Goal: Feedback & Contribution: Contribute content

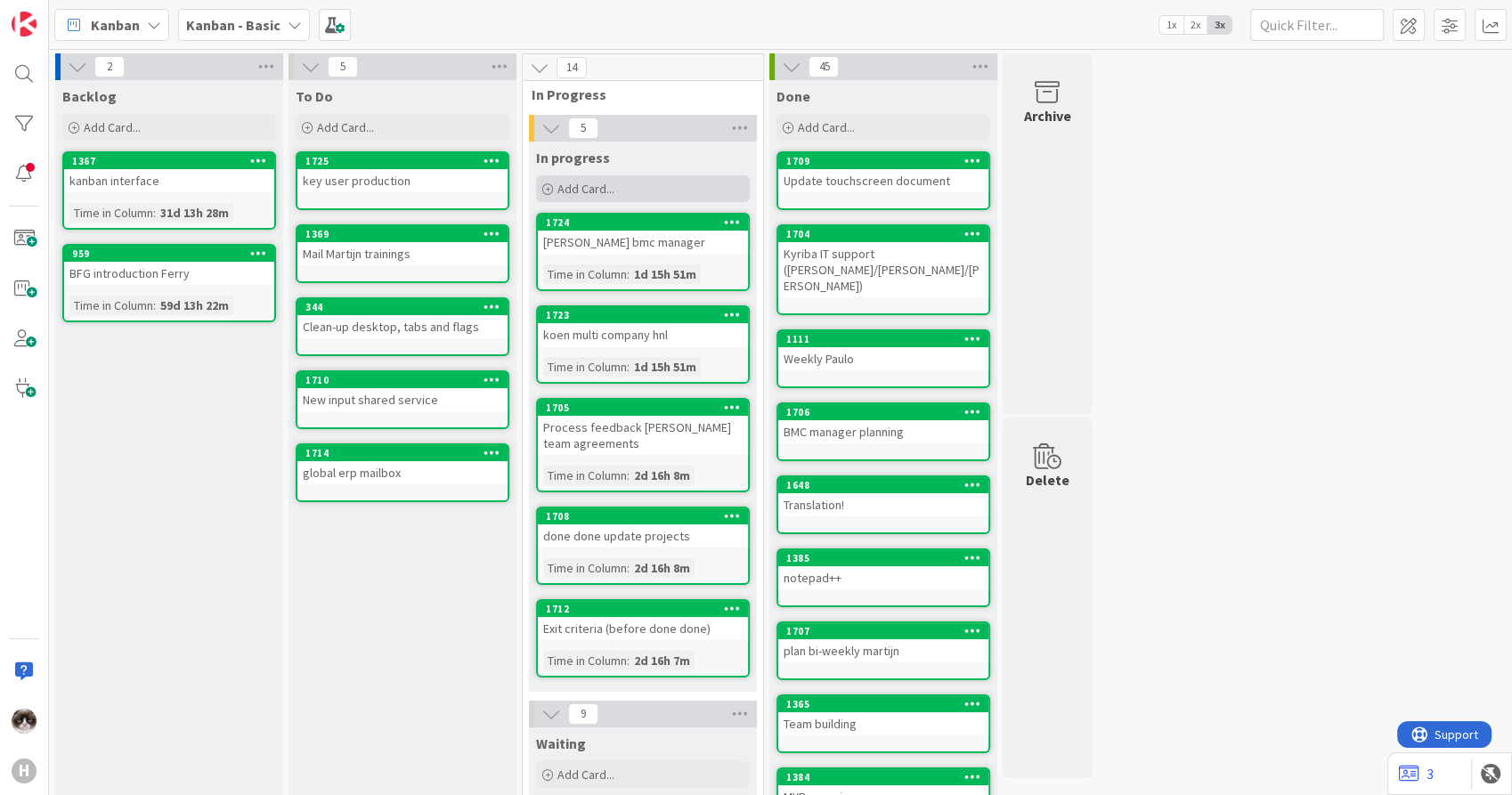
click at [620, 186] on div "Add Card..." at bounding box center [642, 189] width 214 height 27
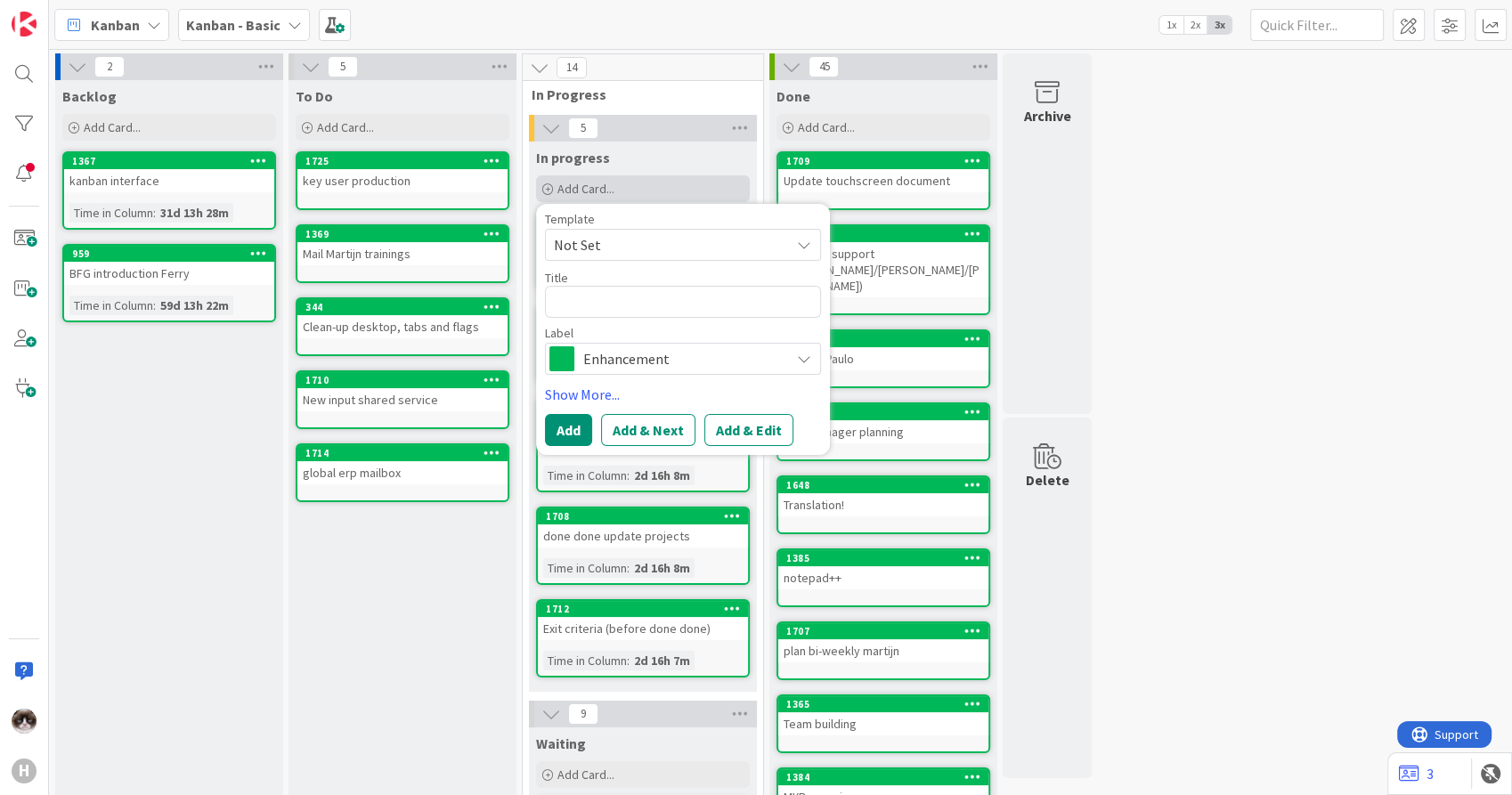
type textarea "x"
type textarea "H"
type textarea "x"
type textarea "Ho"
type textarea "x"
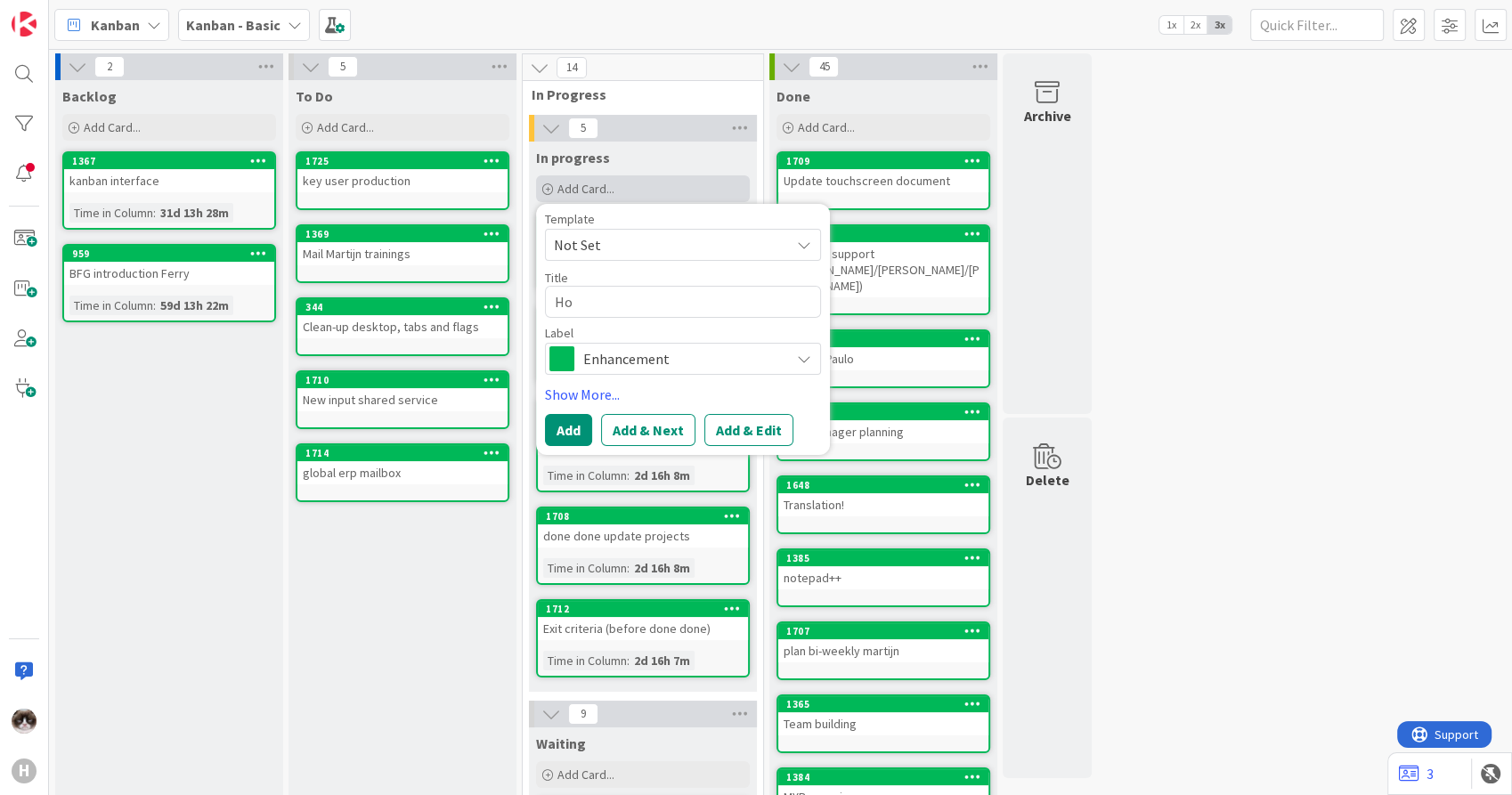
type textarea "Hol"
type textarea "x"
type textarea "[DATE]"
type textarea "x"
type textarea "Holid"
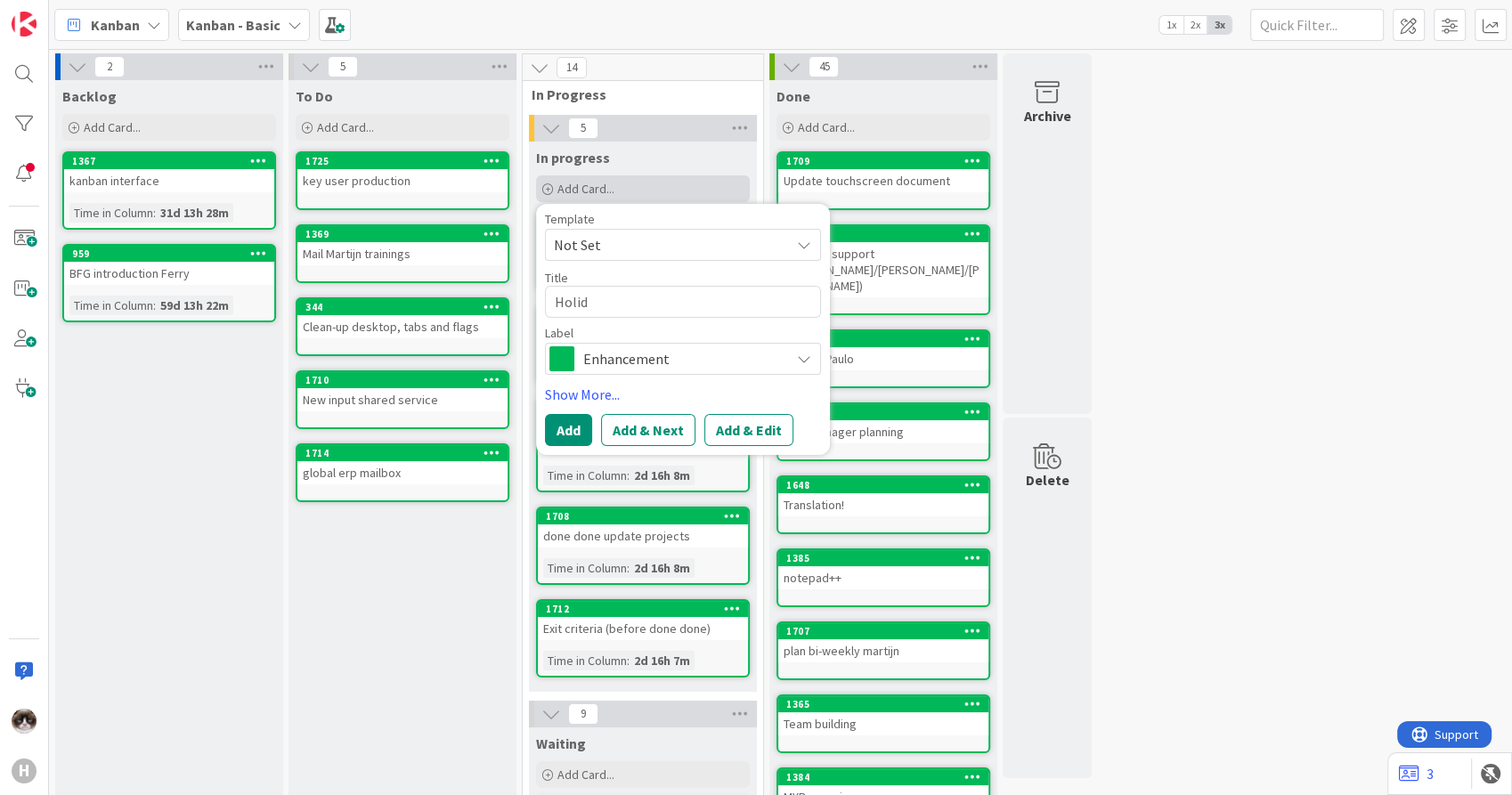
type textarea "x"
type textarea "Holida"
type textarea "x"
type textarea "Holiday"
type textarea "x"
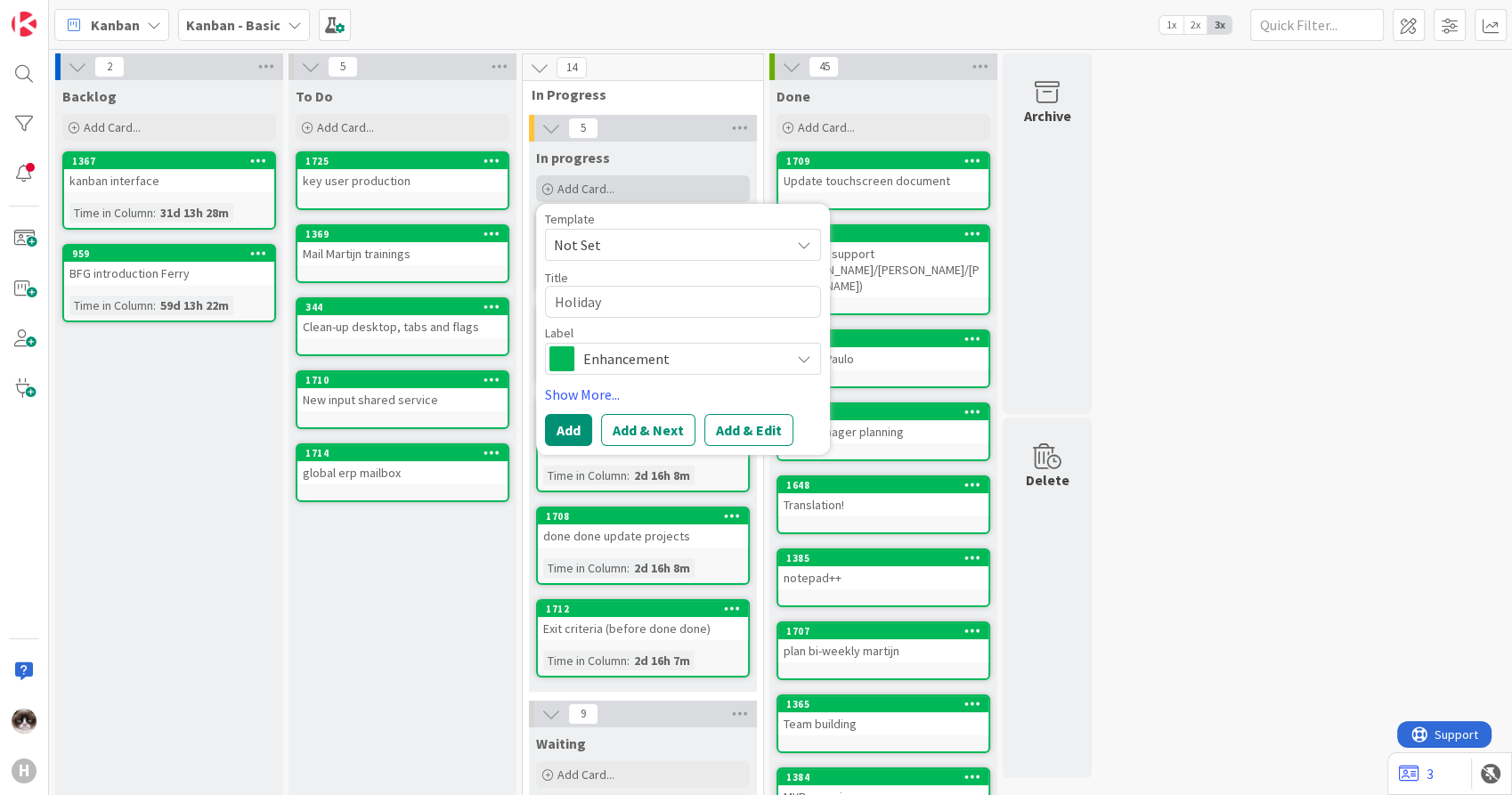
type textarea "Holiday"
type textarea "x"
type textarea "Holiday p"
type textarea "x"
type textarea "Holiday pl"
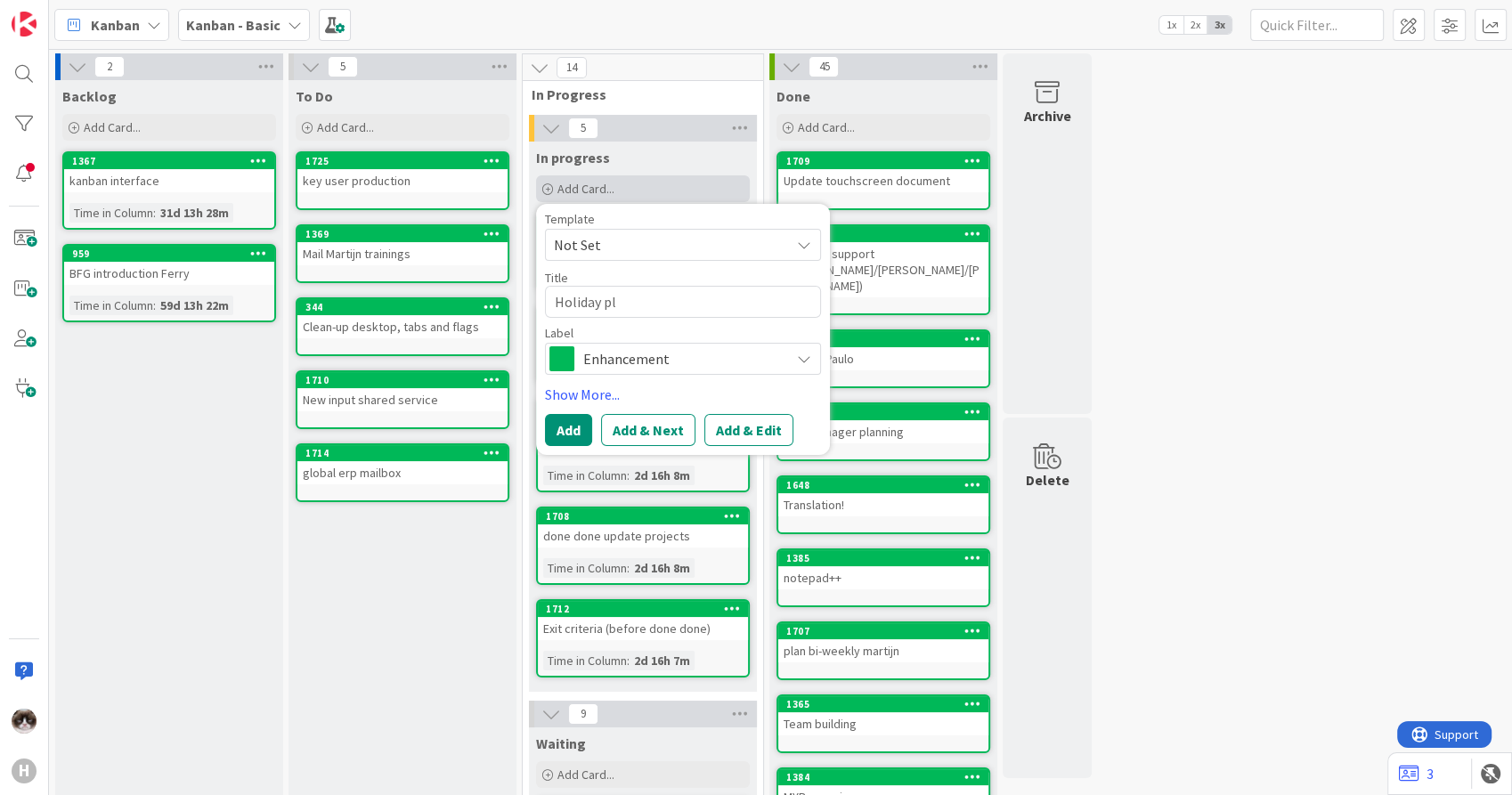
type textarea "x"
type textarea "Holiday pla"
type textarea "x"
type textarea "Holiday plan"
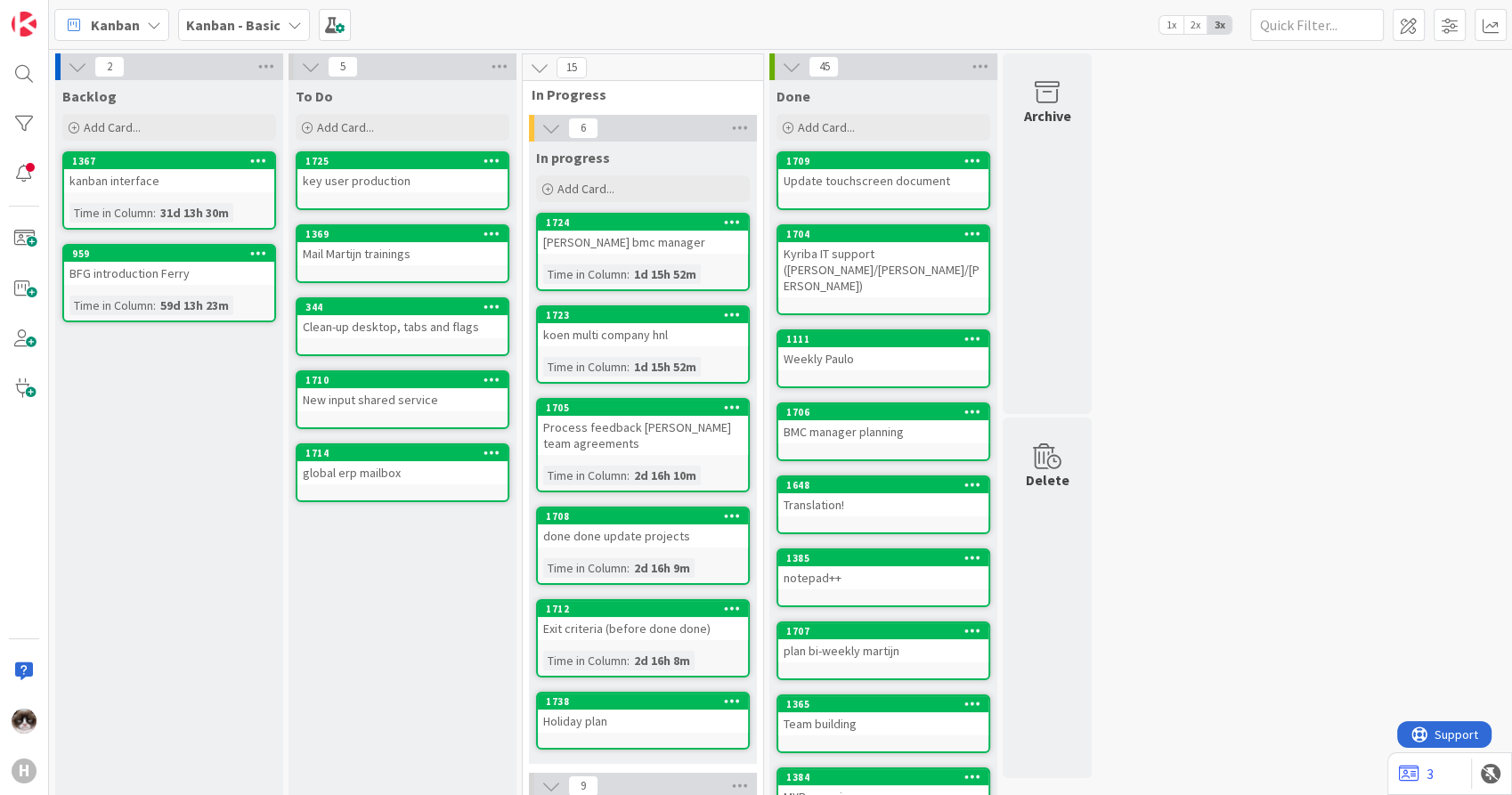
click at [249, 31] on b "Kanban - Basic" at bounding box center [233, 25] width 95 height 18
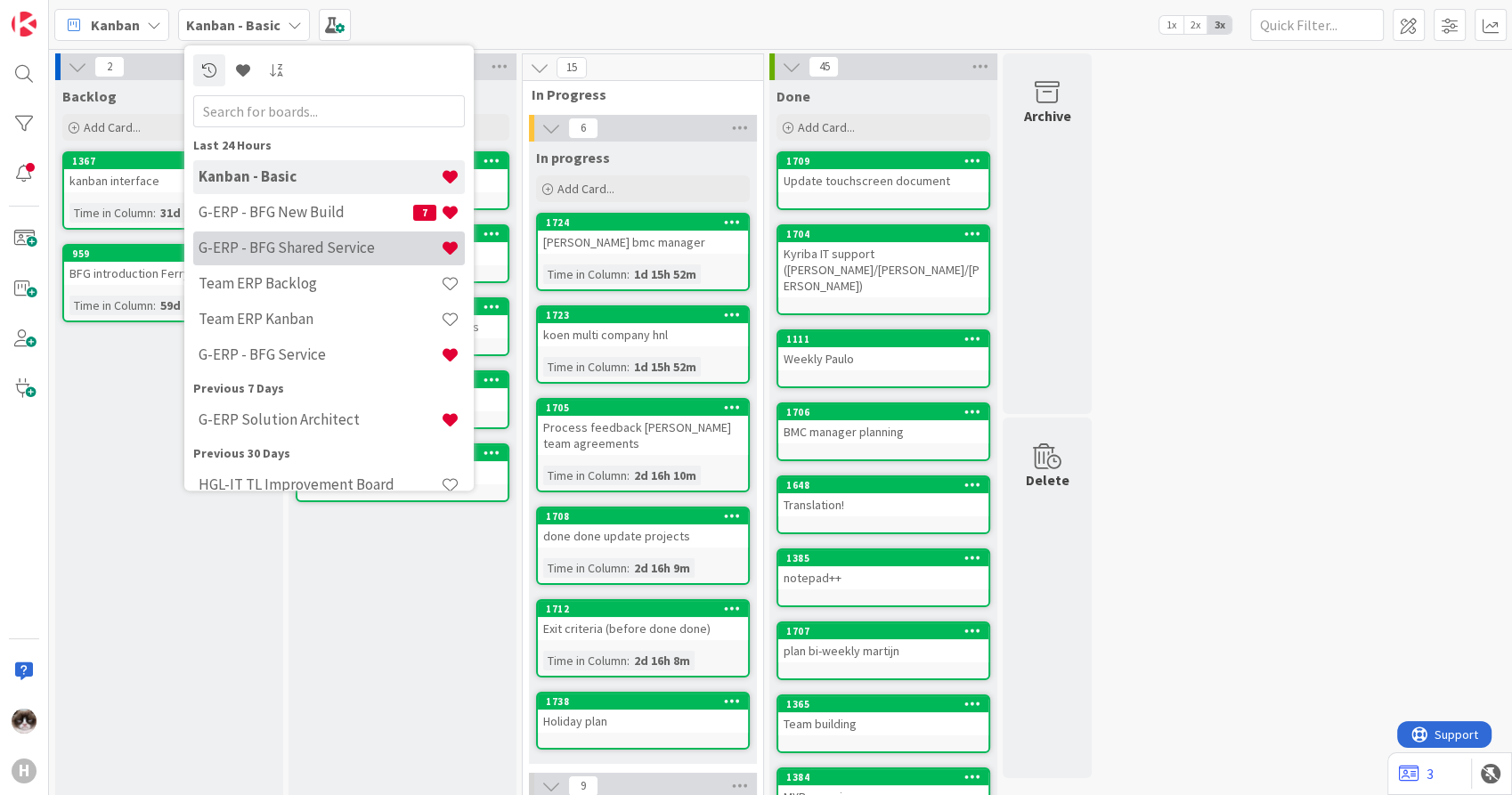
click at [330, 249] on h4 "G-ERP - BFG Shared Service" at bounding box center [319, 248] width 242 height 18
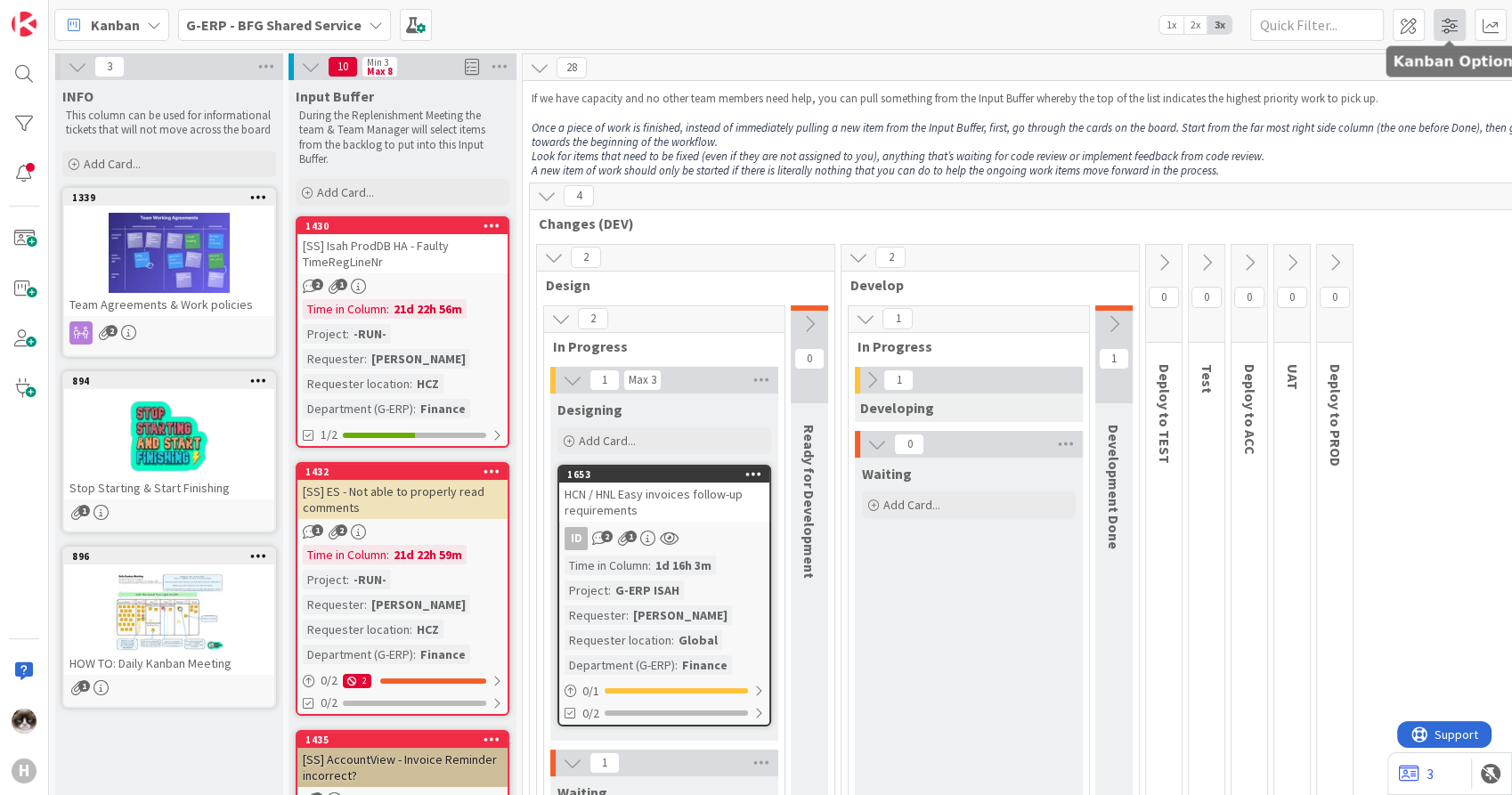
click at [1452, 25] on span at bounding box center [1450, 25] width 32 height 32
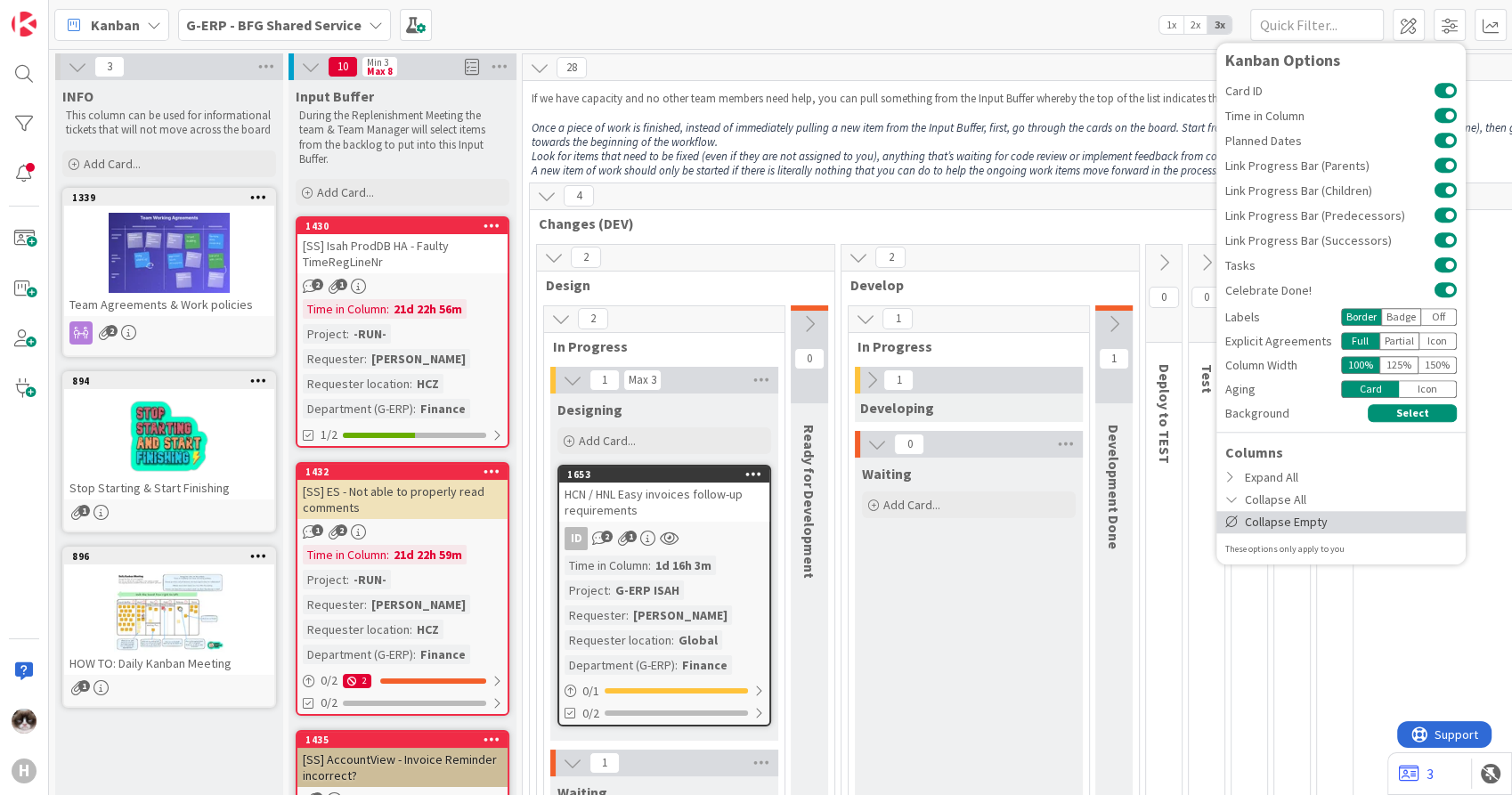
click at [1314, 520] on div "Collapse Empty" at bounding box center [1341, 522] width 249 height 23
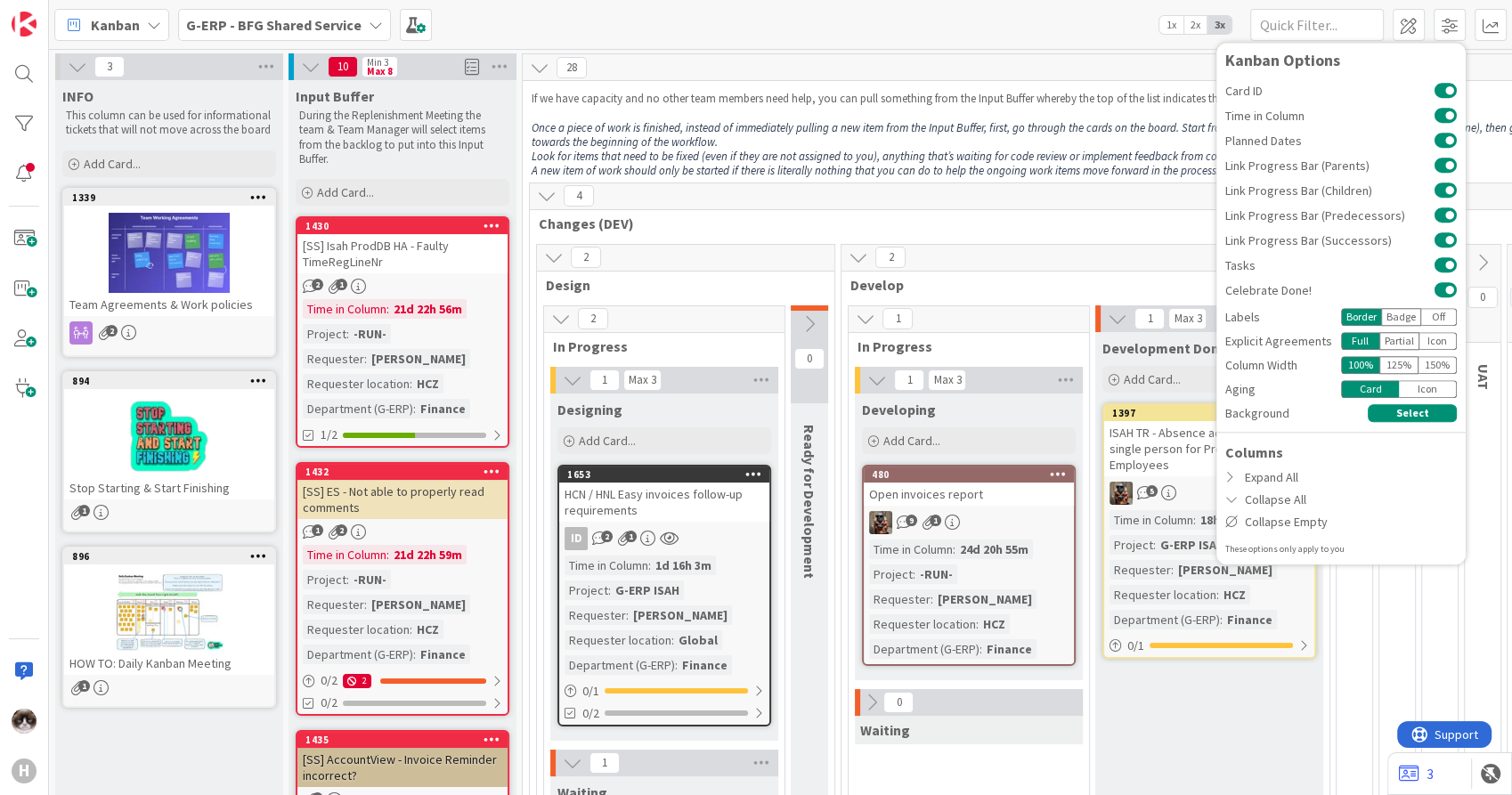
click at [1129, 221] on span "Changes (DEV)" at bounding box center [1033, 224] width 989 height 18
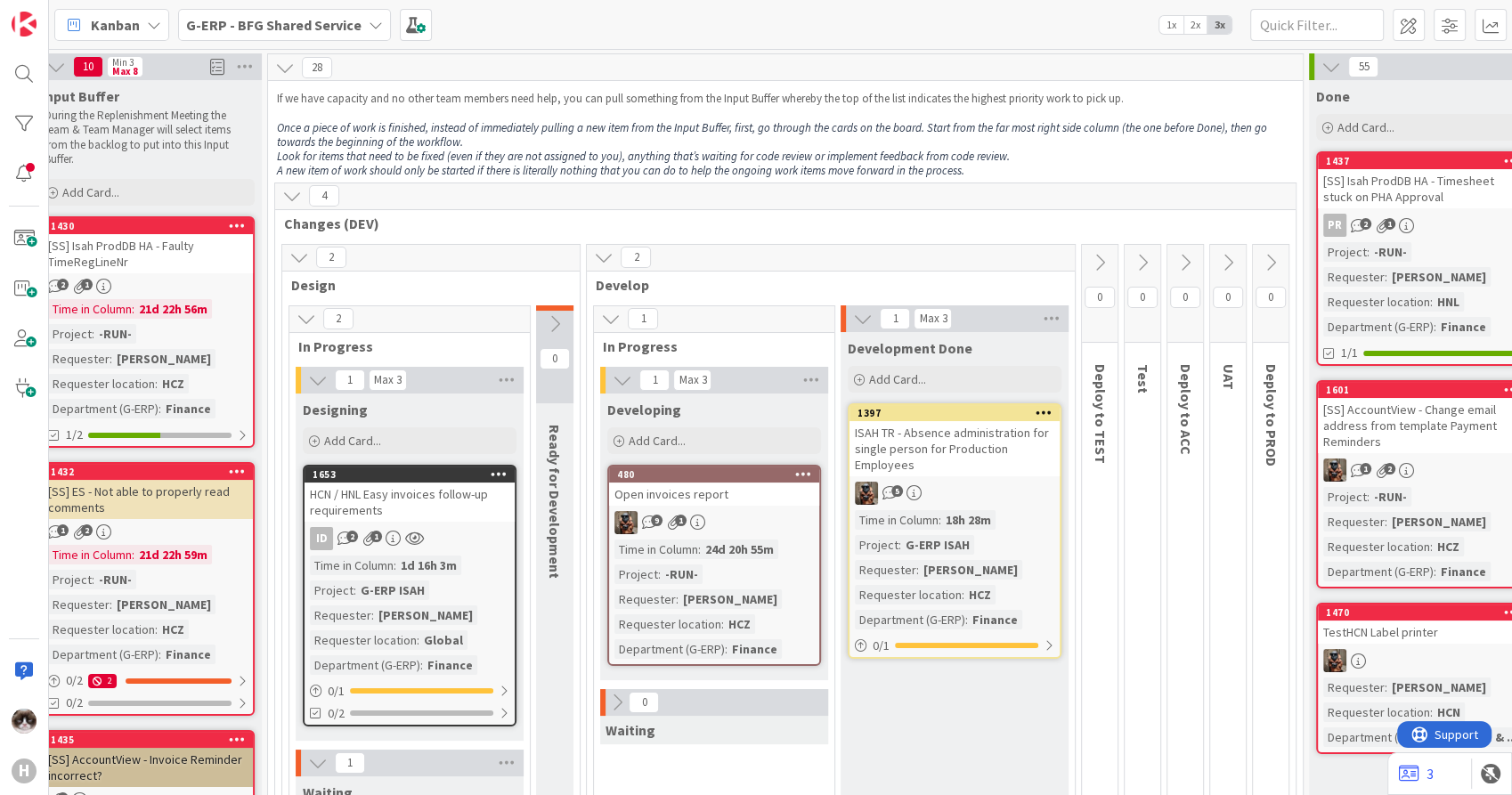
scroll to position [0, 245]
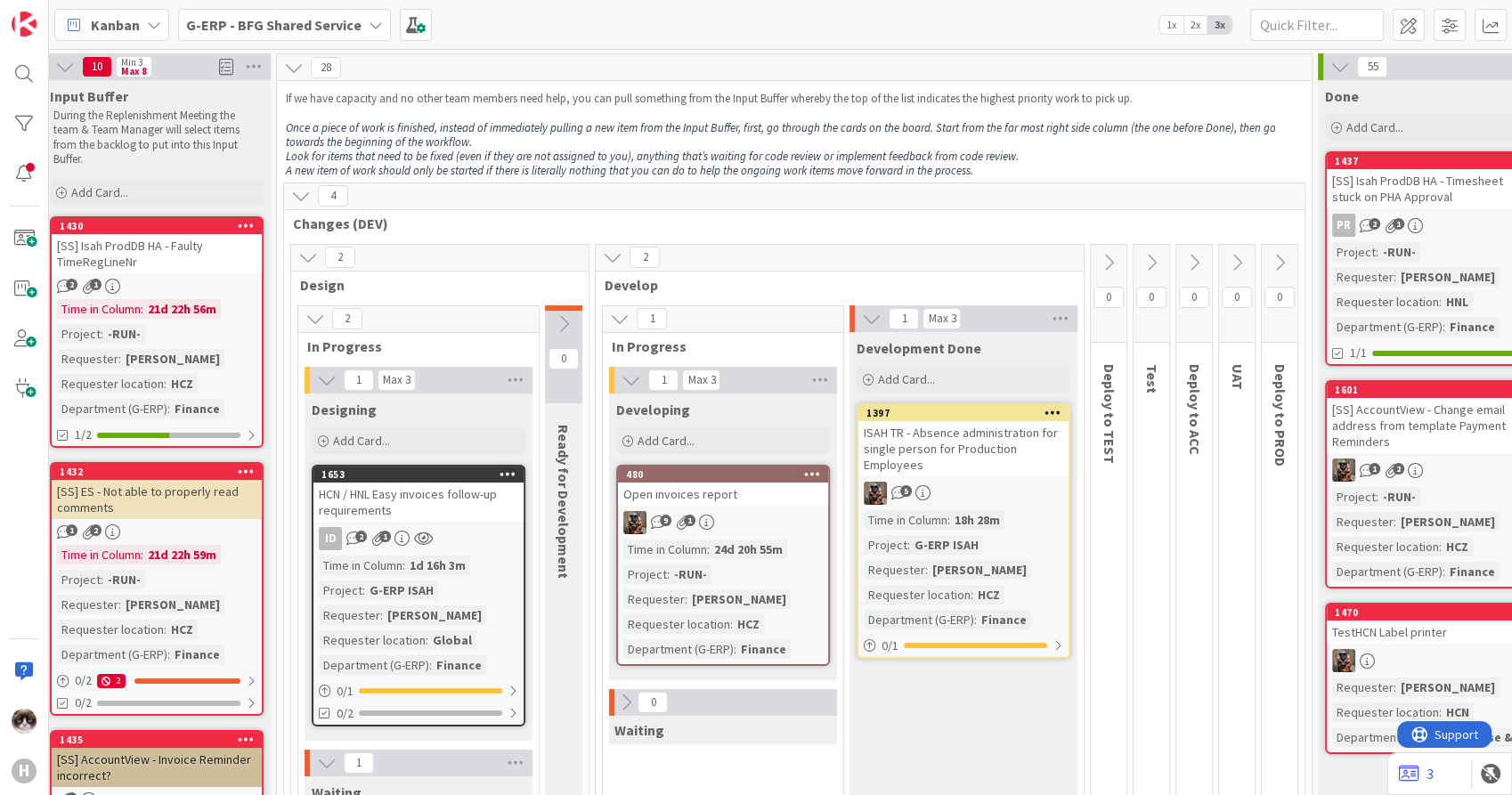
click at [996, 490] on div "5" at bounding box center [963, 494] width 210 height 23
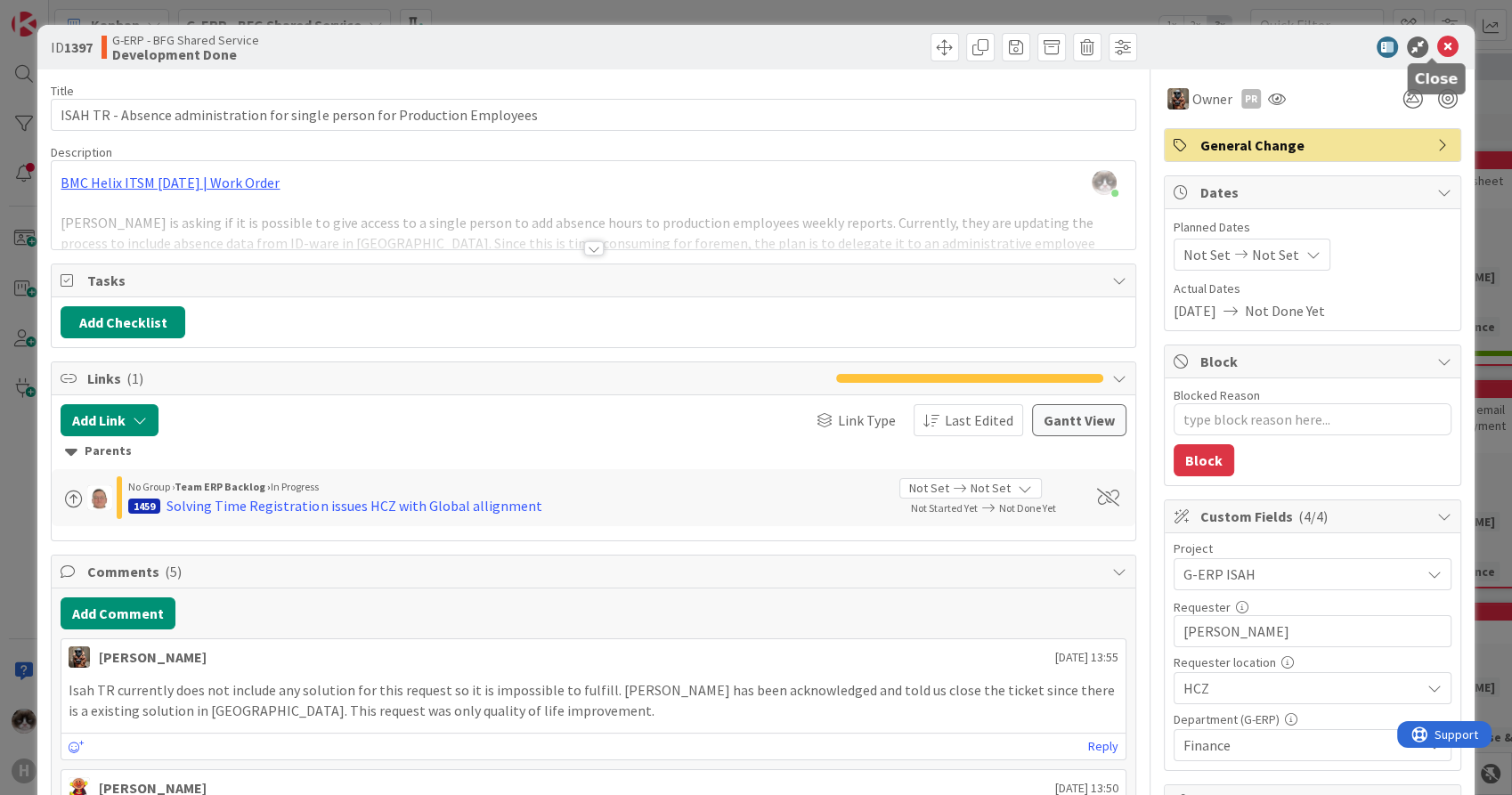
click at [1437, 46] on icon at bounding box center [1448, 47] width 22 height 22
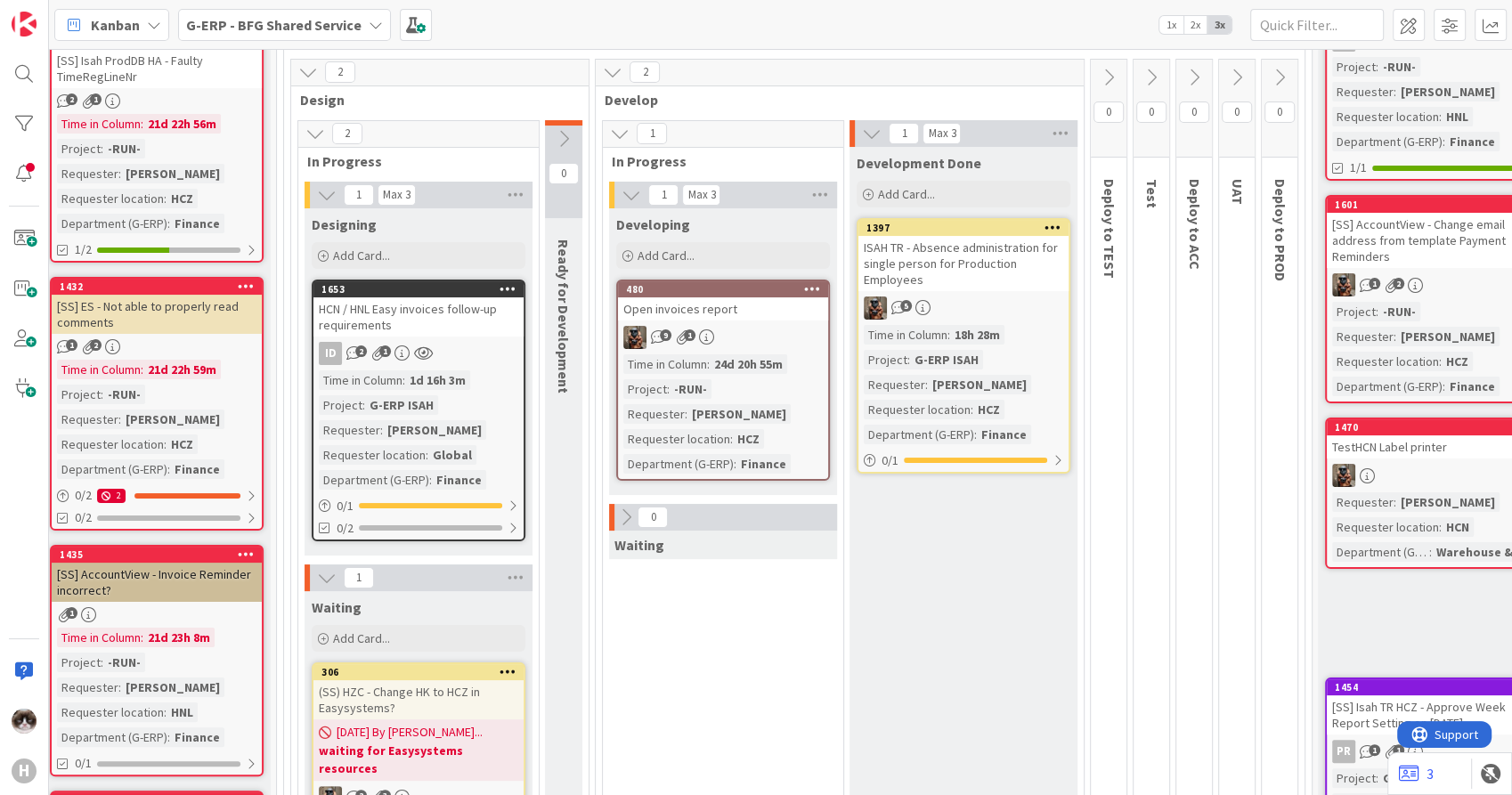
scroll to position [198, 245]
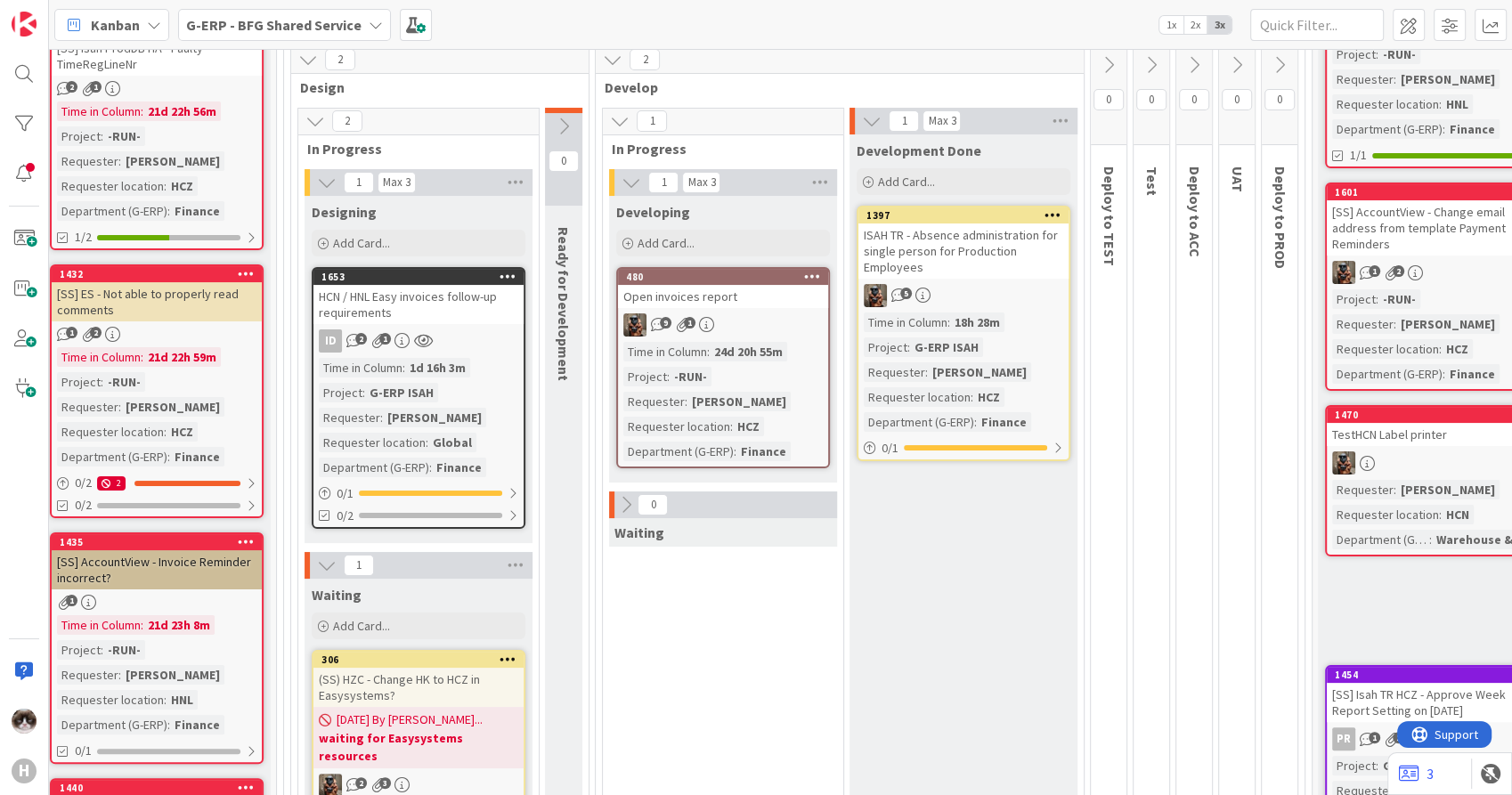
click at [805, 313] on div "9 1" at bounding box center [723, 325] width 210 height 23
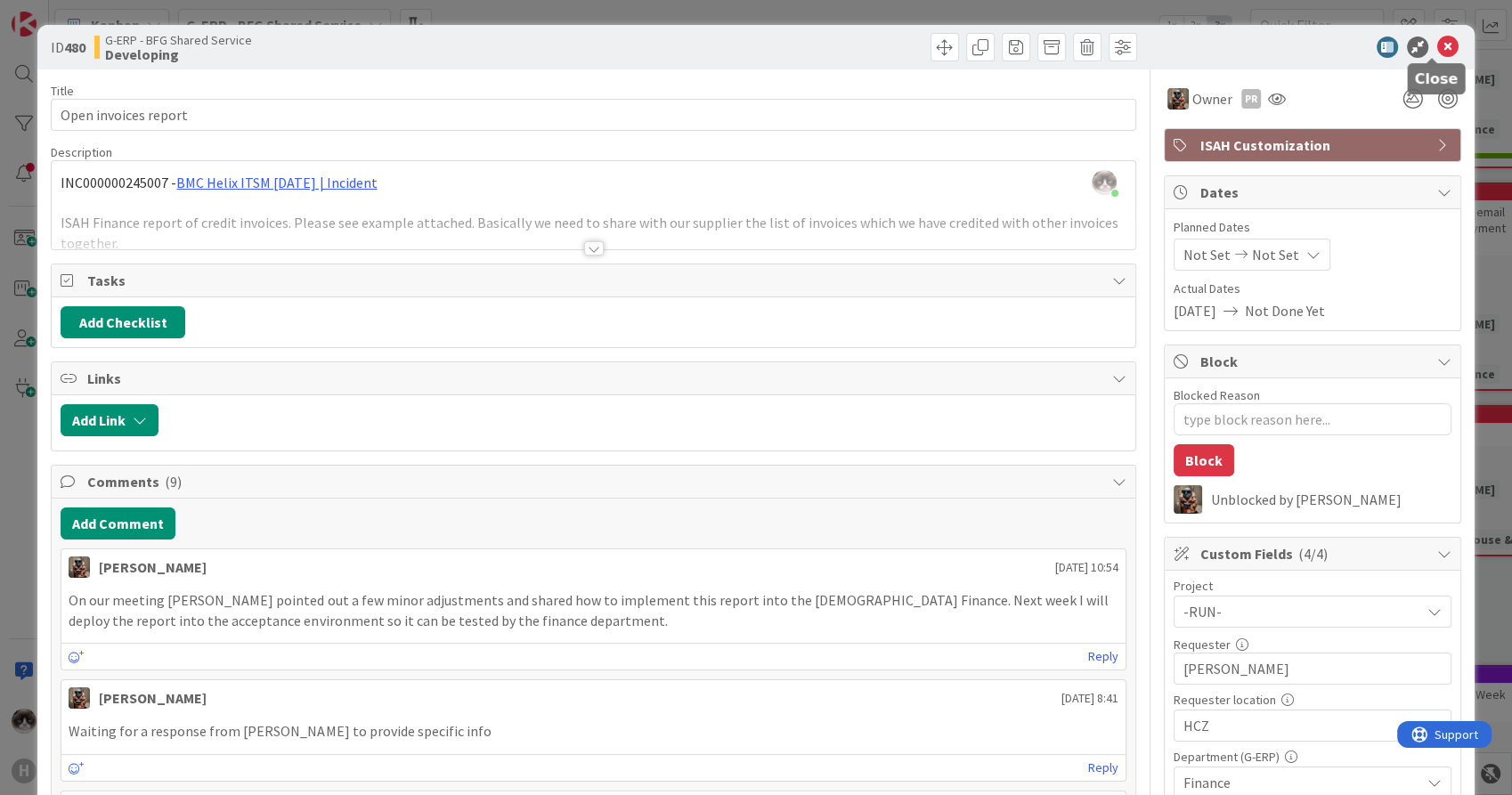
click at [1437, 41] on icon at bounding box center [1448, 47] width 22 height 22
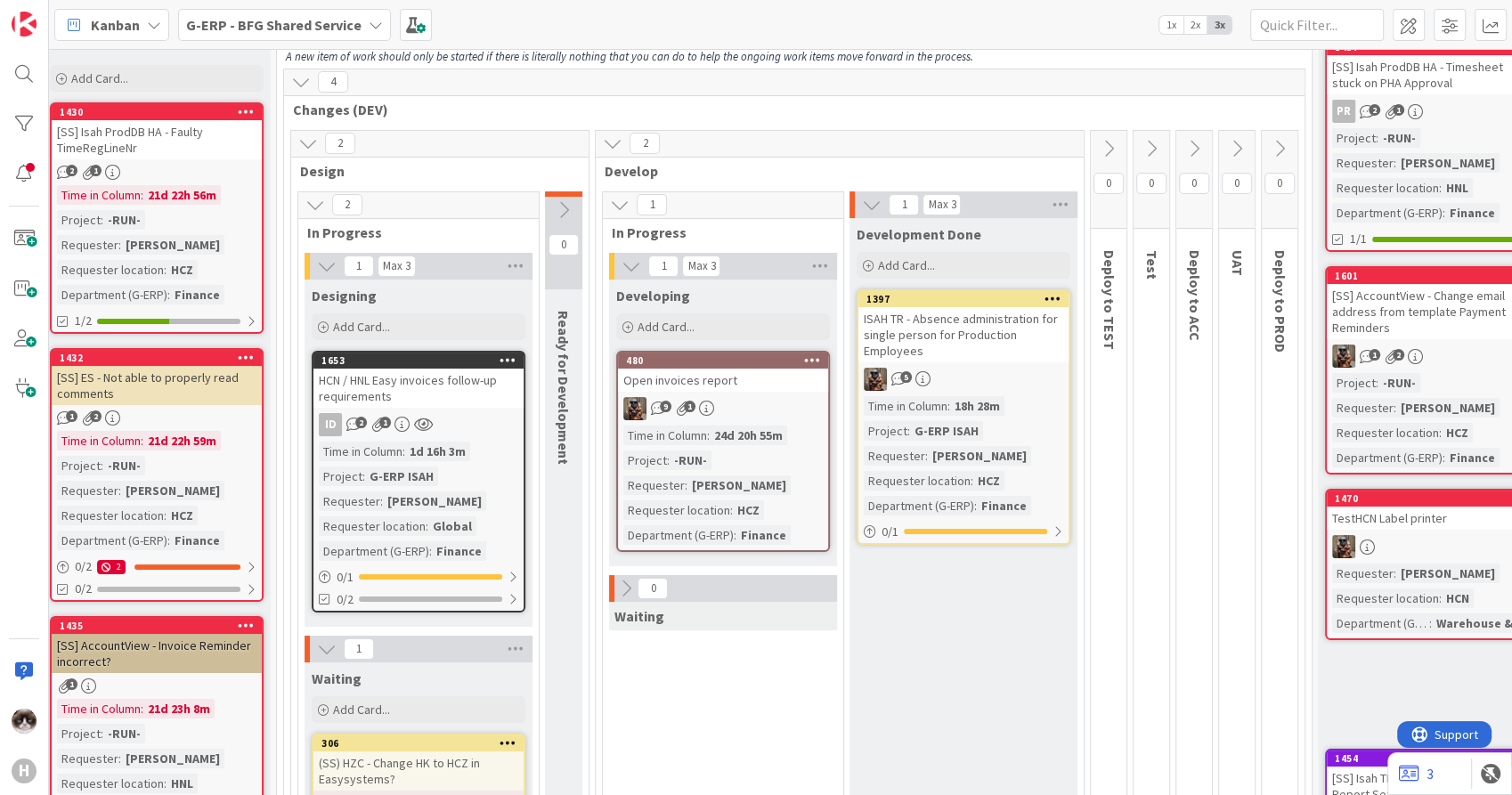
scroll to position [198, 245]
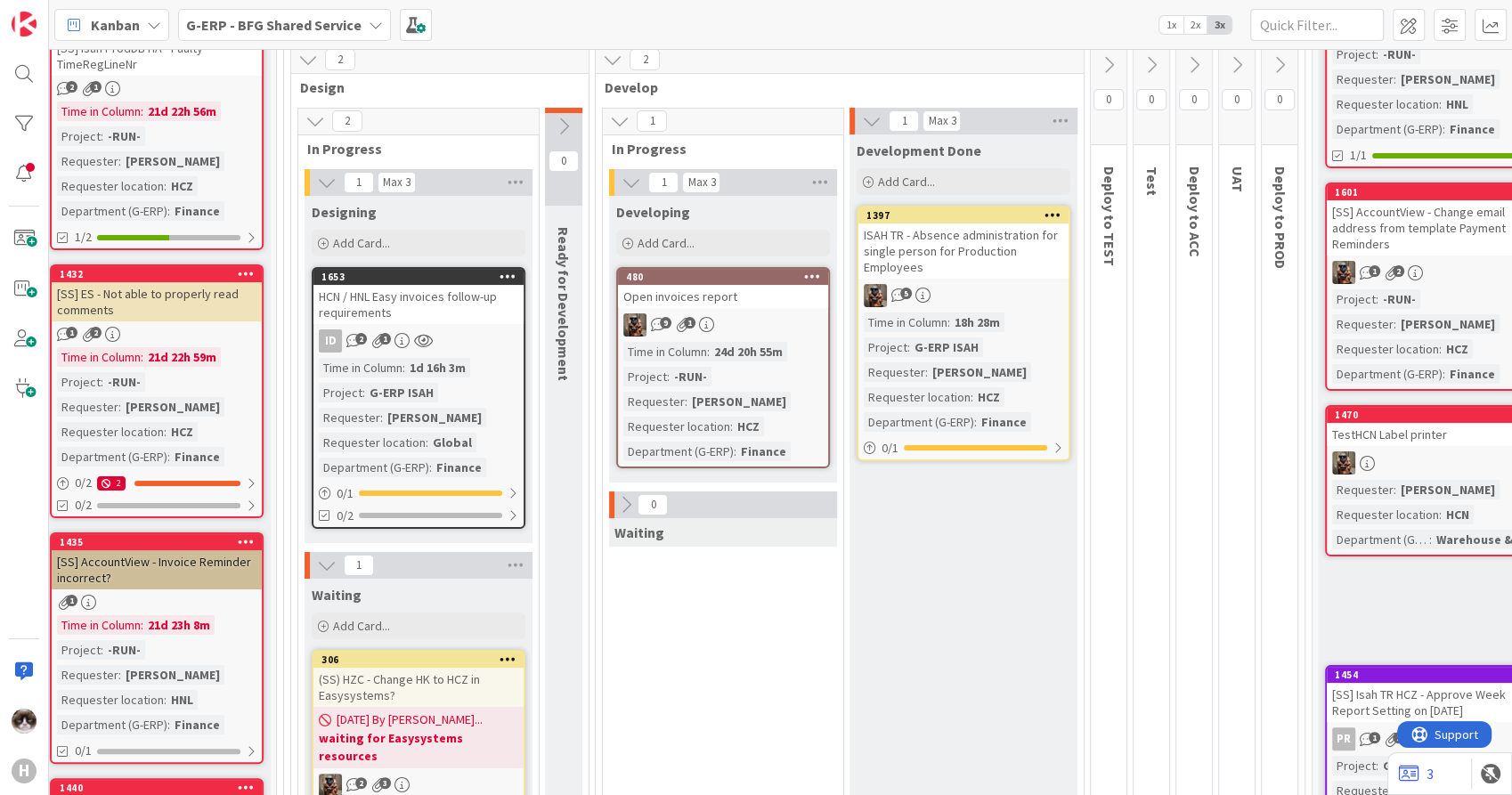
click at [770, 349] on div "24d 20h 55m" at bounding box center [749, 352] width 78 height 20
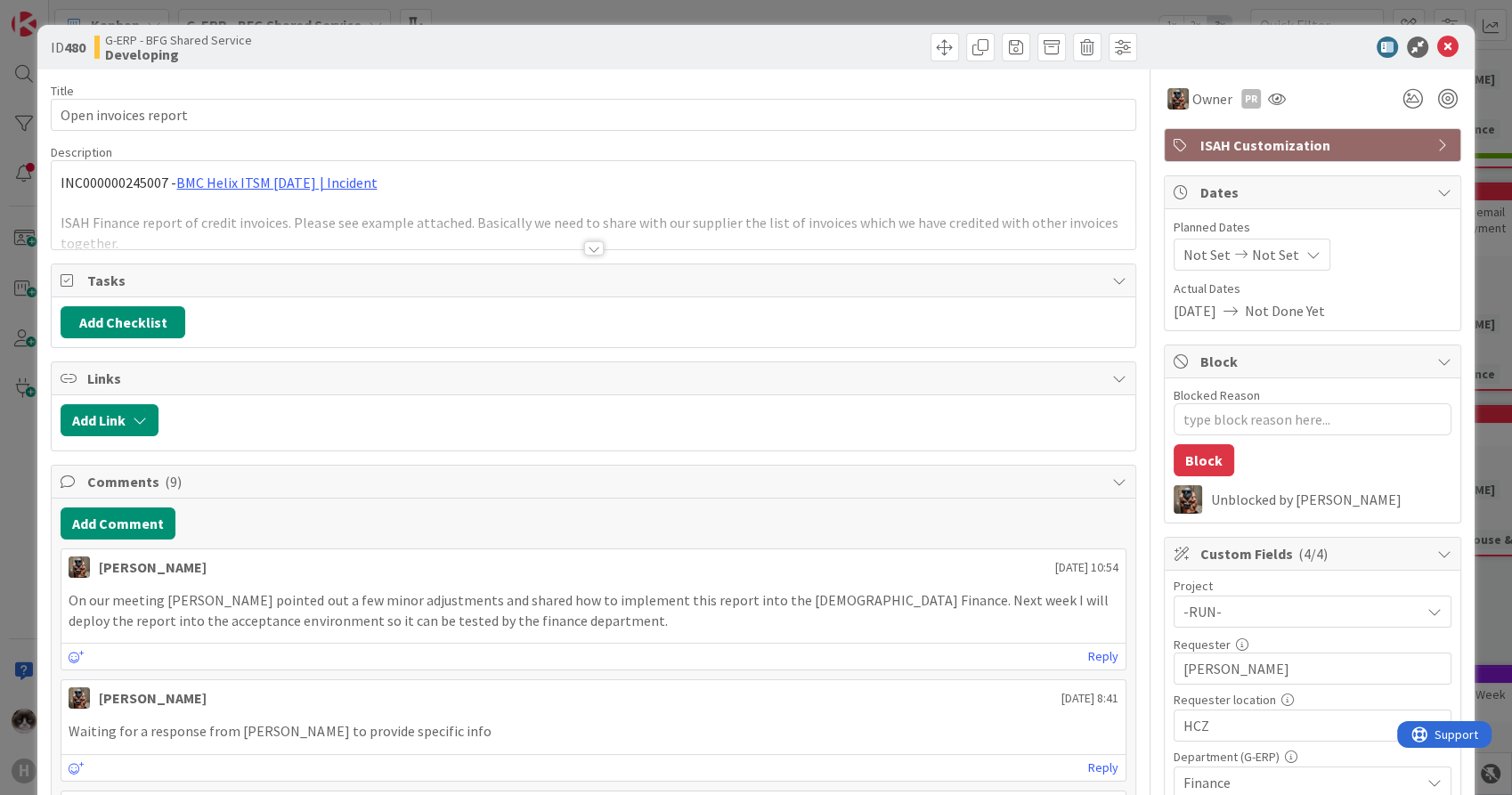
click at [584, 242] on div at bounding box center [594, 248] width 20 height 14
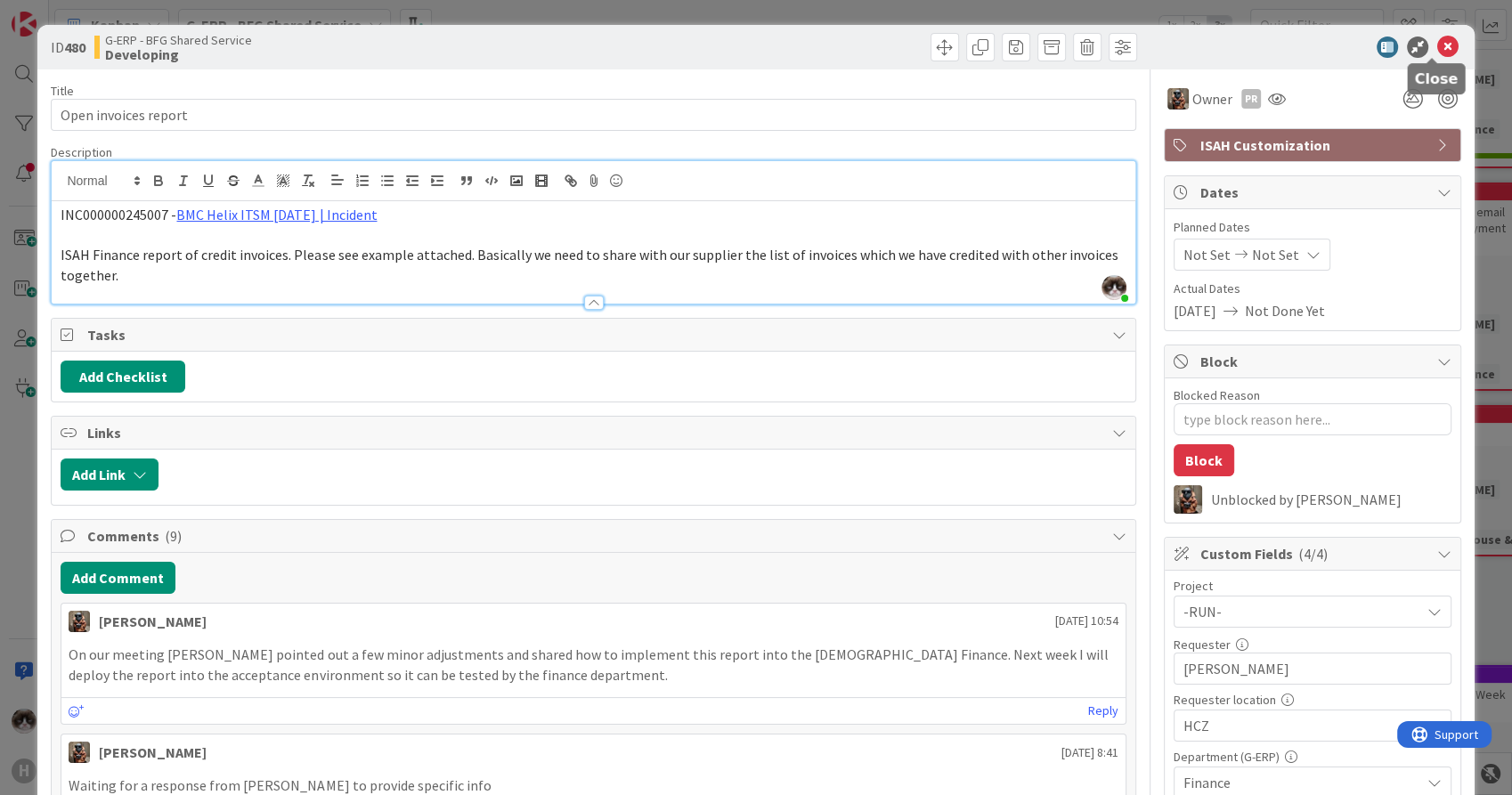
click at [1437, 47] on icon at bounding box center [1448, 47] width 22 height 22
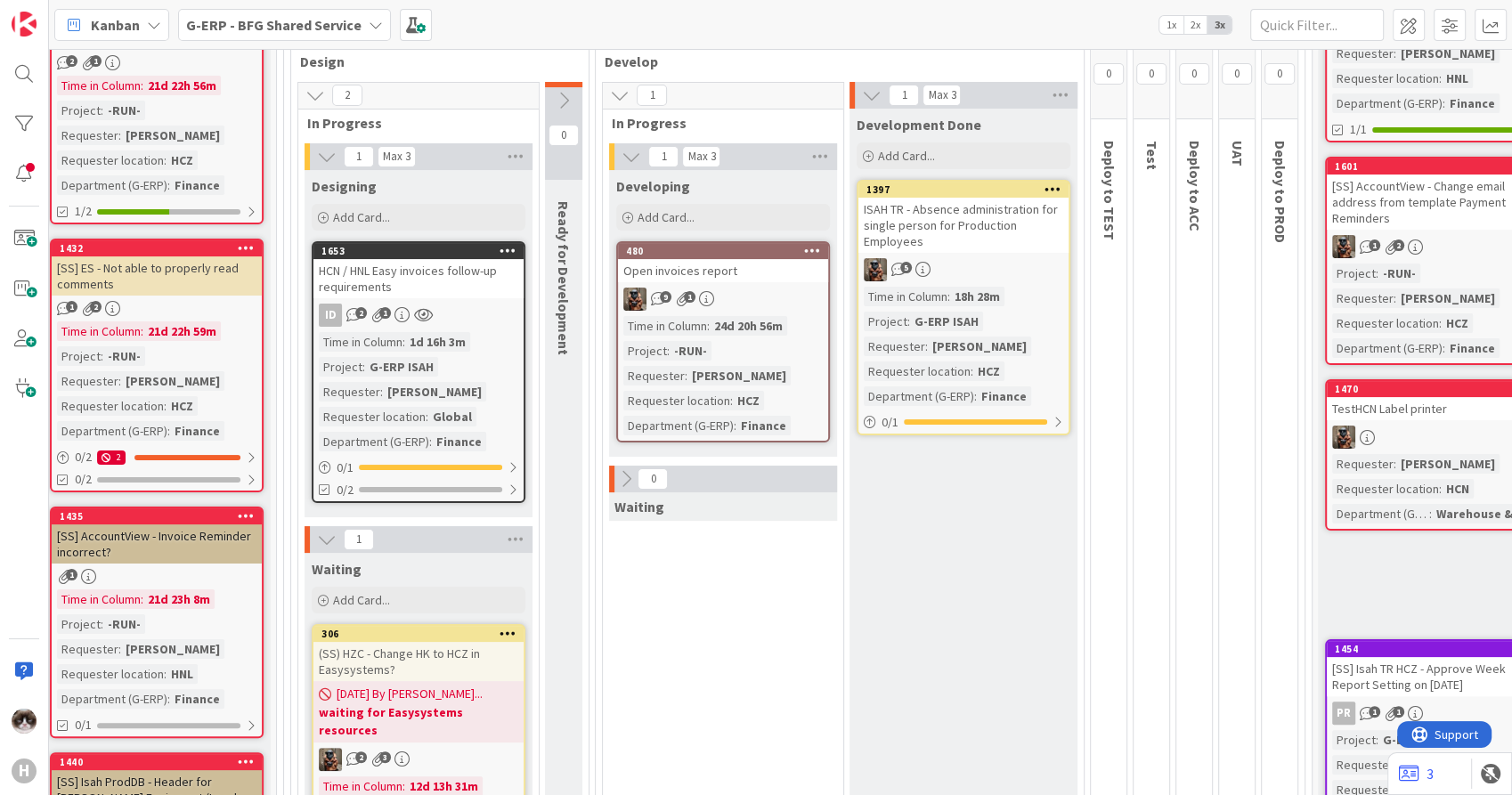
scroll to position [297, 245]
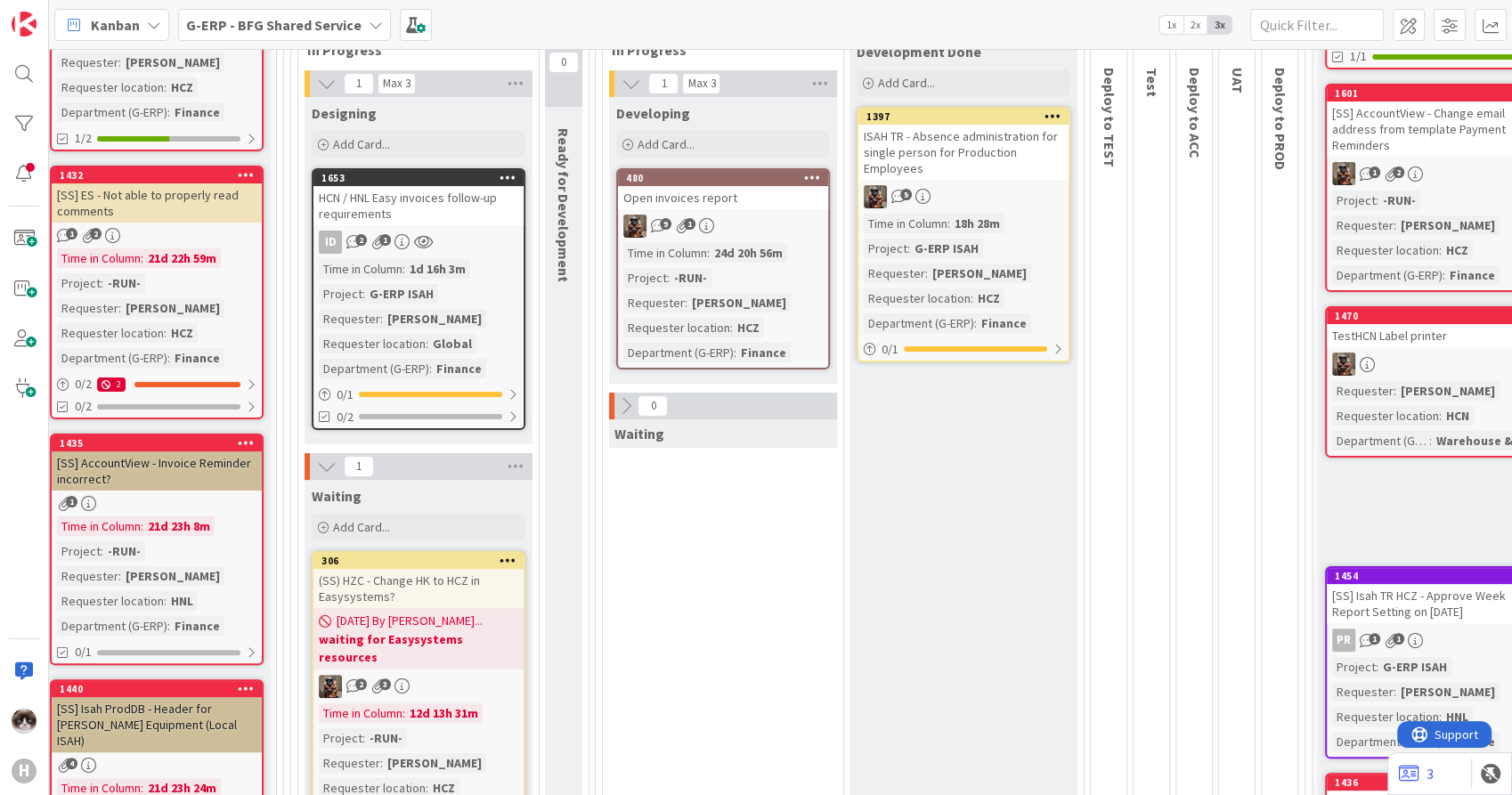
click at [506, 245] on div "ID 2 1" at bounding box center [418, 243] width 210 height 23
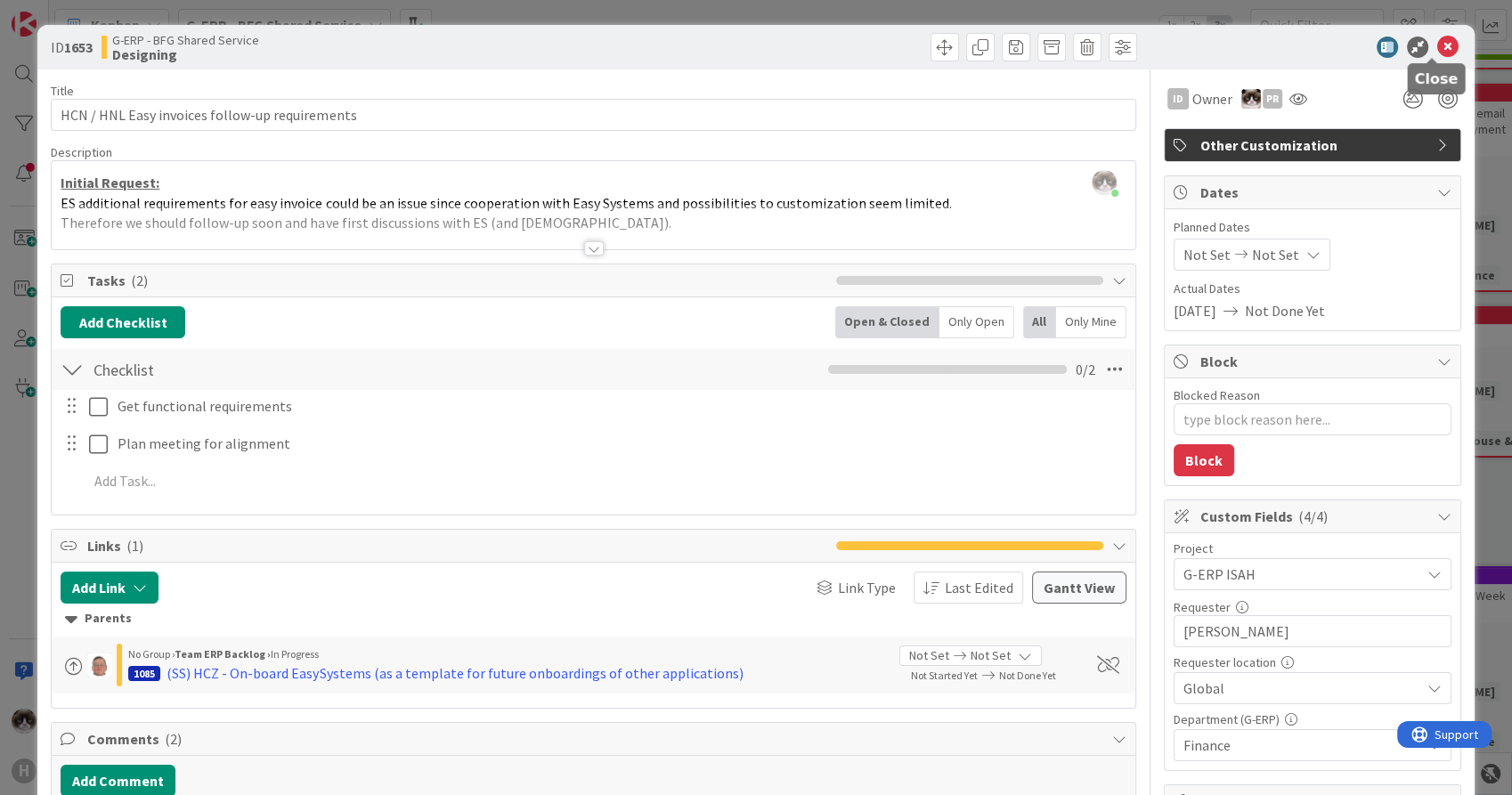
click at [1438, 37] on icon at bounding box center [1448, 47] width 22 height 22
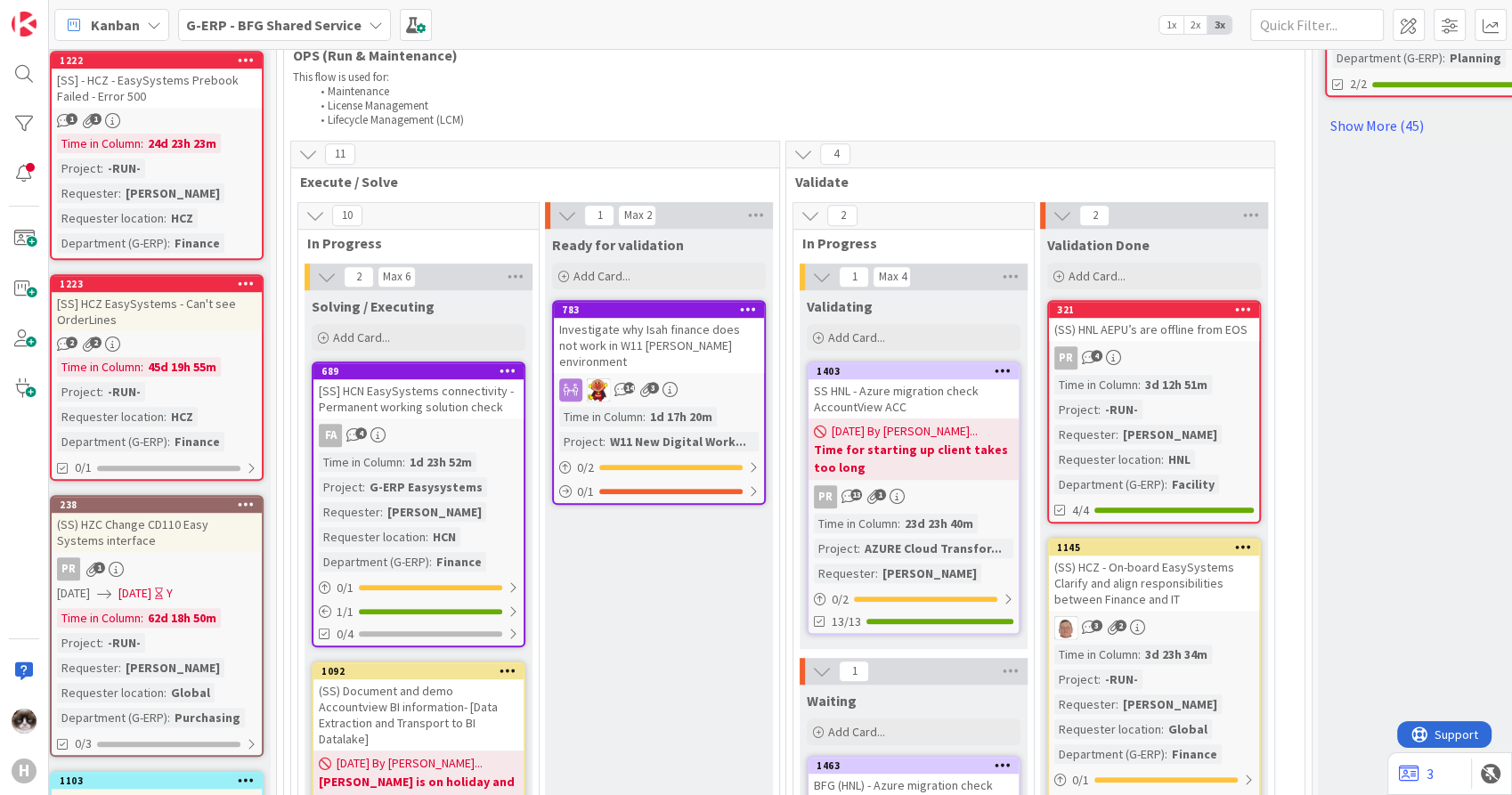
scroll to position [1286, 245]
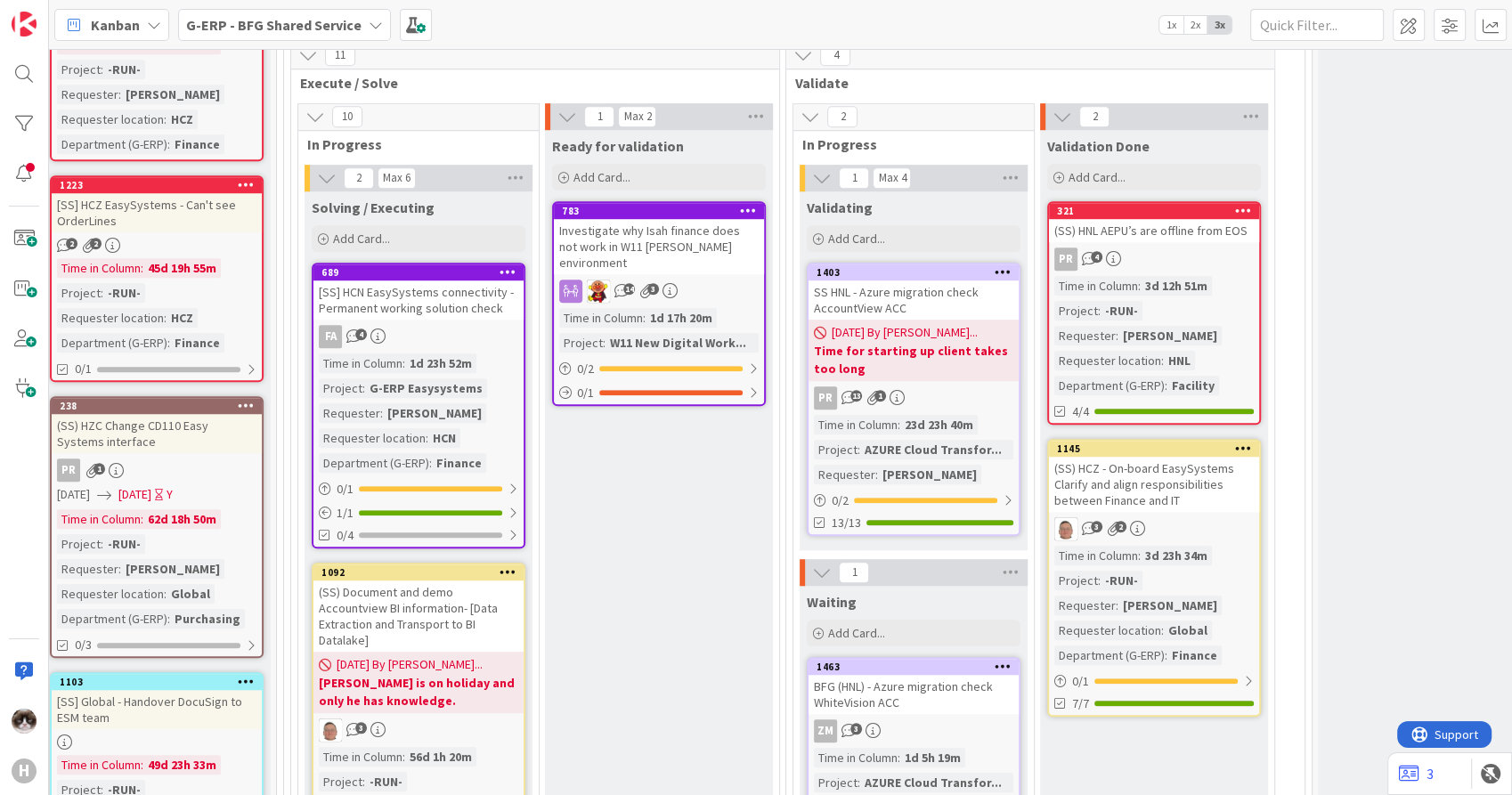
click at [1198, 291] on div "Time in Column : 3d 12h 51m Project : -RUN- Requester : [PERSON_NAME] Requester…" at bounding box center [1153, 336] width 199 height 119
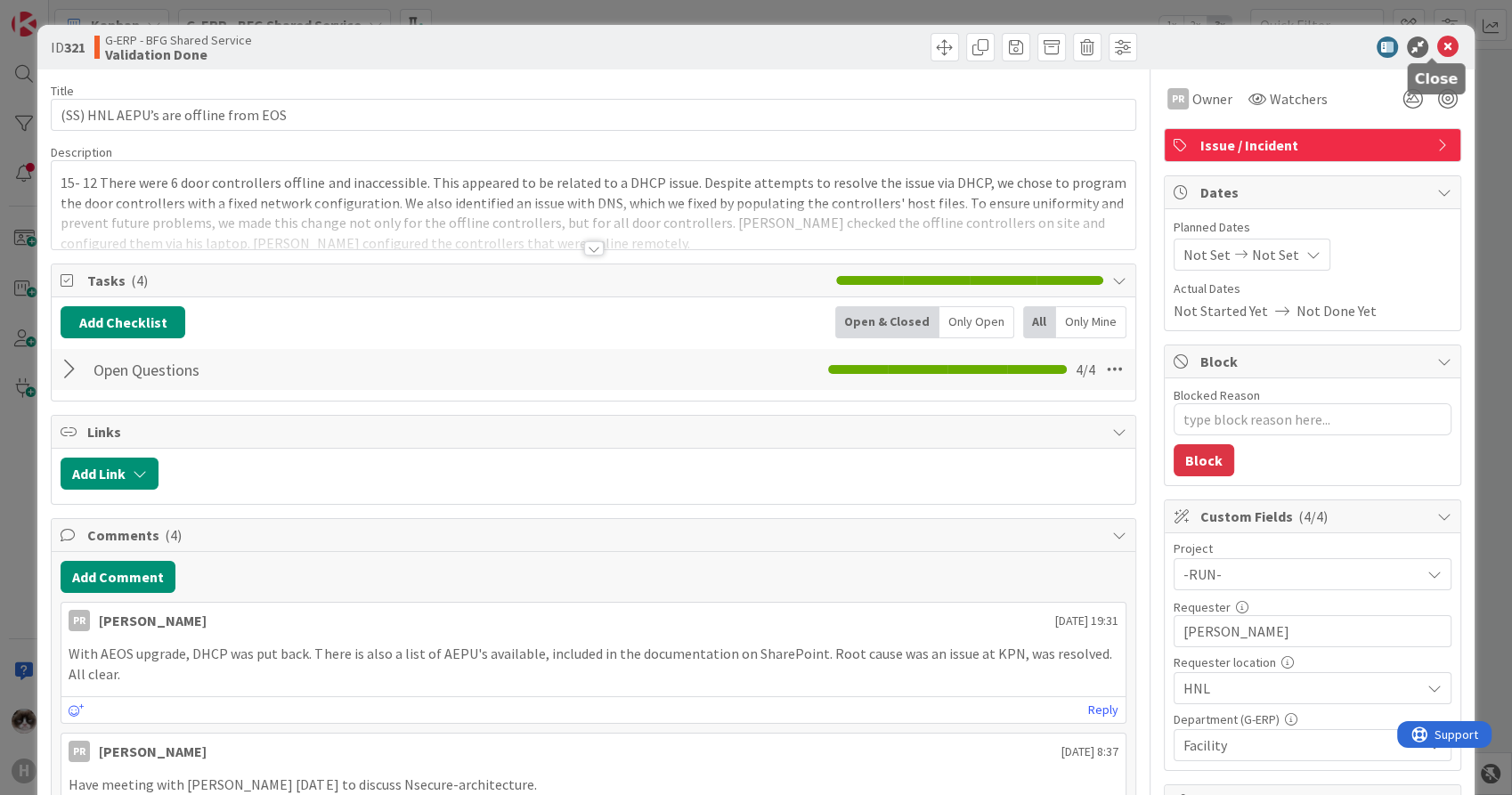
click at [1441, 50] on icon at bounding box center [1448, 47] width 22 height 22
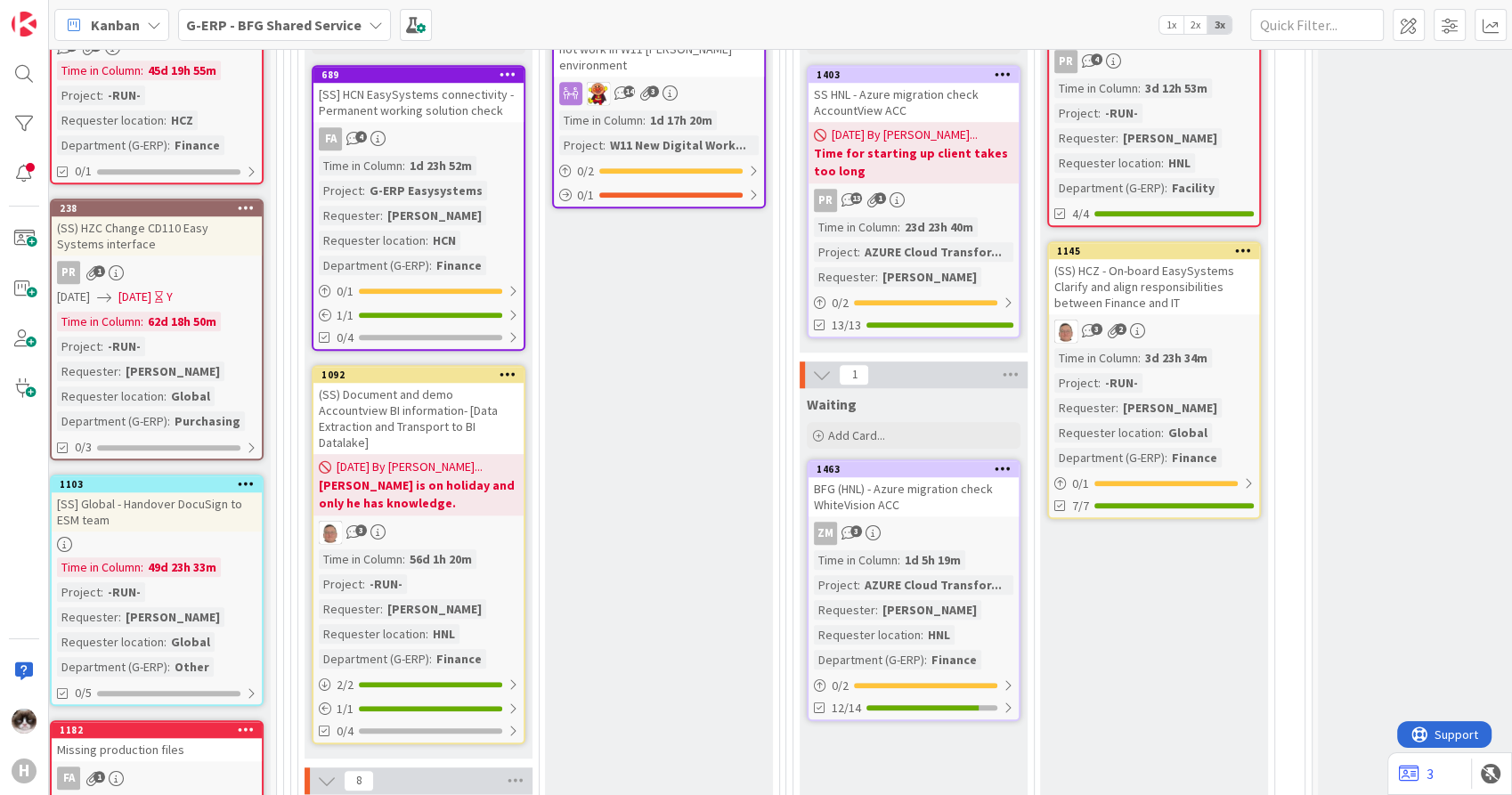
click at [1219, 319] on div "3 2" at bounding box center [1154, 331] width 210 height 23
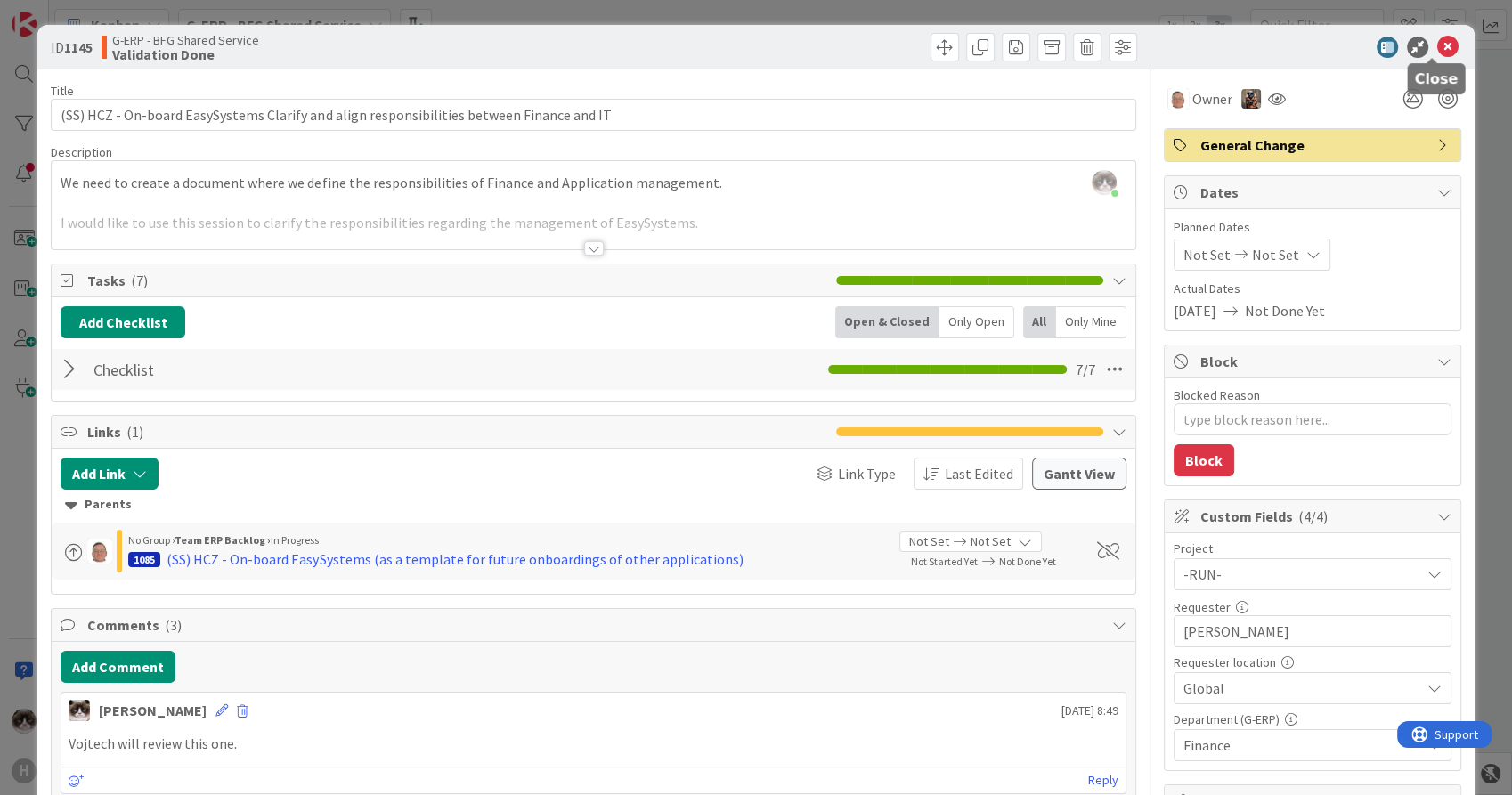
click at [1437, 47] on icon at bounding box center [1448, 47] width 22 height 22
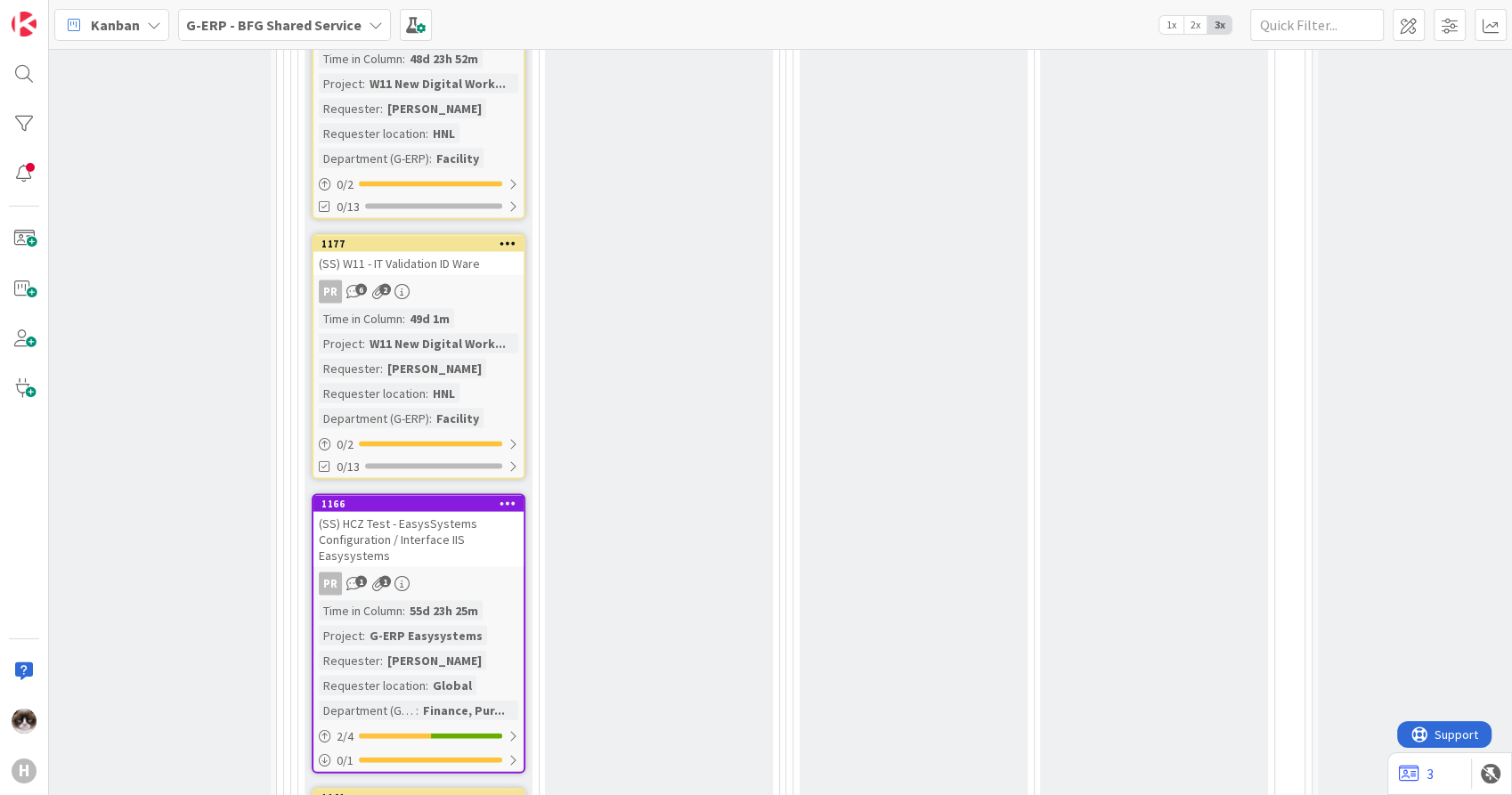
scroll to position [3166, 245]
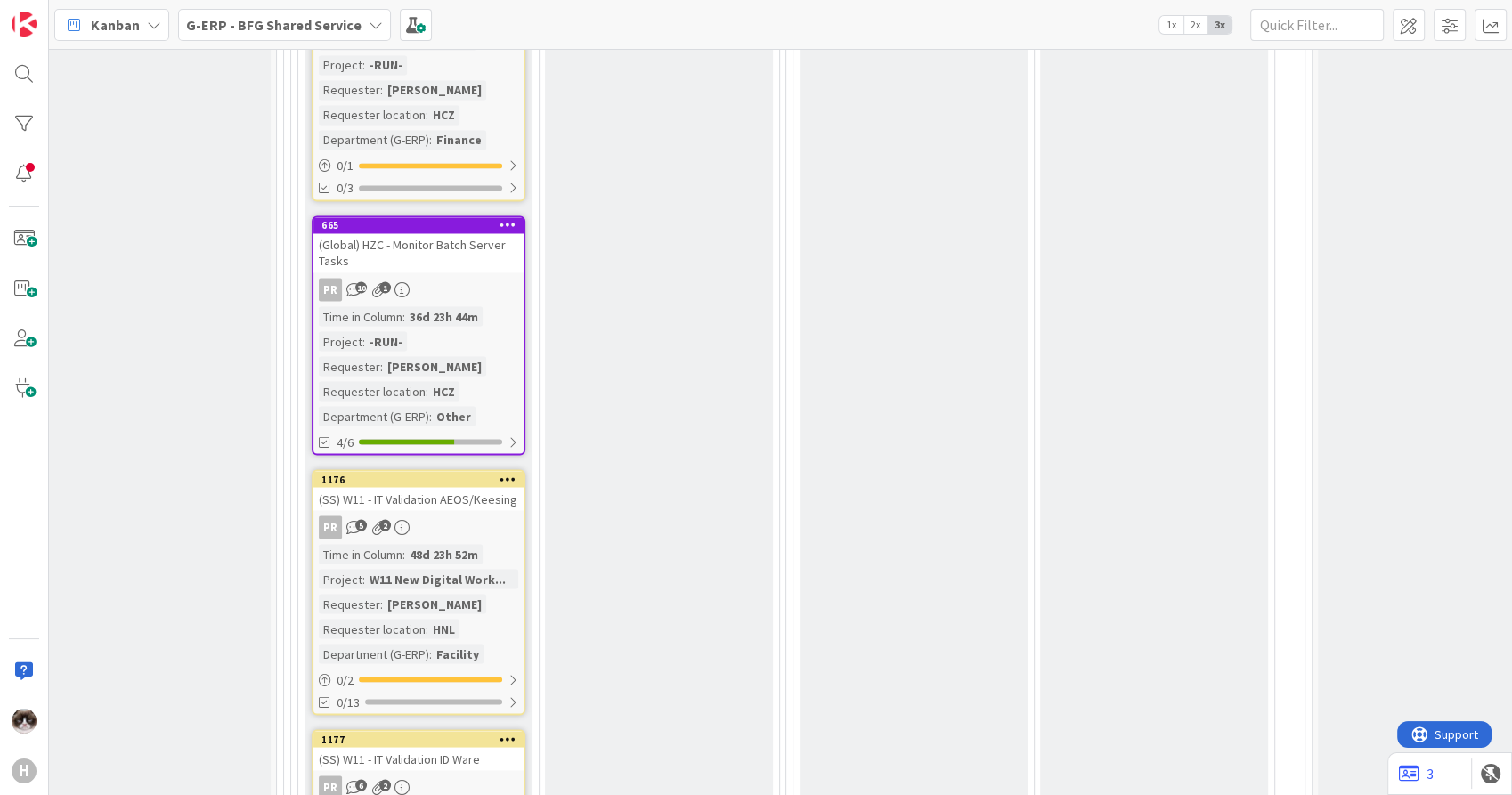
click at [505, 278] on div "PR 10 1" at bounding box center [418, 290] width 210 height 23
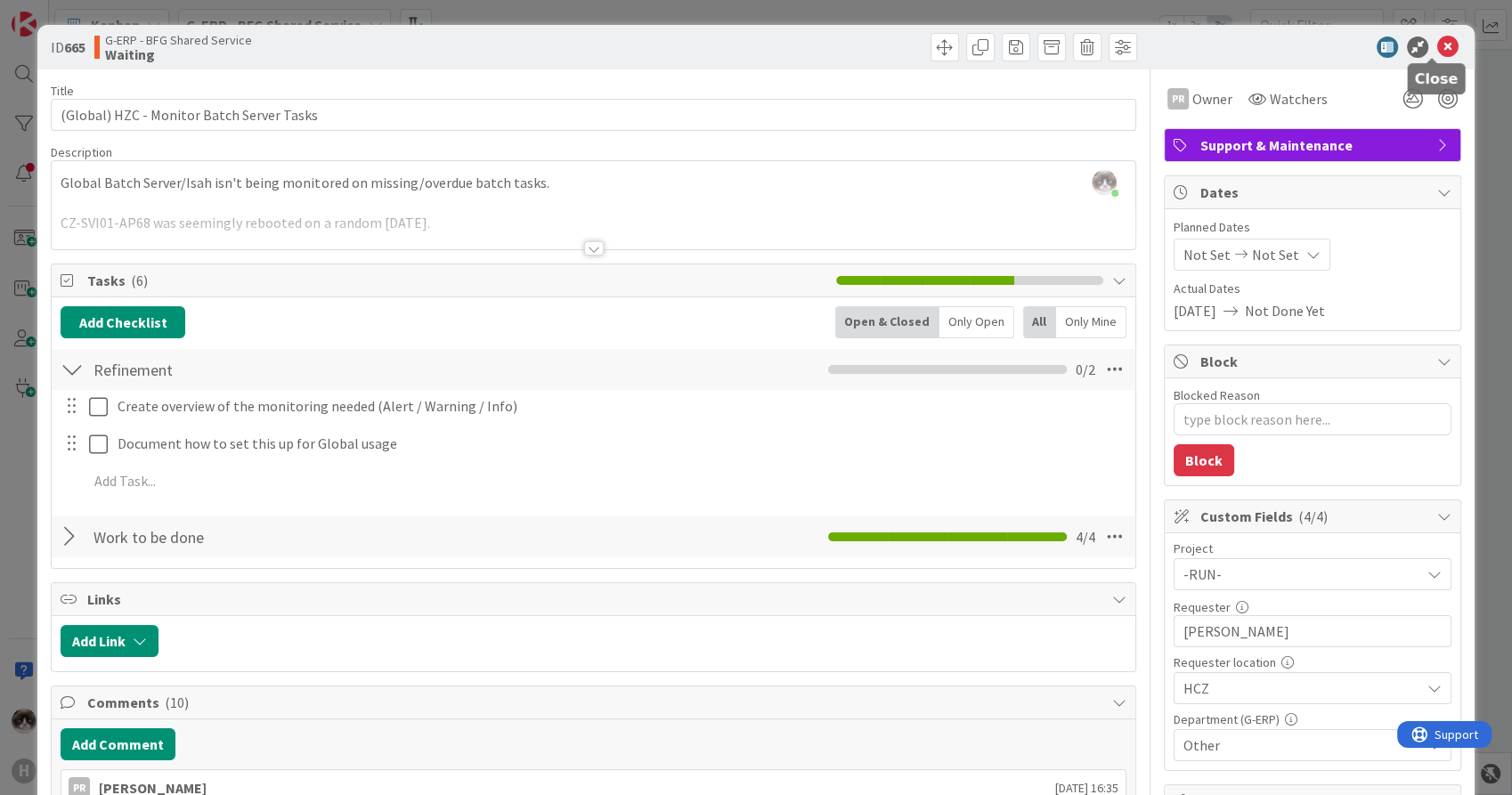
click at [1437, 56] on icon at bounding box center [1448, 47] width 22 height 22
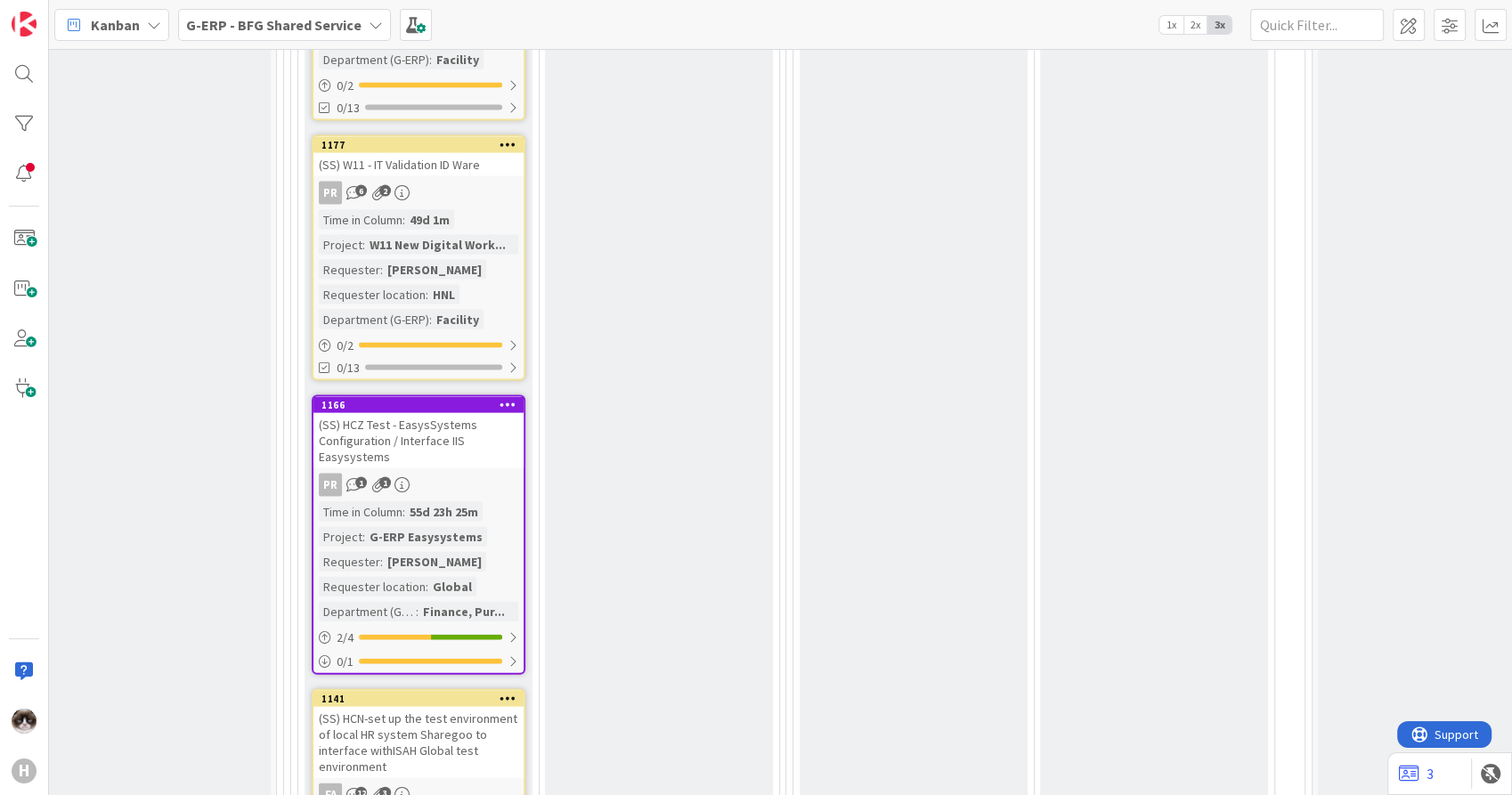
click at [484, 474] on div "PR 1 1" at bounding box center [418, 485] width 210 height 23
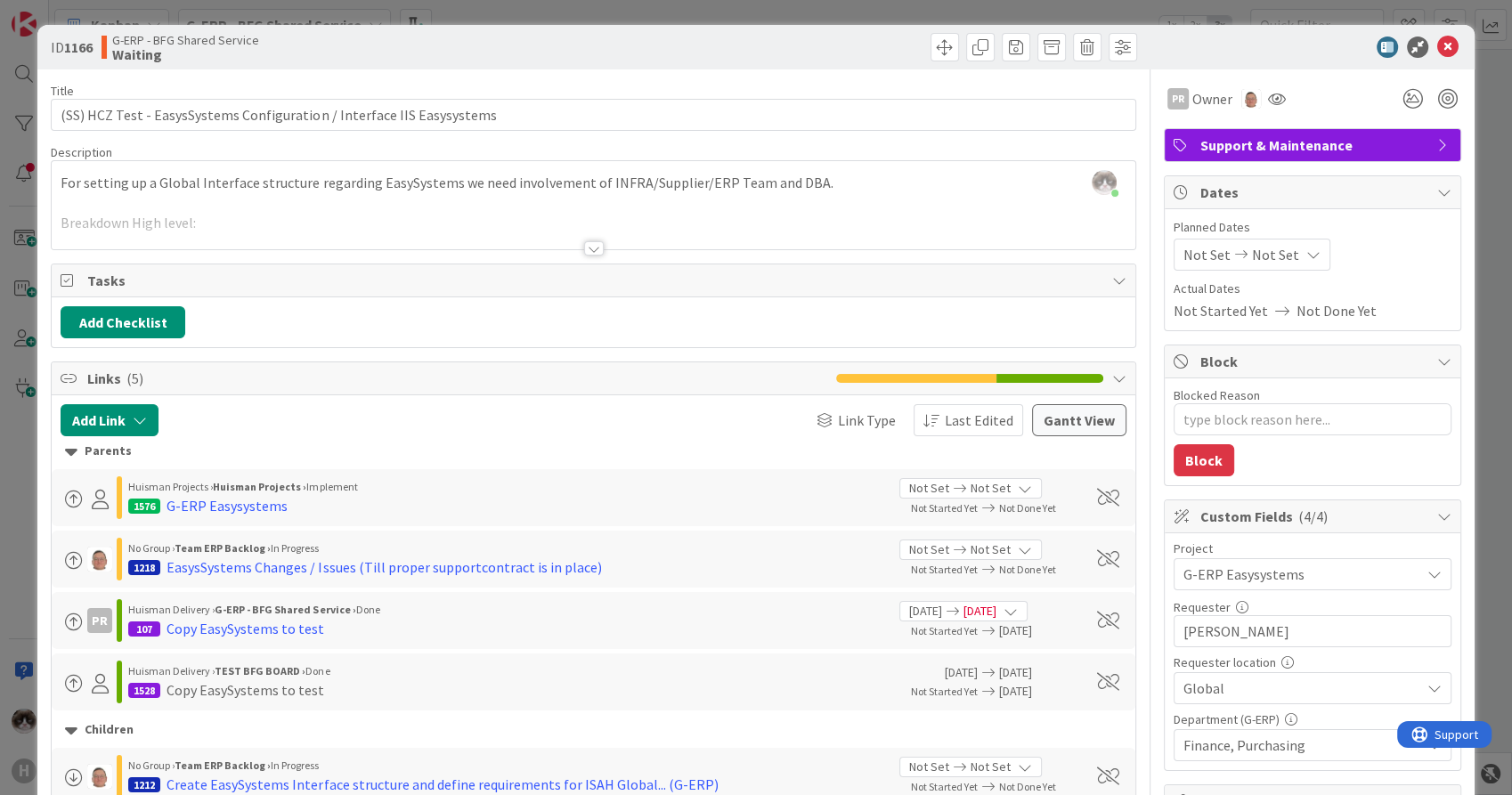
click at [584, 249] on div at bounding box center [594, 248] width 20 height 14
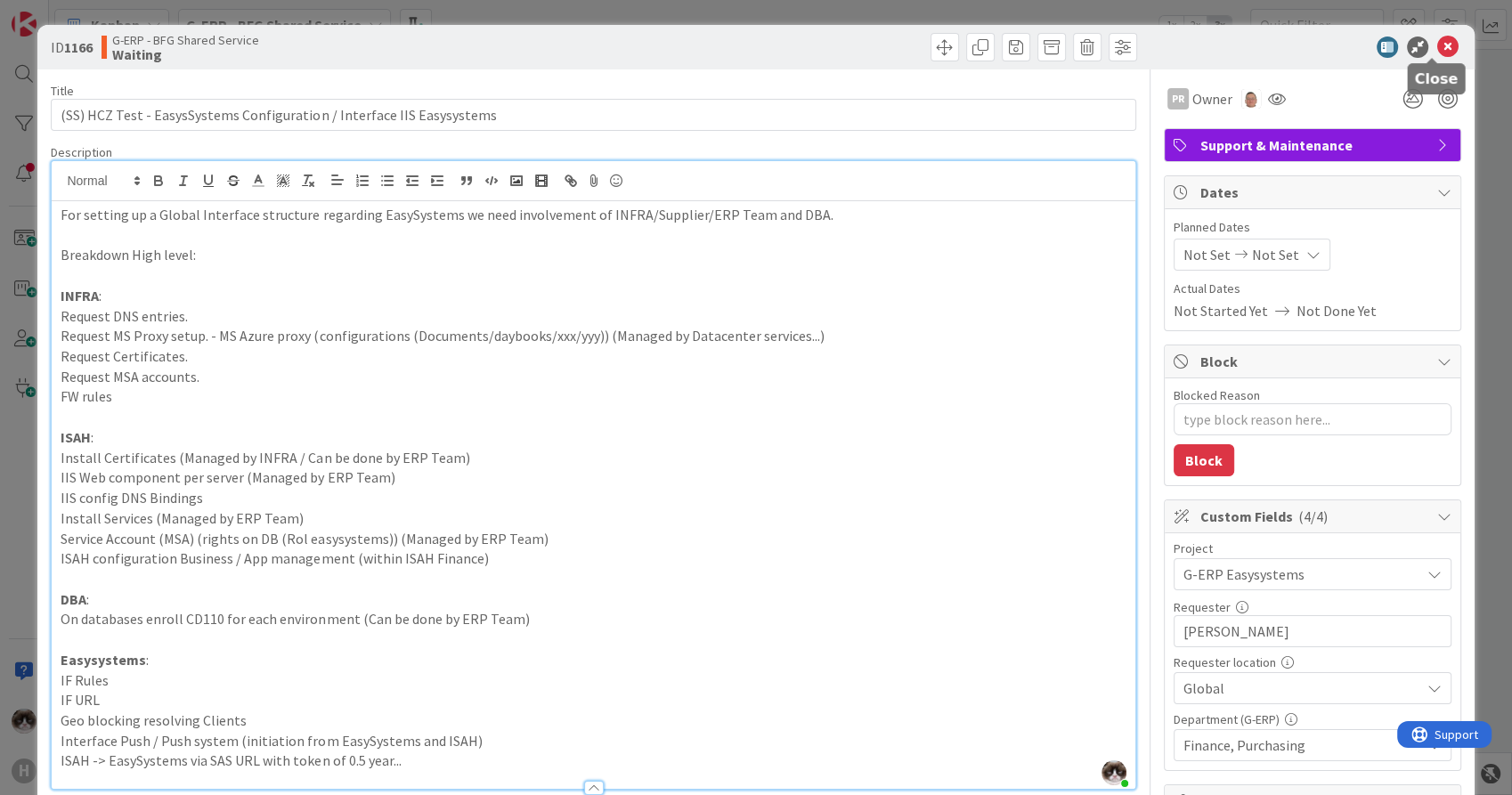
click at [1437, 47] on icon at bounding box center [1448, 47] width 22 height 22
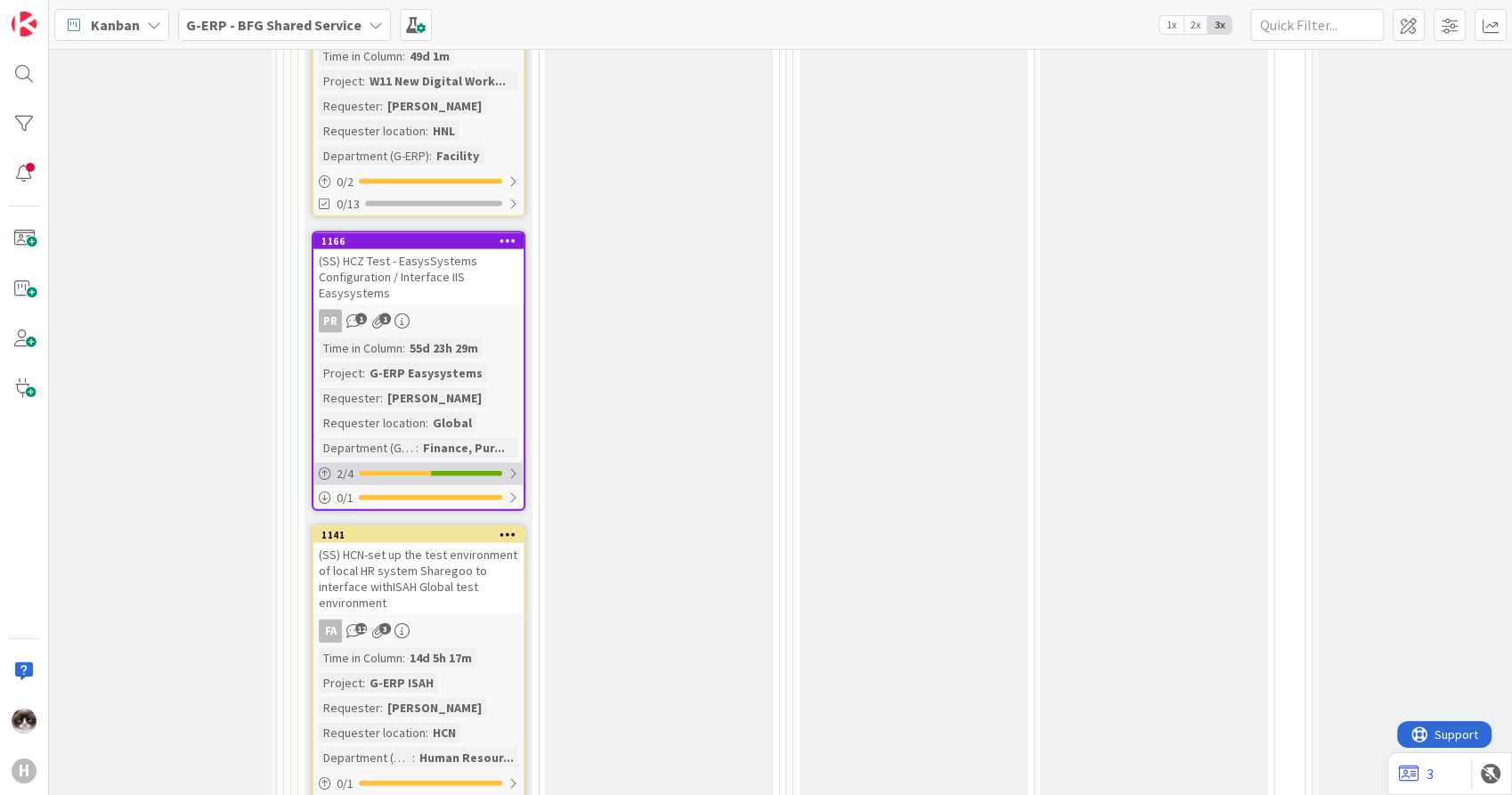
scroll to position [3958, 245]
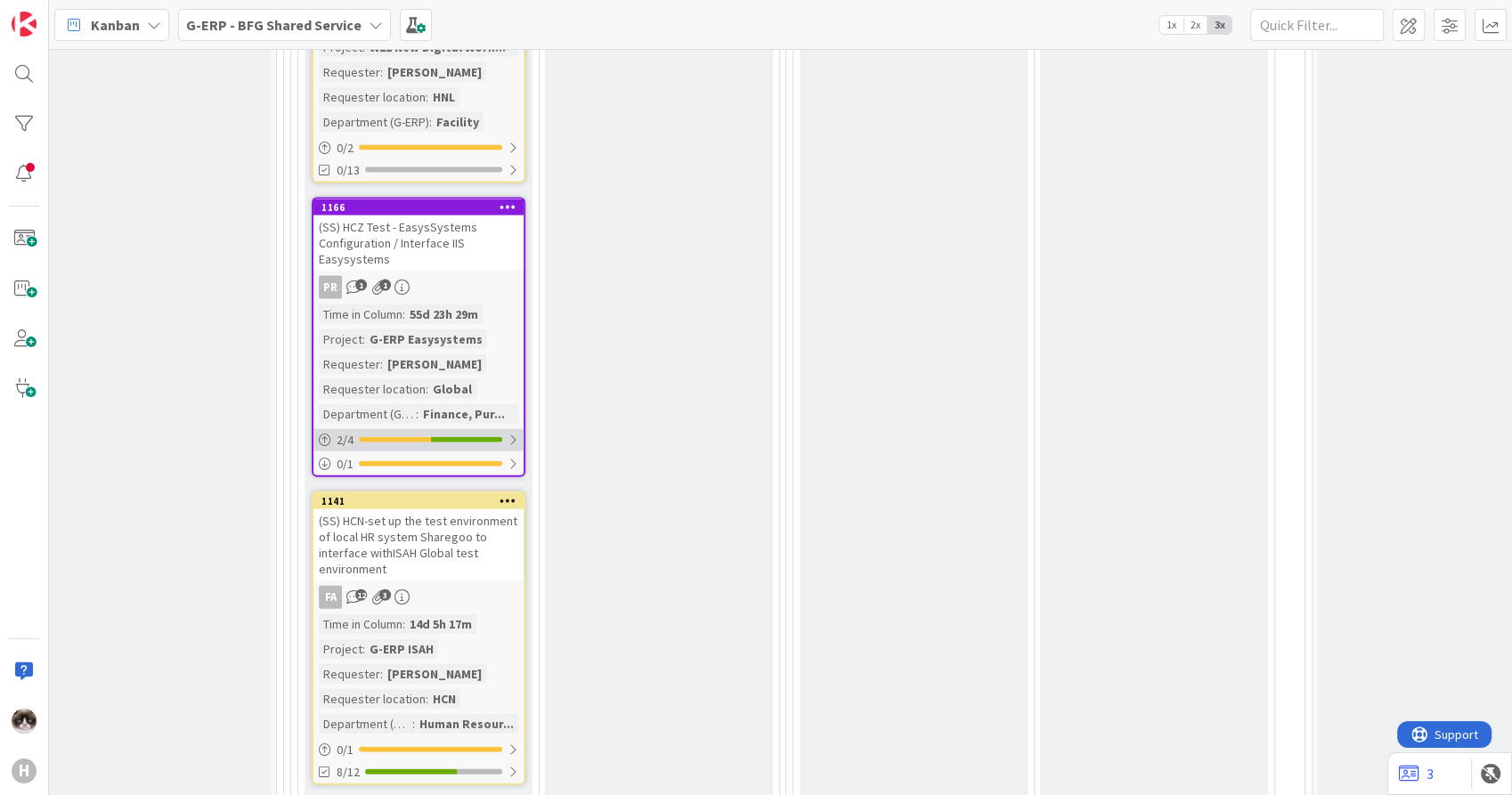
click at [511, 433] on div at bounding box center [513, 440] width 11 height 14
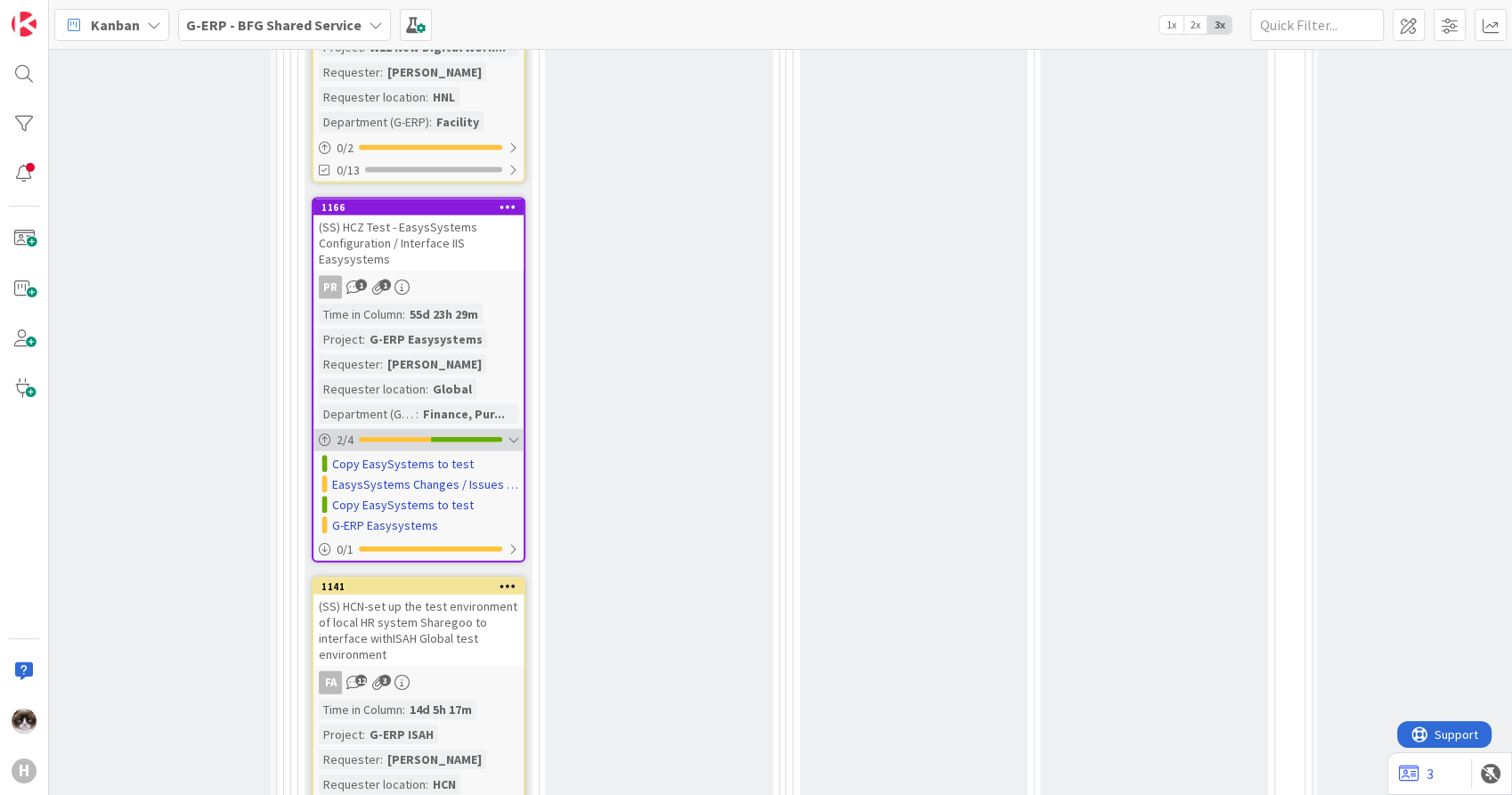
click at [511, 433] on div at bounding box center [513, 440] width 11 height 14
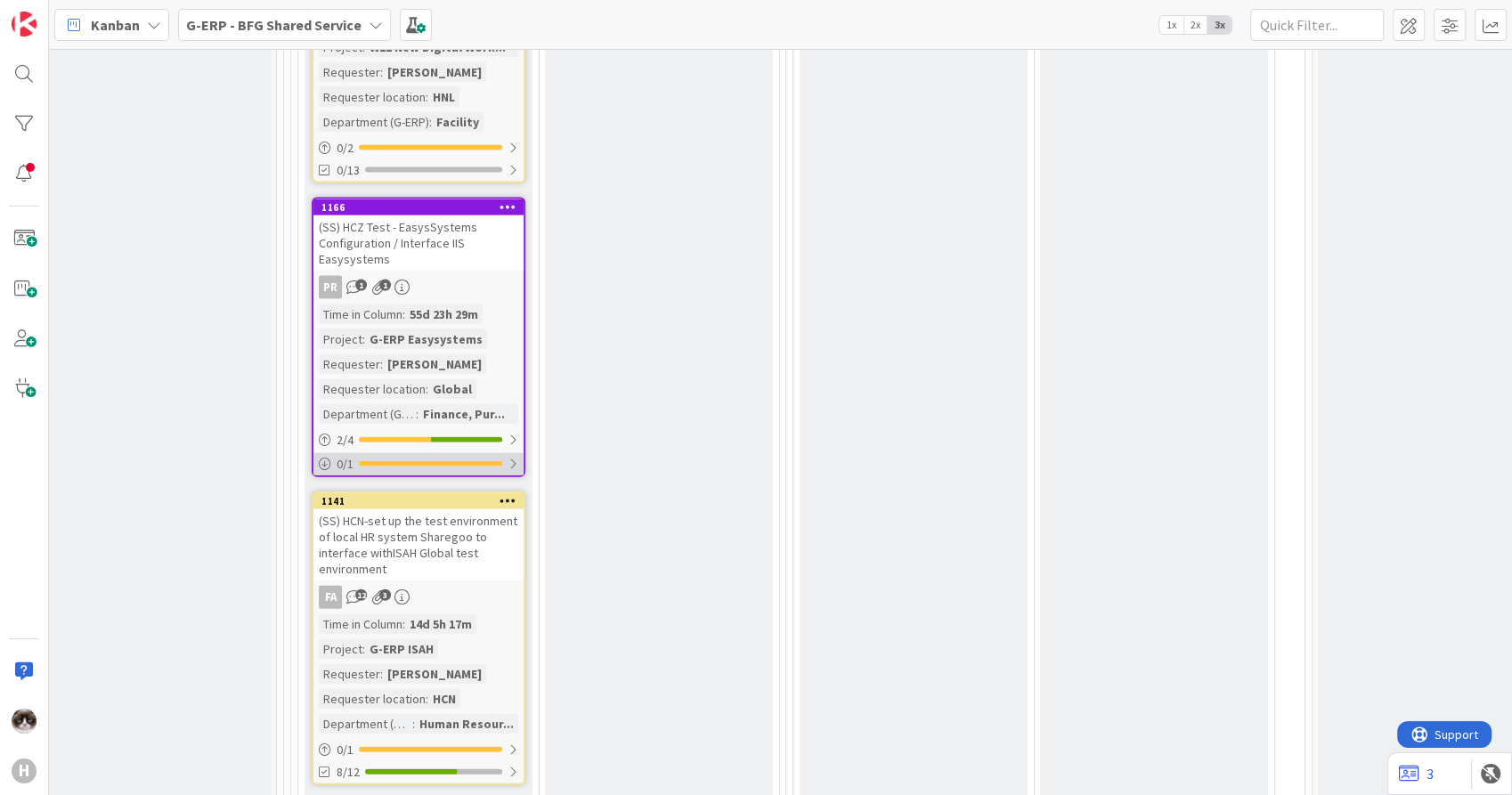
click at [514, 457] on div at bounding box center [513, 464] width 11 height 14
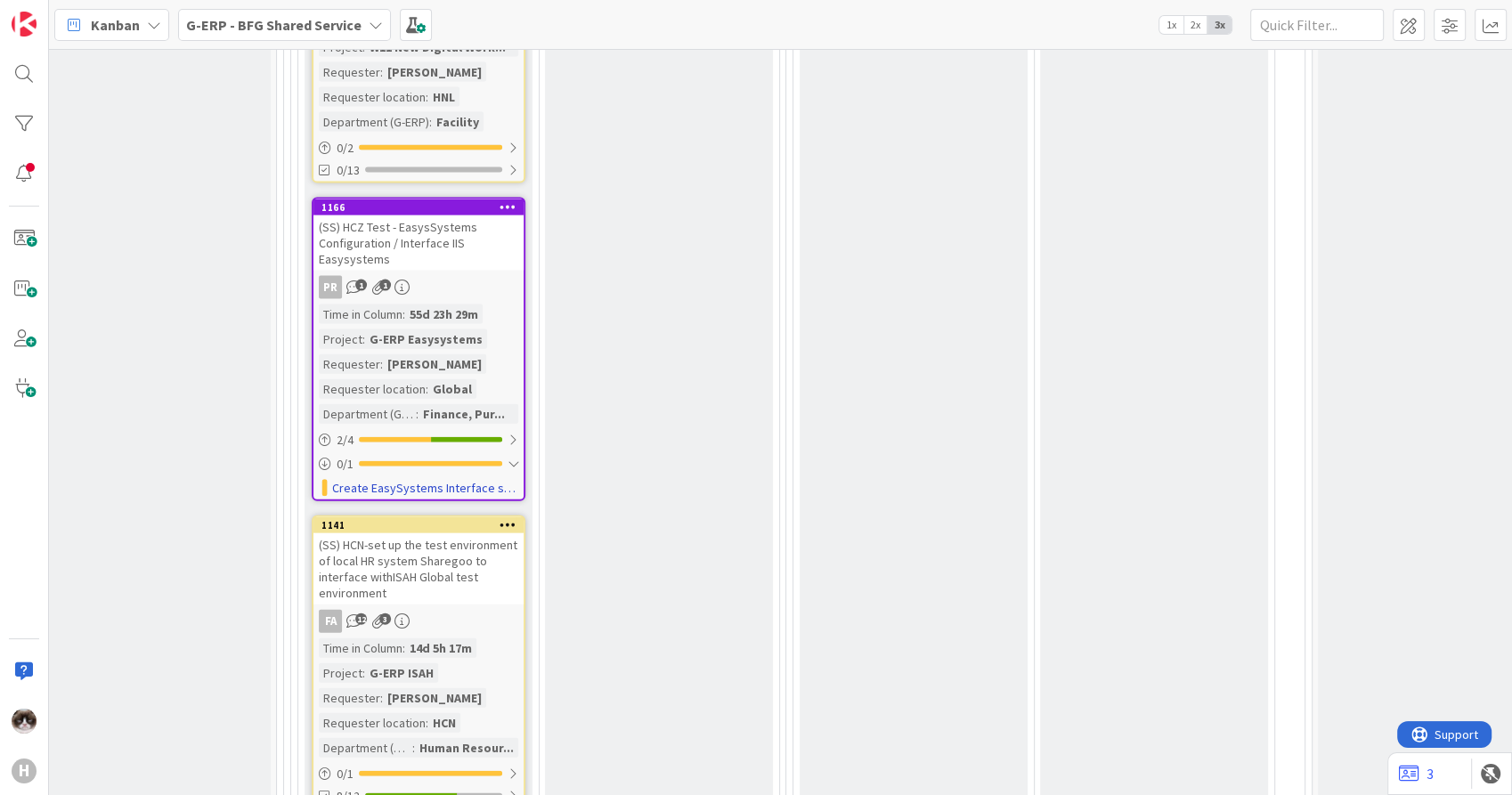
click at [466, 276] on div "PR 1 1" at bounding box center [418, 288] width 210 height 23
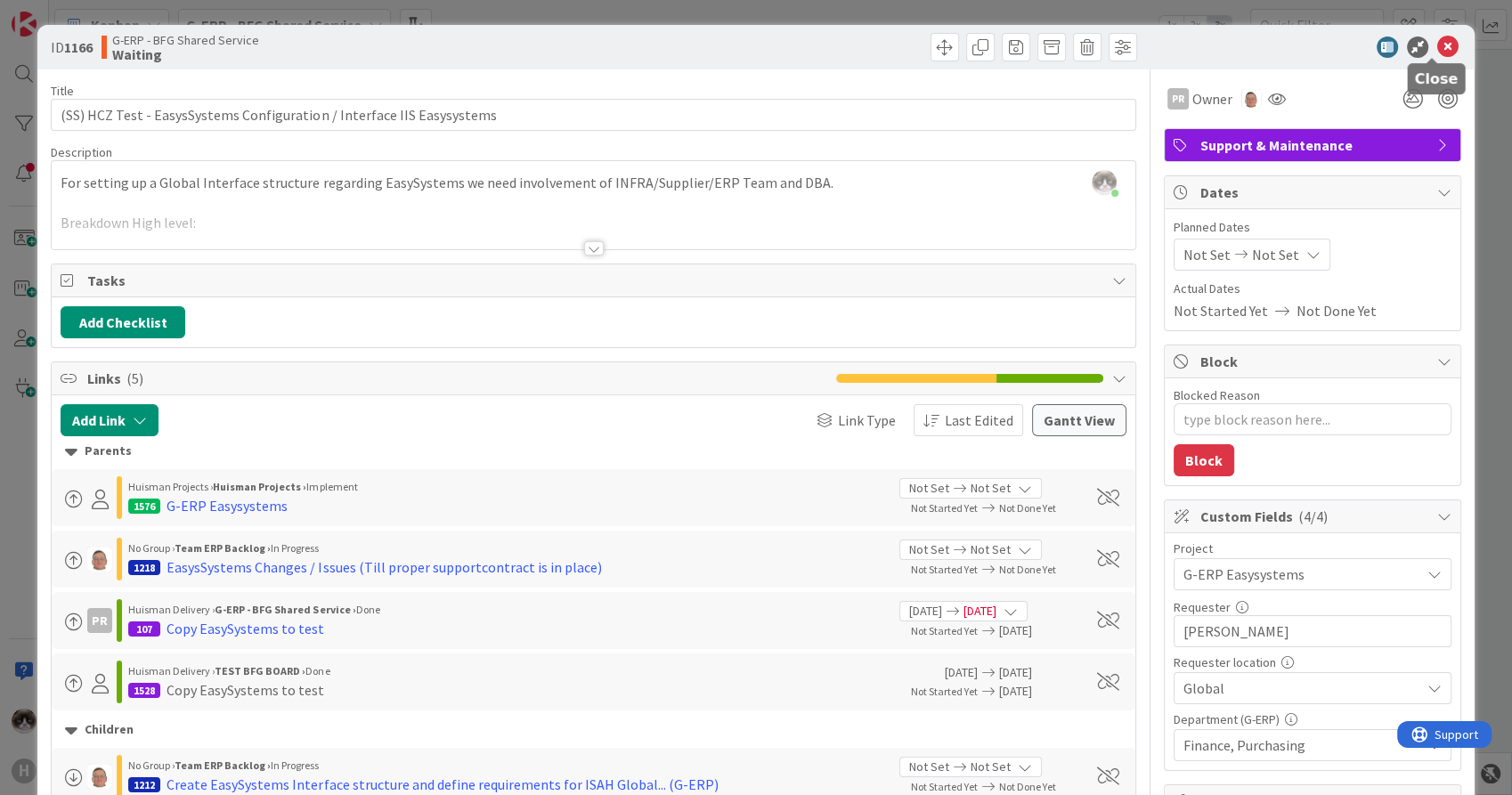
click at [1437, 36] on icon at bounding box center [1448, 47] width 22 height 22
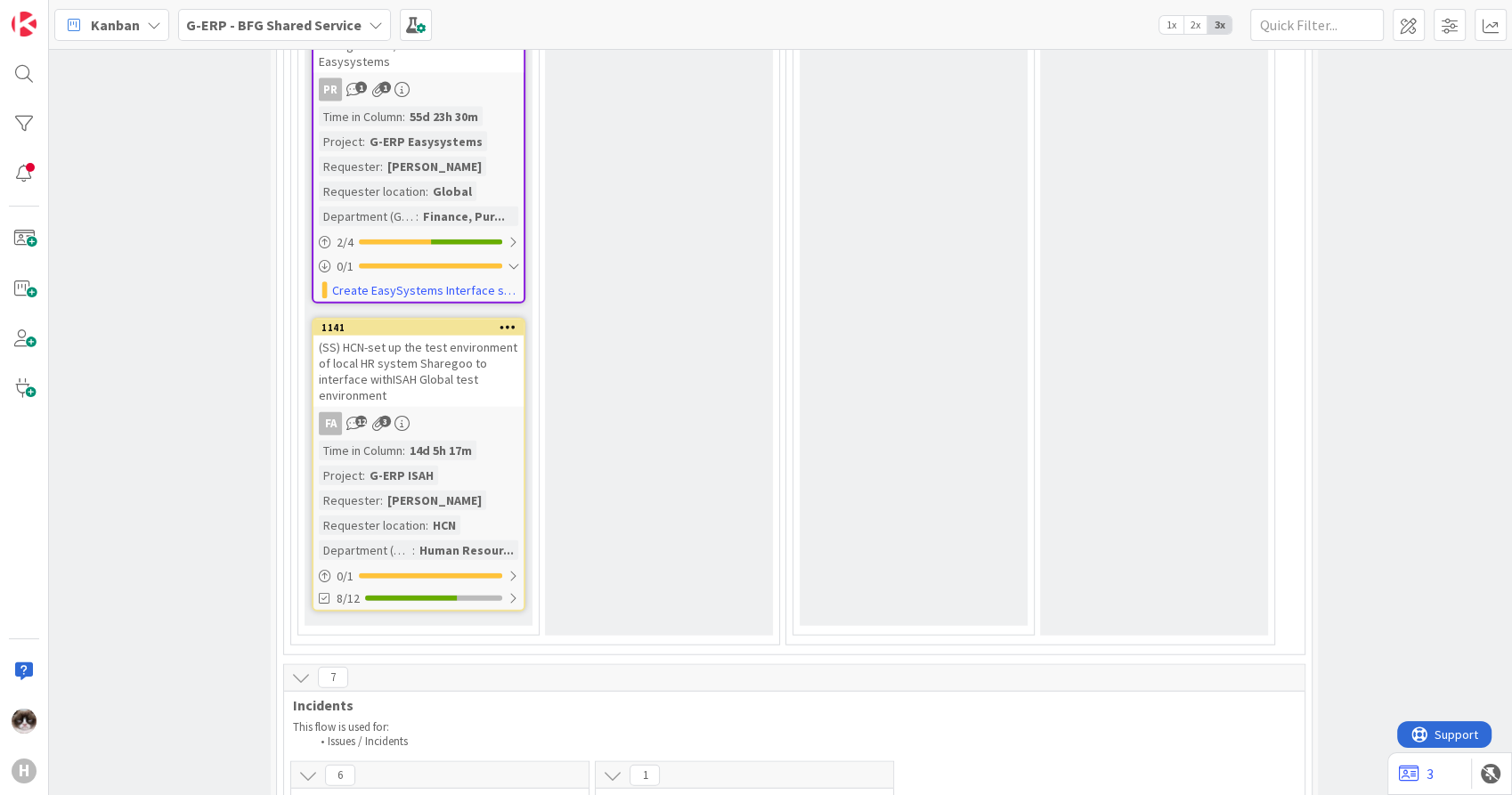
click at [510, 394] on link "1141 (SS) HCN-set up the test environment of local HR system Sharegoo to interf…" at bounding box center [418, 465] width 214 height 294
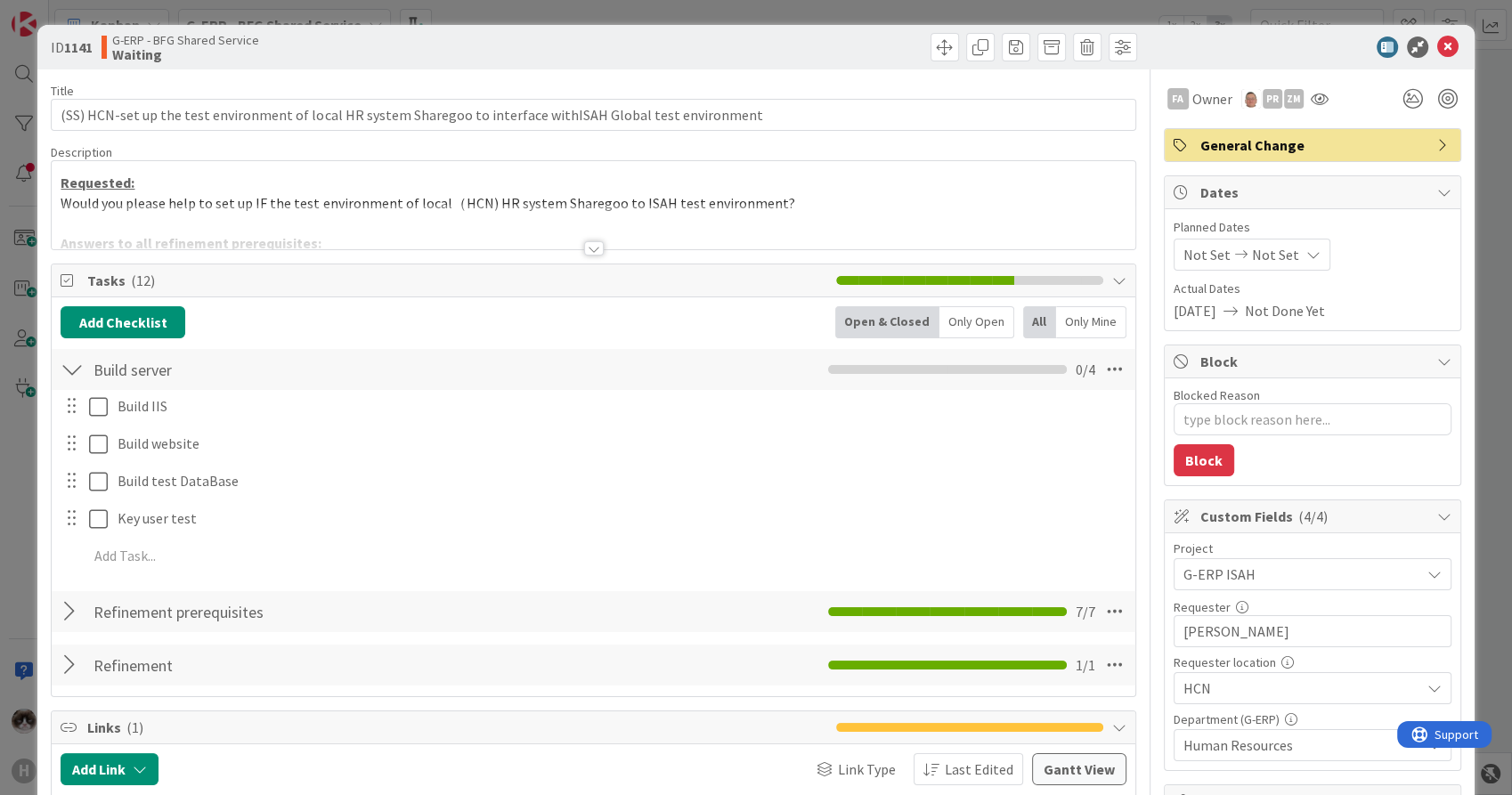
type textarea "x"
click at [1437, 41] on icon at bounding box center [1448, 47] width 22 height 22
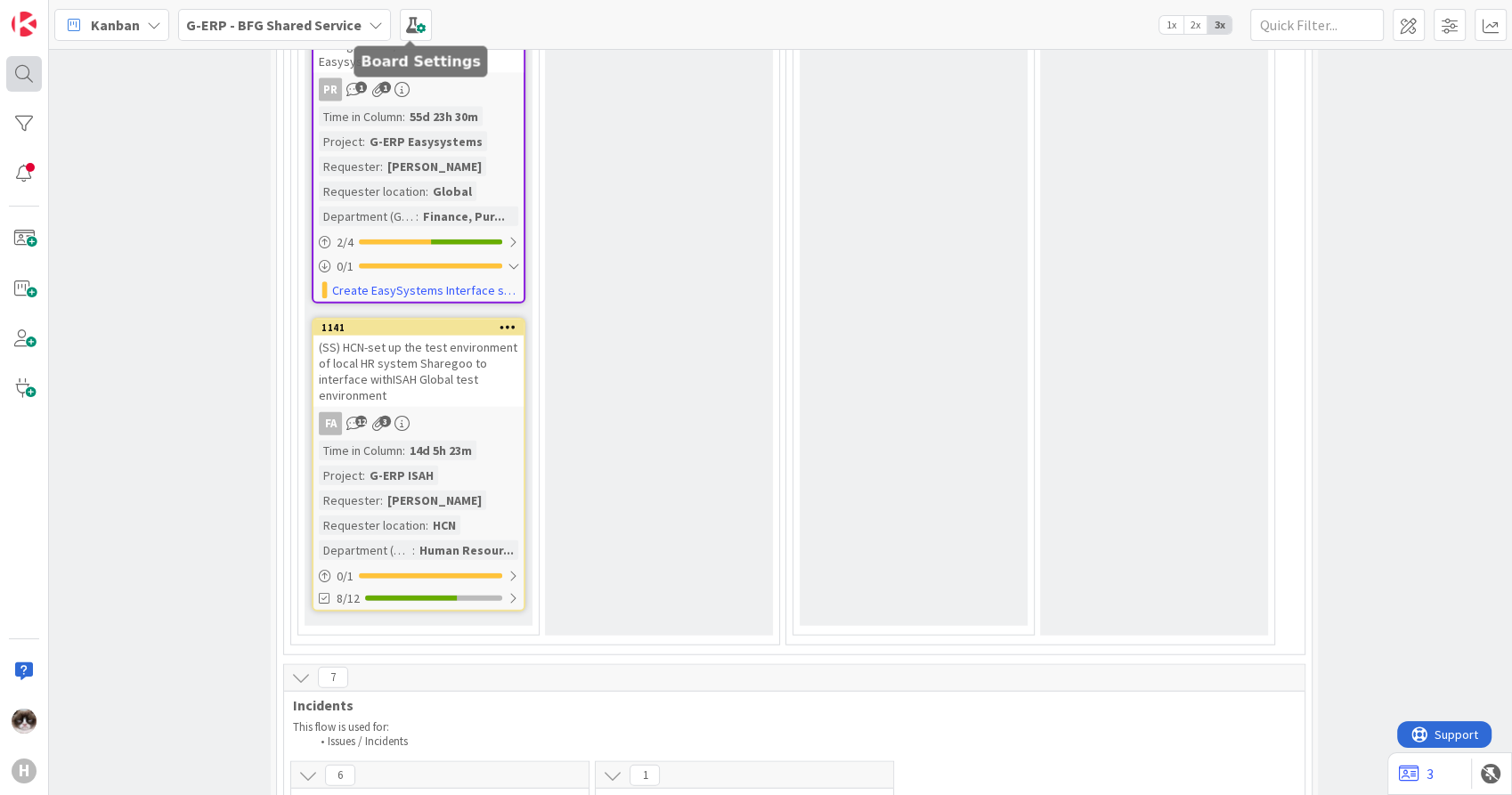
click at [19, 71] on div at bounding box center [23, 73] width 35 height 35
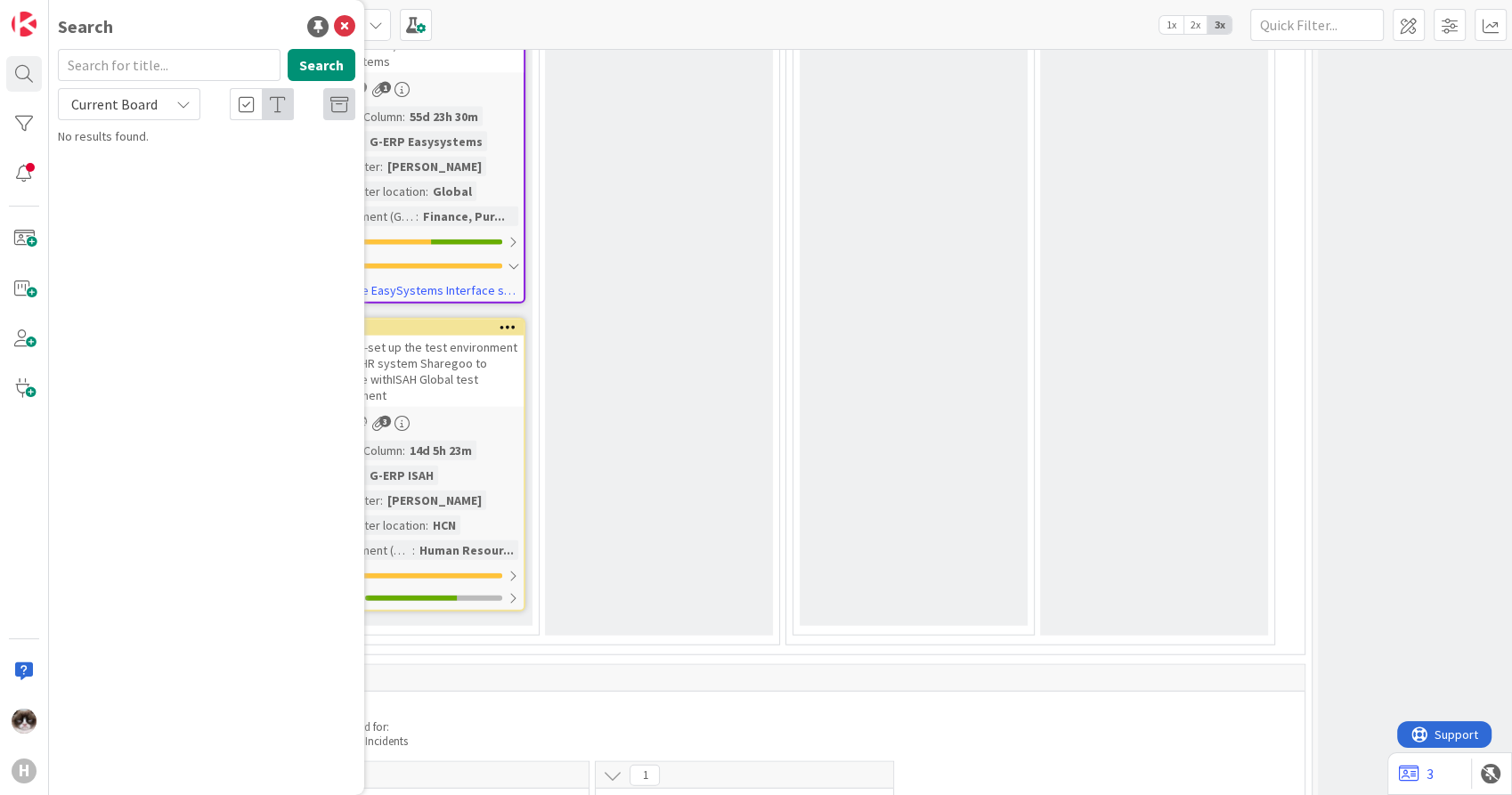
click at [121, 111] on span "Current Board" at bounding box center [115, 105] width 87 height 18
click at [134, 171] on span "All Boards" at bounding box center [160, 179] width 185 height 27
click at [100, 61] on input "text" at bounding box center [169, 65] width 223 height 32
type input "1655"
click at [294, 66] on button "Search" at bounding box center [321, 65] width 68 height 32
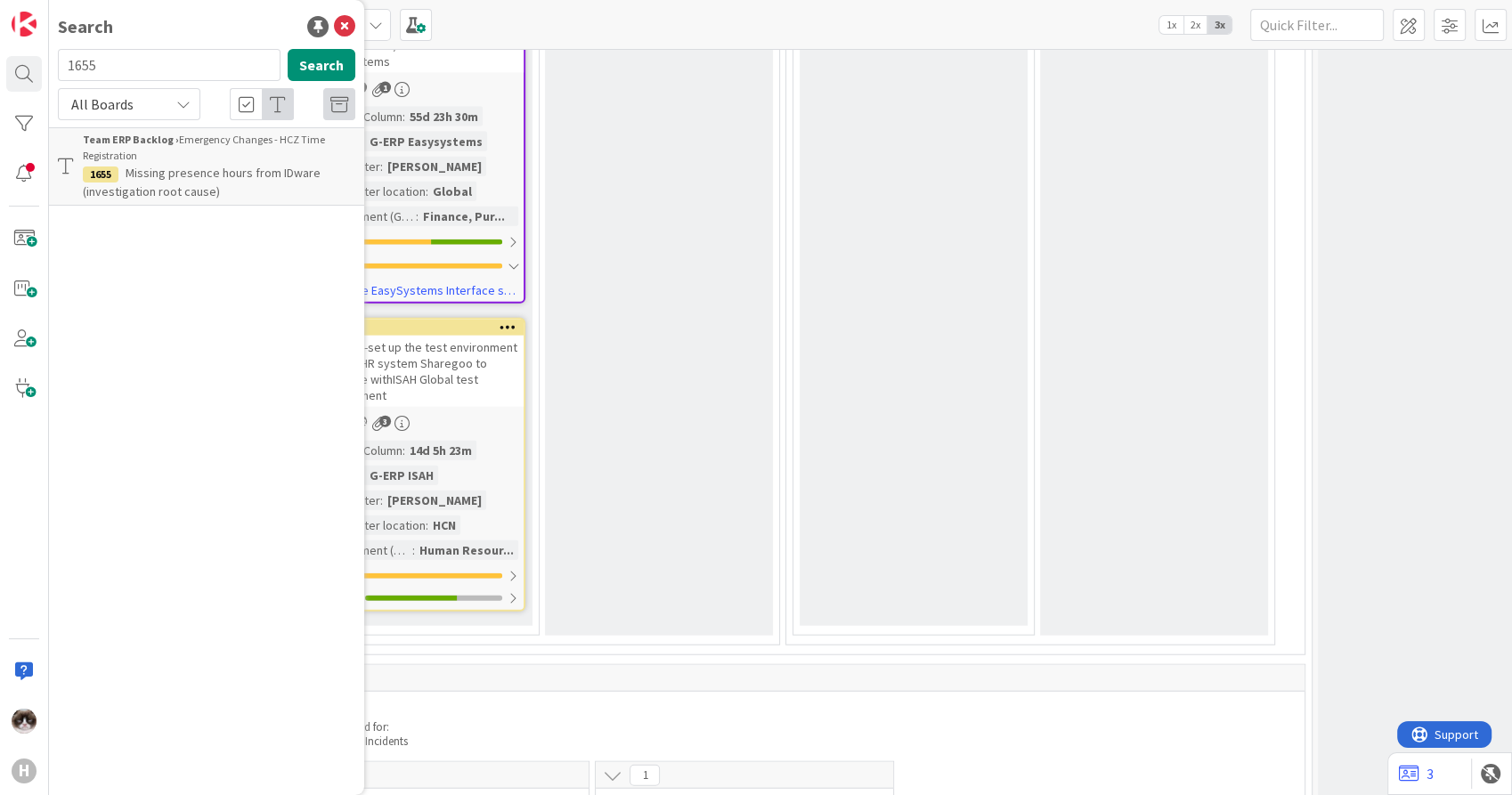
click at [199, 155] on div "Team ERP Backlog › Emergency Changes - HCZ Time Registration" at bounding box center [219, 148] width 272 height 32
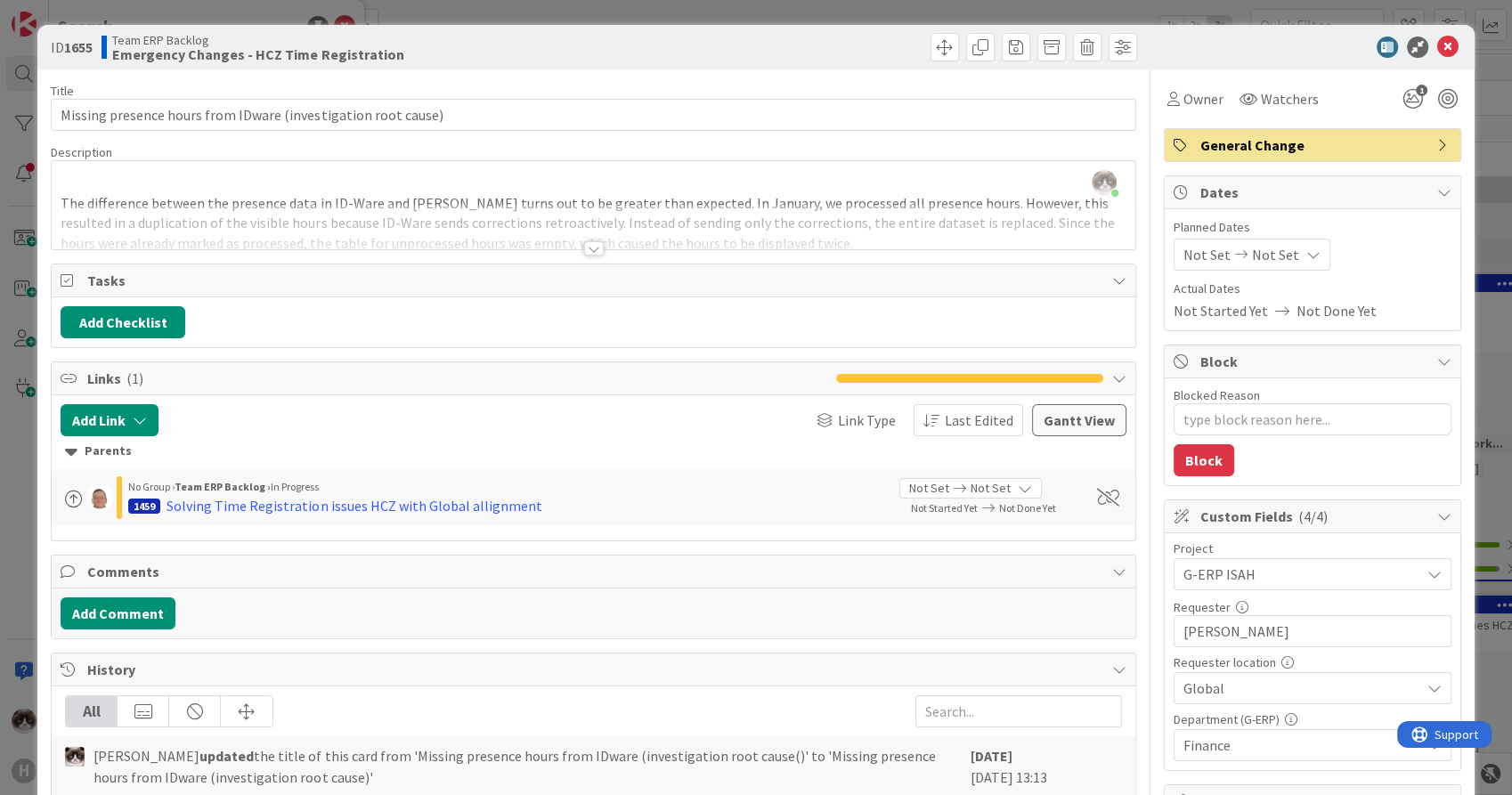
click at [586, 248] on div at bounding box center [594, 248] width 20 height 14
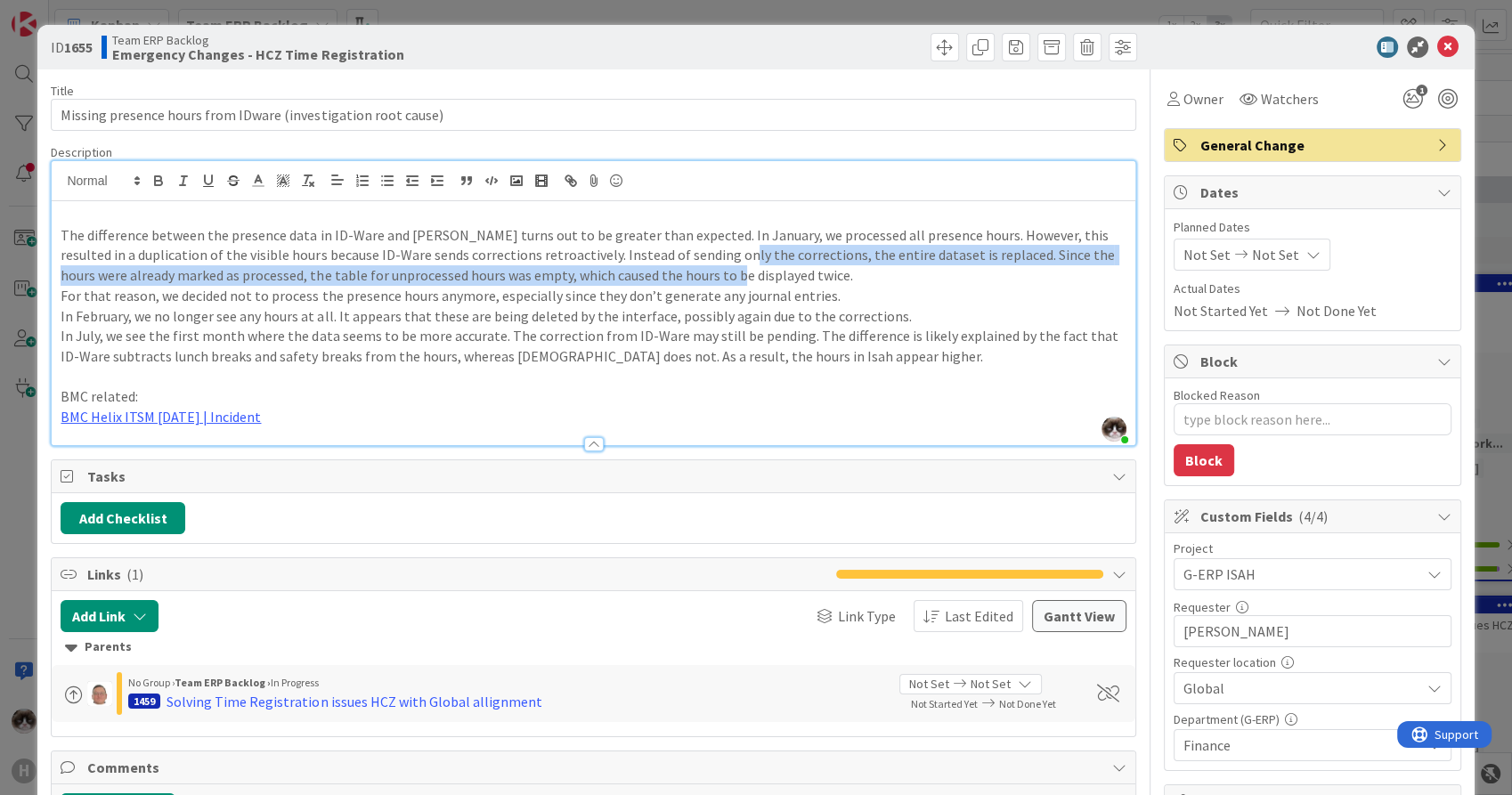
drag, startPoint x: 711, startPoint y: 256, endPoint x: 715, endPoint y: 268, distance: 12.6
click at [715, 268] on p "The difference between the presence data in ID-Ware and [PERSON_NAME] turns out…" at bounding box center [593, 255] width 1065 height 60
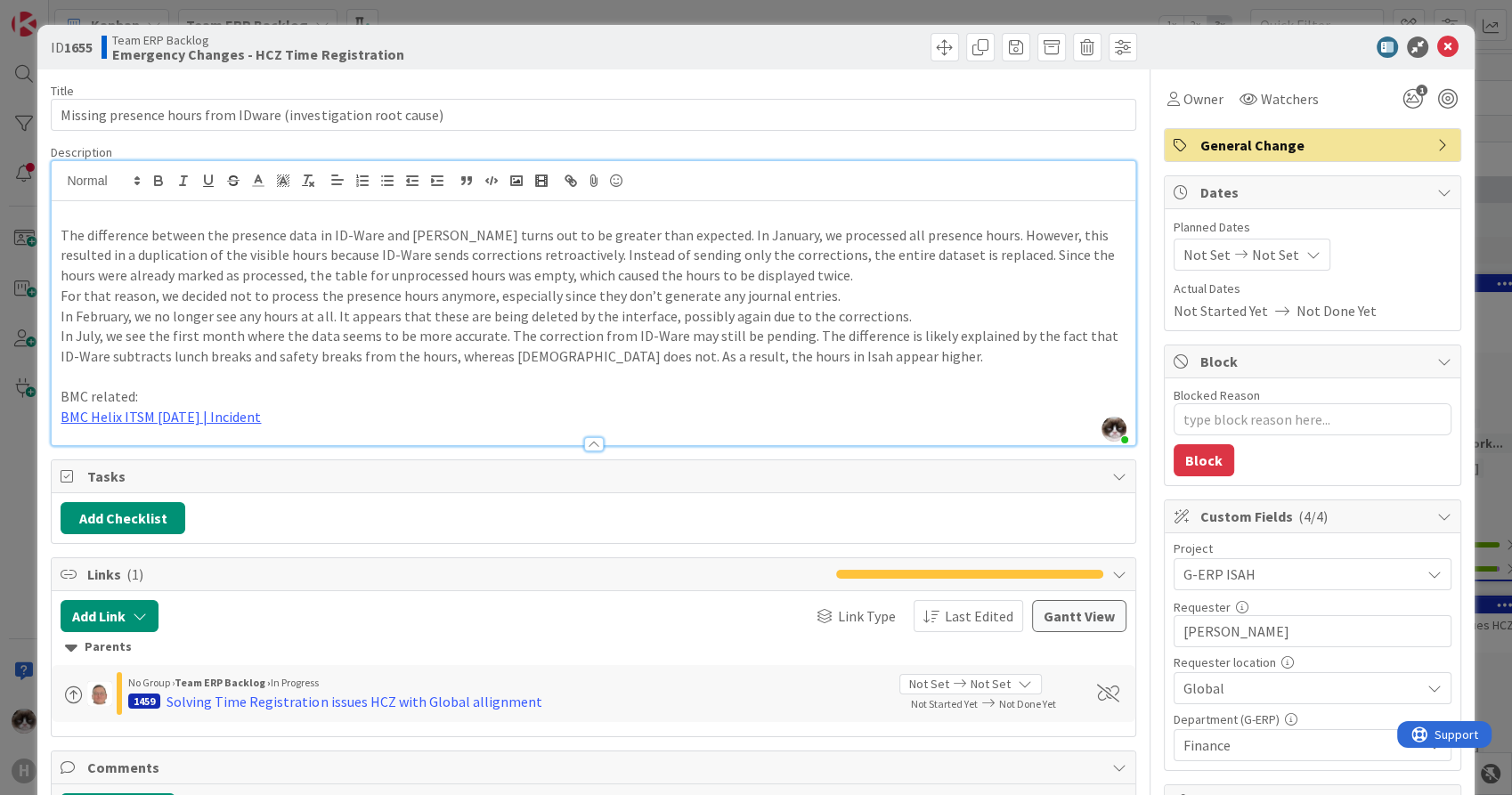
click at [1419, 49] on div at bounding box center [1303, 47] width 315 height 22
click at [1437, 44] on icon at bounding box center [1448, 47] width 22 height 22
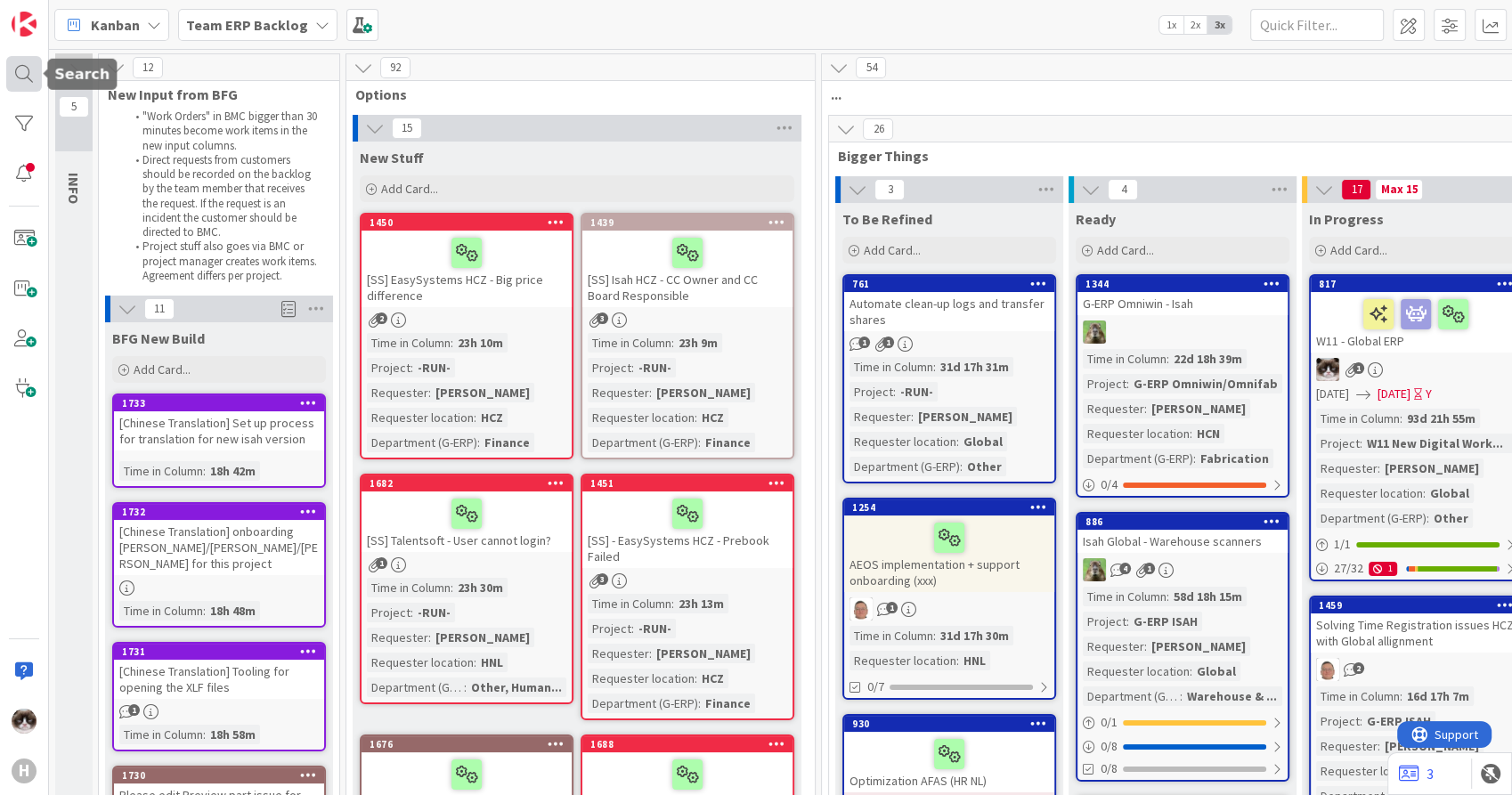
click at [36, 83] on div at bounding box center [23, 73] width 35 height 35
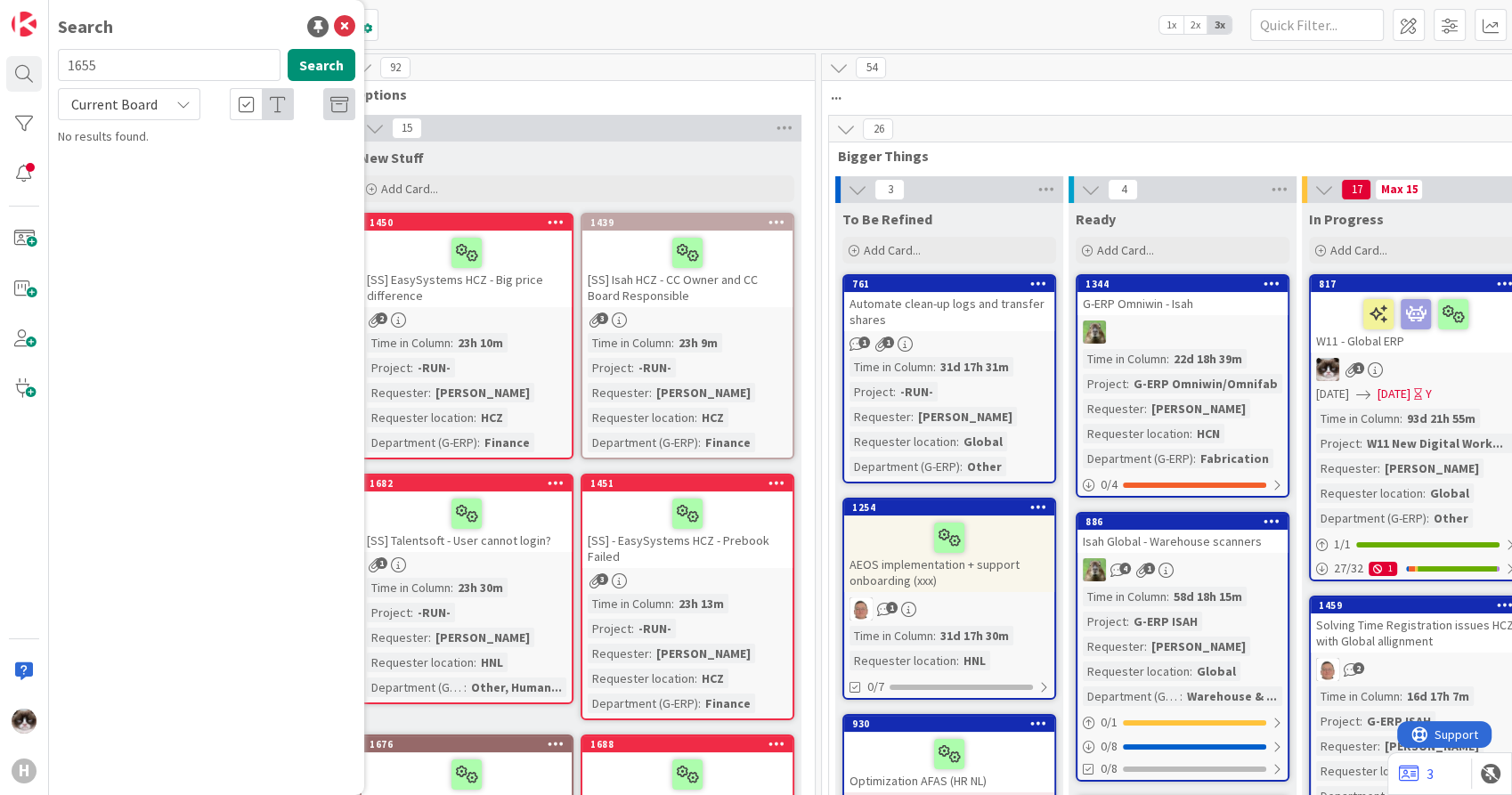
click at [144, 108] on span "Current Board" at bounding box center [115, 105] width 87 height 18
click at [122, 173] on span "All Boards" at bounding box center [160, 179] width 185 height 27
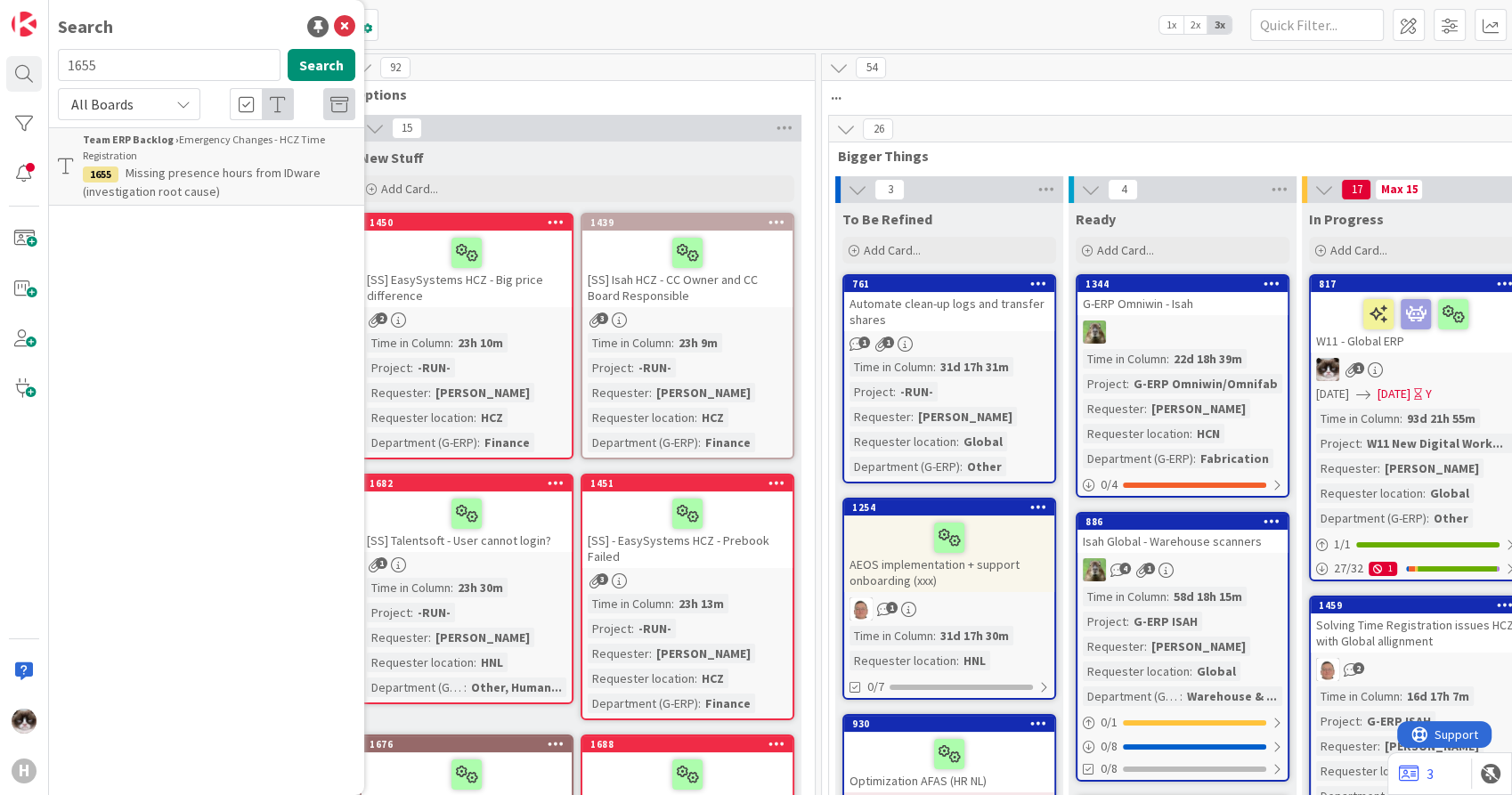
click at [160, 181] on p "Missing presence hours from IDware (investigation root cause)" at bounding box center [219, 182] width 272 height 37
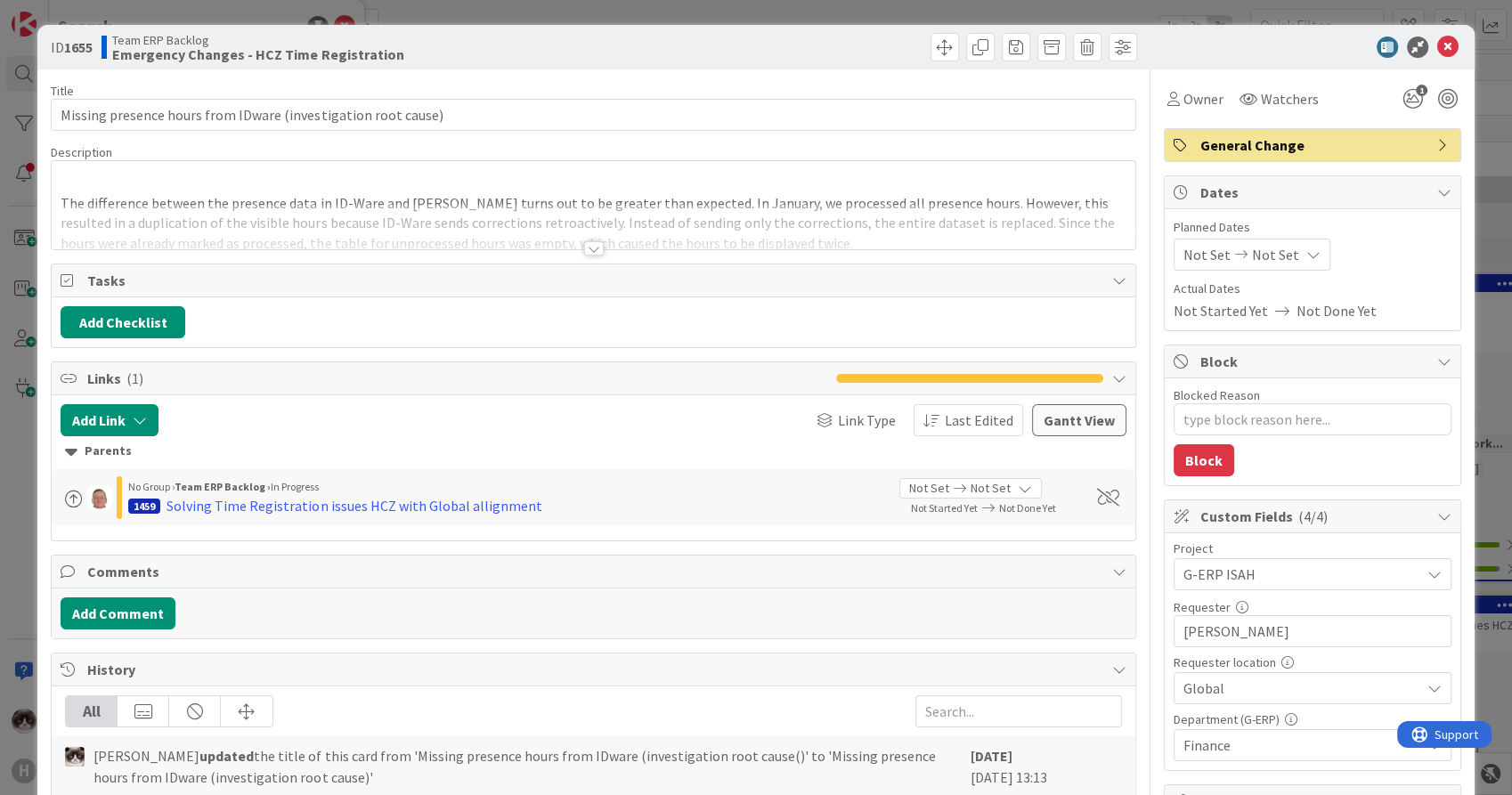
type textarea "x"
click at [143, 605] on button "Add Comment" at bounding box center [117, 614] width 115 height 32
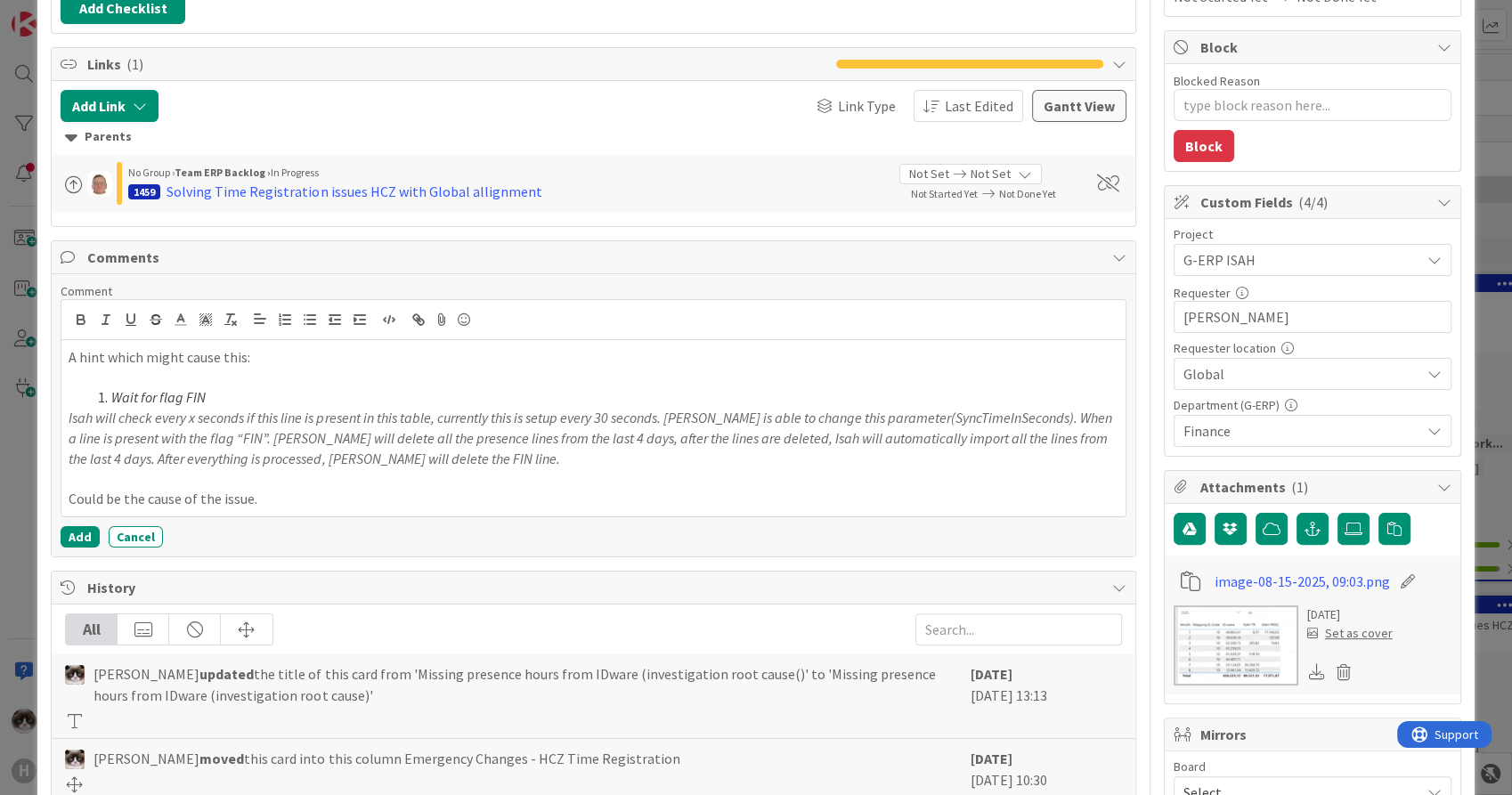
scroll to position [321, 0]
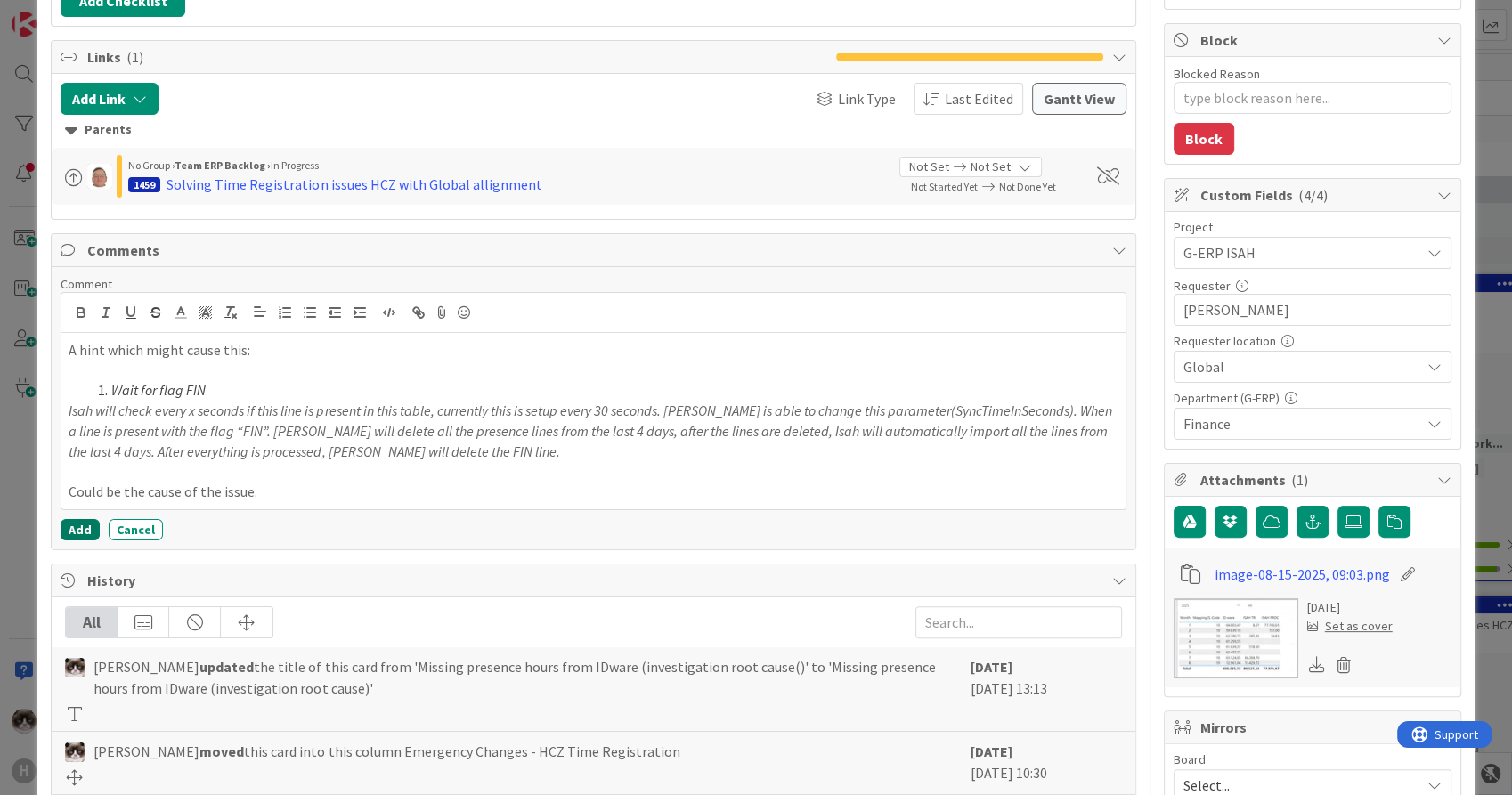
click at [86, 525] on button "Add" at bounding box center [79, 530] width 39 height 22
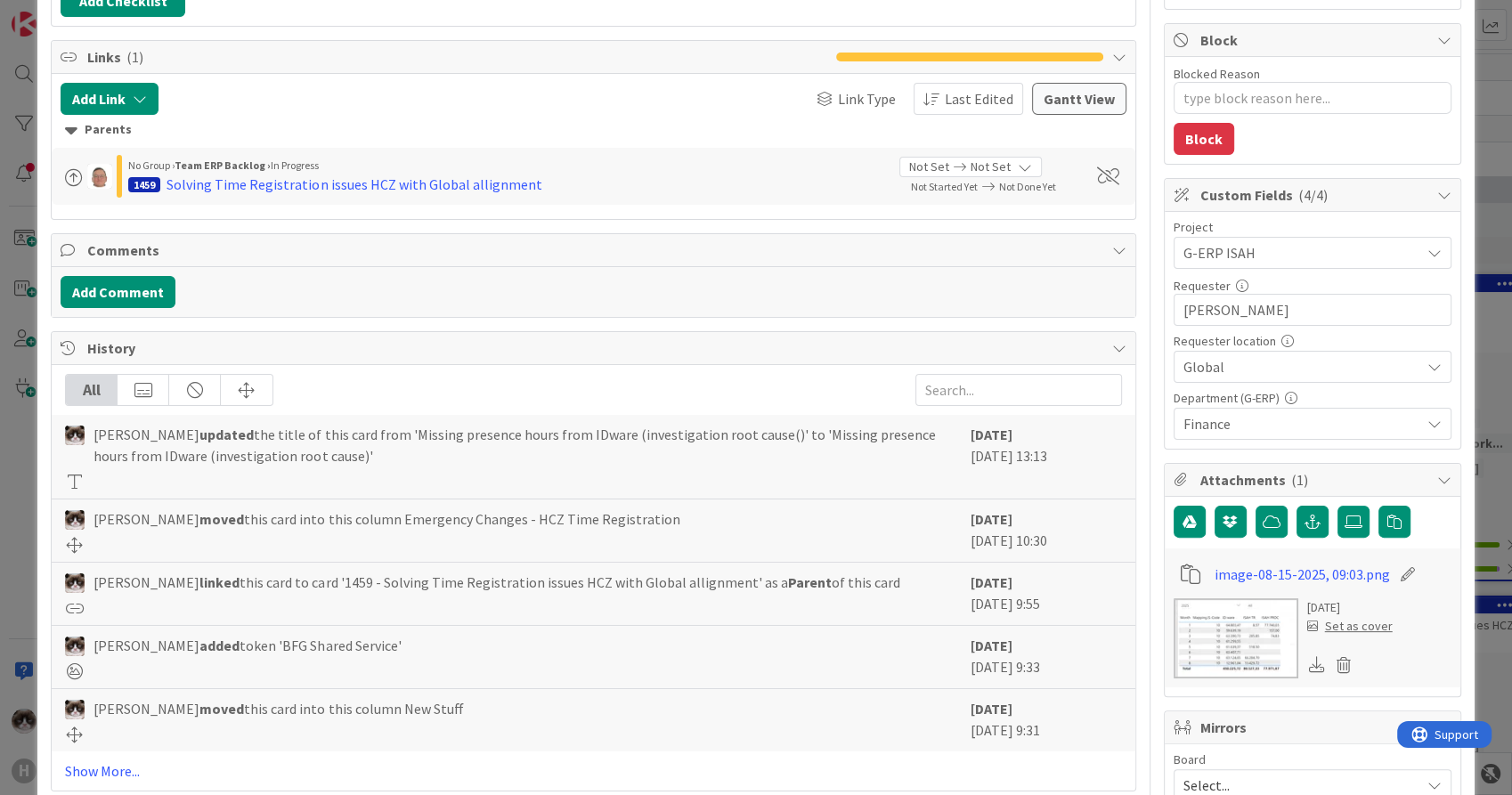
type textarea "x"
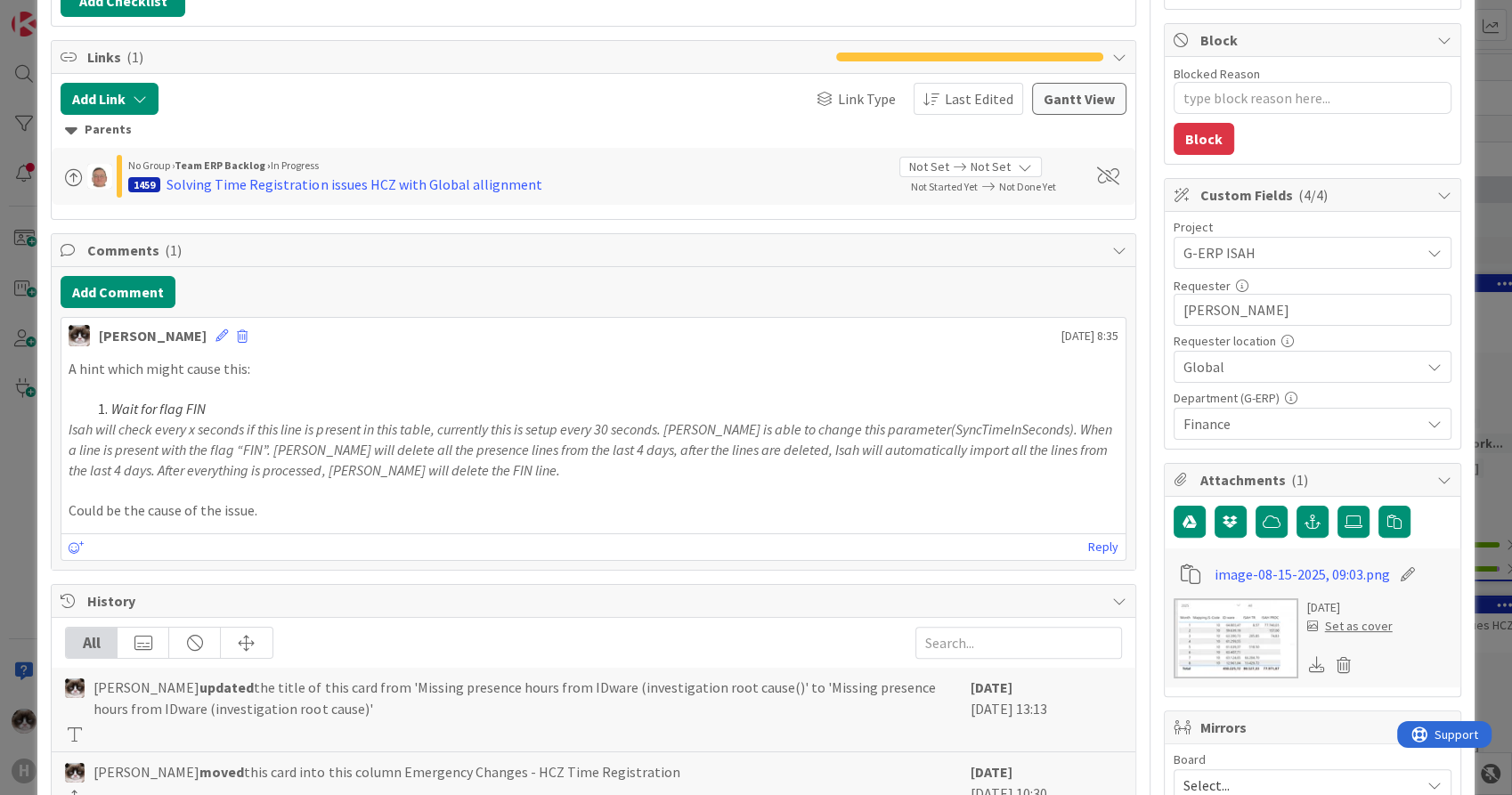
scroll to position [0, 0]
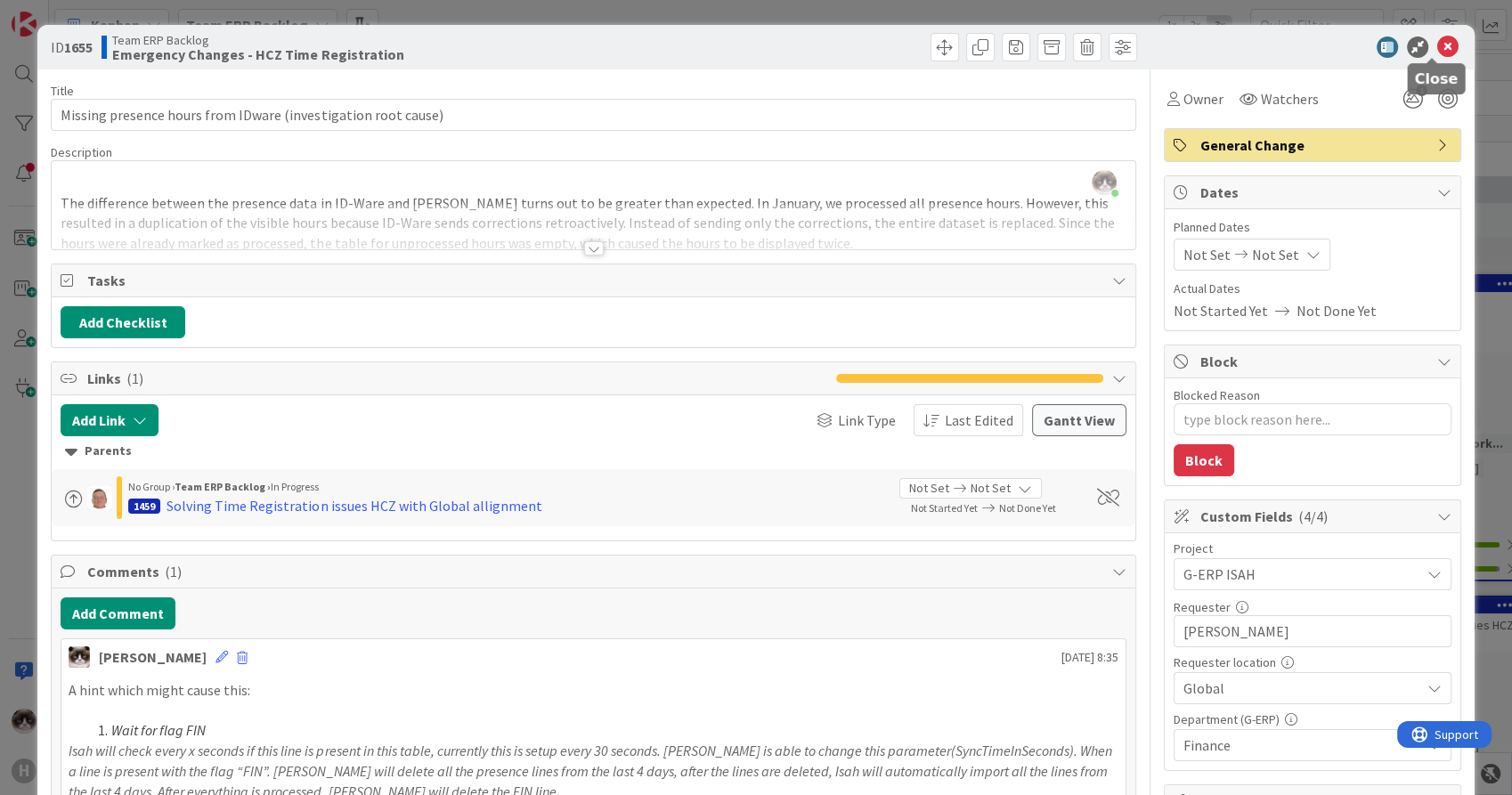
click at [1437, 43] on icon at bounding box center [1448, 47] width 22 height 22
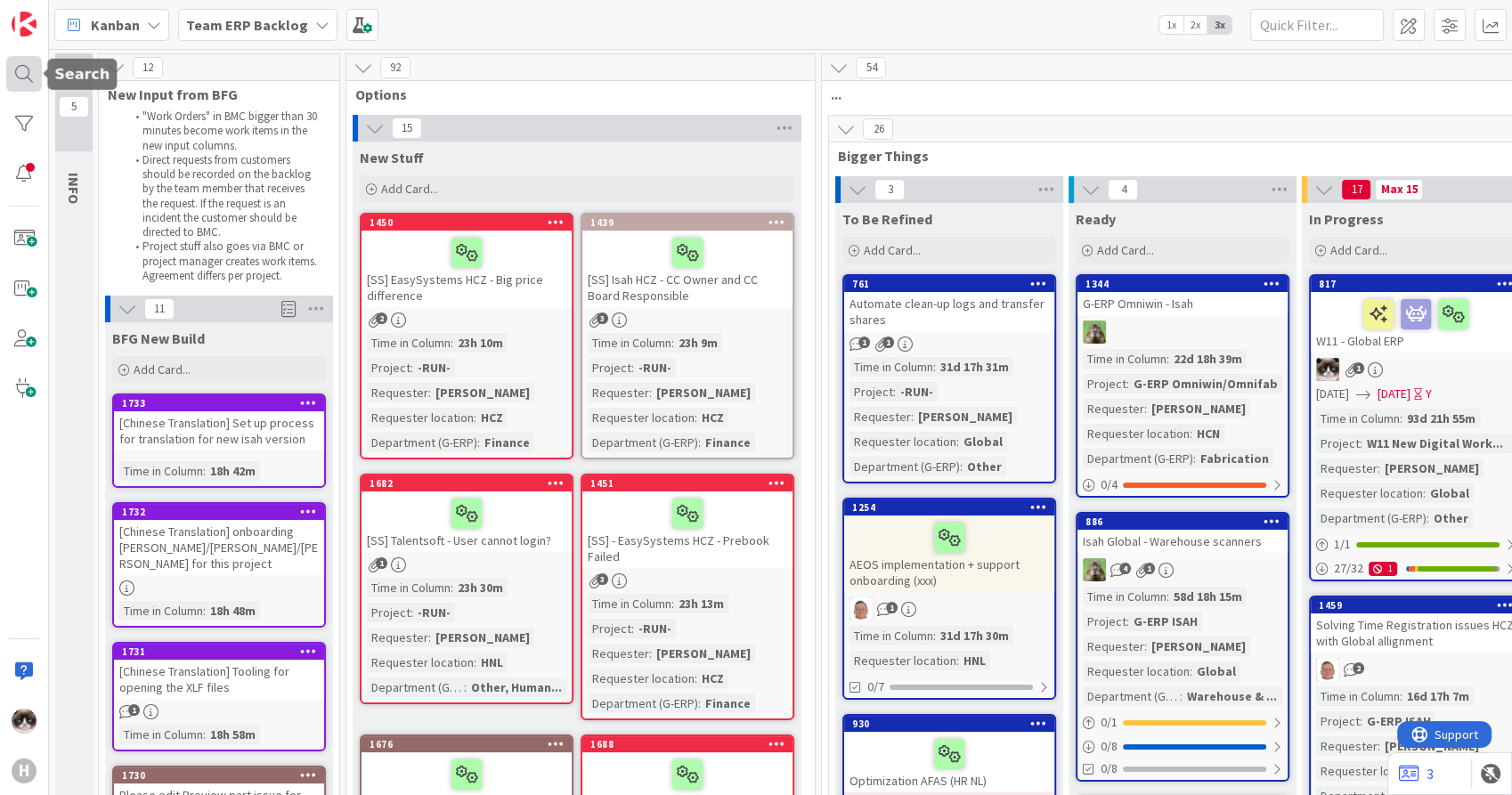
click at [8, 70] on div at bounding box center [23, 73] width 35 height 35
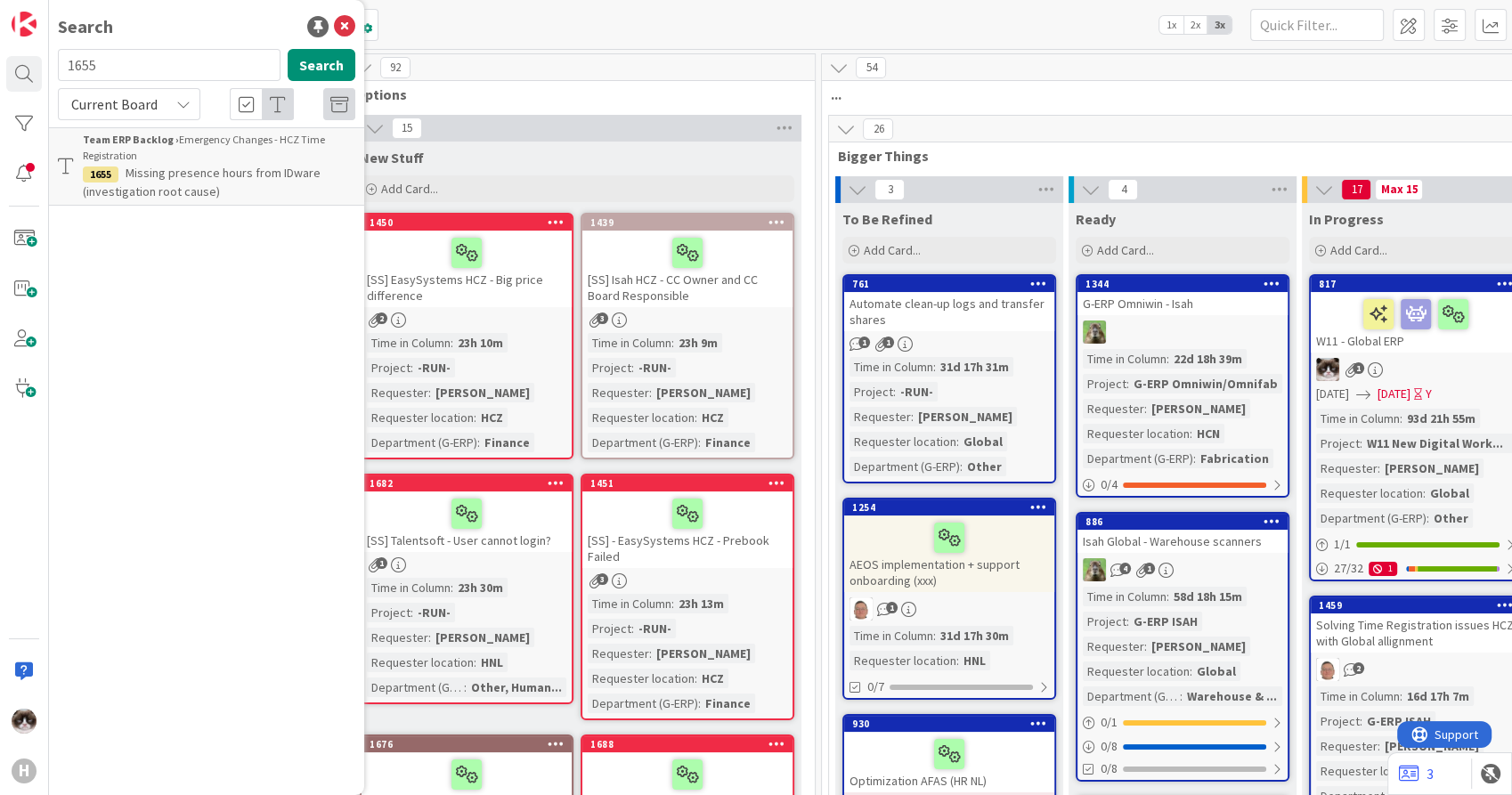
drag, startPoint x: 176, startPoint y: 76, endPoint x: 56, endPoint y: 67, distance: 120.3
click at [56, 67] on div "1655 Search" at bounding box center [206, 68] width 318 height 39
type input "1278"
click at [329, 75] on button "Search" at bounding box center [321, 65] width 68 height 32
click at [205, 175] on span "[SS] Isah ProdDB - Data export of Obsolete Employees that are configured as TPM…" at bounding box center [217, 166] width 270 height 34
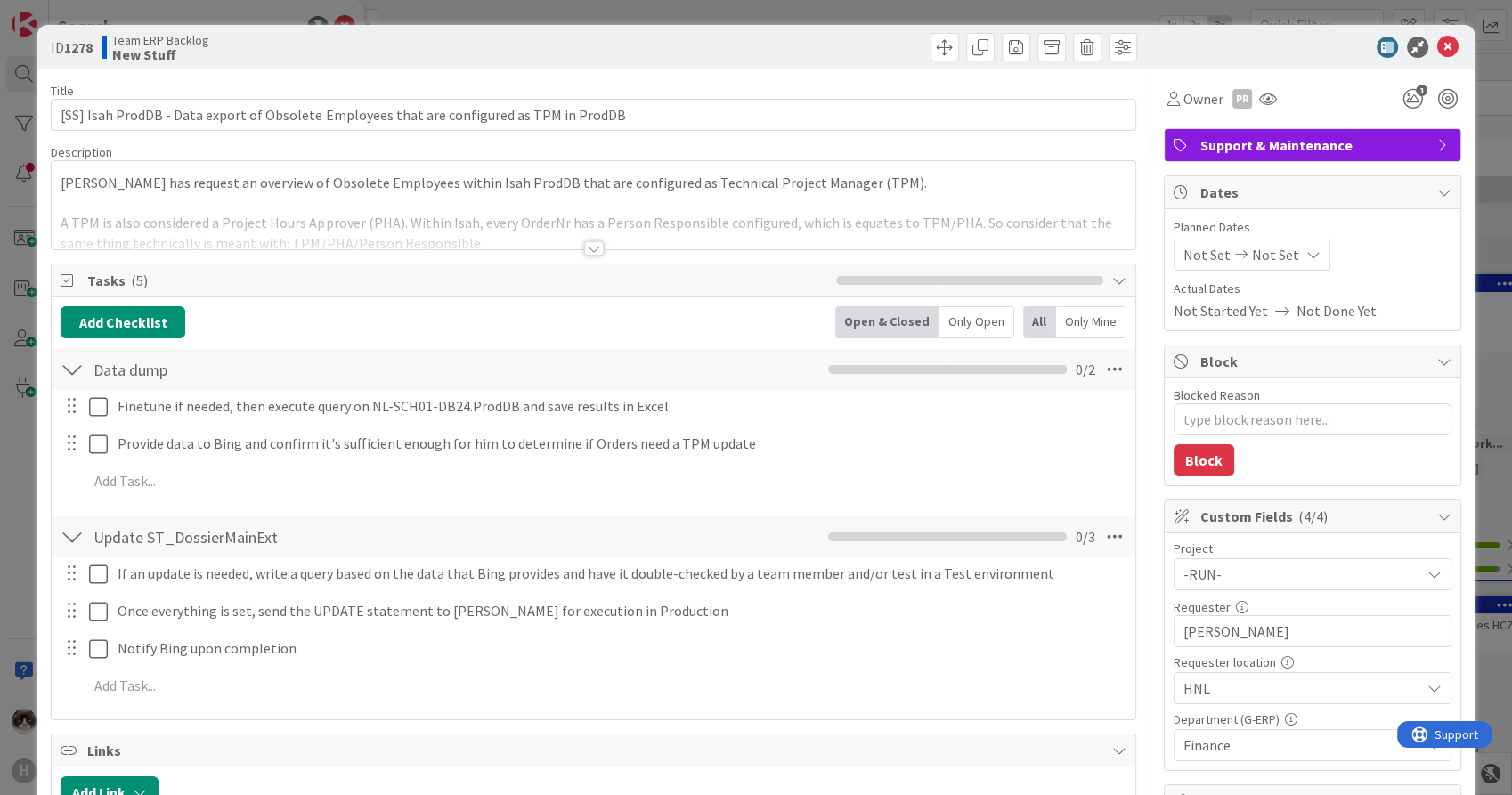
type textarea "x"
click at [1437, 51] on icon at bounding box center [1448, 47] width 22 height 22
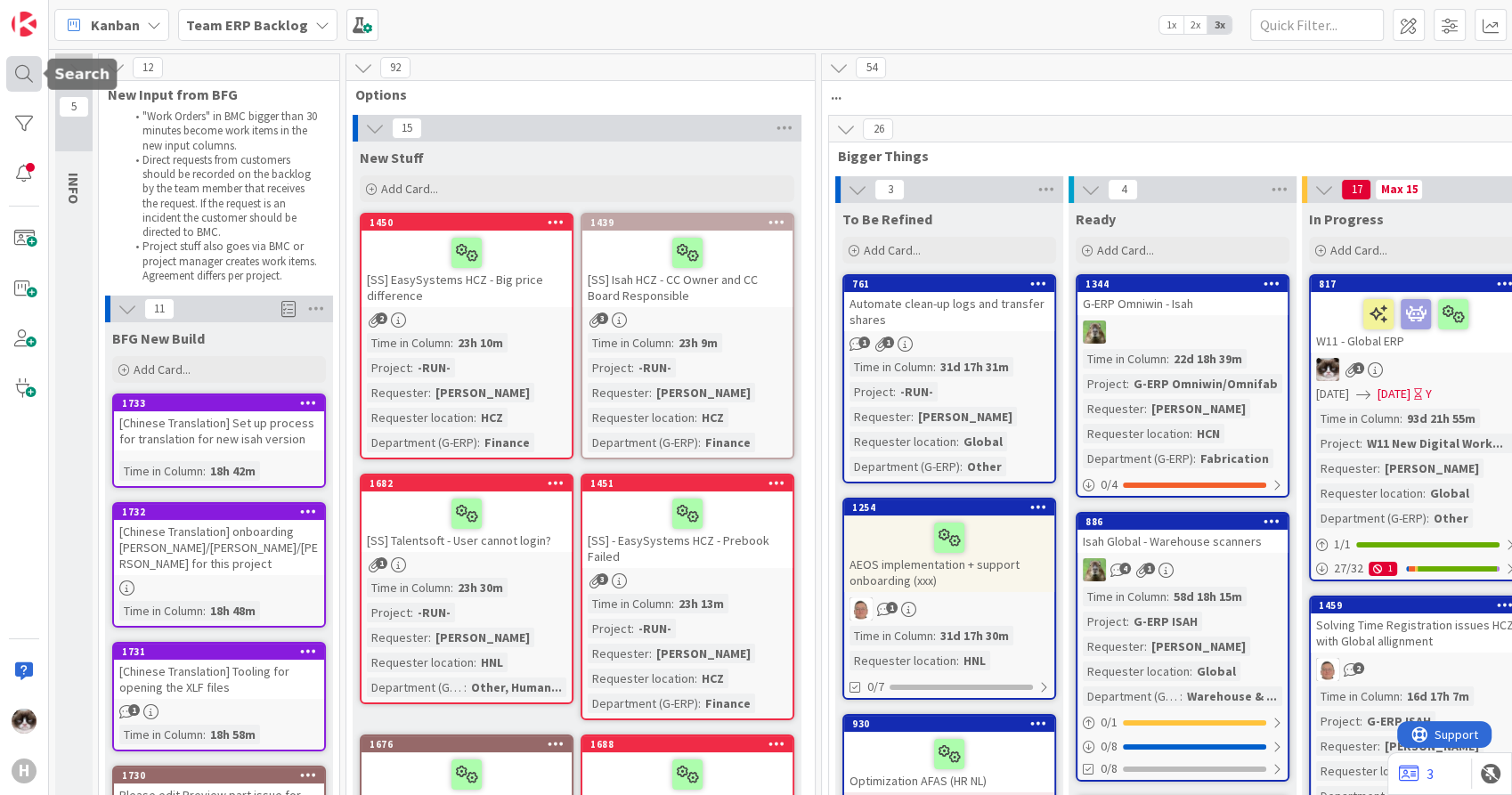
click at [26, 73] on div at bounding box center [23, 73] width 35 height 35
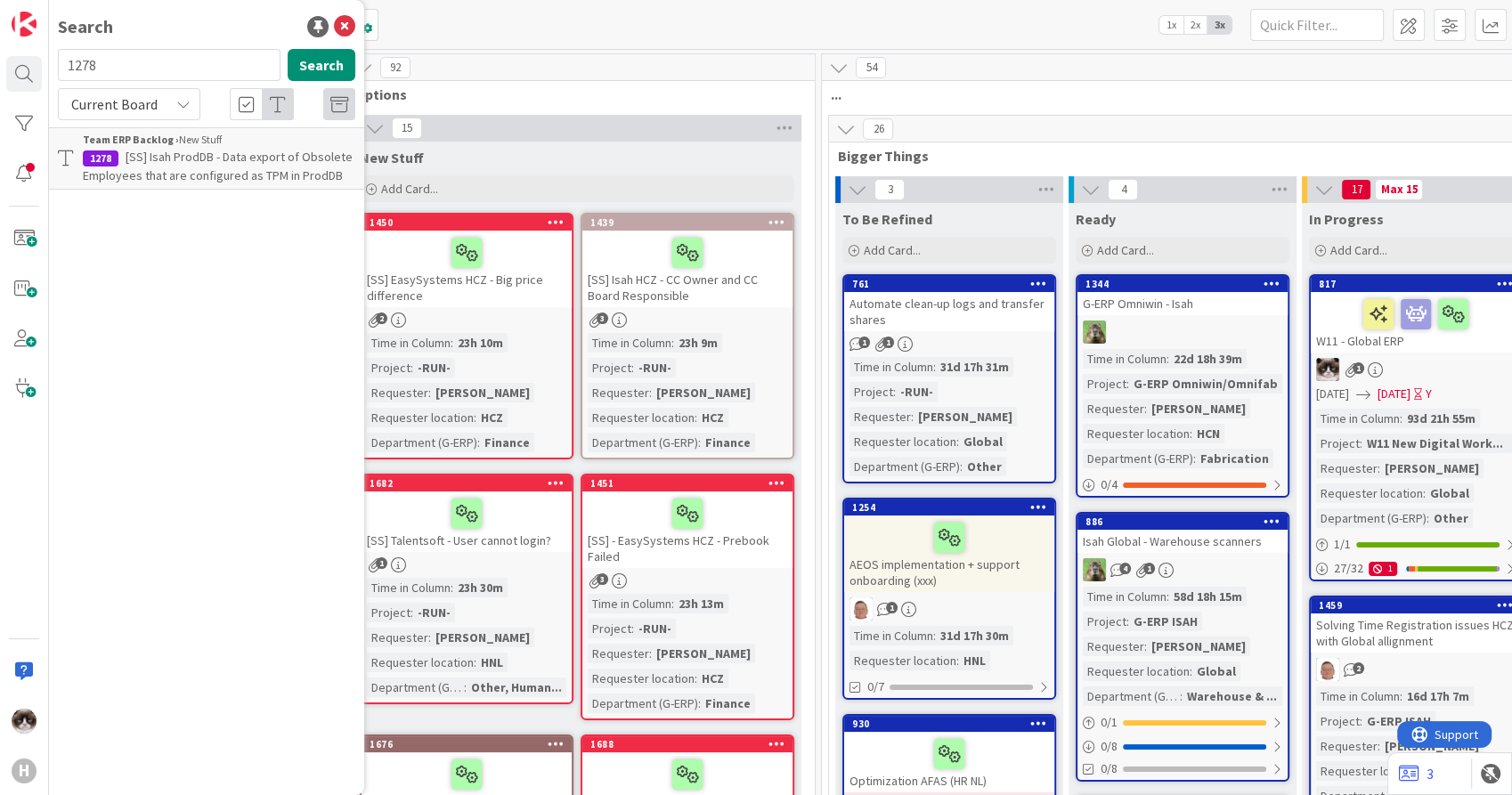
drag, startPoint x: 114, startPoint y: 68, endPoint x: 59, endPoint y: 71, distance: 55.1
click at [59, 71] on input "1278" at bounding box center [169, 65] width 223 height 32
type input "1597"
click at [319, 66] on button "Search" at bounding box center [321, 65] width 68 height 32
click at [353, 27] on icon at bounding box center [345, 27] width 22 height 22
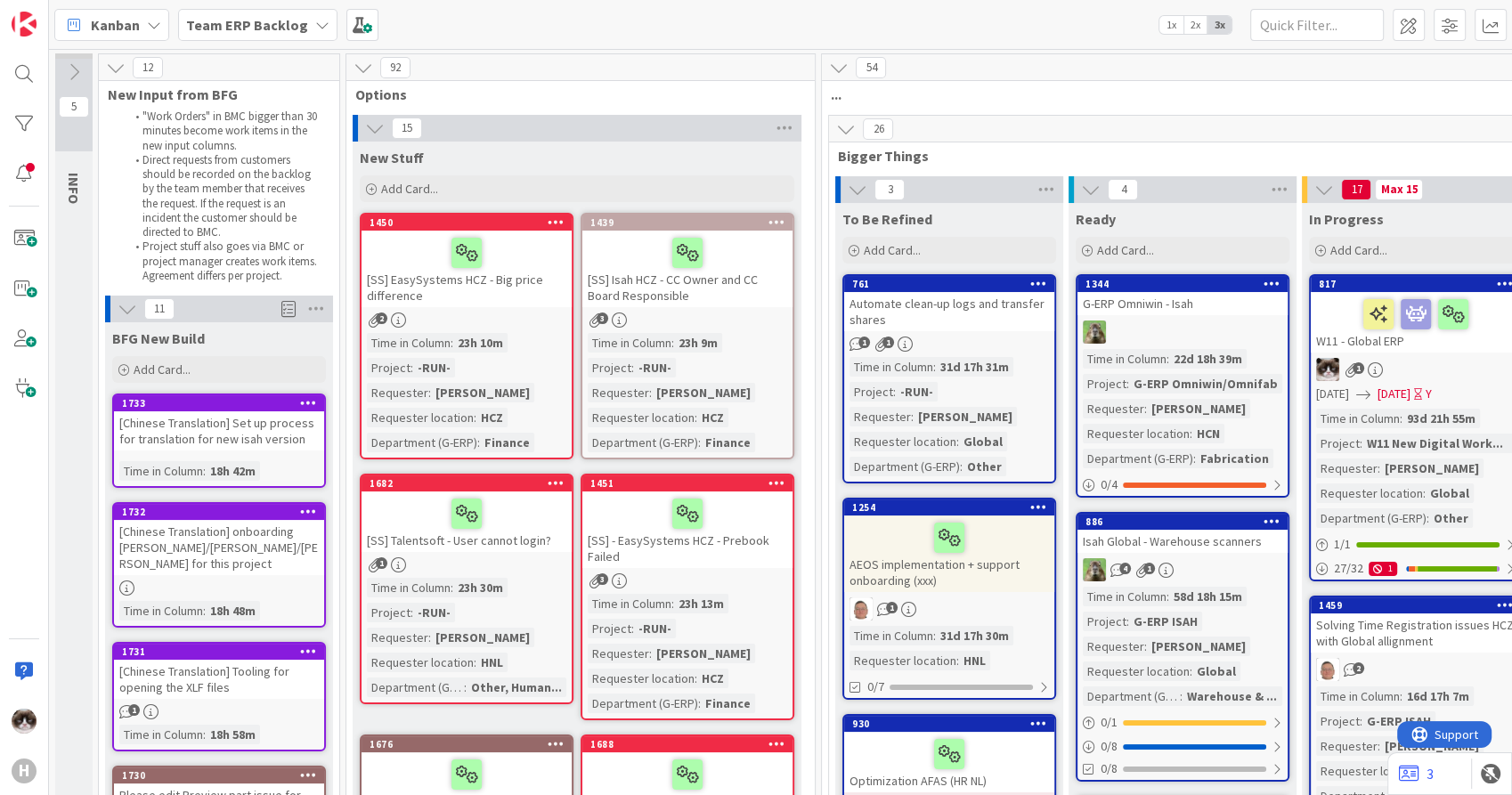
click at [259, 23] on b "Team ERP Backlog" at bounding box center [246, 25] width 122 height 18
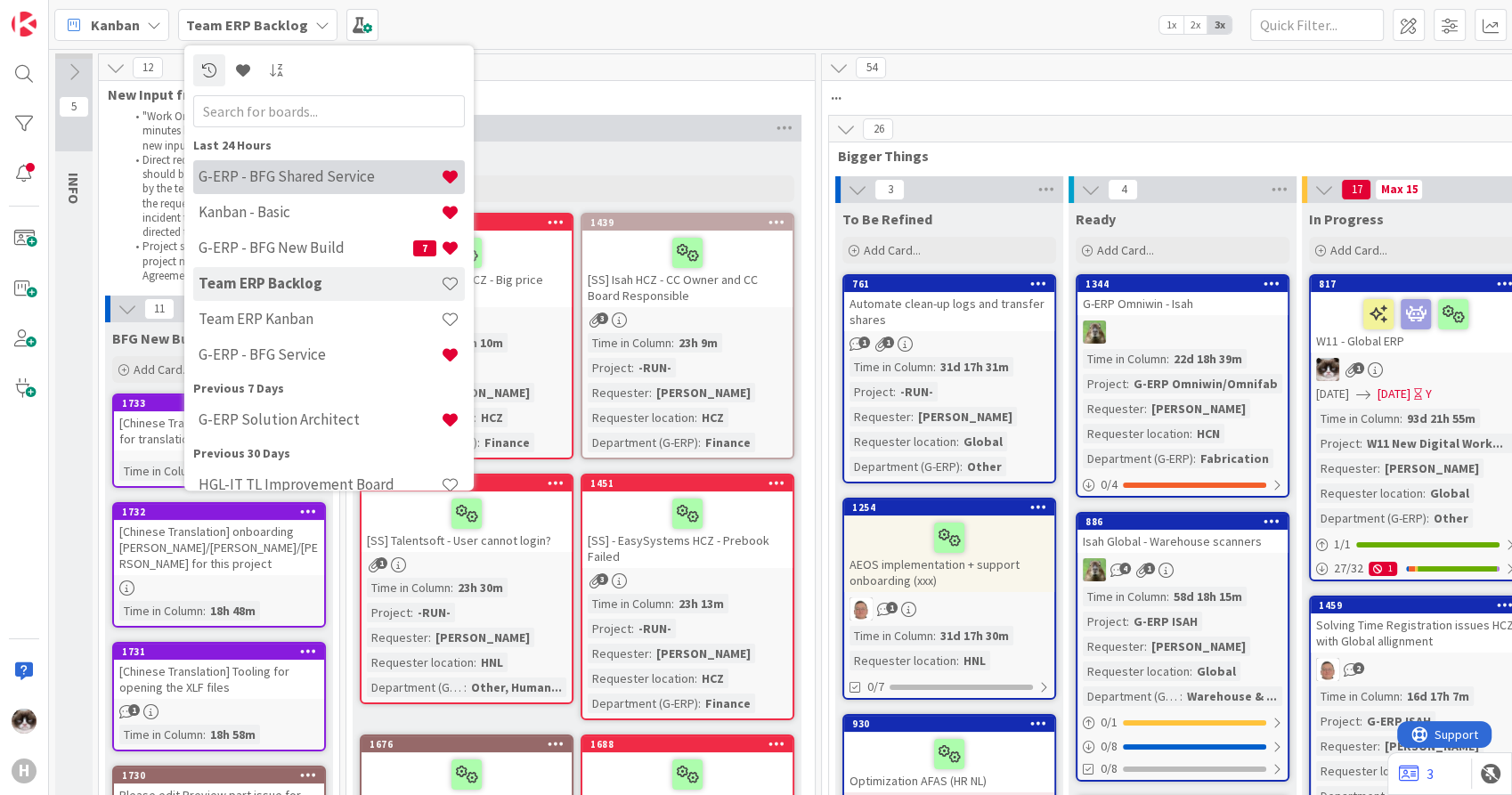
click at [340, 183] on h4 "G-ERP - BFG Shared Service" at bounding box center [319, 178] width 242 height 18
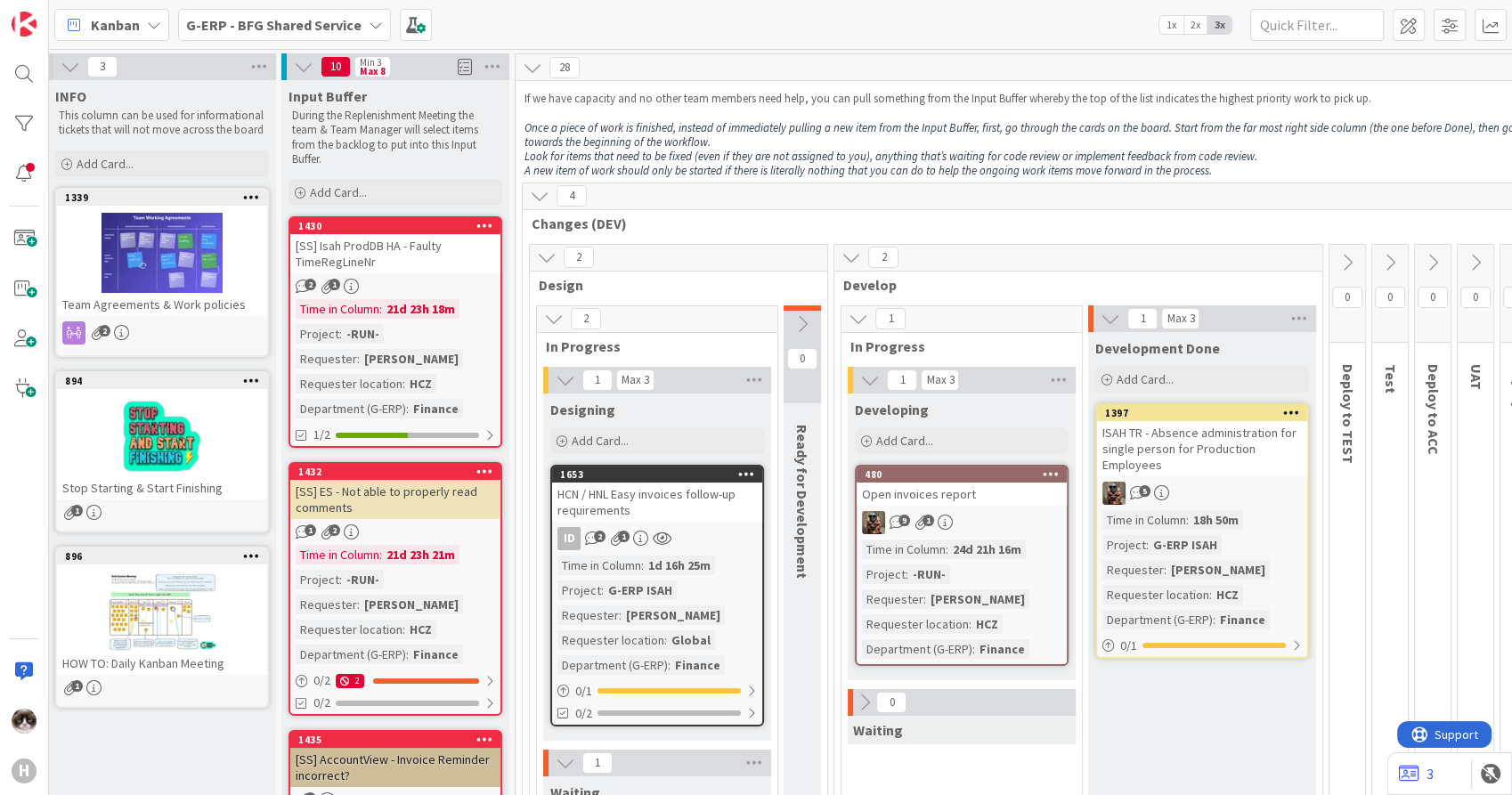
scroll to position [0, 315]
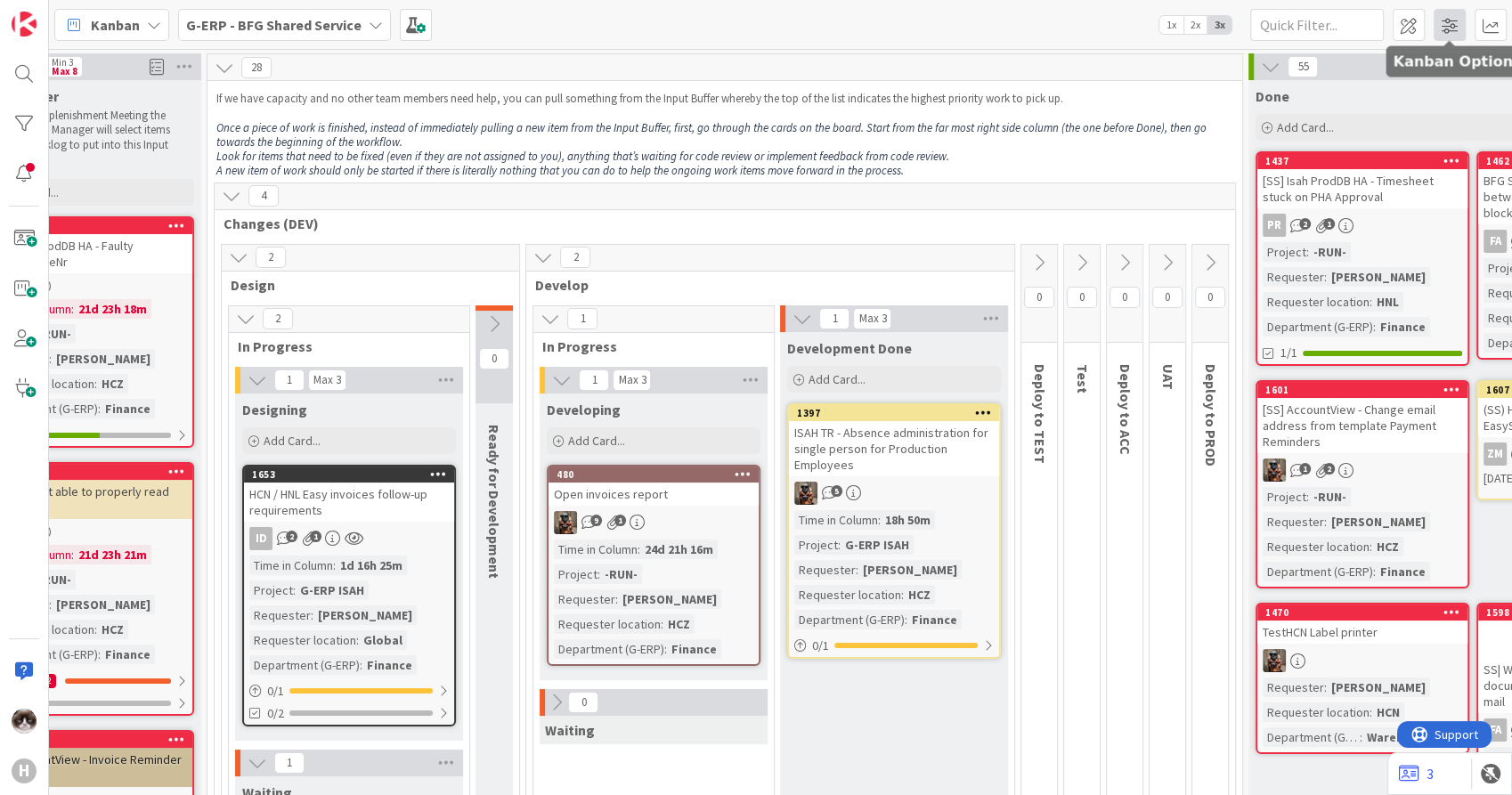
click at [1453, 37] on span at bounding box center [1450, 25] width 32 height 32
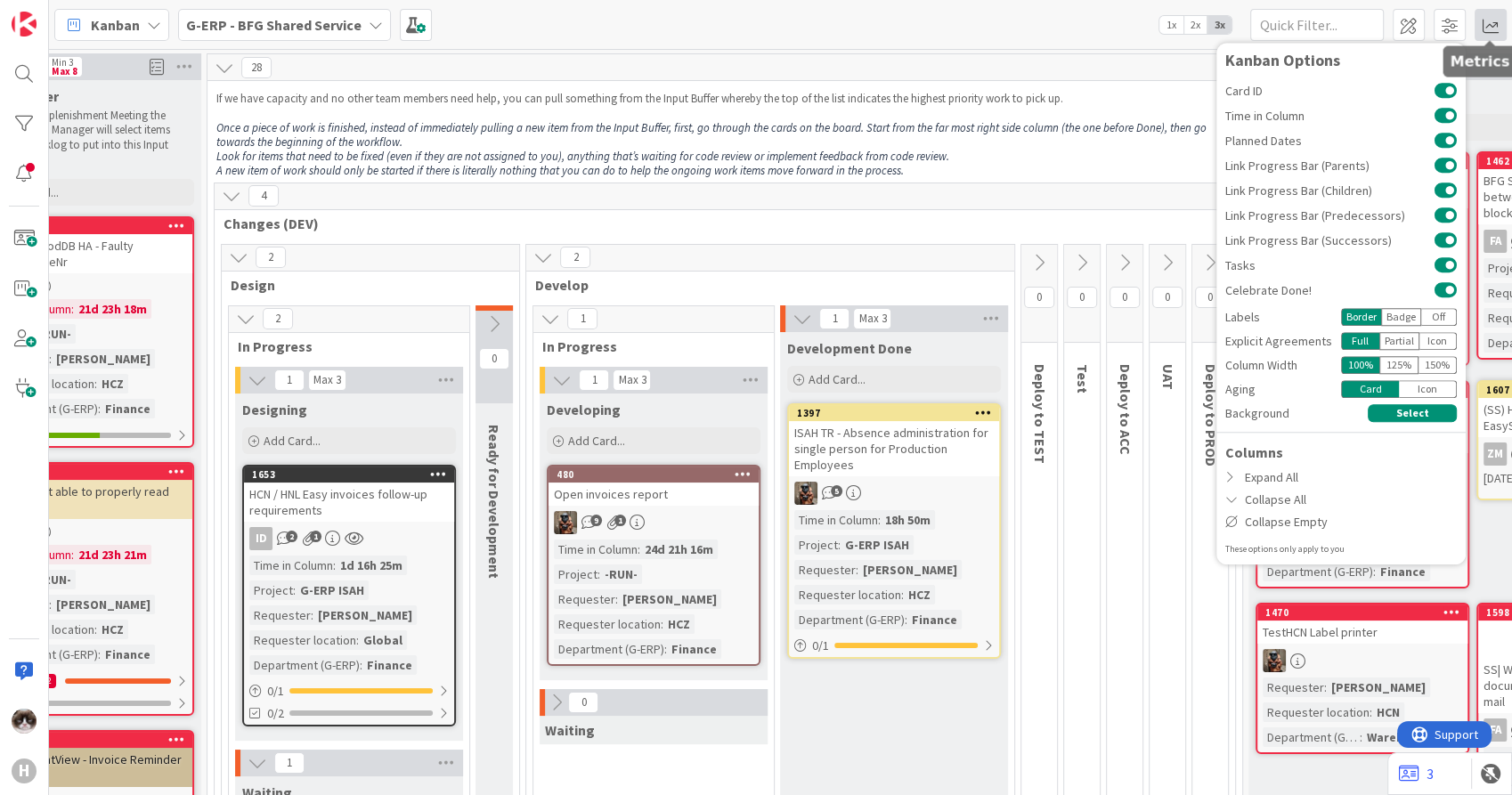
click at [1484, 23] on span at bounding box center [1490, 25] width 32 height 32
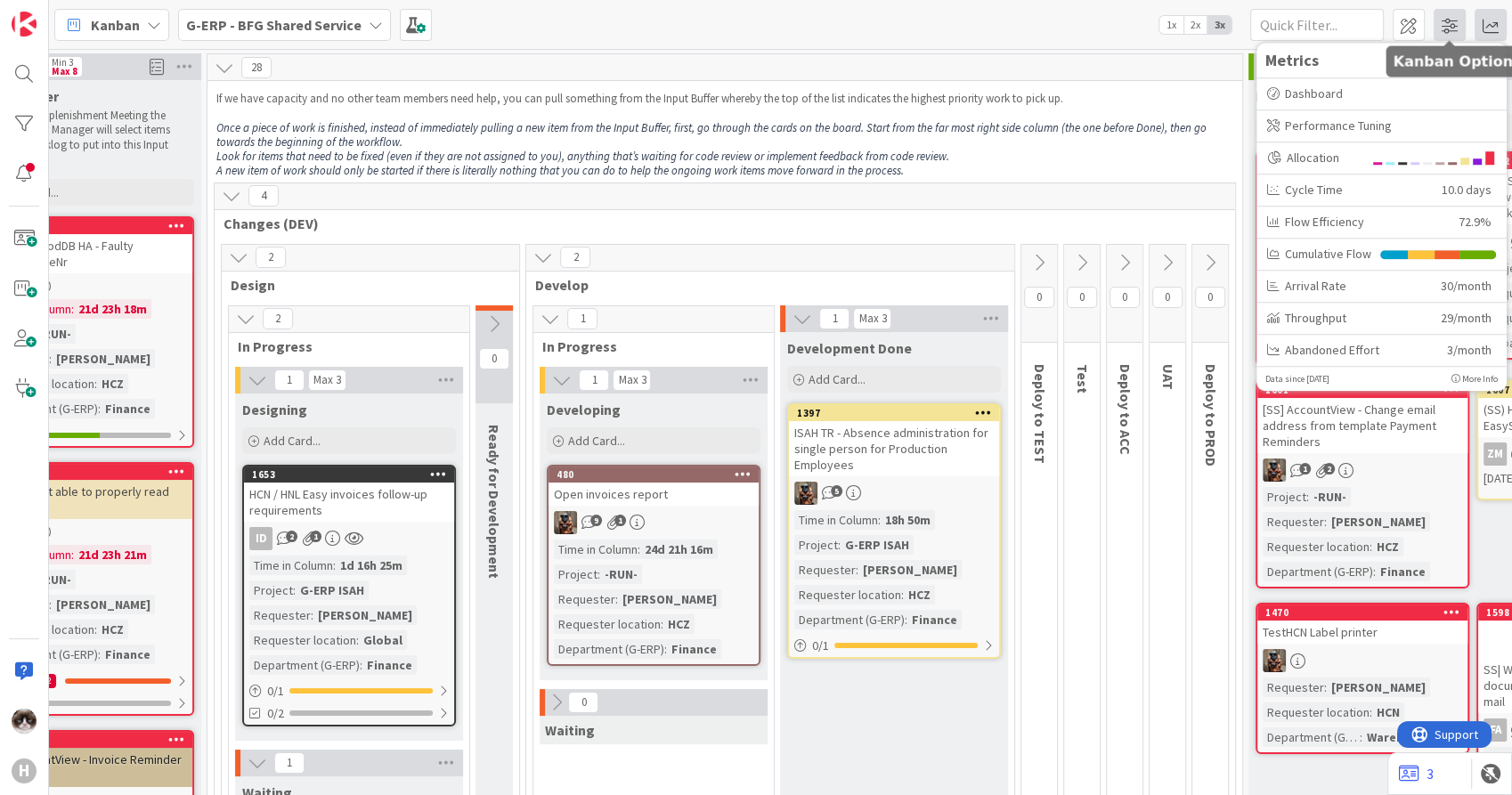
click at [1461, 27] on span at bounding box center [1450, 25] width 32 height 32
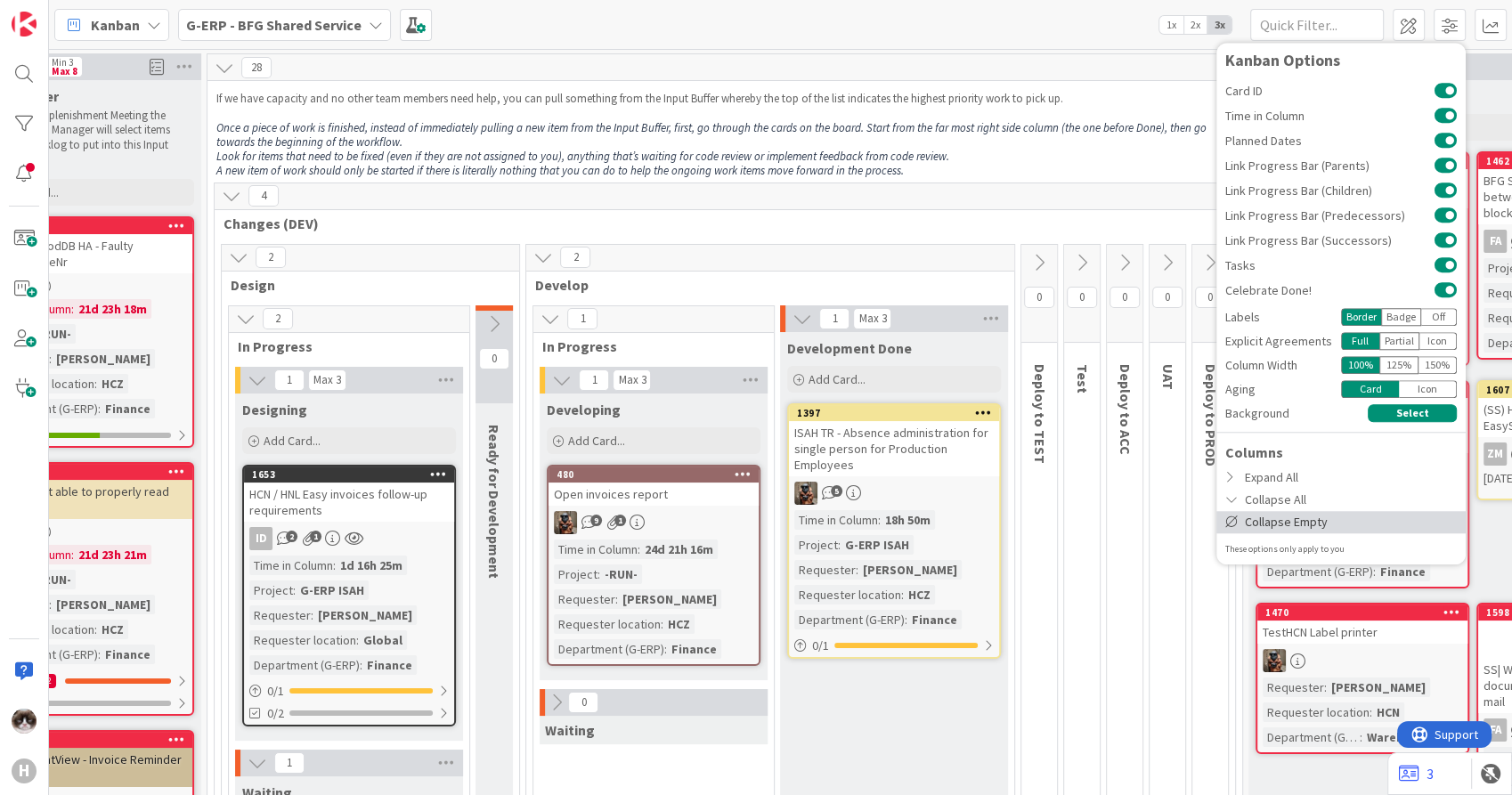
click at [1274, 513] on div "Collapse Empty" at bounding box center [1341, 522] width 249 height 23
click at [1273, 526] on div "Collapse Empty" at bounding box center [1341, 522] width 249 height 23
click at [1455, 29] on span at bounding box center [1450, 25] width 32 height 32
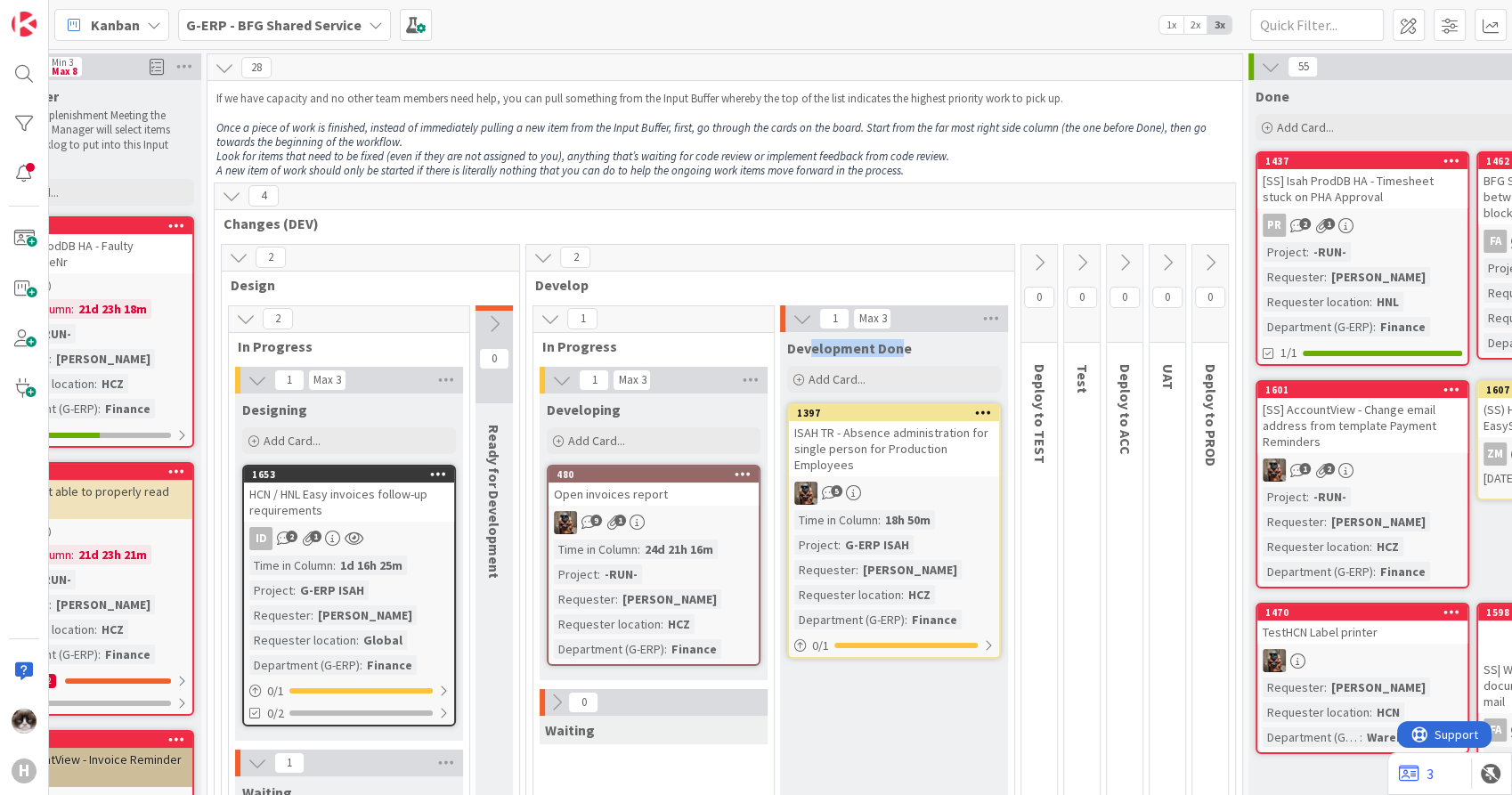
drag, startPoint x: 898, startPoint y: 356, endPoint x: 809, endPoint y: 347, distance: 89.5
click at [809, 347] on span "Development Done" at bounding box center [849, 348] width 124 height 18
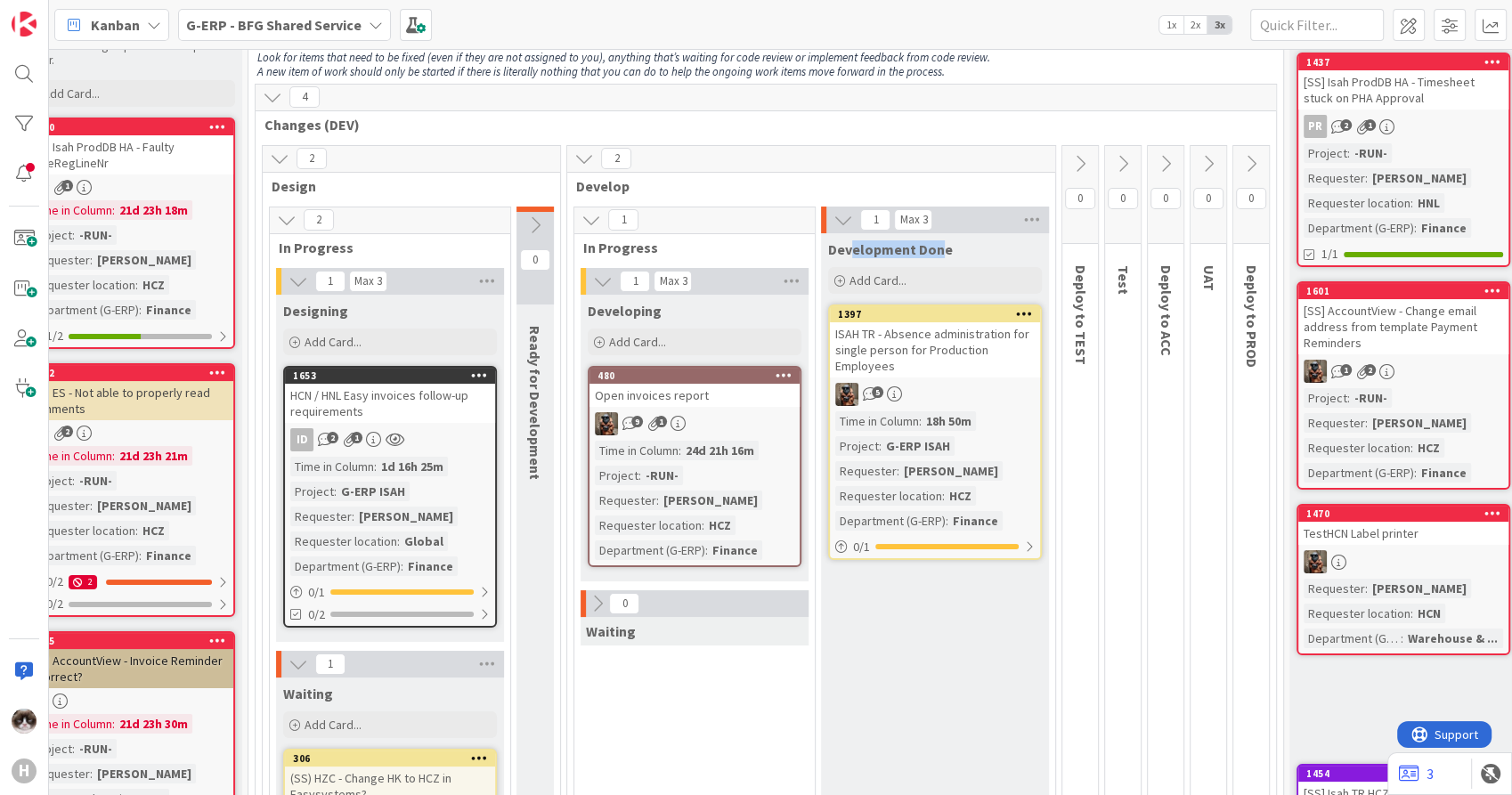
scroll to position [99, 263]
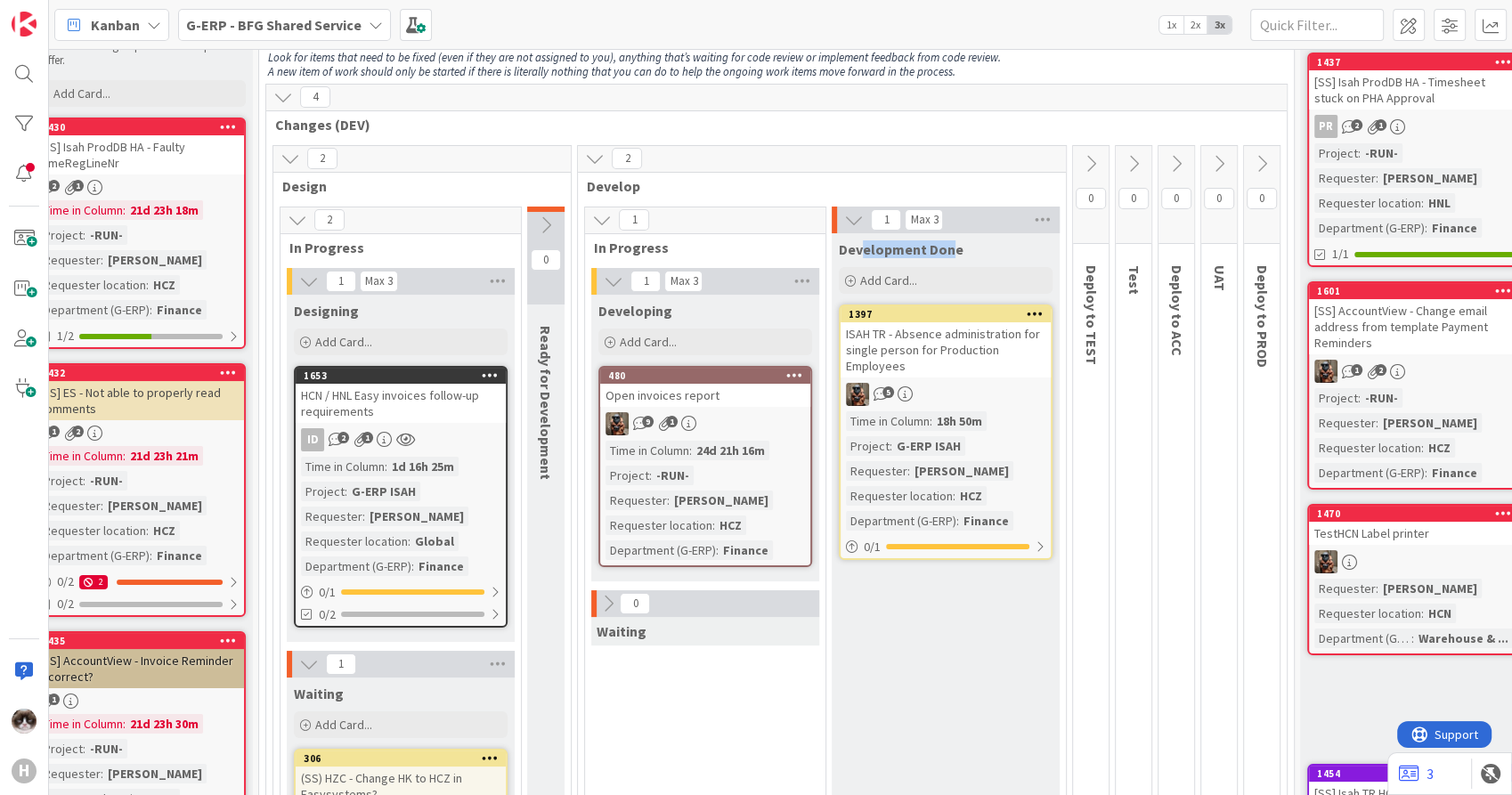
click at [978, 367] on div "ISAH TR - Absence administration for single person for Production Employees" at bounding box center [945, 349] width 210 height 55
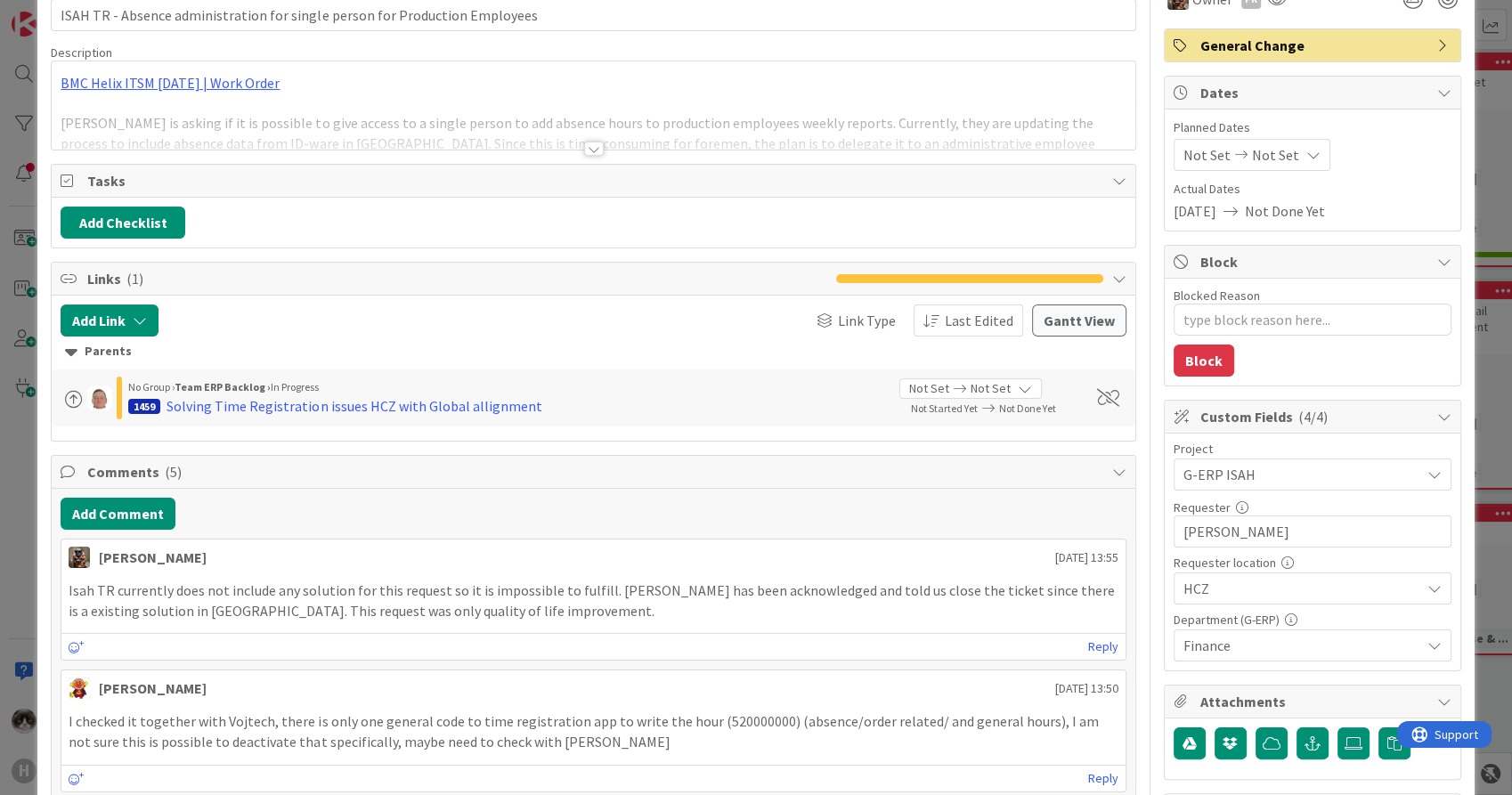
scroll to position [198, 0]
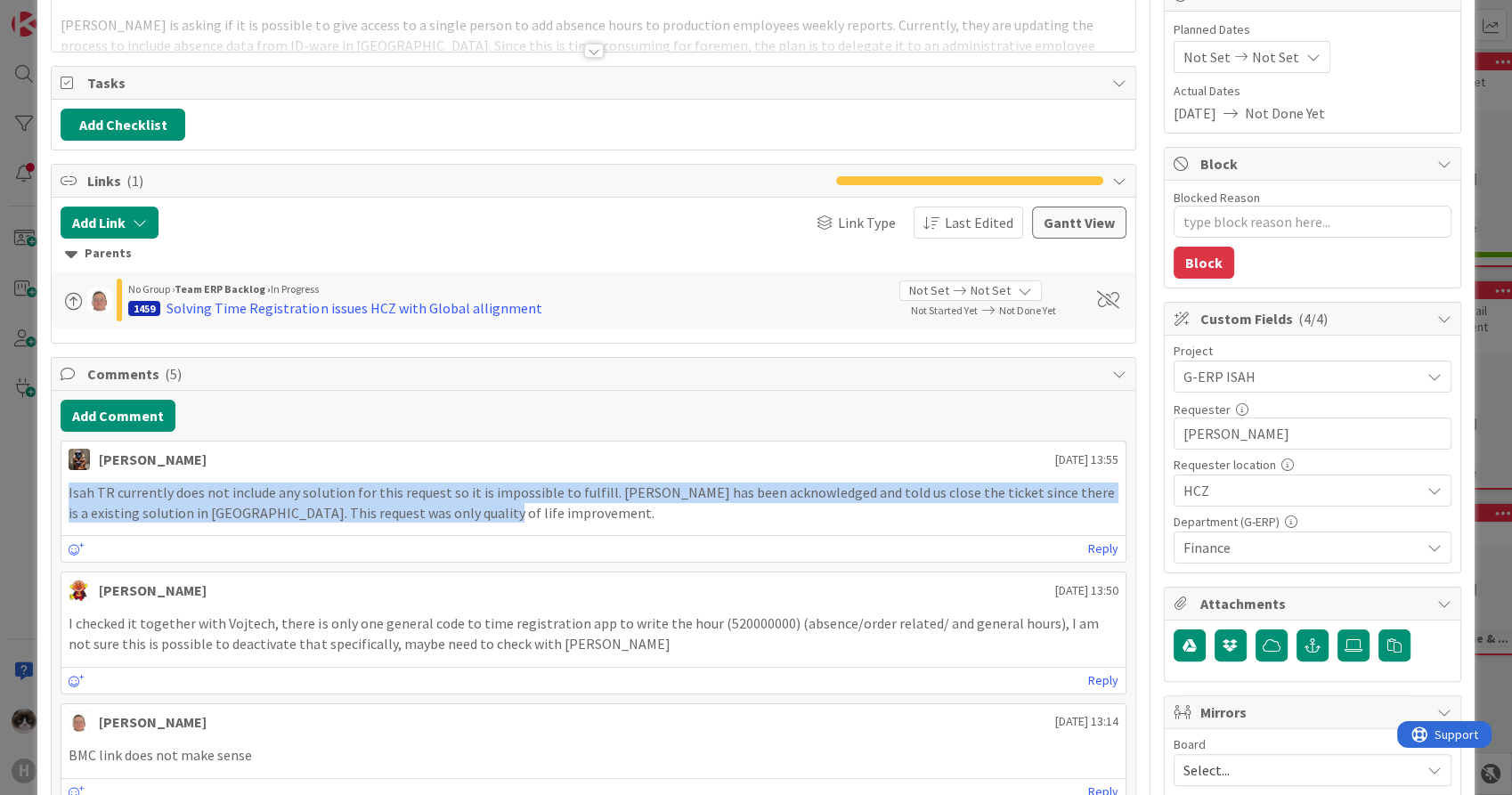
drag, startPoint x: 466, startPoint y: 515, endPoint x: 68, endPoint y: 479, distance: 399.6
click at [68, 479] on div "Isah TR currently does not include any solution for this request so it is impos…" at bounding box center [593, 503] width 1063 height 54
click at [657, 522] on div "Isah TR currently does not include any solution for this request so it is impos…" at bounding box center [593, 503] width 1063 height 54
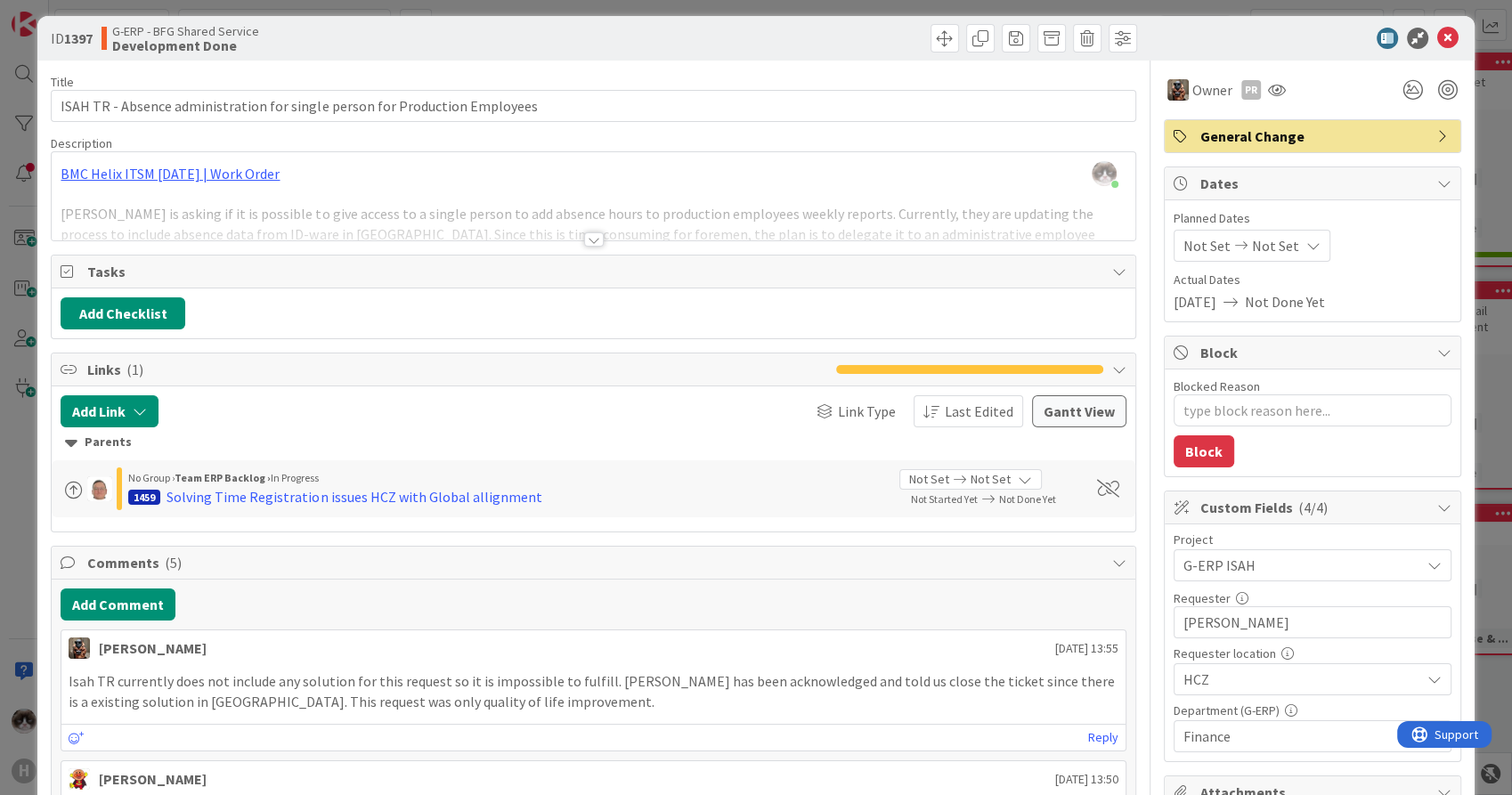
scroll to position [0, 0]
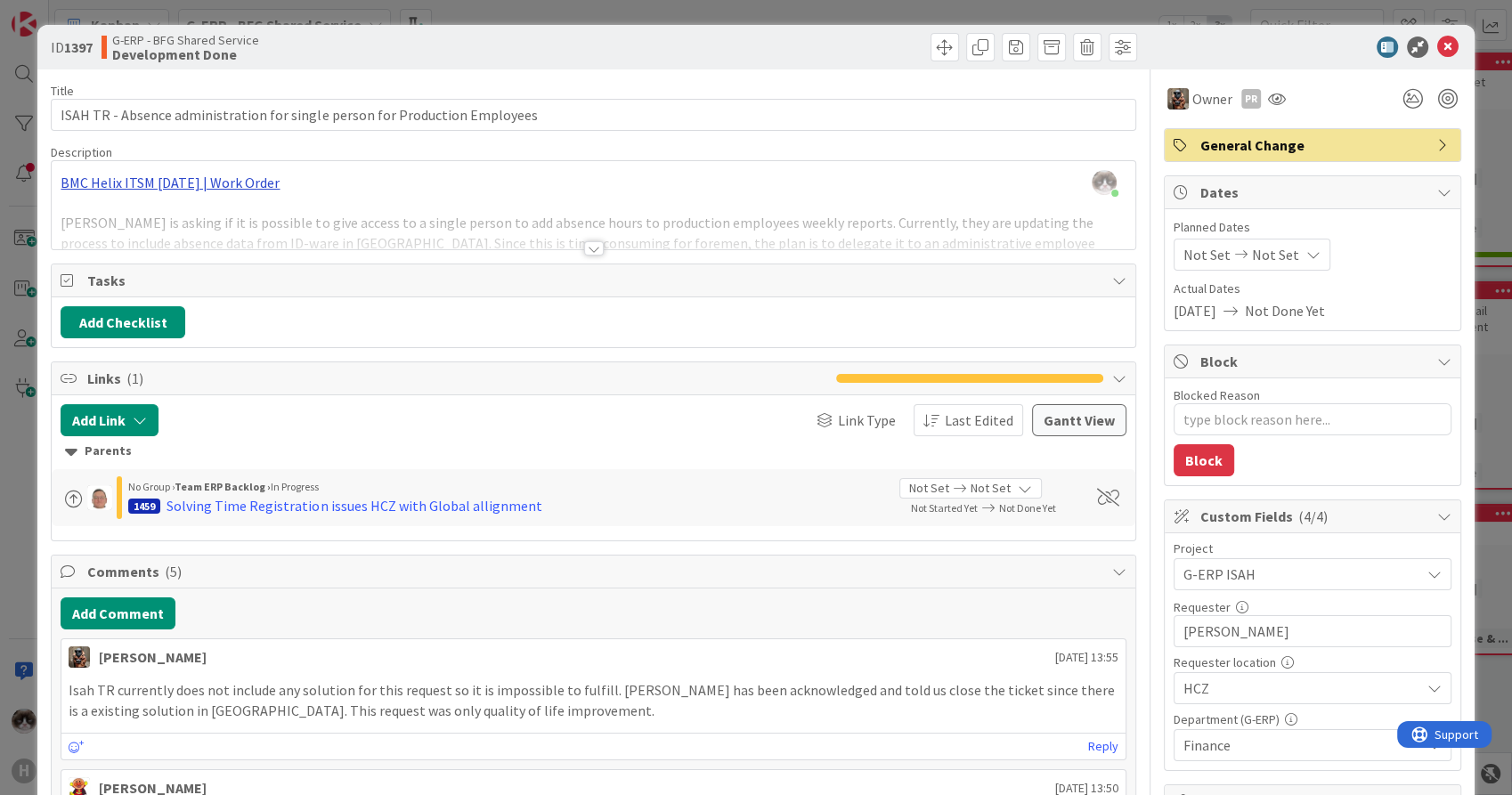
click at [224, 175] on div "[PERSON_NAME] just joined BMC Helix ITSM [DATE] | Work Order Jelle is asking if…" at bounding box center [593, 206] width 1083 height 88
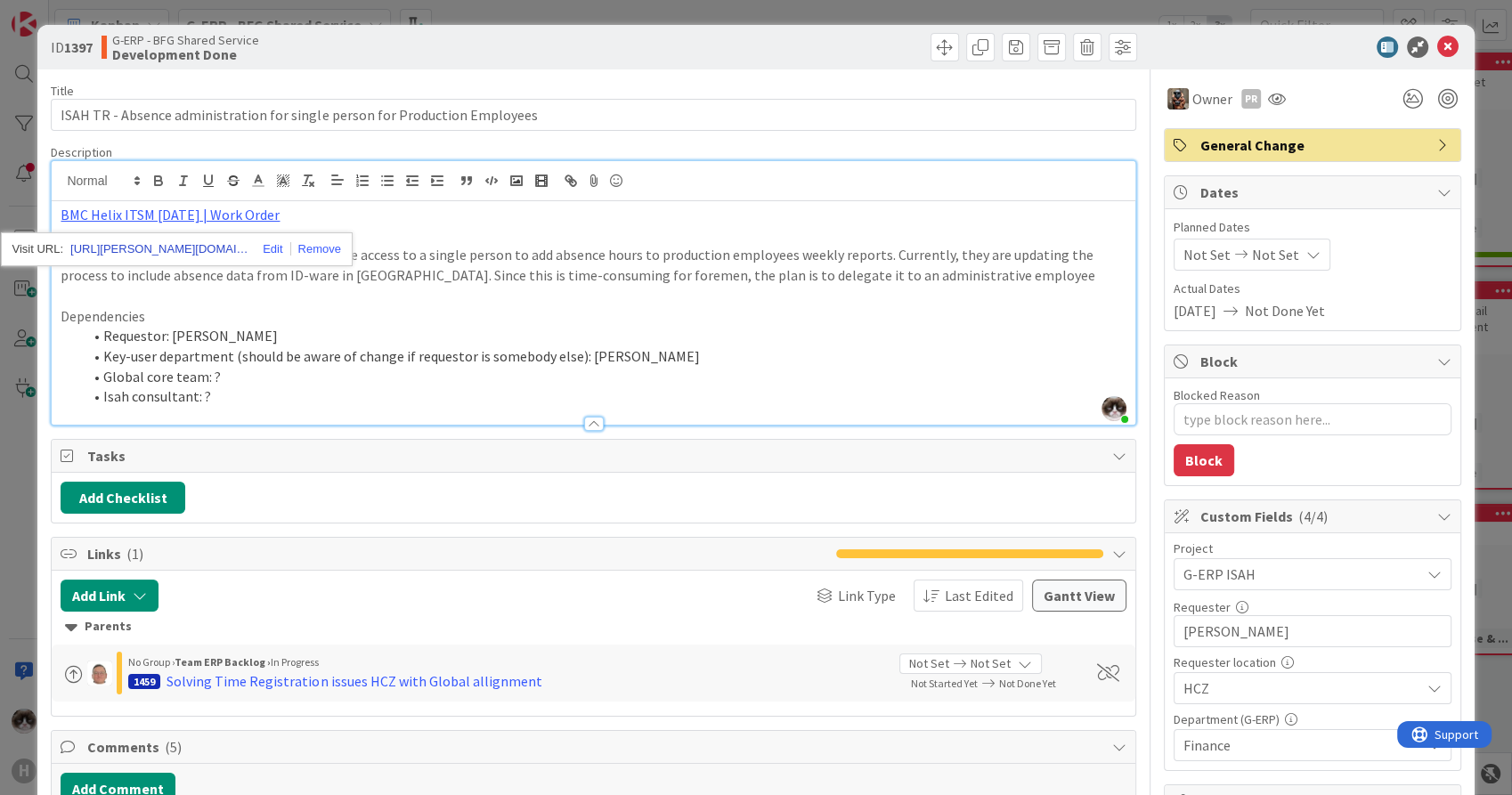
click at [182, 247] on link "[URL][PERSON_NAME][DOMAIN_NAME]" at bounding box center [159, 249] width 178 height 23
click at [747, 499] on div "Add Checklist" at bounding box center [593, 498] width 1065 height 32
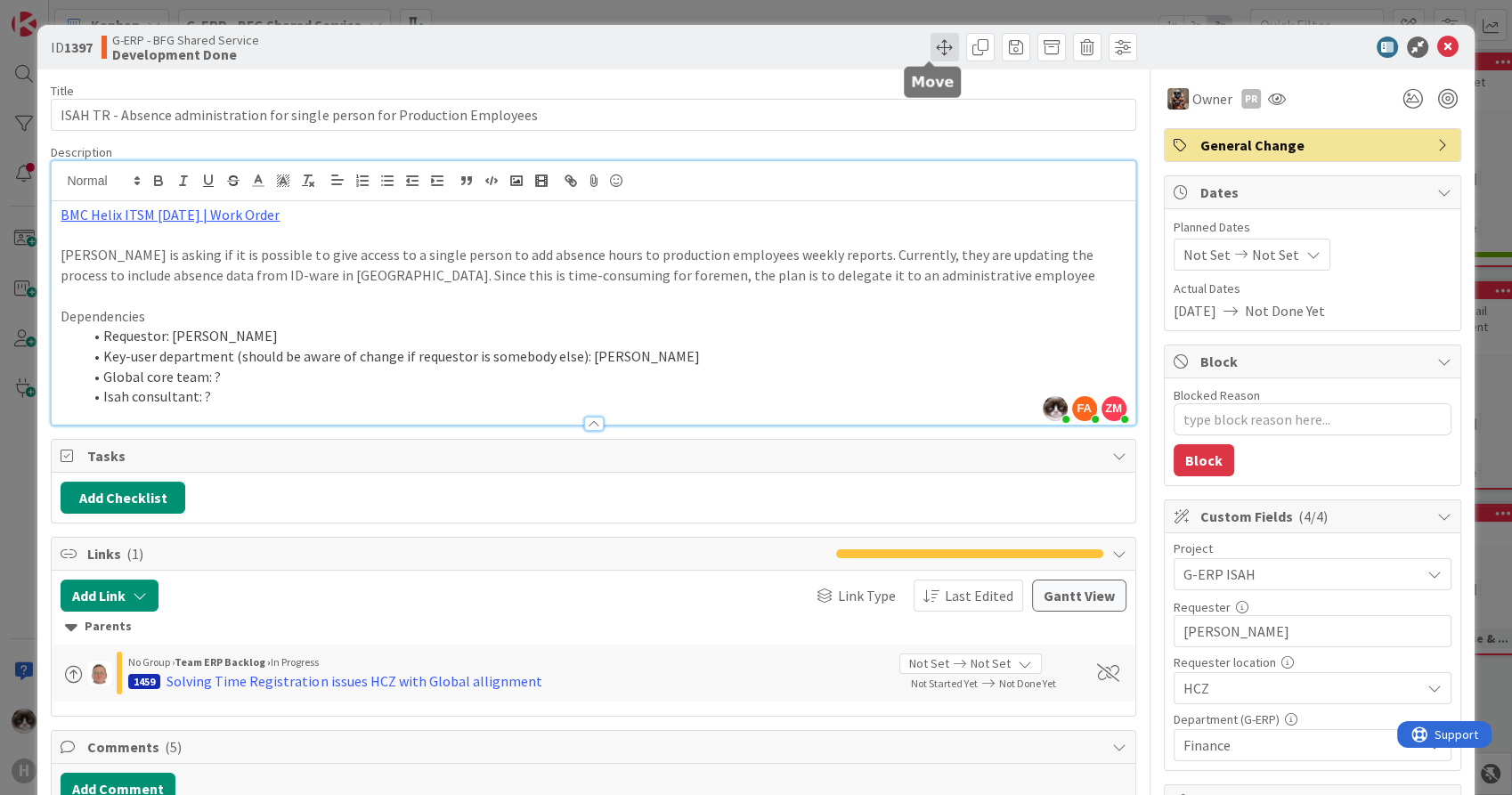
click at [933, 51] on span at bounding box center [945, 48] width 29 height 29
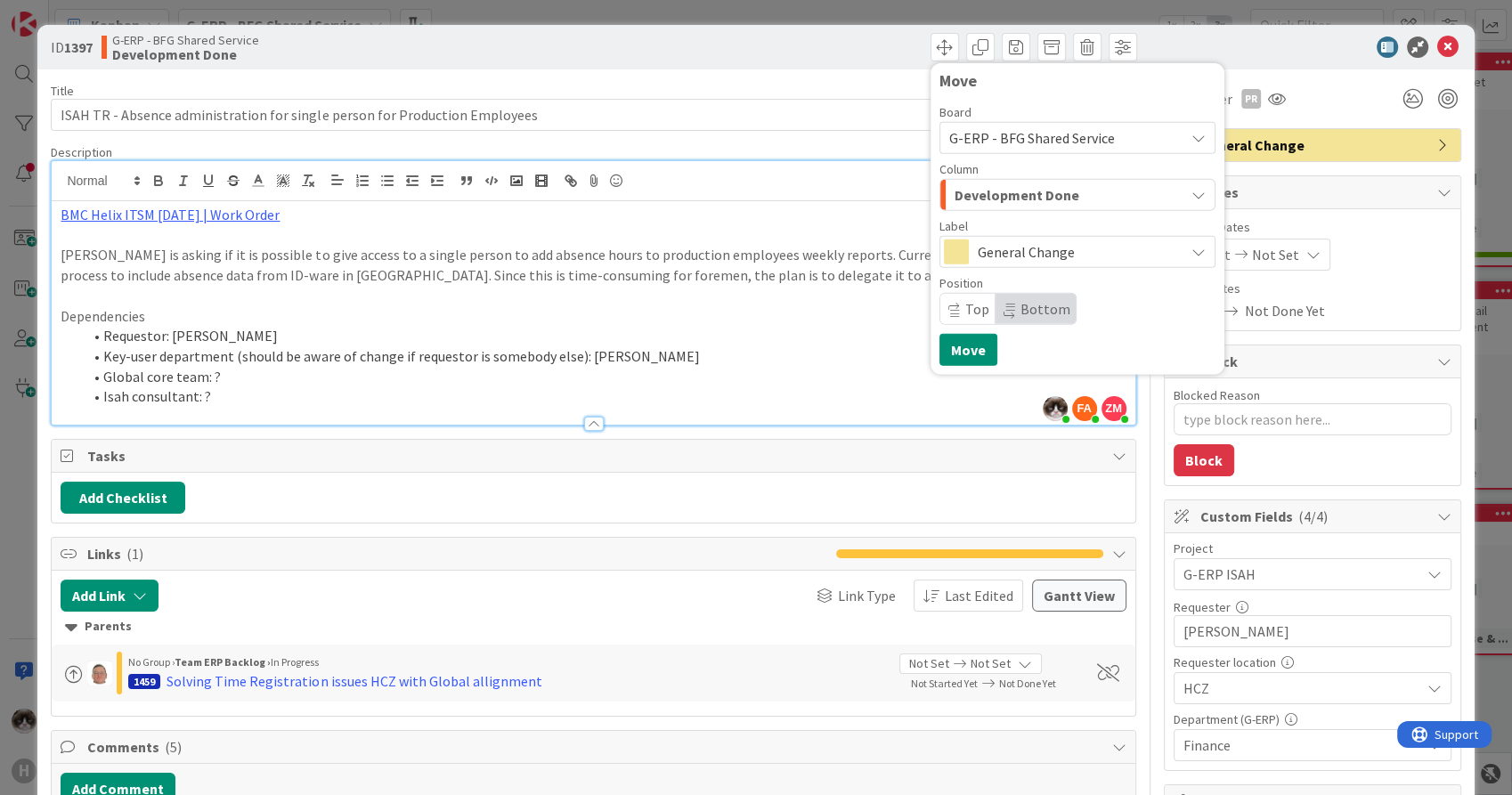
click at [1067, 200] on div "Development Done" at bounding box center [1067, 195] width 235 height 29
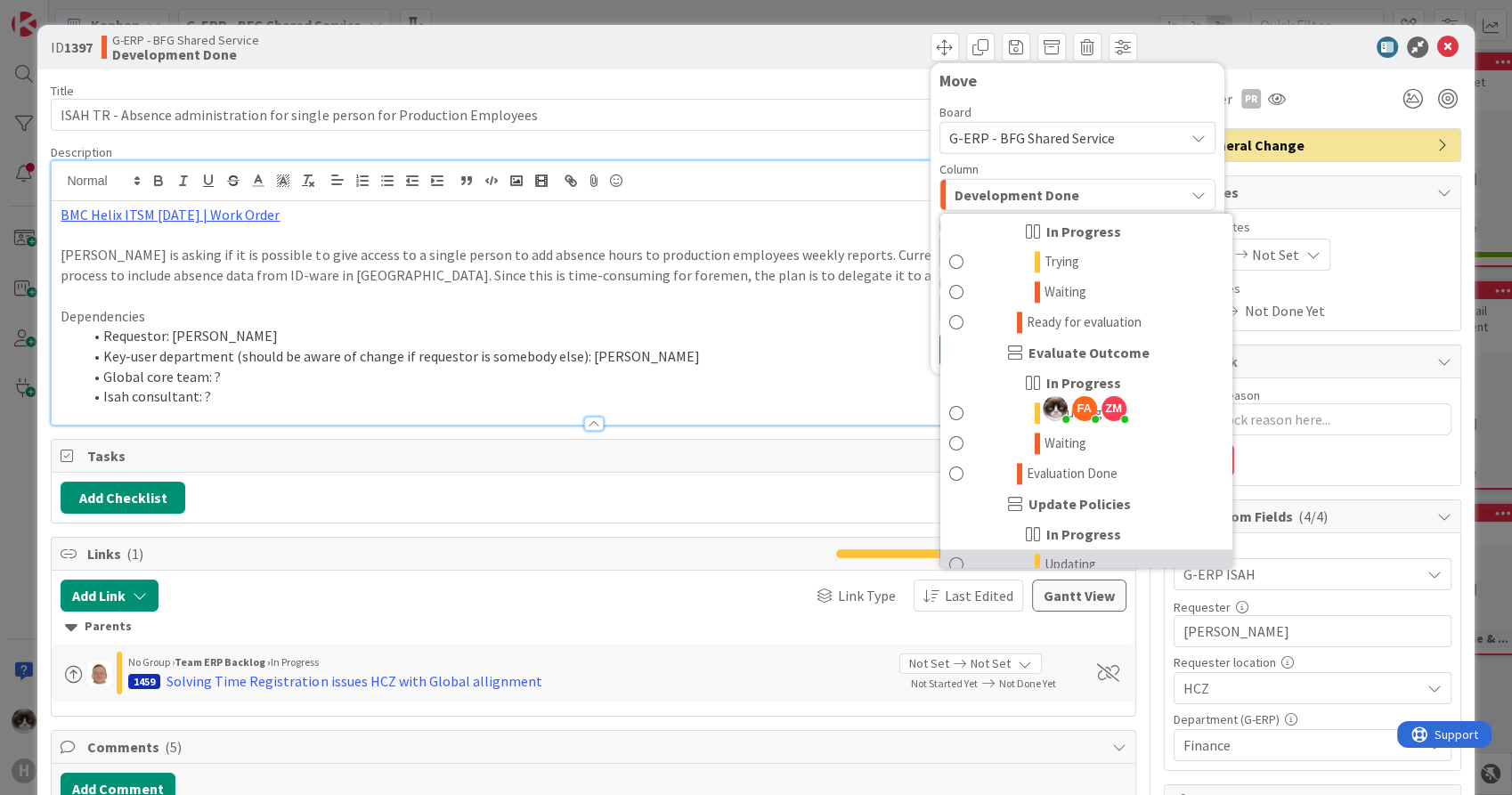
scroll to position [2384, 0]
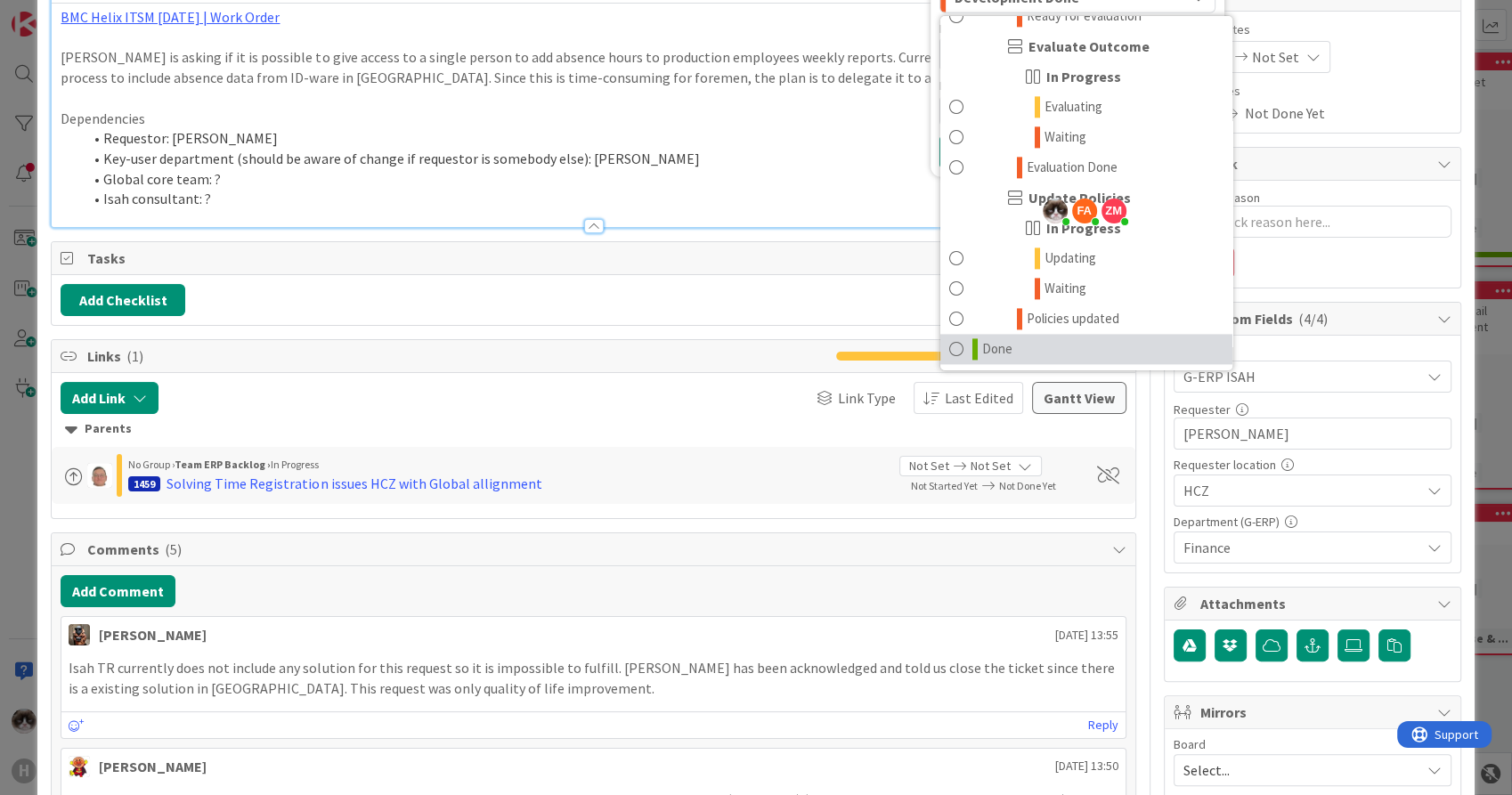
click at [1002, 356] on link "Done" at bounding box center [1086, 349] width 292 height 31
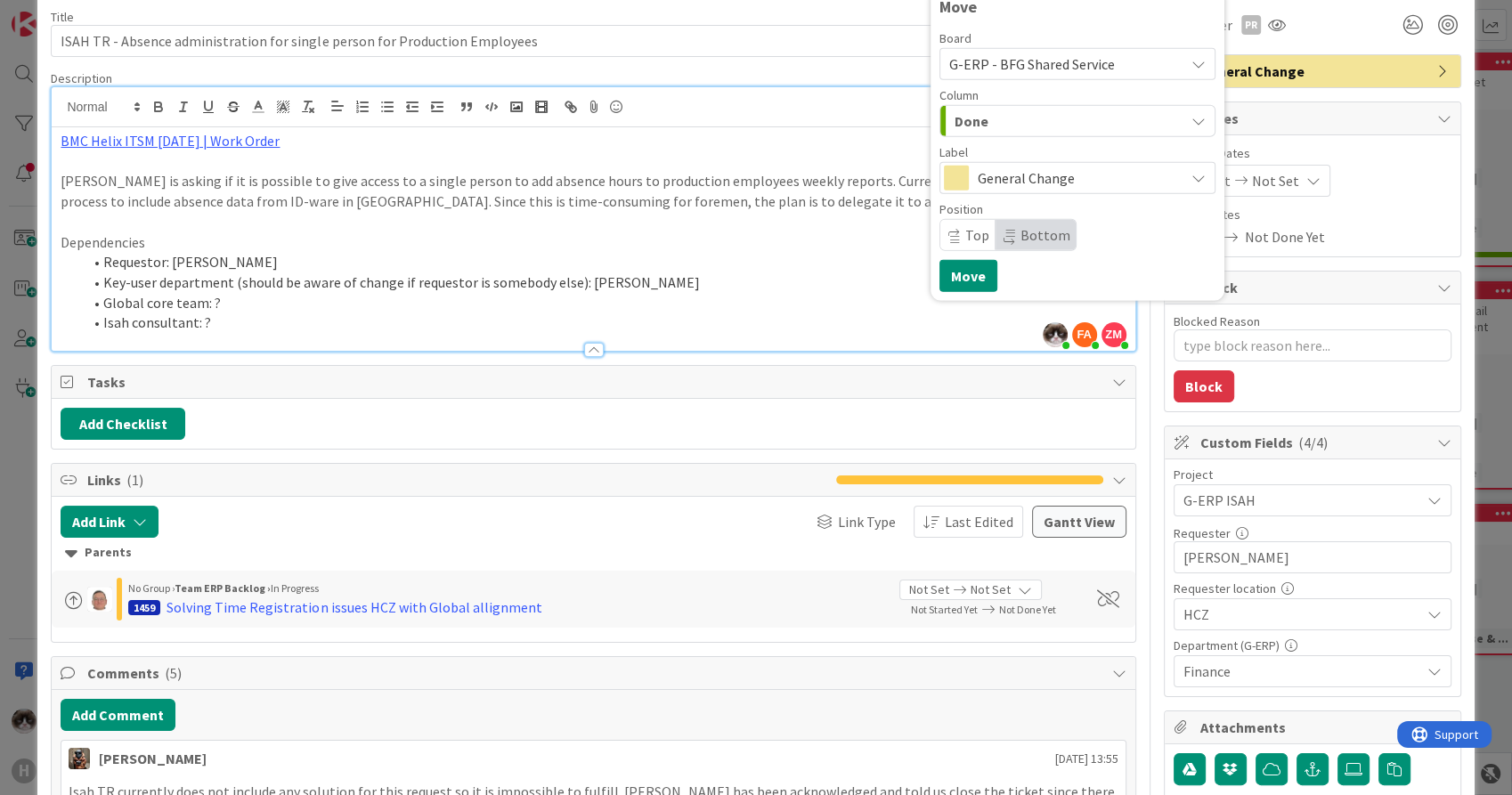
scroll to position [0, 0]
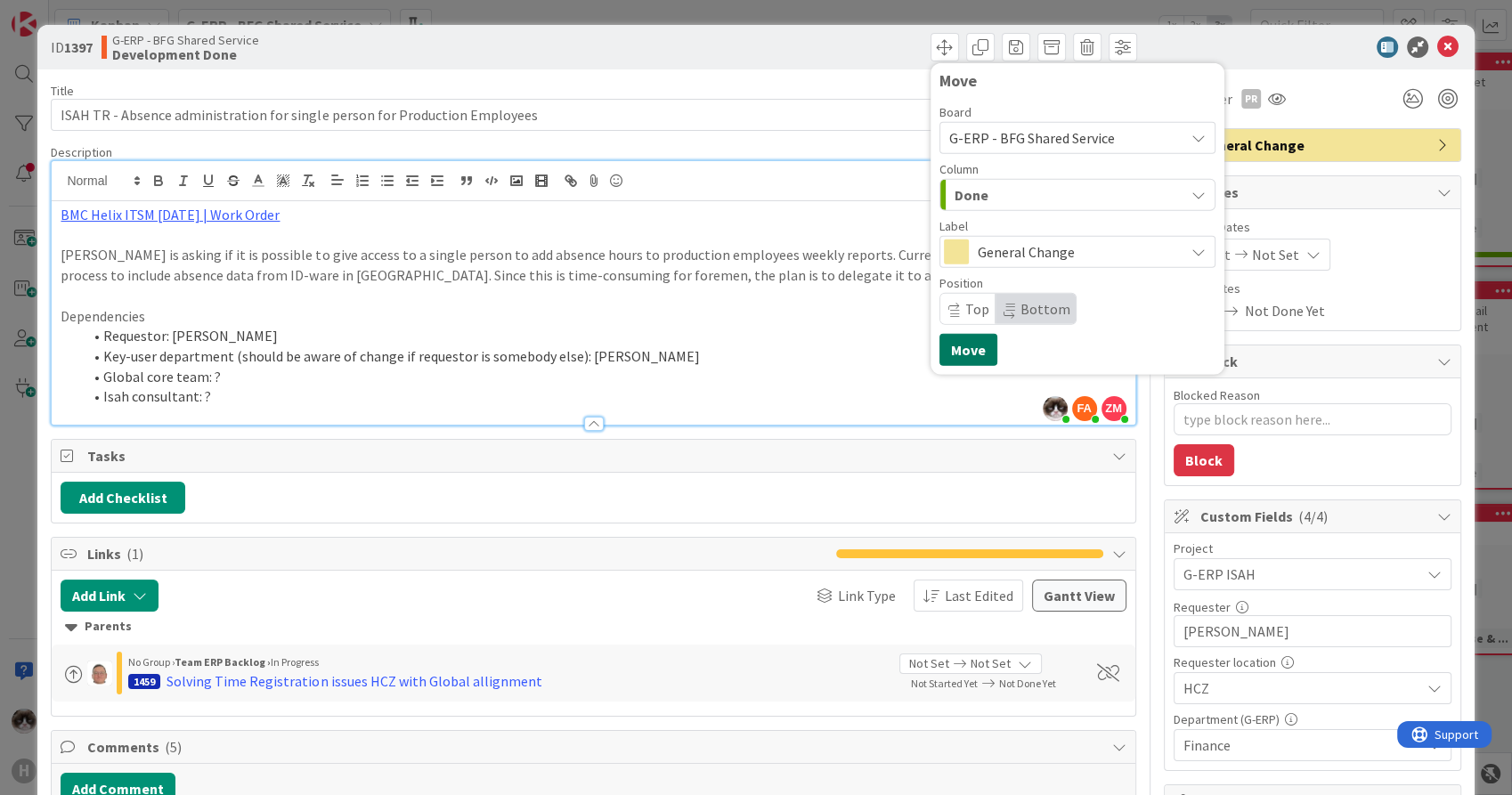
click at [965, 346] on button "Move" at bounding box center [968, 350] width 58 height 32
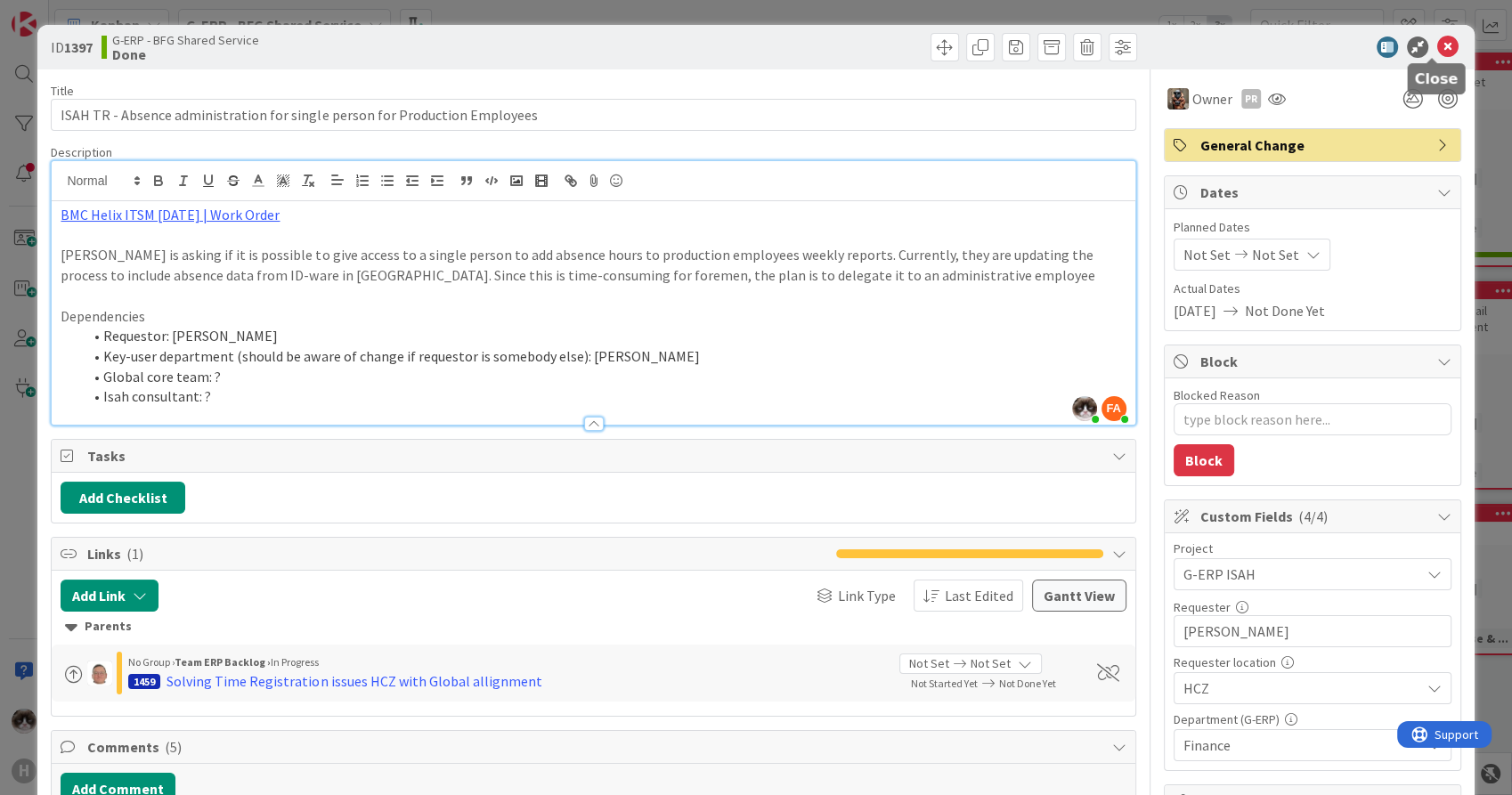
click at [1437, 47] on icon at bounding box center [1448, 47] width 22 height 22
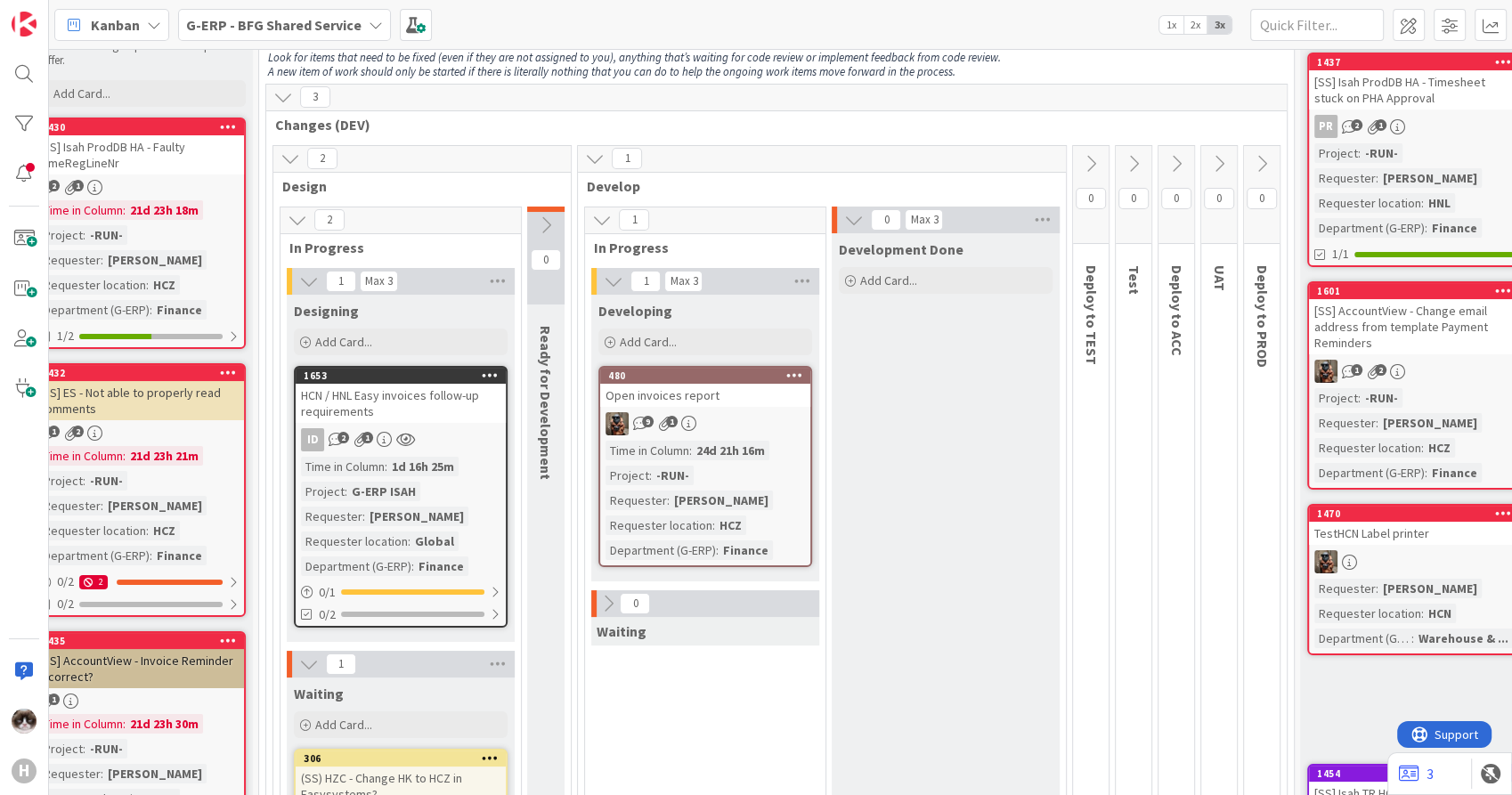
click at [751, 428] on div "9 1" at bounding box center [705, 424] width 210 height 23
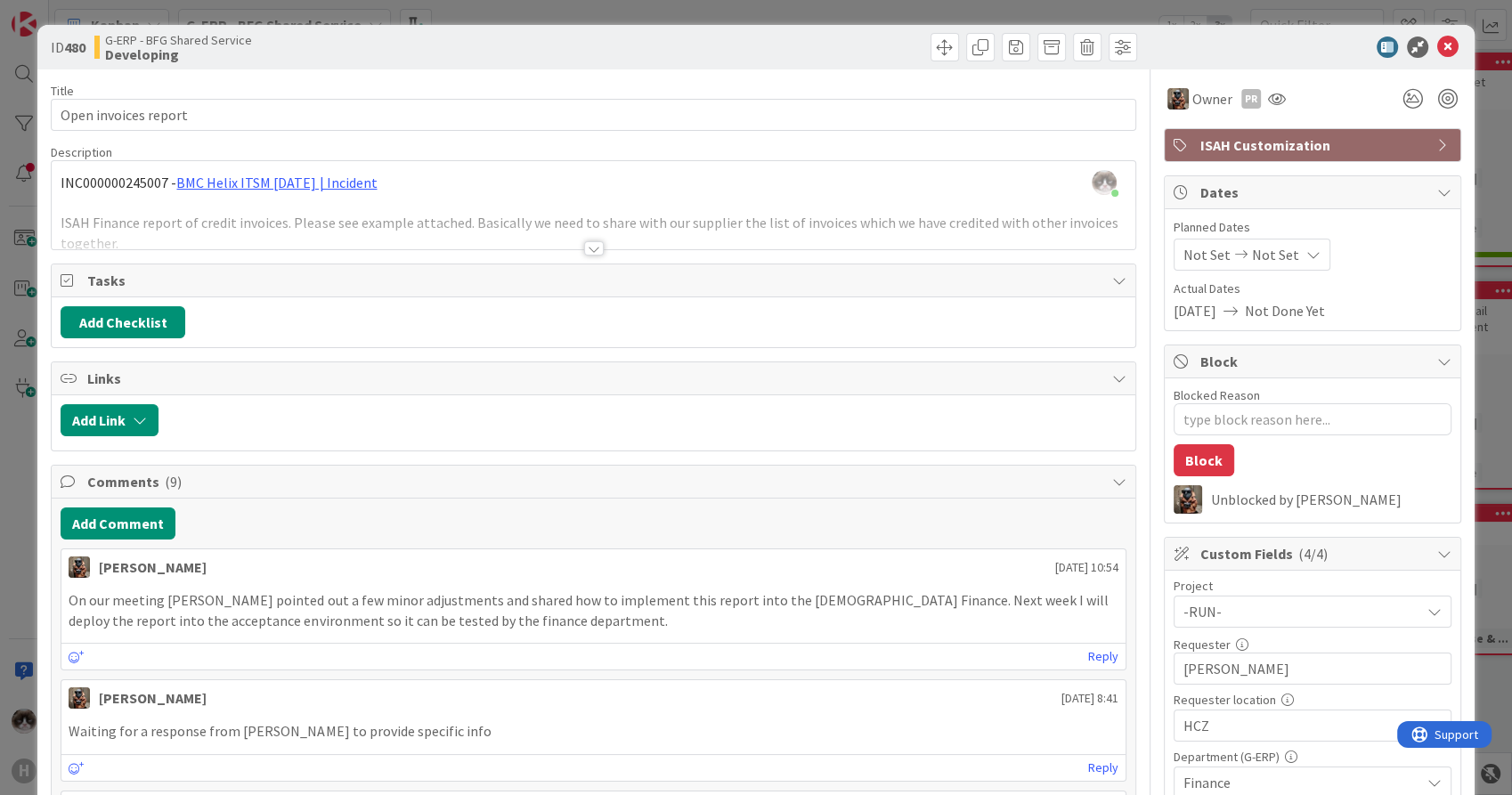
click at [1446, 41] on div "ID 480 G-ERP - BFG Shared Service Developing" at bounding box center [755, 47] width 1436 height 44
click at [1441, 42] on icon at bounding box center [1448, 47] width 22 height 22
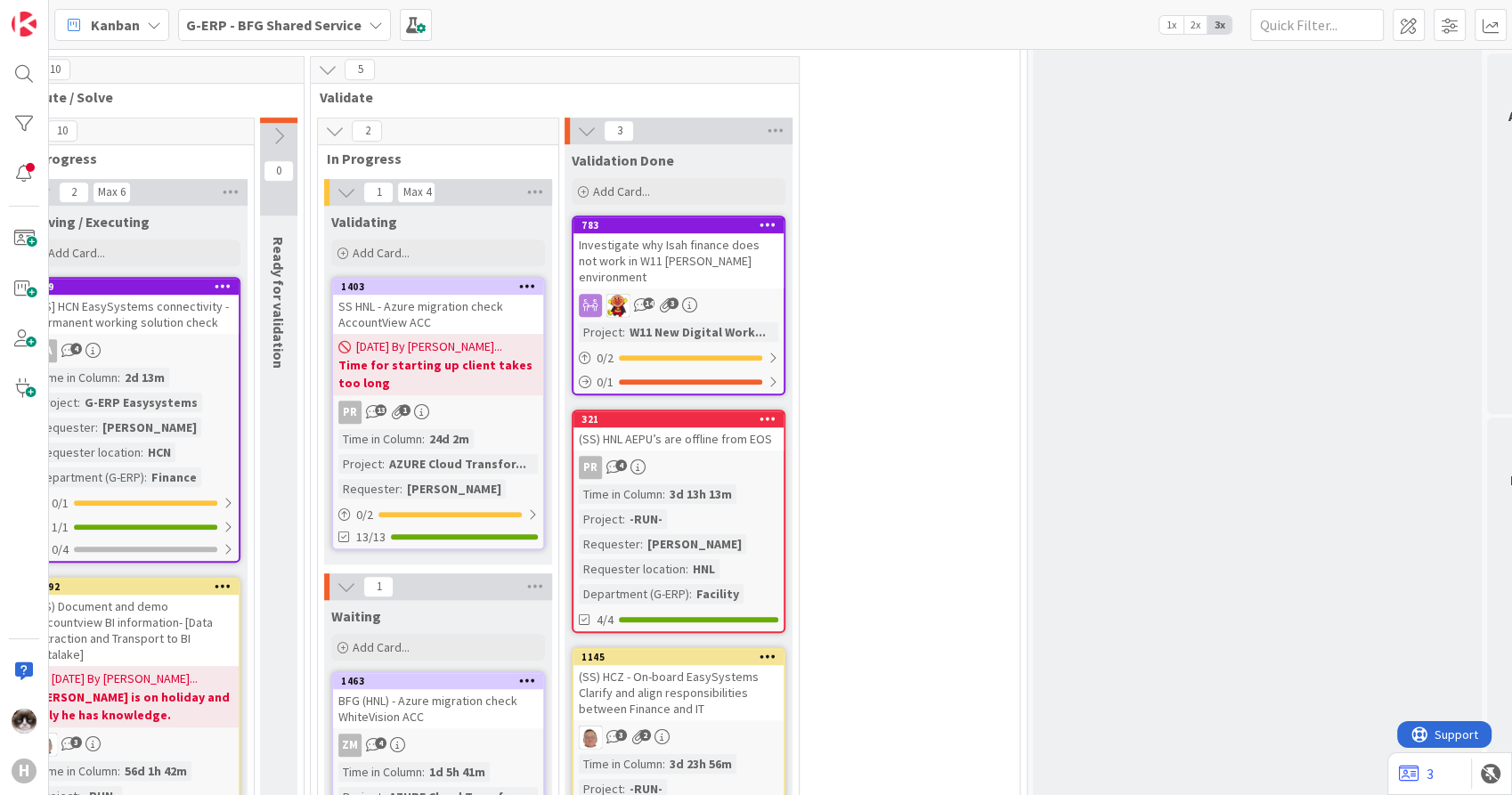
scroll to position [1088, 530]
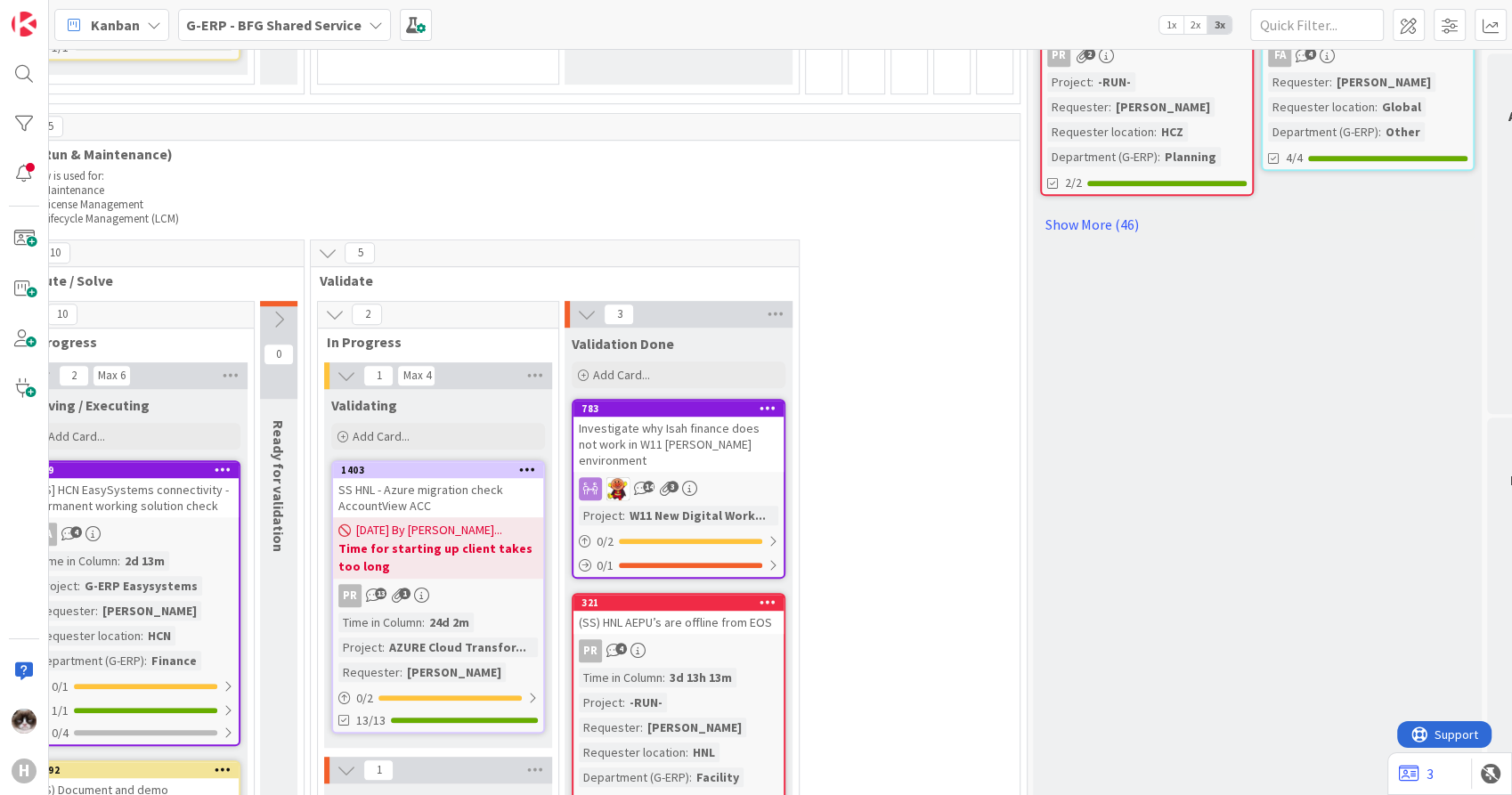
click at [769, 402] on icon at bounding box center [768, 408] width 17 height 13
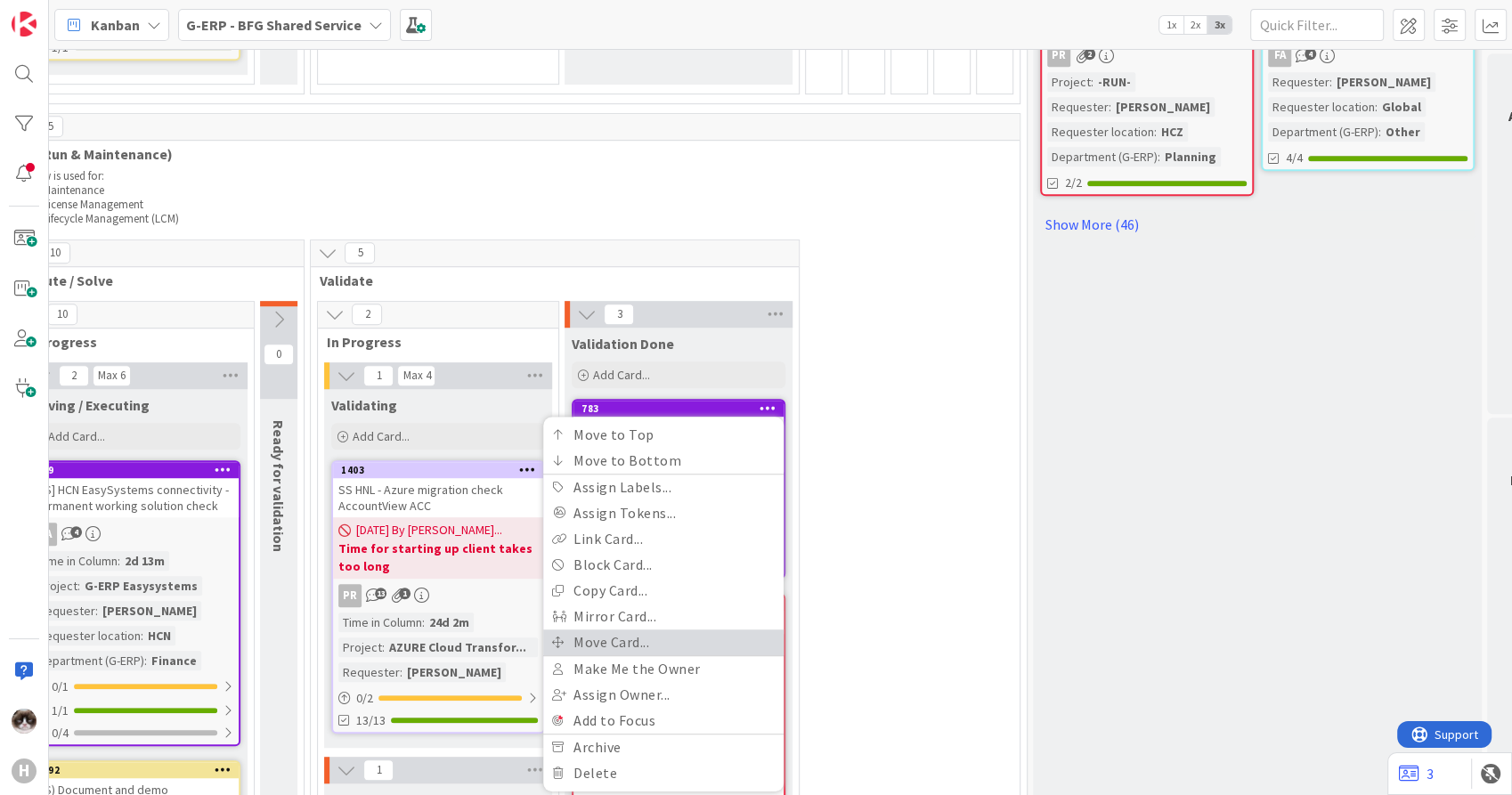
click at [647, 630] on link "Move Card..." at bounding box center [663, 642] width 240 height 26
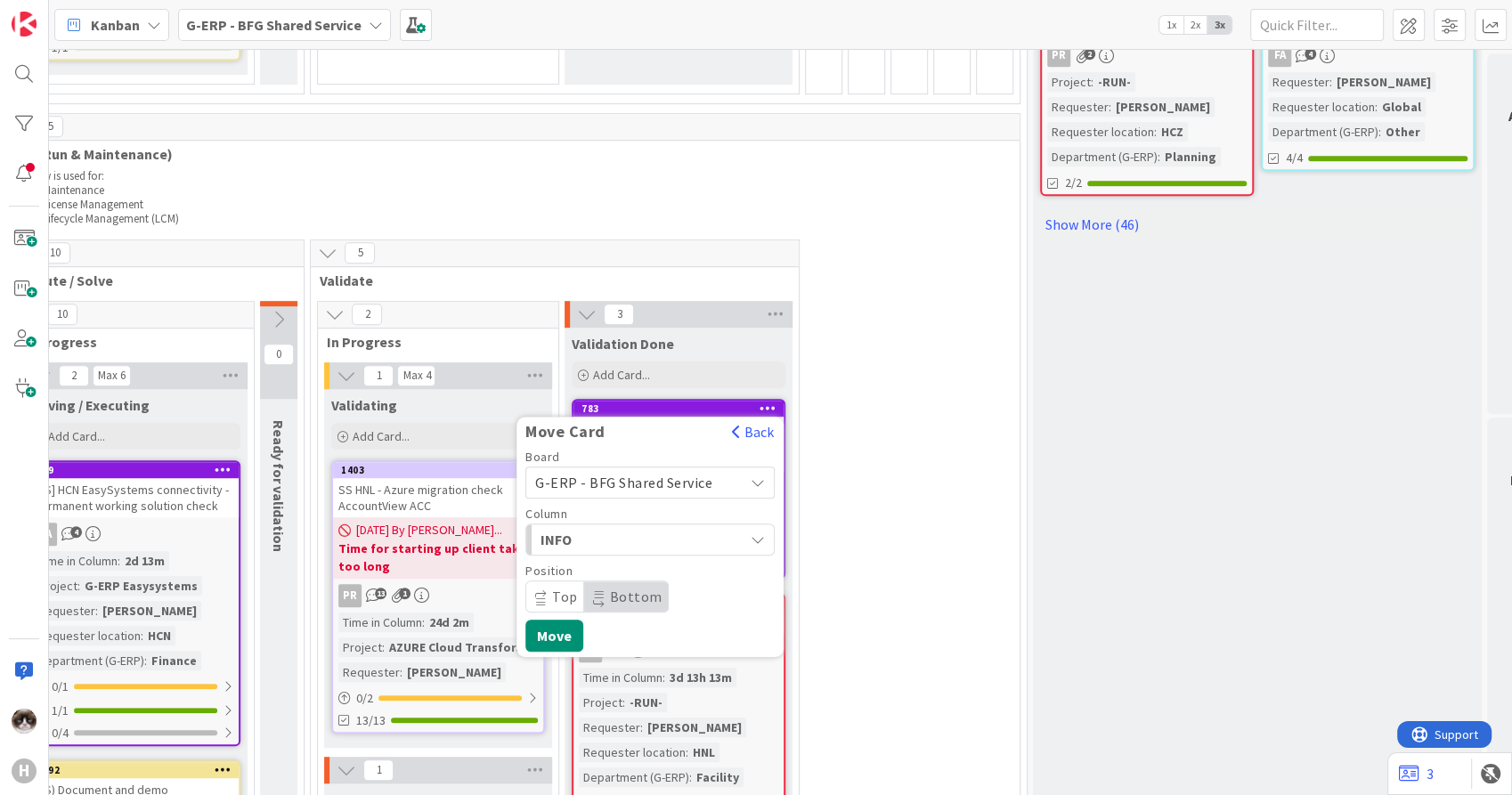
click at [647, 528] on span "INFO" at bounding box center [607, 540] width 134 height 23
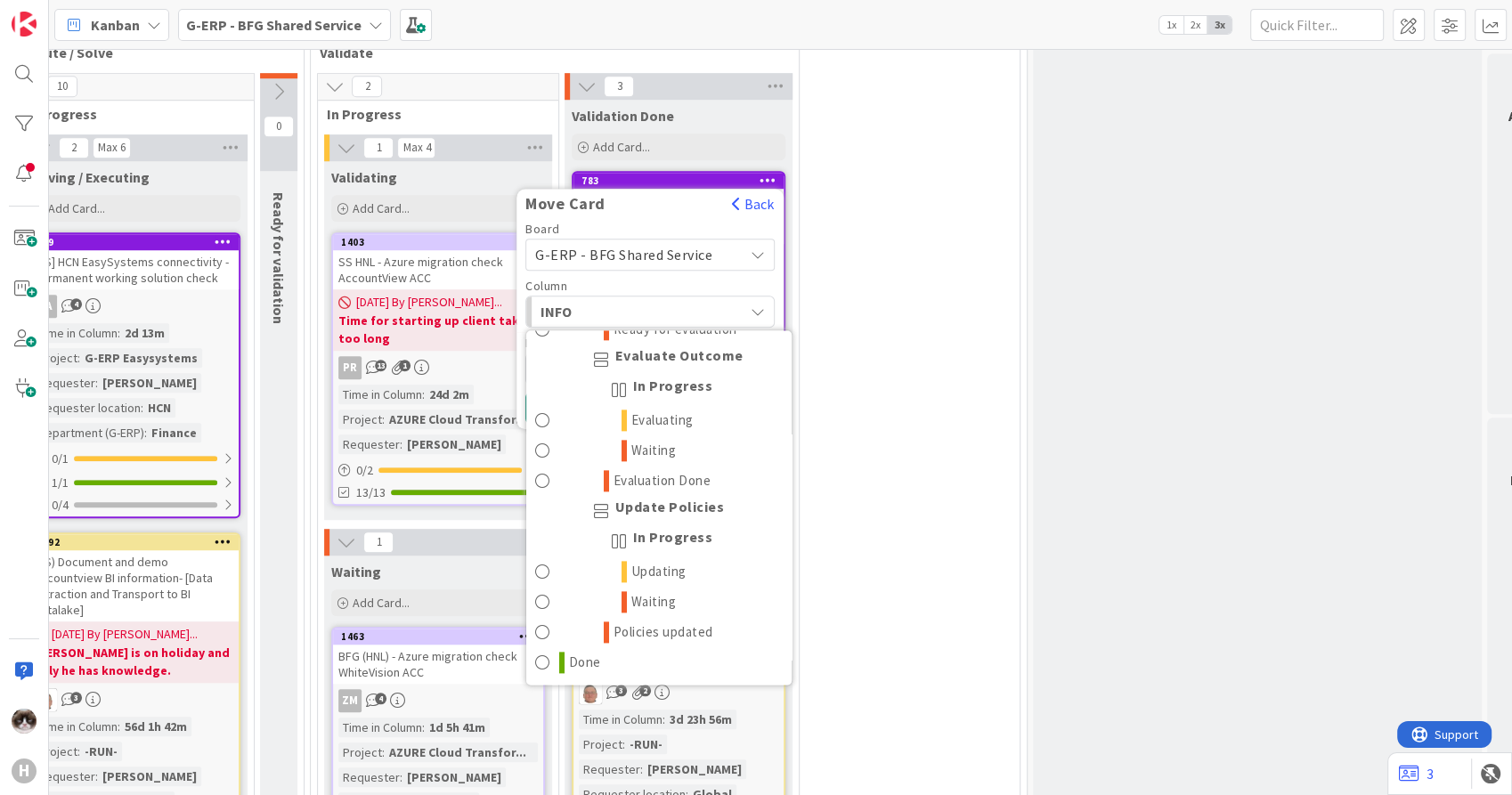
scroll to position [1385, 530]
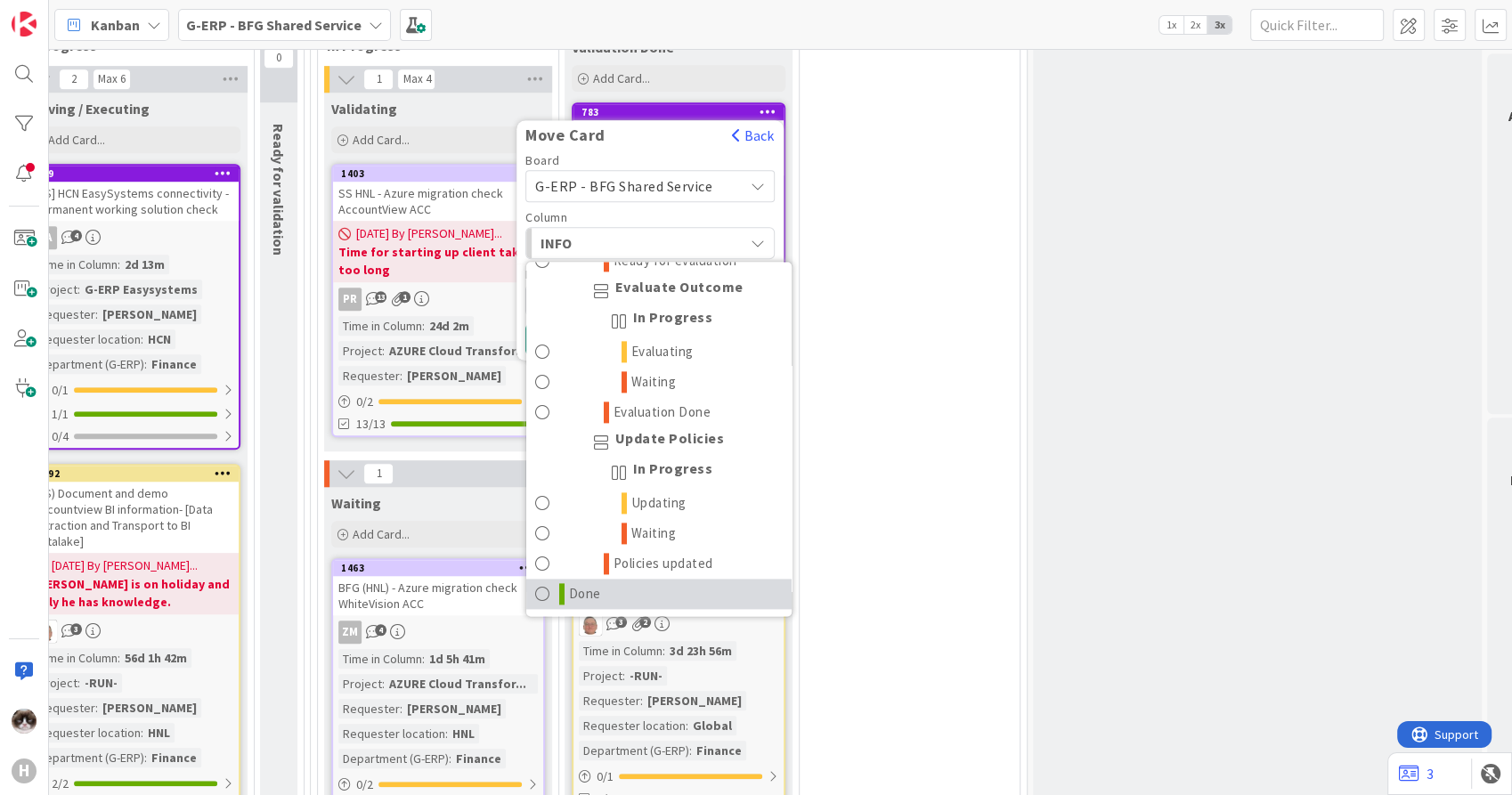
click at [606, 578] on link "Done" at bounding box center [659, 594] width 265 height 31
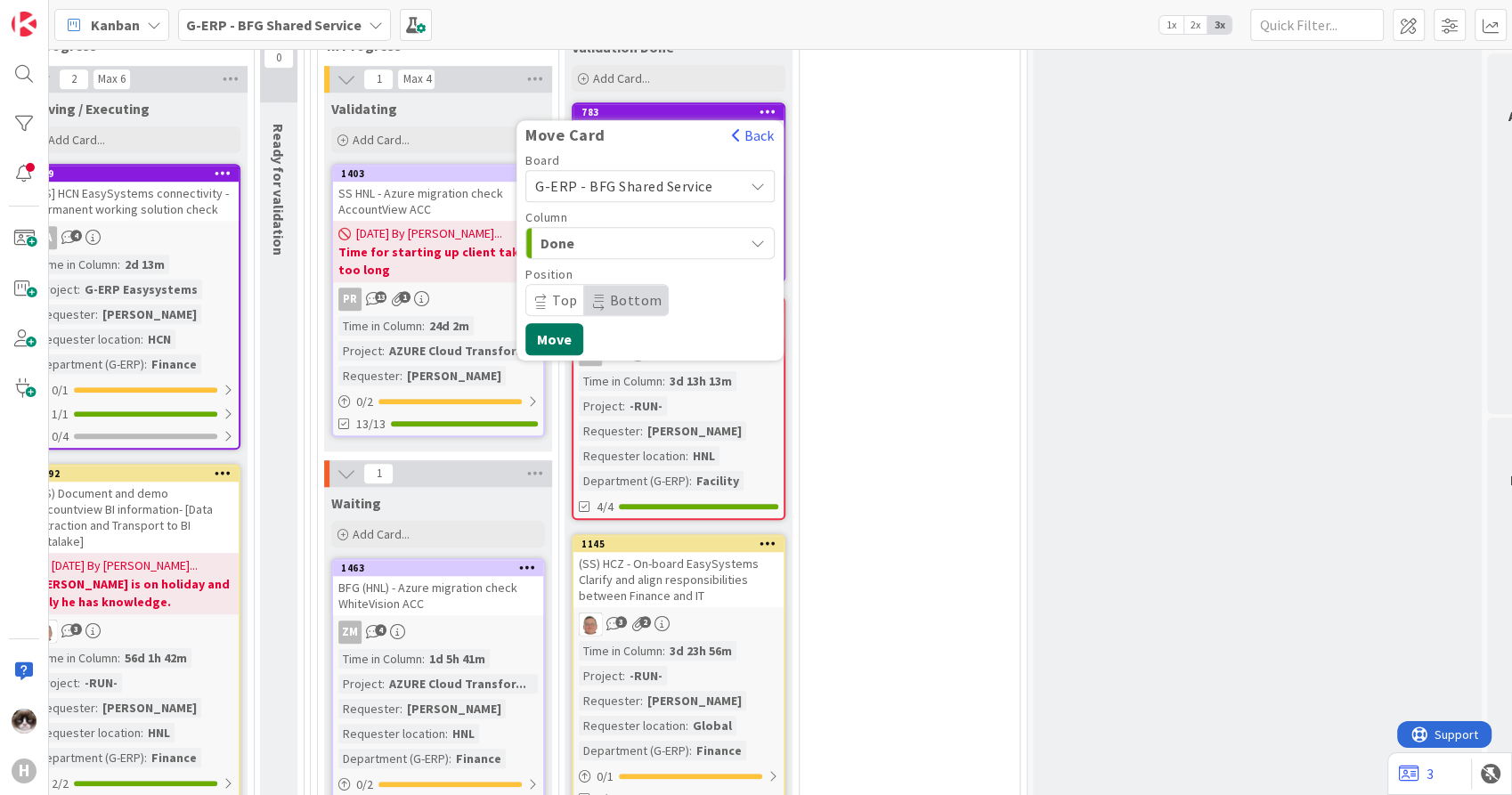
click at [561, 327] on button "Move" at bounding box center [554, 339] width 58 height 32
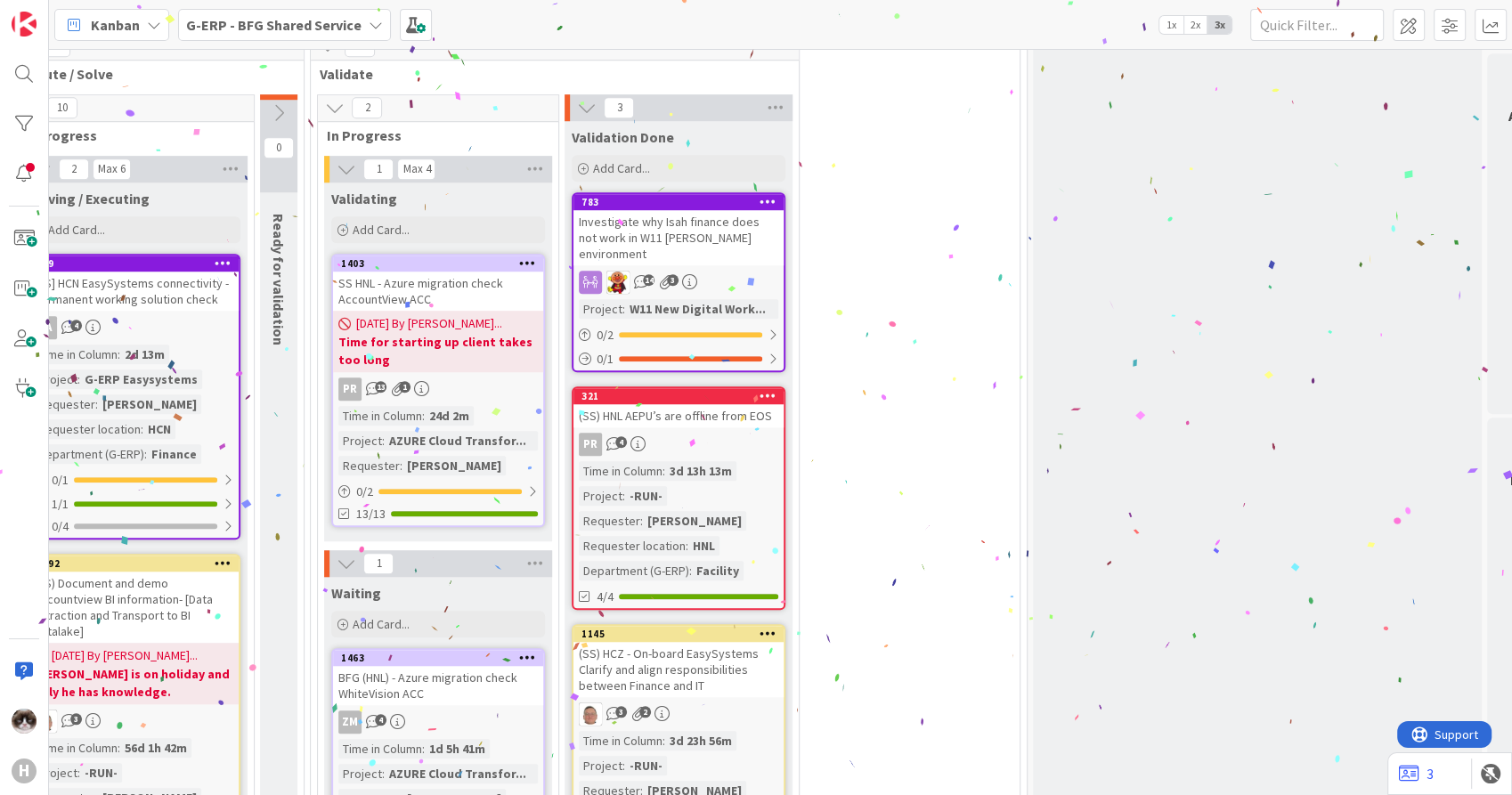
scroll to position [1188, 530]
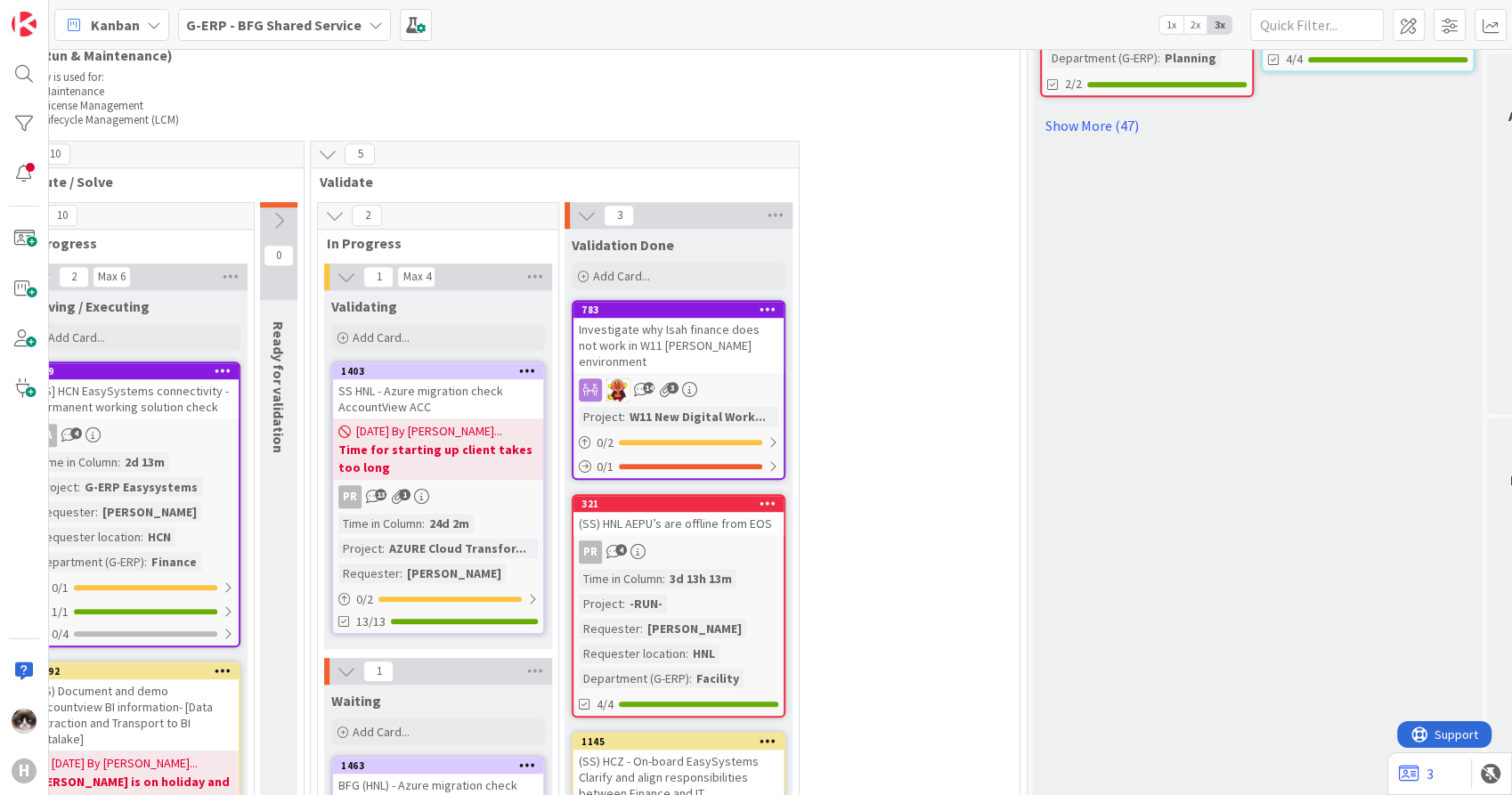
click at [763, 497] on icon at bounding box center [768, 504] width 17 height 13
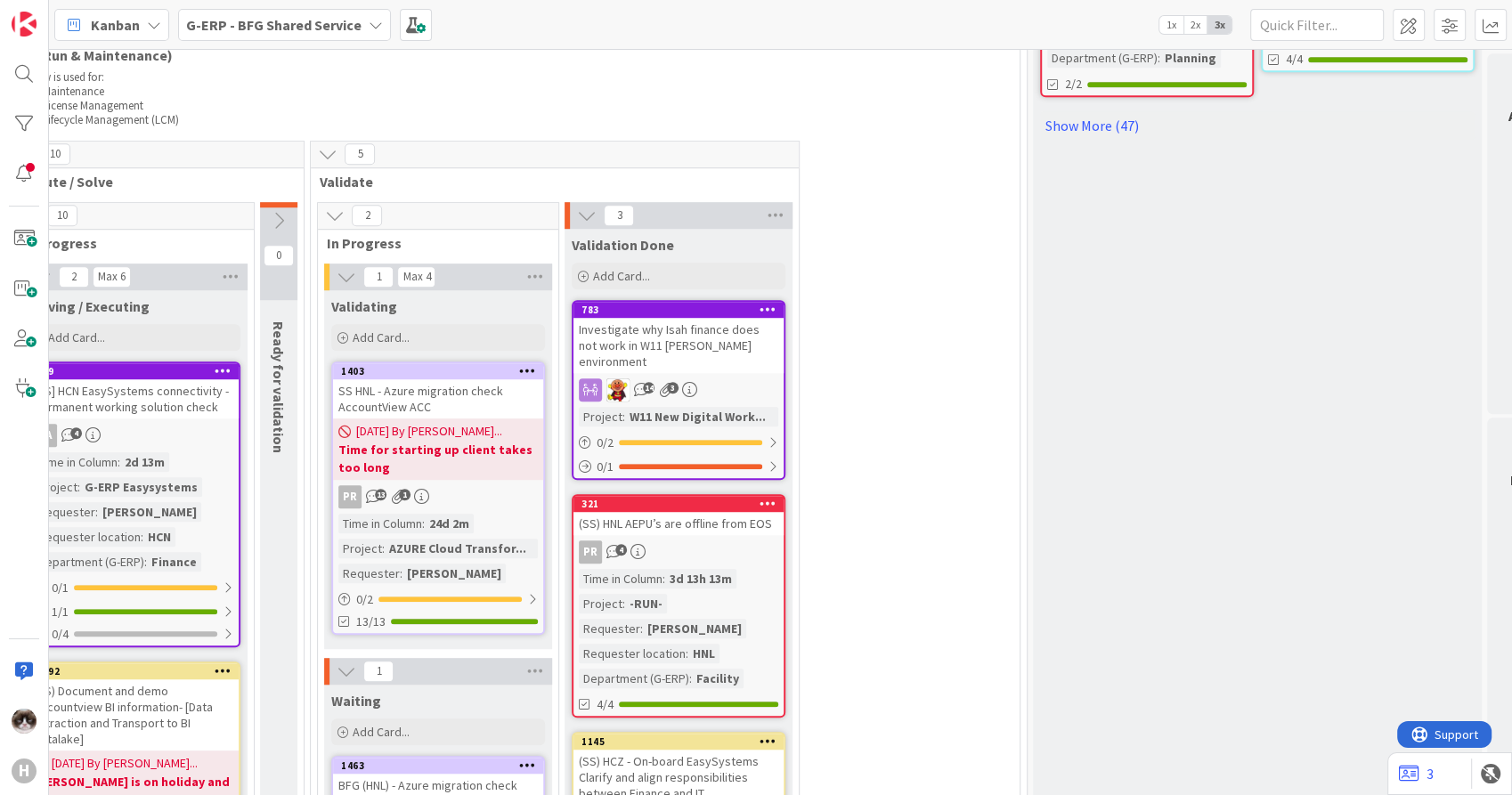
click at [767, 303] on icon at bounding box center [768, 310] width 17 height 13
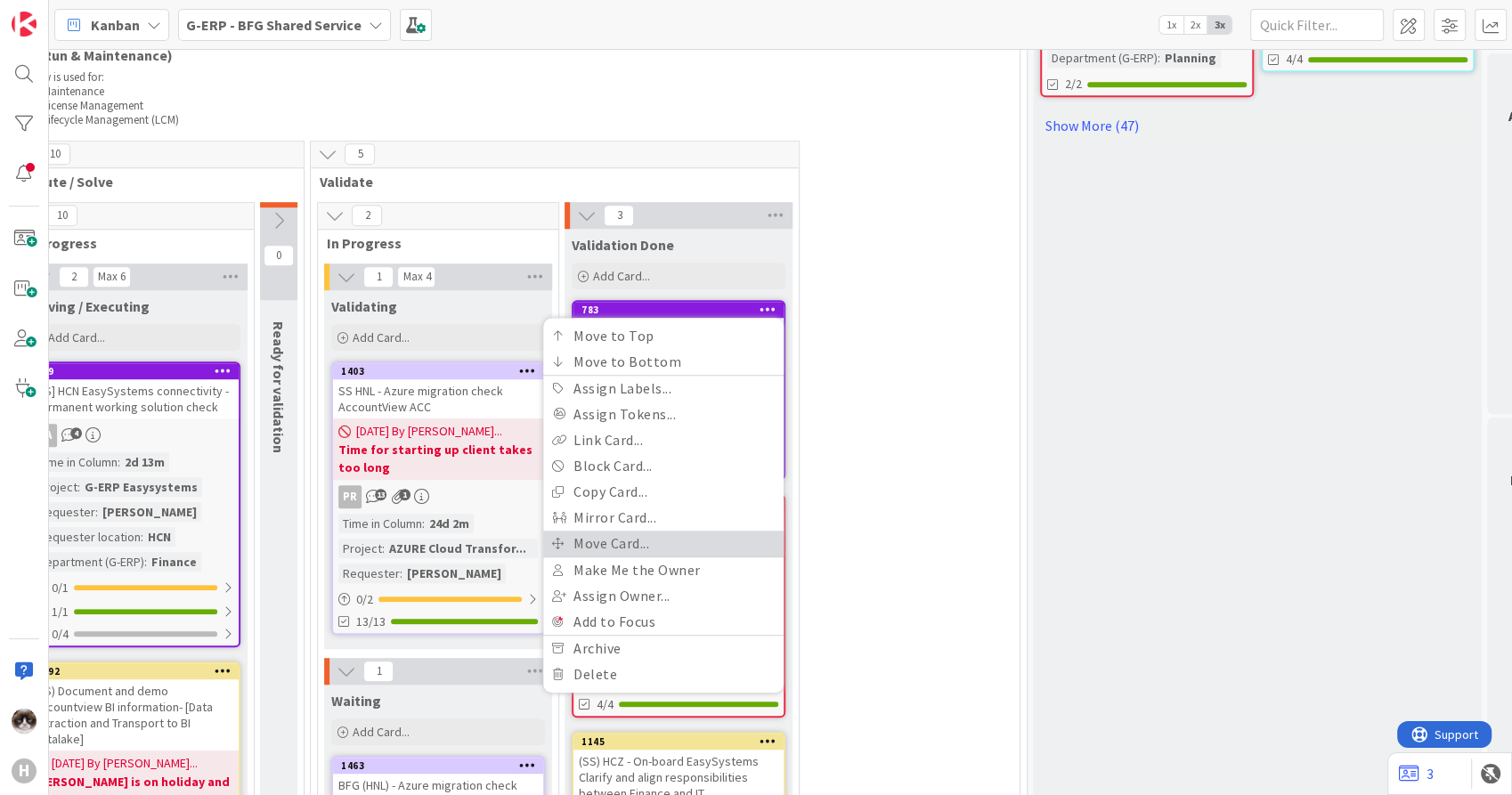
click at [629, 531] on link "Move Card..." at bounding box center [663, 543] width 240 height 26
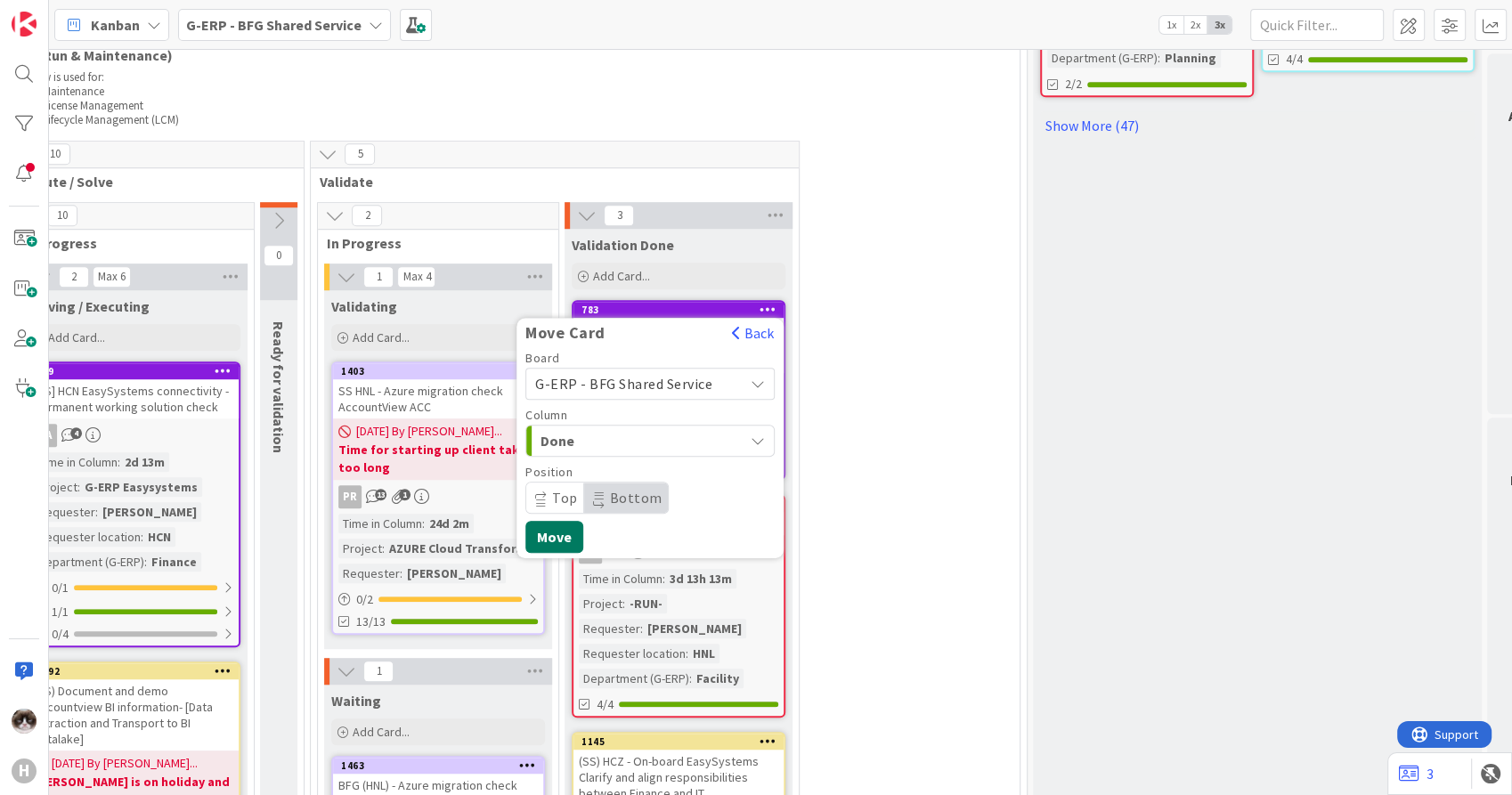
click at [567, 521] on button "Move" at bounding box center [554, 537] width 58 height 32
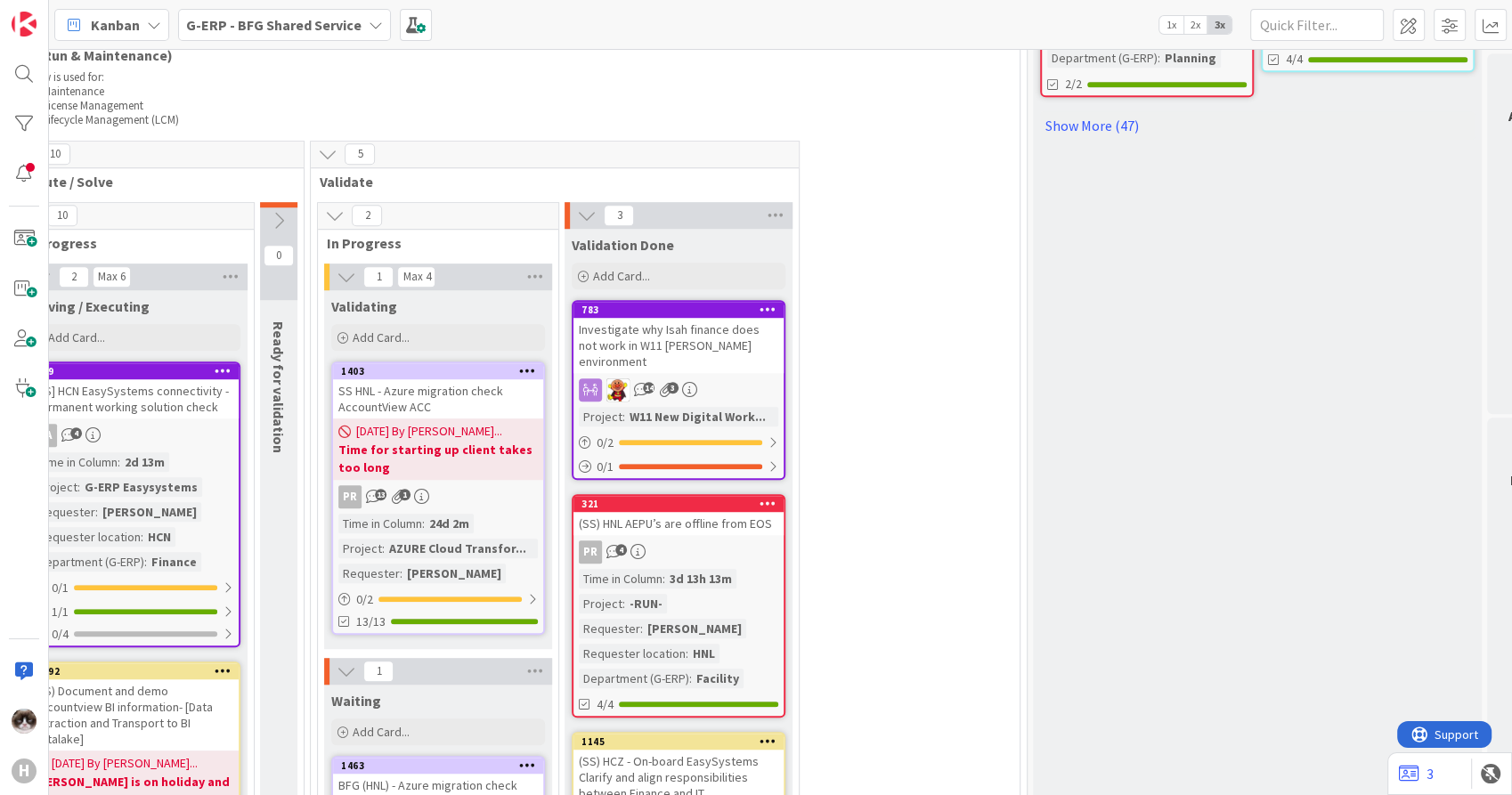
click at [764, 497] on icon at bounding box center [768, 504] width 17 height 13
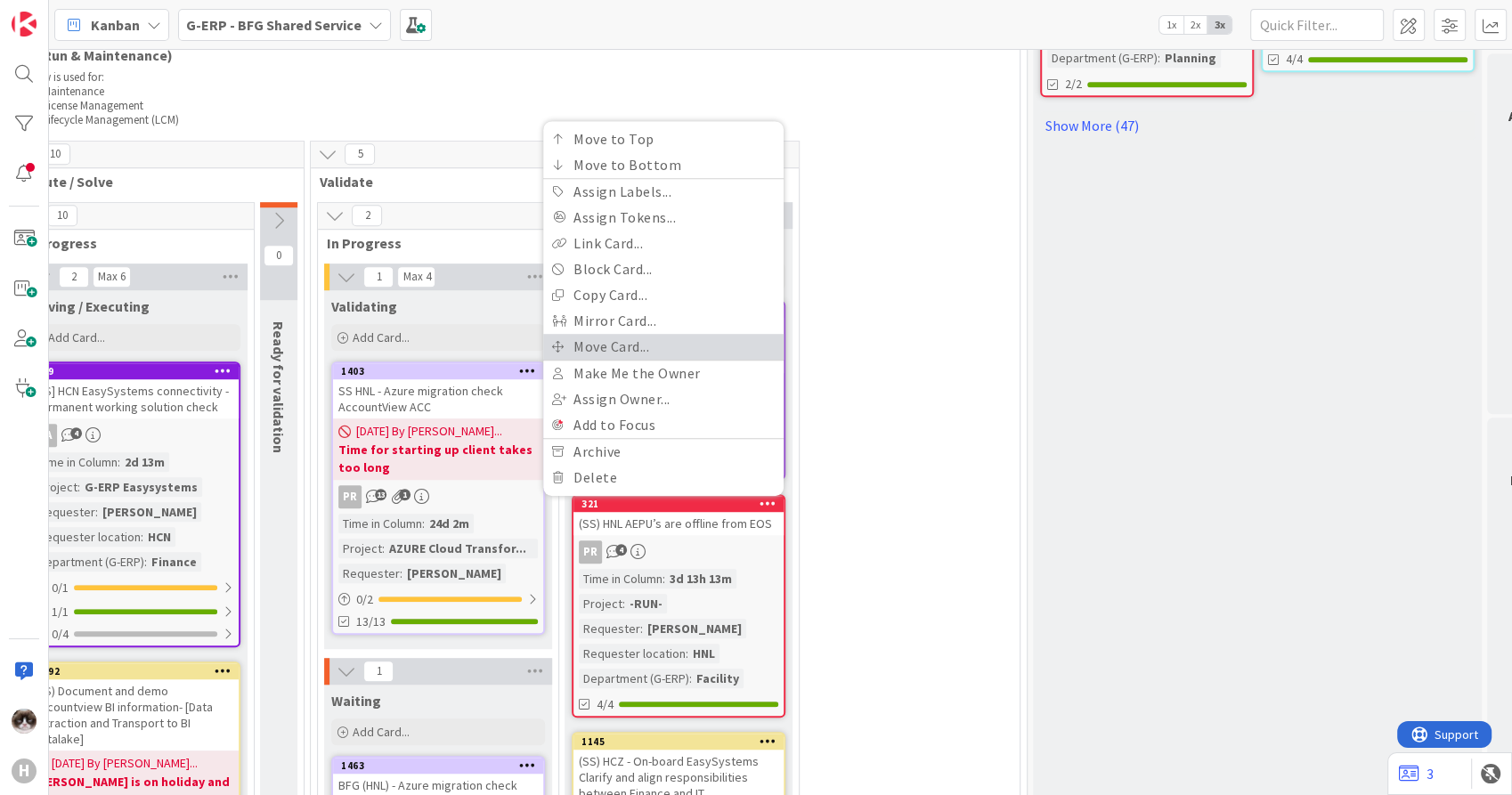
click at [639, 334] on link "Move Card..." at bounding box center [663, 347] width 240 height 26
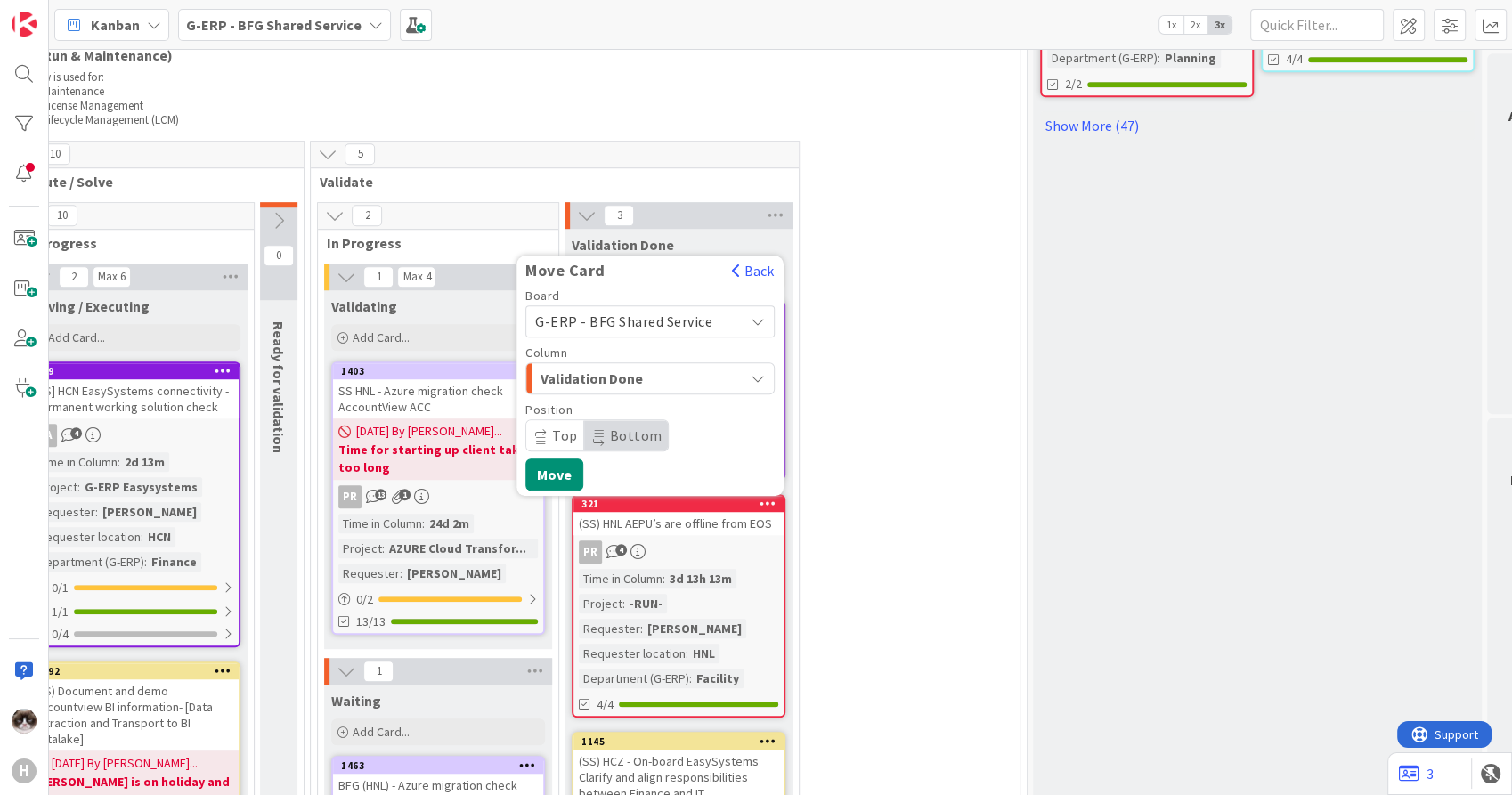
click at [648, 367] on span "Validation Done" at bounding box center [607, 379] width 134 height 23
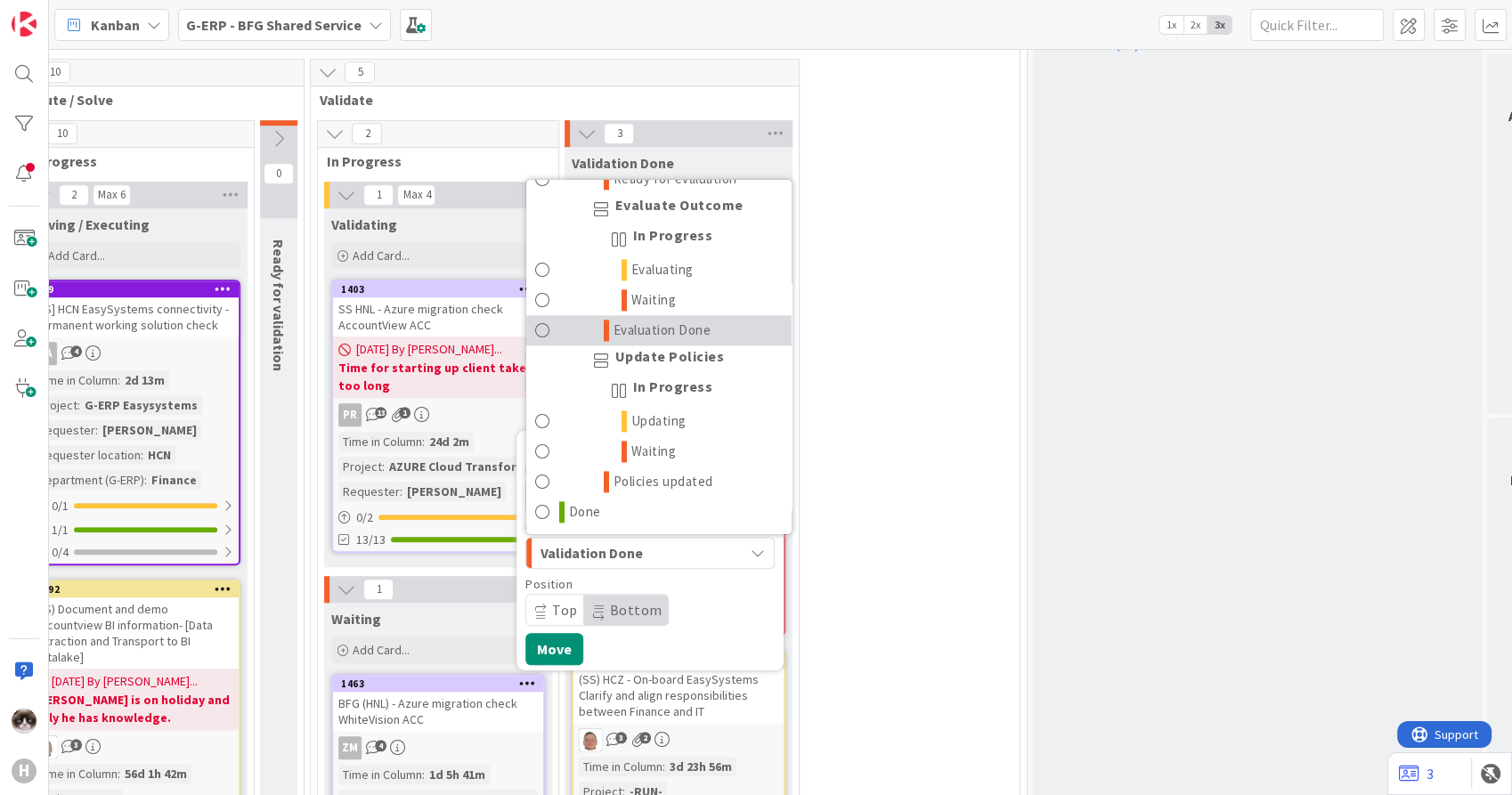
scroll to position [1385, 530]
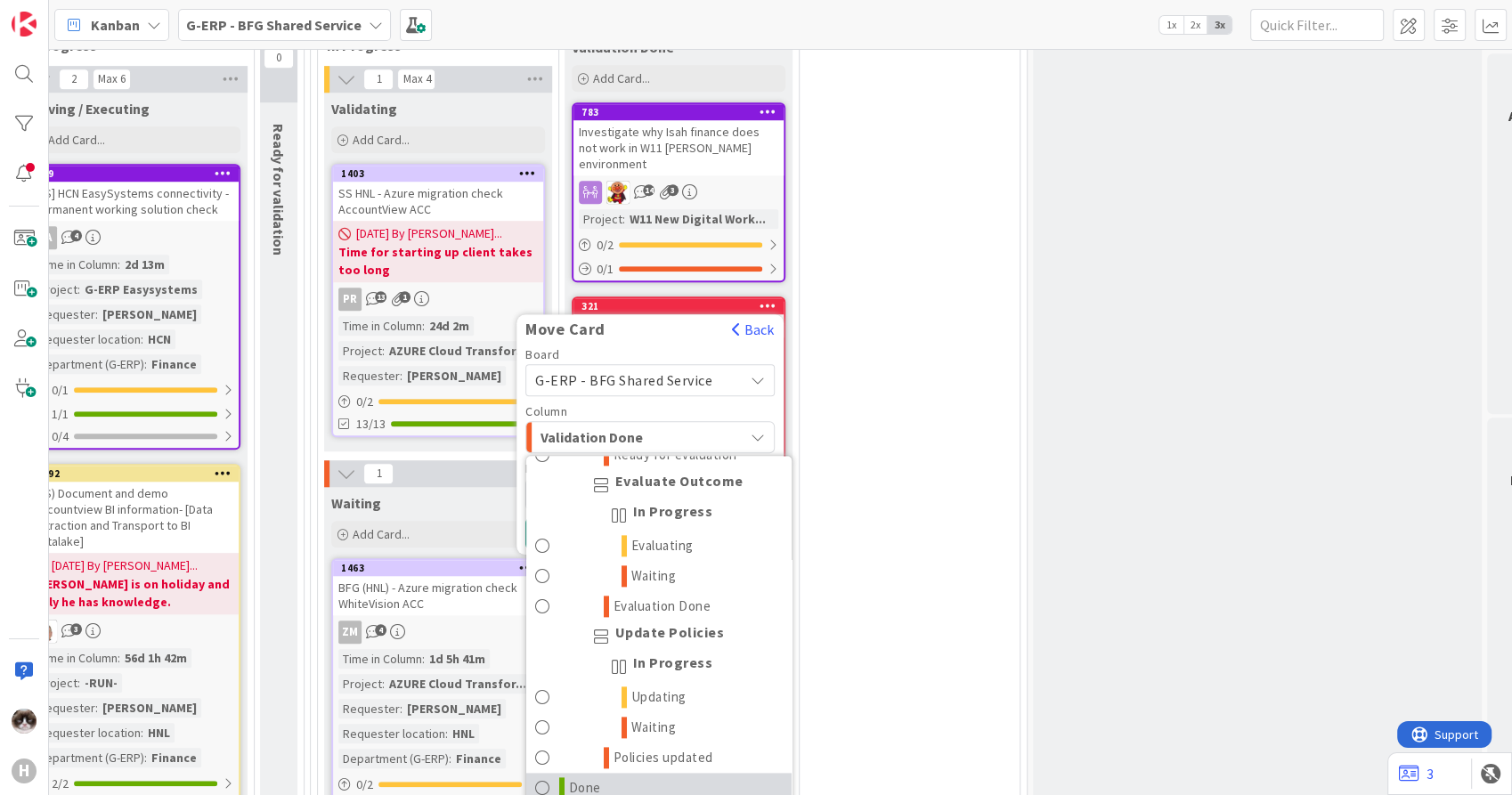
click at [593, 778] on span "Done" at bounding box center [585, 789] width 32 height 22
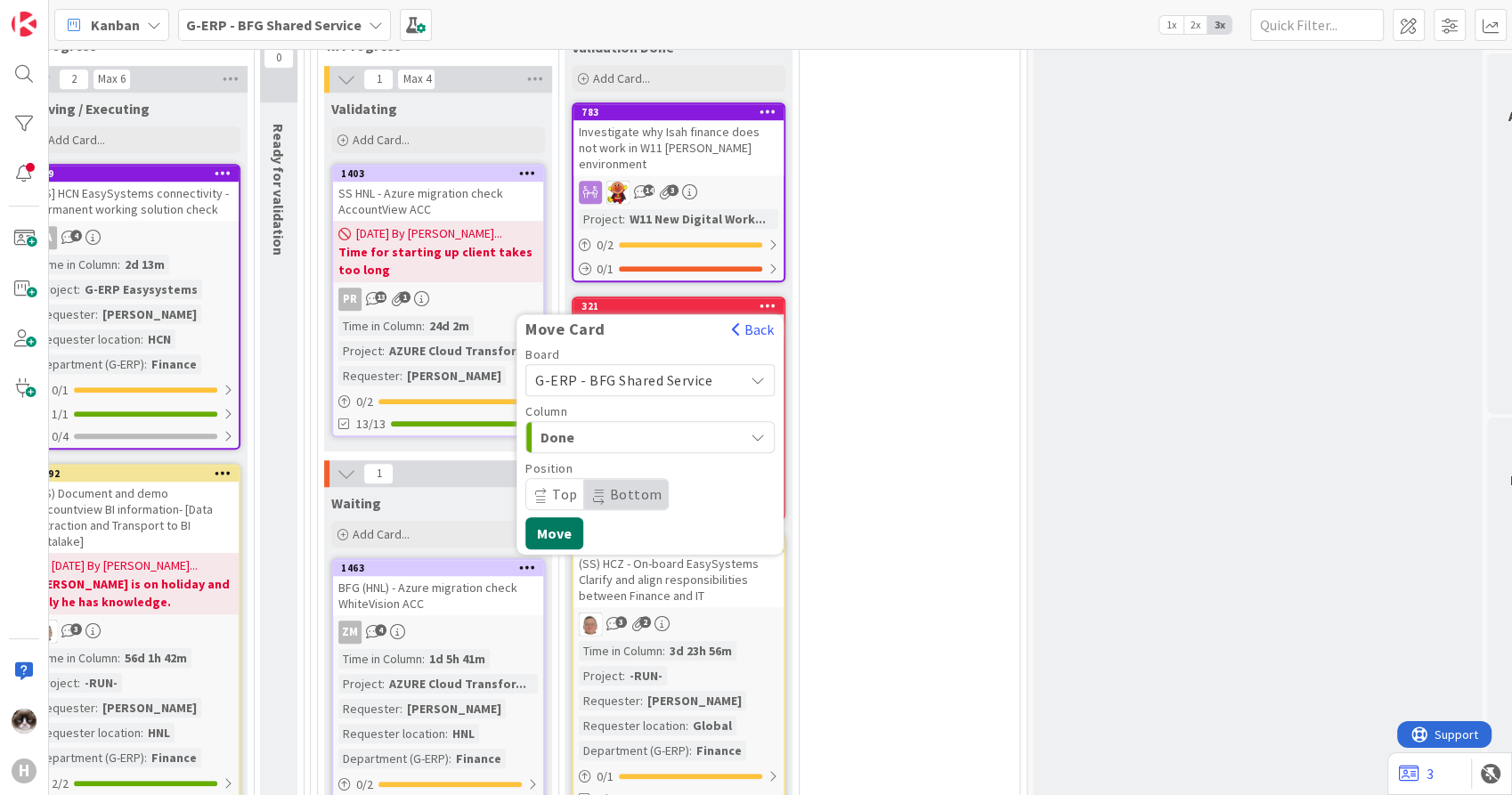
click at [550, 517] on button "Move" at bounding box center [554, 533] width 58 height 32
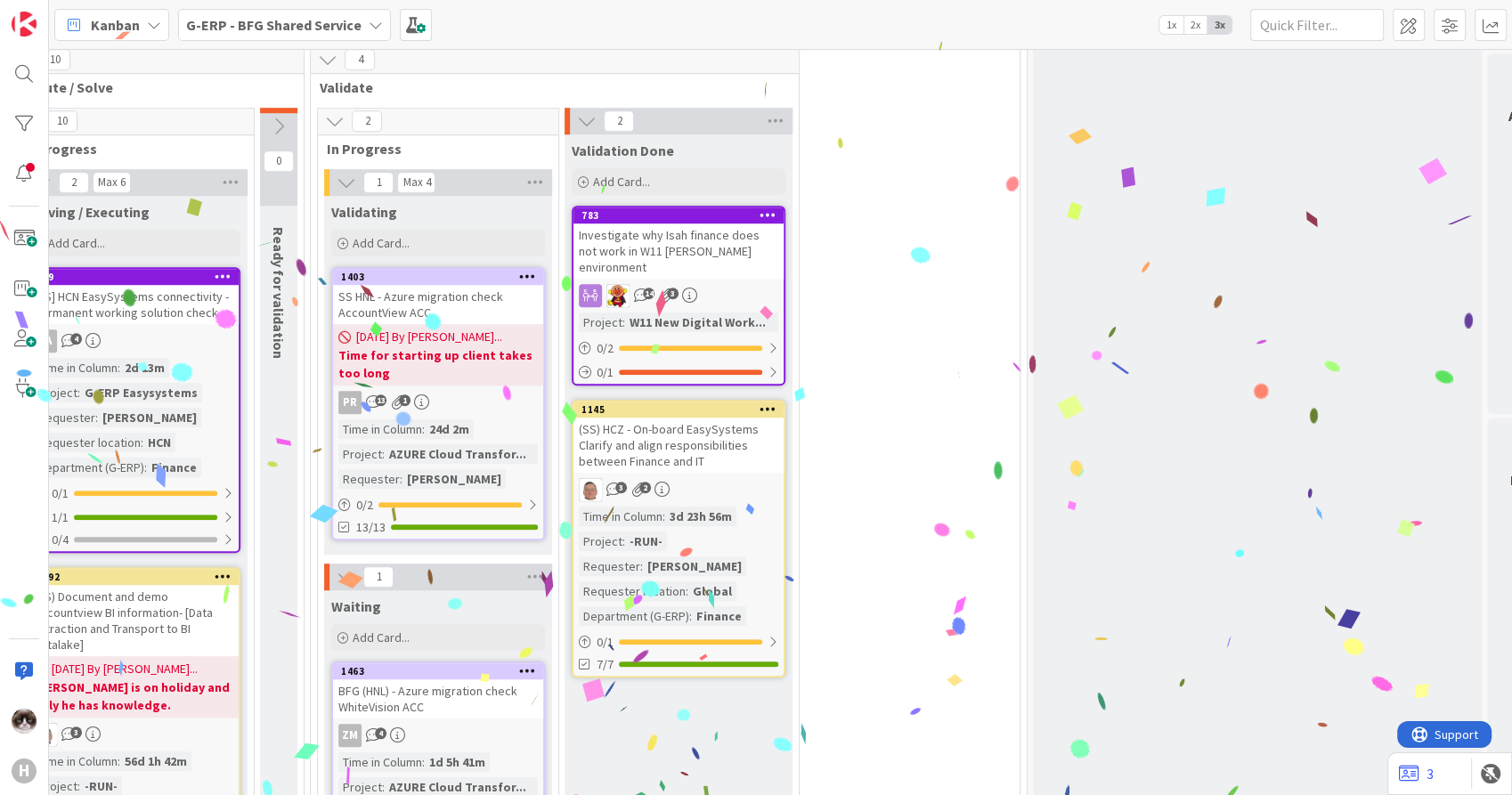
scroll to position [1286, 530]
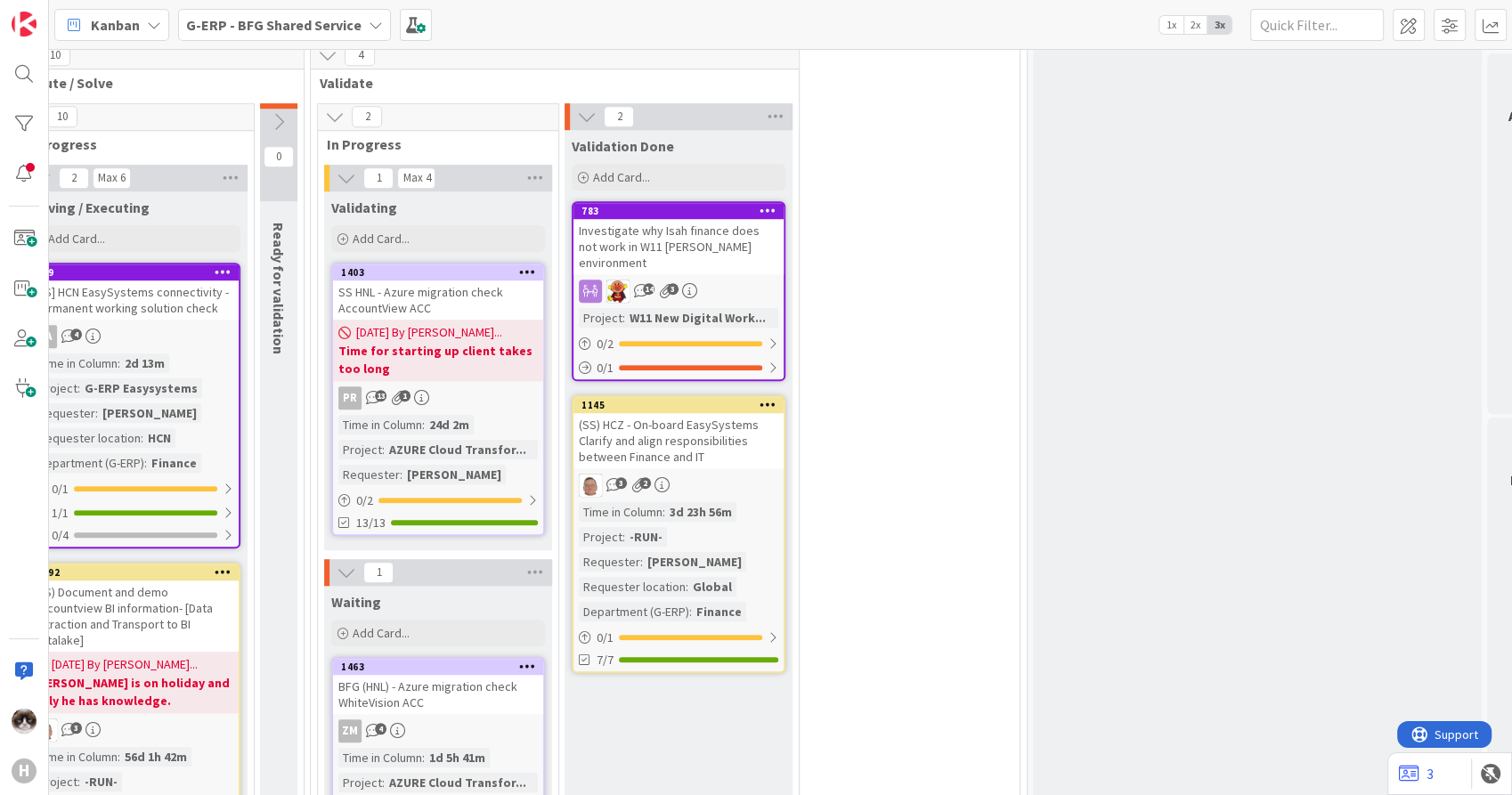
click at [718, 414] on div "(SS) HCZ - On-board EasySystems Clarify and align responsibilities between Fina…" at bounding box center [678, 440] width 210 height 55
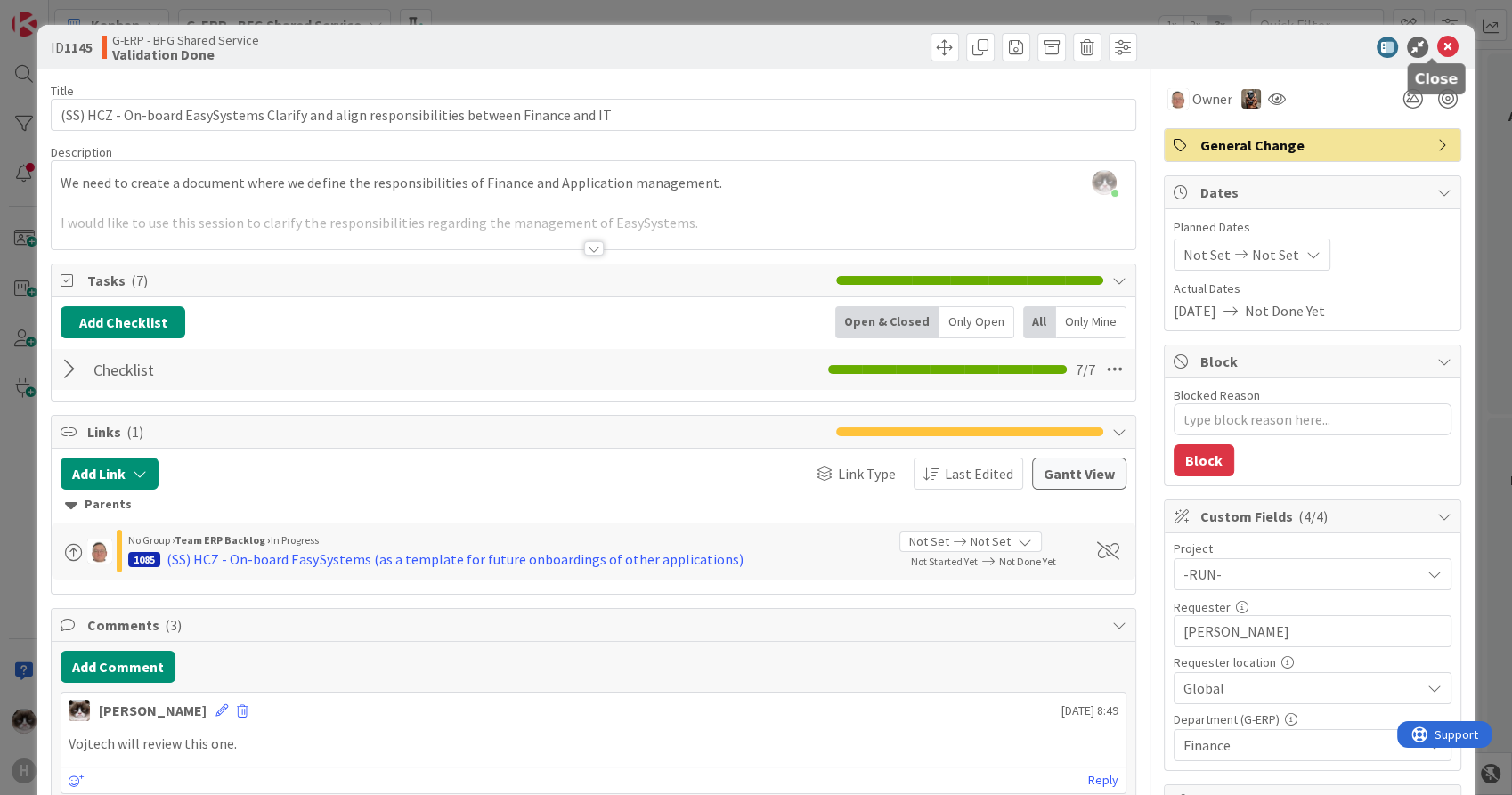
click at [1439, 44] on icon at bounding box center [1448, 47] width 22 height 22
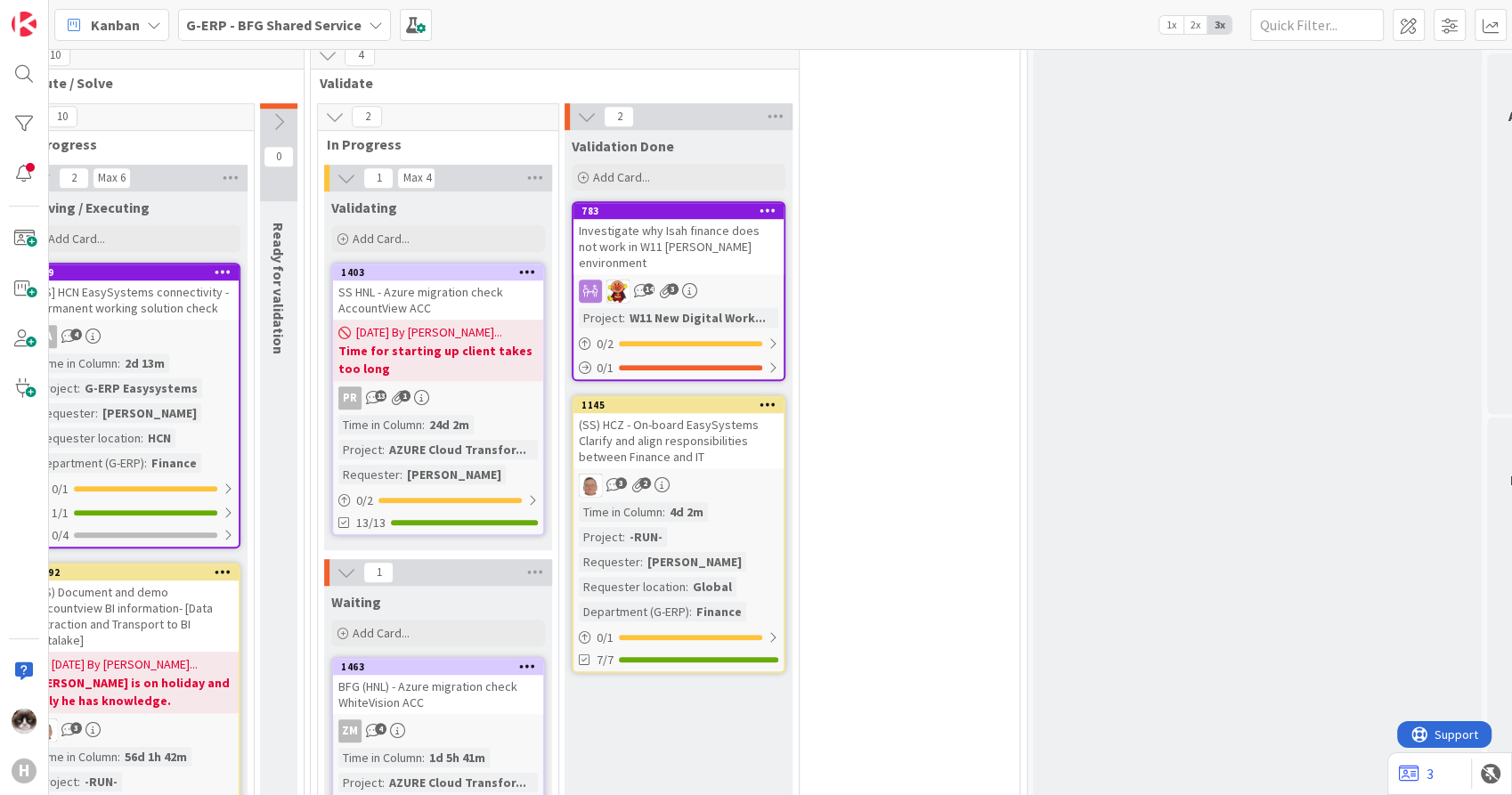
click at [738, 474] on div "3 2" at bounding box center [678, 485] width 210 height 23
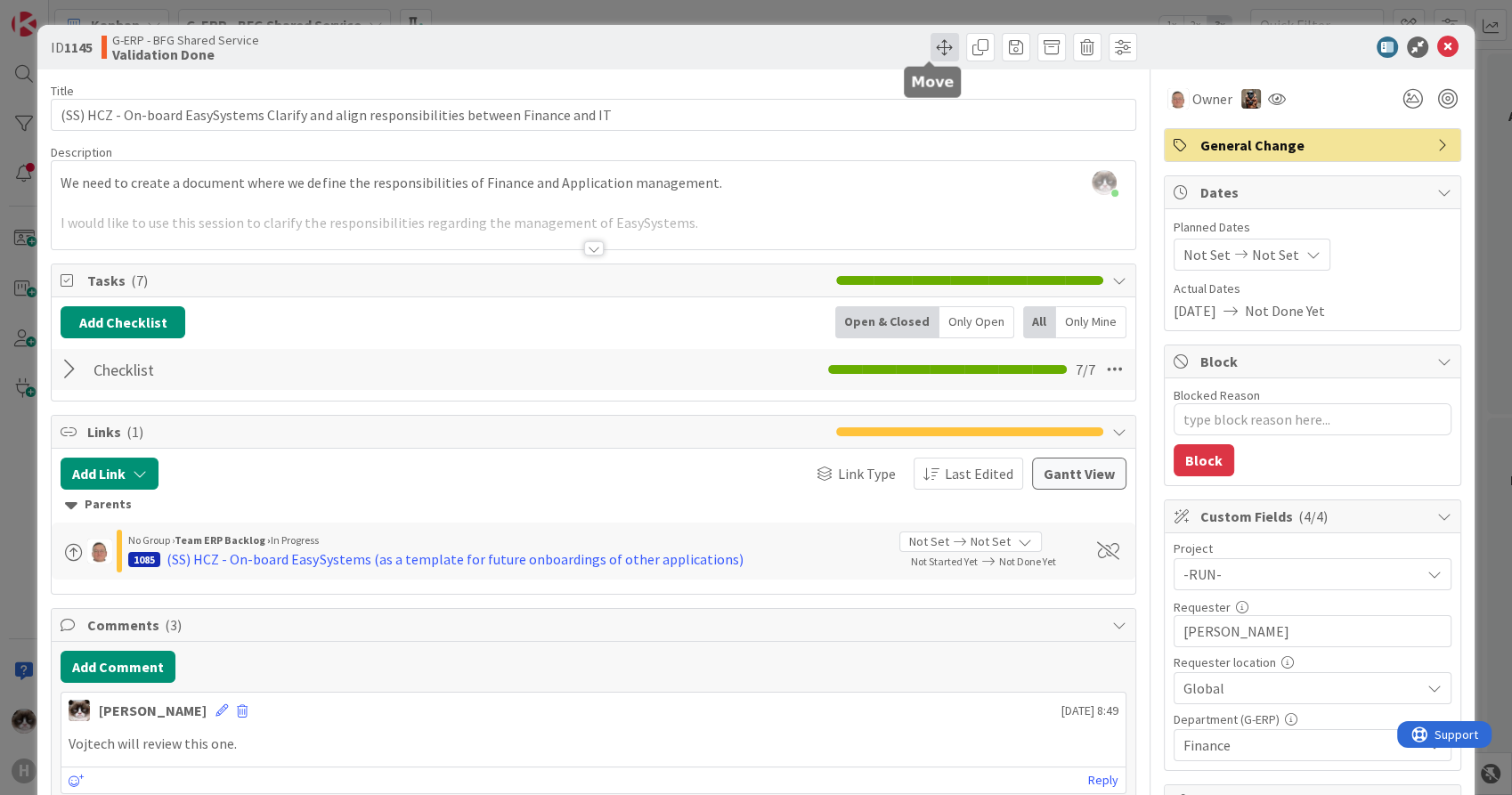
click at [930, 48] on span at bounding box center [945, 48] width 29 height 29
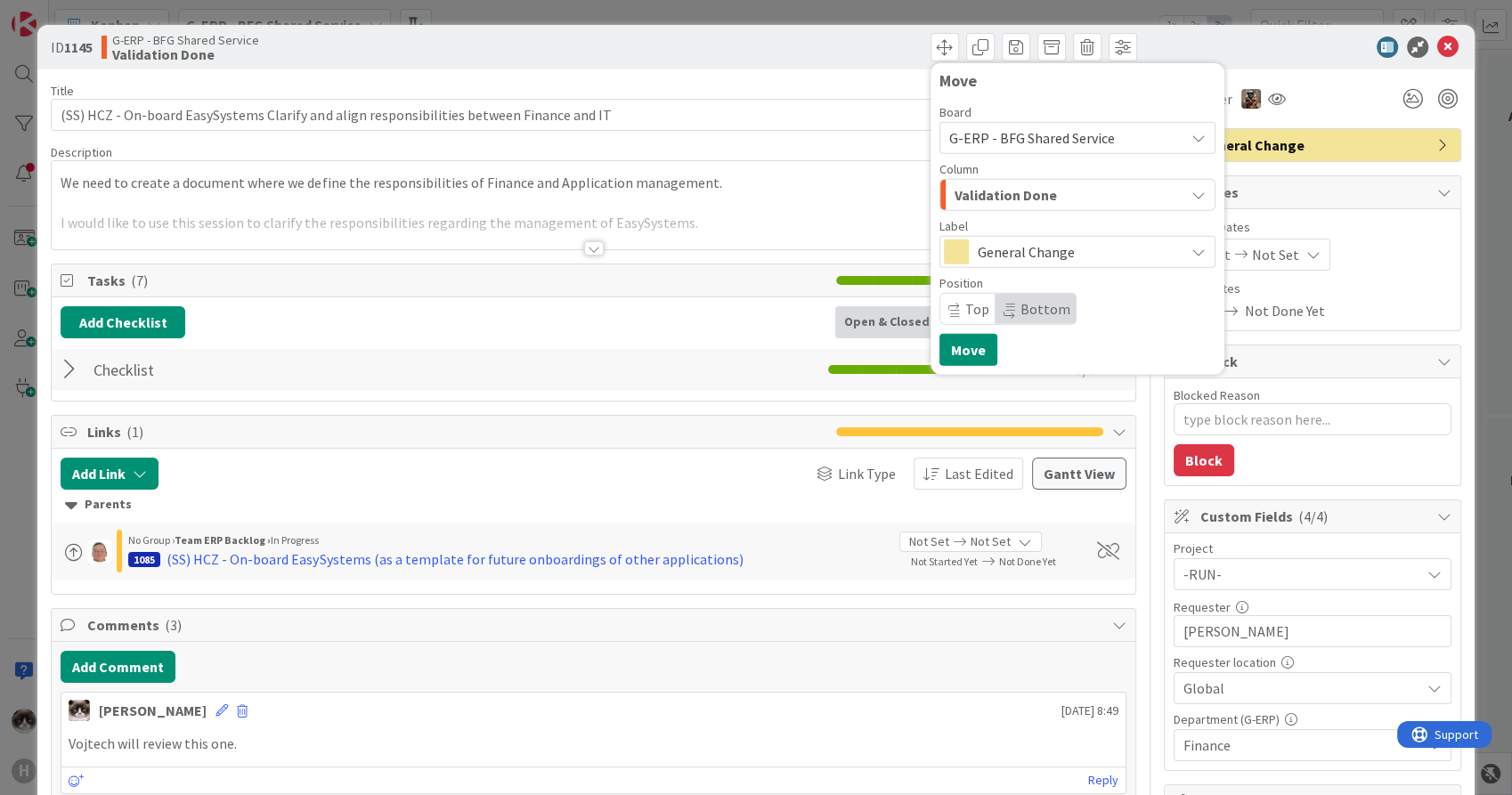
click at [1019, 179] on button "Validation Done" at bounding box center [1077, 195] width 276 height 32
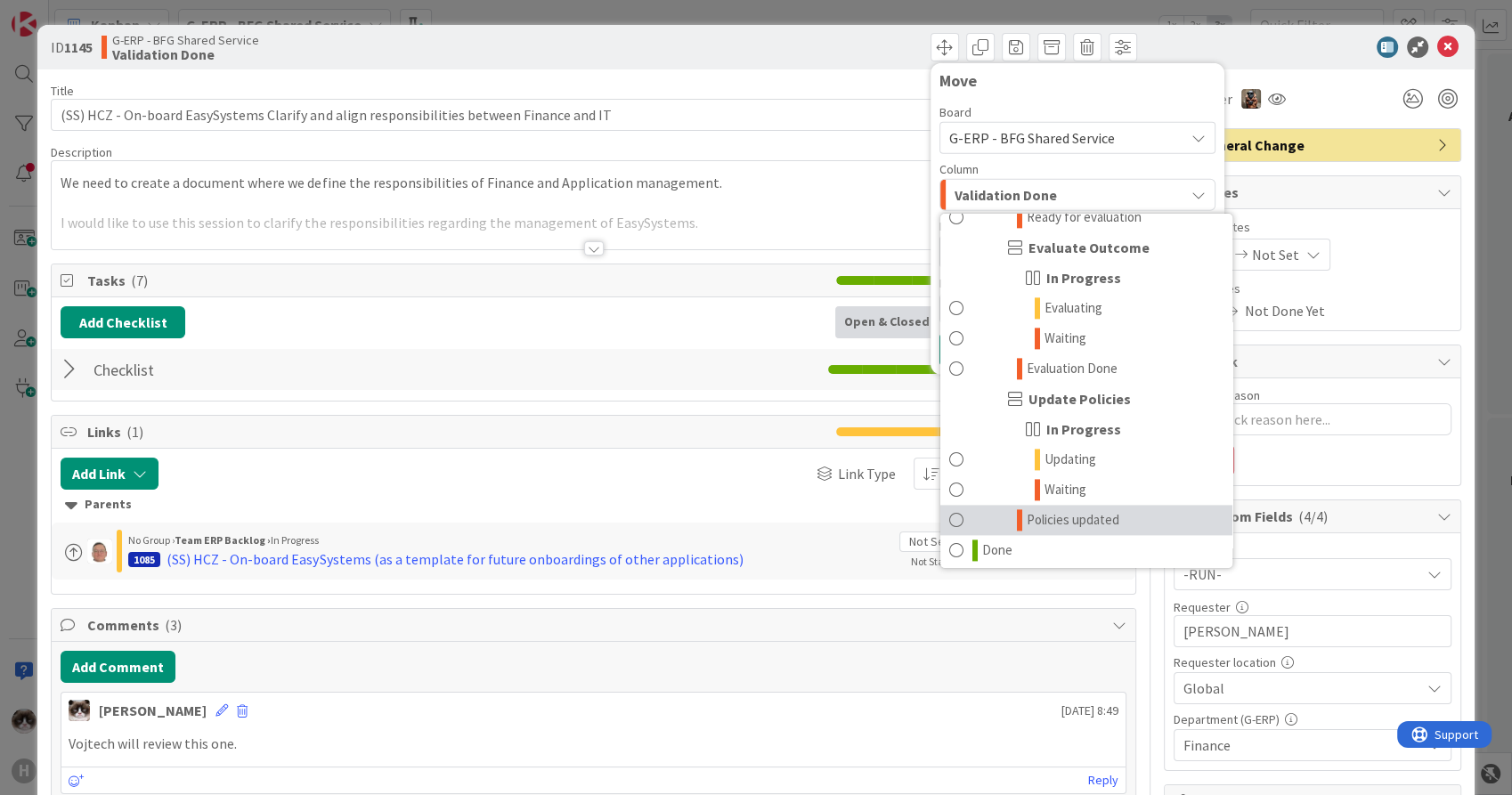
scroll to position [2384, 0]
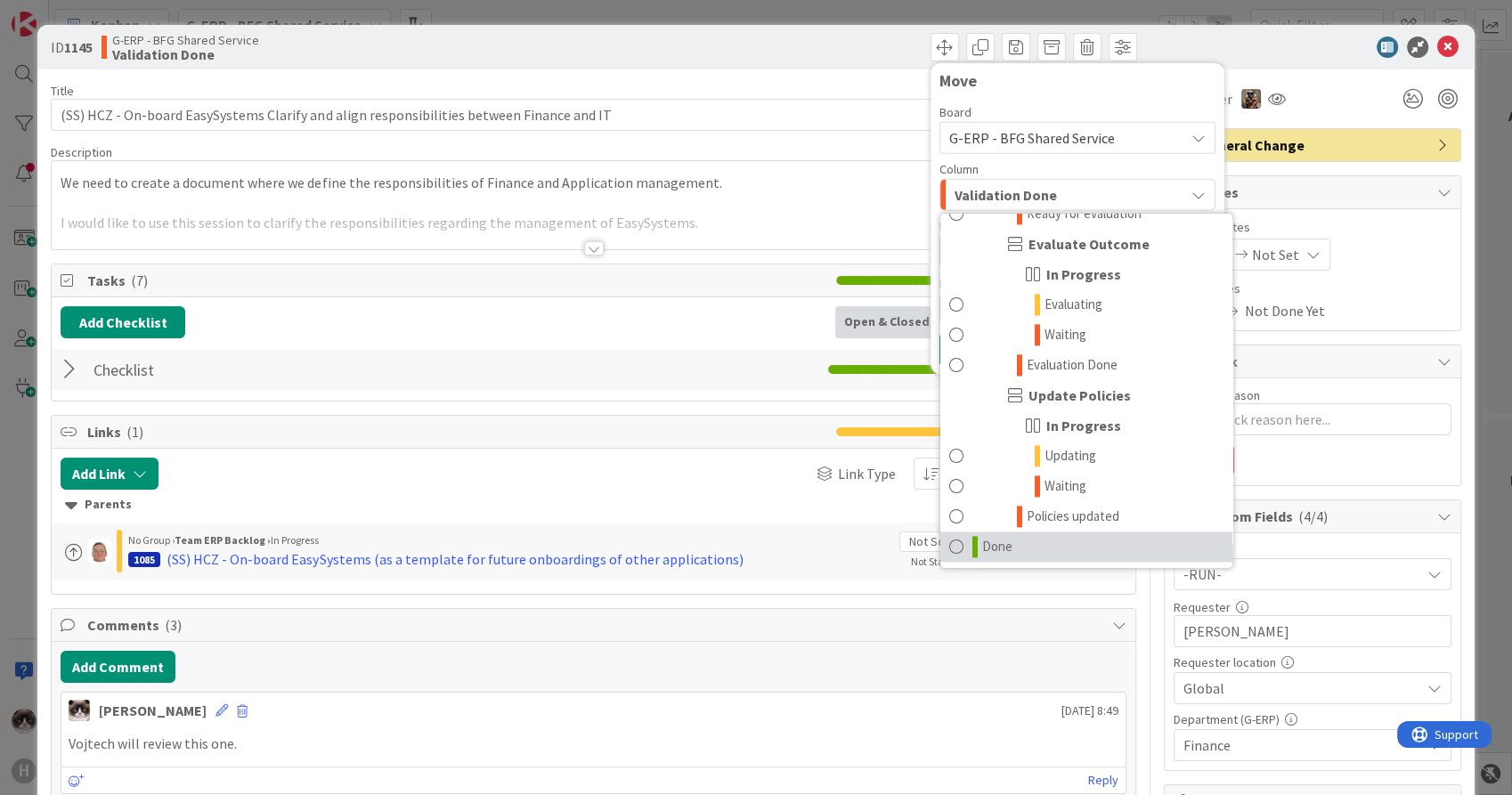
click at [982, 550] on span "Done" at bounding box center [998, 547] width 31 height 22
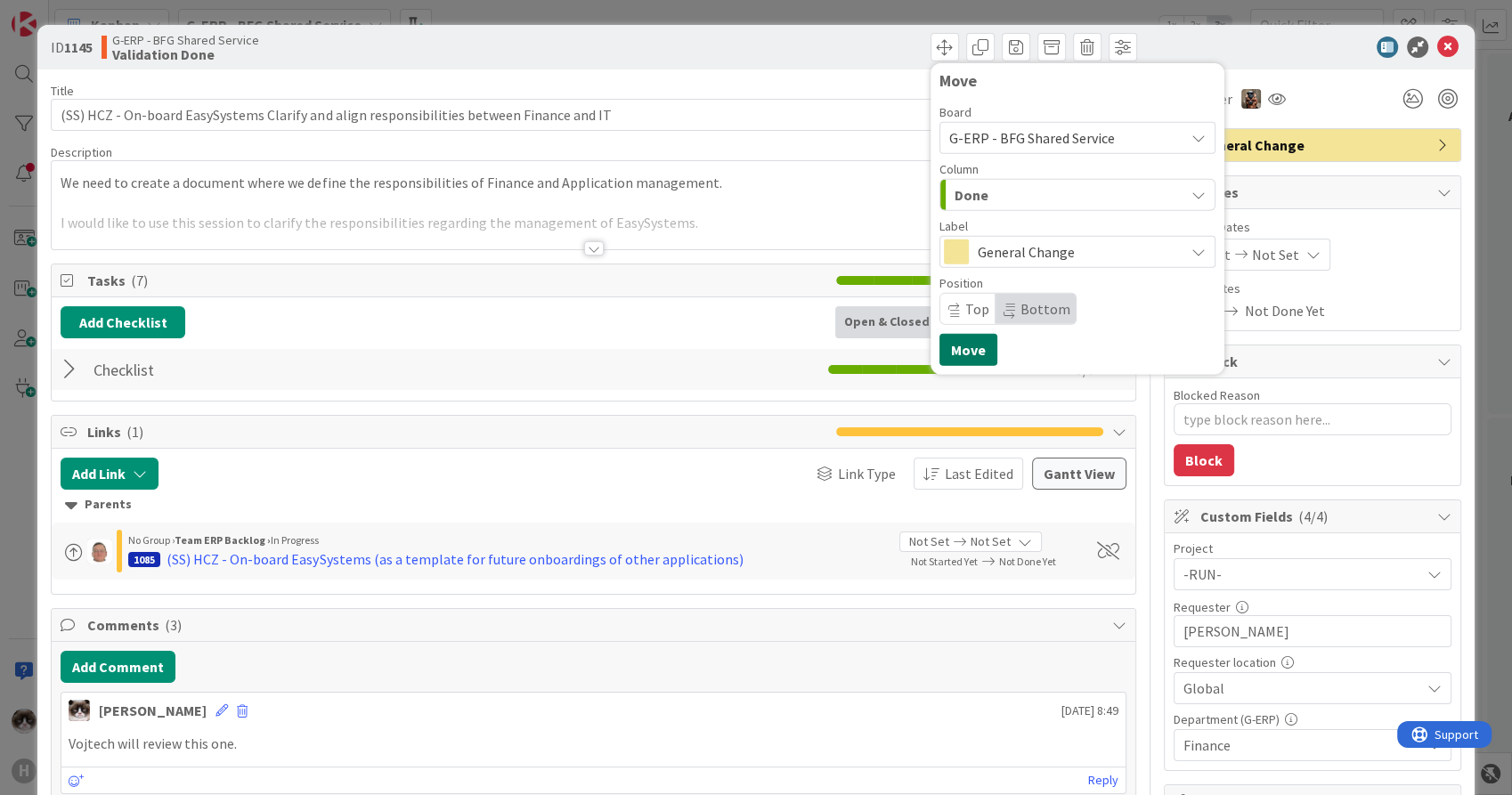
click at [969, 349] on button "Move" at bounding box center [968, 350] width 58 height 32
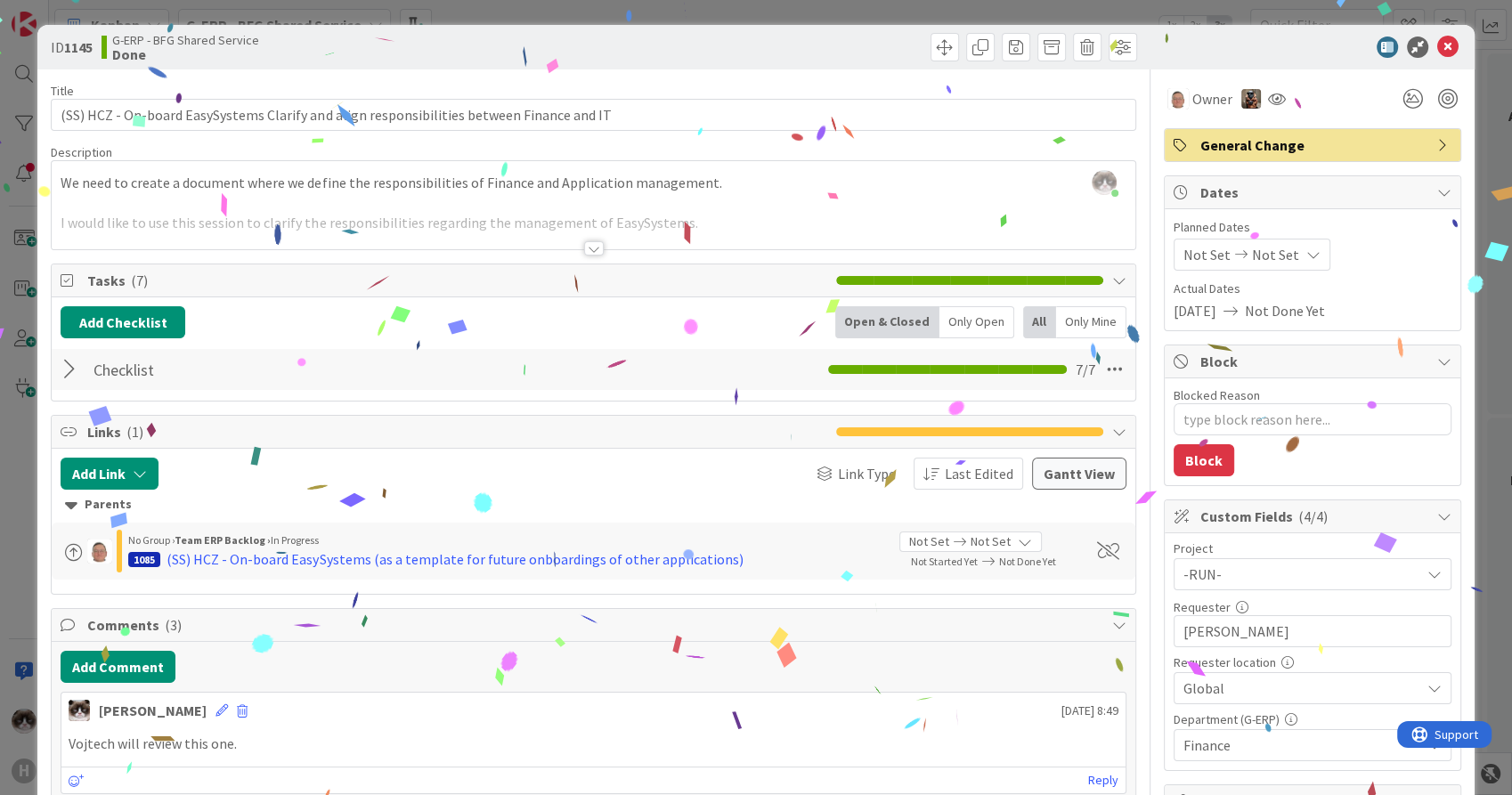
click at [1437, 51] on icon at bounding box center [1448, 47] width 22 height 22
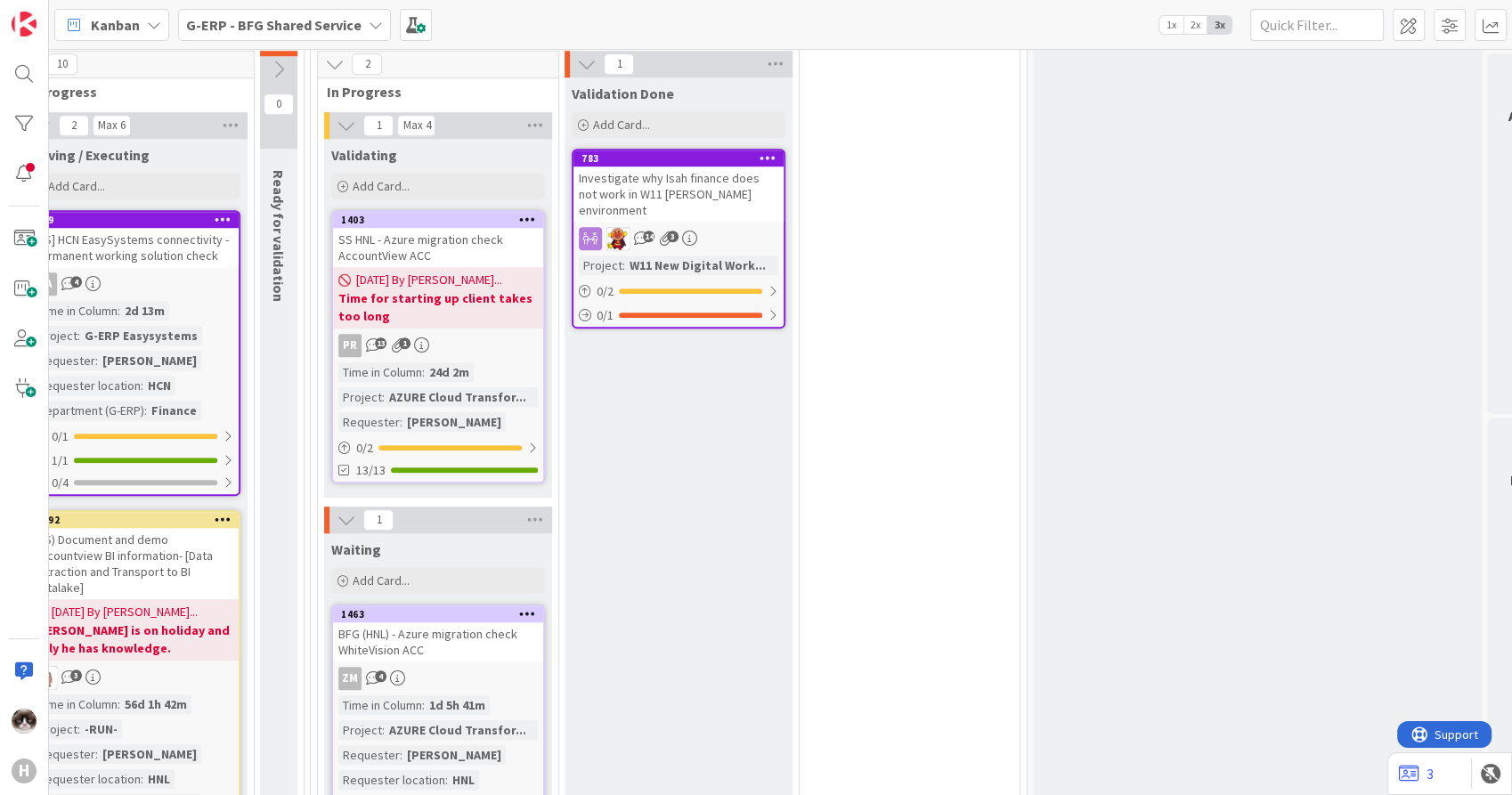
scroll to position [1385, 530]
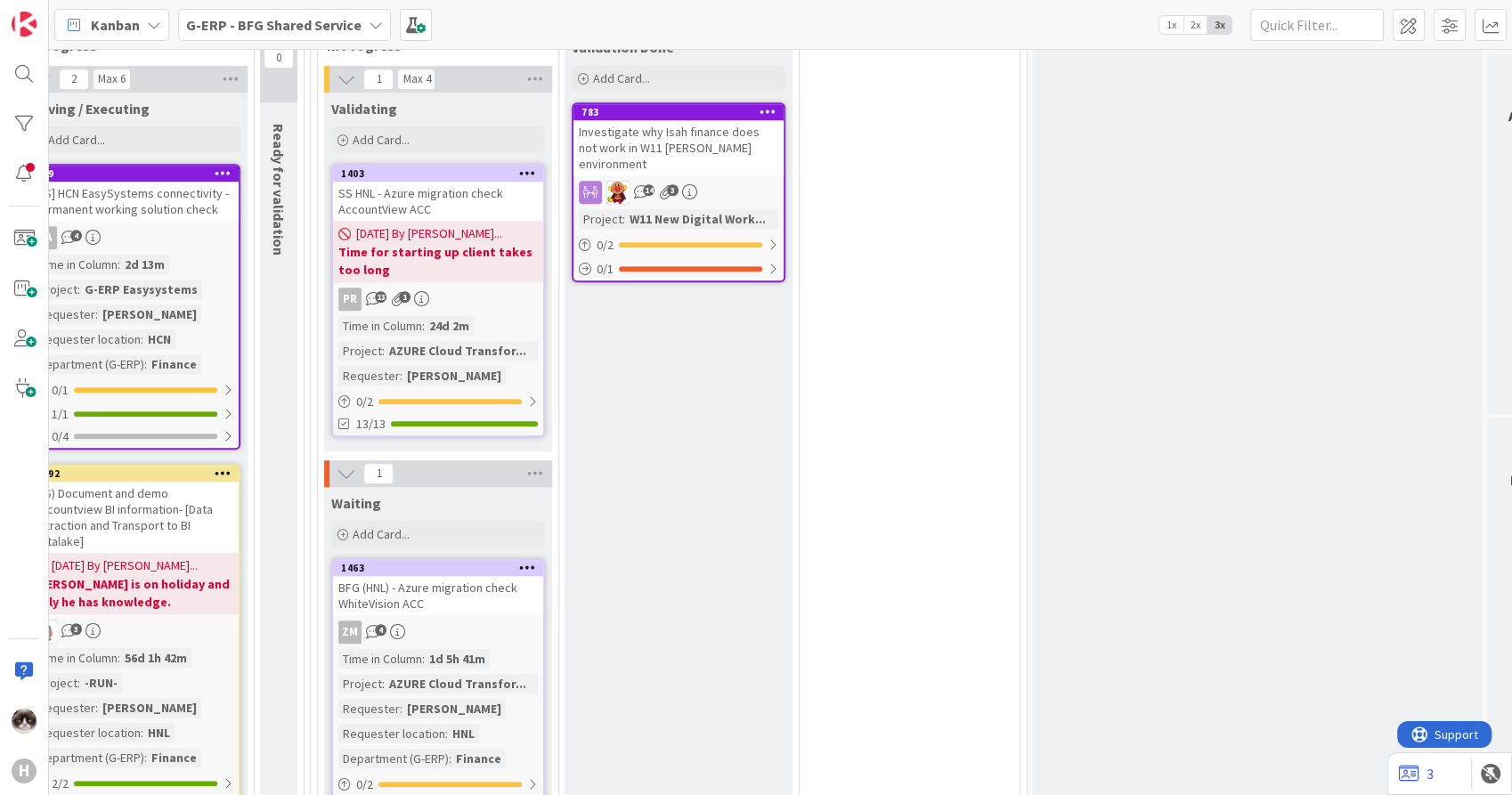
click at [502, 259] on div "[DATE] By [PERSON_NAME]... Time for starting up client takes too long" at bounding box center [438, 252] width 210 height 61
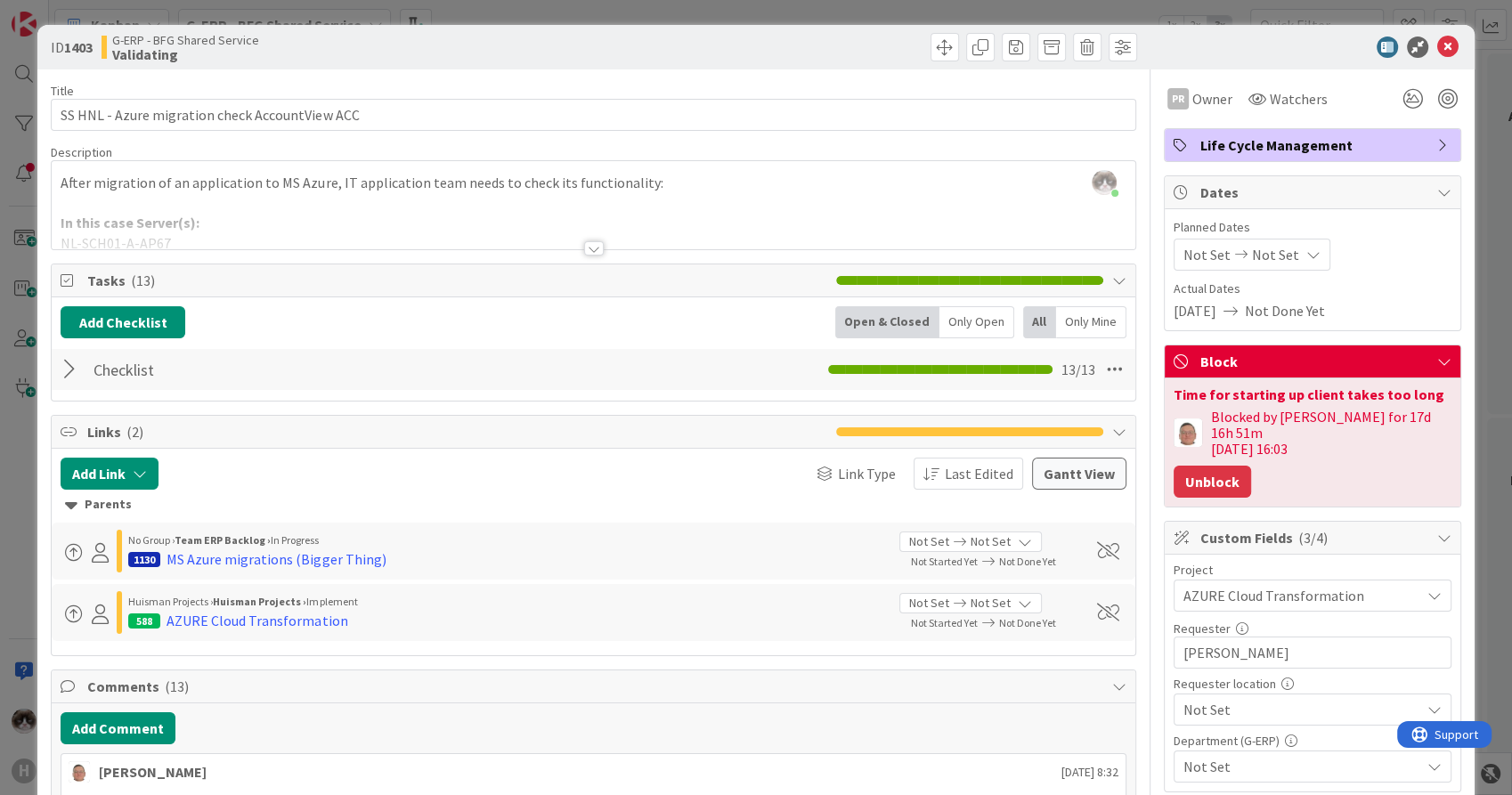
click at [1192, 468] on button "Unblock" at bounding box center [1212, 482] width 78 height 32
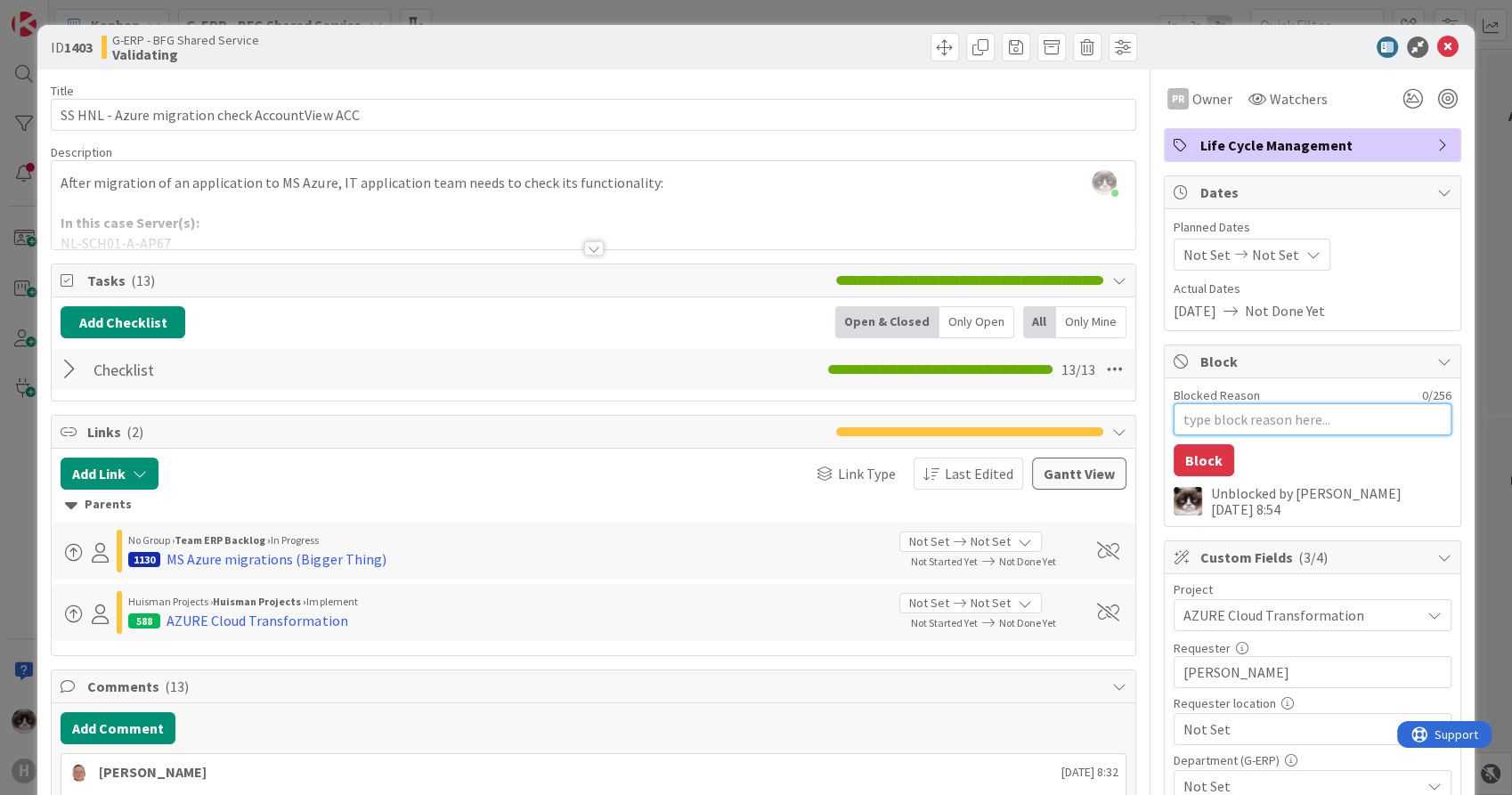
click at [1244, 420] on textarea "Blocked Reason" at bounding box center [1313, 420] width 278 height 32
type textarea "x"
type textarea "W"
type textarea "x"
type textarea "Wai"
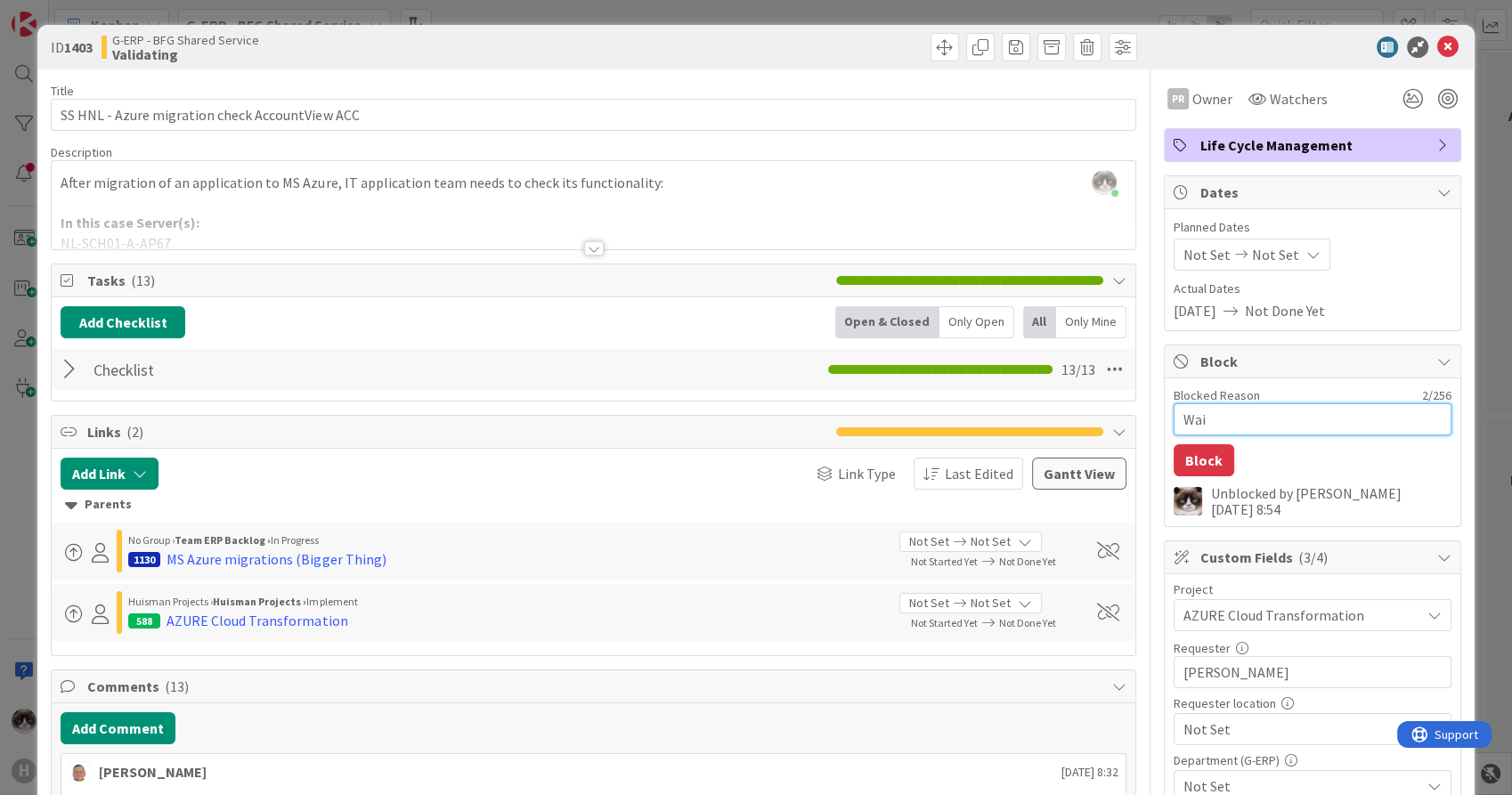
type textarea "x"
type textarea "Waiti"
type textarea "x"
type textarea "Waiting"
type textarea "x"
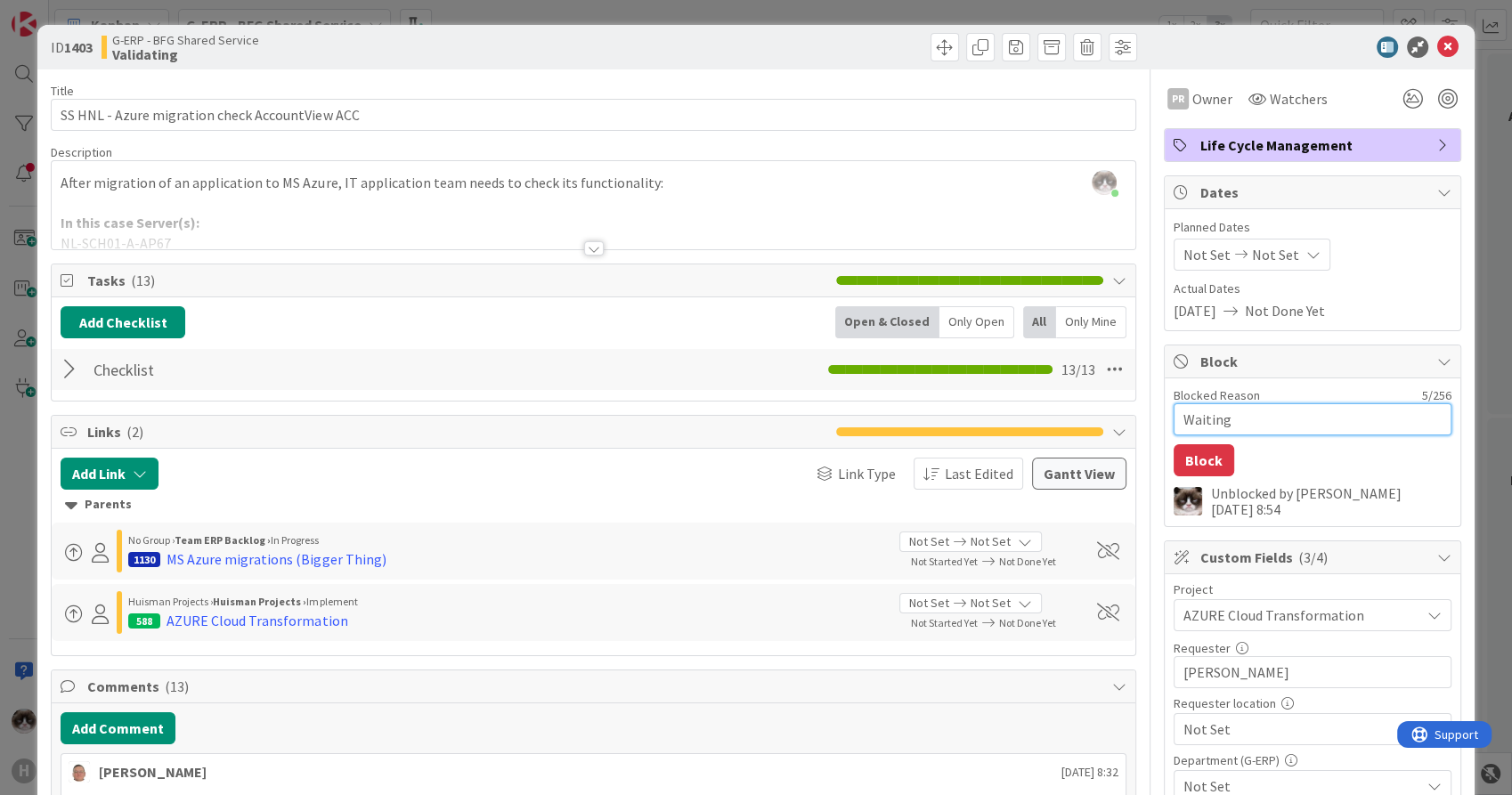
type textarea "Waiting"
type textarea "x"
type textarea "Waiting f"
type textarea "x"
type textarea "Waiting for"
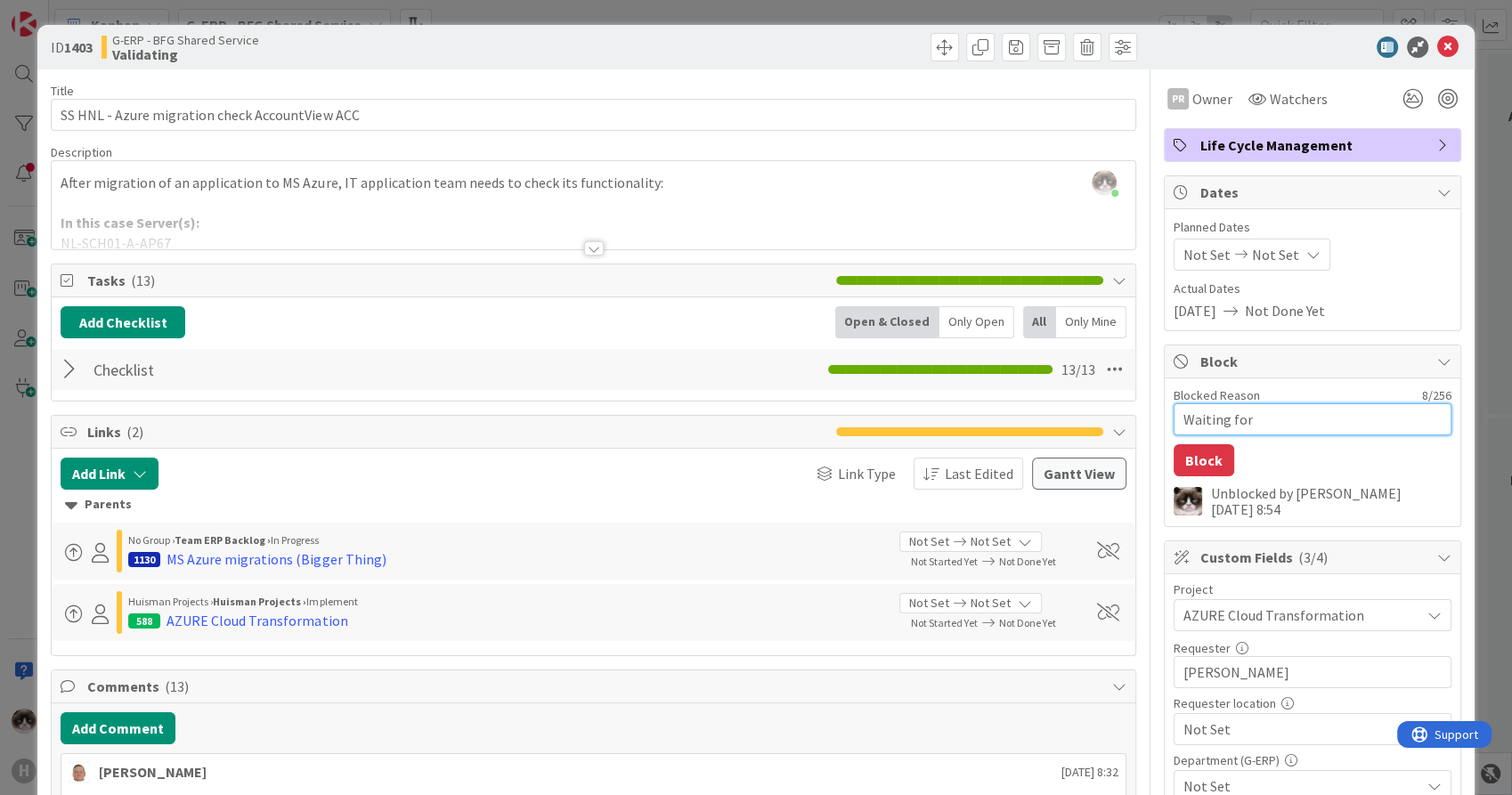
type textarea "x"
type textarea "Waiting for t"
type textarea "x"
type textarea "Waiting for the"
type textarea "x"
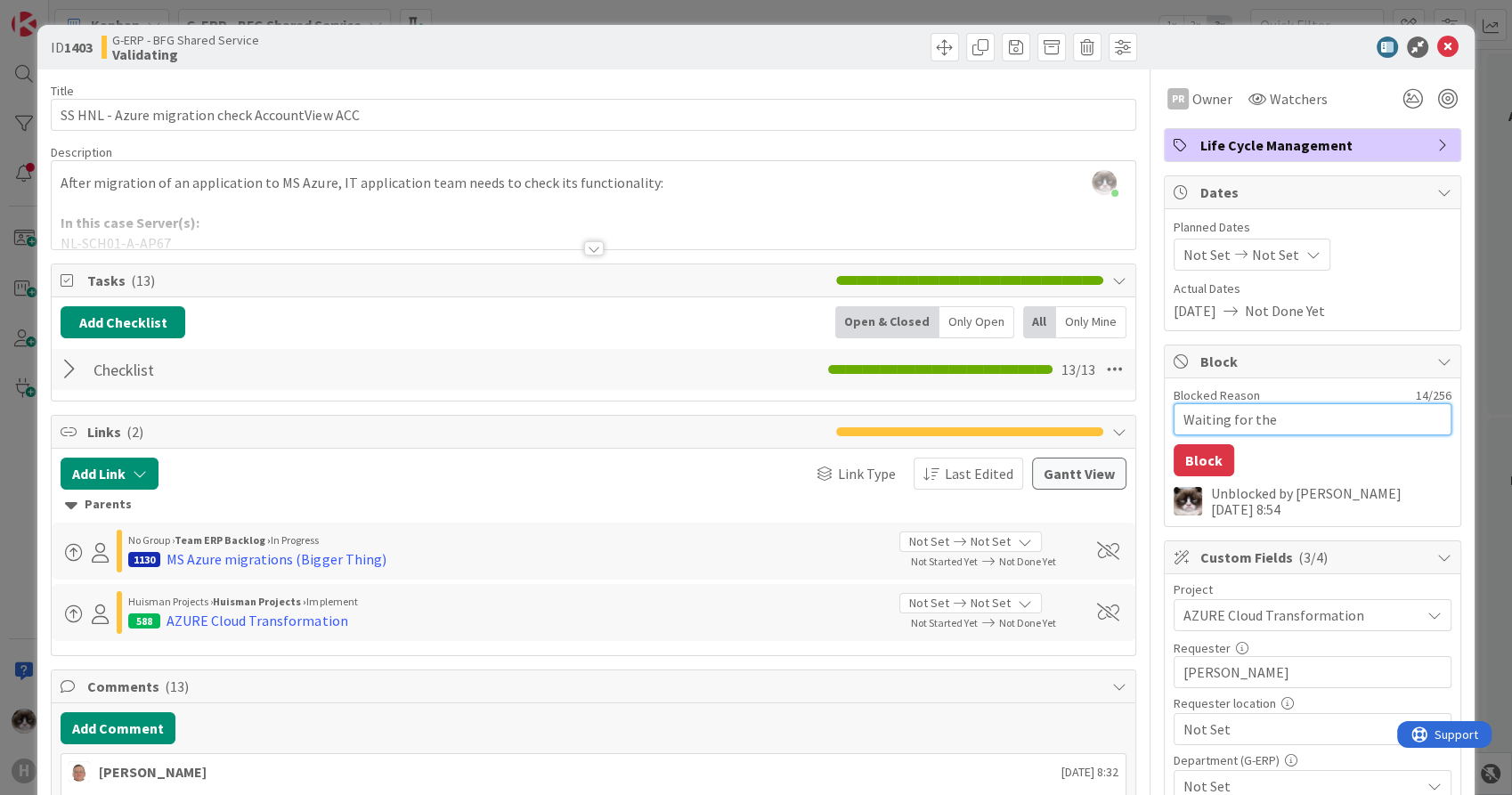
type textarea "Waiting for the"
type textarea "x"
type textarea "Waiting for the r"
type textarea "x"
type textarea "Waiting for the re"
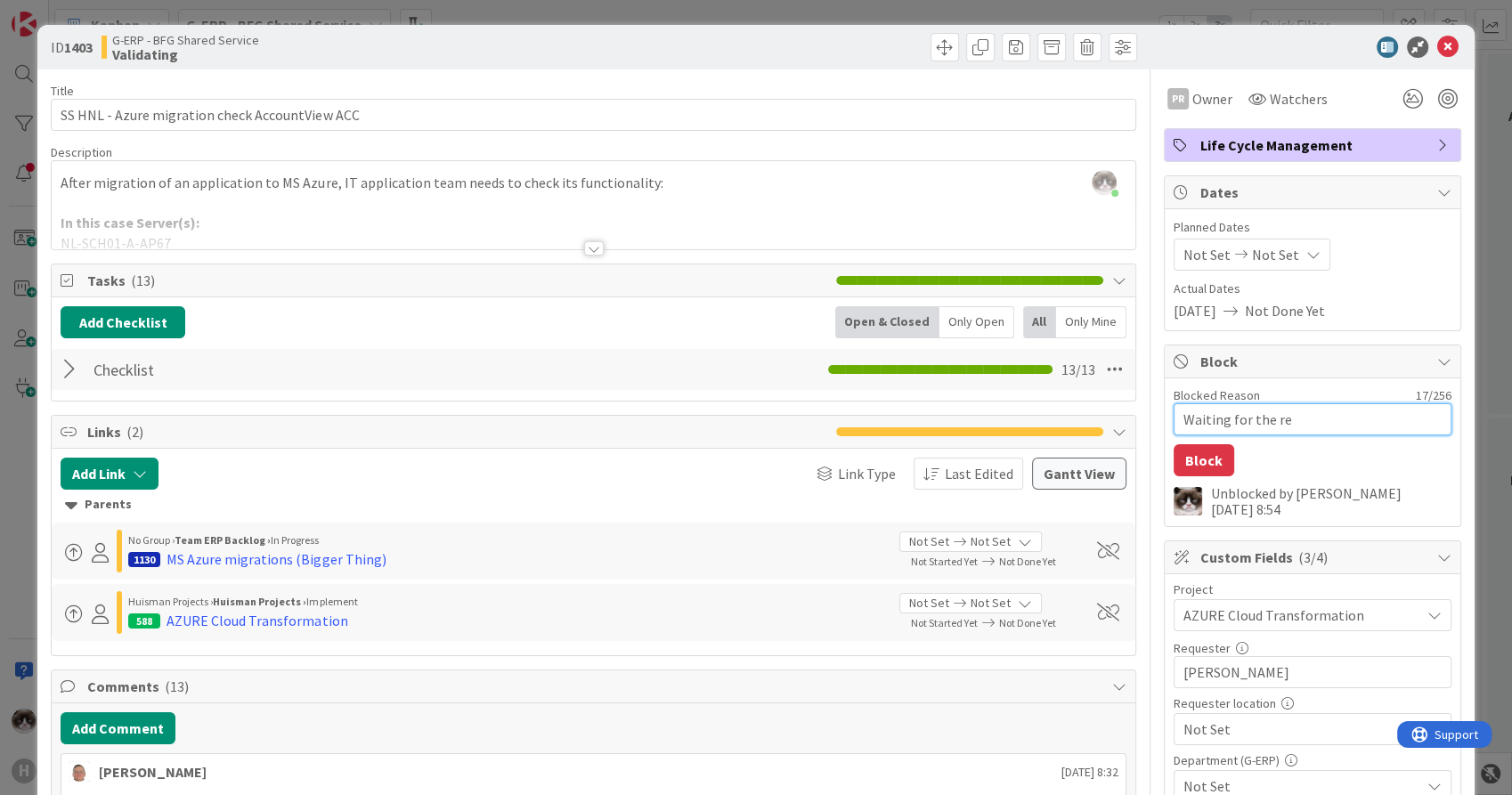
type textarea "x"
type textarea "Waiting for the rem"
type textarea "x"
type textarea "Waiting for the remo"
type textarea "x"
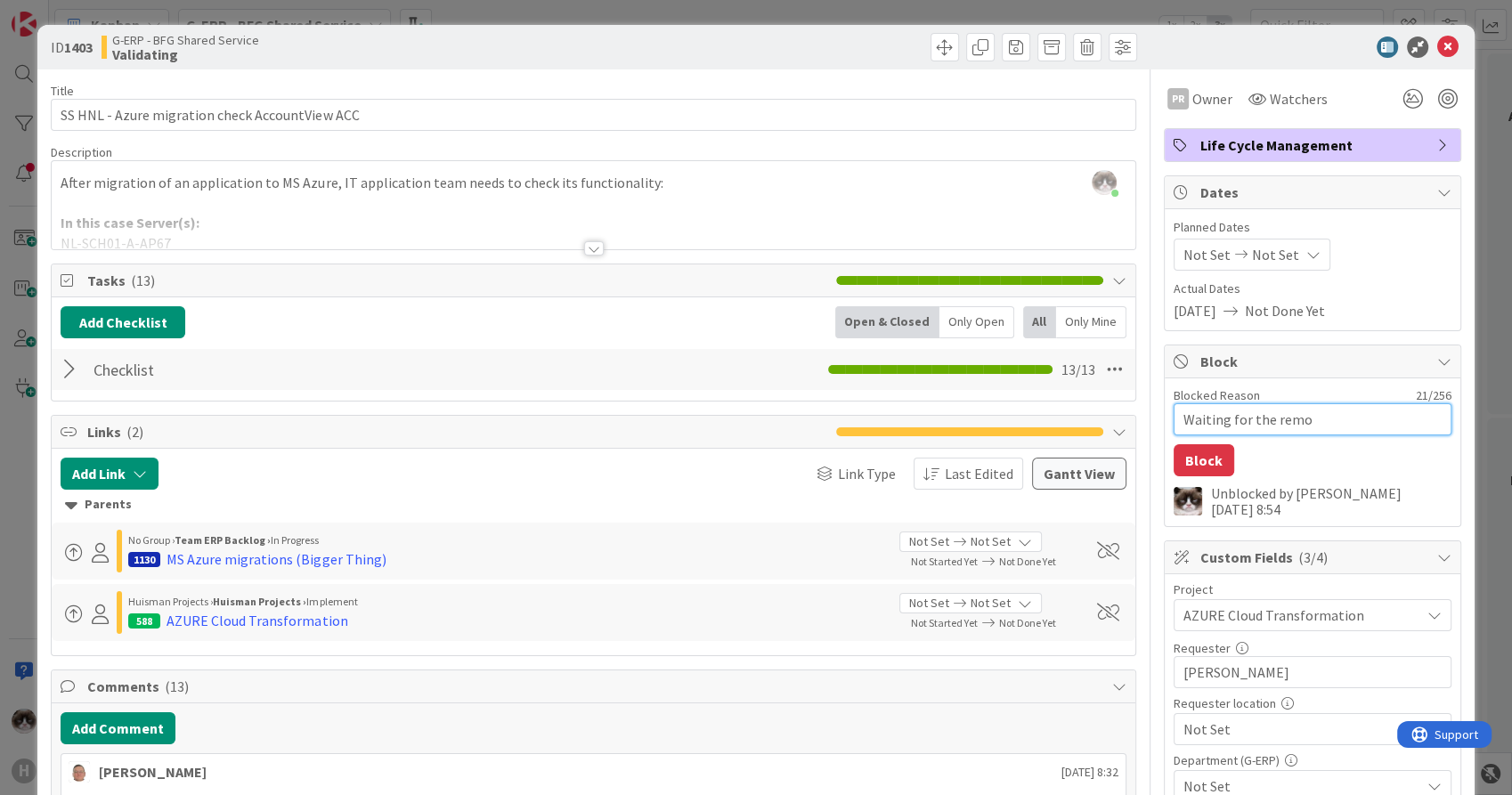
type textarea "Waiting for the remot"
type textarea "x"
type textarea "Waiting for the remote"
type textarea "x"
type textarea "Waiting for the remote a"
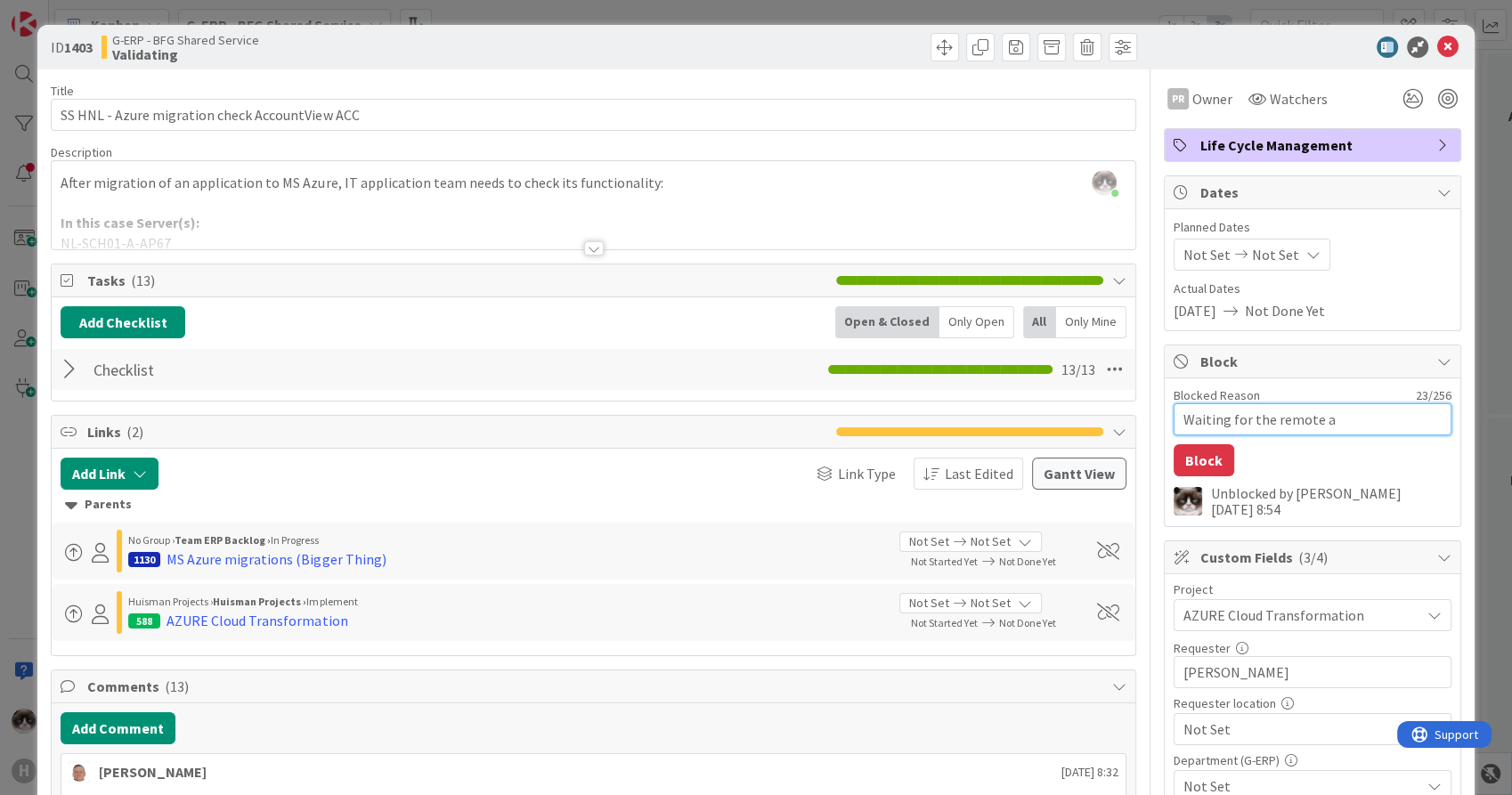
type textarea "x"
type textarea "Waiting for the remote ap"
type textarea "x"
type textarea "Waiting for the remote app"
type textarea "x"
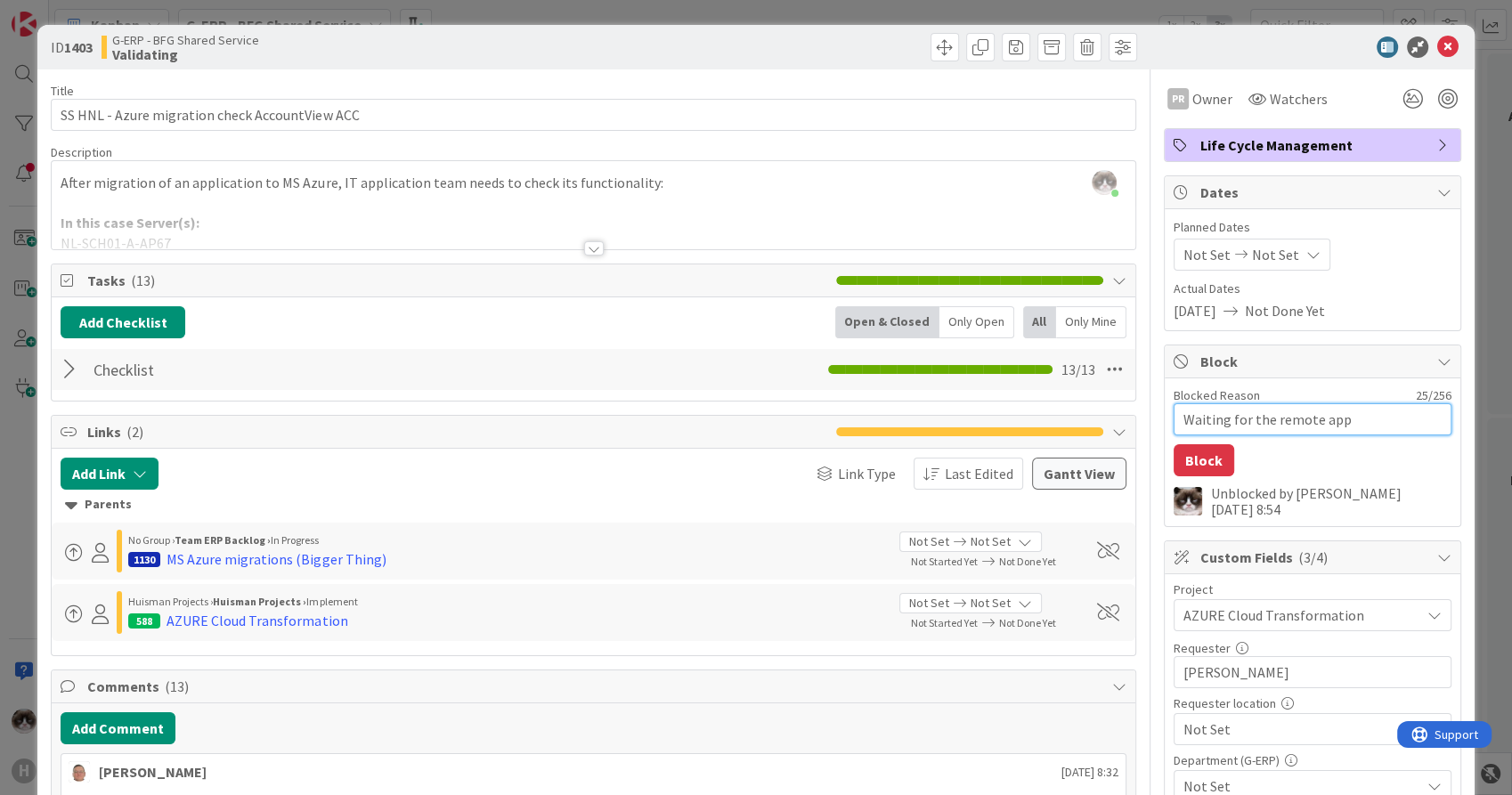
type textarea "Waiting for the remote app"
type textarea "x"
type textarea "Waiting for the remote app"
click at [1186, 449] on button "Block" at bounding box center [1203, 460] width 60 height 32
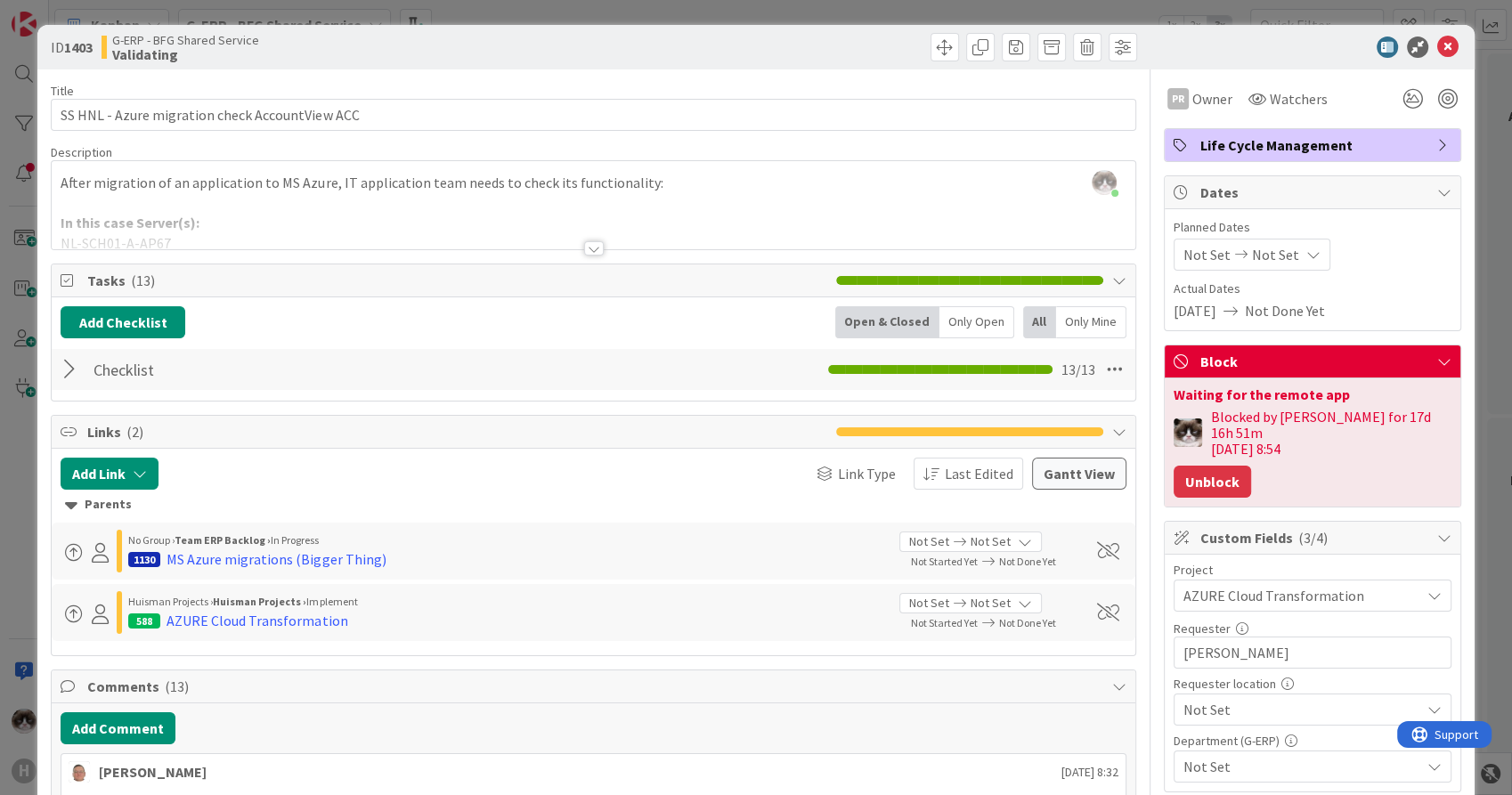
click at [1206, 466] on button "Unblock" at bounding box center [1212, 482] width 78 height 32
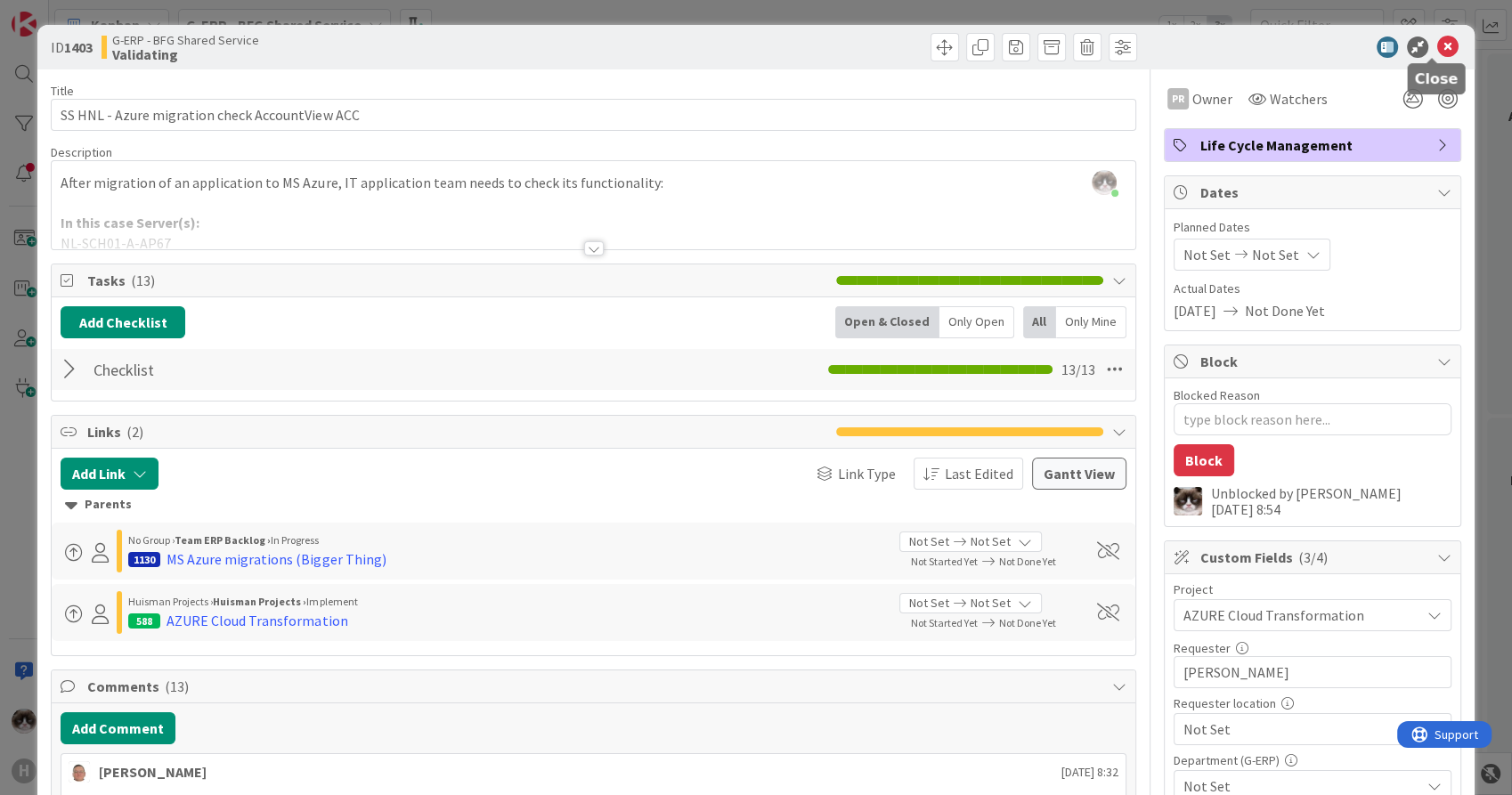
click at [1437, 55] on icon at bounding box center [1448, 47] width 22 height 22
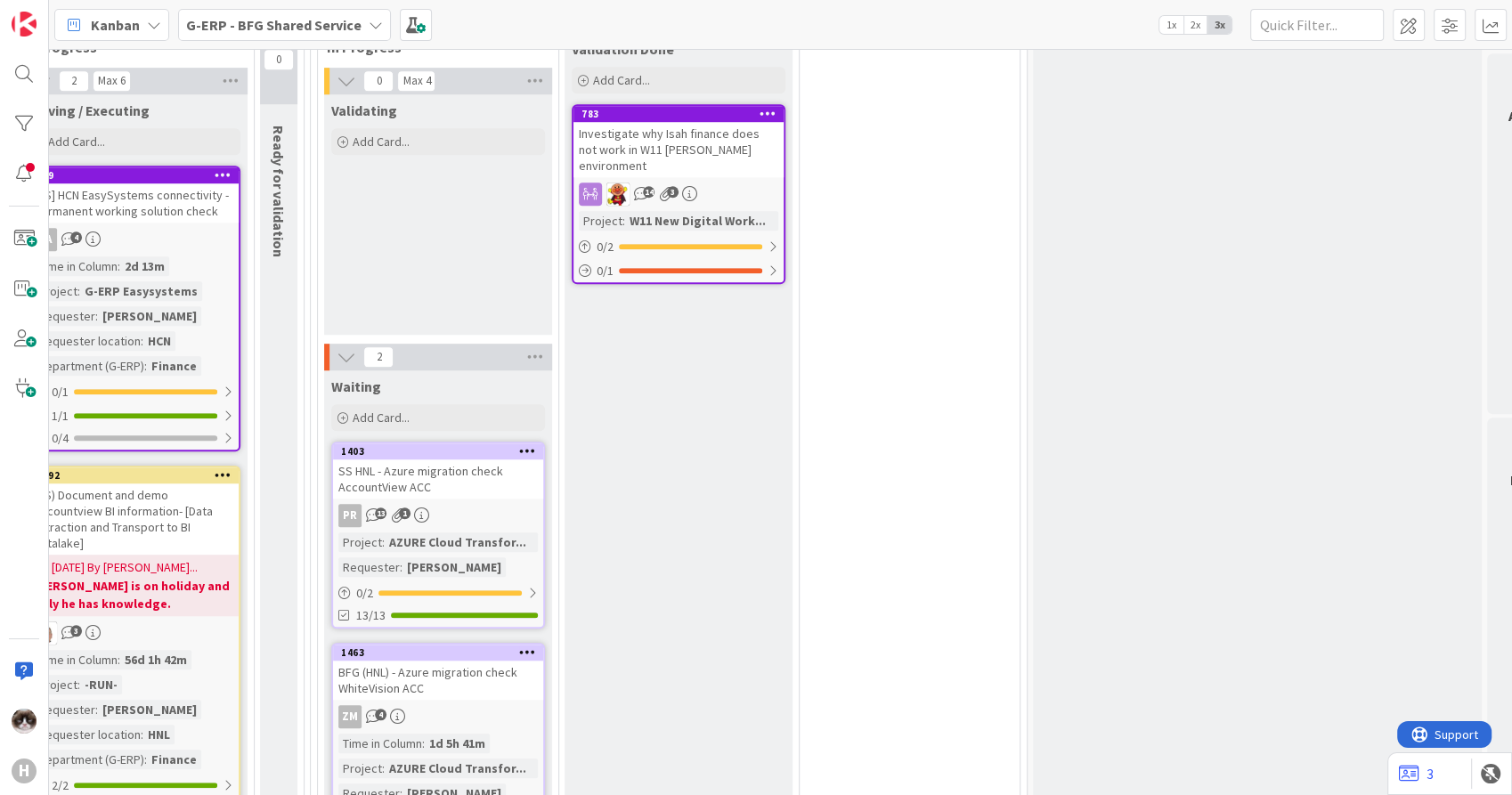
click at [484, 468] on div "SS HNL - Azure migration check AccountView ACC" at bounding box center [438, 478] width 210 height 39
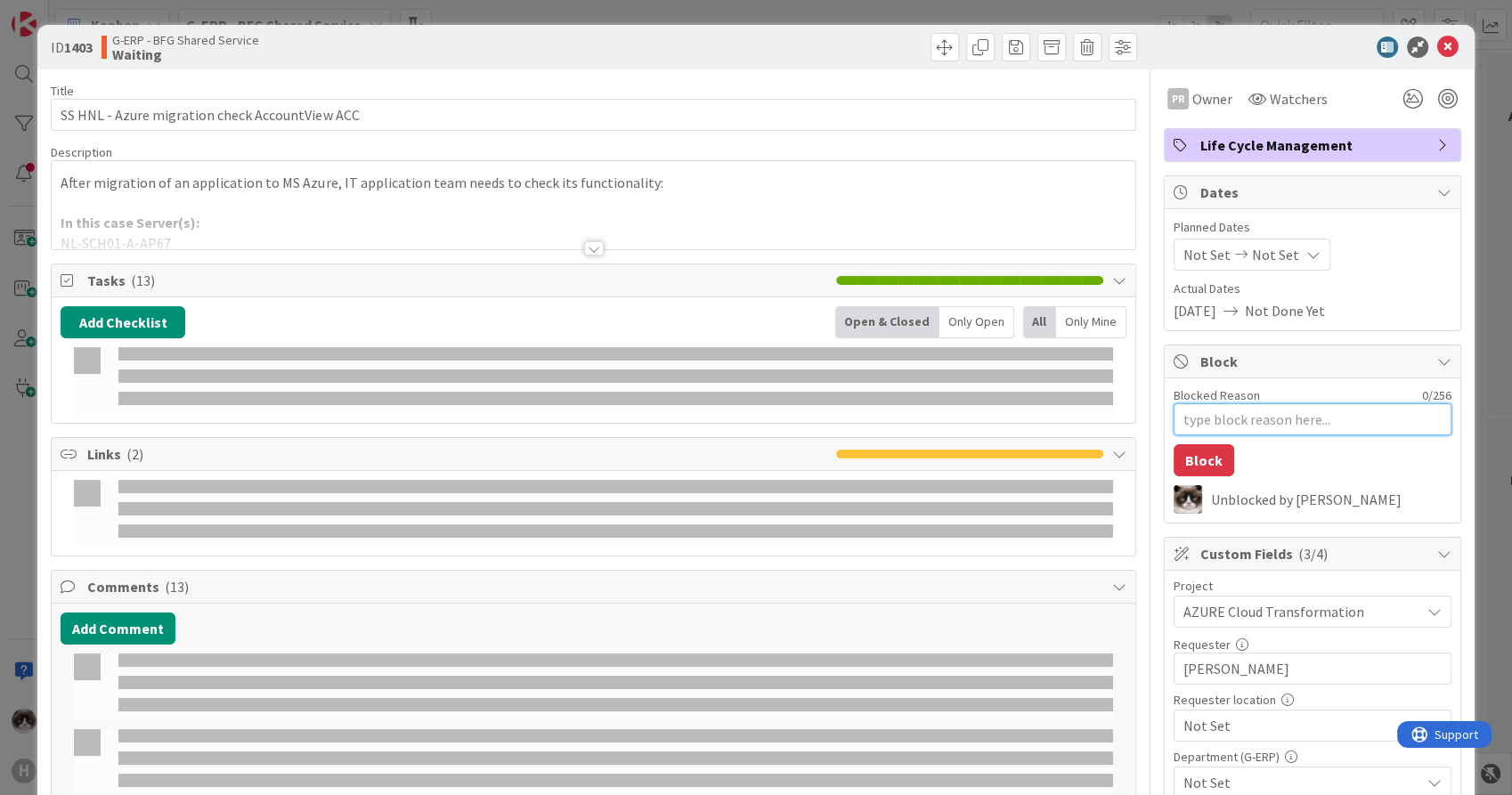
click at [1281, 411] on textarea "Blocked Reason" at bounding box center [1313, 420] width 278 height 32
click at [1277, 422] on textarea "Blocked Reason" at bounding box center [1313, 420] width 278 height 32
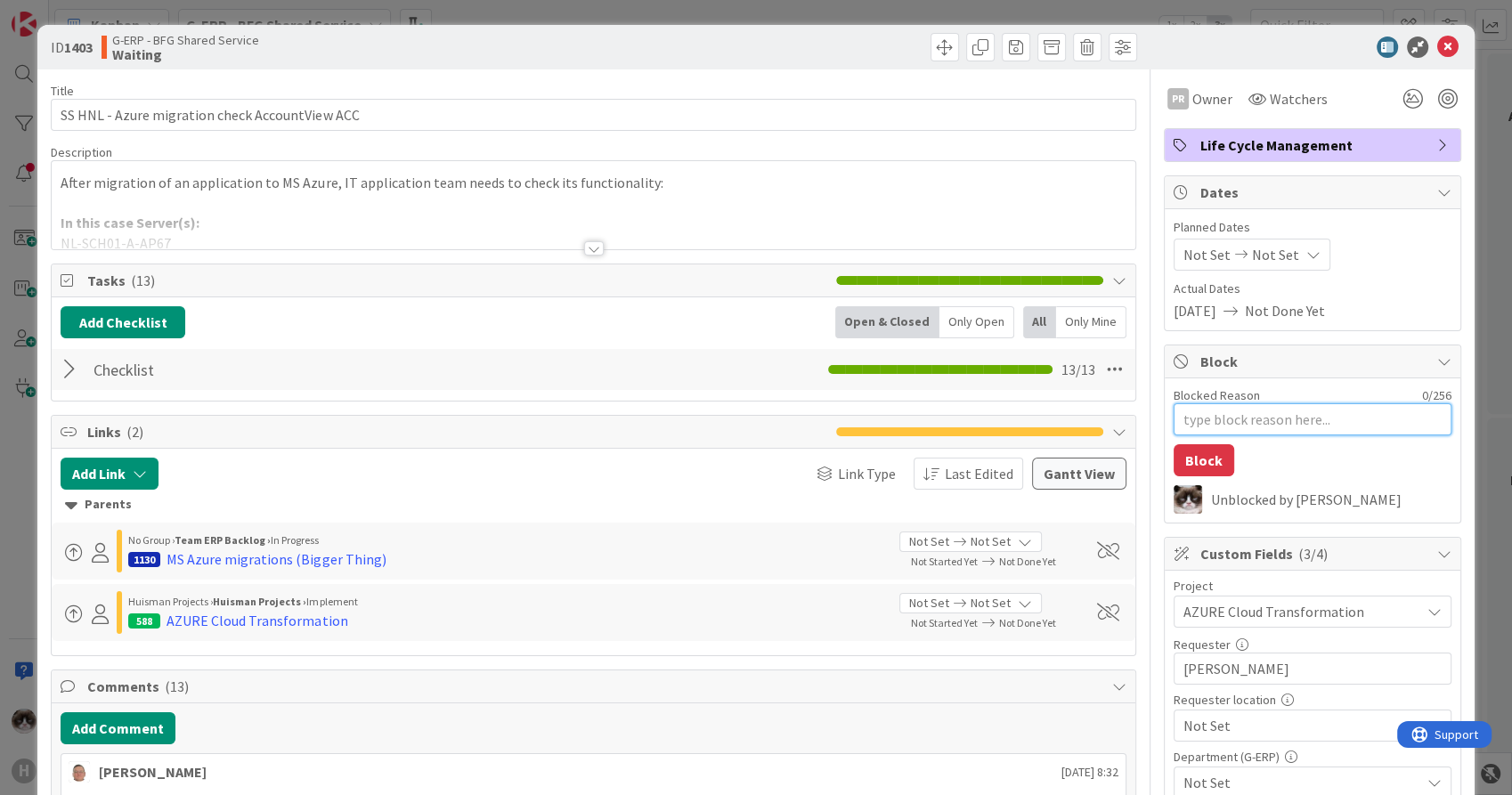
type textarea "x"
type textarea "W"
type textarea "x"
type textarea "Wai"
type textarea "x"
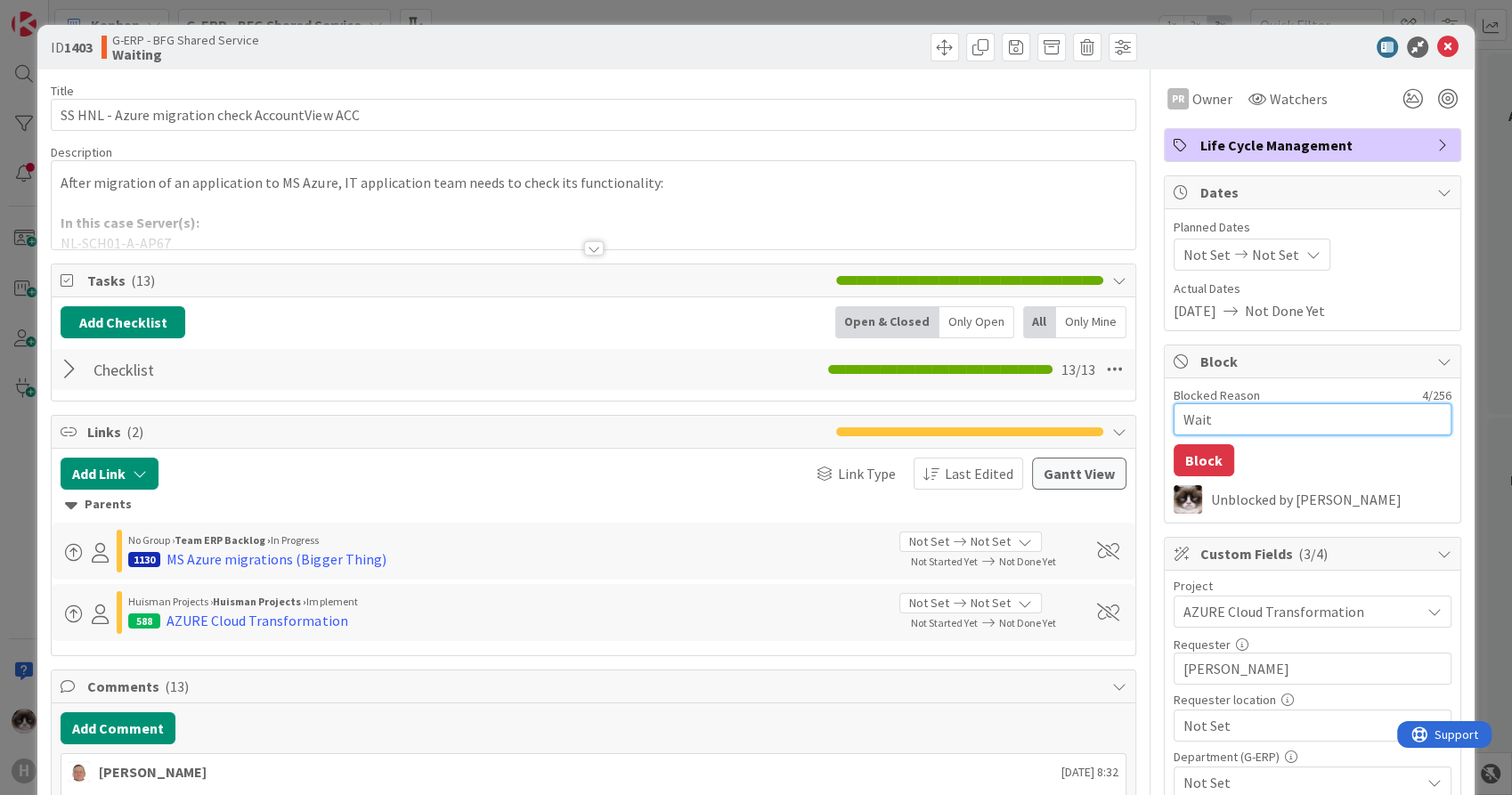
type textarea "Waiti"
type textarea "x"
type textarea "Waitin"
type textarea "x"
type textarea "Waiting"
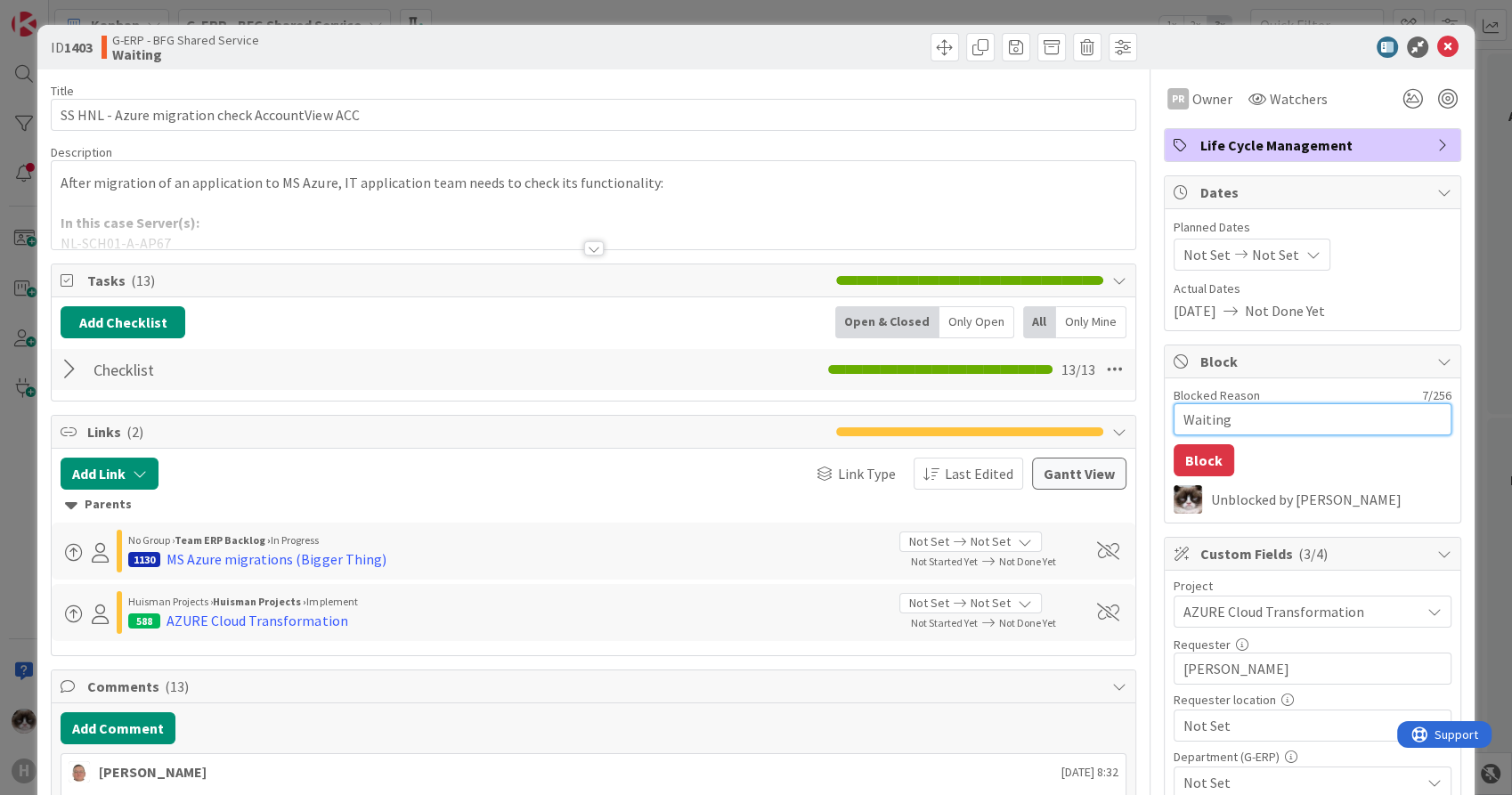
type textarea "x"
type textarea "Waiting"
type textarea "x"
type textarea "Waiting fo"
type textarea "x"
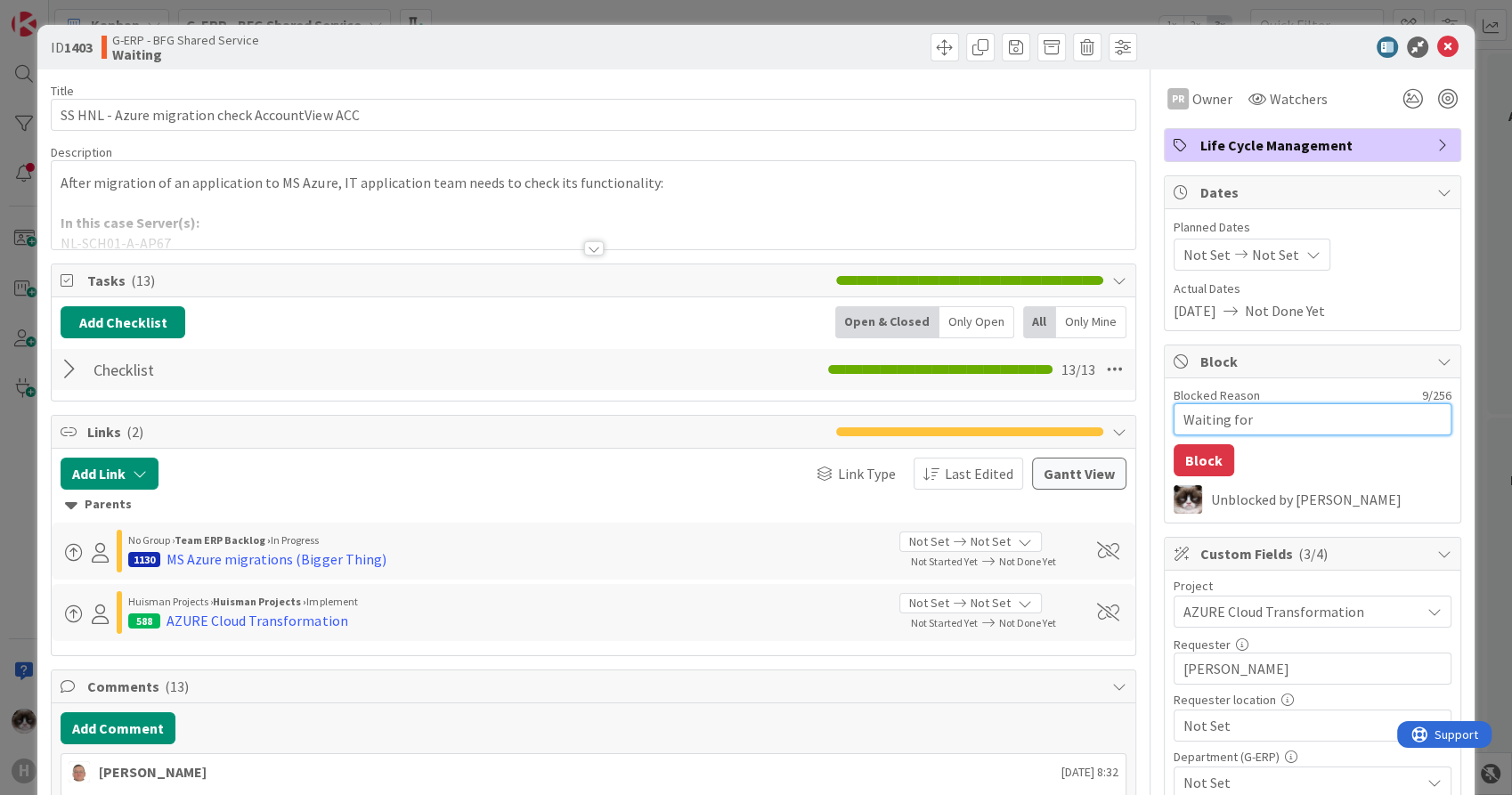
type textarea "Waiting for t"
type textarea "x"
type textarea "Waiting for the"
type textarea "x"
type textarea "Waiting for the"
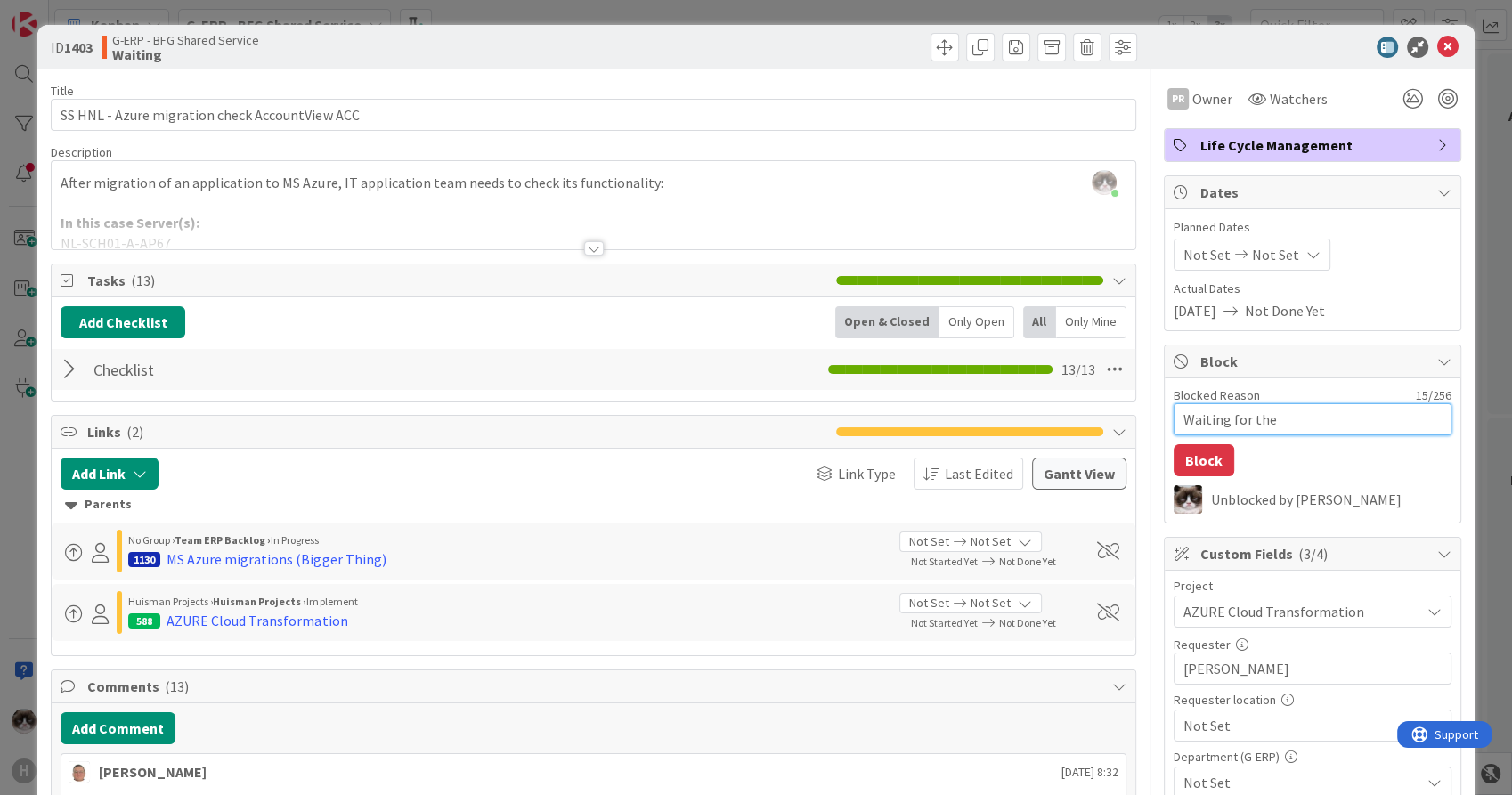
type textarea "x"
type textarea "Waiting for the r"
type textarea "x"
type textarea "Waiting for the remo"
type textarea "x"
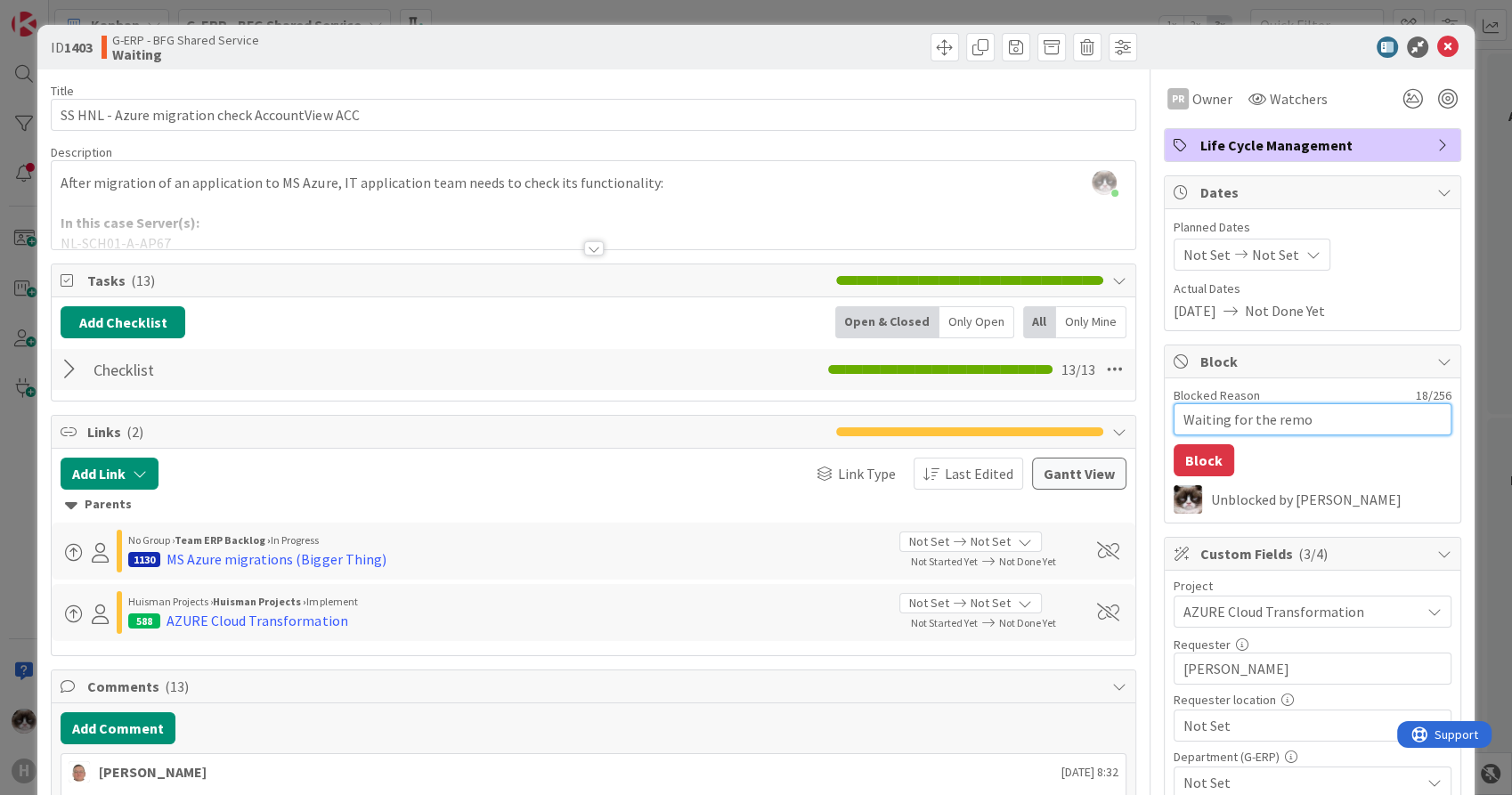
type textarea "Waiting for the remot"
type textarea "x"
type textarea "Waiting for the remote"
type textarea "x"
type textarea "Waiting for the remote a"
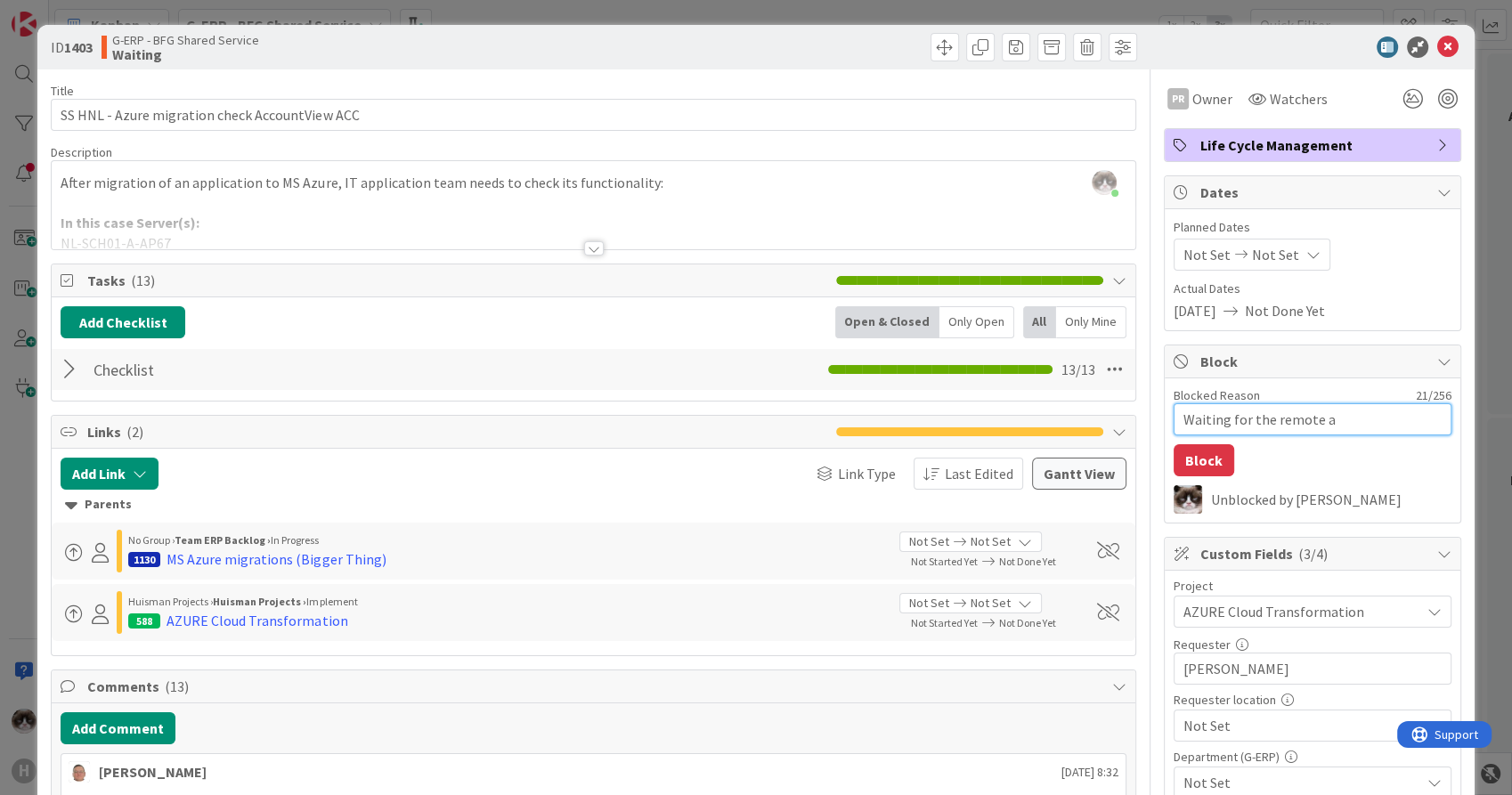
type textarea "x"
type textarea "Waiting for the remote ap"
type textarea "x"
type textarea "Waiting for the remote app"
type textarea "x"
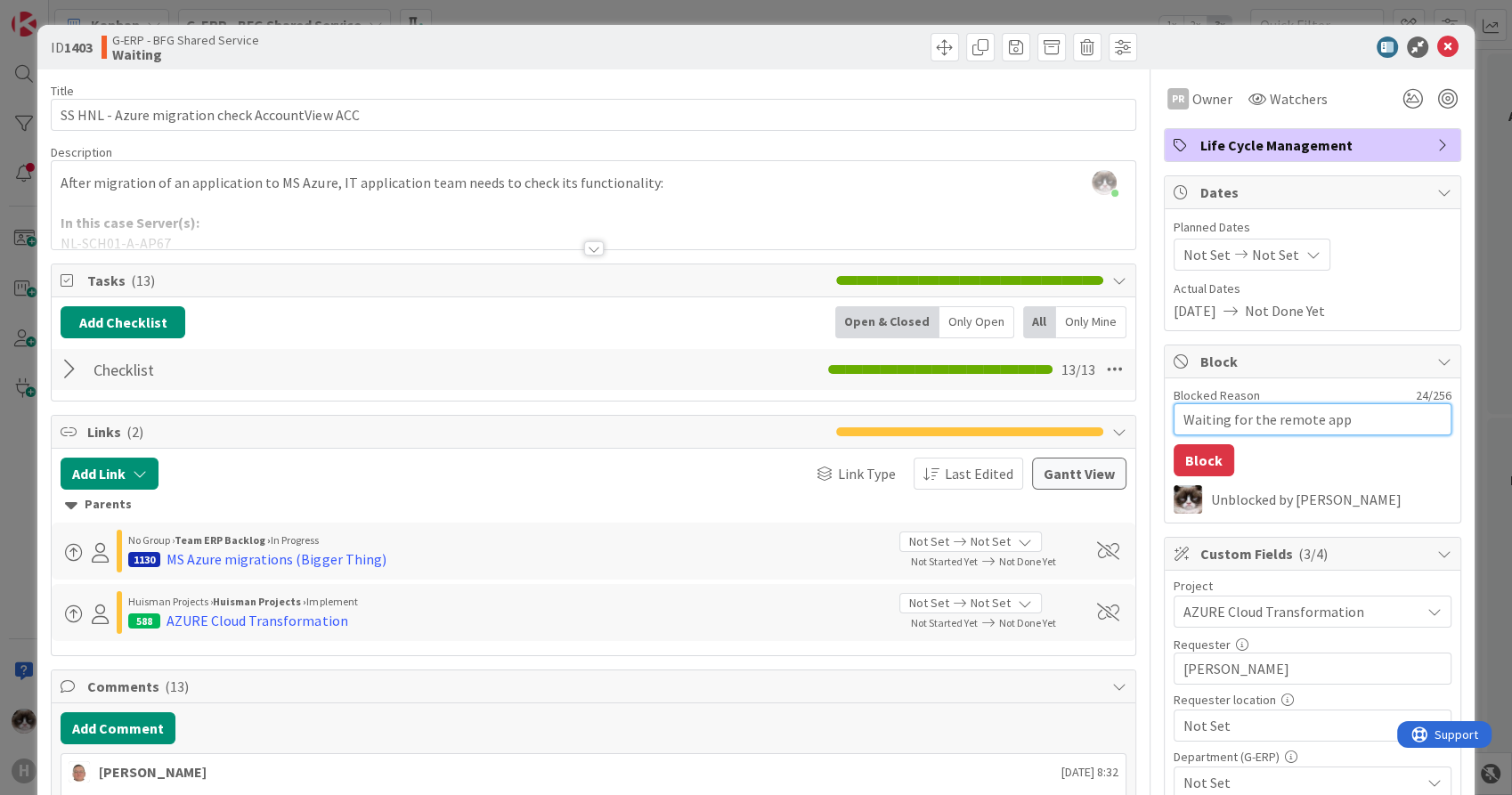
type textarea "Waiting for the remote app"
type textarea "x"
type textarea "Waiting for the remote app t"
type textarea "x"
type textarea "Waiting for the remote app to"
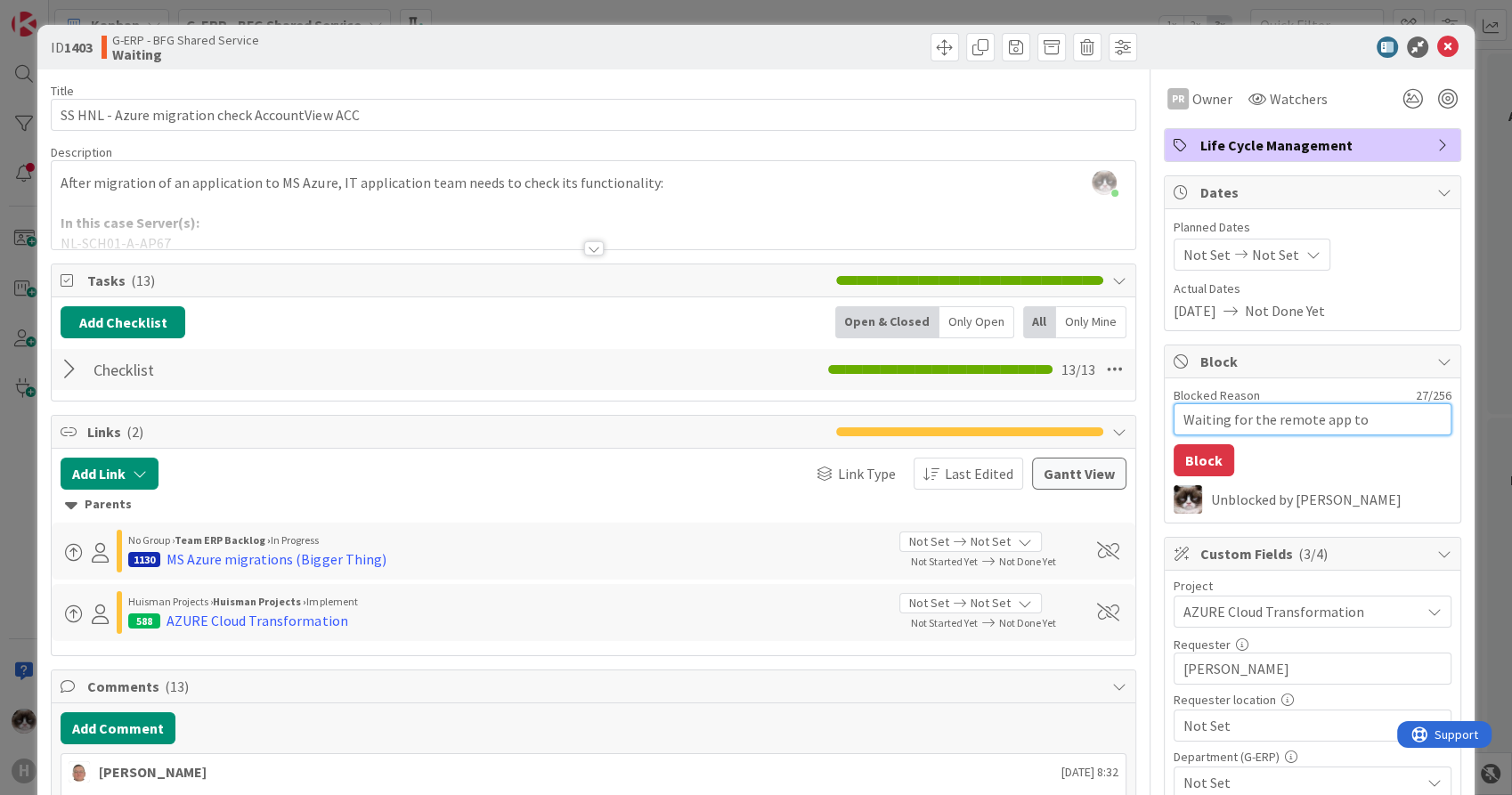
type textarea "x"
type textarea "Waiting for the remote app to"
type textarea "x"
type textarea "Waiting for the remote app to v"
type textarea "x"
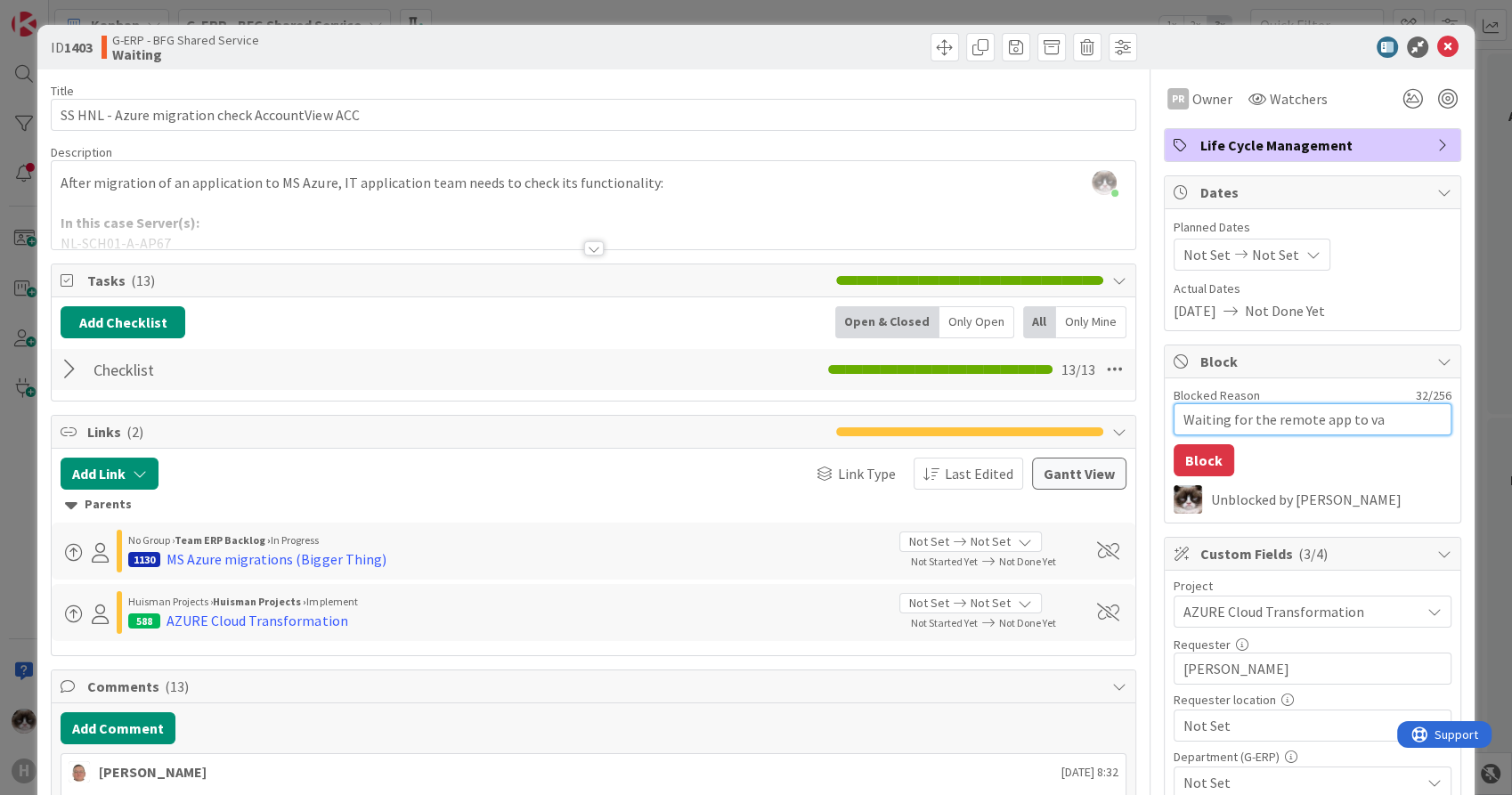
type textarea "Waiting for the remote app to val"
type textarea "x"
type textarea "Waiting for the remote app to vali"
type textarea "x"
type textarea "Waiting for the remote app to valida"
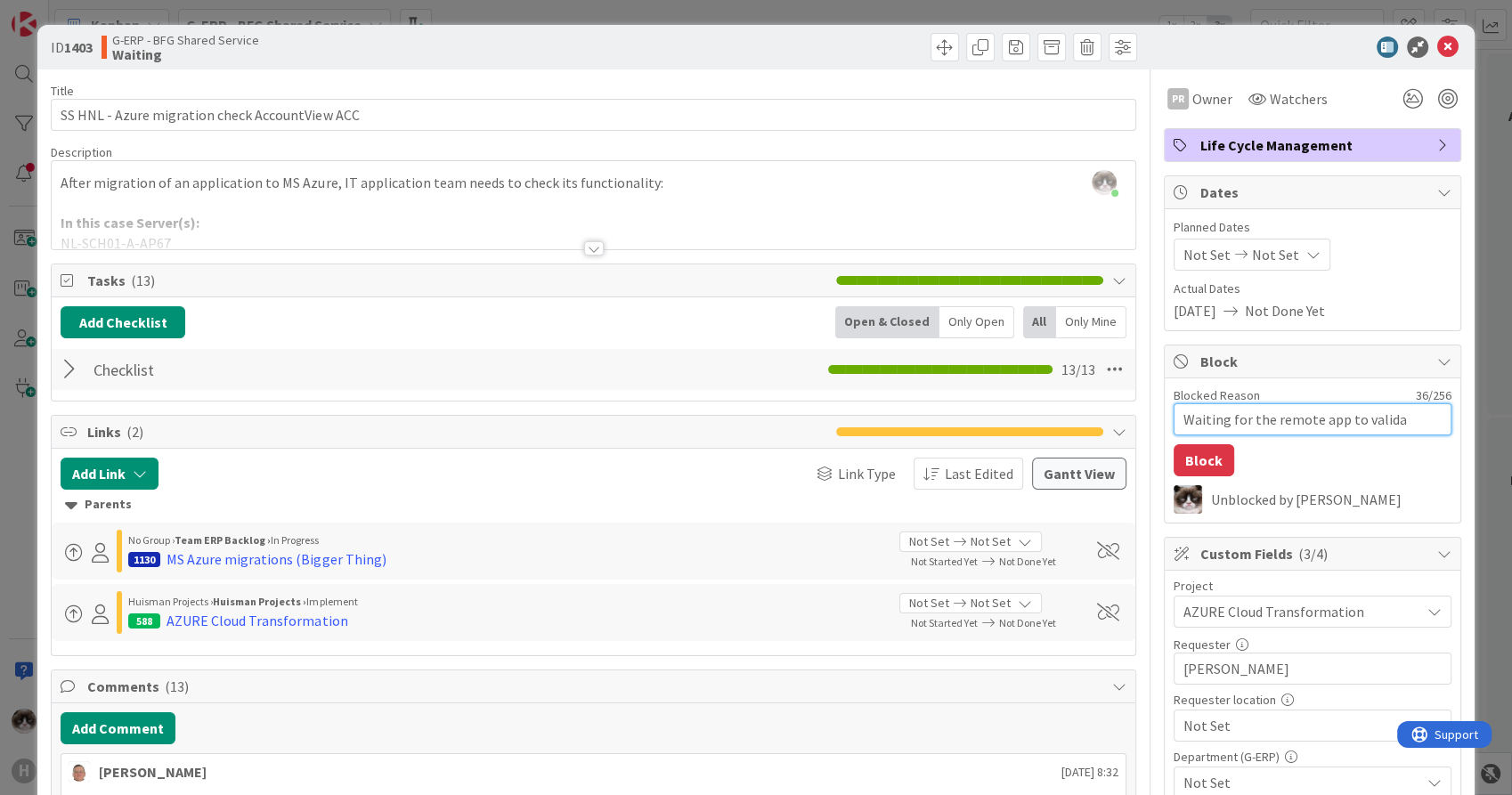
type textarea "x"
type textarea "Waiting for the remote app to validat"
type textarea "x"
type textarea "Waiting for the remote app to validate"
type textarea "x"
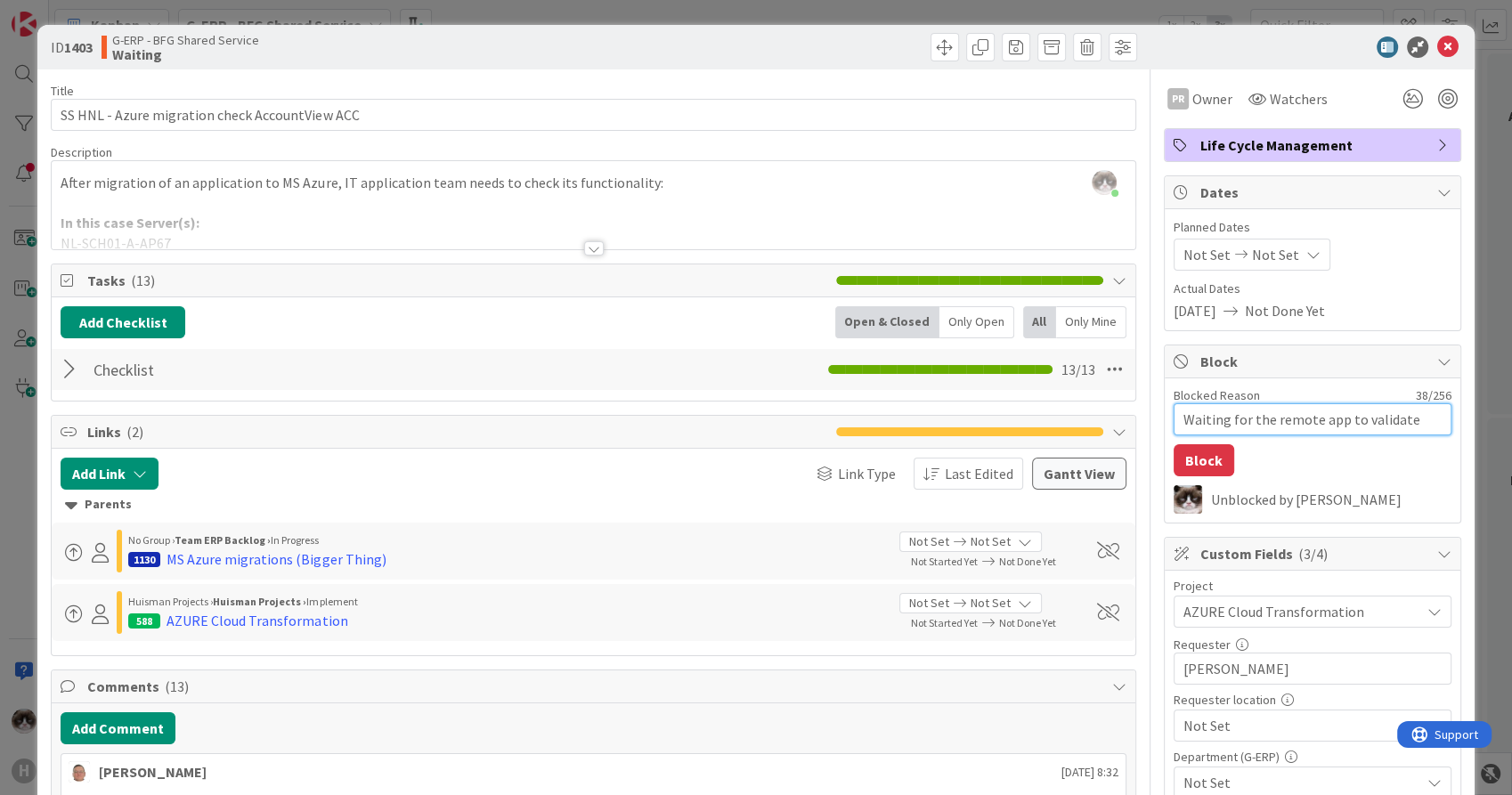
type textarea "Waiting for the remote app to validate"
type textarea "x"
type textarea "Waiting for the remote app to validate"
click at [1215, 448] on button "Block" at bounding box center [1203, 460] width 60 height 32
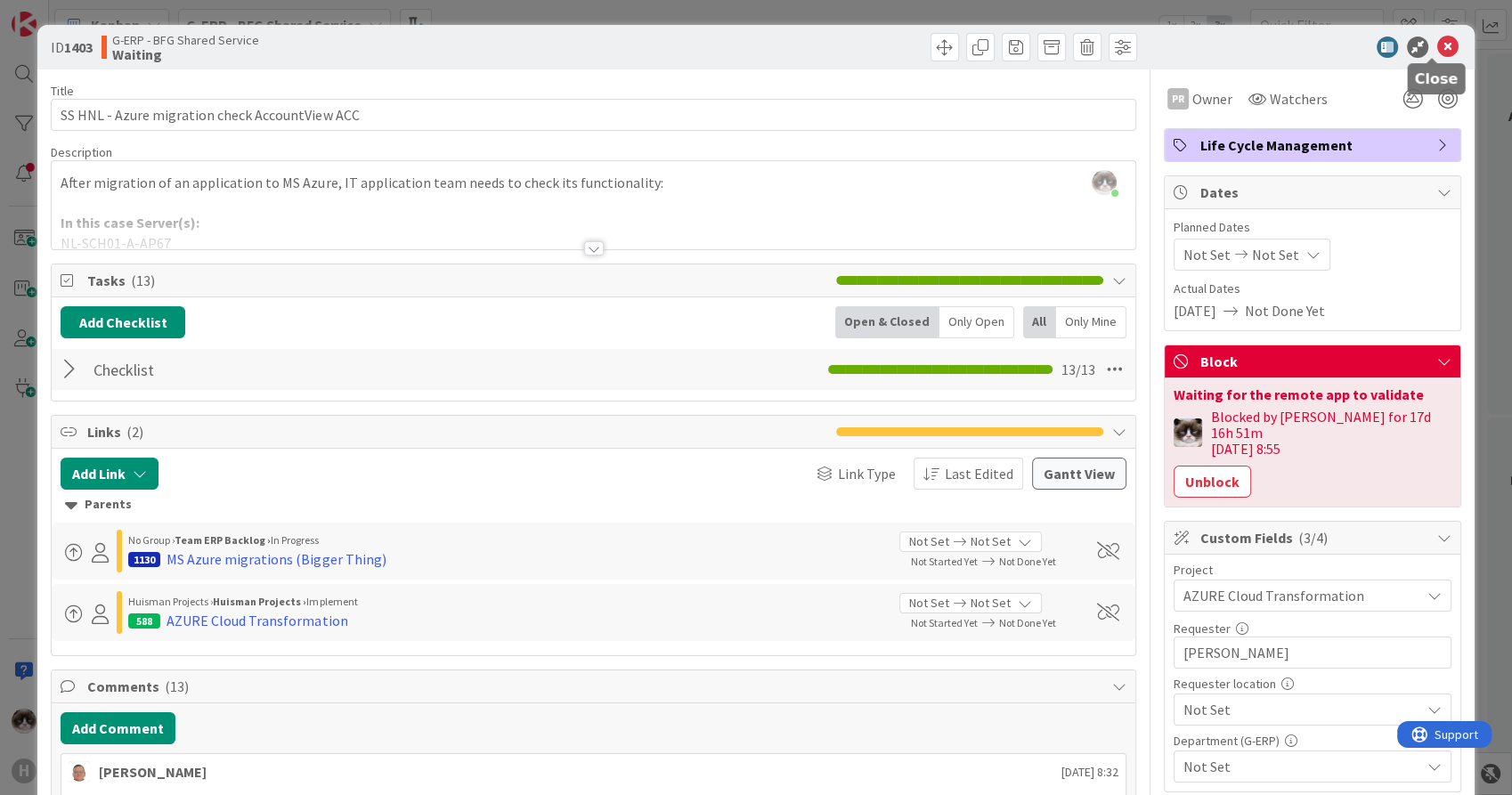
click at [1437, 45] on icon at bounding box center [1448, 47] width 22 height 22
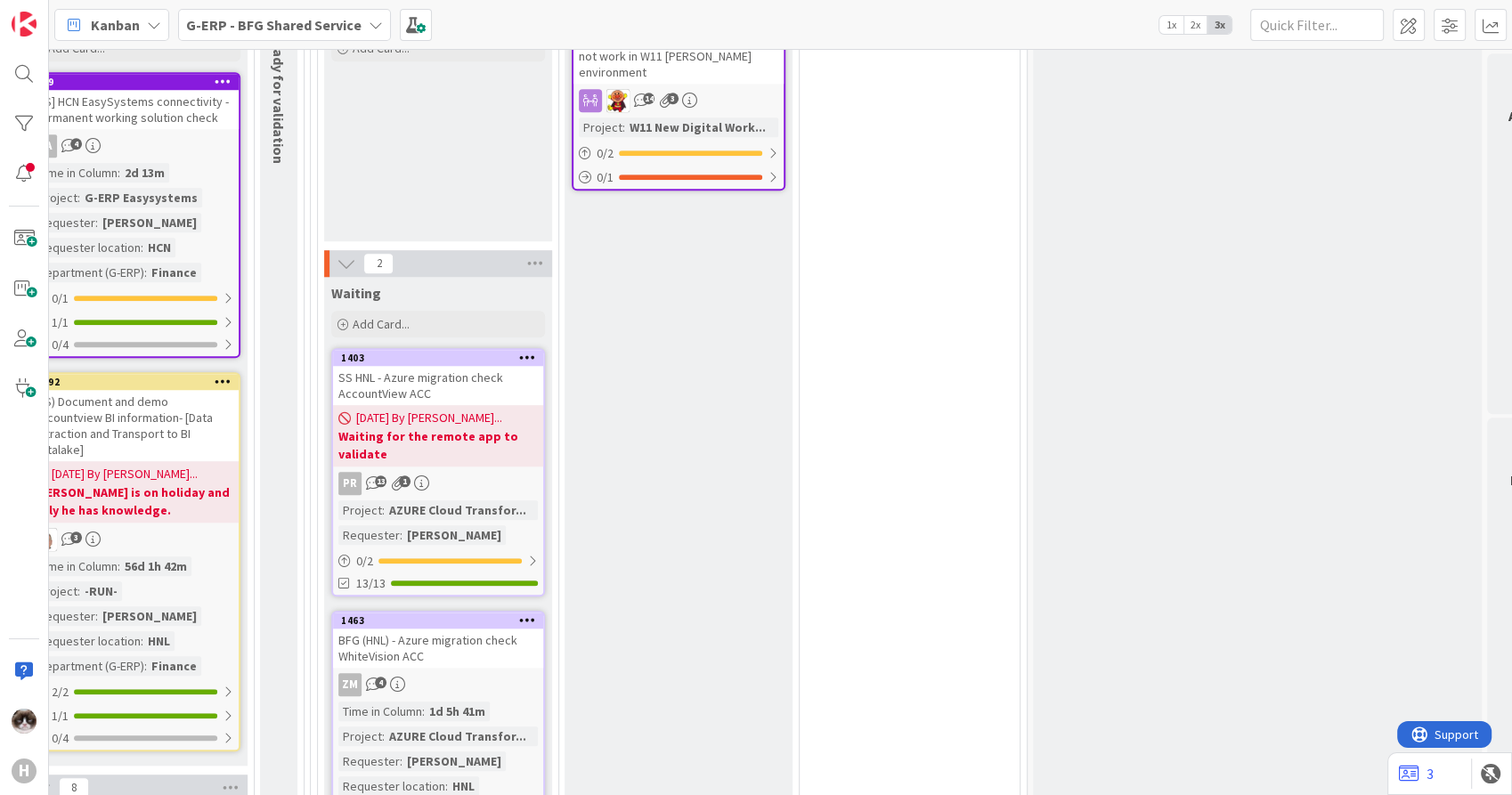
scroll to position [1680, 530]
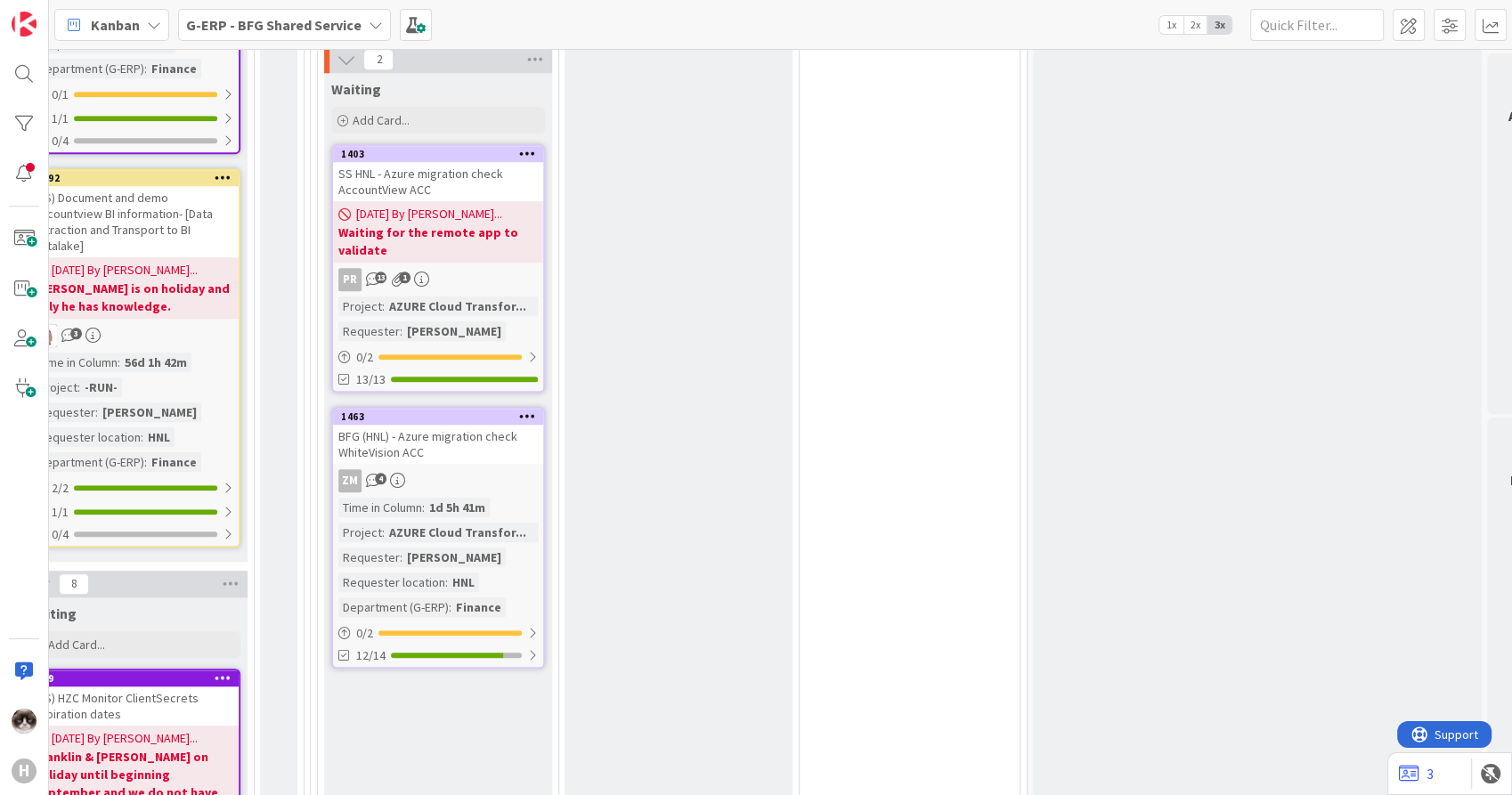
click at [496, 469] on div "ZM 4" at bounding box center [438, 481] width 210 height 23
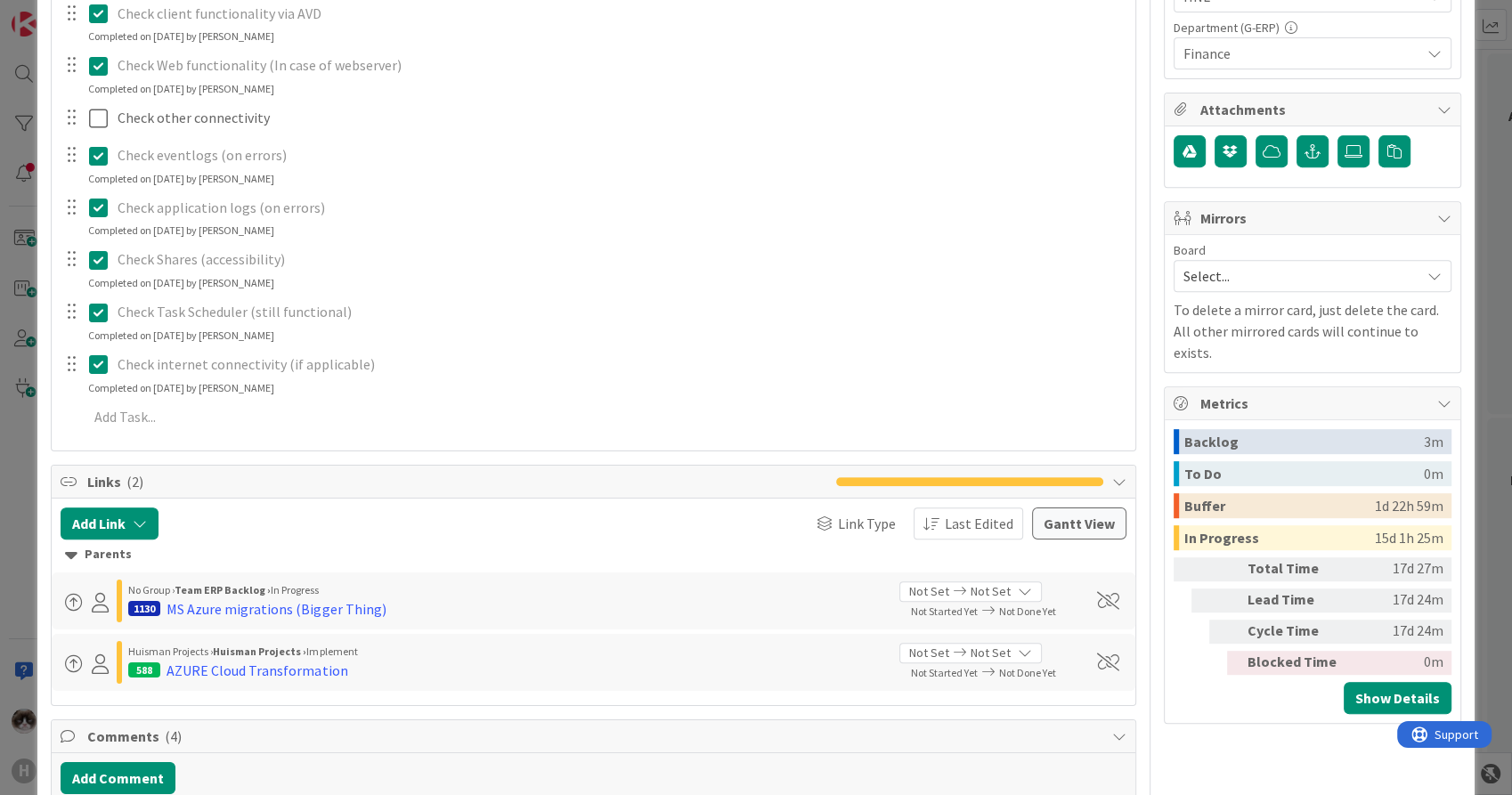
scroll to position [1088, 0]
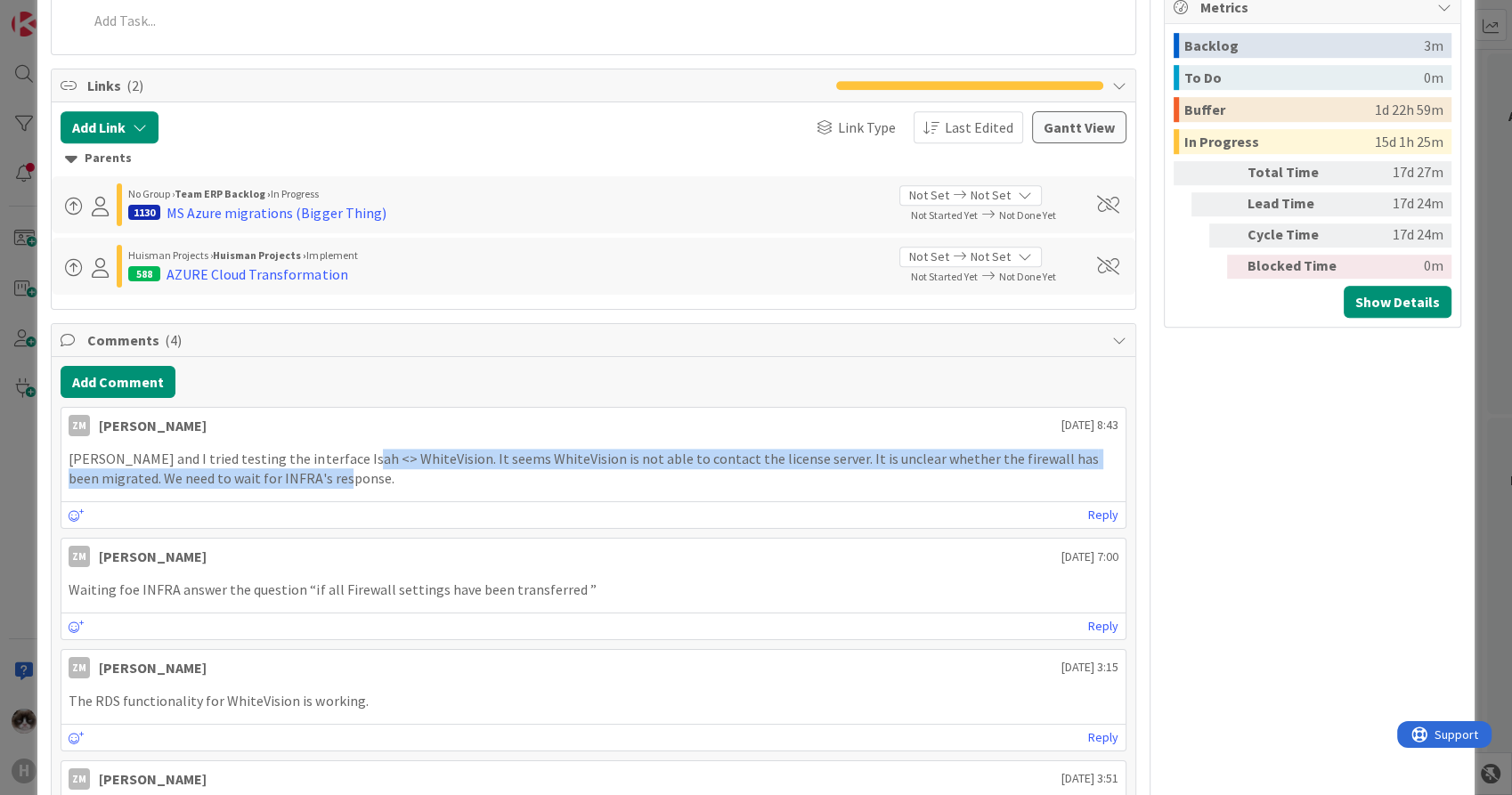
drag, startPoint x: 348, startPoint y: 462, endPoint x: 726, endPoint y: 477, distance: 378.3
click at [726, 477] on p "[PERSON_NAME] and I tried testing the interface Isah <> WhiteVision. It seems W…" at bounding box center [593, 468] width 1049 height 40
drag, startPoint x: 726, startPoint y: 477, endPoint x: 741, endPoint y: 488, distance: 18.6
click at [741, 488] on div "[PERSON_NAME] and I tried testing the interface Isah <> WhiteVision. It seems W…" at bounding box center [593, 468] width 1063 height 54
click at [788, 474] on p "[PERSON_NAME] and I tried testing the interface Isah <> WhiteVision. It seems W…" at bounding box center [593, 468] width 1049 height 40
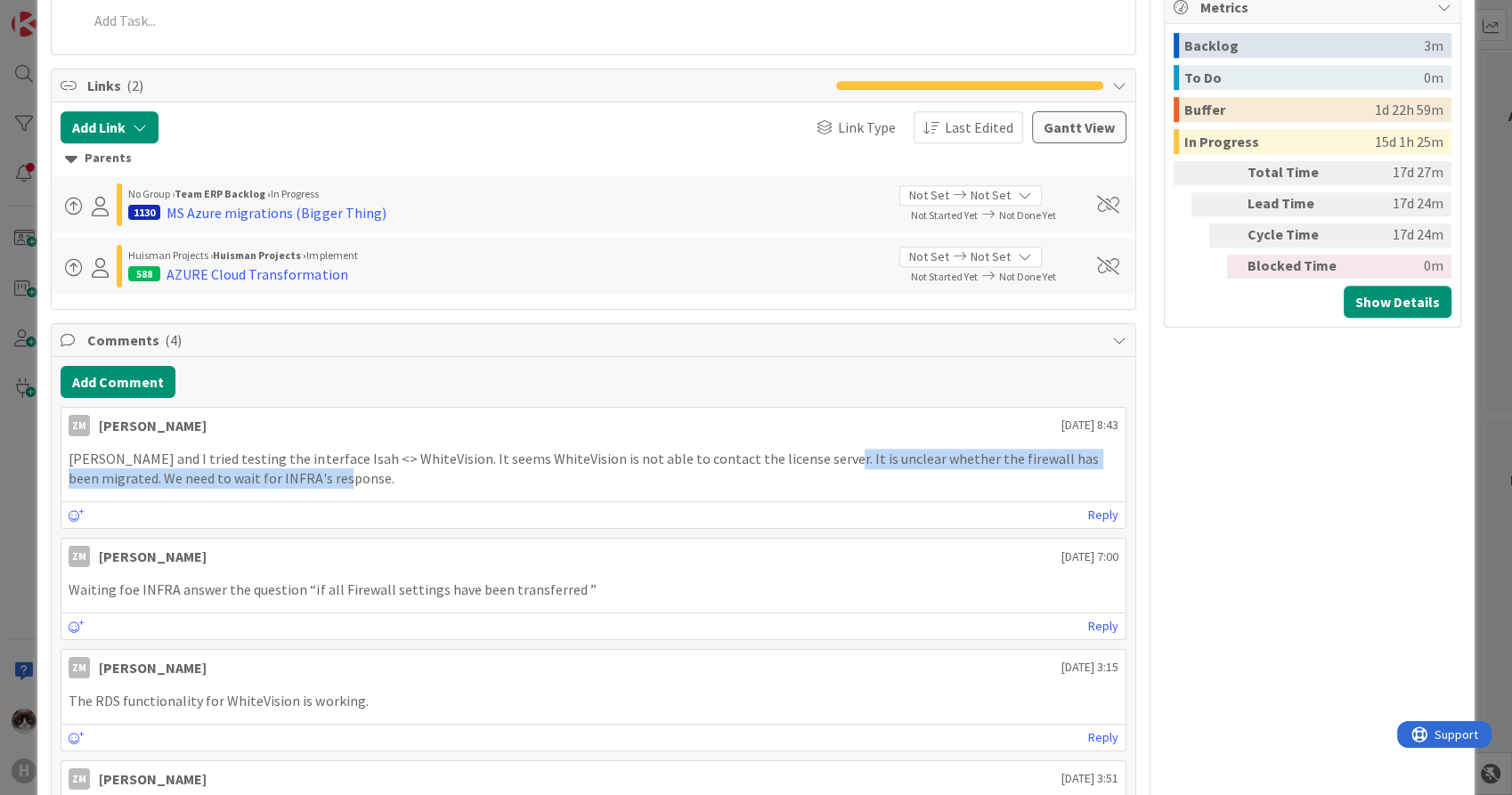
drag, startPoint x: 797, startPoint y: 459, endPoint x: 801, endPoint y: 483, distance: 24.3
click at [801, 483] on p "[PERSON_NAME] and I tried testing the interface Isah <> WhiteVision. It seems W…" at bounding box center [593, 468] width 1049 height 40
click at [476, 486] on p "[PERSON_NAME] and I tried testing the interface Isah <> WhiteVision. It seems W…" at bounding box center [593, 468] width 1049 height 40
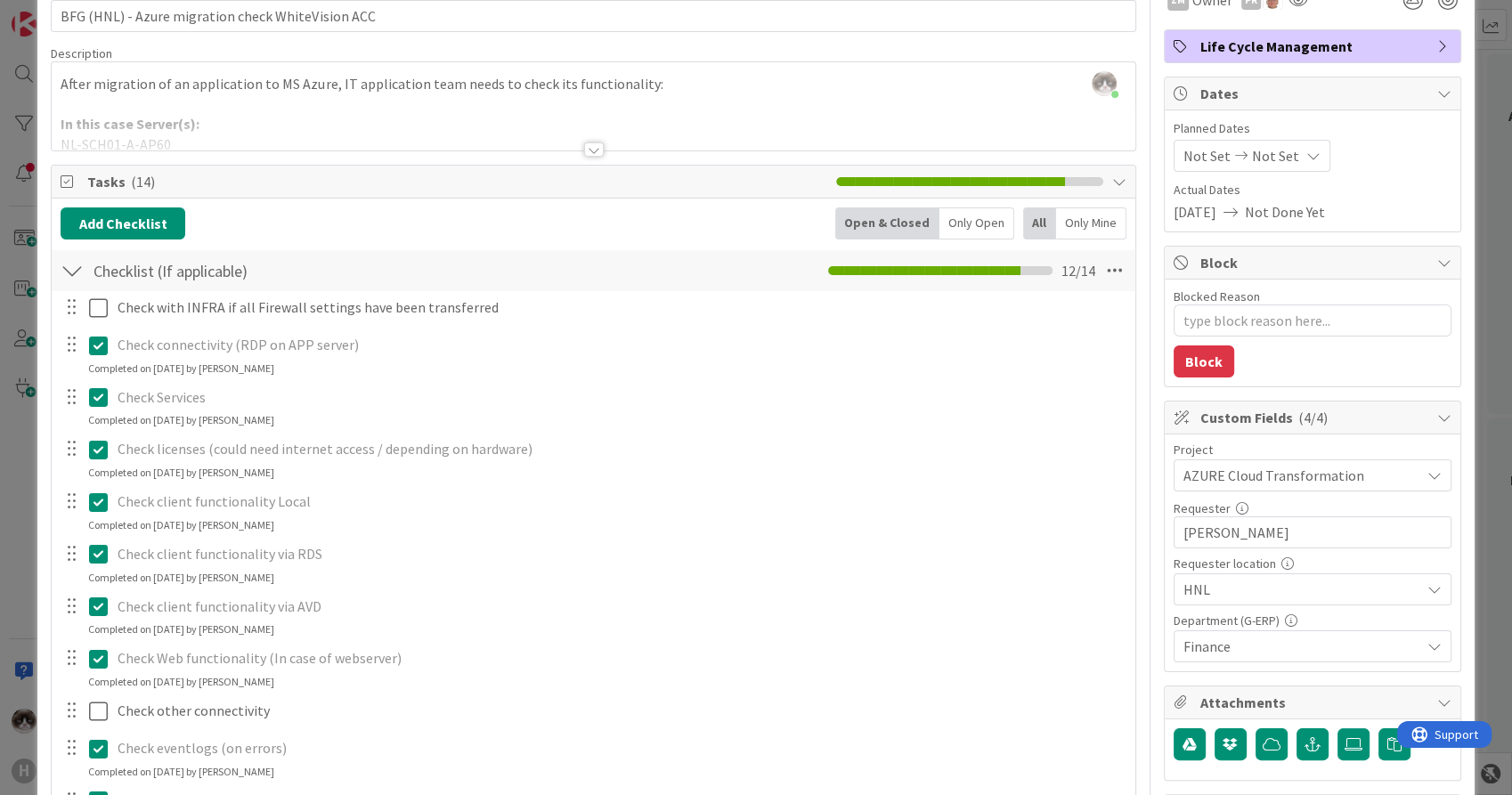
scroll to position [0, 0]
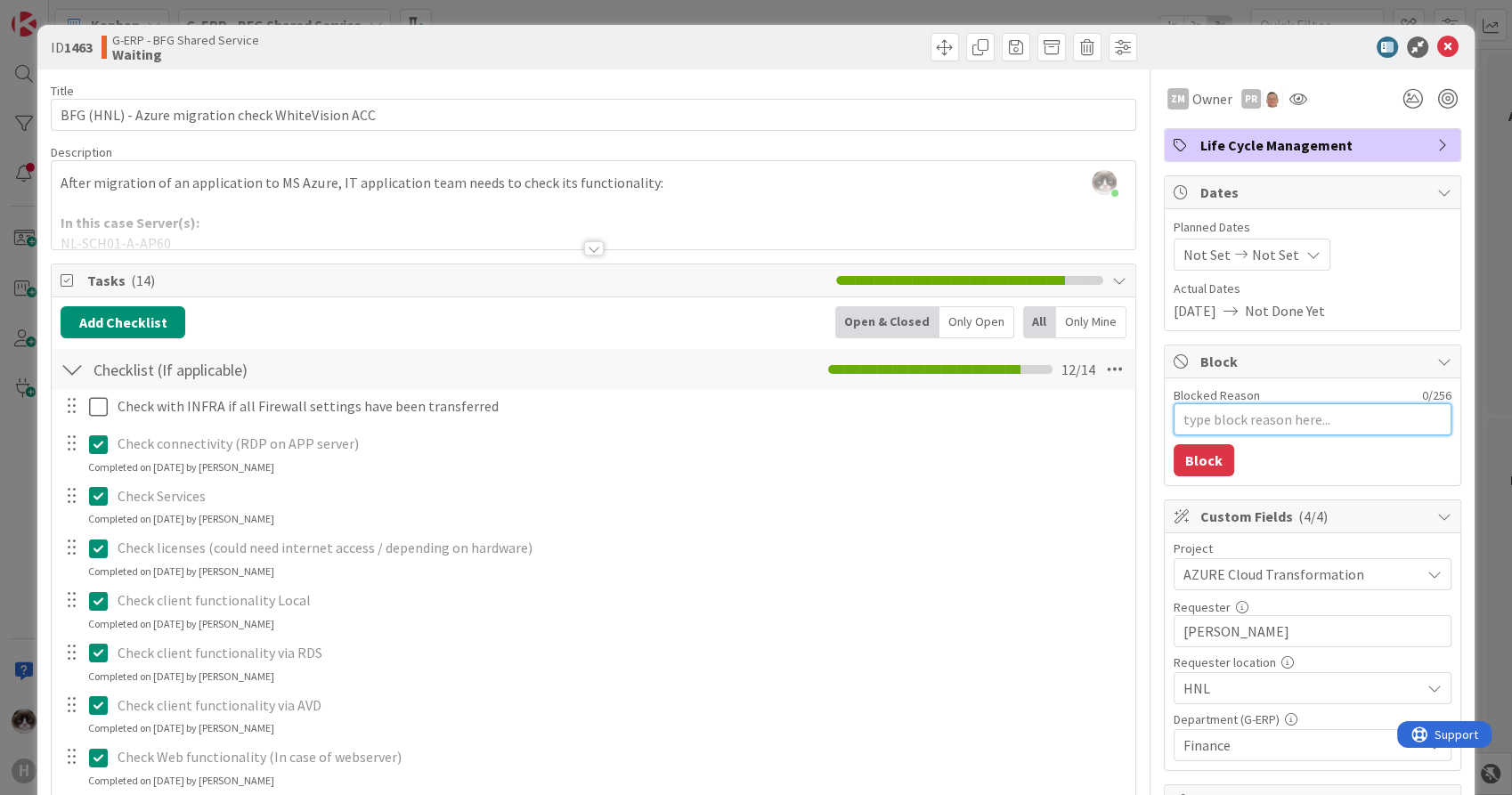
click at [1263, 427] on textarea "Blocked Reason" at bounding box center [1313, 420] width 278 height 32
type textarea "x"
type textarea "W"
type textarea "x"
type textarea "Wa"
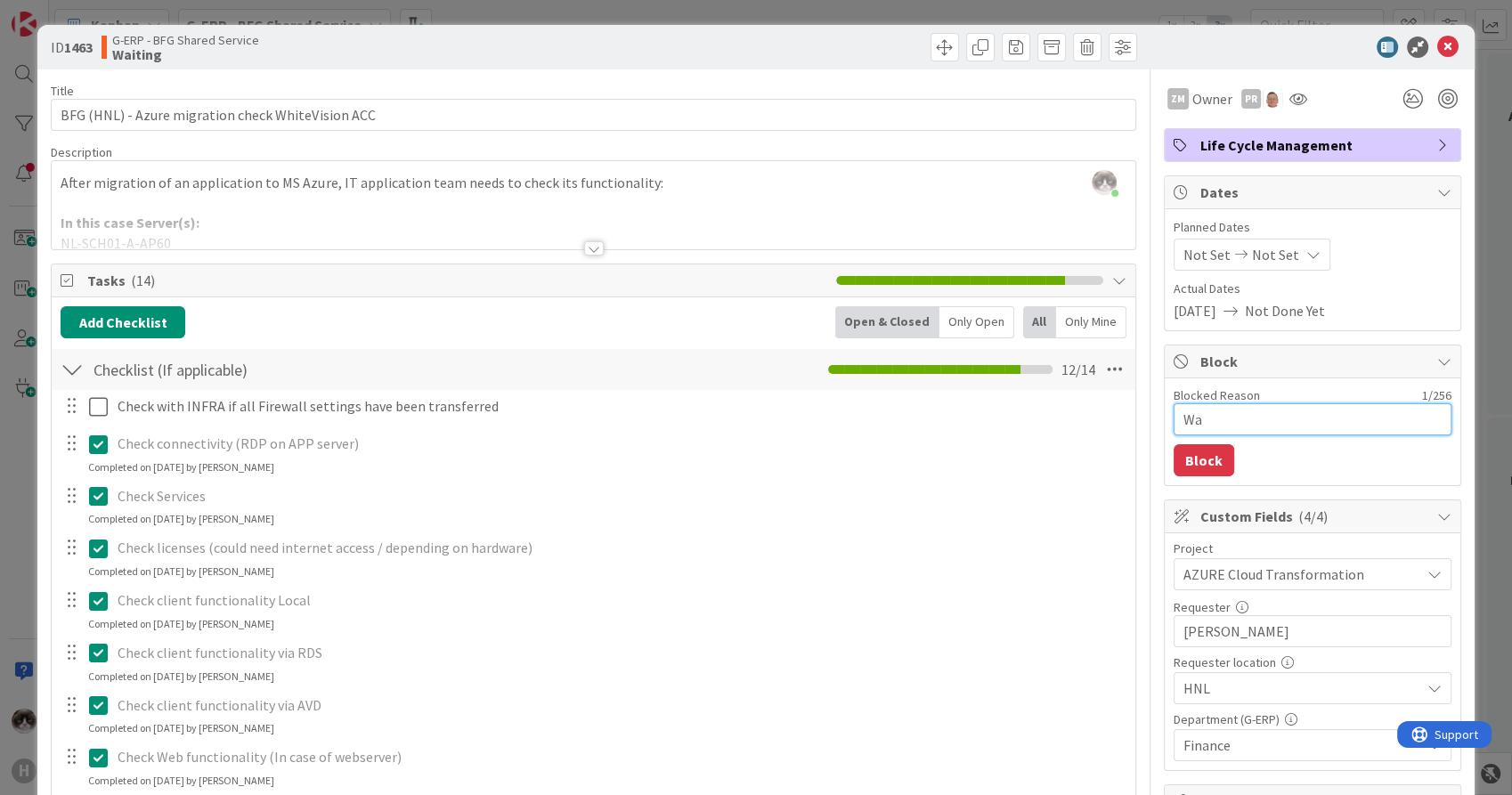
type textarea "x"
type textarea "Wai"
type textarea "x"
type textarea "Wait"
type textarea "x"
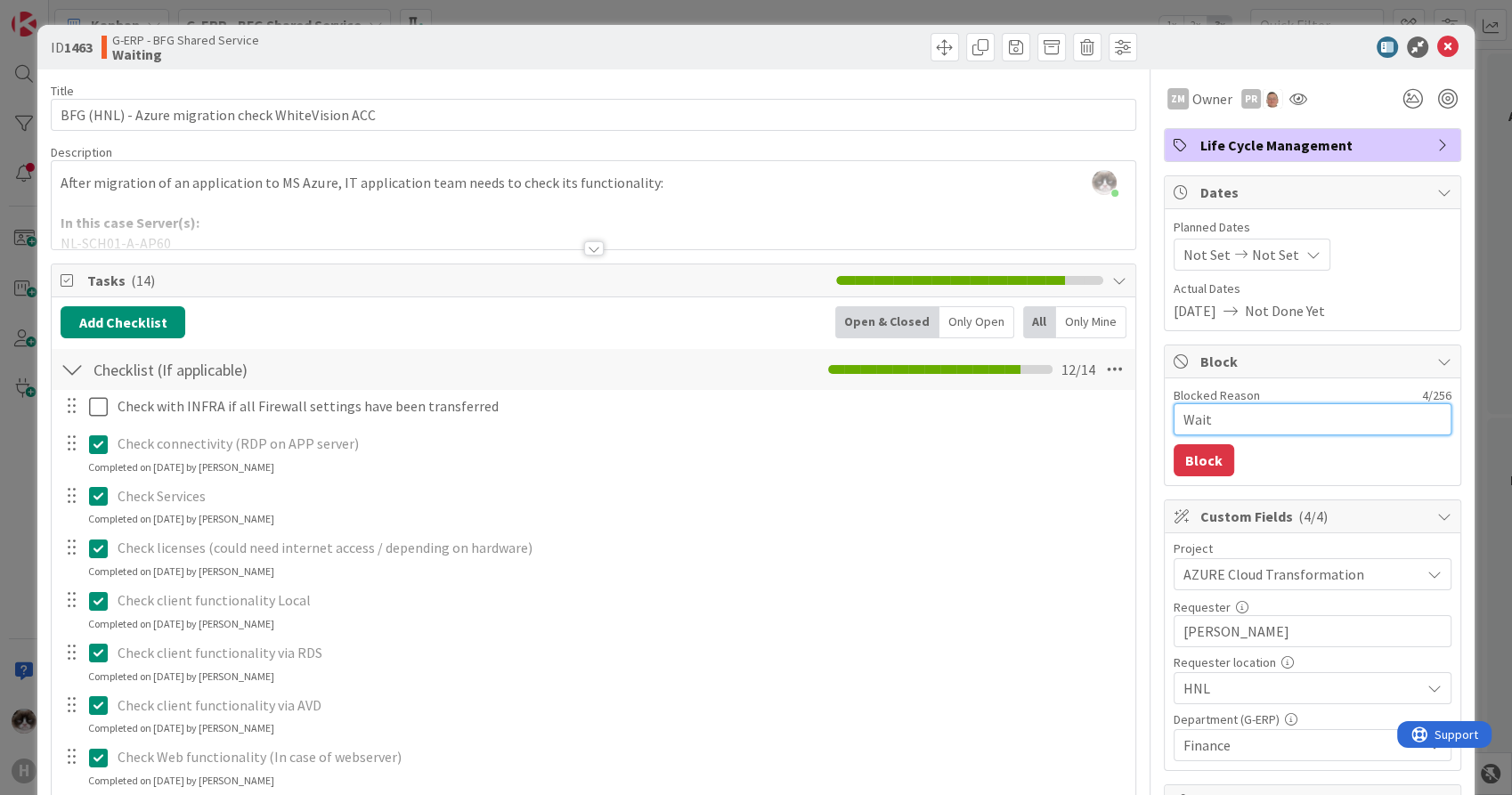
type textarea "Waiti"
type textarea "x"
type textarea "Waitin"
type textarea "x"
type textarea "Waiting"
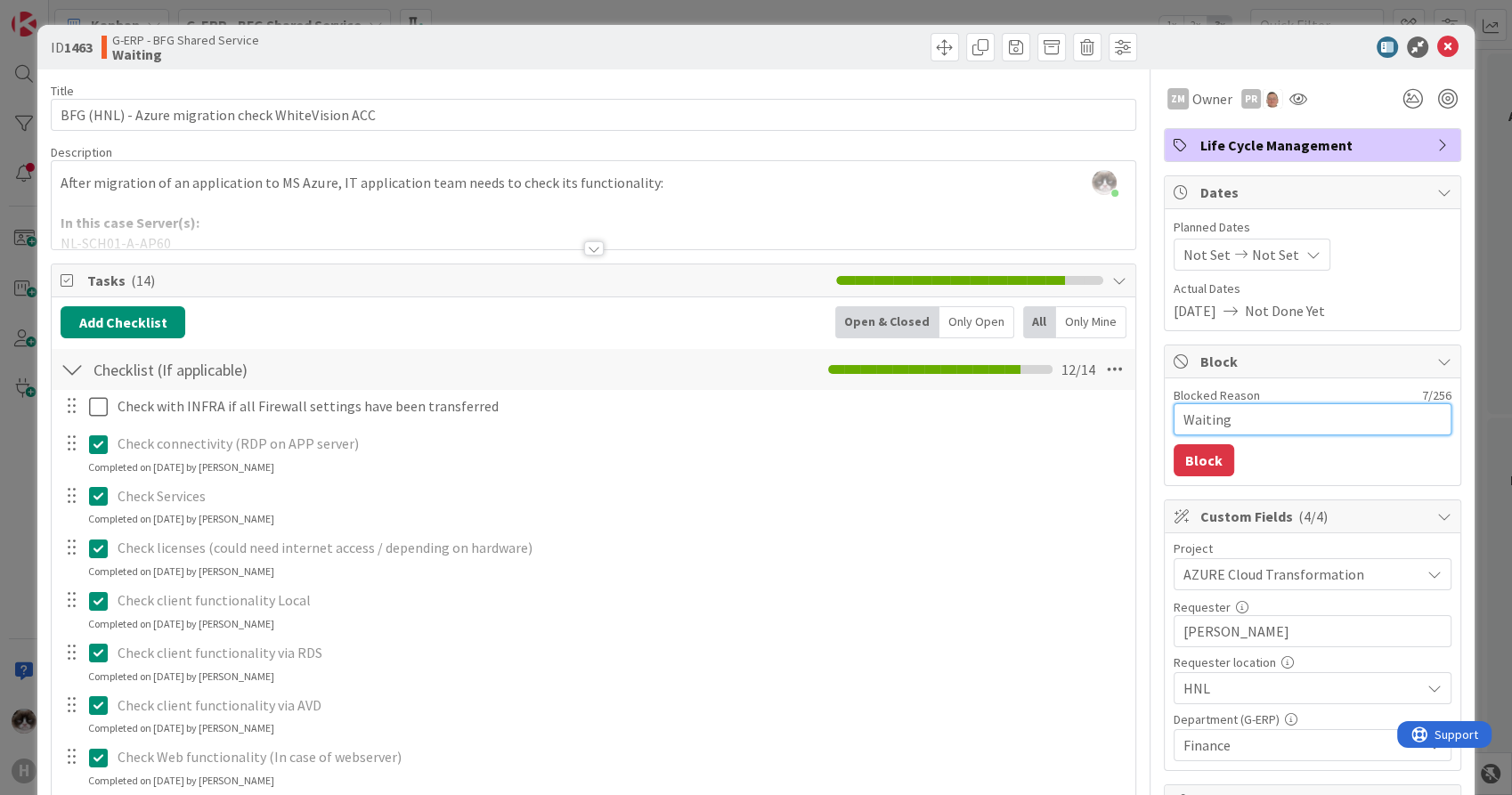
type textarea "x"
type textarea "Waiting f"
type textarea "x"
type textarea "Waiting fo"
type textarea "x"
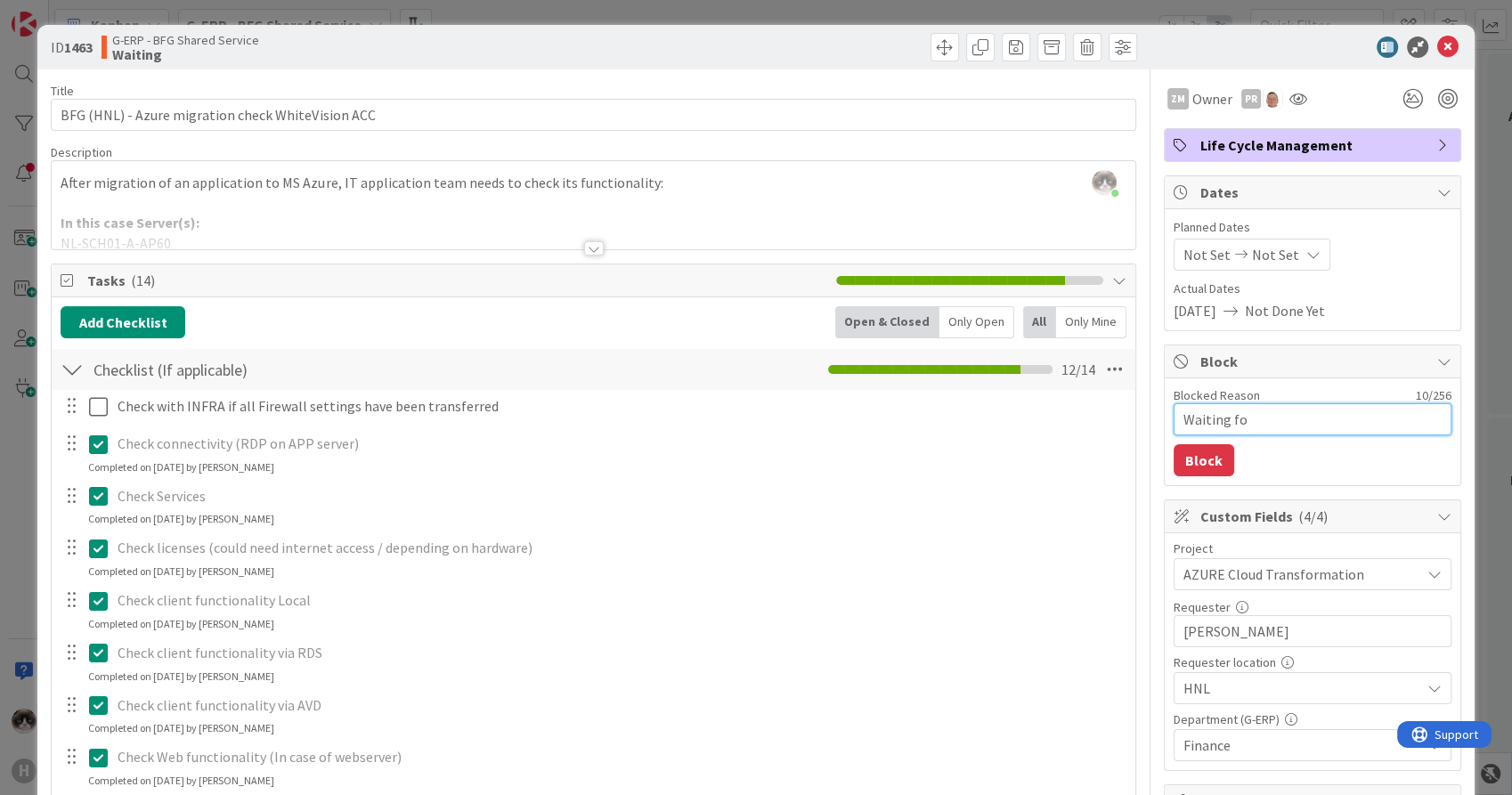
type textarea "Waiting for"
type textarea "x"
type textarea "Waiting for"
type textarea "x"
type textarea "Waiting for I"
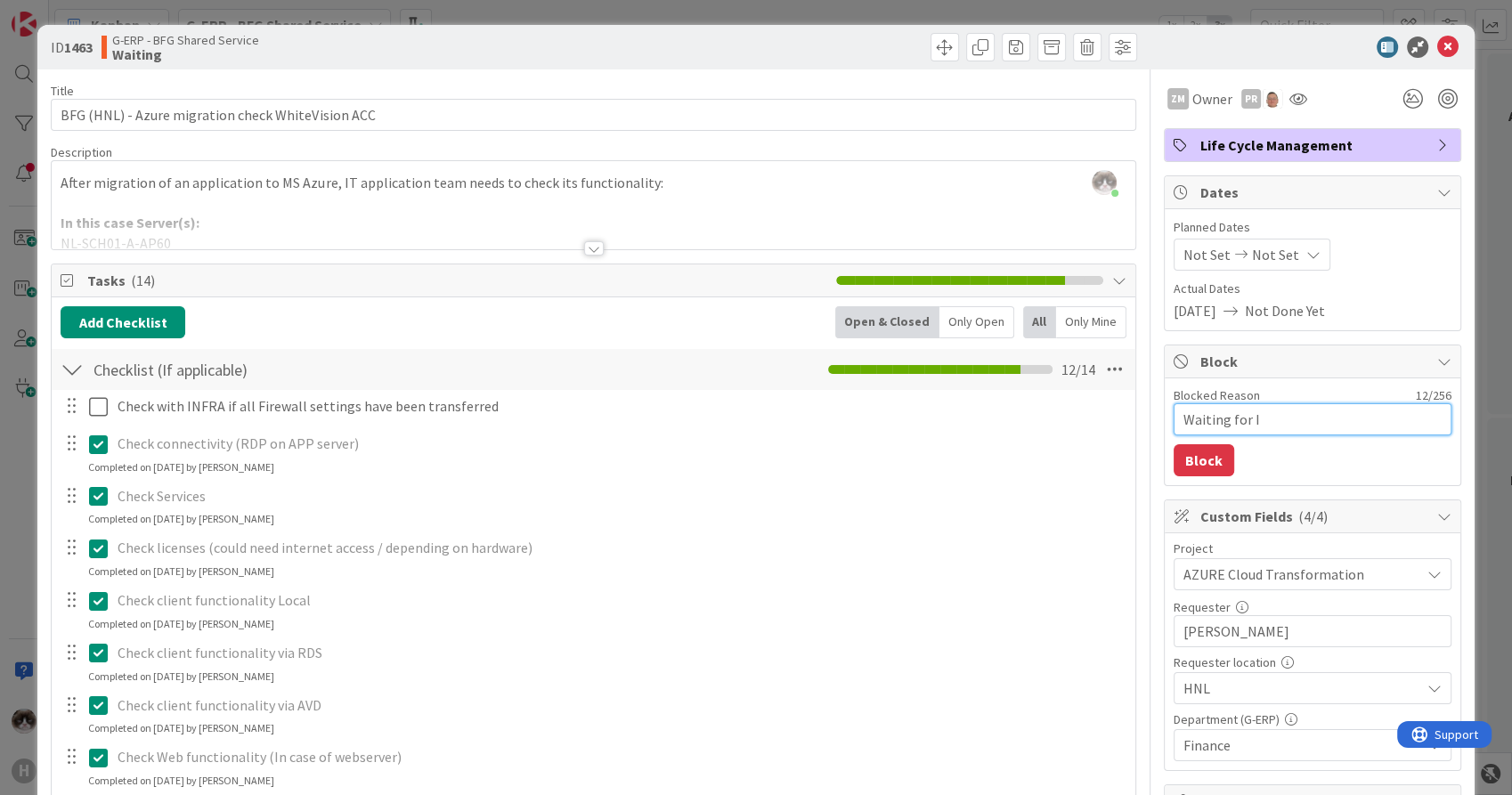
type textarea "x"
type textarea "Waiting for Inf"
type textarea "x"
type textarea "Waiting for Infr"
type textarea "x"
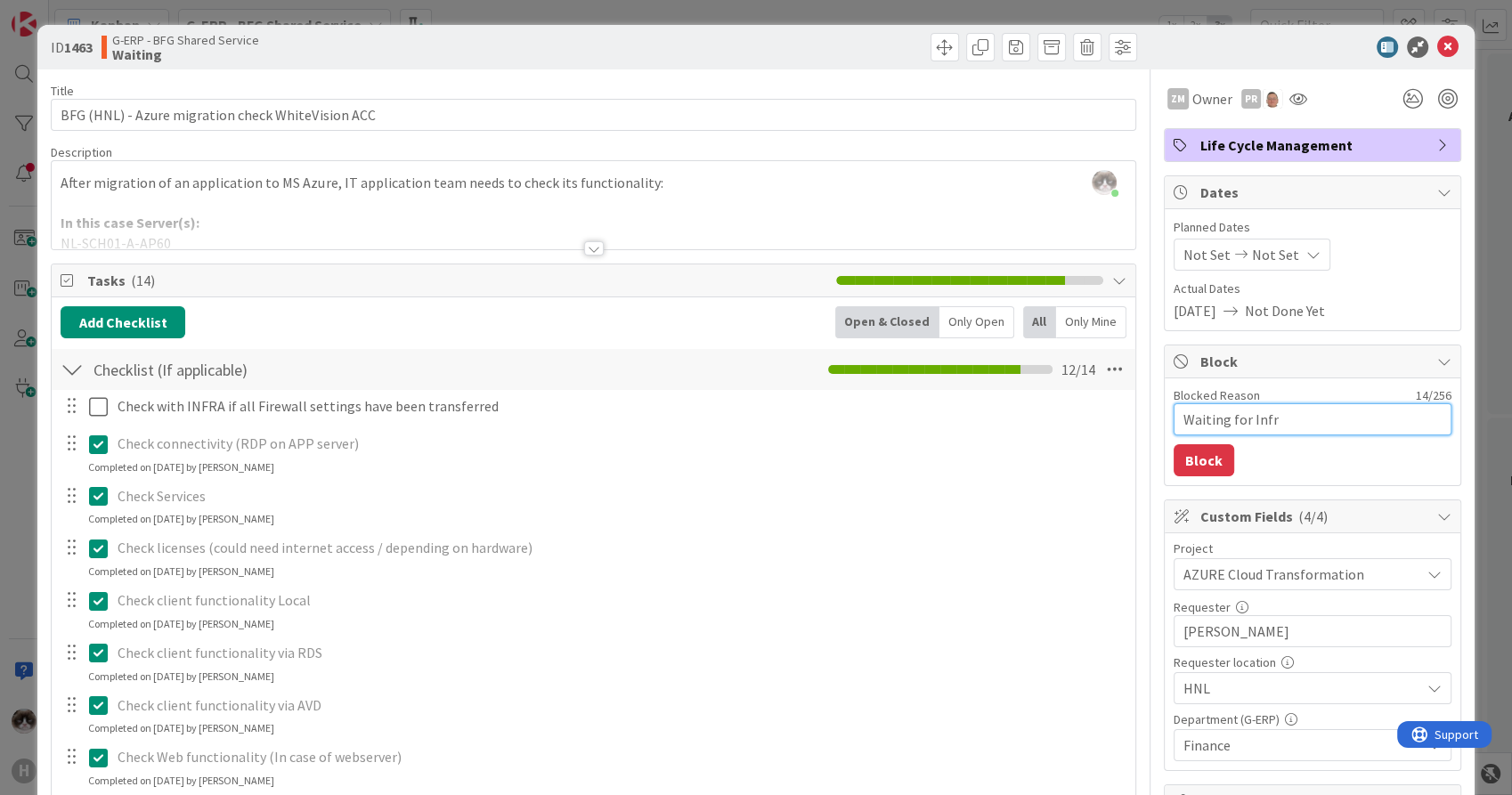
type textarea "Waiting for Infra"
type textarea "x"
type textarea "Waiting for Infra"
type textarea "x"
type textarea "Waiting for Infra f"
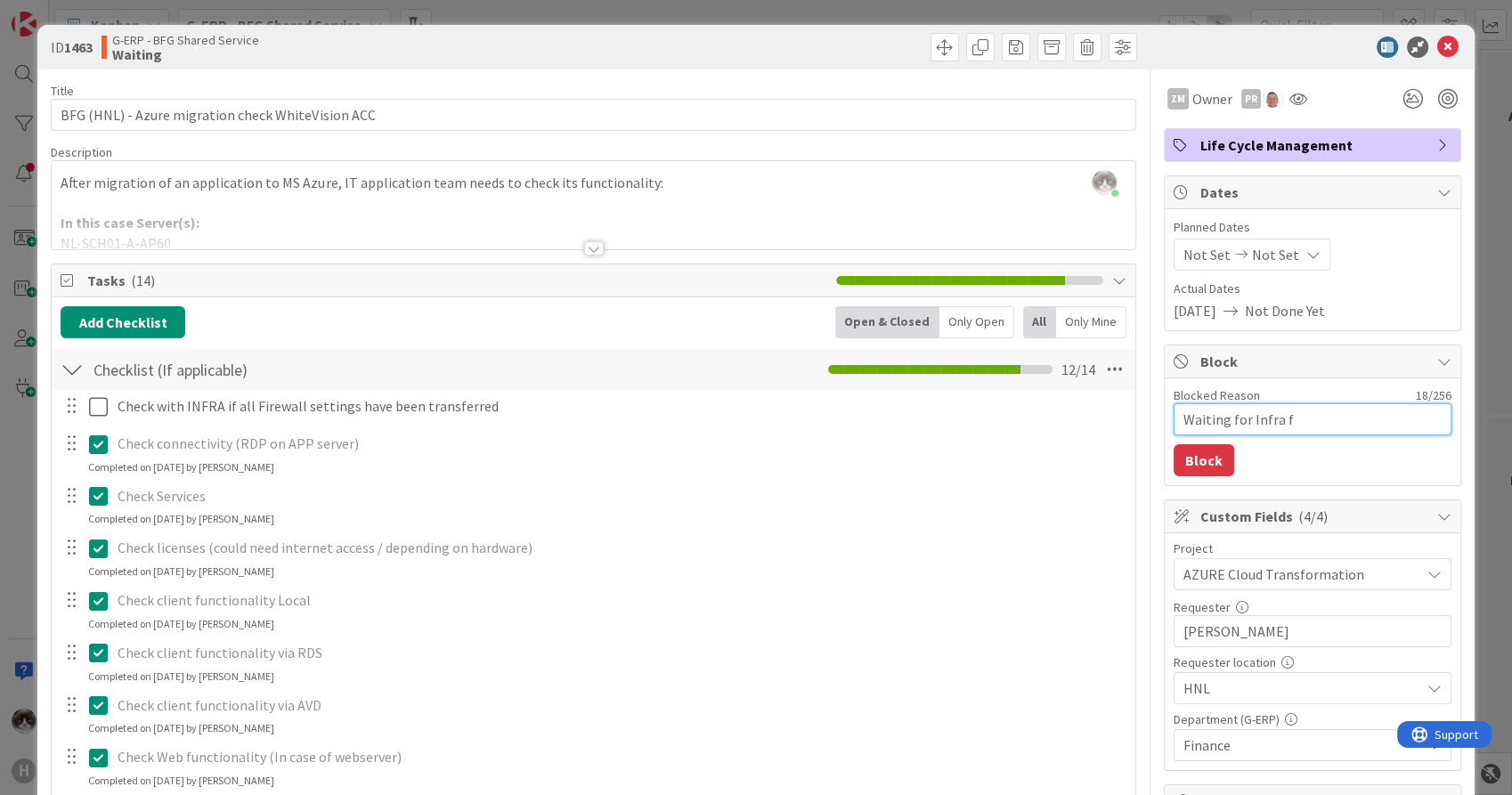
type textarea "x"
type textarea "Waiting for Infra fe"
type textarea "x"
type textarea "Waiting for Infra fee"
type textarea "x"
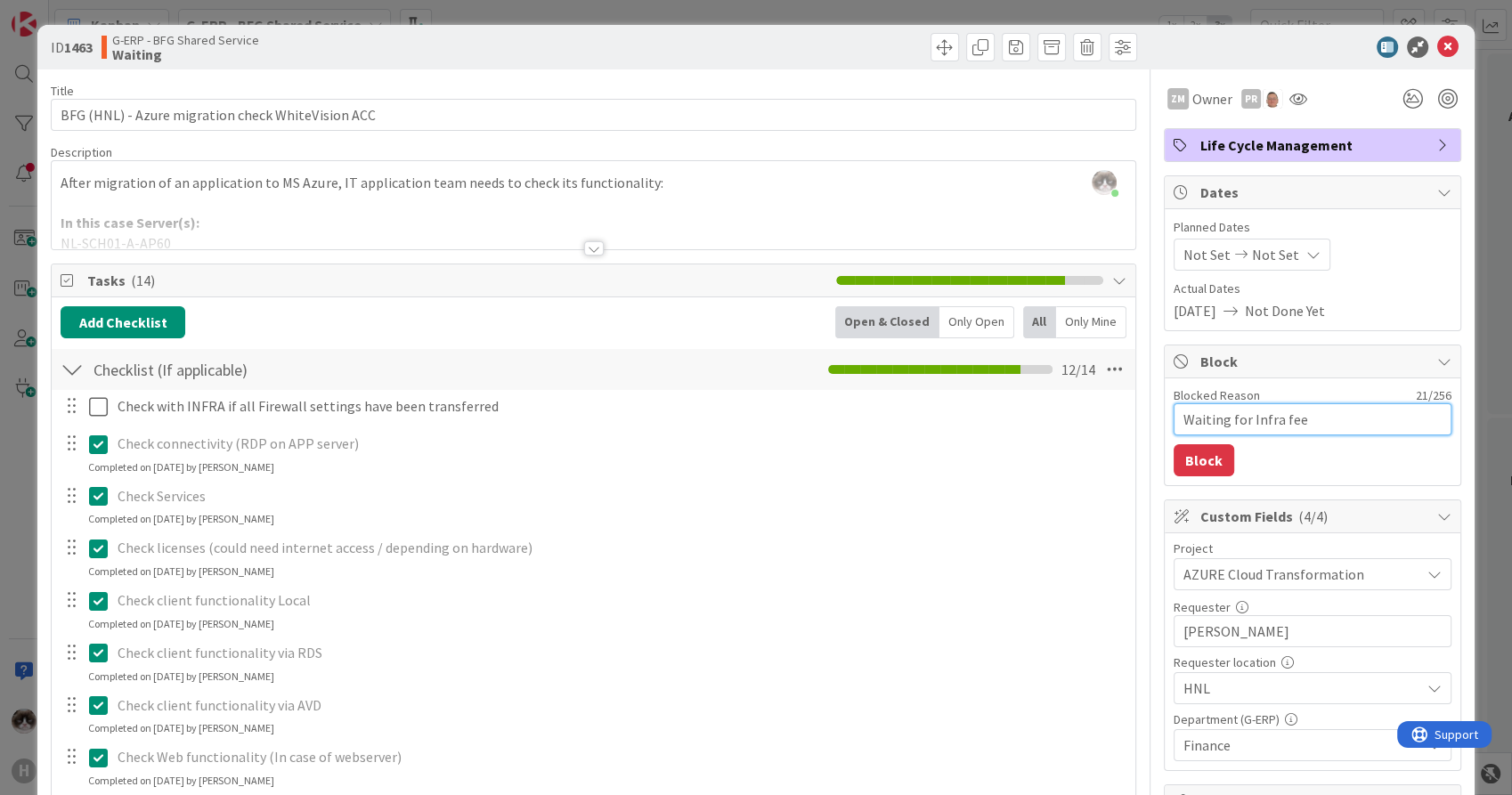
type textarea "Waiting for Infra feed"
type textarea "x"
type textarea "Waiting for Infra feedba"
type textarea "x"
type textarea "Waiting for Infra feedbac"
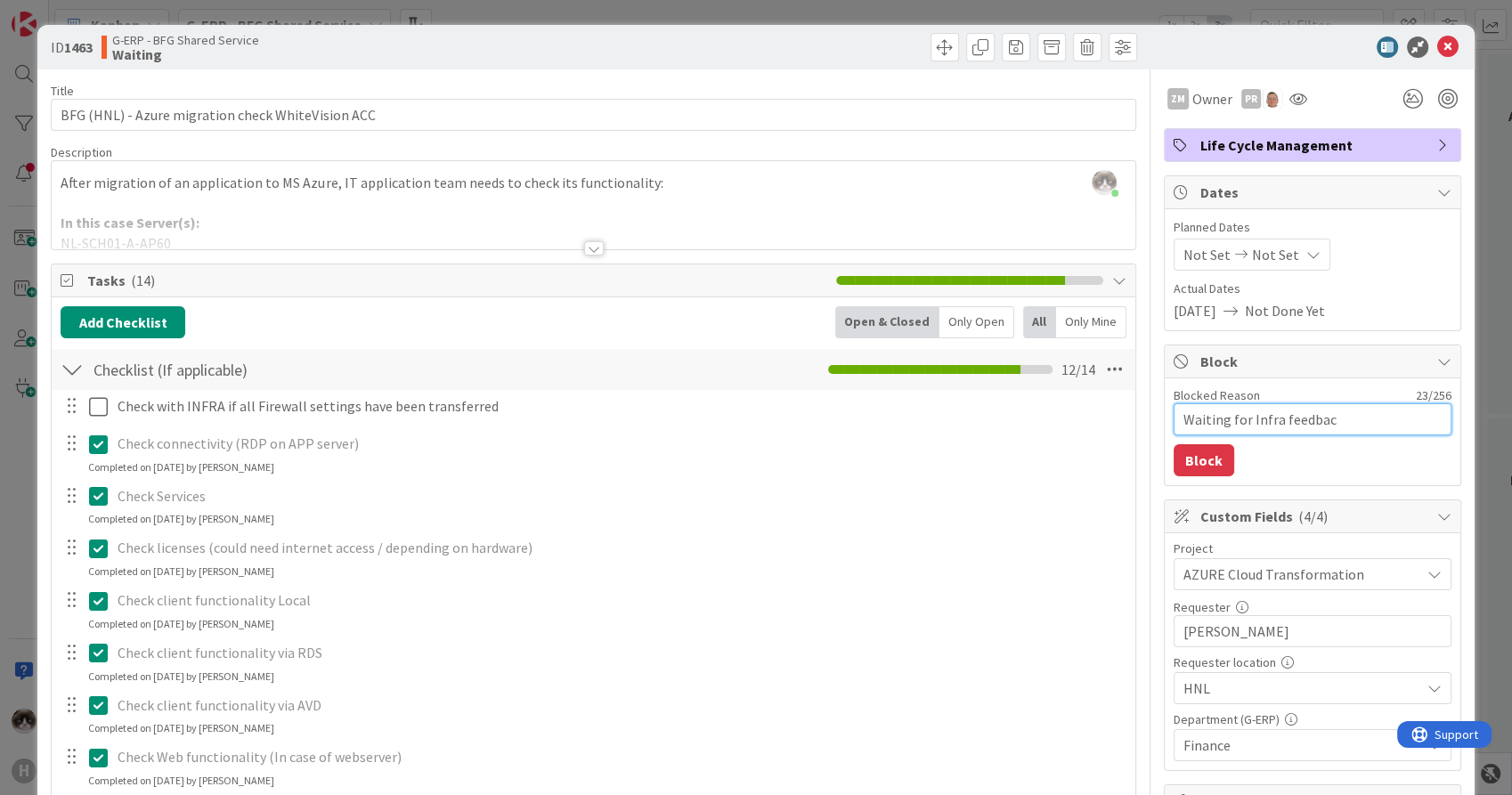
type textarea "x"
type textarea "Waiting for Infra feedback"
type textarea "x"
type textarea "Waiting for Infra feedback"
type textarea "x"
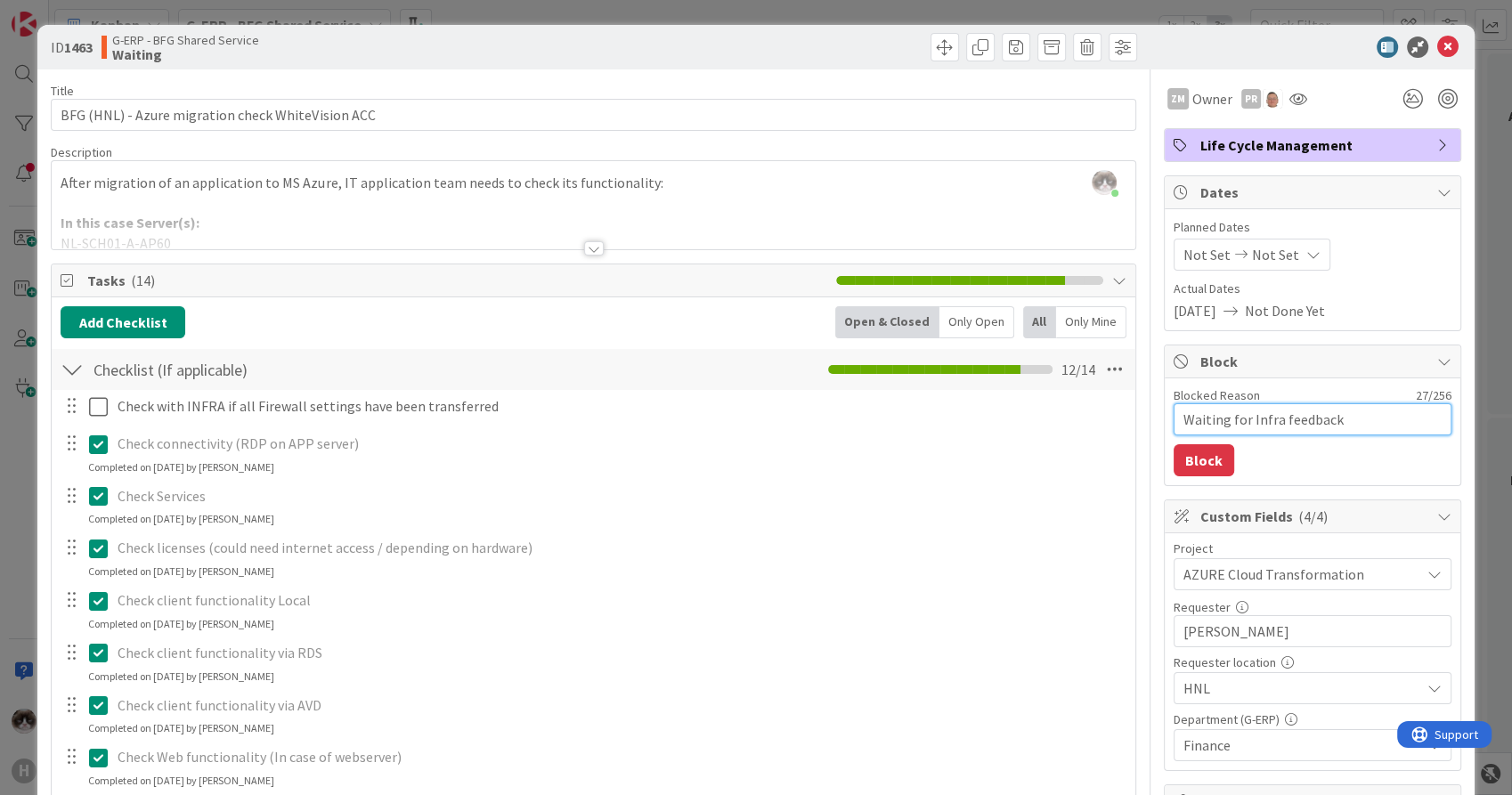
type textarea "Waiting for Infra feedback w"
type textarea "x"
type textarea "Waiting for Infra feedback wh"
type textarea "x"
type textarea "Waiting for Infra feedback whe"
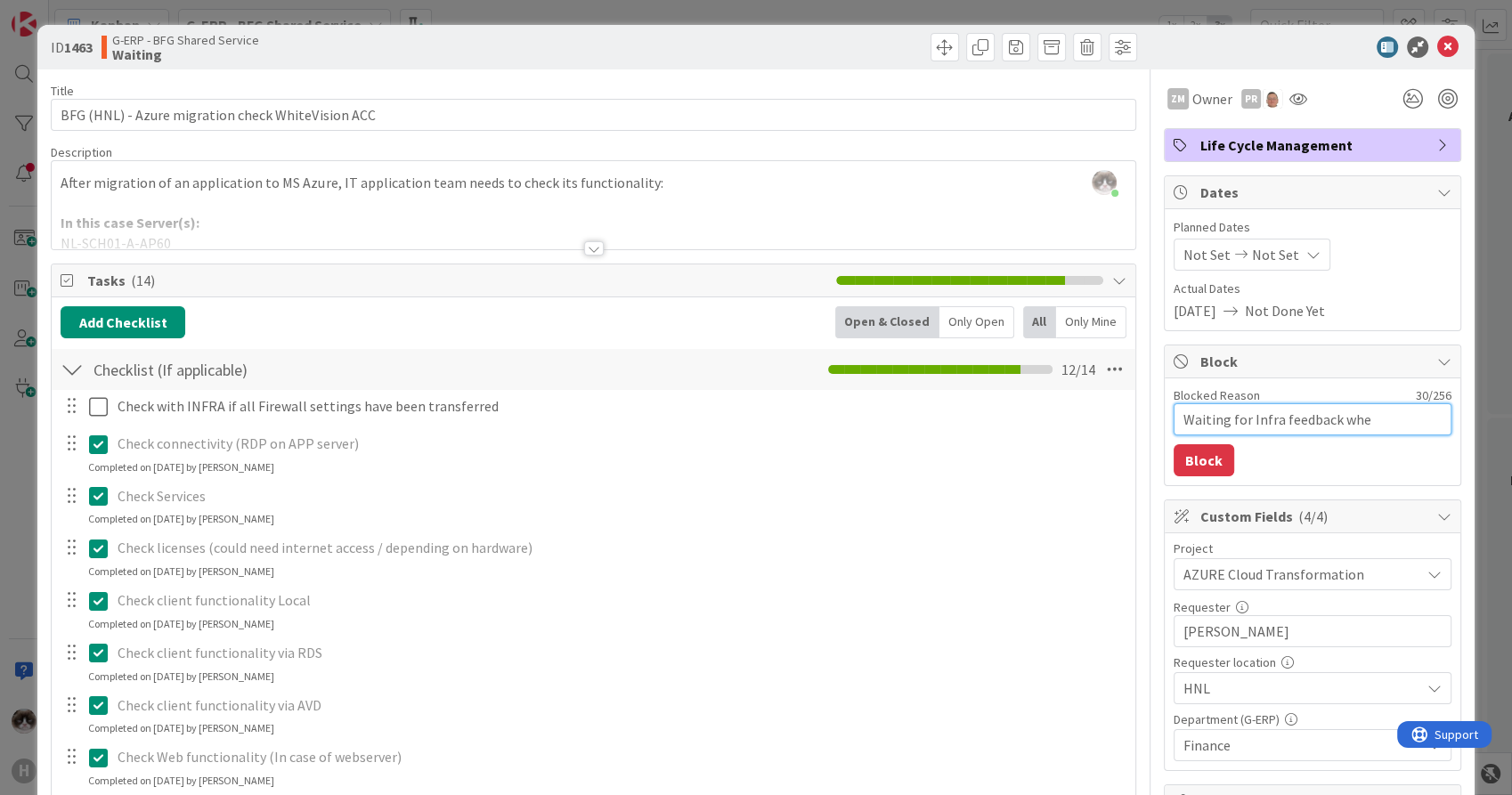
type textarea "x"
type textarea "Waiting for Infra feedback whet"
type textarea "x"
type textarea "Waiting for Infra feedback wheth"
type textarea "x"
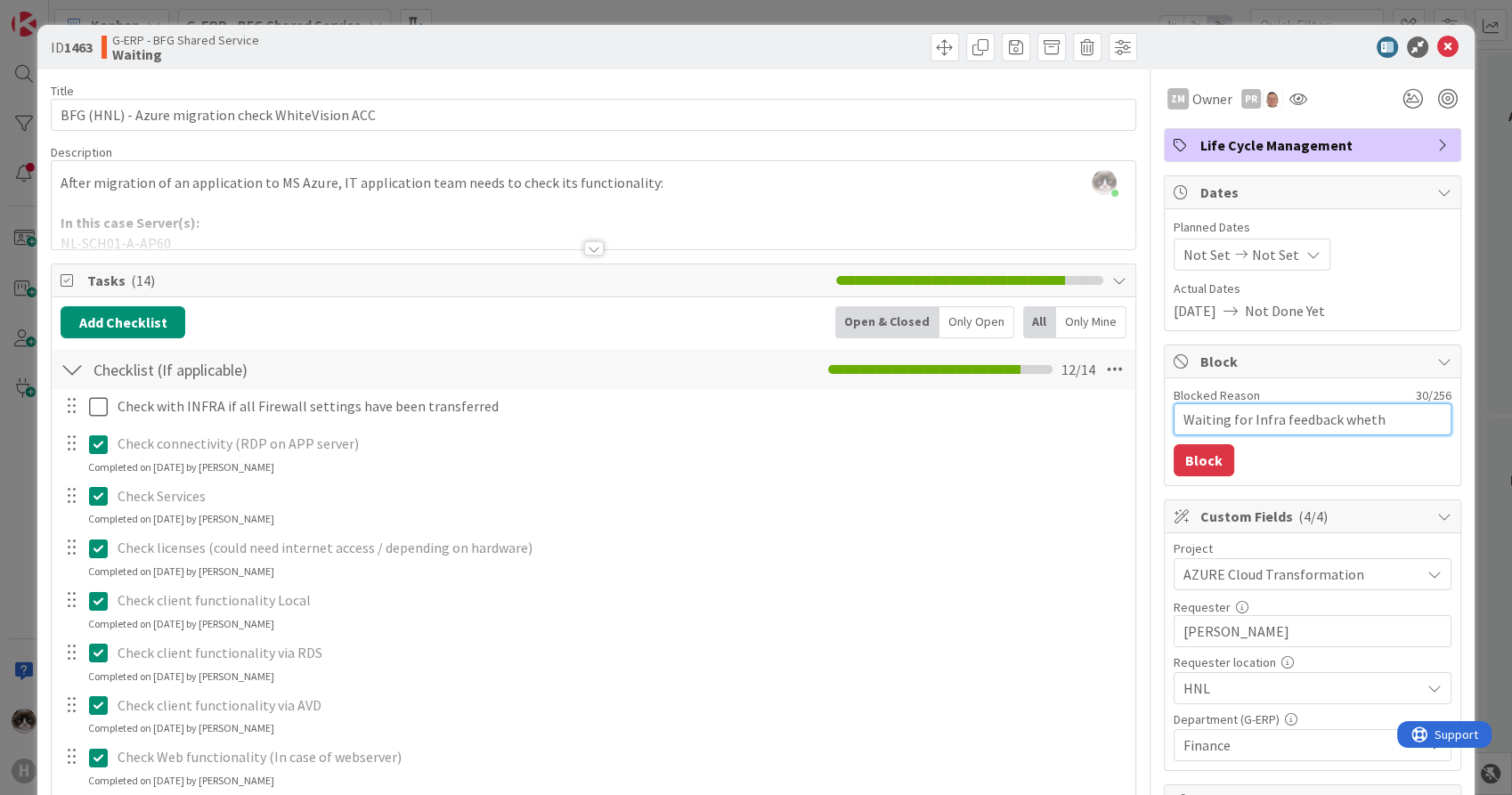
type textarea "Waiting for Infra feedback whethe"
type textarea "x"
type textarea "Waiting for Infra feedback whether"
type textarea "x"
type textarea "Waiting for Infra feedback whether"
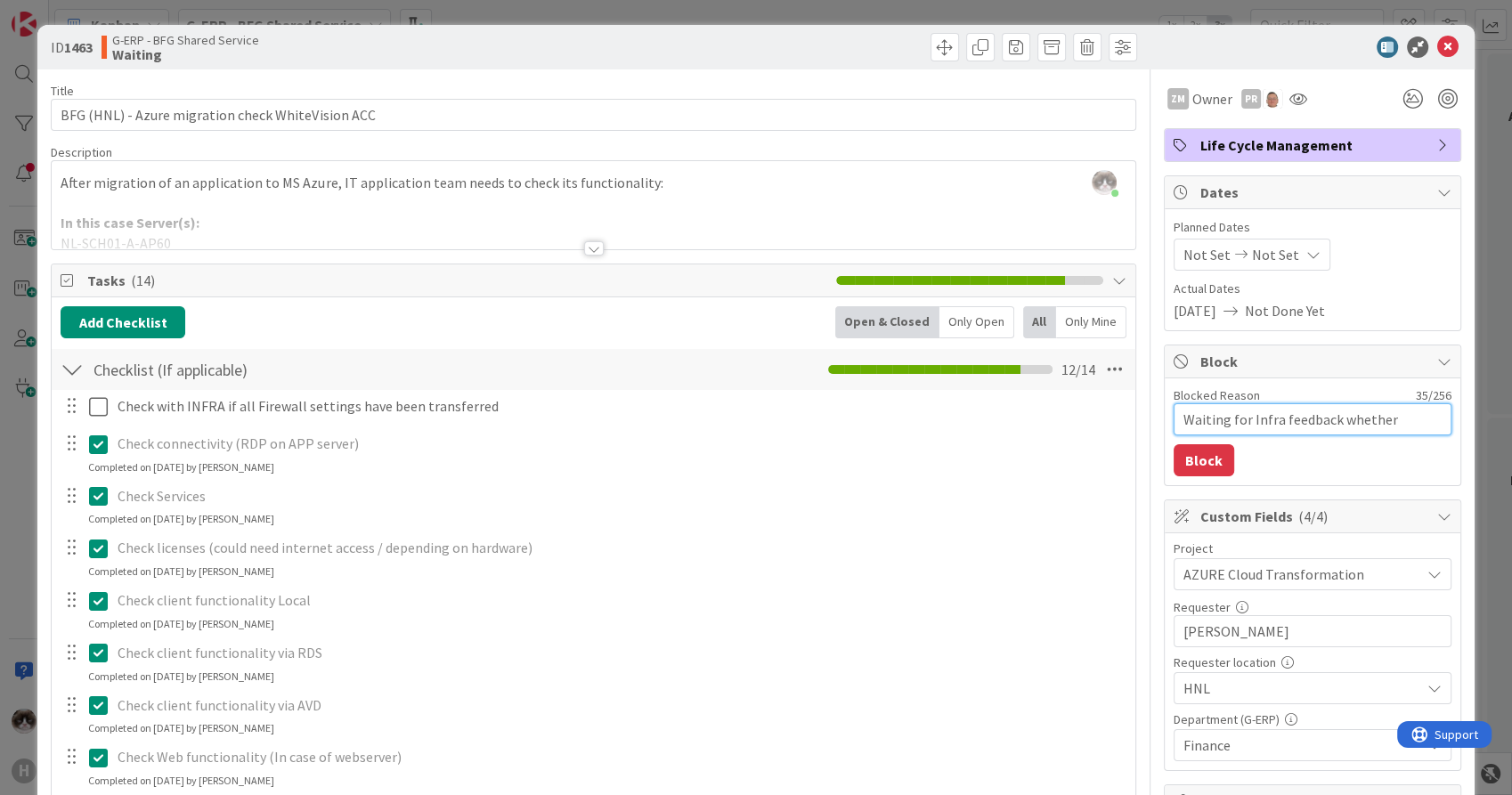
type textarea "x"
type textarea "Waiting for Infra feedback whether t"
type textarea "x"
type textarea "Waiting for Infra feedback whether th"
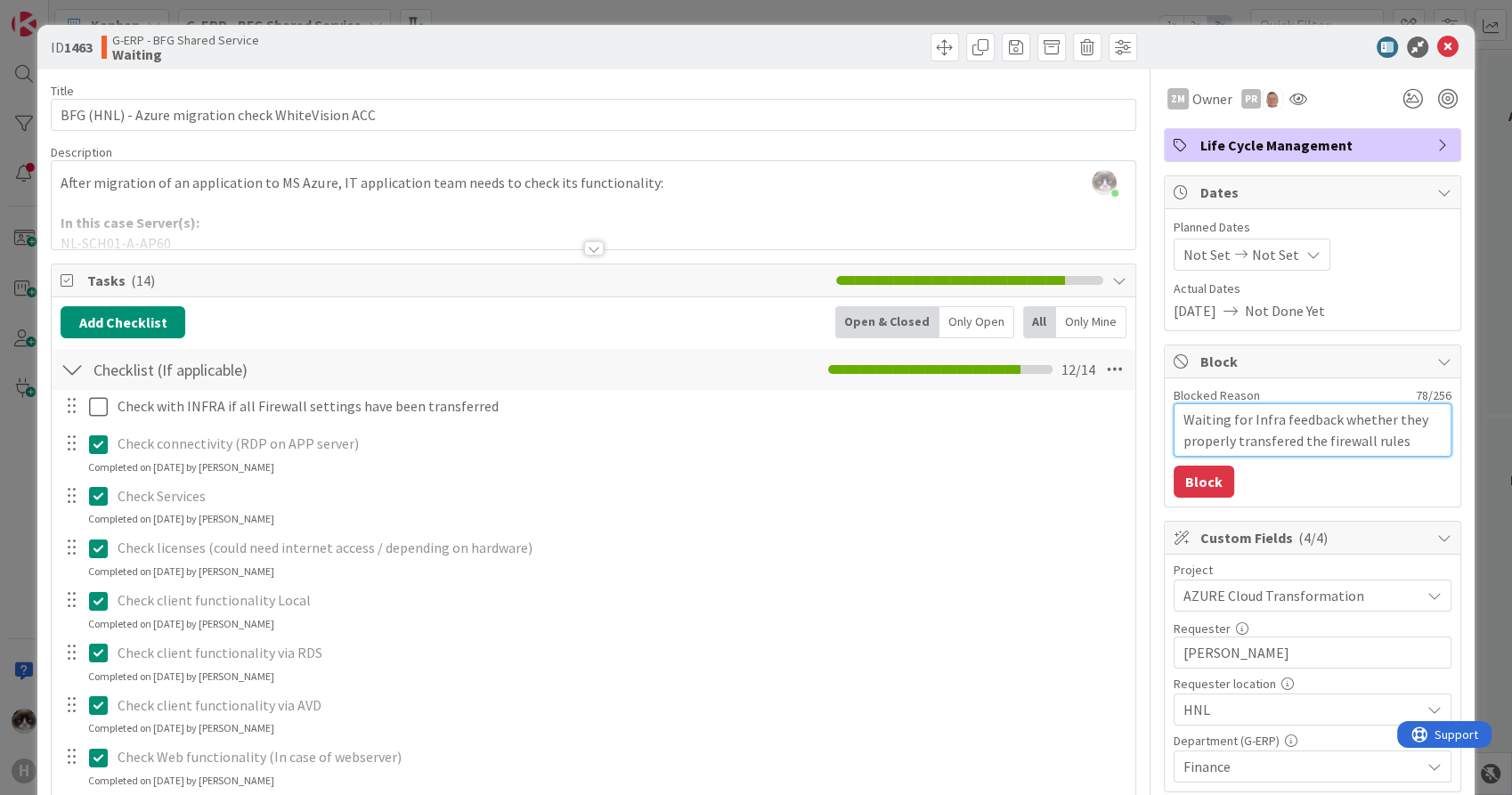
click at [1258, 443] on textarea "Waiting for Infra feedback whether they properly transfered the firewall rules" at bounding box center [1313, 430] width 278 height 53
click at [1414, 448] on textarea "Waiting for Infra feedback whether they properly transferred the firewall rules" at bounding box center [1313, 430] width 278 height 53
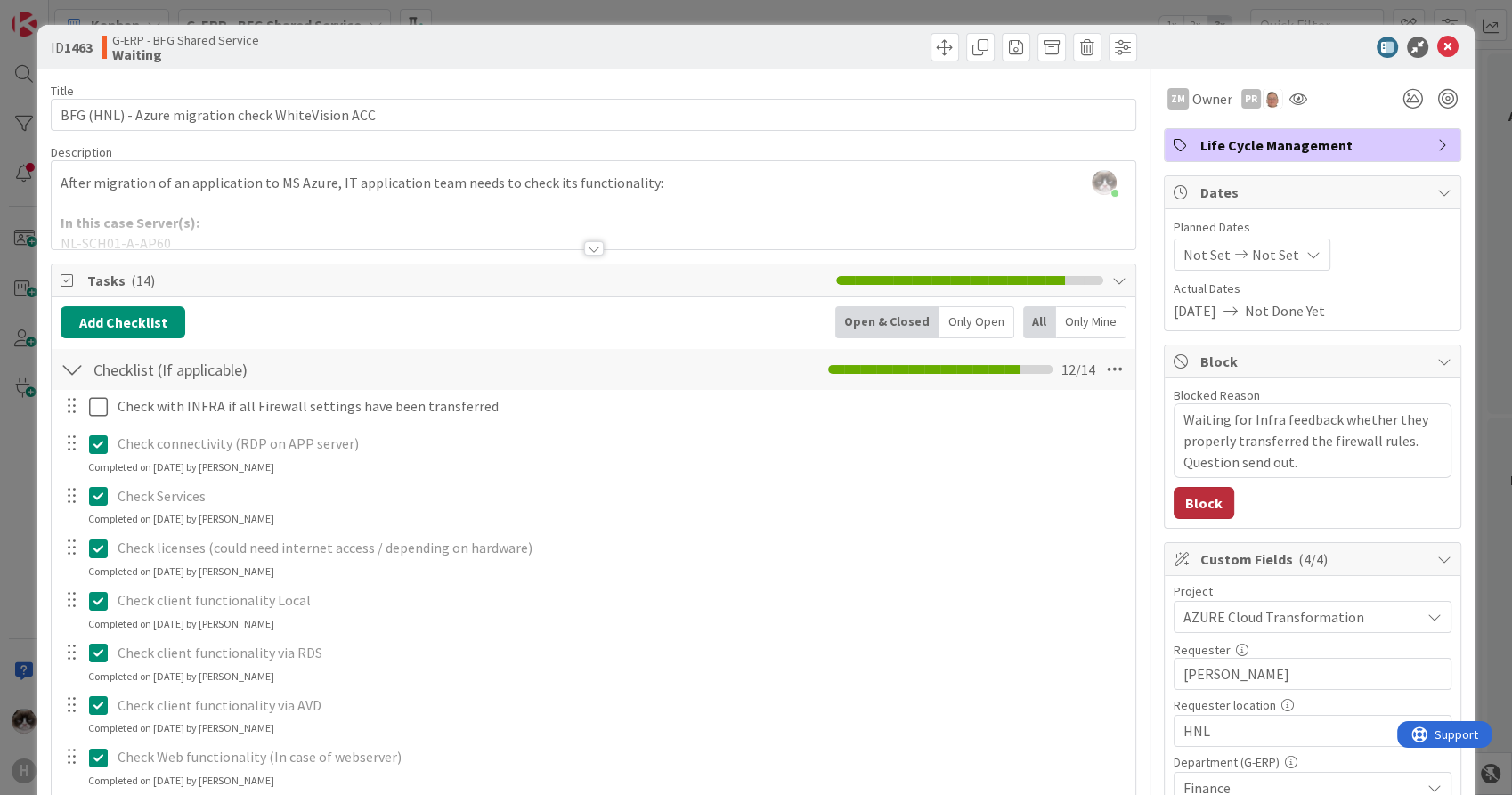
click at [1200, 505] on button "Block" at bounding box center [1203, 504] width 60 height 32
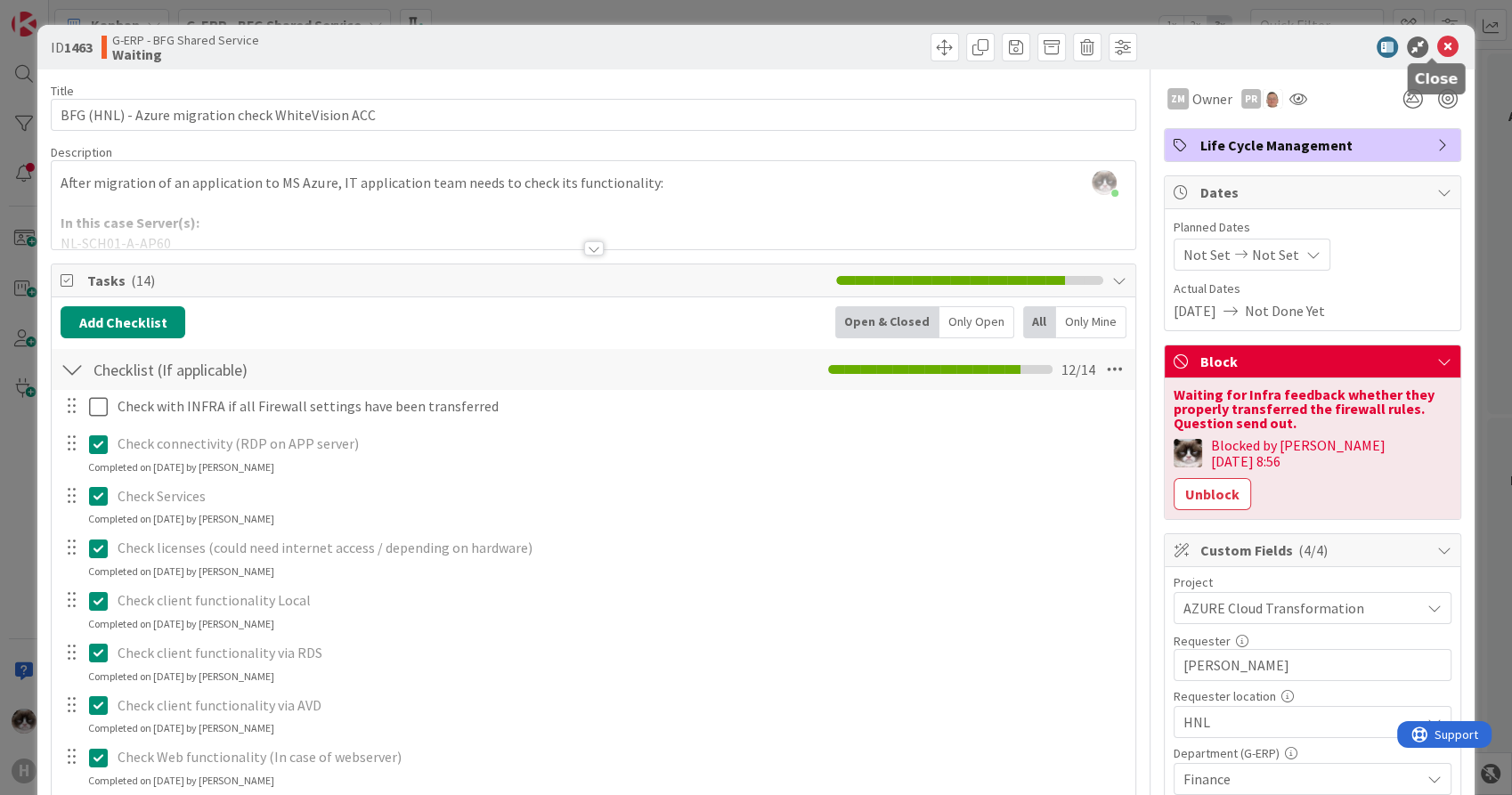
click at [1437, 42] on icon at bounding box center [1448, 47] width 22 height 22
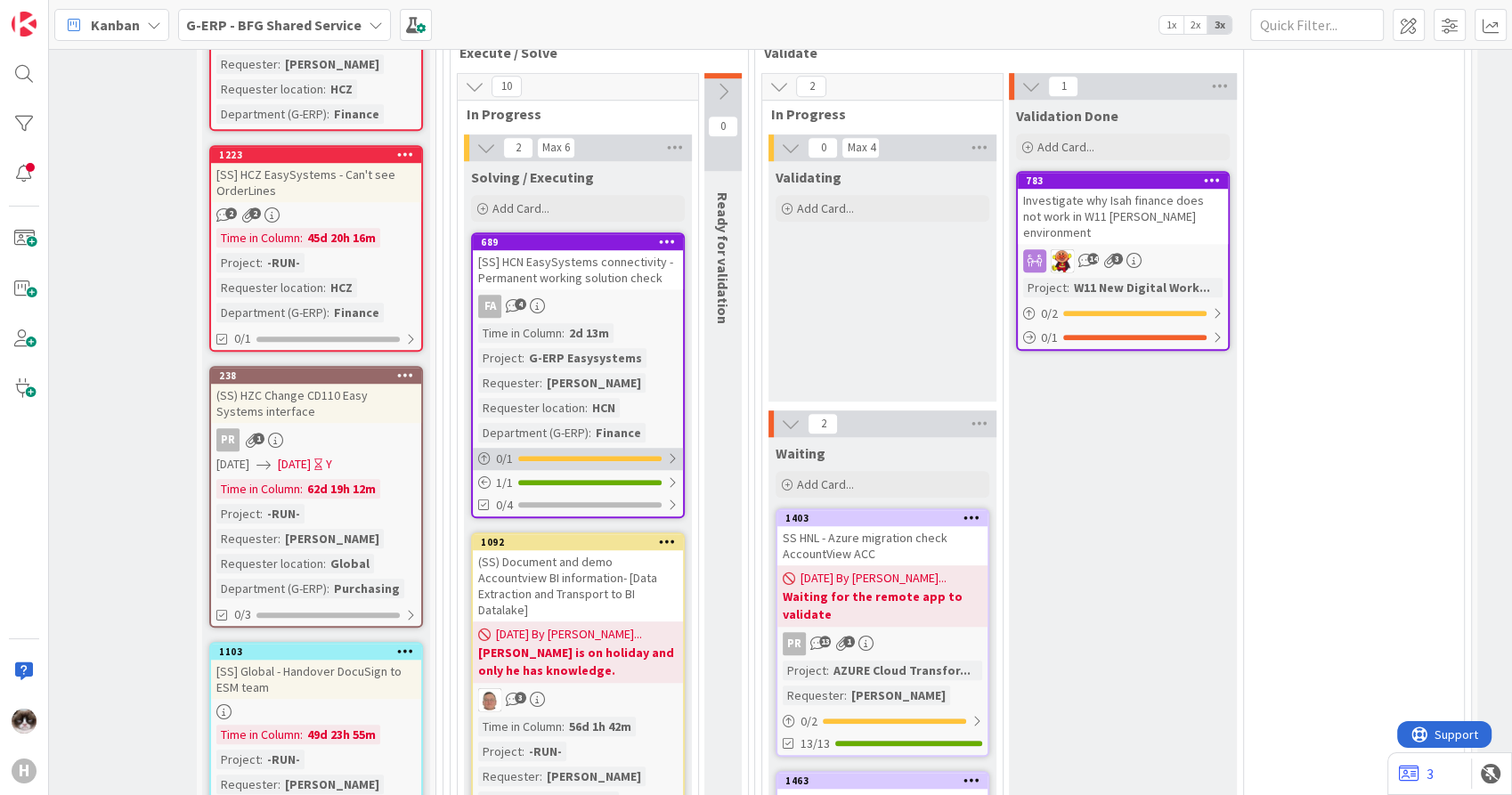
scroll to position [1284, 87]
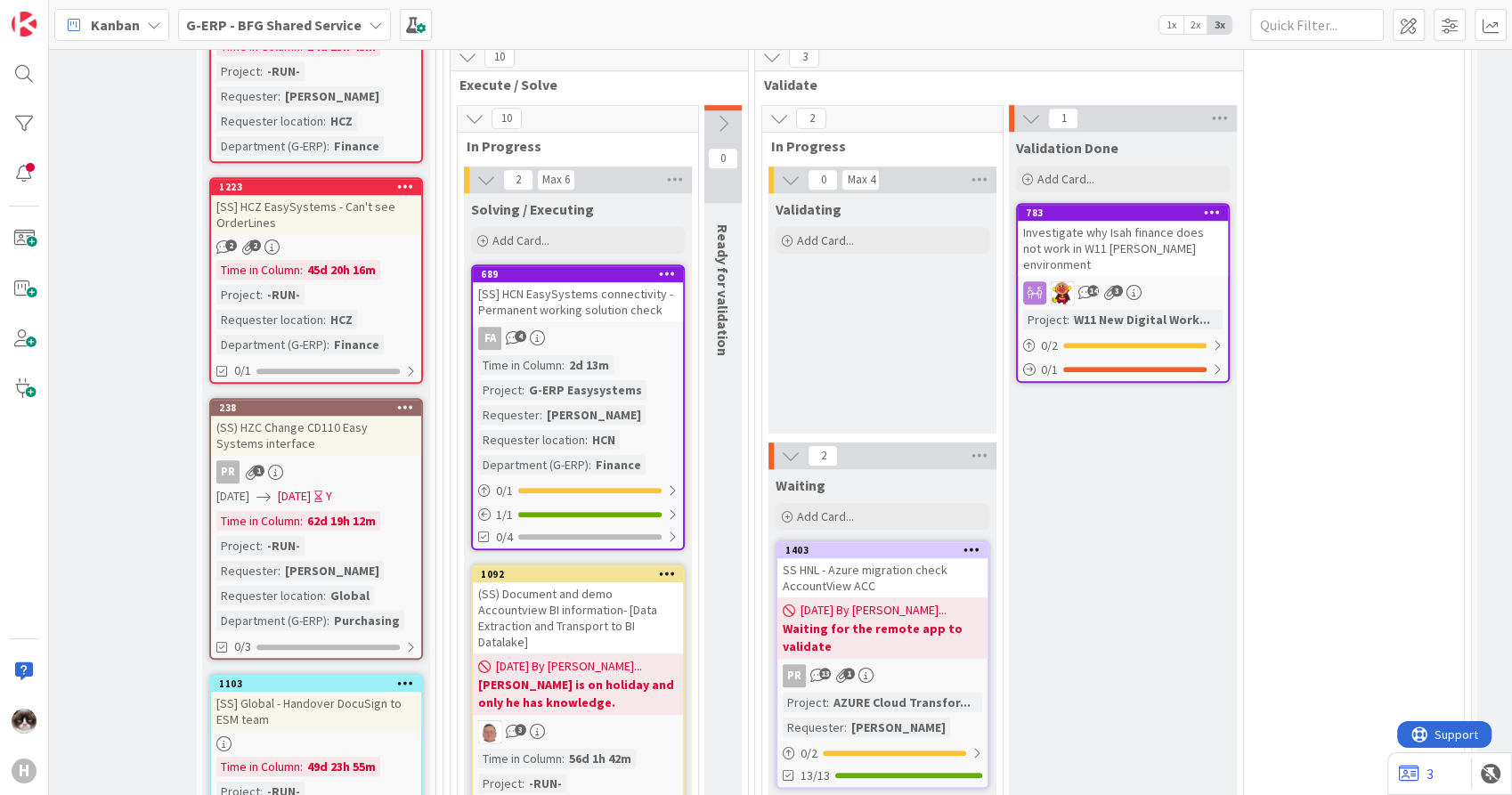
click at [613, 297] on div "[SS] HCN EasySystems connectivity - Permanent working solution check" at bounding box center [577, 301] width 210 height 39
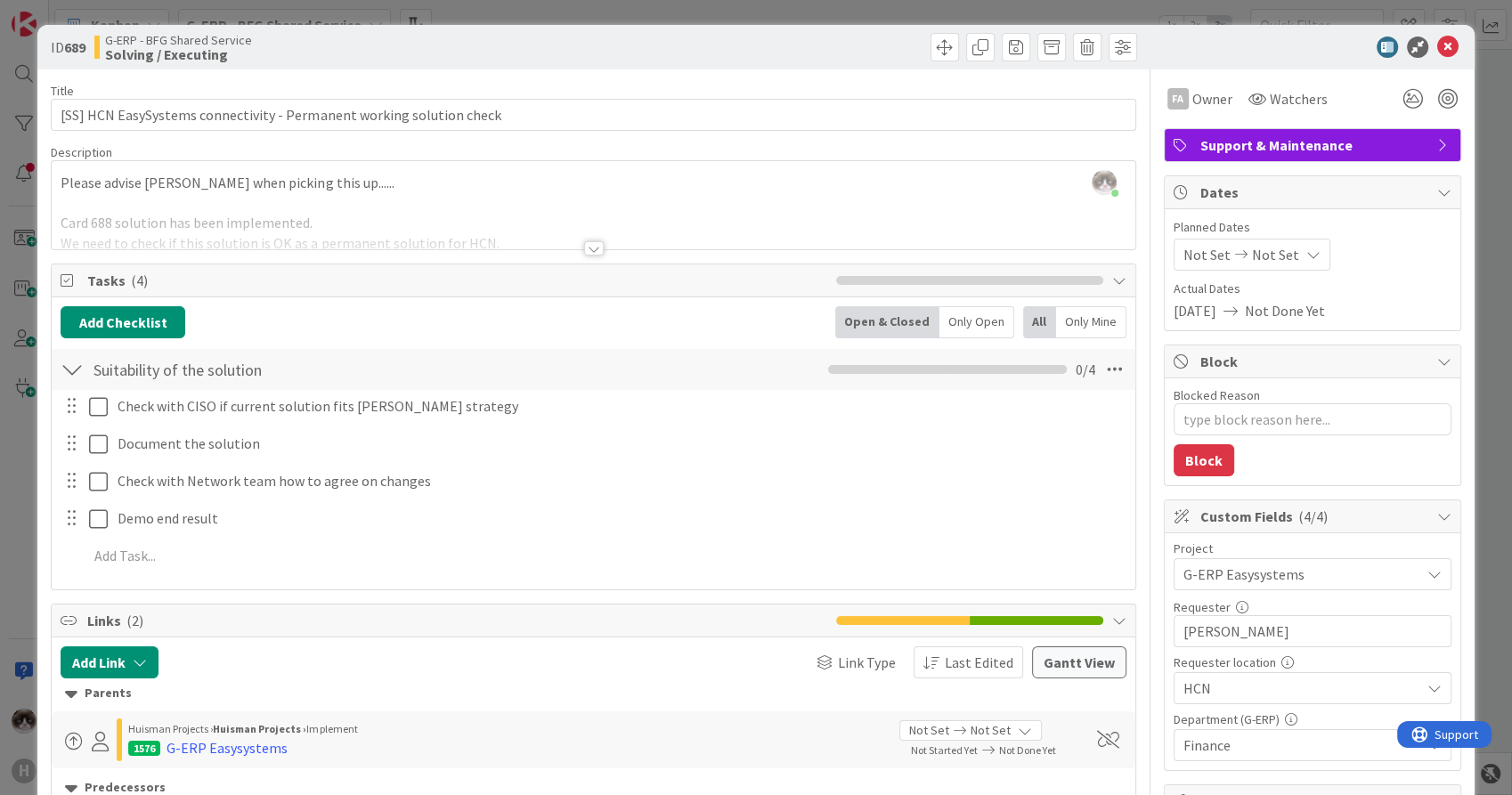
click at [586, 245] on div at bounding box center [594, 248] width 20 height 14
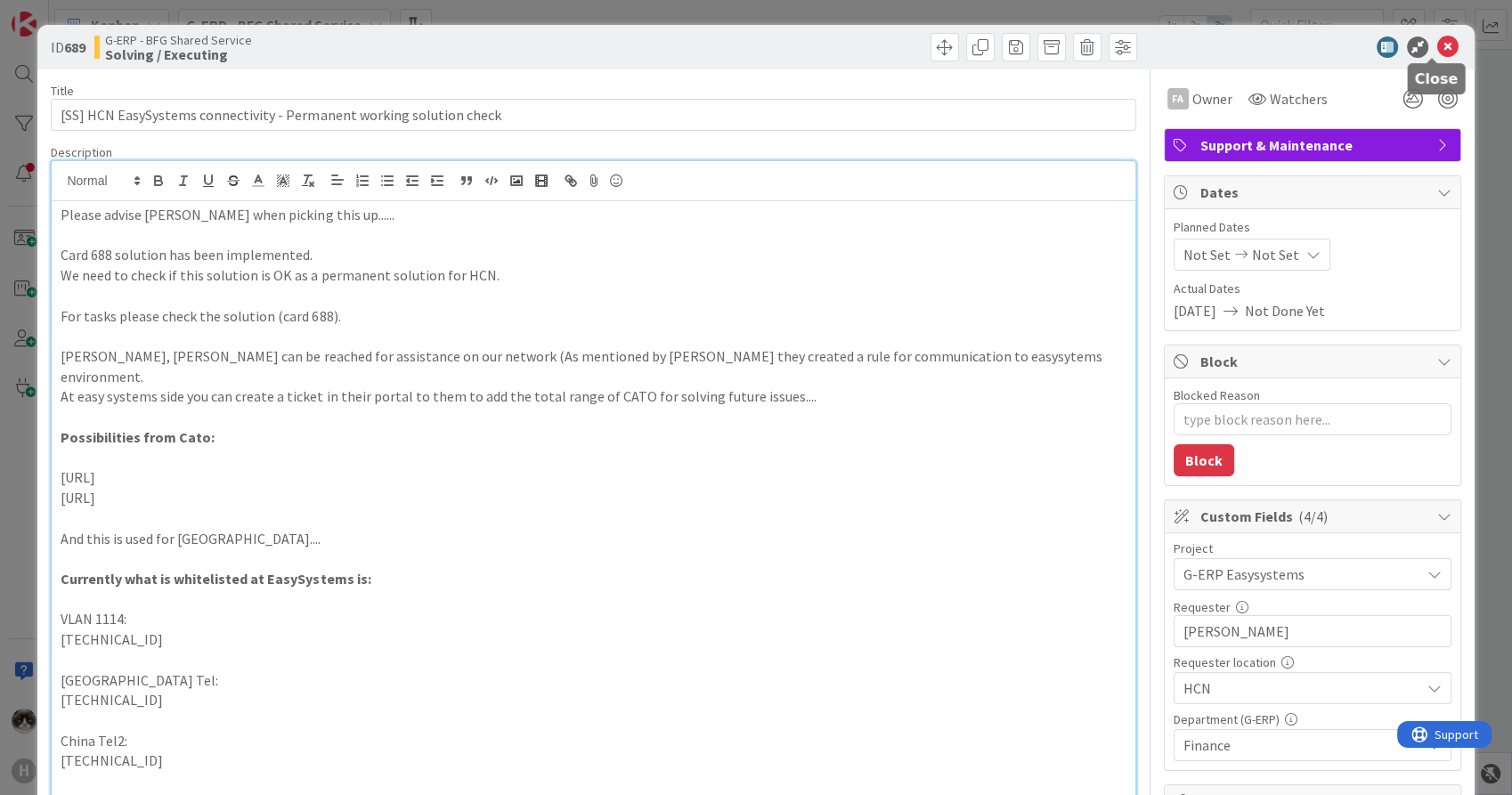
click at [1438, 43] on icon at bounding box center [1448, 47] width 22 height 22
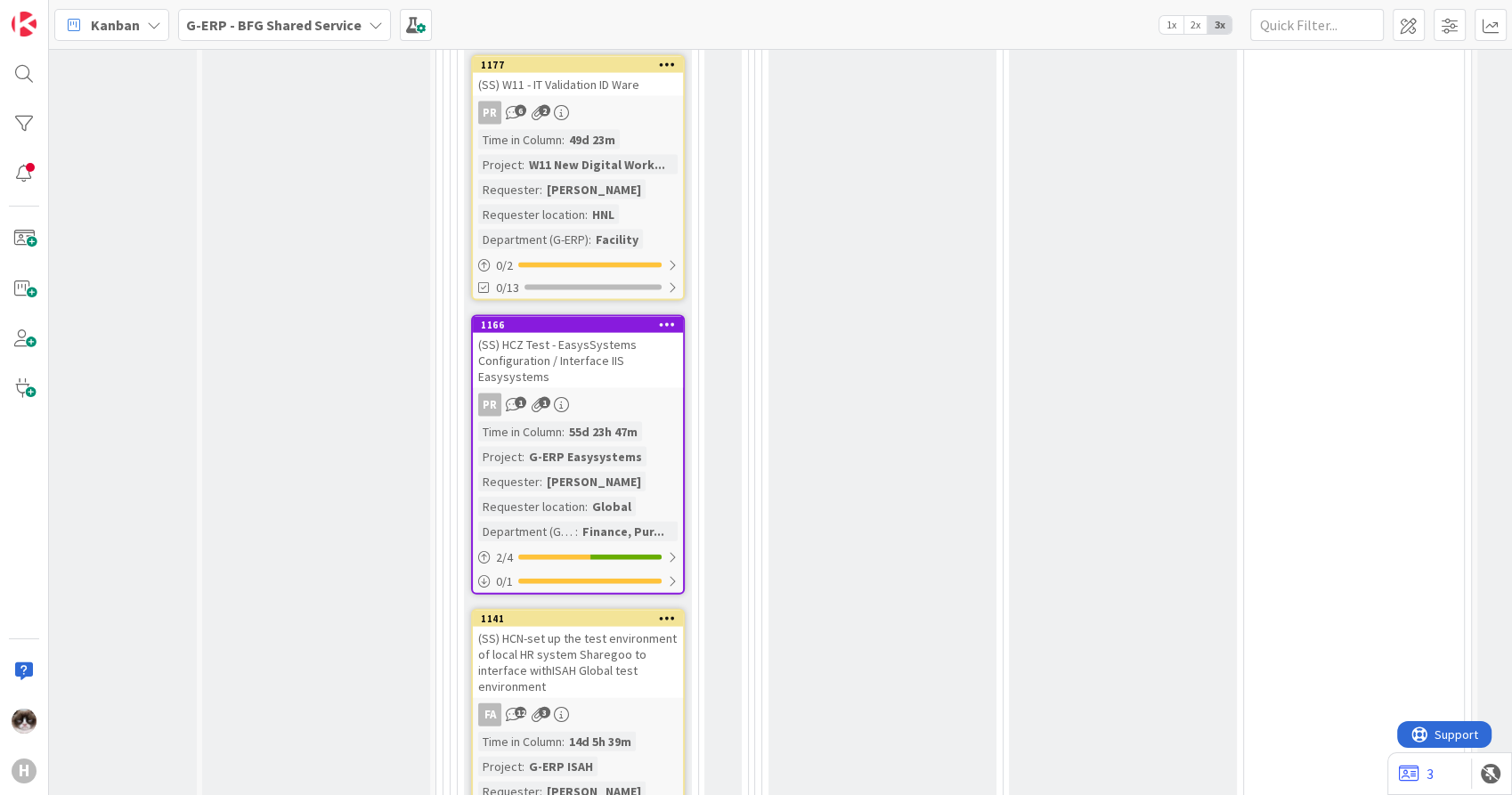
scroll to position [3876, 87]
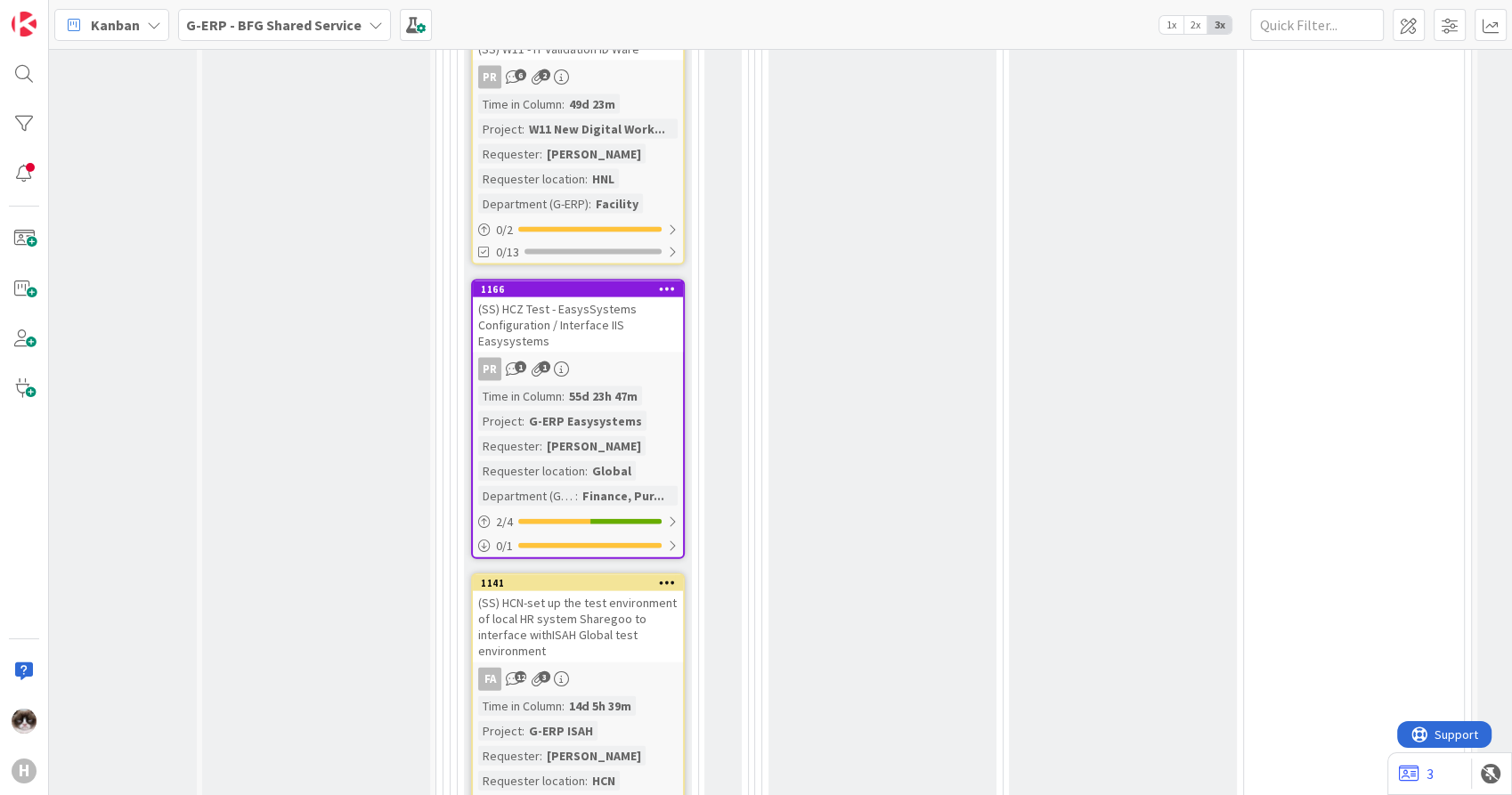
click at [608, 300] on div "(SS) HCZ Test - EasysSystems Configuration / Interface IIS Easysystems" at bounding box center [577, 325] width 210 height 55
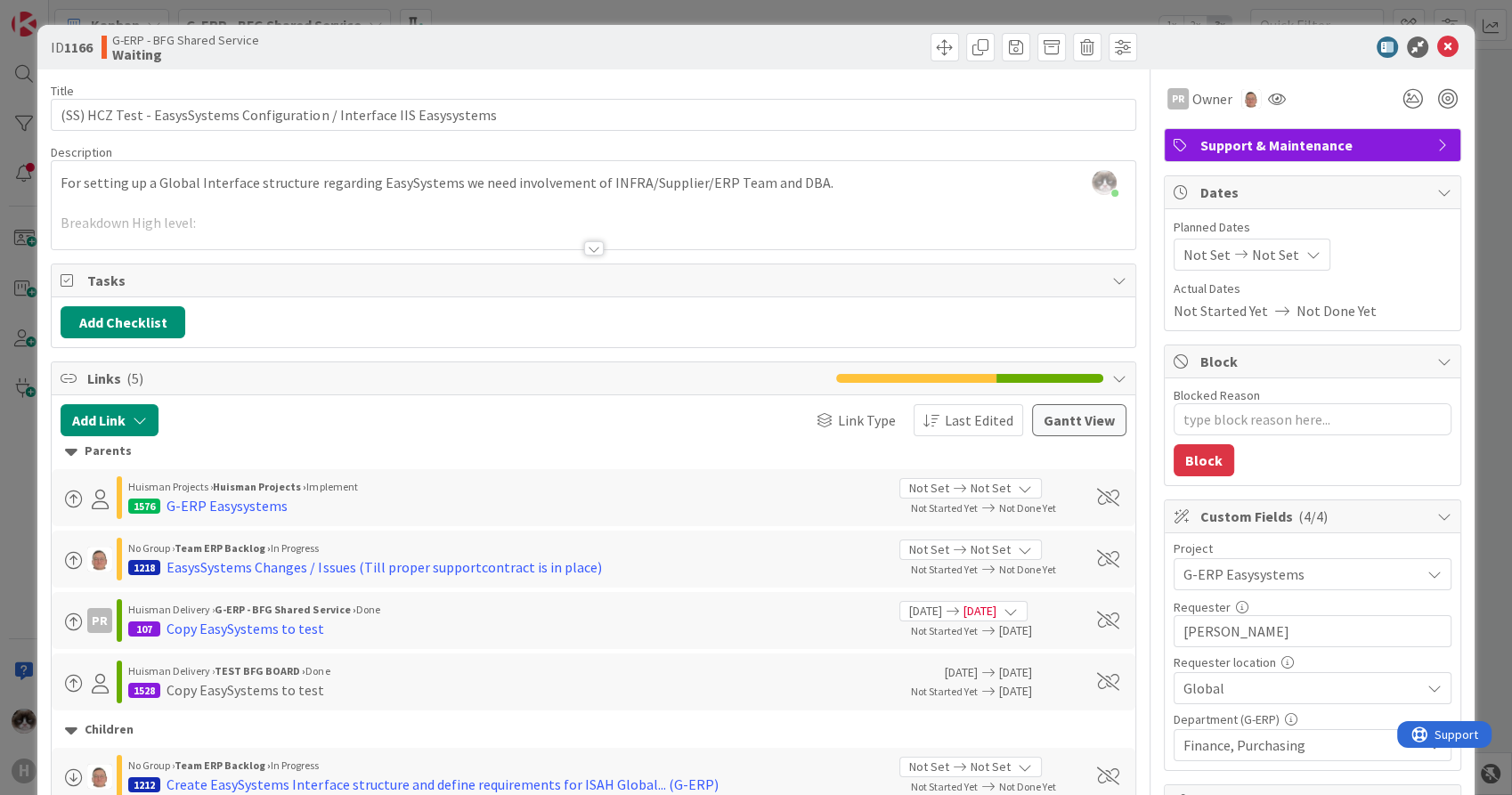
click at [585, 244] on div at bounding box center [594, 248] width 20 height 14
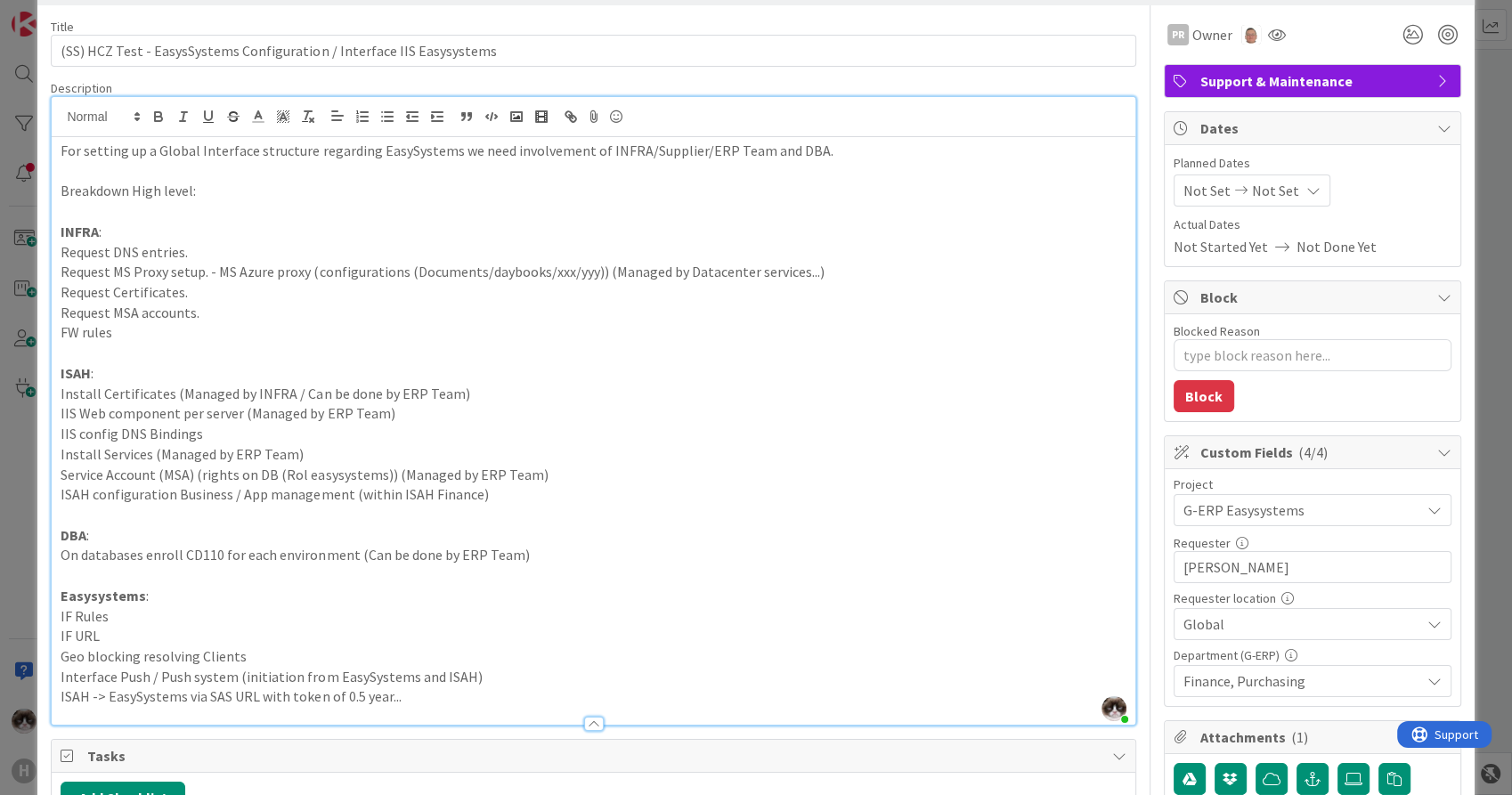
scroll to position [99, 0]
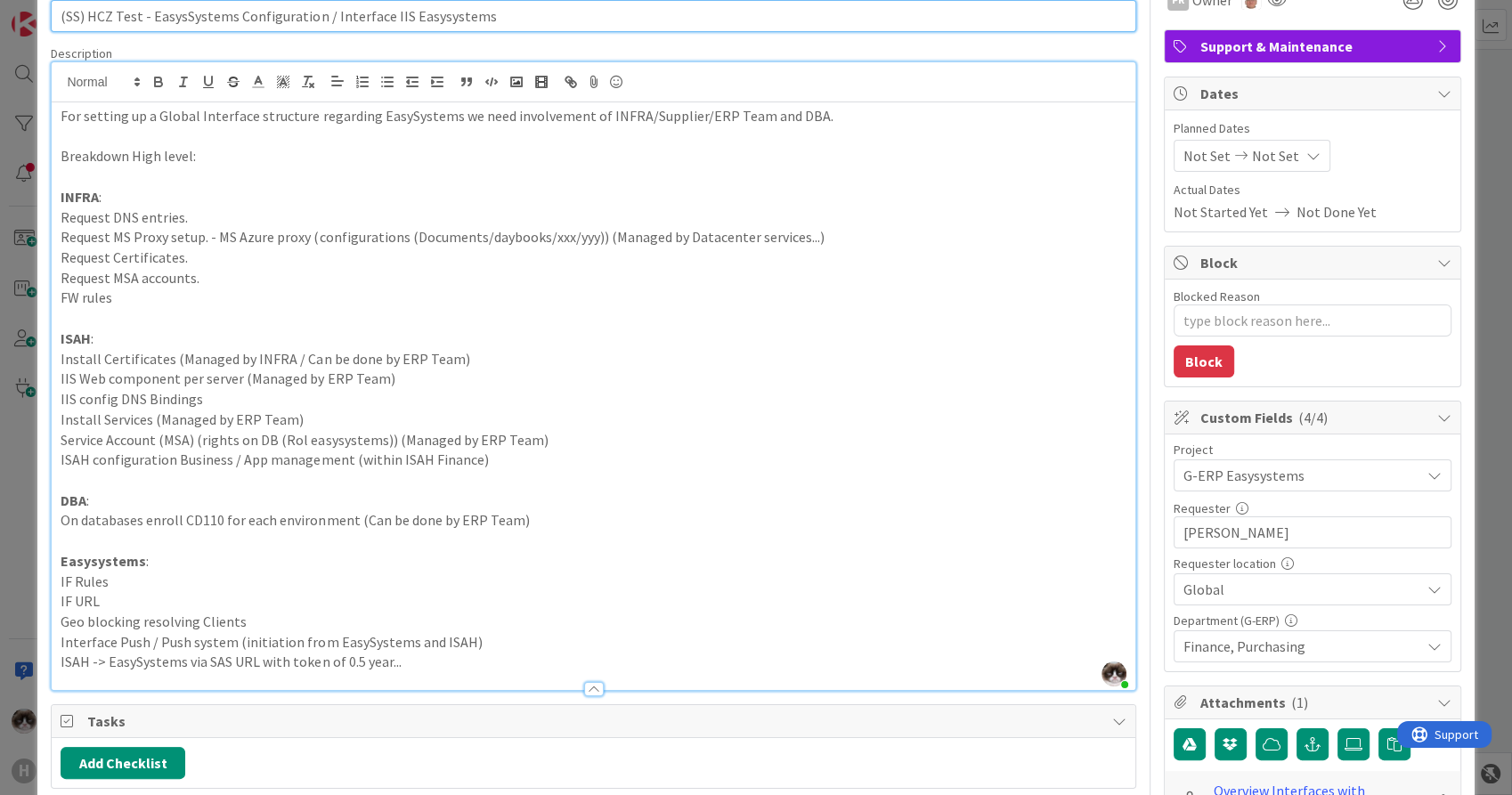
click at [114, 16] on input "(SS) HCZ Test - EasysSystems Configuration / Interface IIS Easysystems" at bounding box center [593, 16] width 1084 height 32
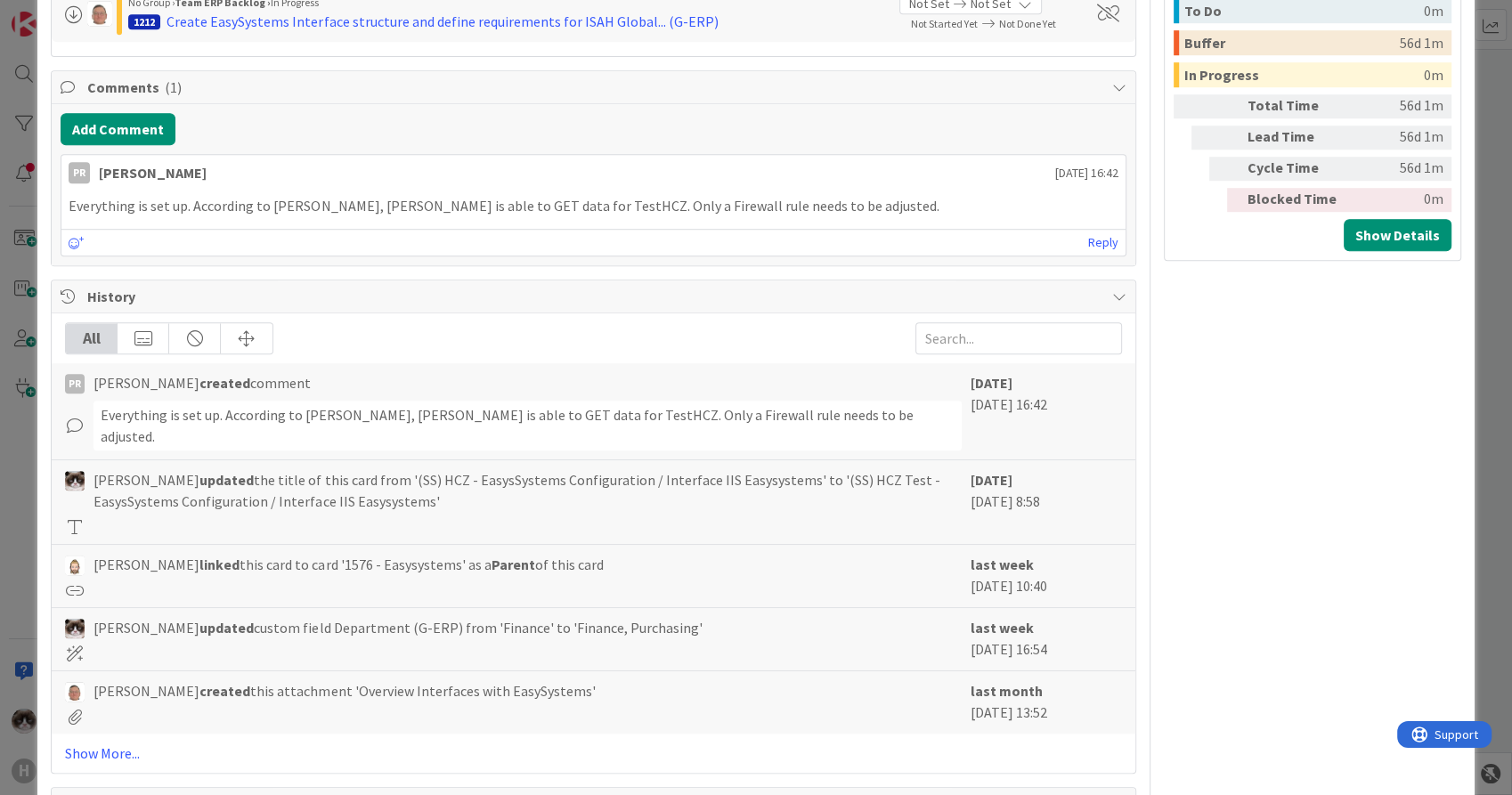
scroll to position [1382, 0]
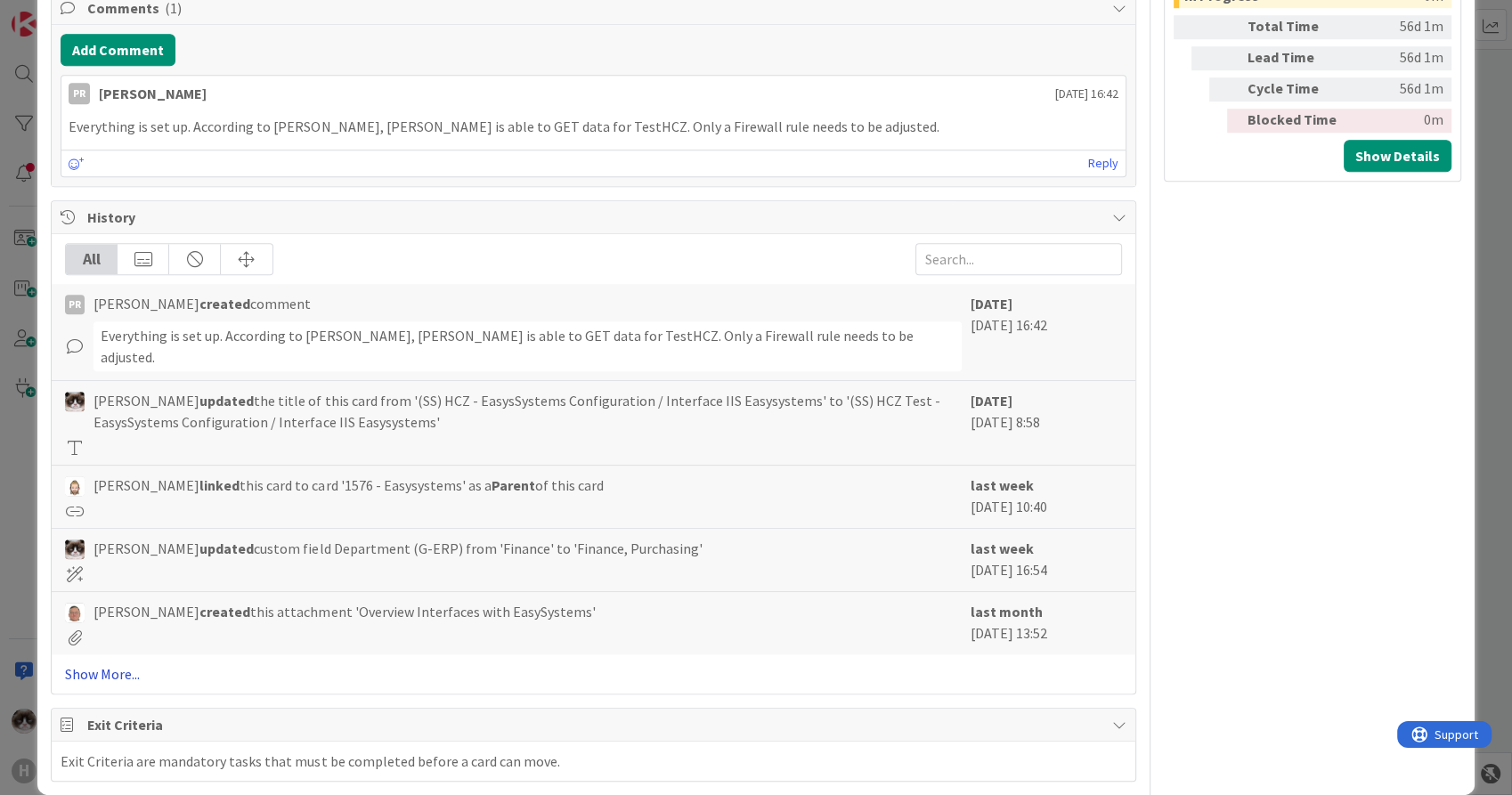
click at [93, 663] on link "Show More..." at bounding box center [593, 674] width 1056 height 22
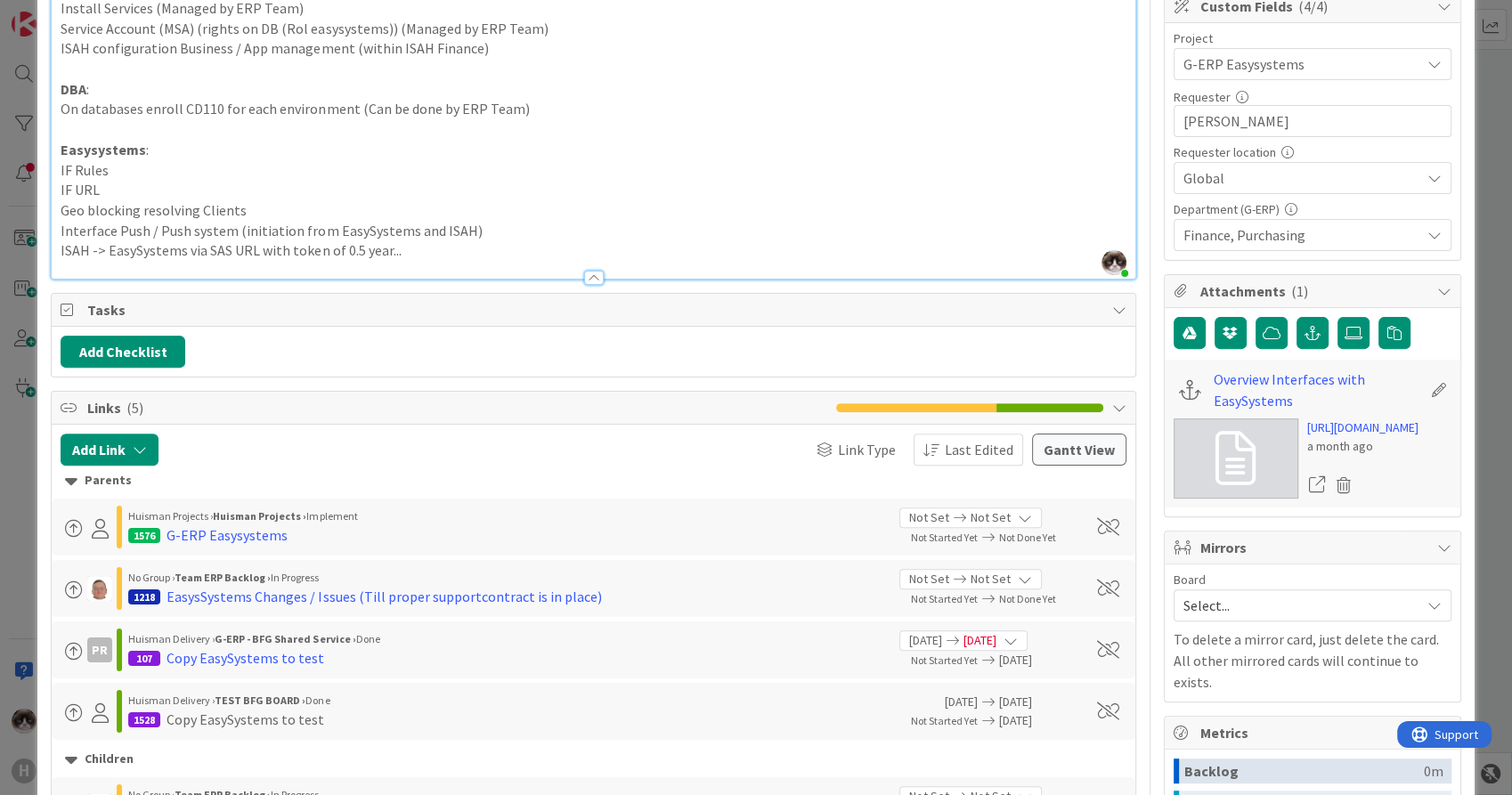
scroll to position [0, 0]
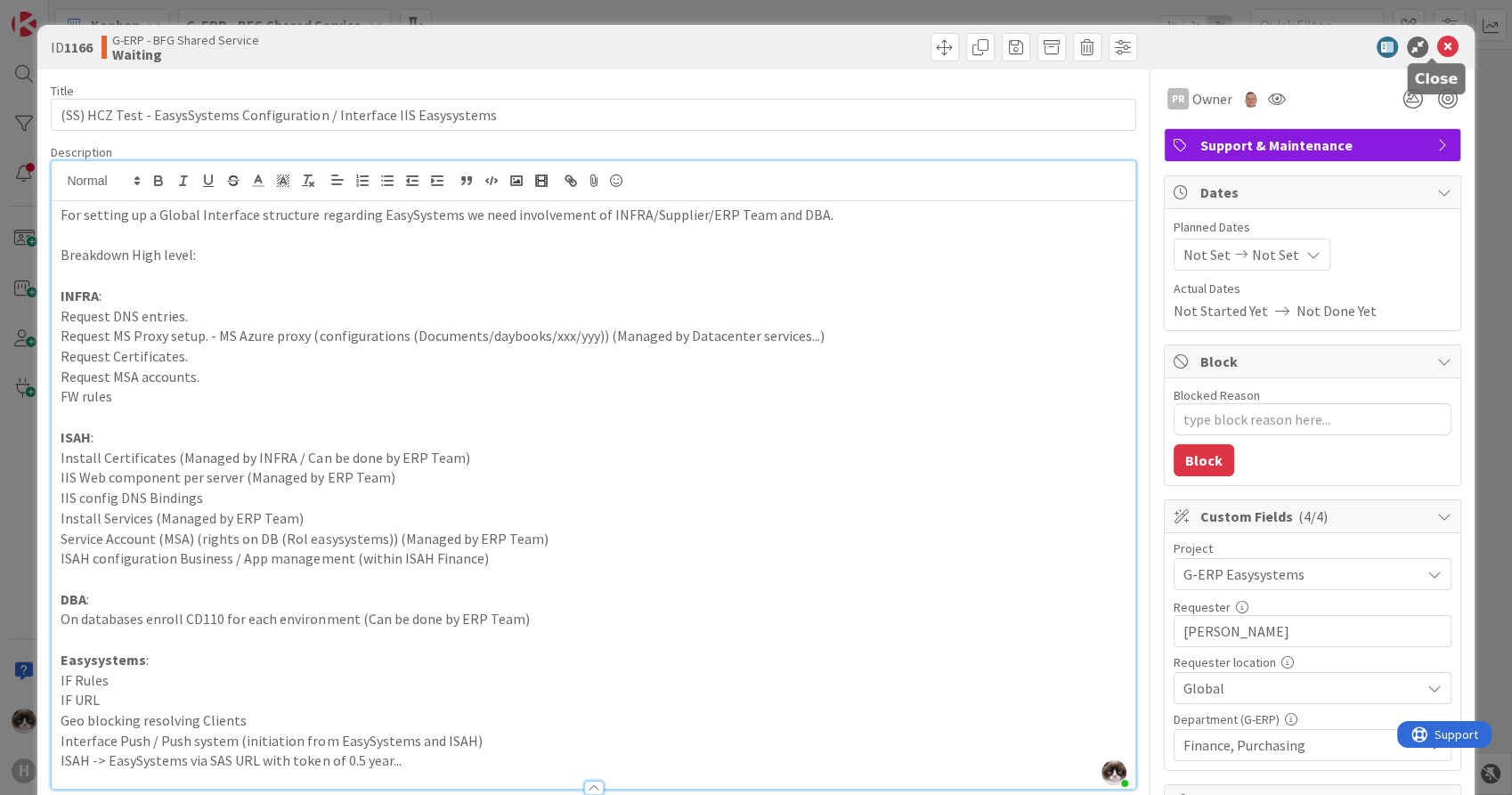
click at [1437, 38] on icon at bounding box center [1448, 47] width 22 height 22
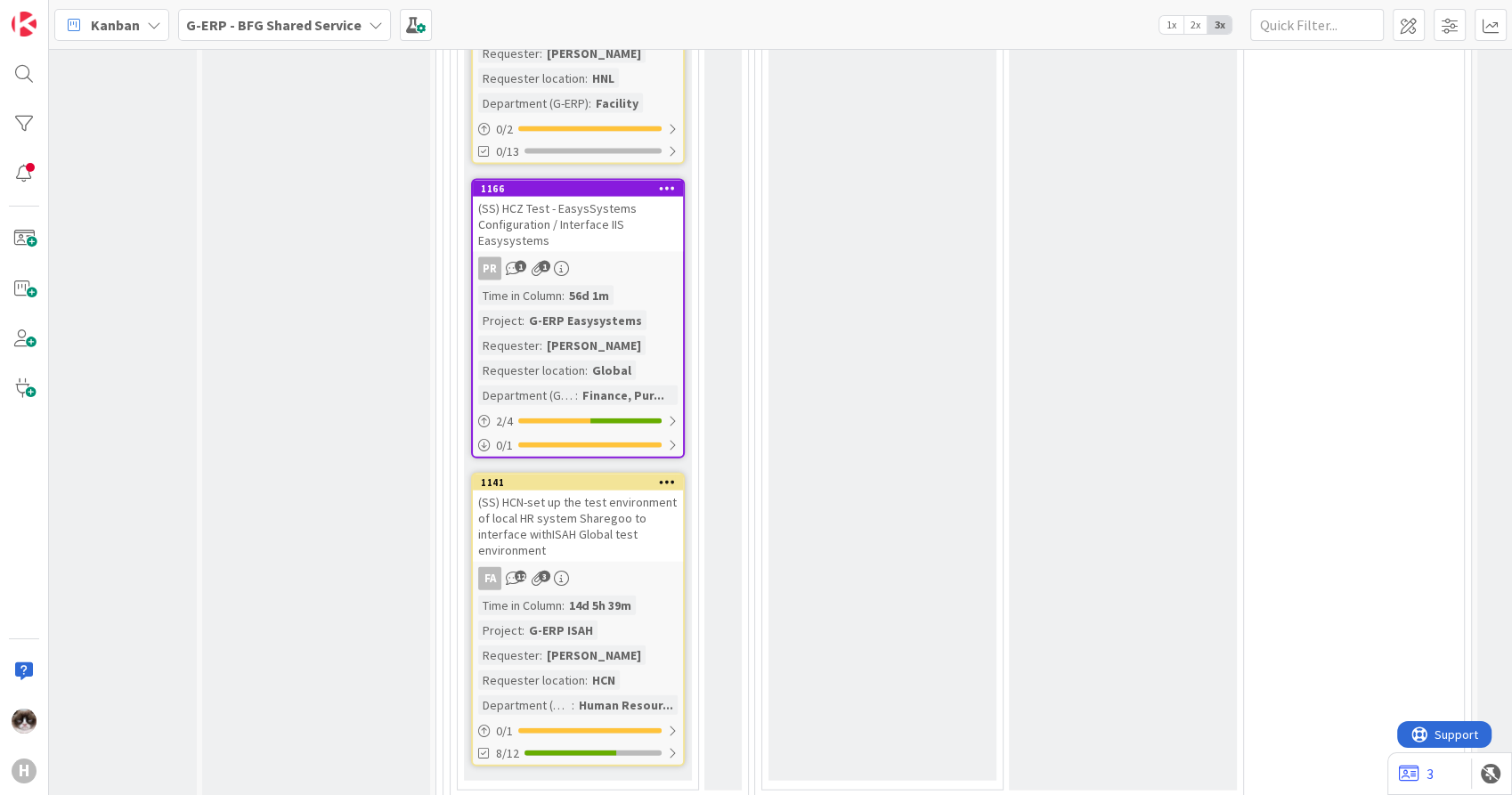
scroll to position [4073, 87]
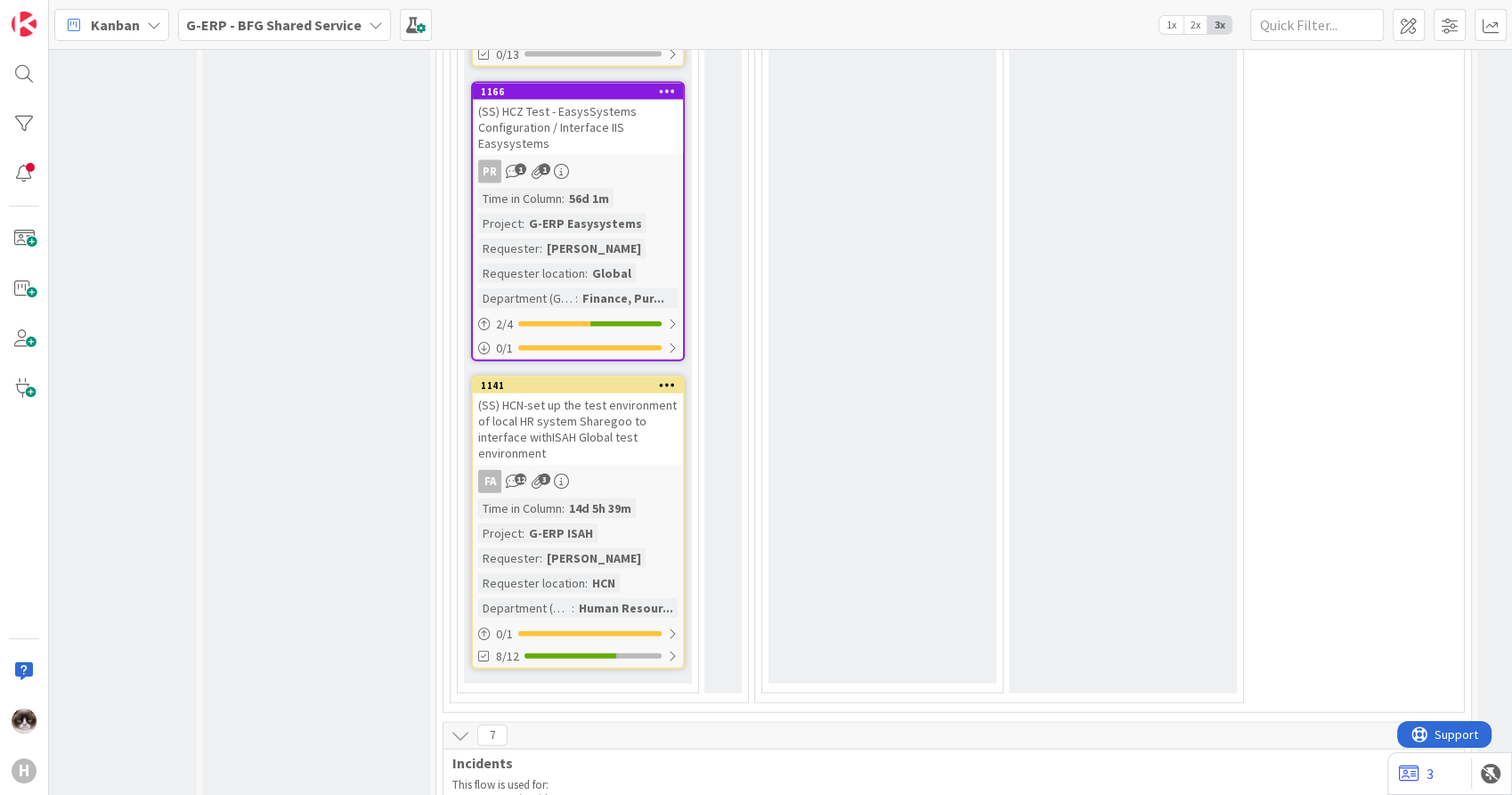
click at [645, 399] on div "(SS) HCN-set up the test environment of local HR system Sharegoo to interface w…" at bounding box center [577, 429] width 210 height 71
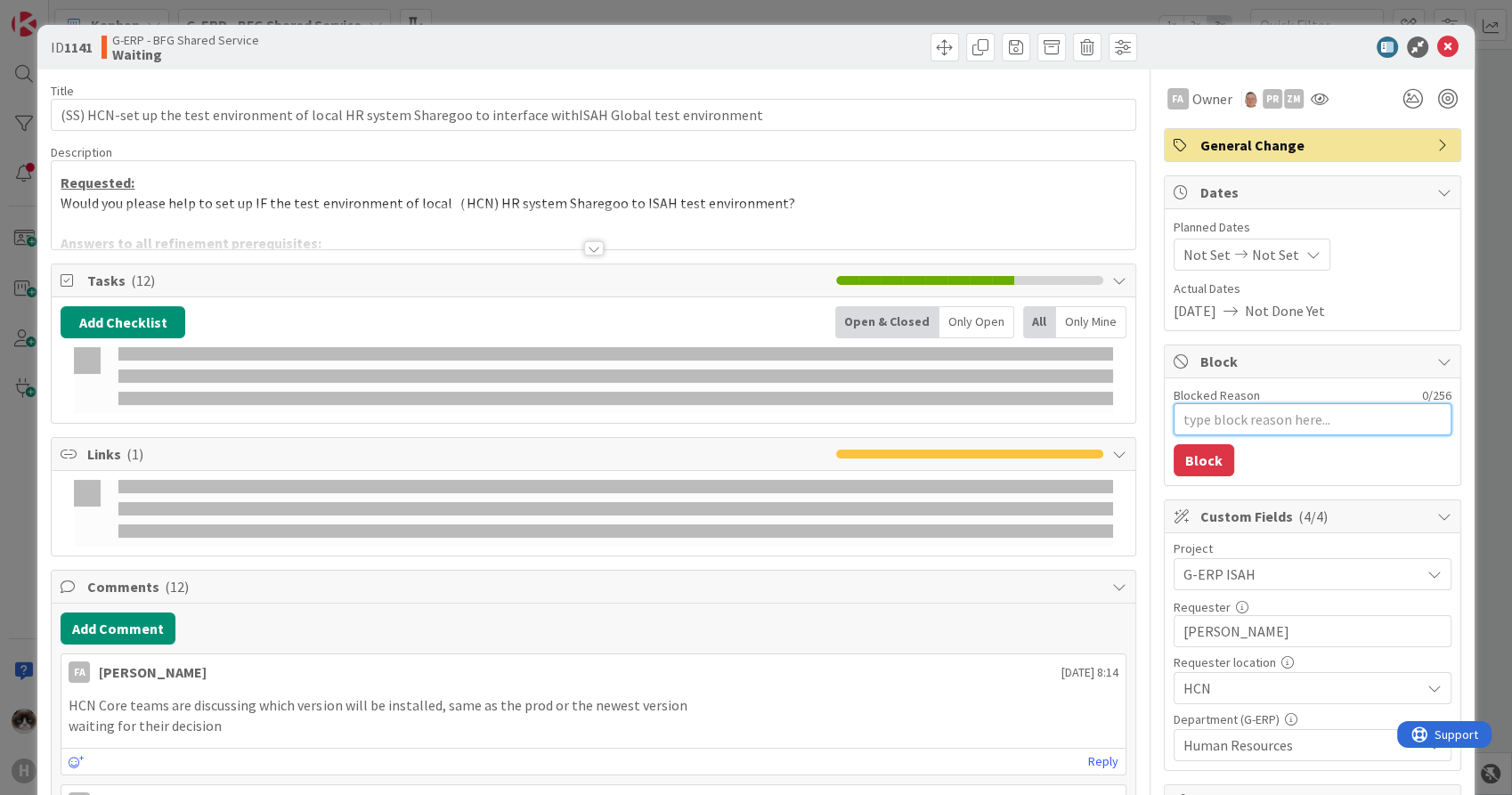
click at [1228, 403] on textarea "Blocked Reason" at bounding box center [1313, 420] width 278 height 32
click at [1222, 419] on textarea "Blocked Reason" at bounding box center [1313, 420] width 278 height 32
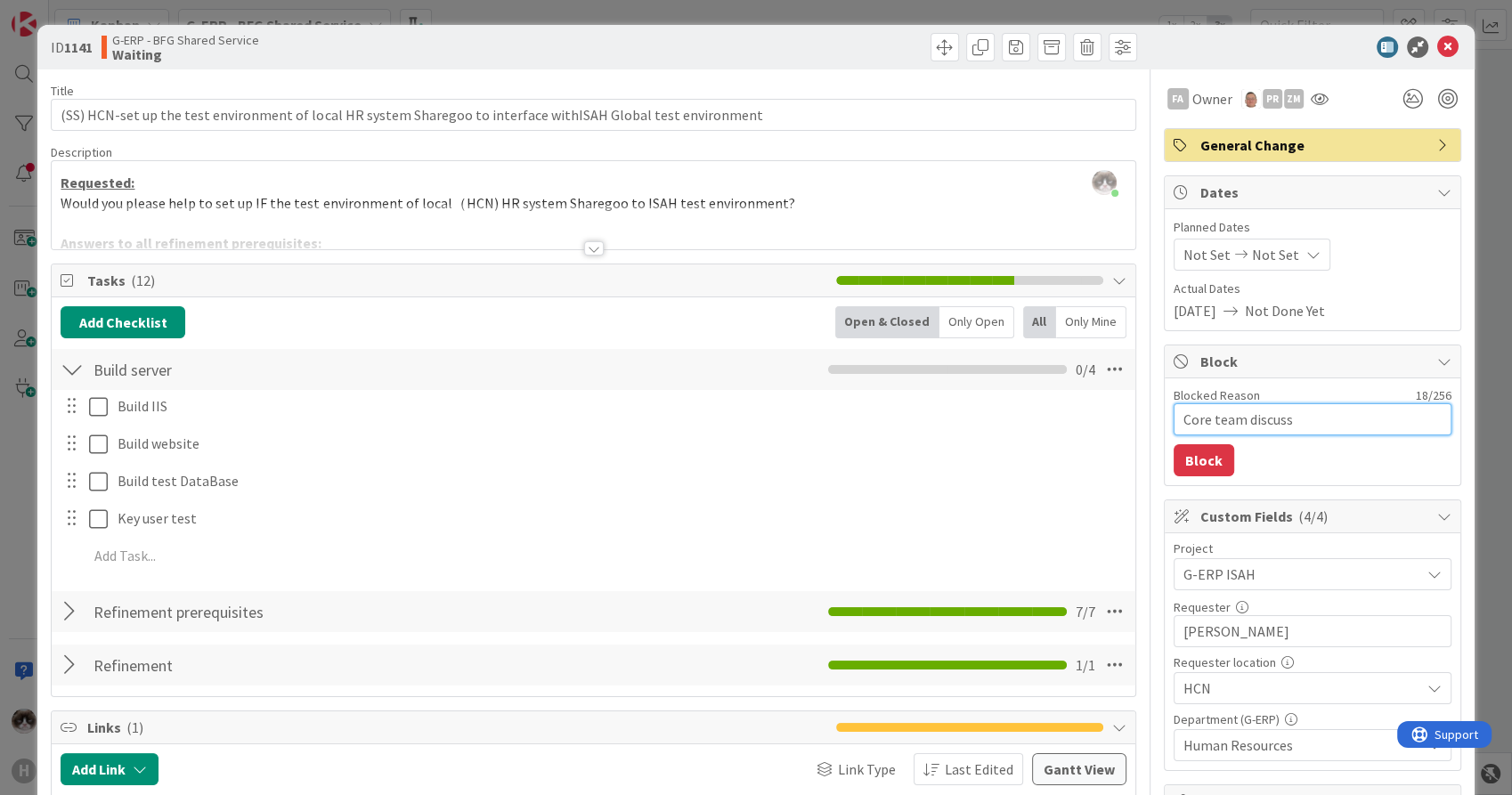
click at [1306, 430] on textarea "Core team discuss" at bounding box center [1313, 420] width 278 height 32
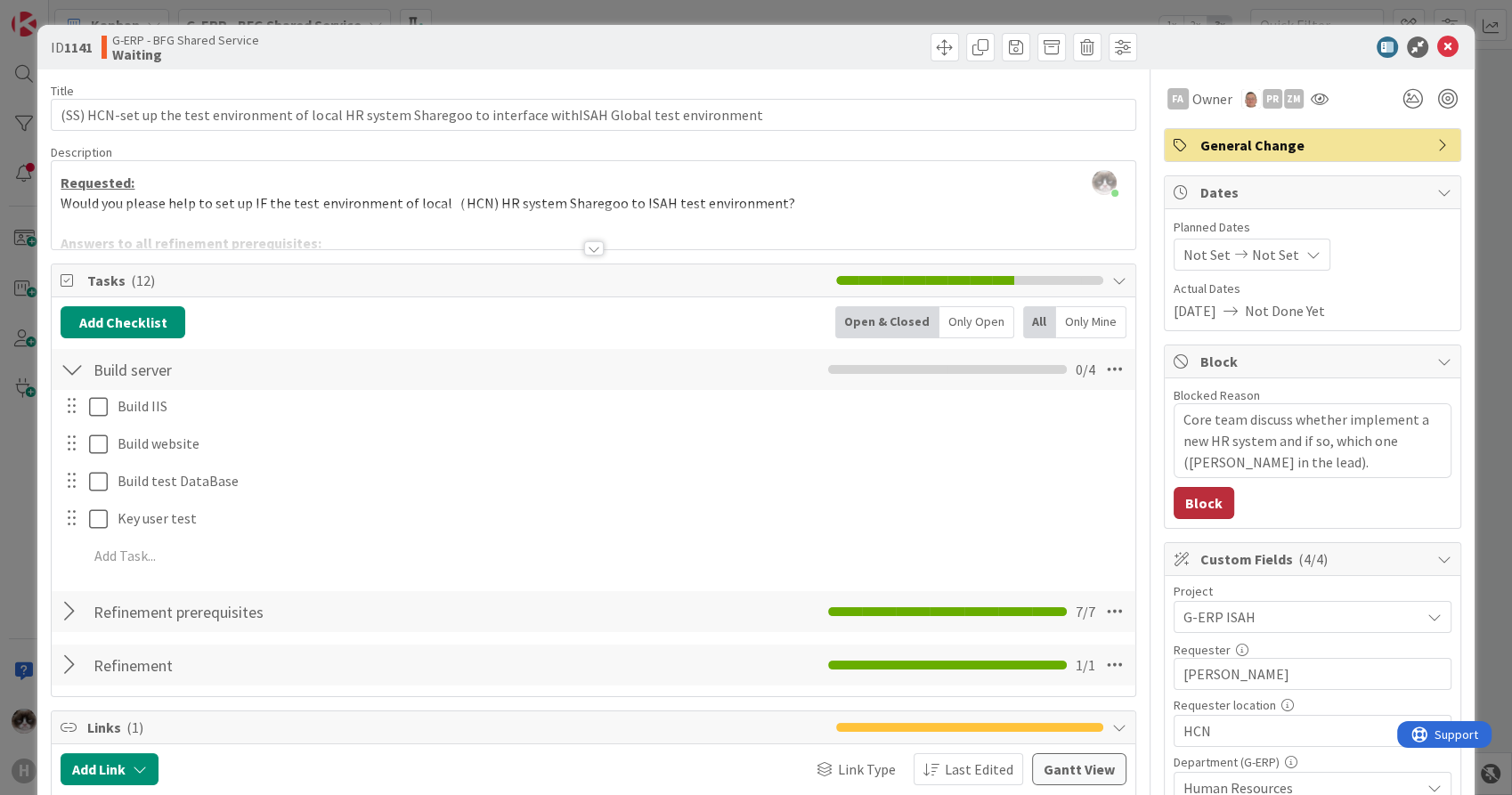
click at [1210, 506] on button "Block" at bounding box center [1203, 504] width 60 height 32
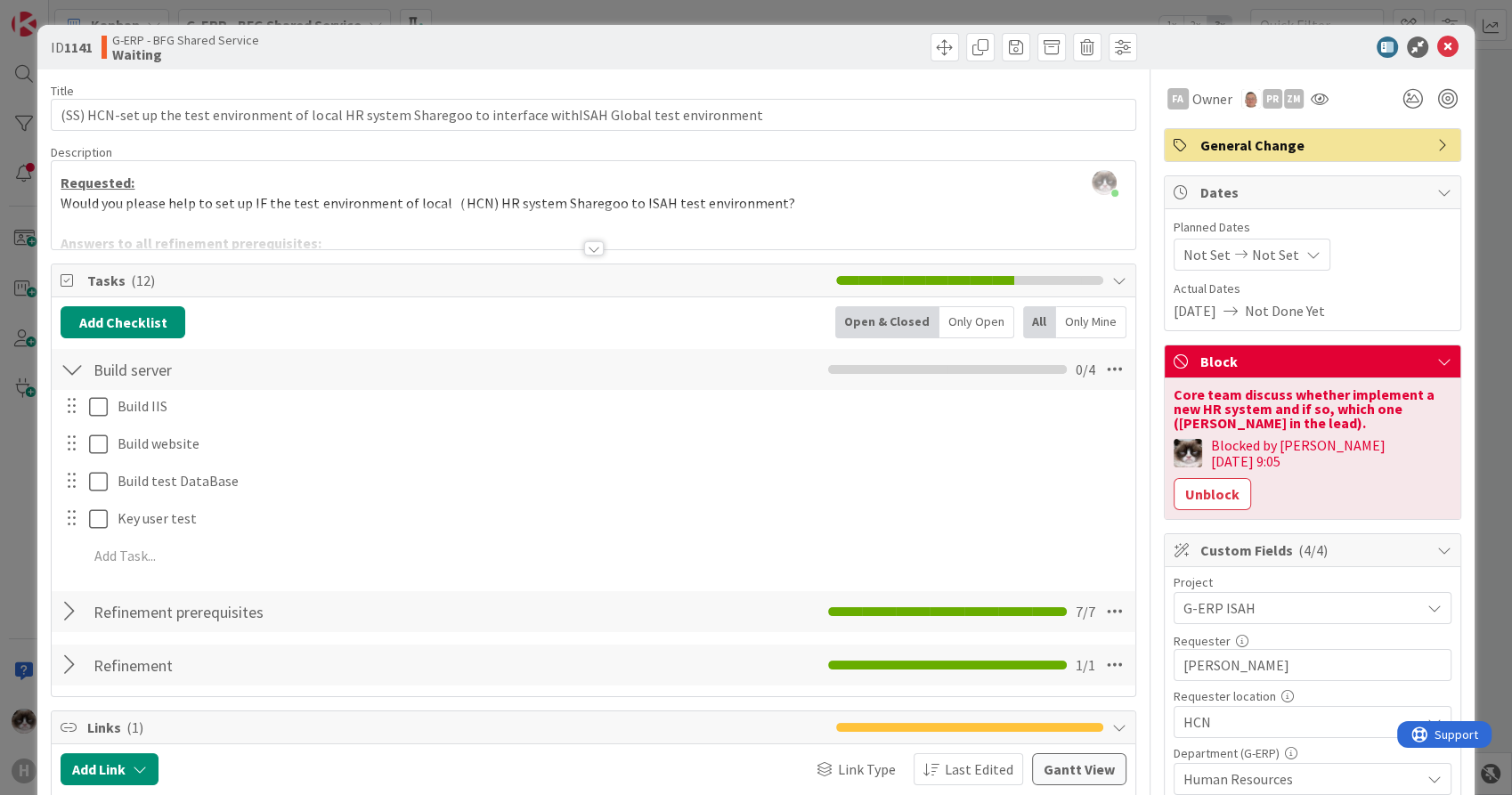
click at [1443, 41] on div at bounding box center [1303, 47] width 315 height 22
click at [1437, 49] on icon at bounding box center [1448, 47] width 22 height 22
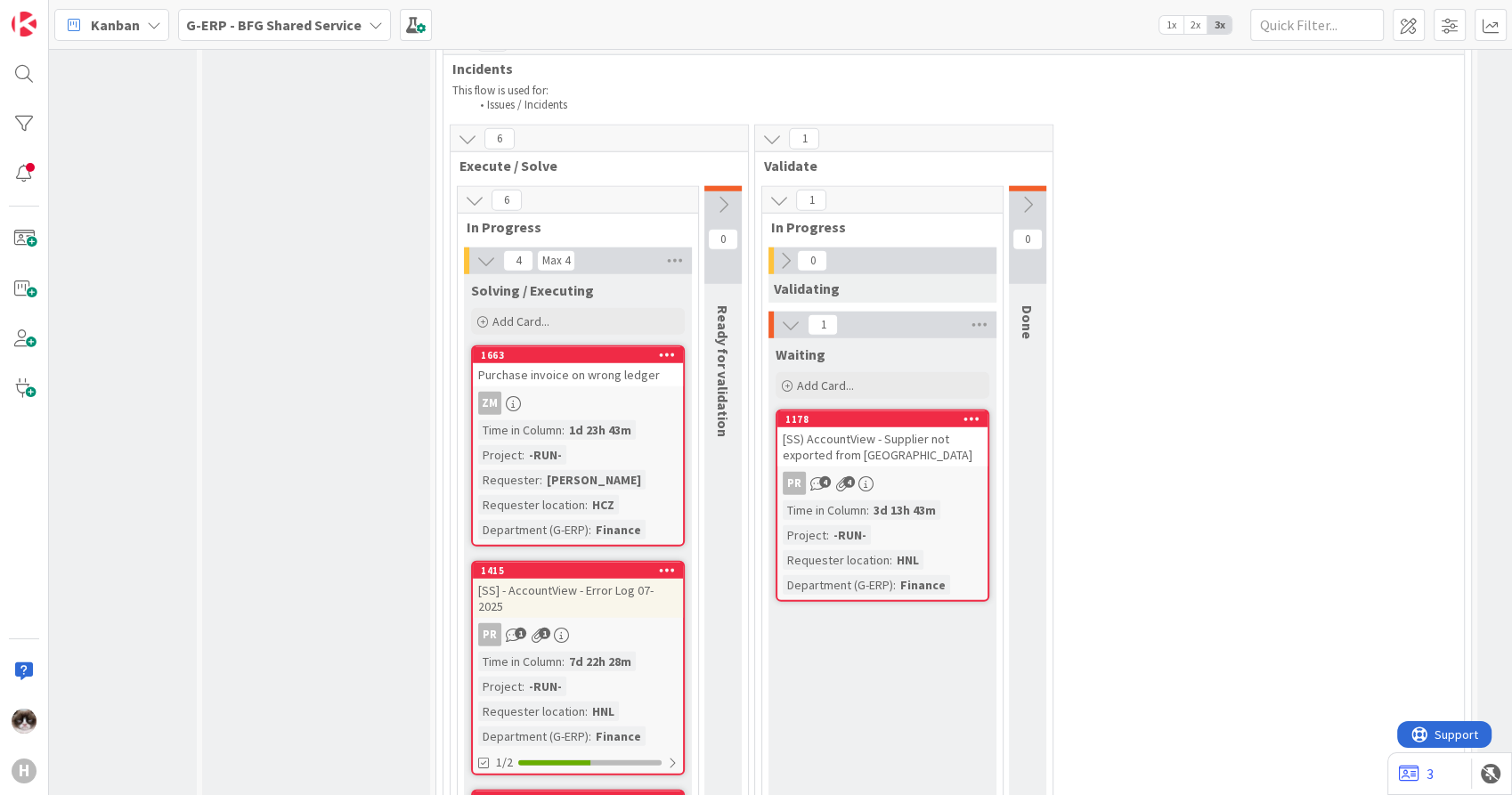
click at [940, 410] on link "1178 [SS) AccountView - Supplier not exported from Isah PR 4 4 Time in Column :…" at bounding box center [882, 505] width 214 height 192
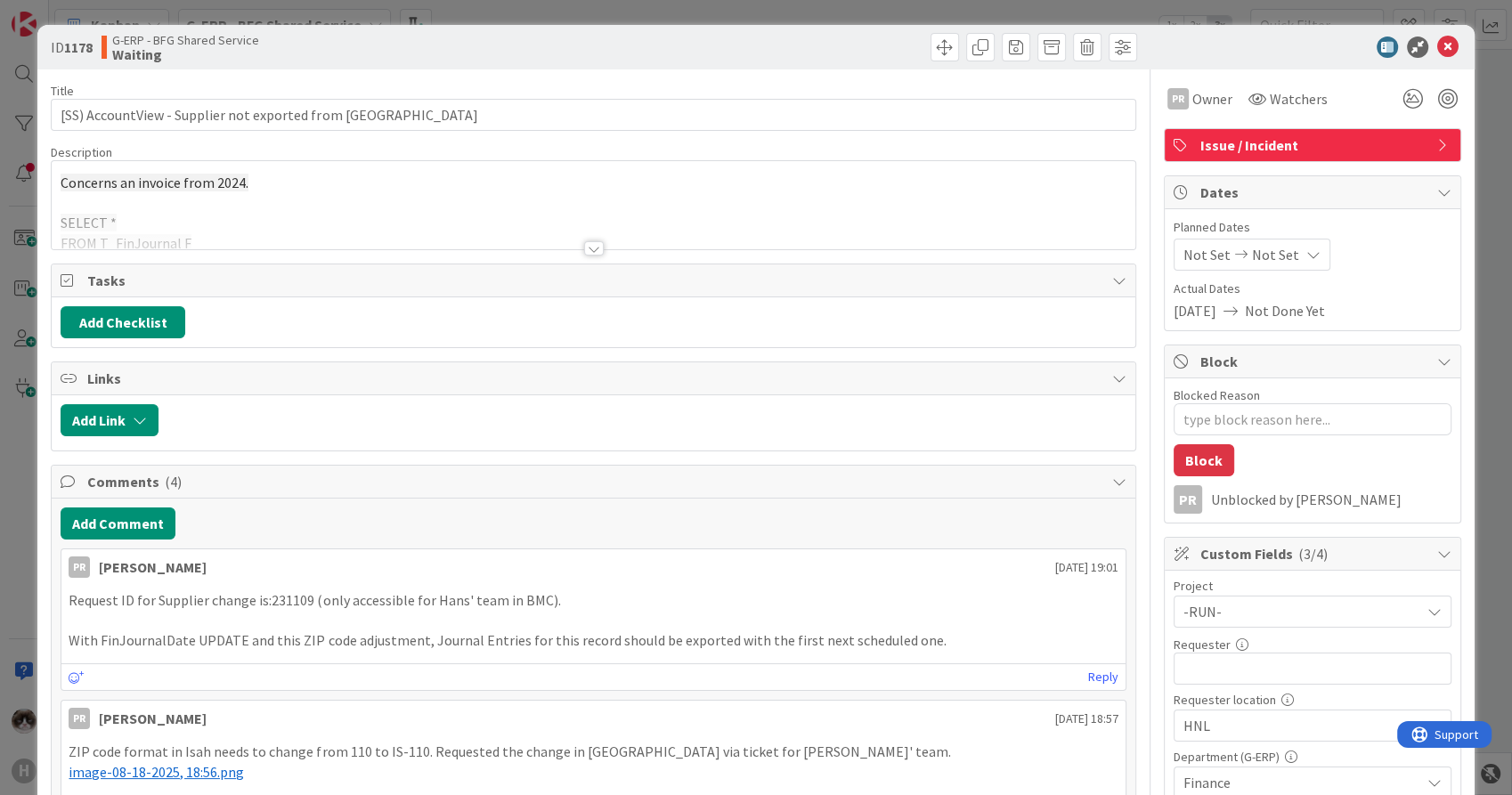
click at [584, 249] on div at bounding box center [594, 248] width 20 height 14
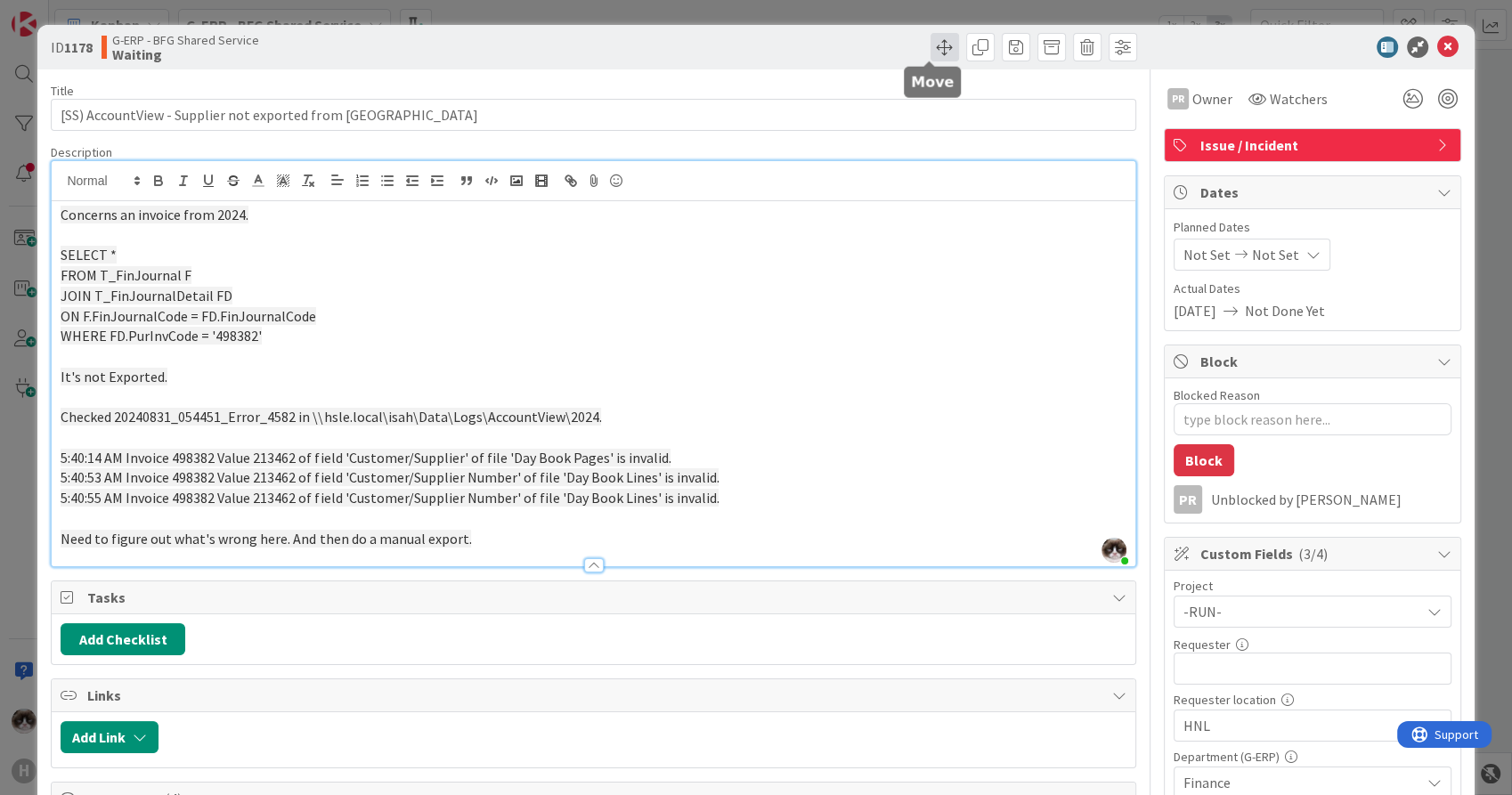
click at [930, 42] on span at bounding box center [945, 48] width 29 height 29
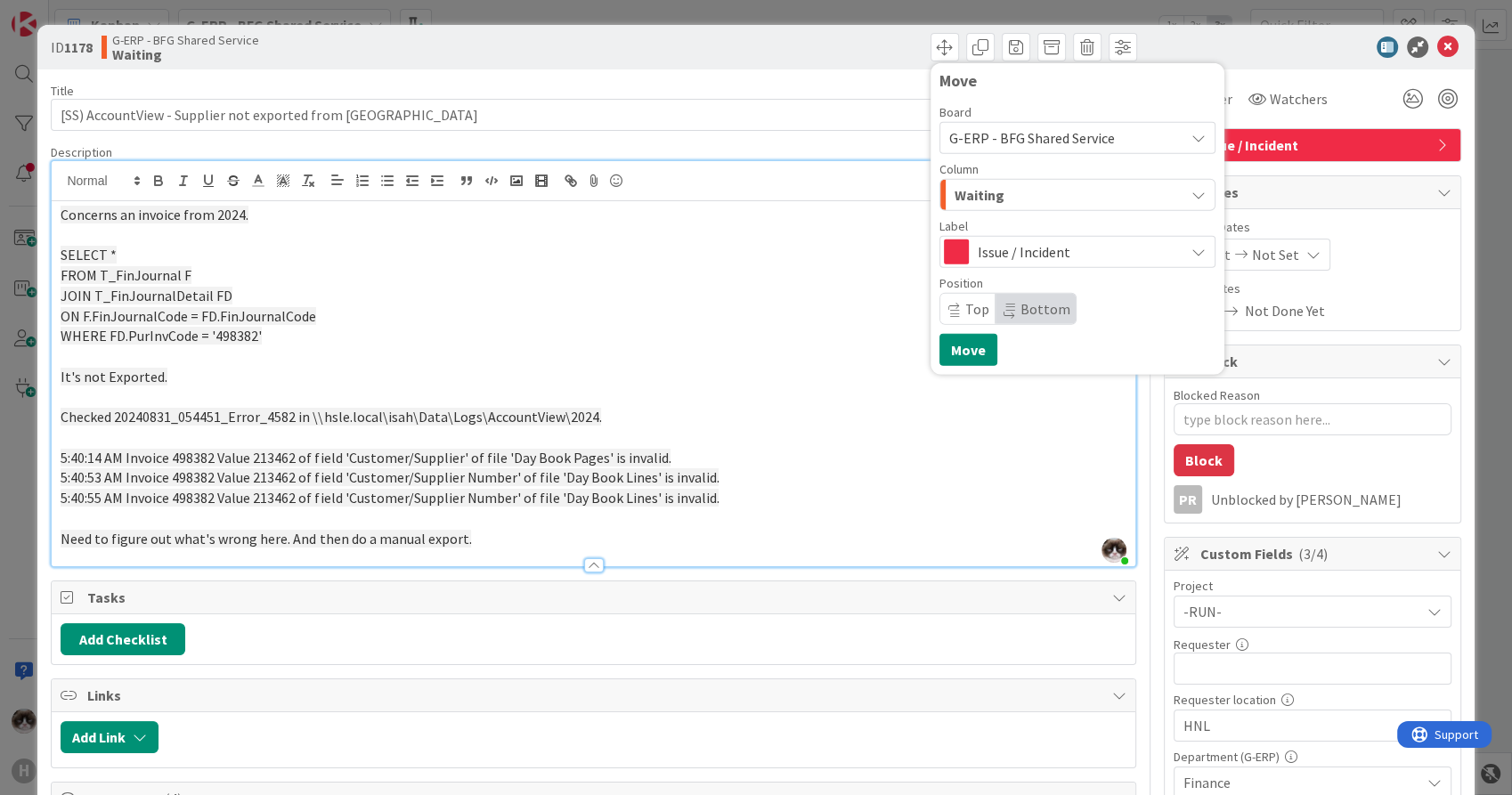
click at [1075, 196] on div "Waiting" at bounding box center [1067, 195] width 235 height 29
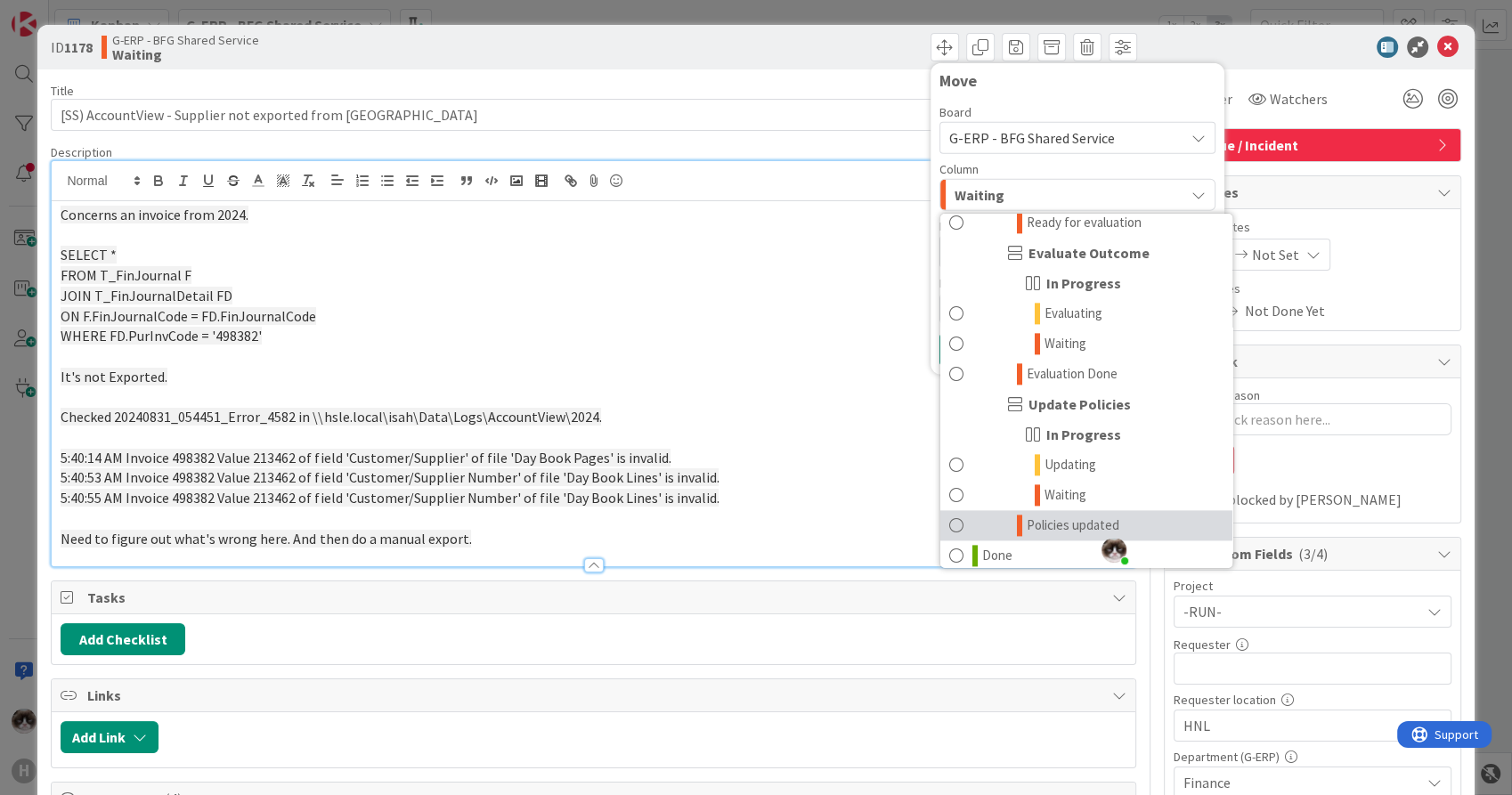
scroll to position [2384, 0]
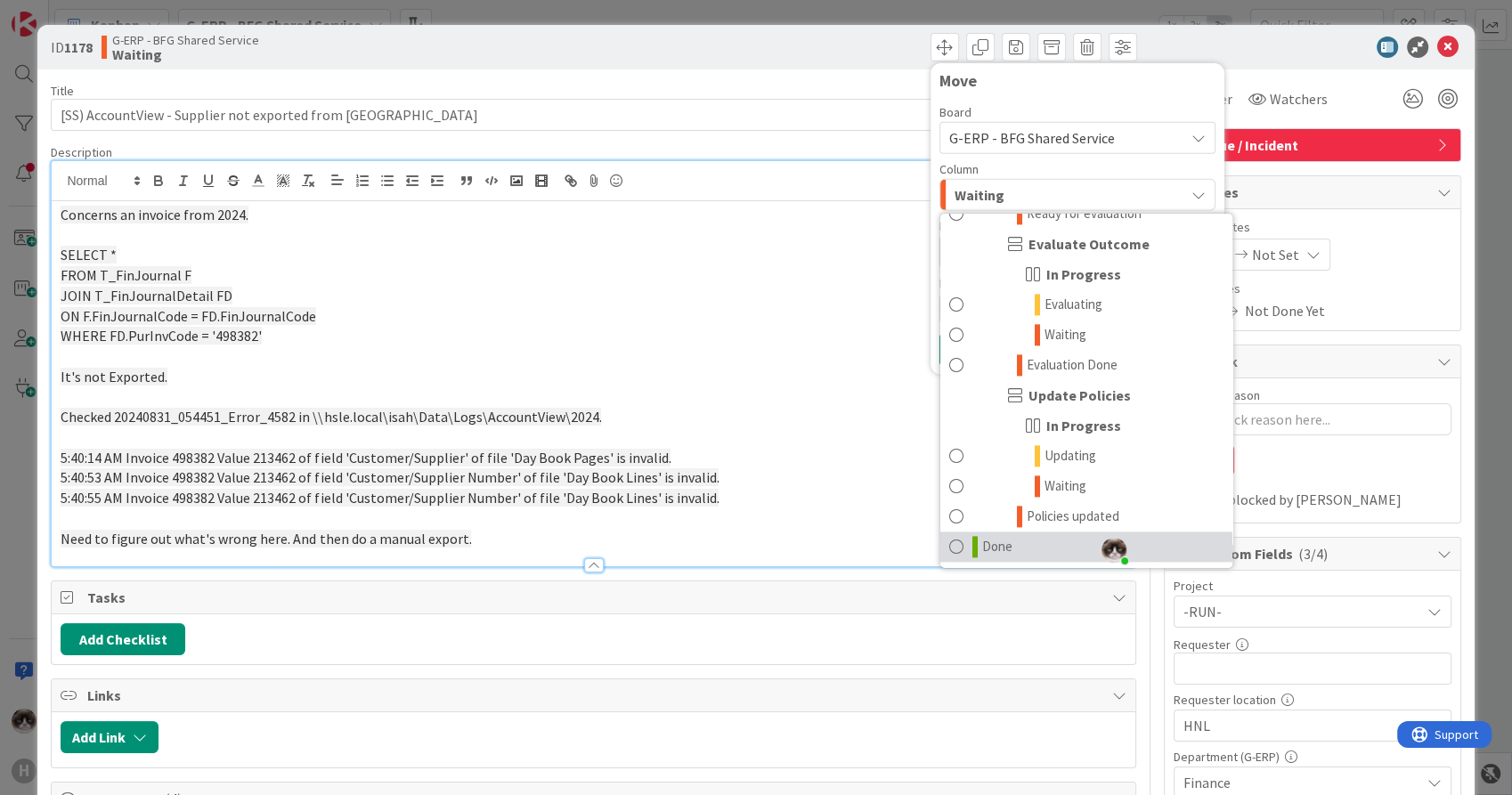
click at [989, 536] on span "Done" at bounding box center [998, 547] width 31 height 22
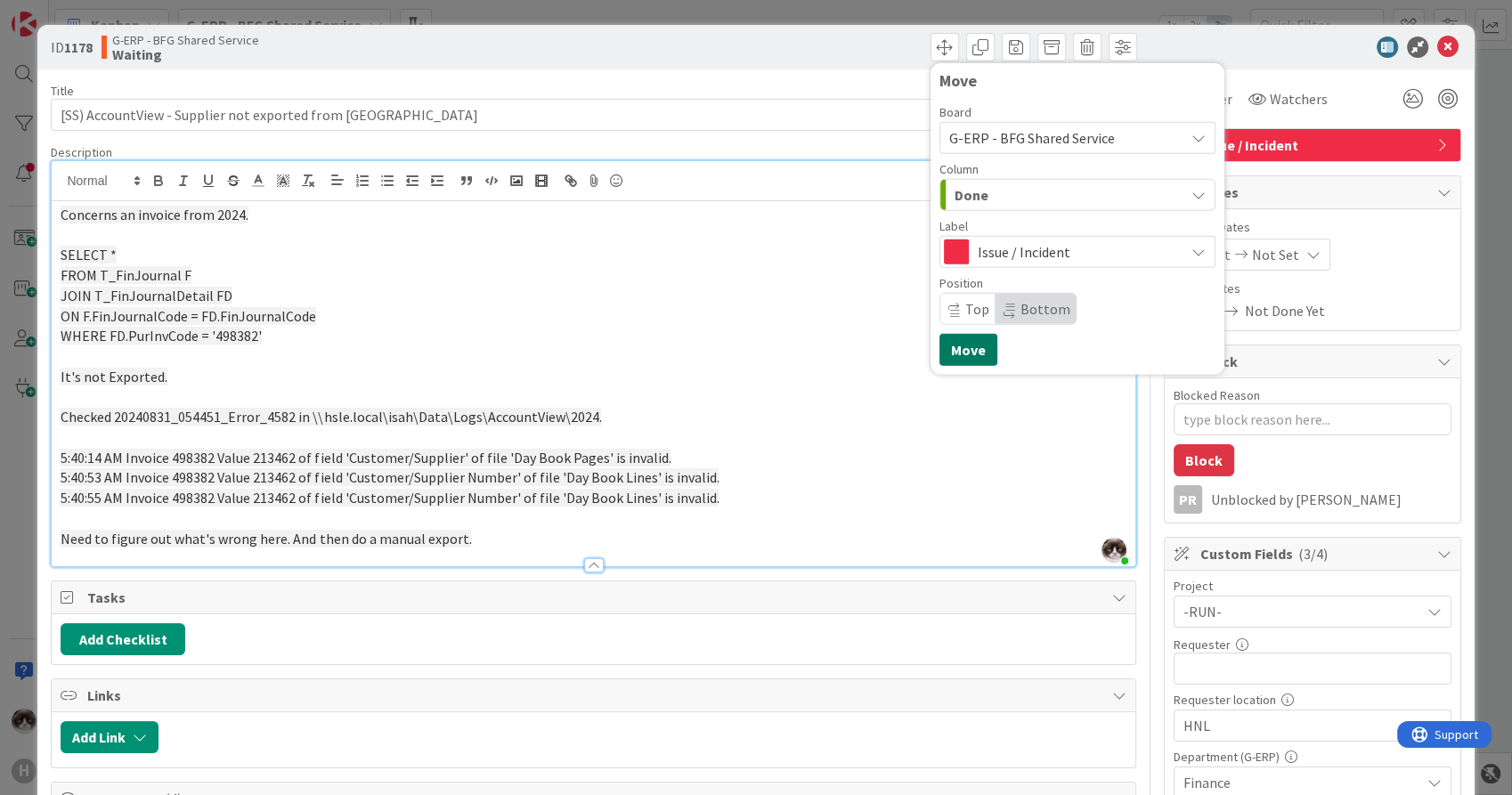
click at [954, 351] on button "Move" at bounding box center [968, 350] width 58 height 32
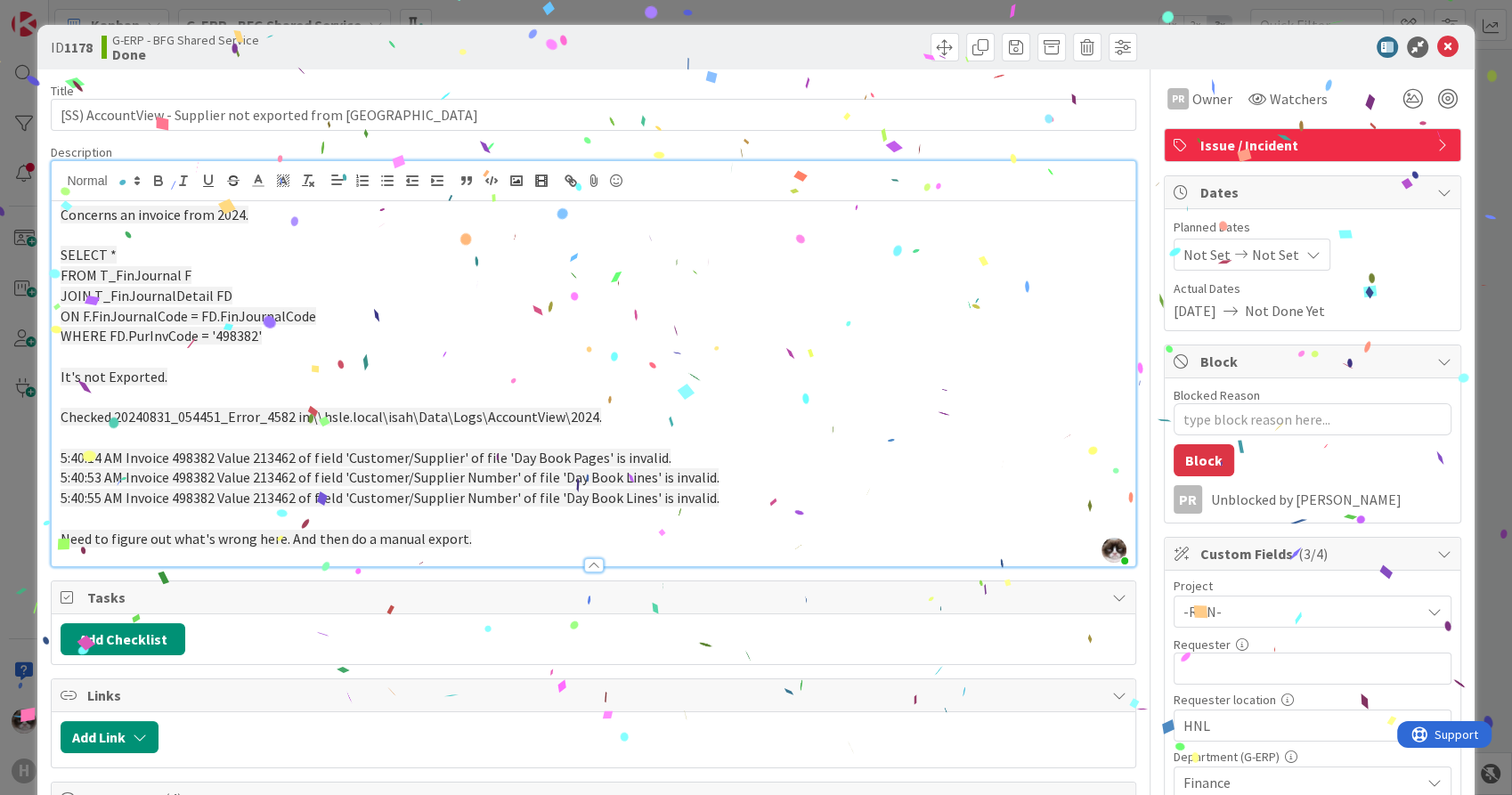
click at [1437, 36] on icon at bounding box center [1448, 47] width 22 height 22
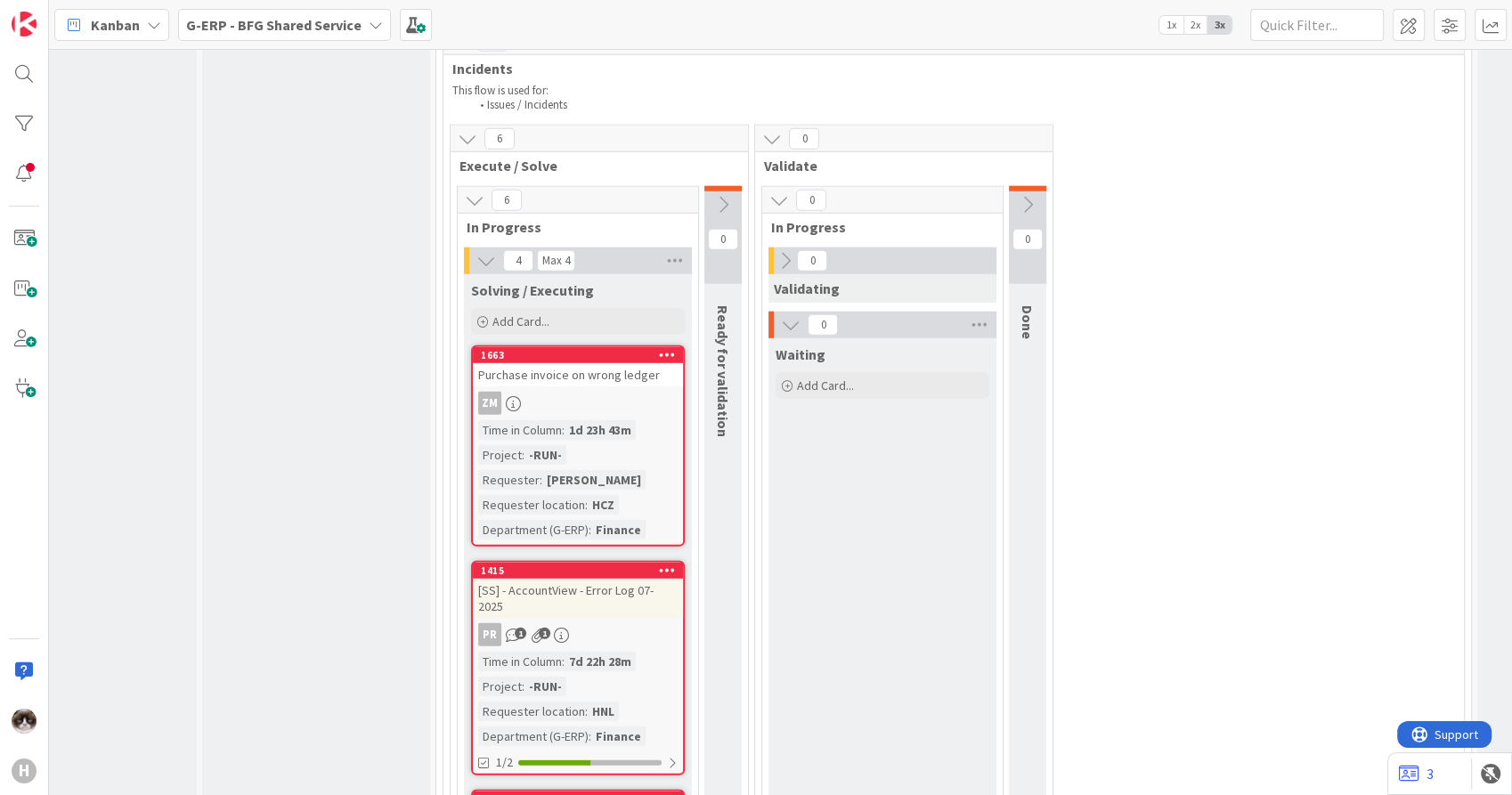
click at [1428, 47] on div "Kanban G-ERP - BFG Shared Service 1x 2x 3x Kanban Options Card ID Time in Colum…" at bounding box center [779, 24] width 1462 height 49
click at [569, 392] on div "ZM" at bounding box center [577, 403] width 210 height 23
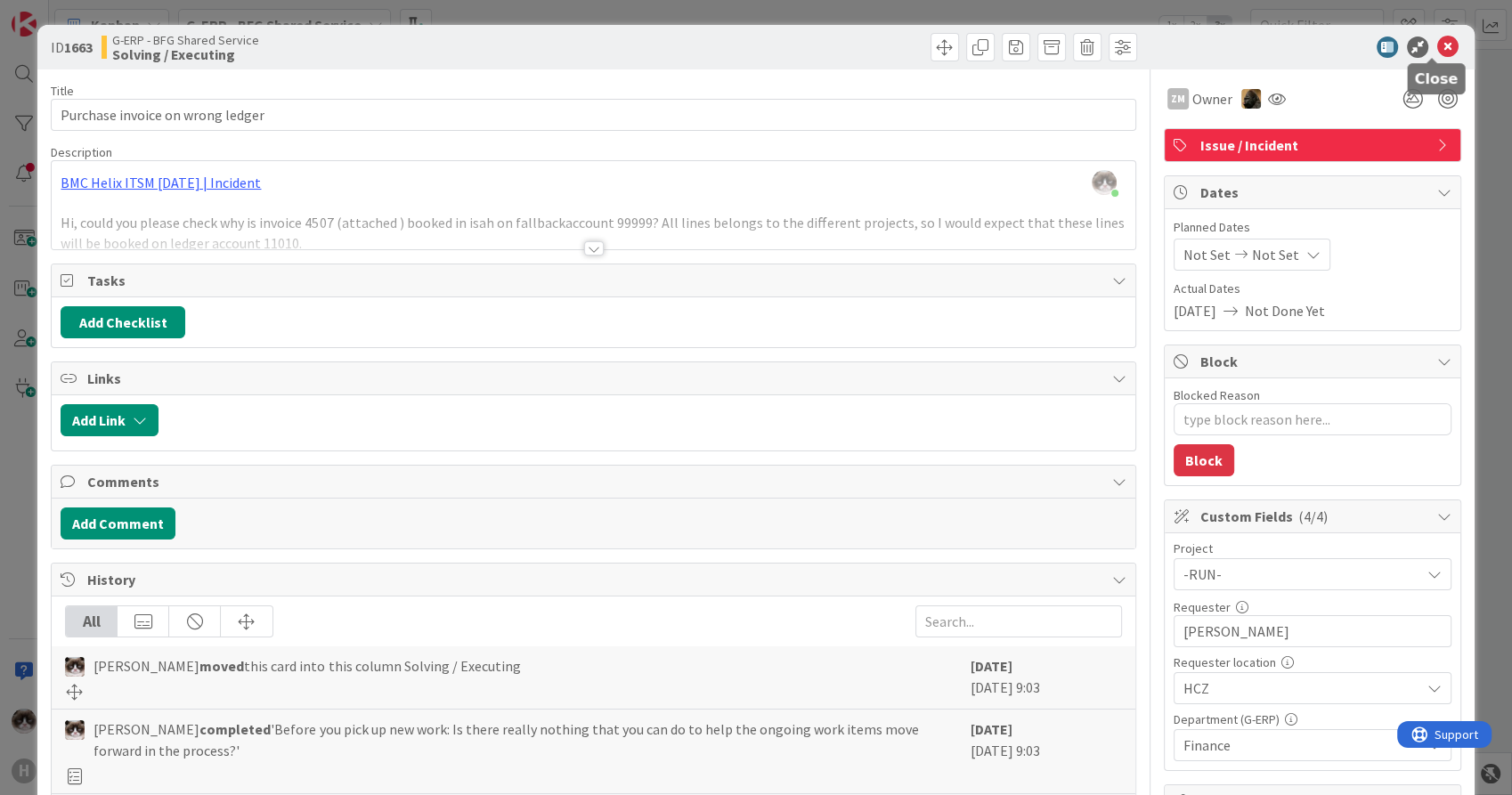
click at [1437, 49] on icon at bounding box center [1448, 47] width 22 height 22
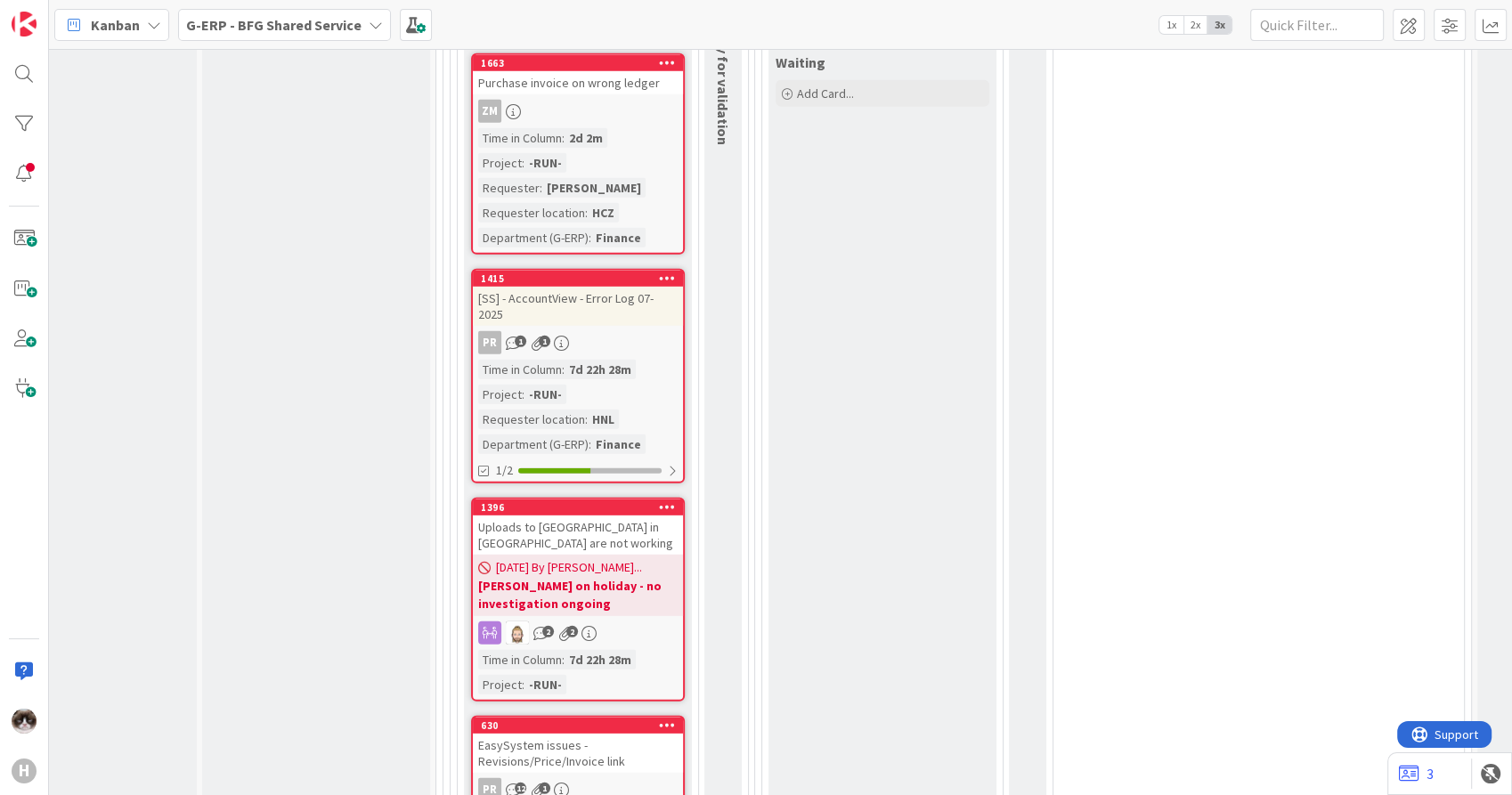
scroll to position [5162, 87]
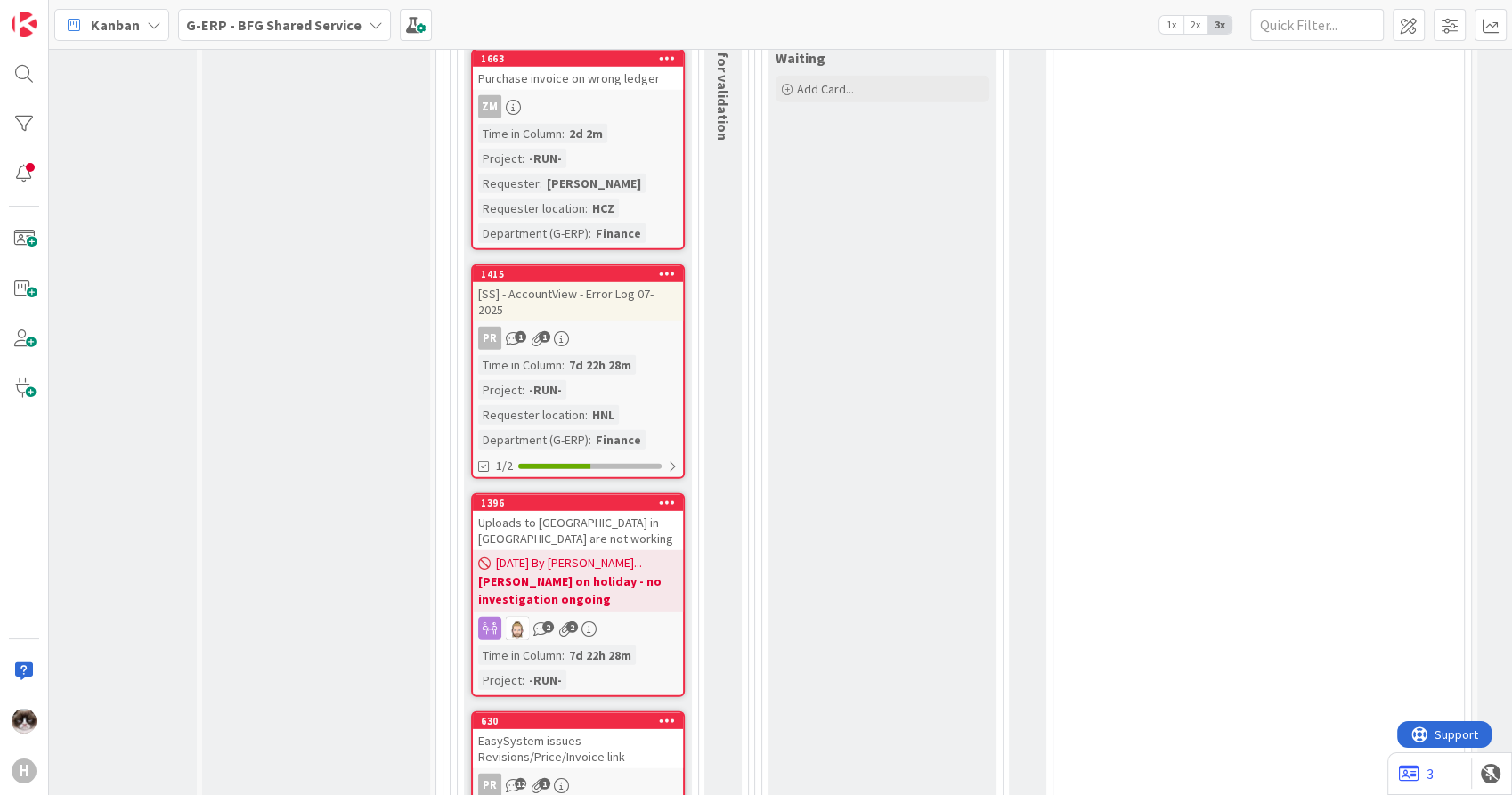
click at [626, 327] on div "PR 1 1" at bounding box center [577, 338] width 210 height 23
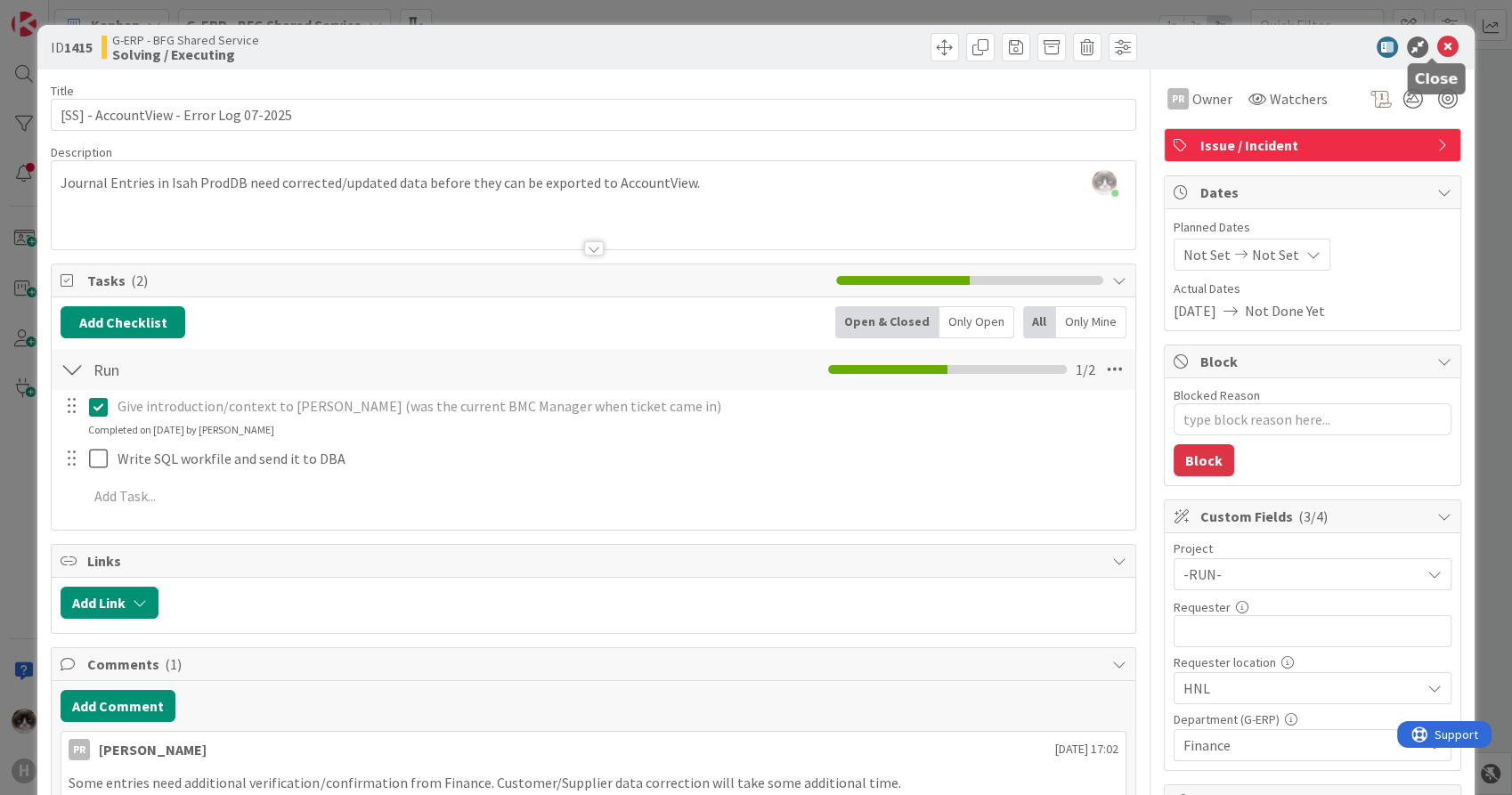
click at [1437, 42] on icon at bounding box center [1448, 47] width 22 height 22
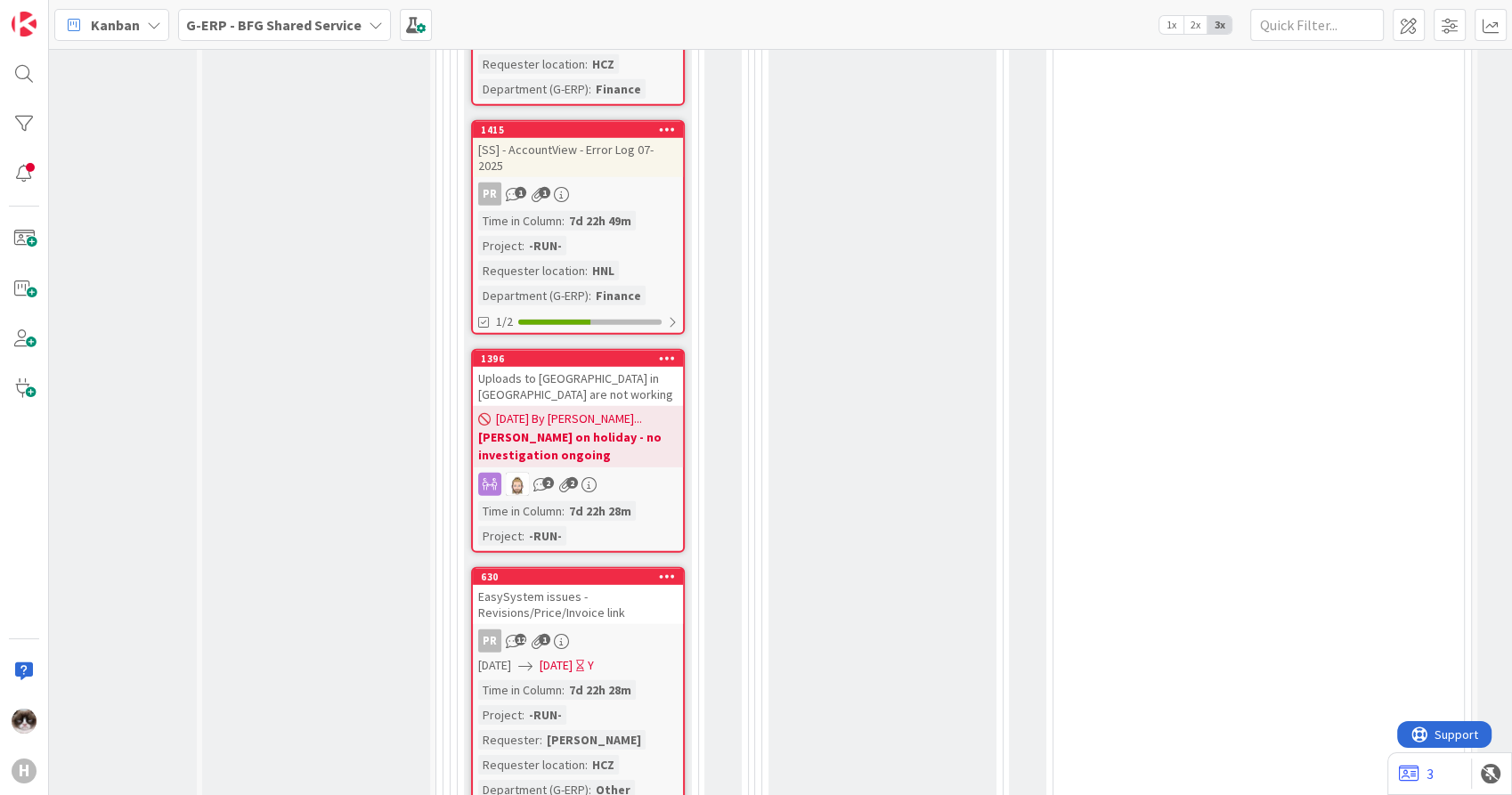
scroll to position [5261, 87]
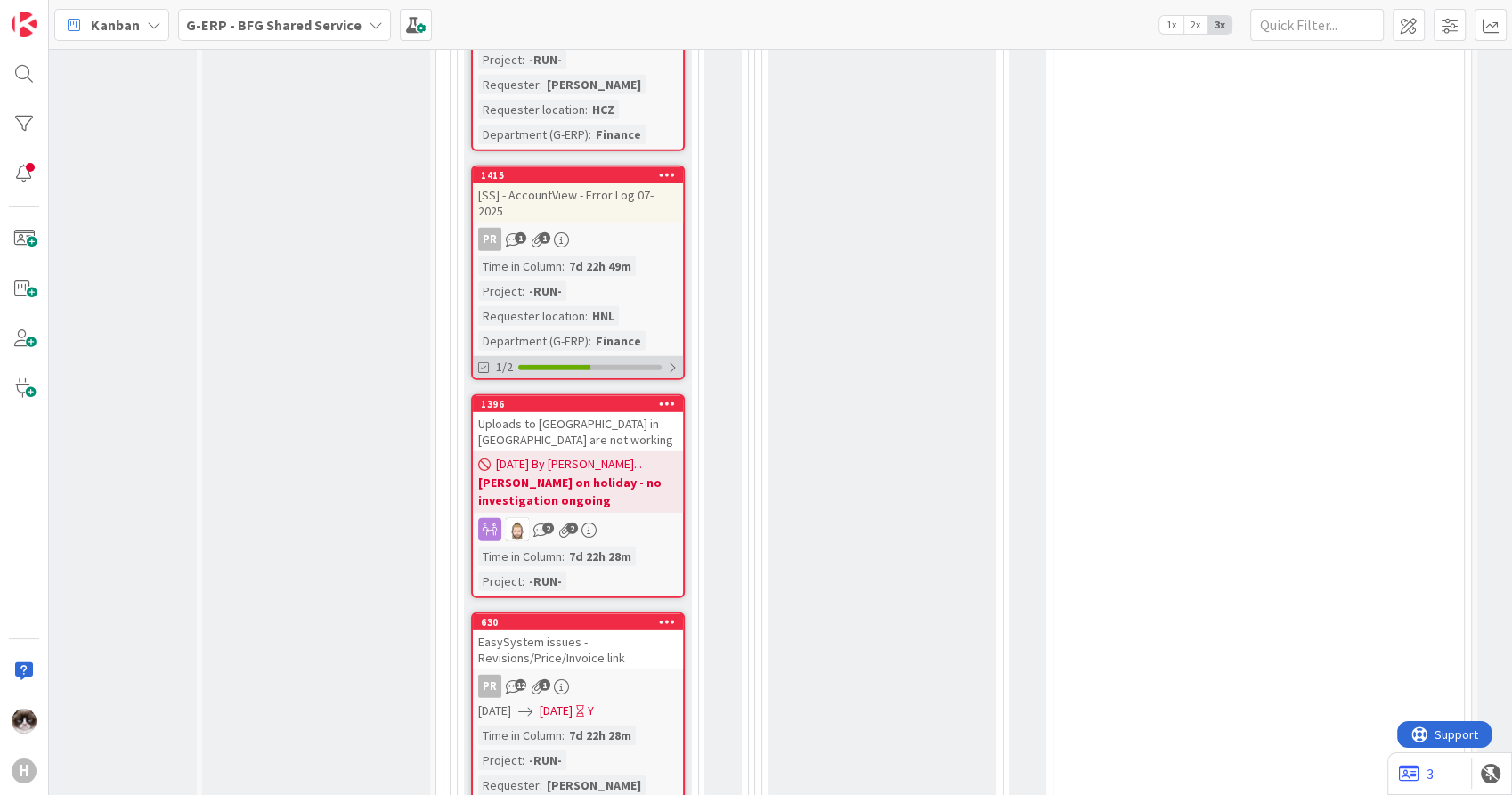
click at [664, 356] on div "1/2" at bounding box center [577, 367] width 210 height 23
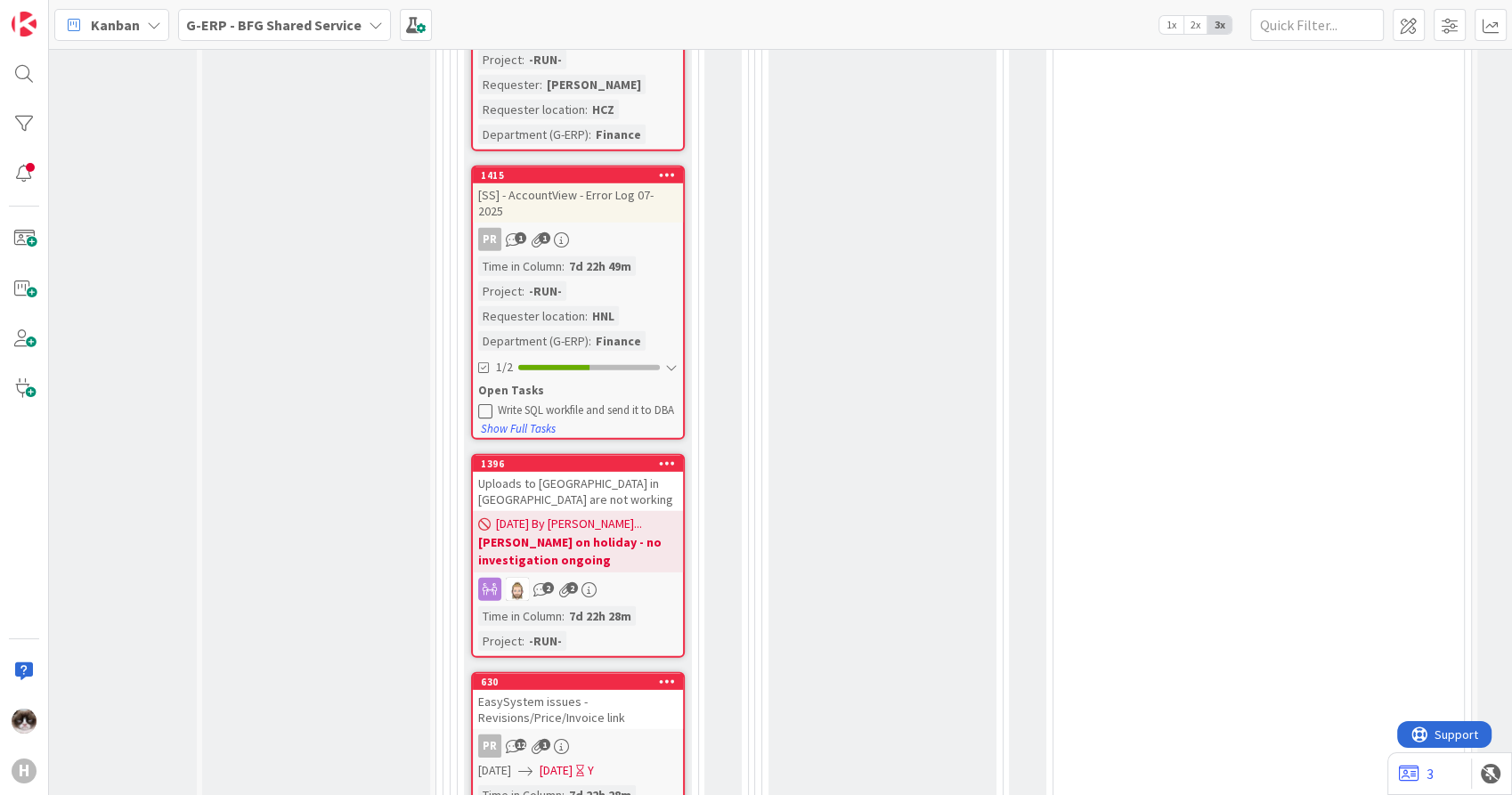
click at [526, 420] on button "Show Full Tasks" at bounding box center [518, 430] width 77 height 20
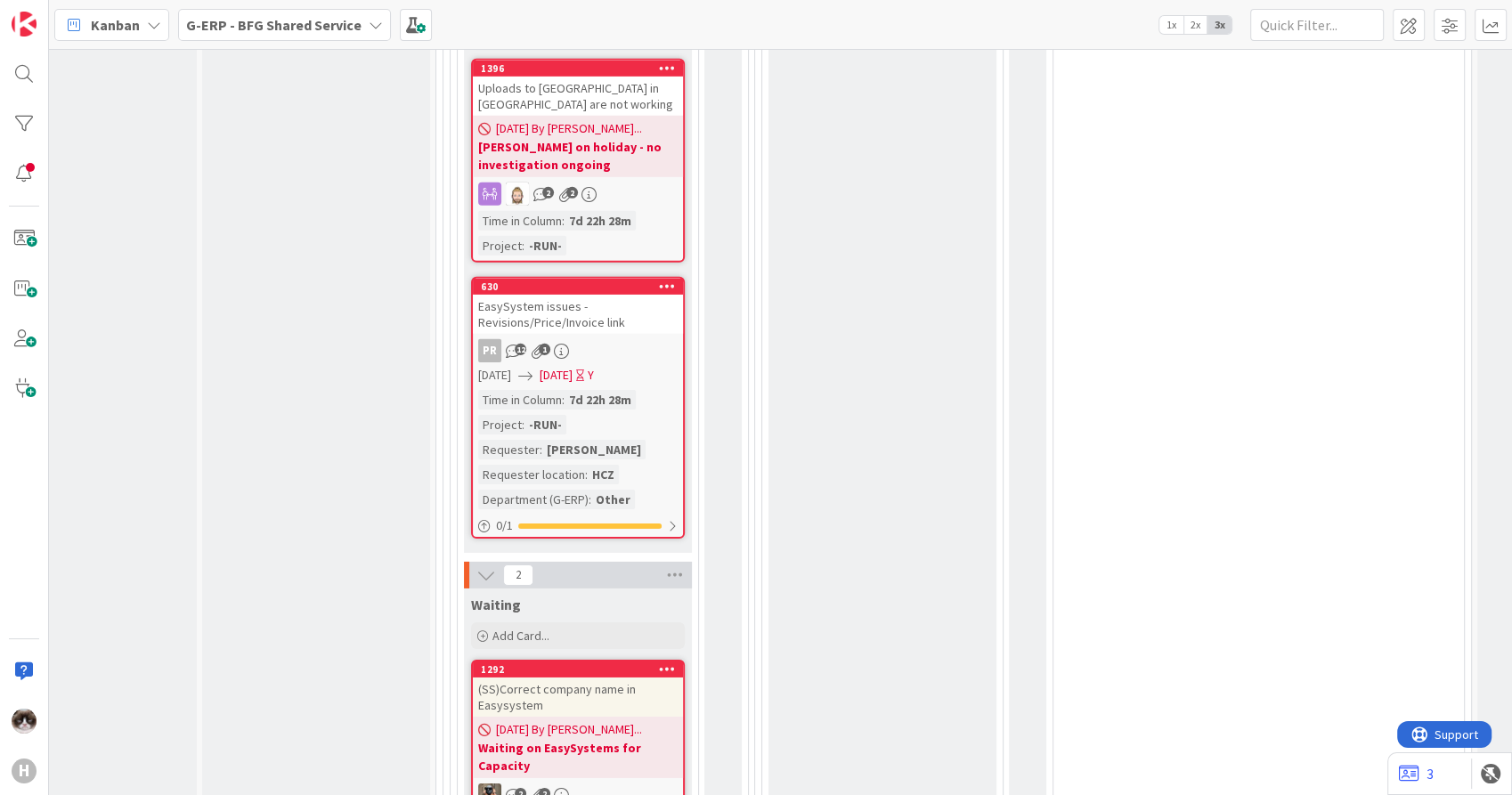
scroll to position [5755, 87]
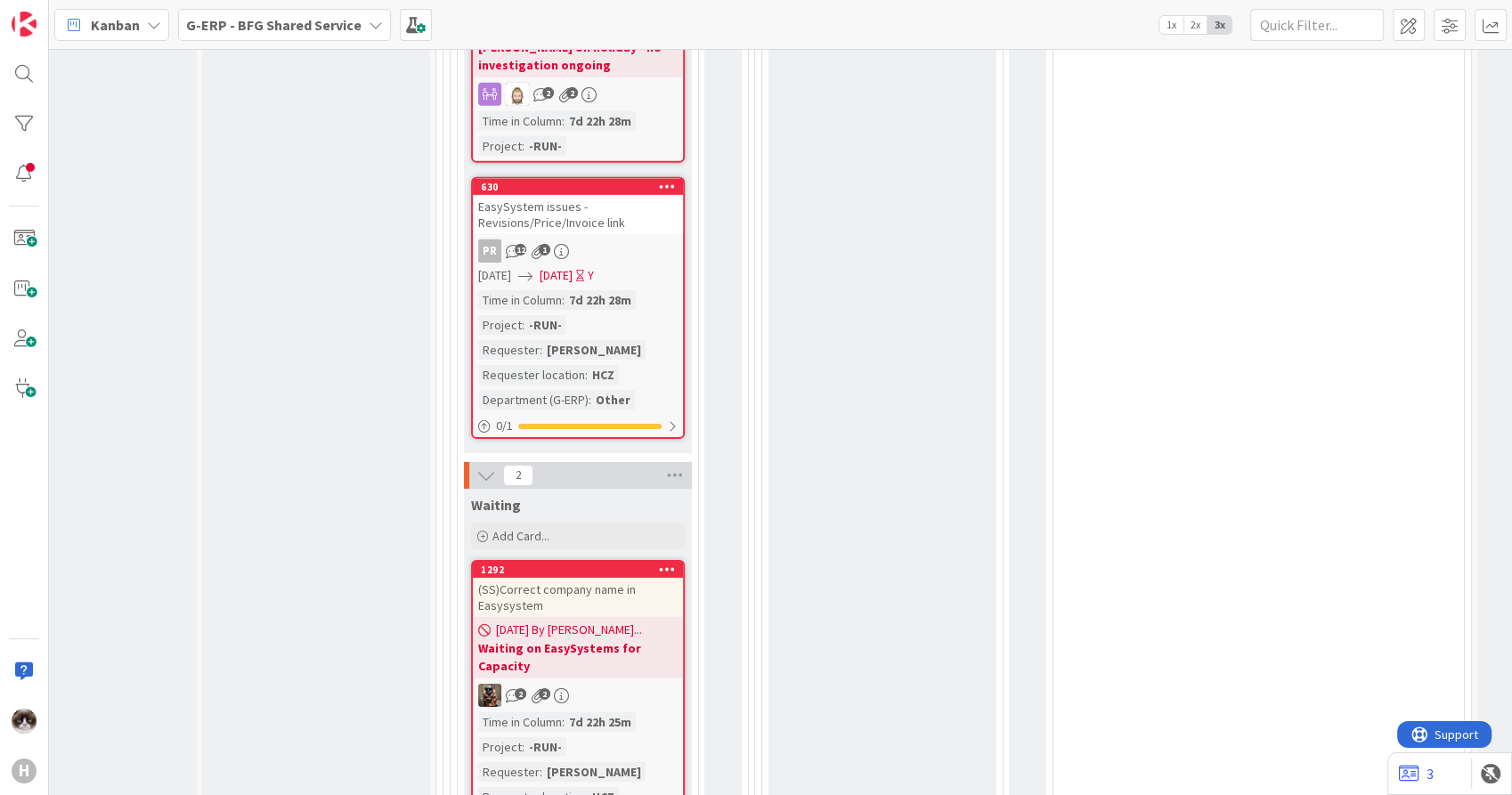
click at [606, 195] on div "EasySystem issues - Revisions/Price/Invoice link" at bounding box center [577, 214] width 210 height 39
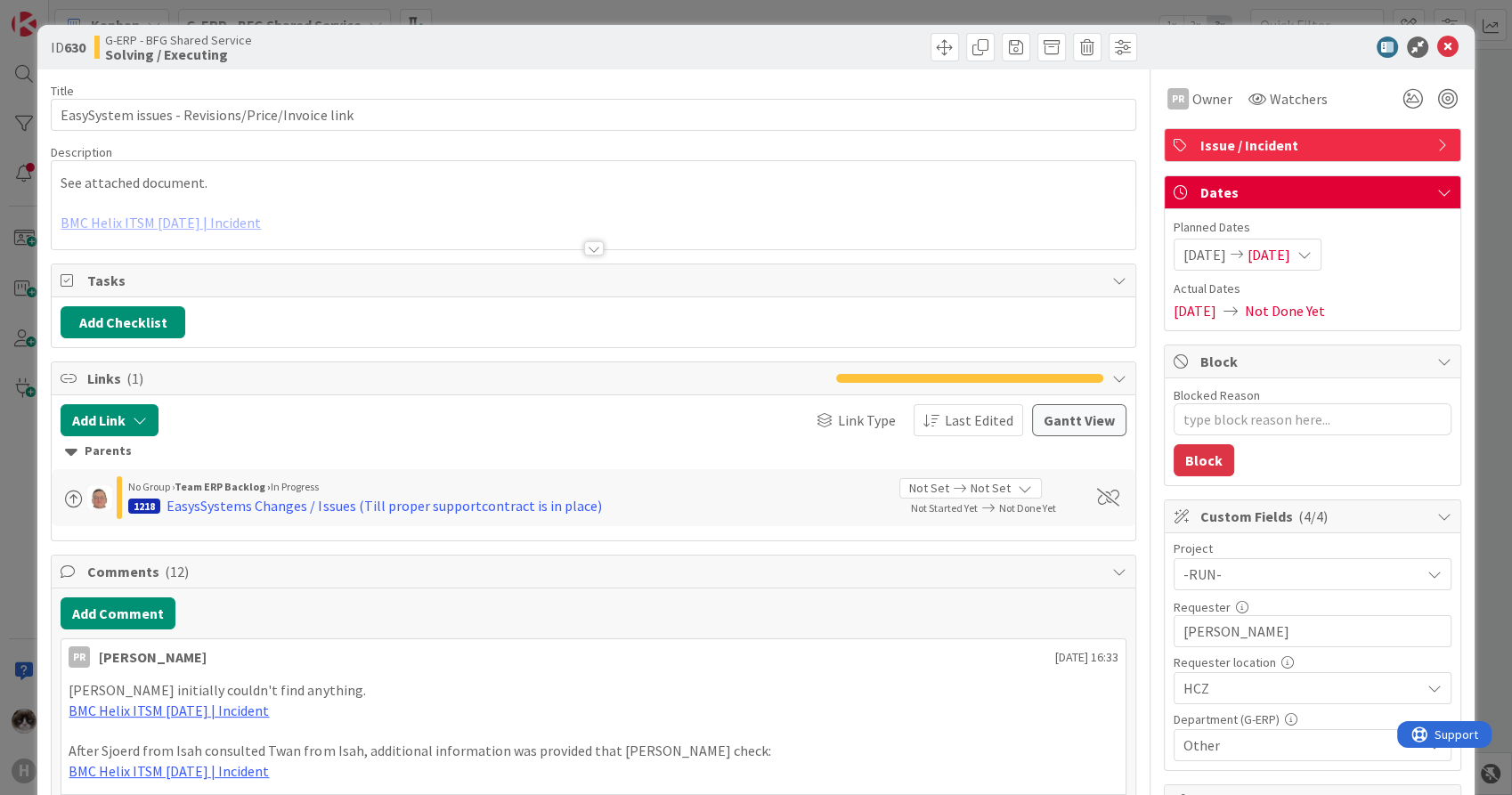
click at [584, 249] on div at bounding box center [594, 248] width 20 height 14
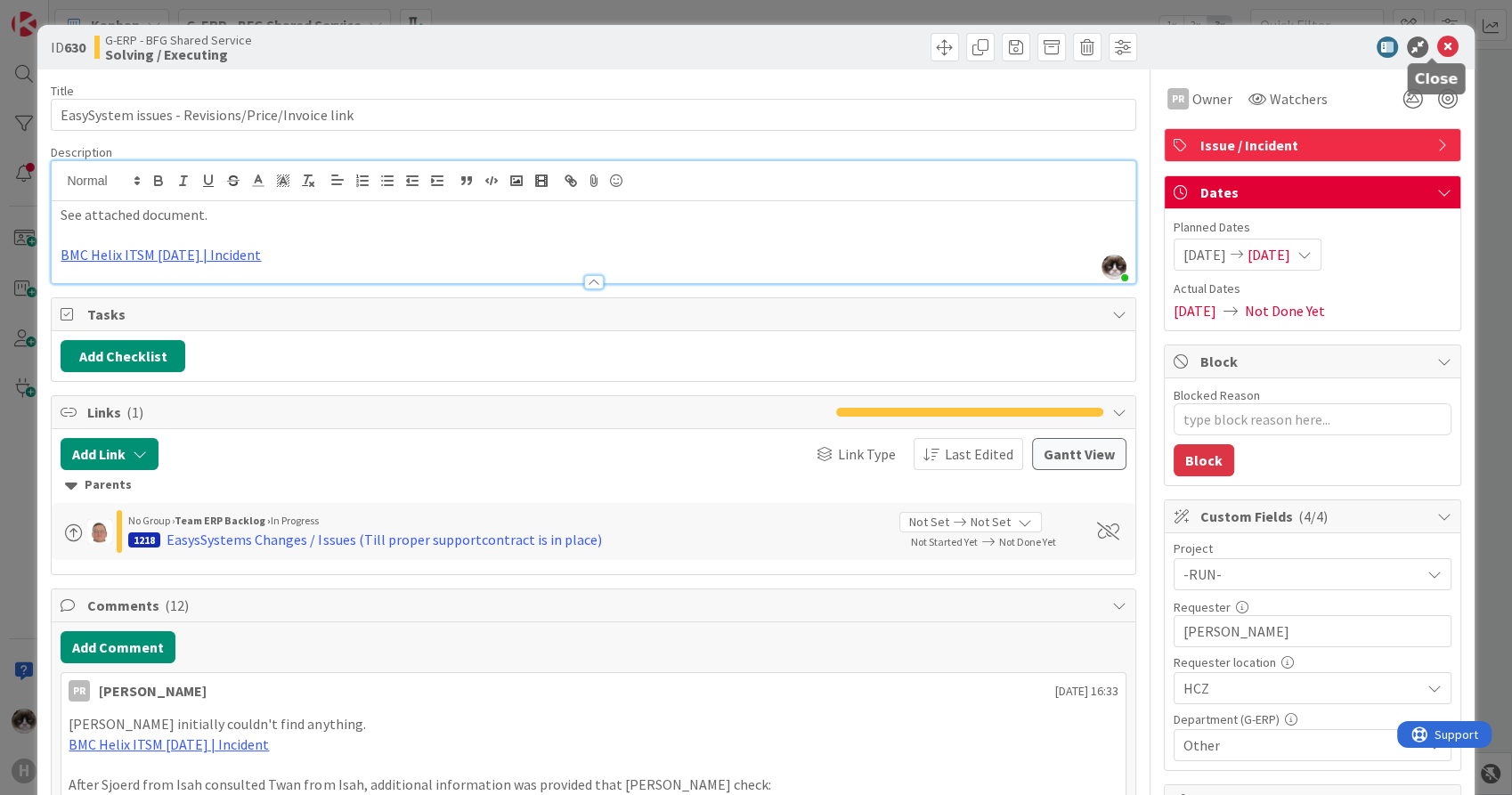
click at [1437, 42] on icon at bounding box center [1448, 47] width 22 height 22
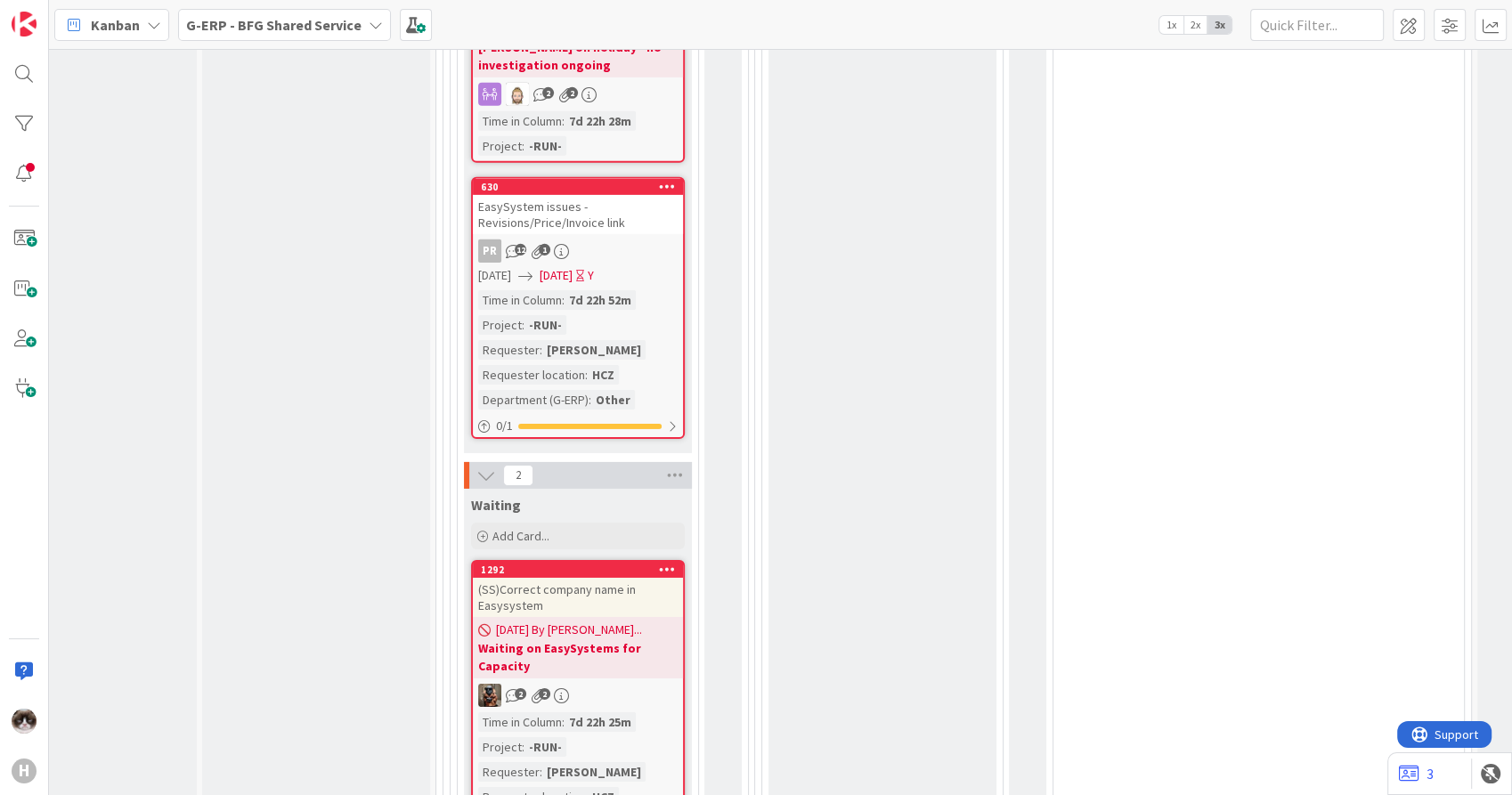
click at [630, 291] on div "Time in [GEOGRAPHIC_DATA] : 7d 22h 52m Project : -RUN- Requester : [PERSON_NAME…" at bounding box center [577, 350] width 199 height 119
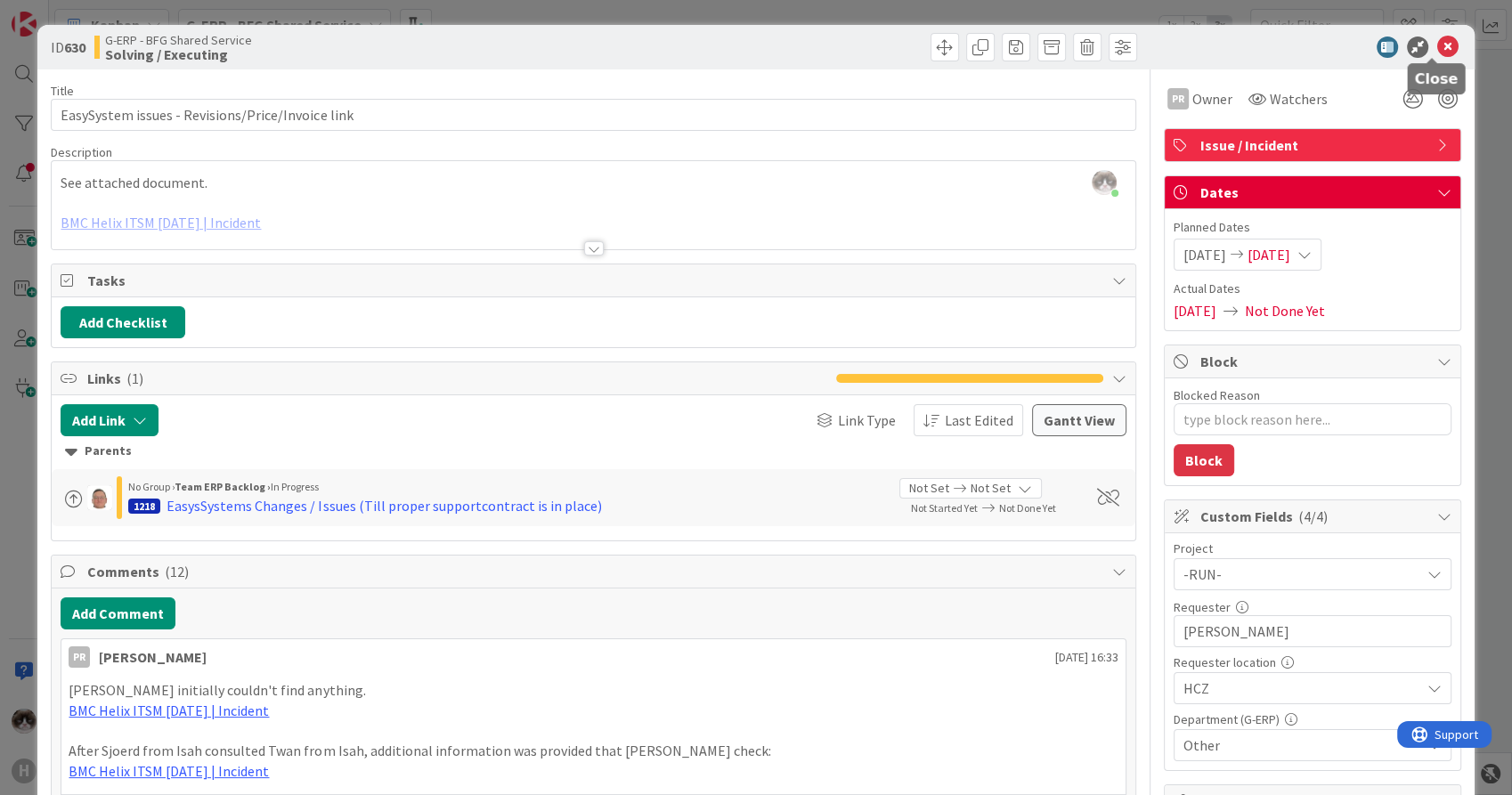
click at [1439, 45] on icon at bounding box center [1448, 47] width 22 height 22
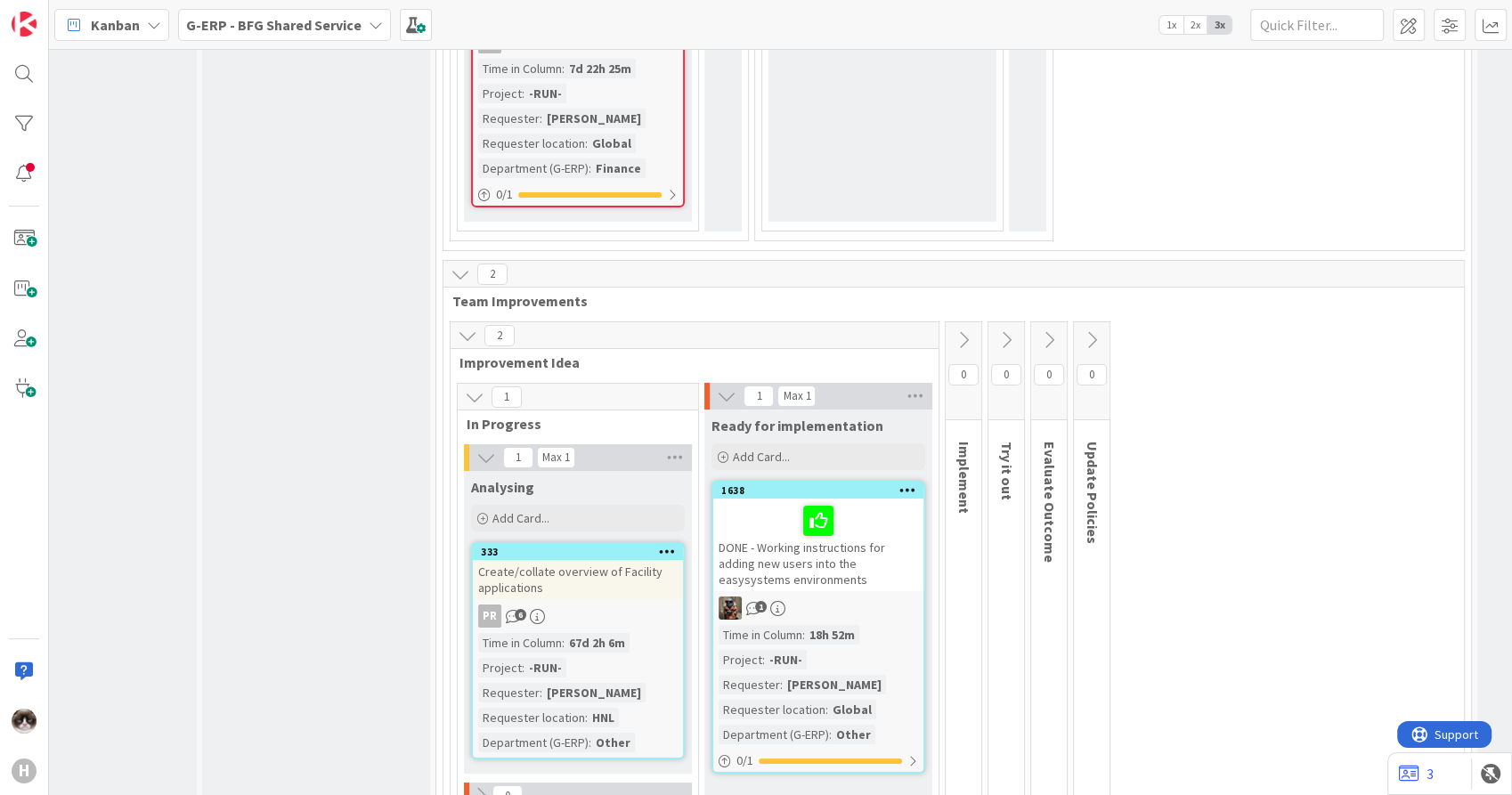
scroll to position [6716, 87]
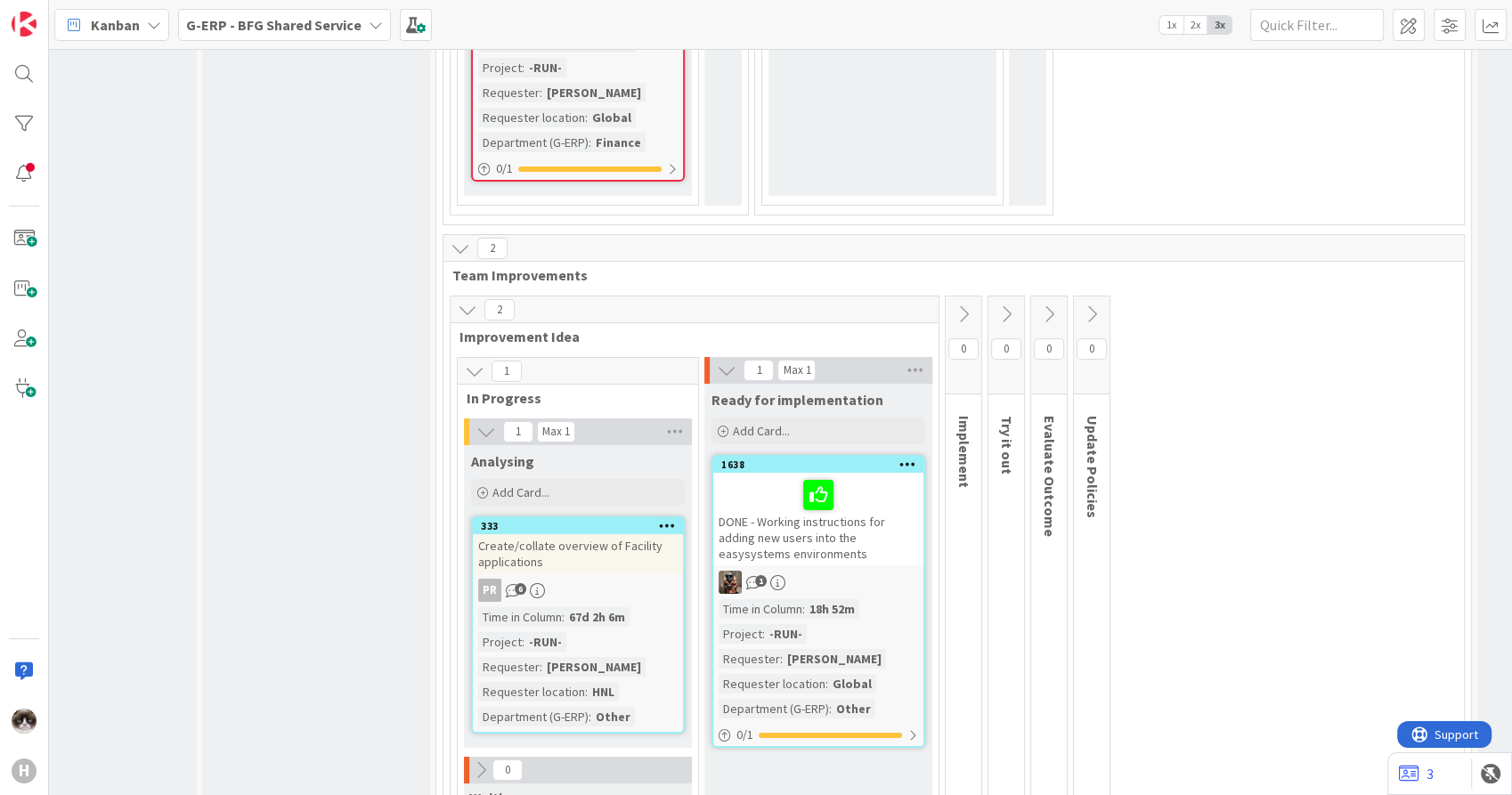
click at [841, 485] on div "DONE - Working instructions for adding new users into the easysystems environme…" at bounding box center [817, 519] width 210 height 93
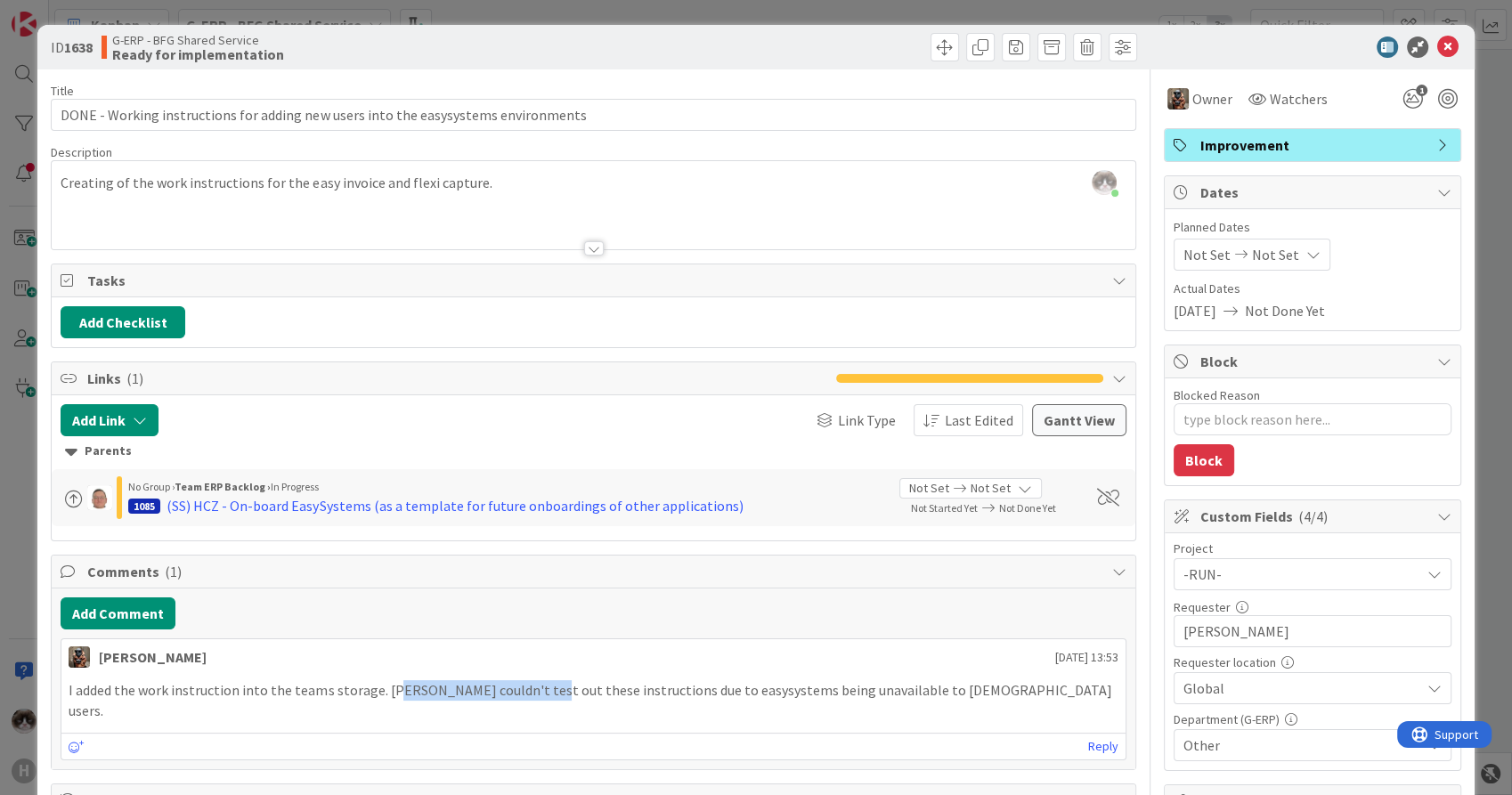
drag, startPoint x: 392, startPoint y: 692, endPoint x: 527, endPoint y: 696, distance: 135.1
click at [527, 696] on p "I added the work instruction into the teams storage. [PERSON_NAME] couldn't tes…" at bounding box center [593, 700] width 1049 height 40
drag, startPoint x: 527, startPoint y: 696, endPoint x: 715, endPoint y: 705, distance: 188.2
click at [715, 705] on div "I added the work instruction into the teams storage. [PERSON_NAME] couldn't tes…" at bounding box center [593, 700] width 1063 height 54
drag, startPoint x: 787, startPoint y: 691, endPoint x: 942, endPoint y: 689, distance: 155.0
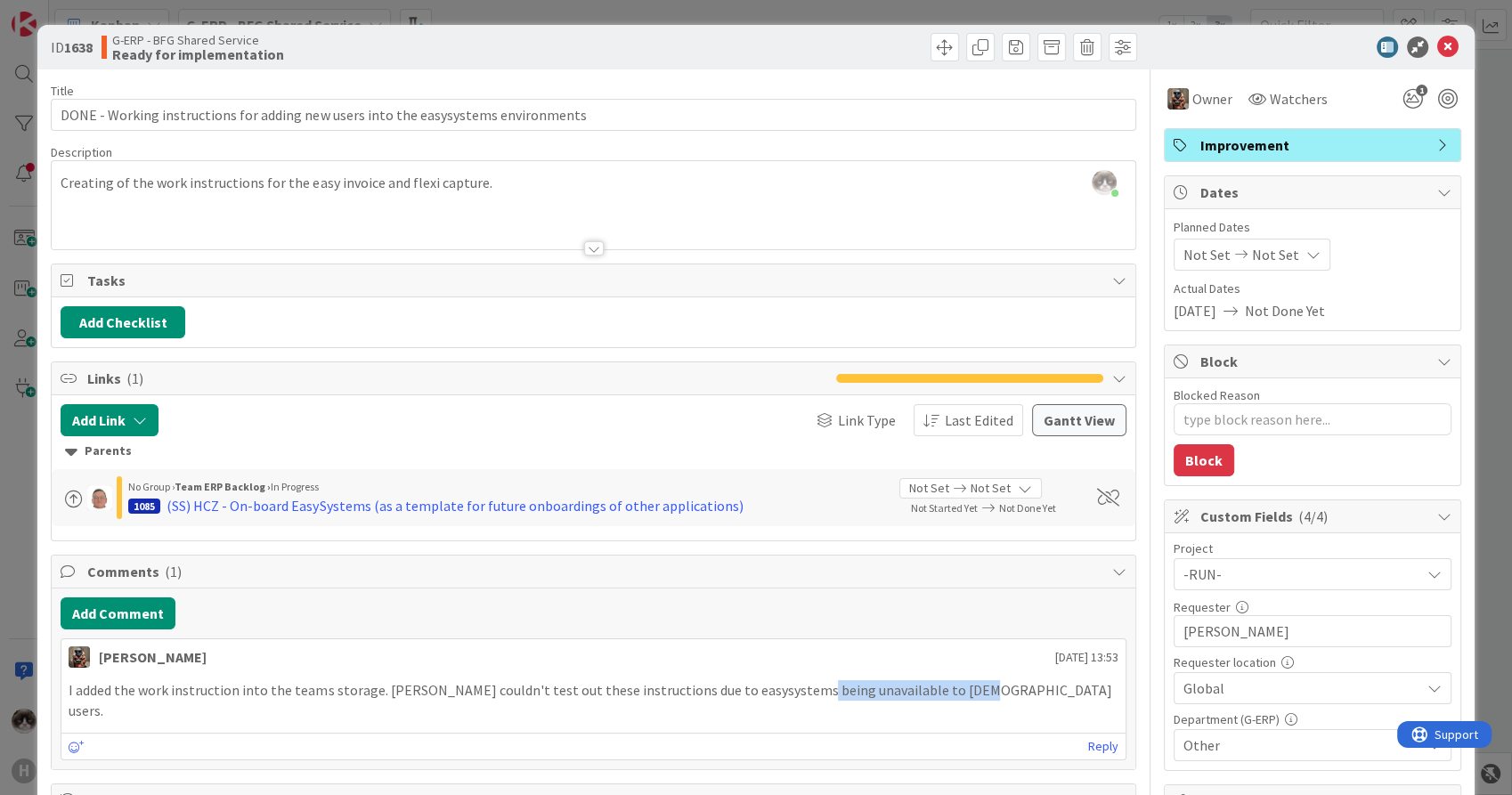
click at [942, 689] on p "I added the work instruction into the teams storage. [PERSON_NAME] couldn't tes…" at bounding box center [593, 700] width 1049 height 40
drag, startPoint x: 942, startPoint y: 689, endPoint x: 953, endPoint y: 697, distance: 13.6
click at [953, 697] on p "I added the work instruction into the teams storage. [PERSON_NAME] couldn't tes…" at bounding box center [593, 700] width 1049 height 40
click at [963, 695] on p "I added the work instruction into the teams storage. [PERSON_NAME] couldn't tes…" at bounding box center [593, 700] width 1049 height 40
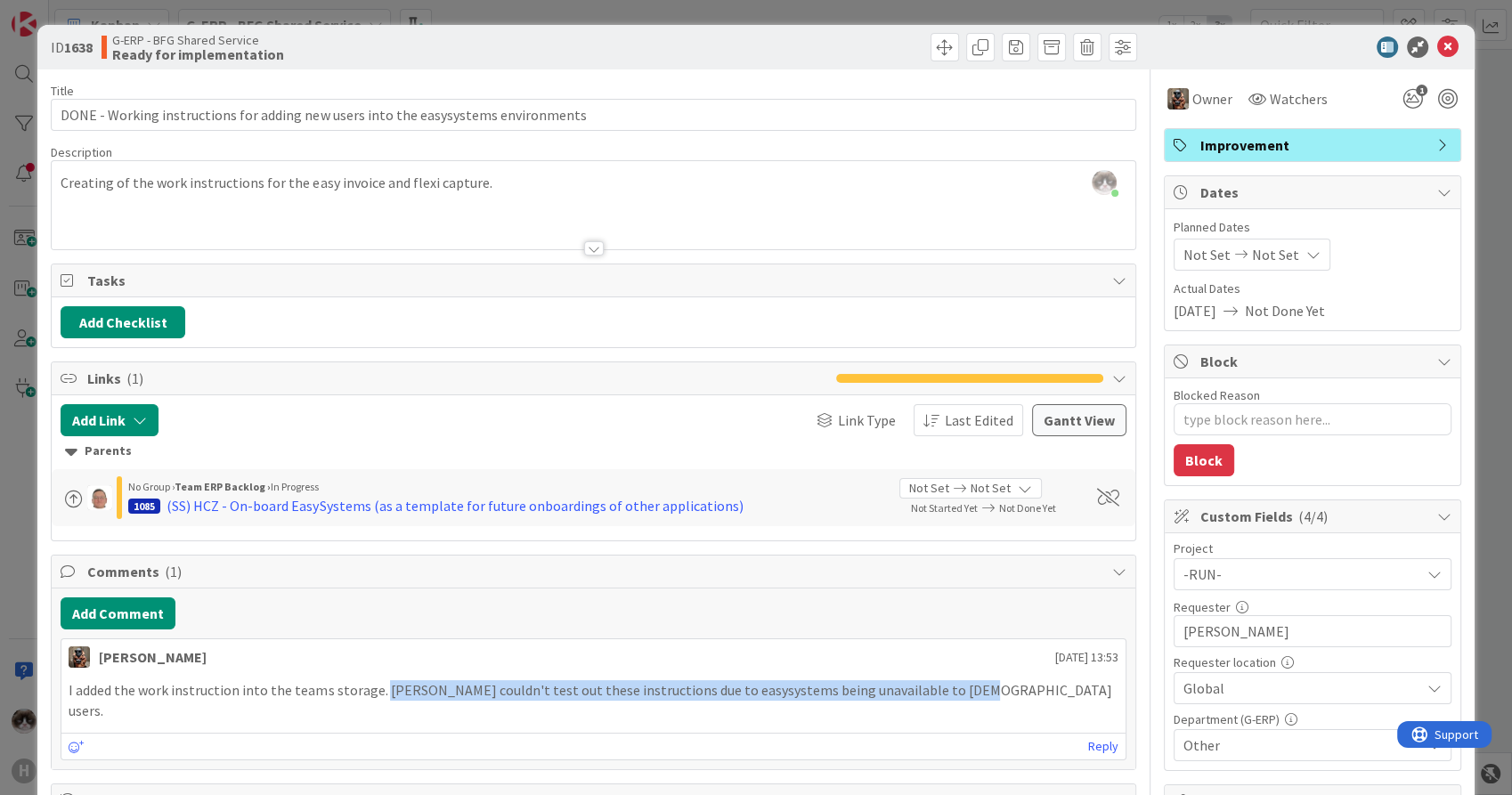
drag, startPoint x: 954, startPoint y: 694, endPoint x: 381, endPoint y: 703, distance: 573.1
click at [381, 703] on div "I added the work instruction into the teams storage. [PERSON_NAME] couldn't tes…" at bounding box center [593, 700] width 1063 height 54
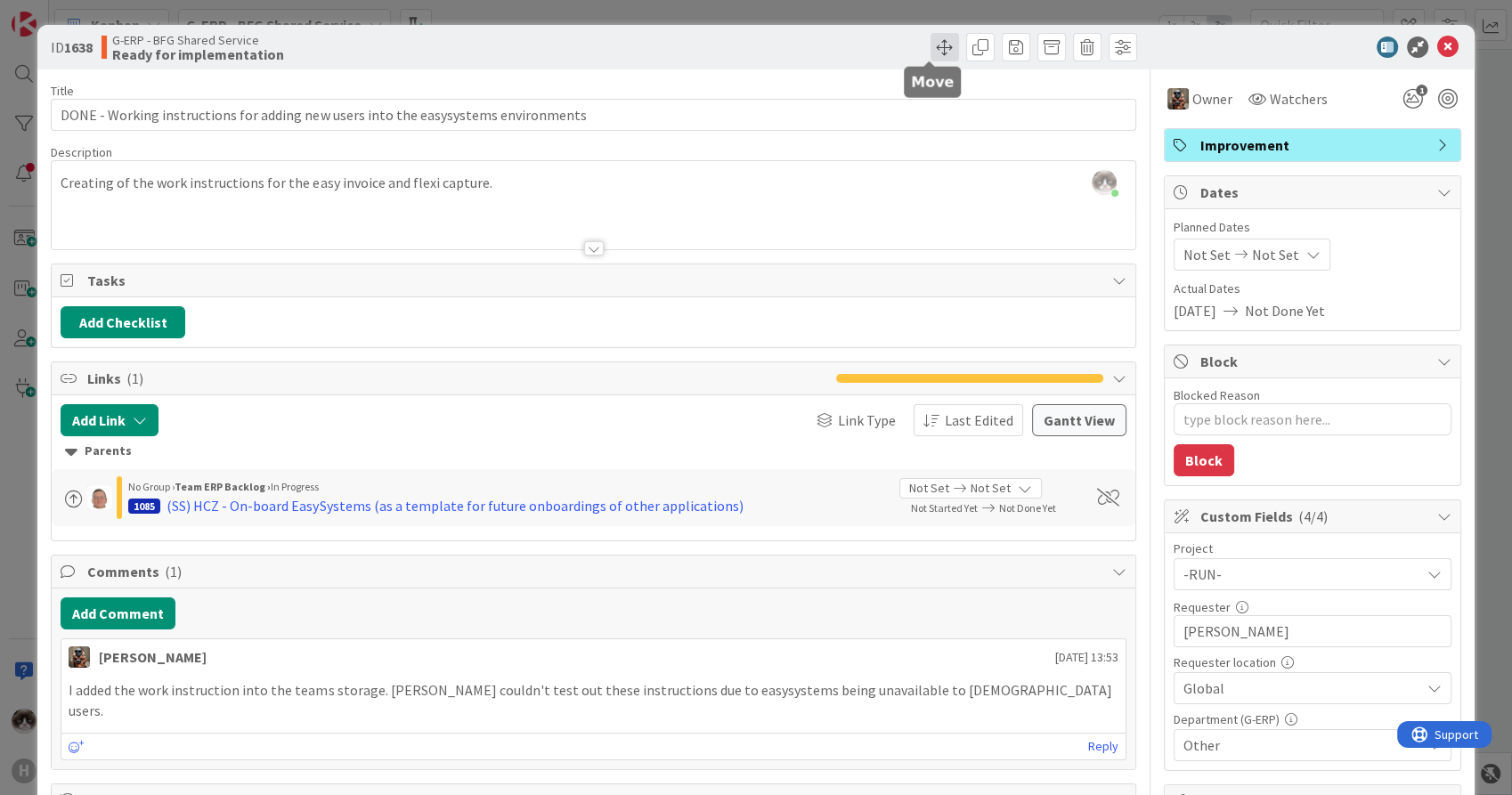
click at [930, 46] on span at bounding box center [945, 48] width 29 height 29
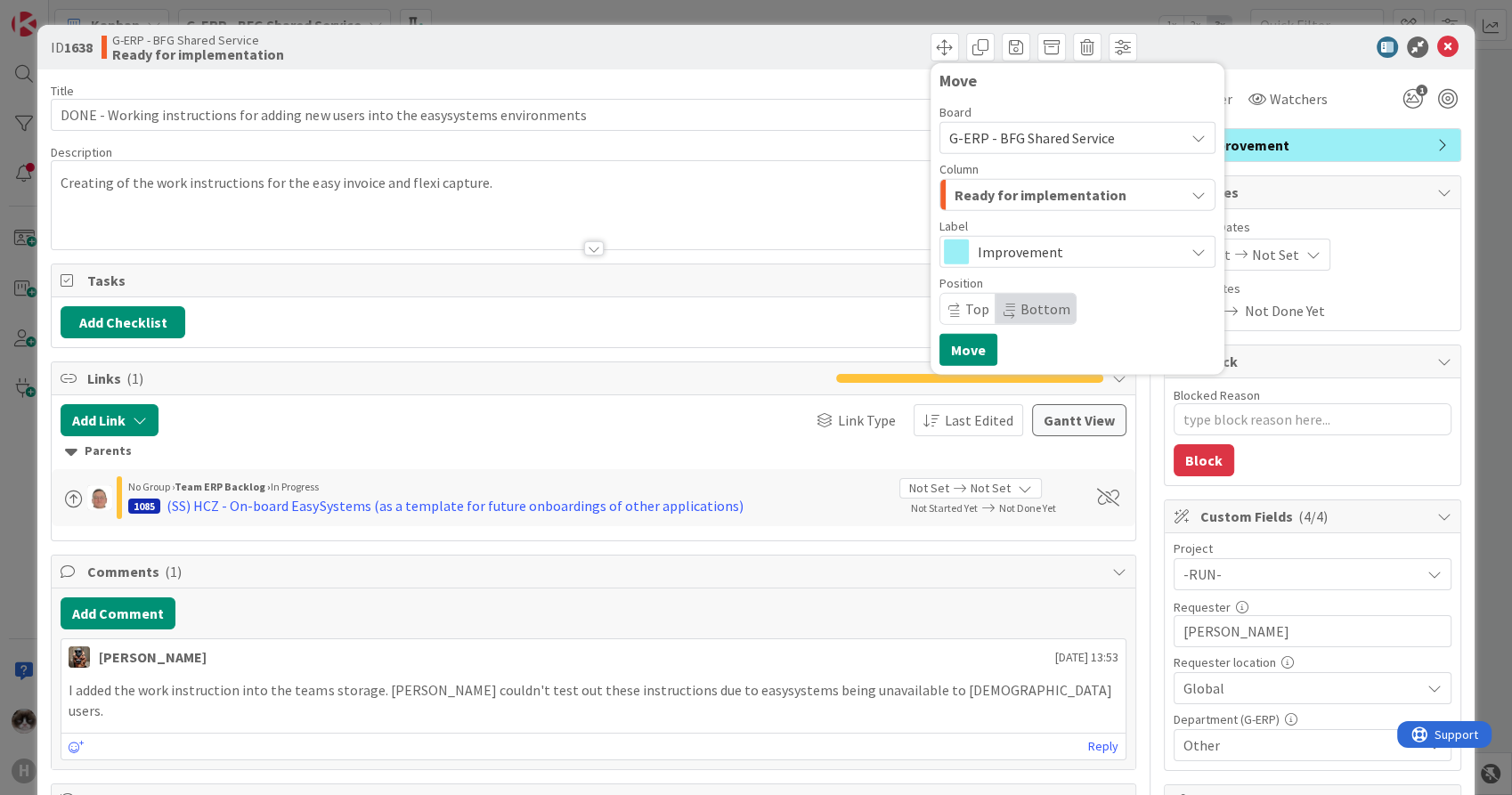
click at [1085, 199] on span "Ready for implementation" at bounding box center [1040, 195] width 171 height 23
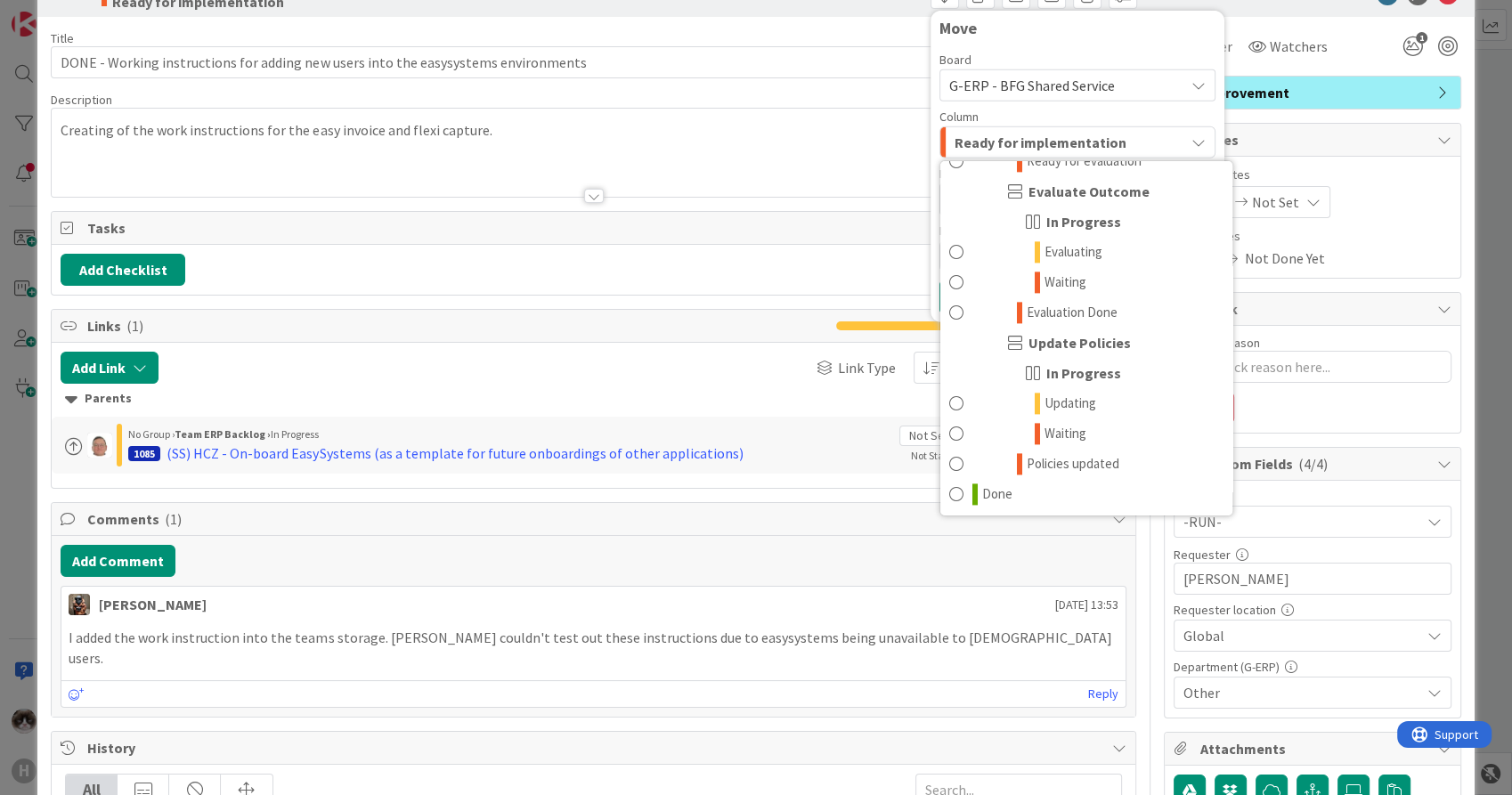
scroll to position [99, 0]
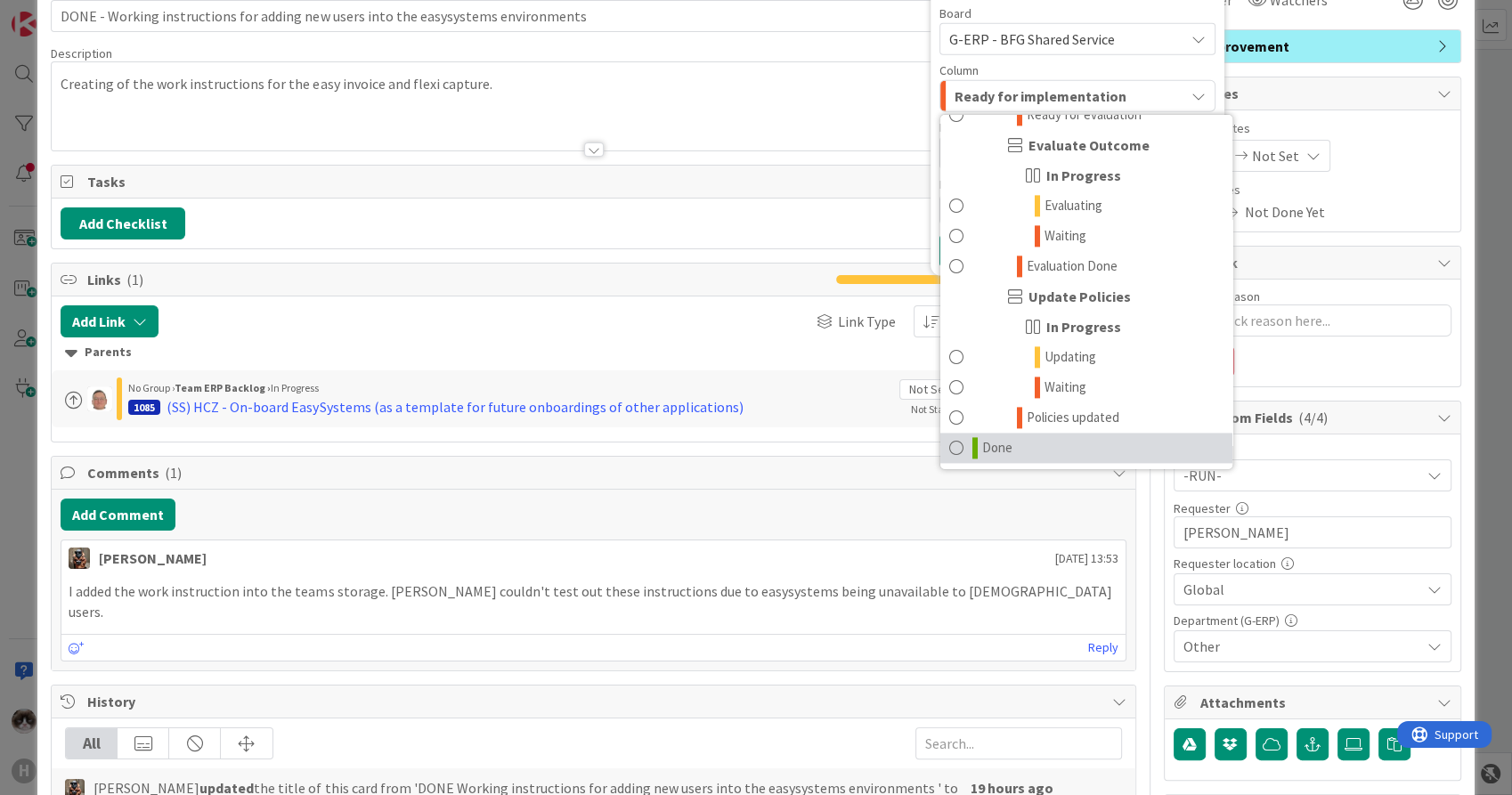
click at [1027, 455] on link "Done" at bounding box center [1086, 448] width 292 height 31
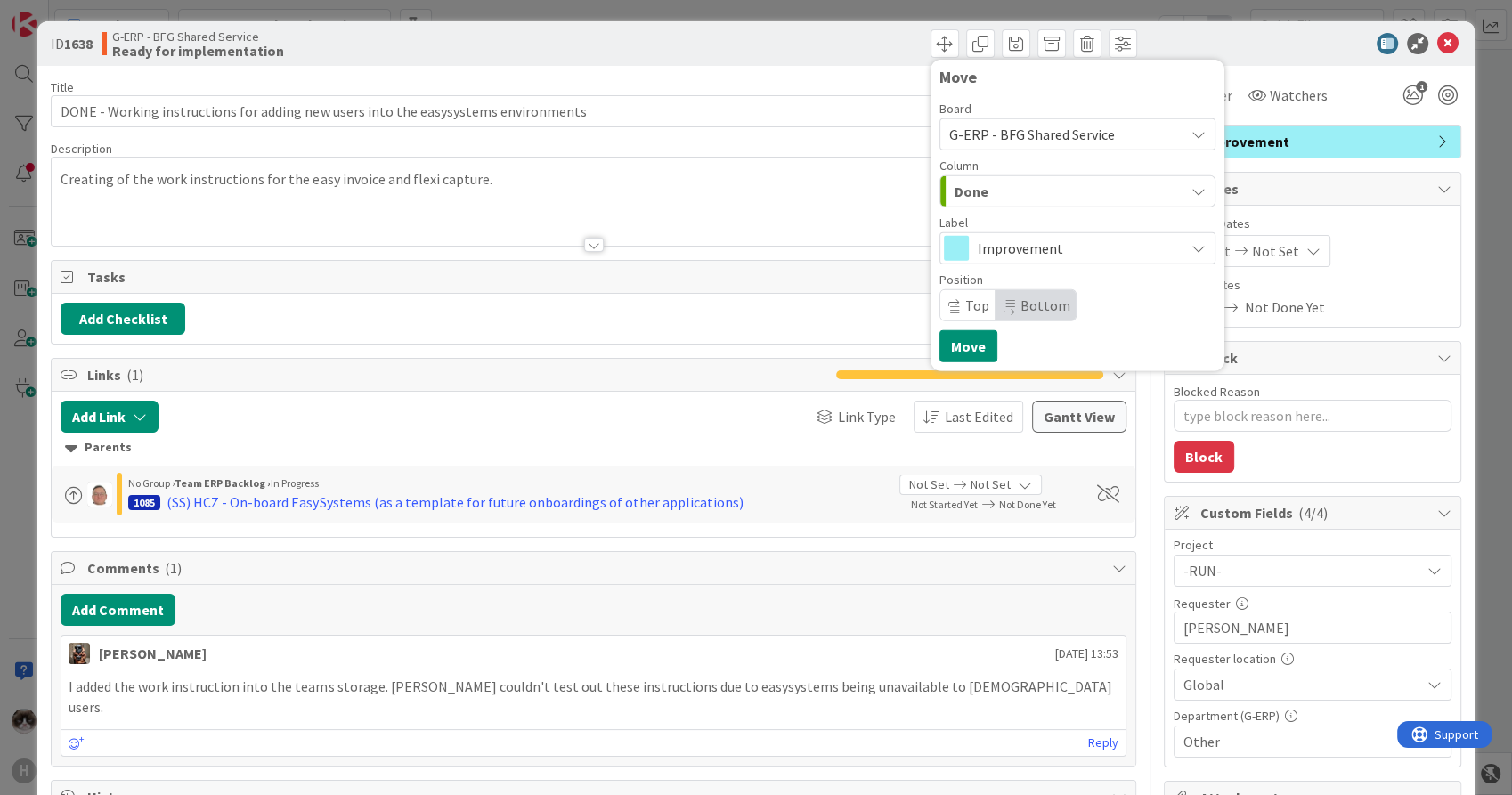
scroll to position [0, 0]
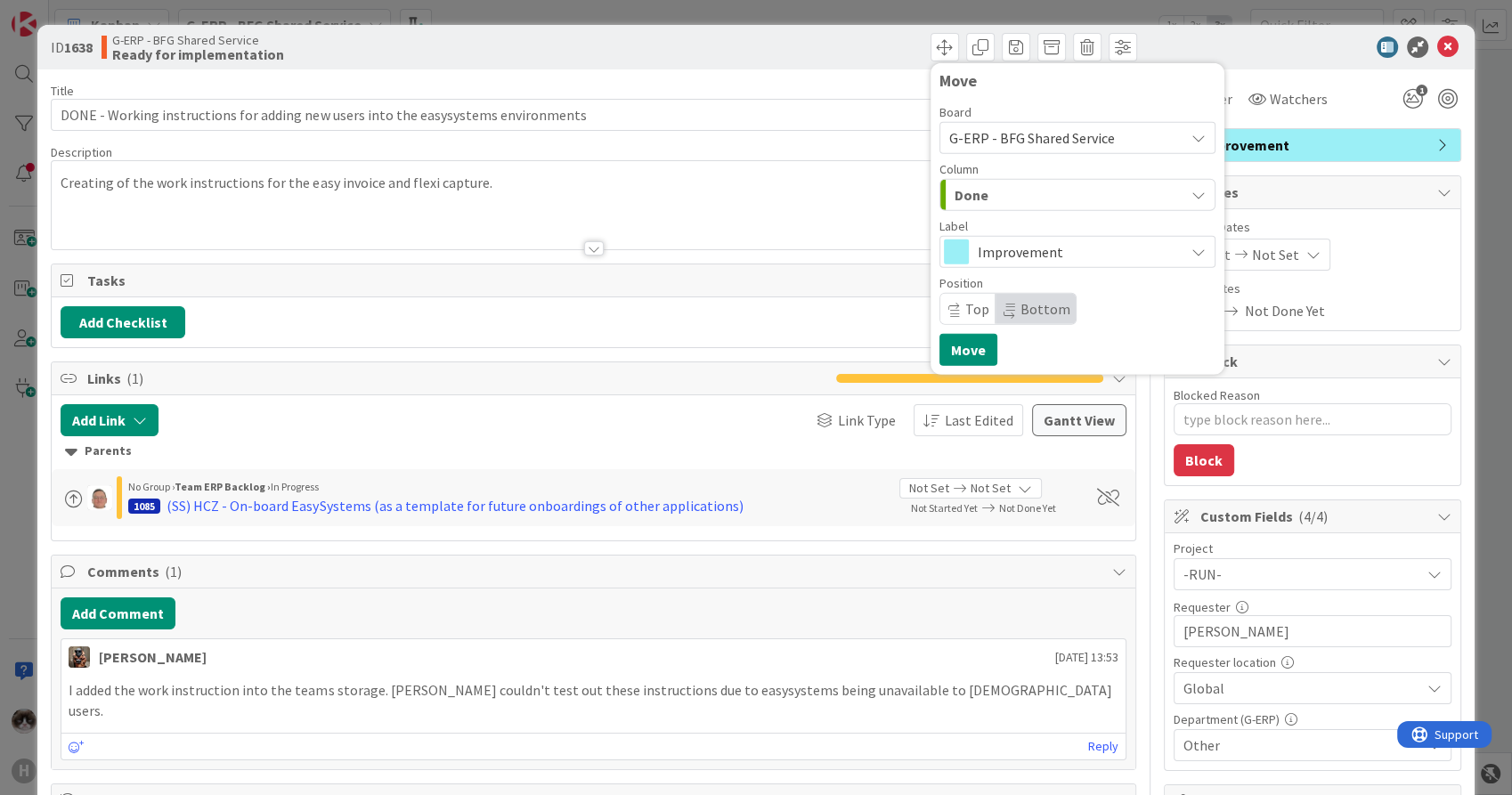
click at [770, 322] on div "Add Checklist" at bounding box center [593, 322] width 1065 height 32
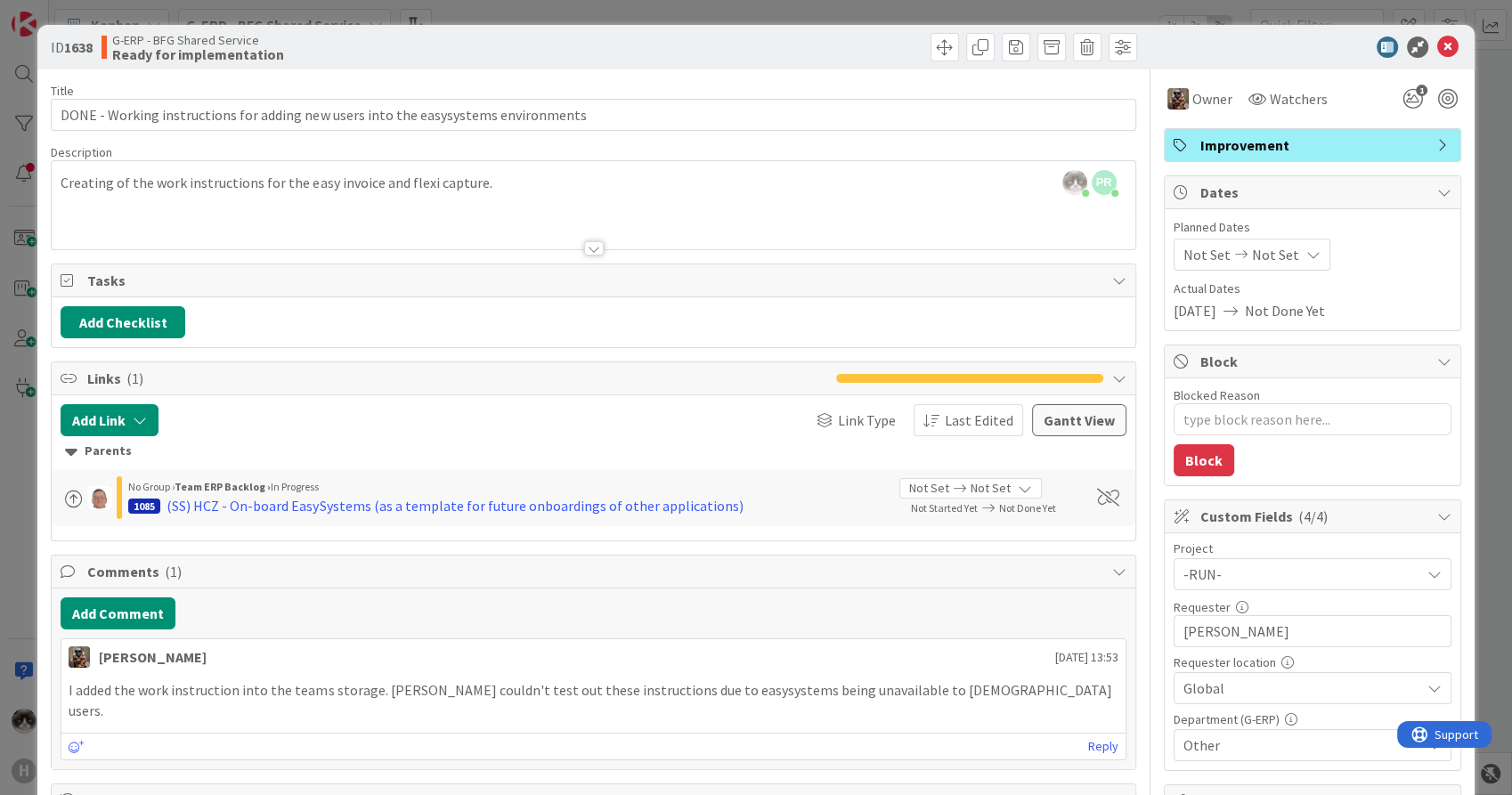
scroll to position [99, 0]
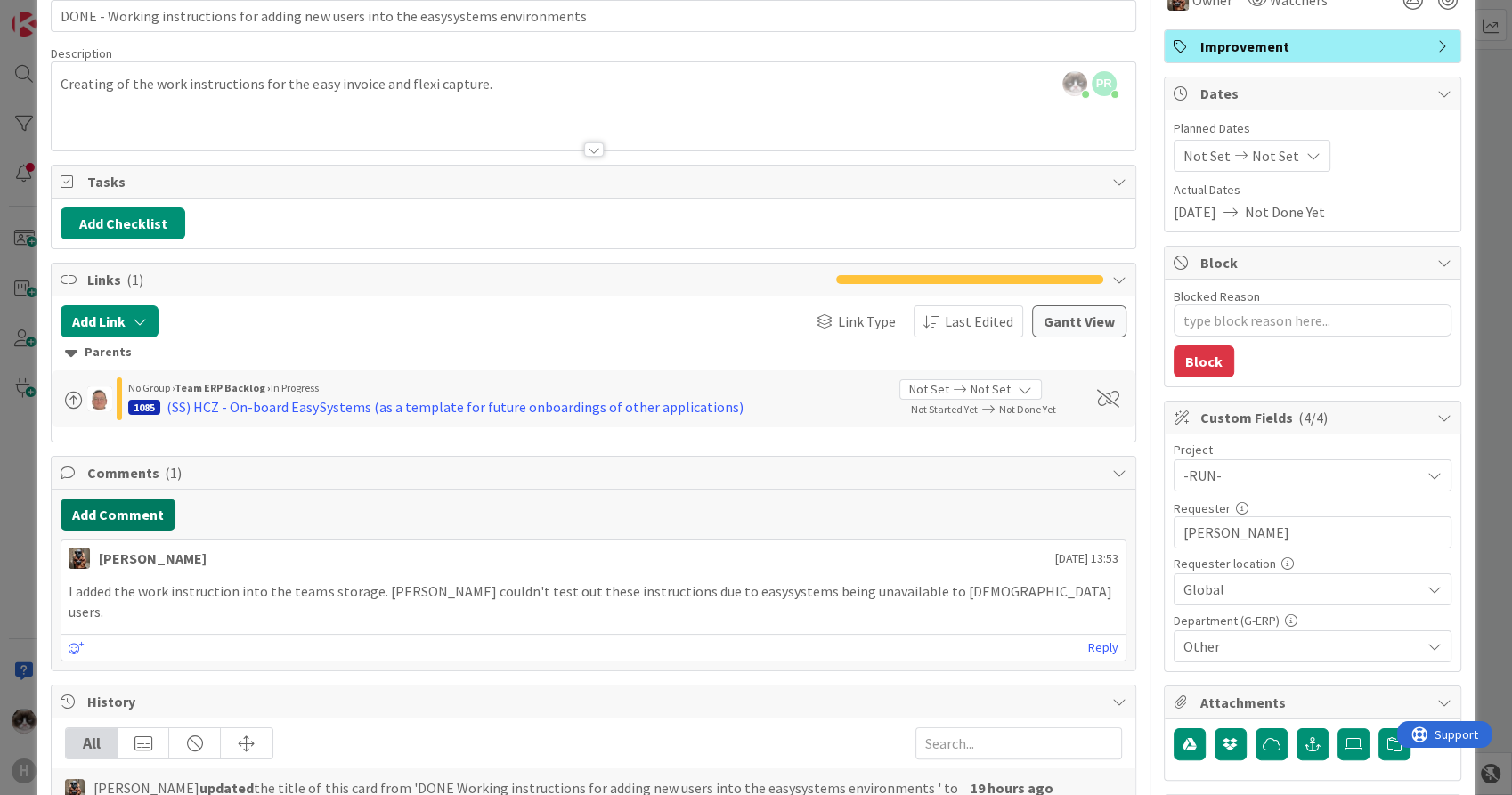
click at [124, 513] on button "Add Comment" at bounding box center [117, 515] width 115 height 32
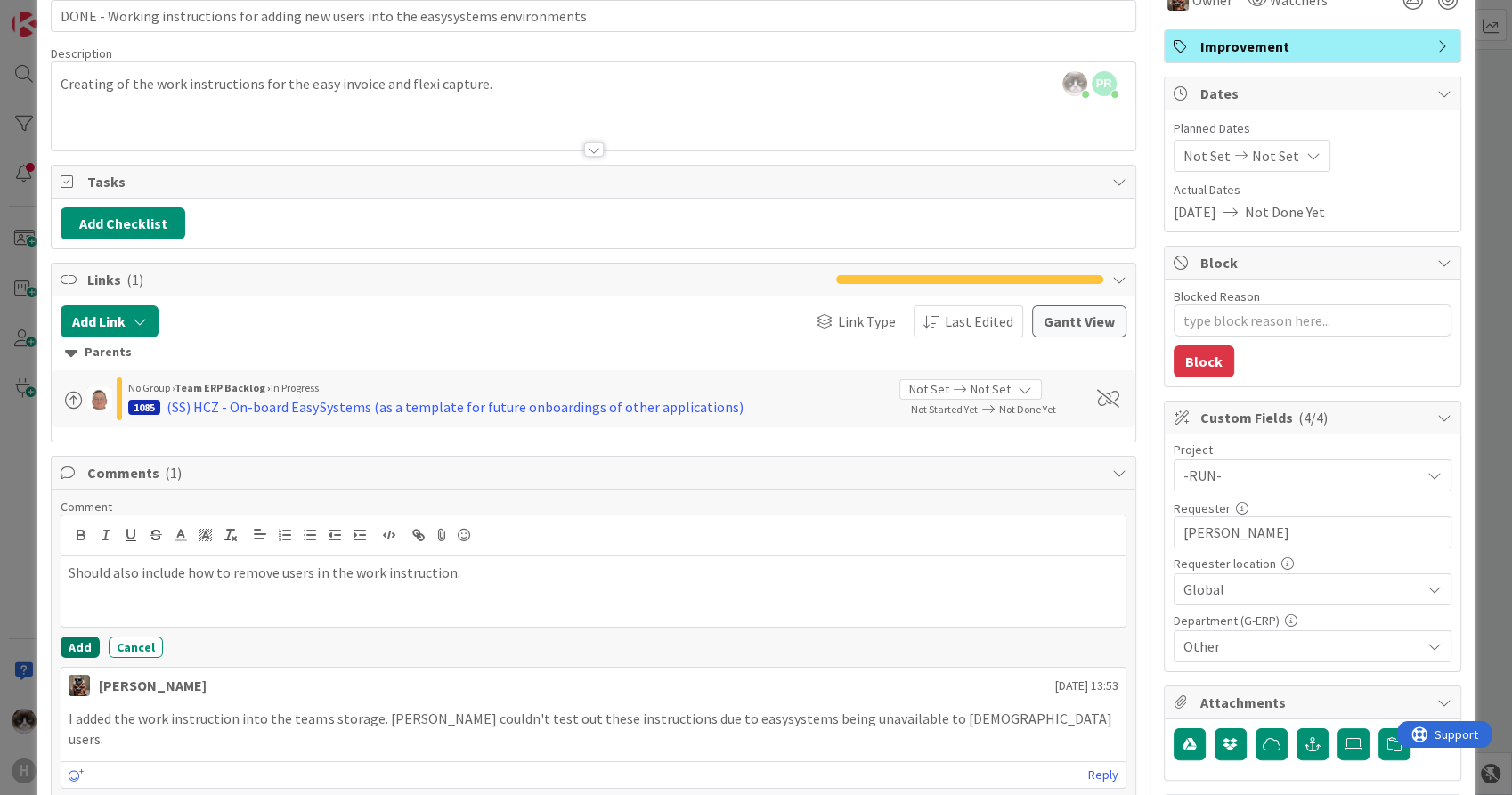
click at [81, 650] on button "Add" at bounding box center [79, 648] width 39 height 22
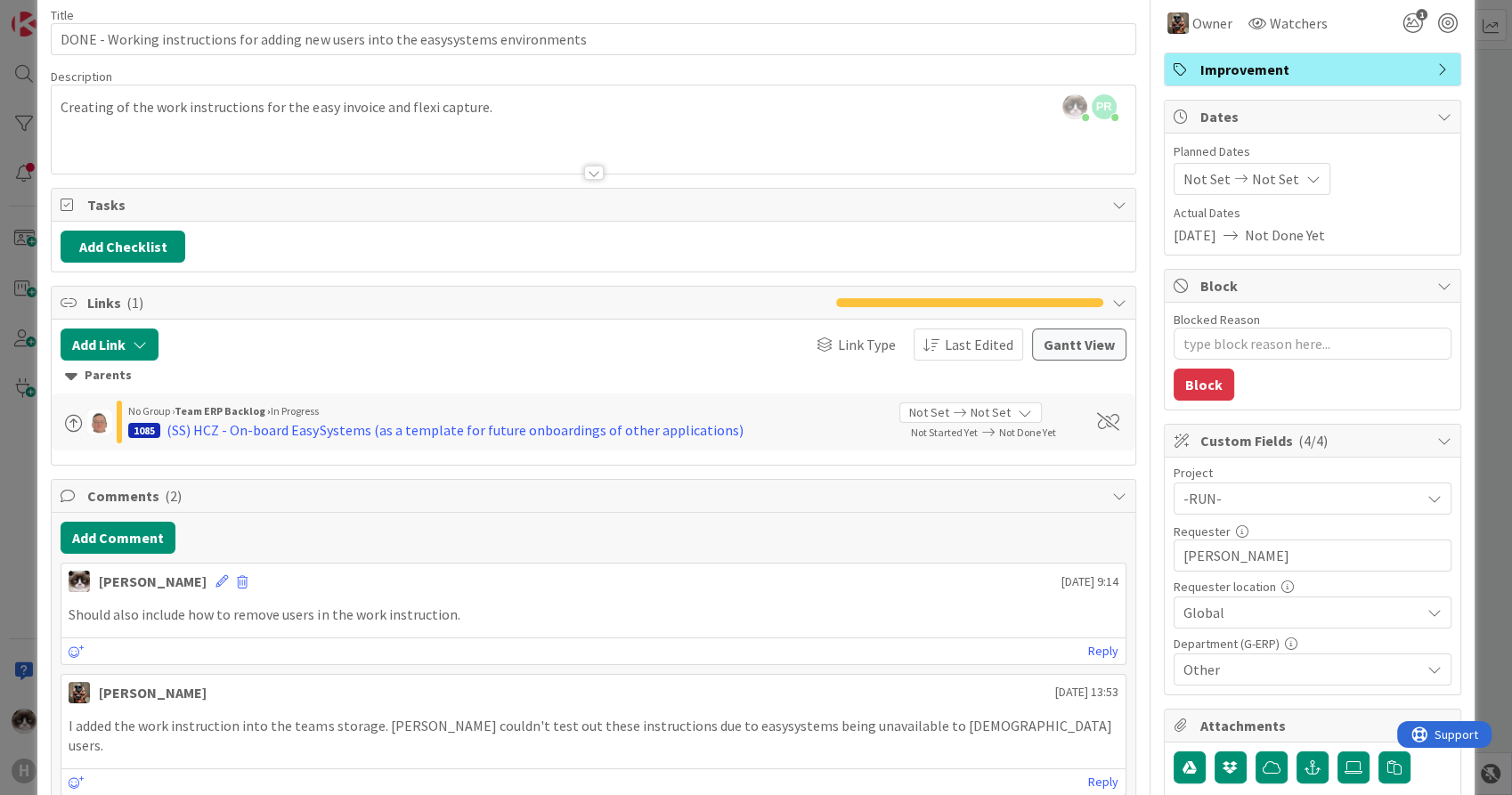
scroll to position [0, 0]
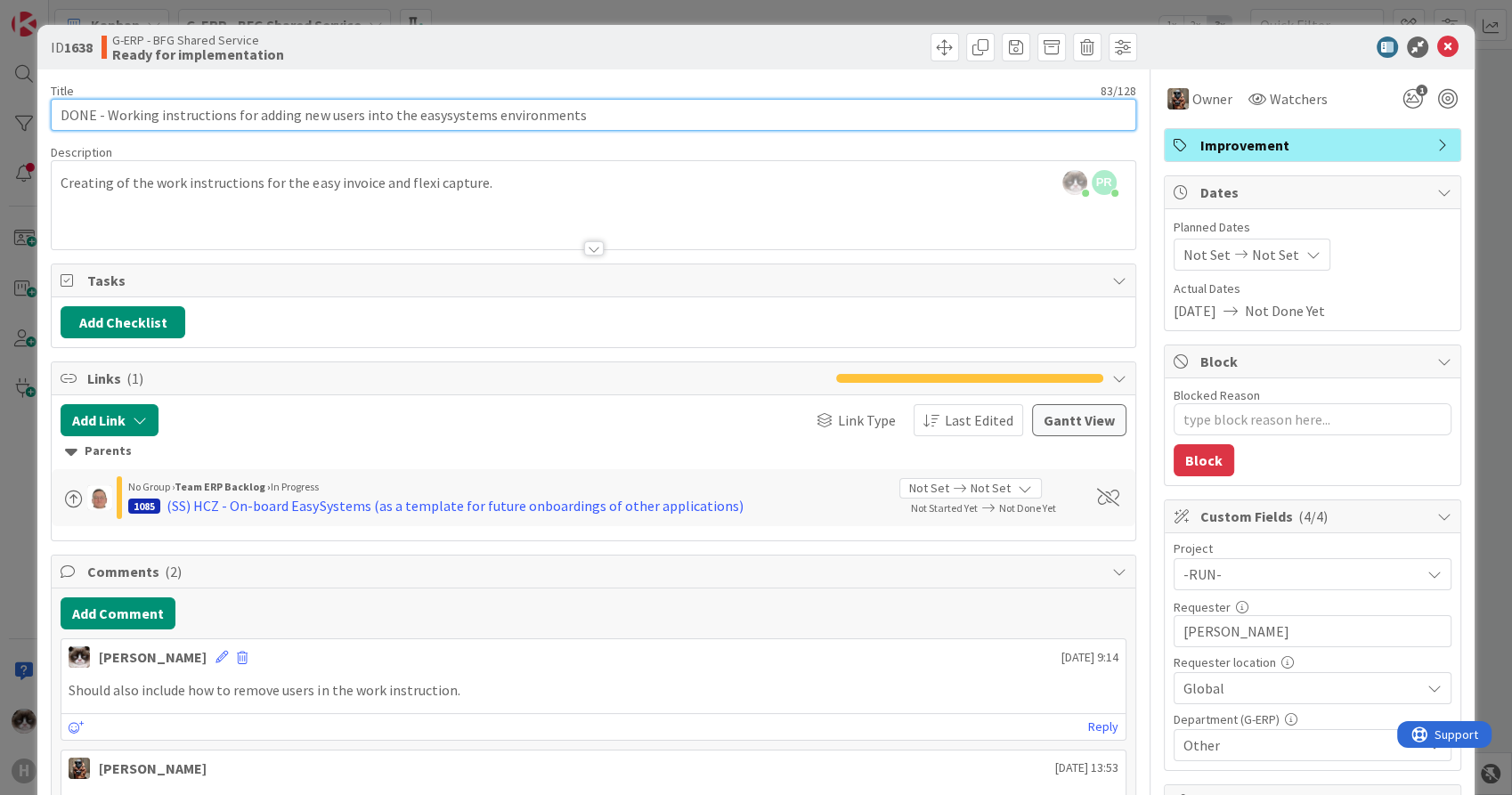
click at [86, 109] on input "DONE - Working instructions for adding new users into the easysystems environme…" at bounding box center [593, 116] width 1084 height 32
click at [60, 110] on input "DONE - Working instructions for adding new users into the easysystems environme…" at bounding box center [593, 116] width 1084 height 32
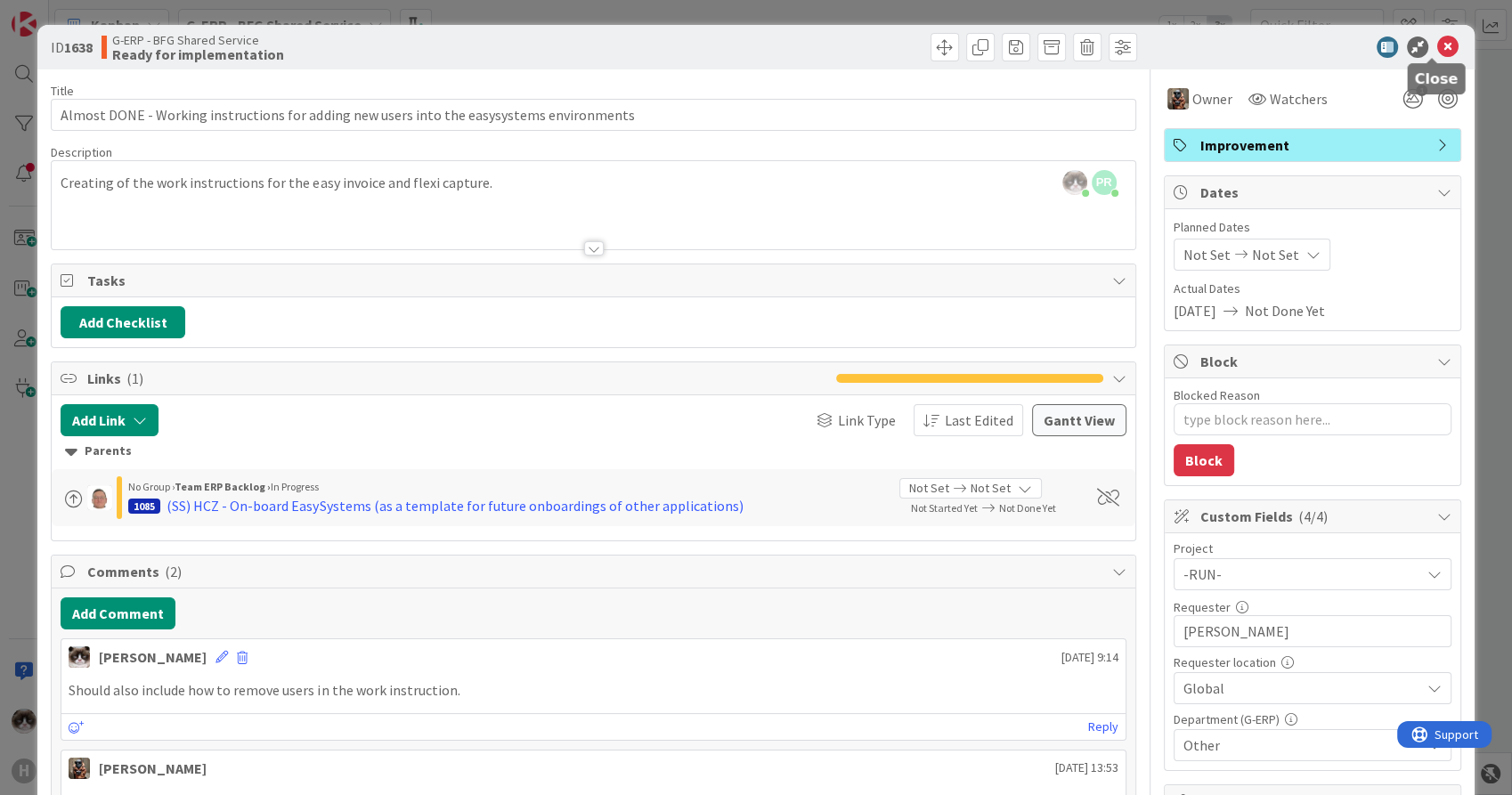
click at [1437, 41] on icon at bounding box center [1448, 47] width 22 height 22
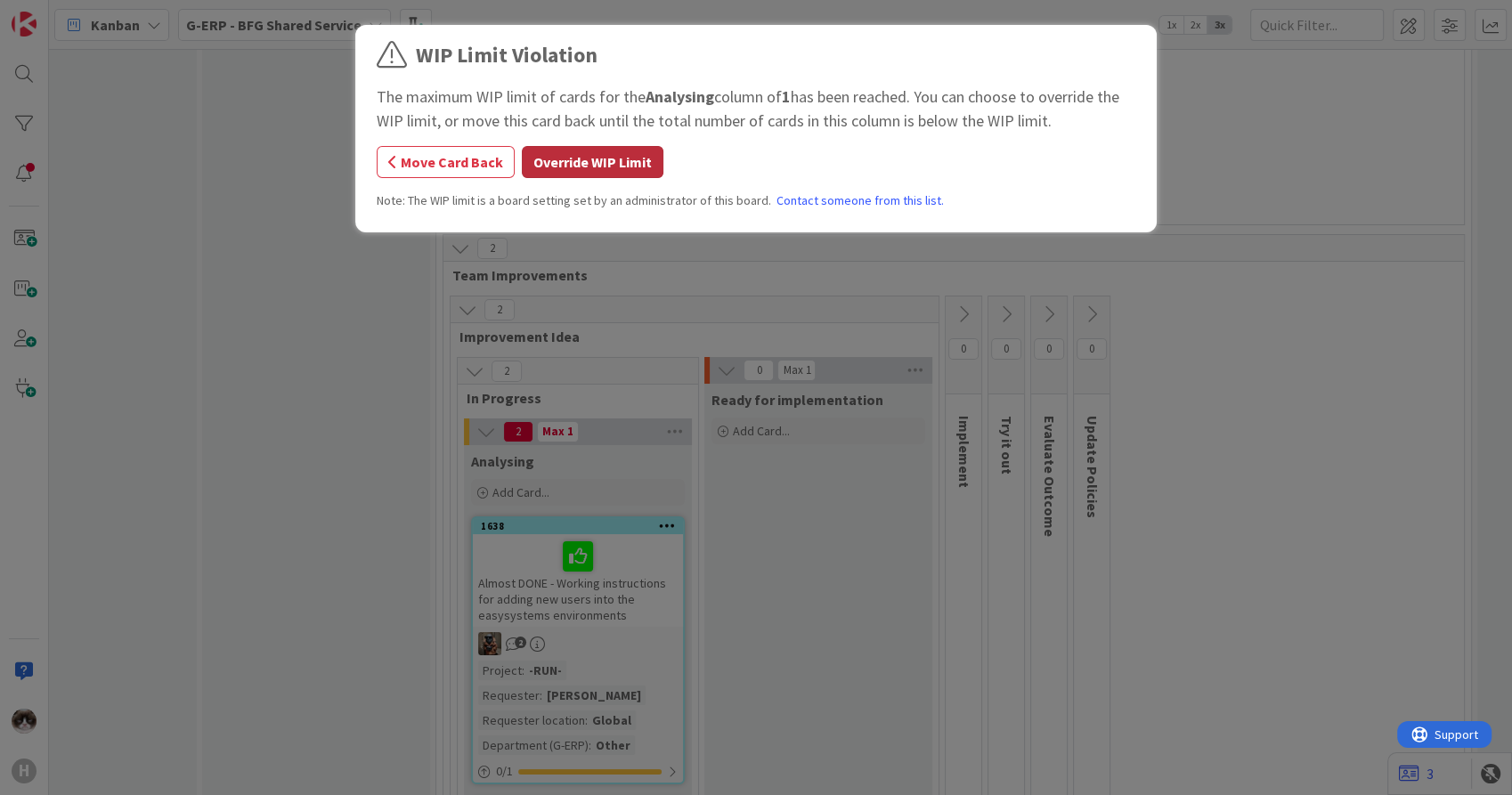
click at [603, 162] on button "Override WIP Limit" at bounding box center [592, 162] width 142 height 32
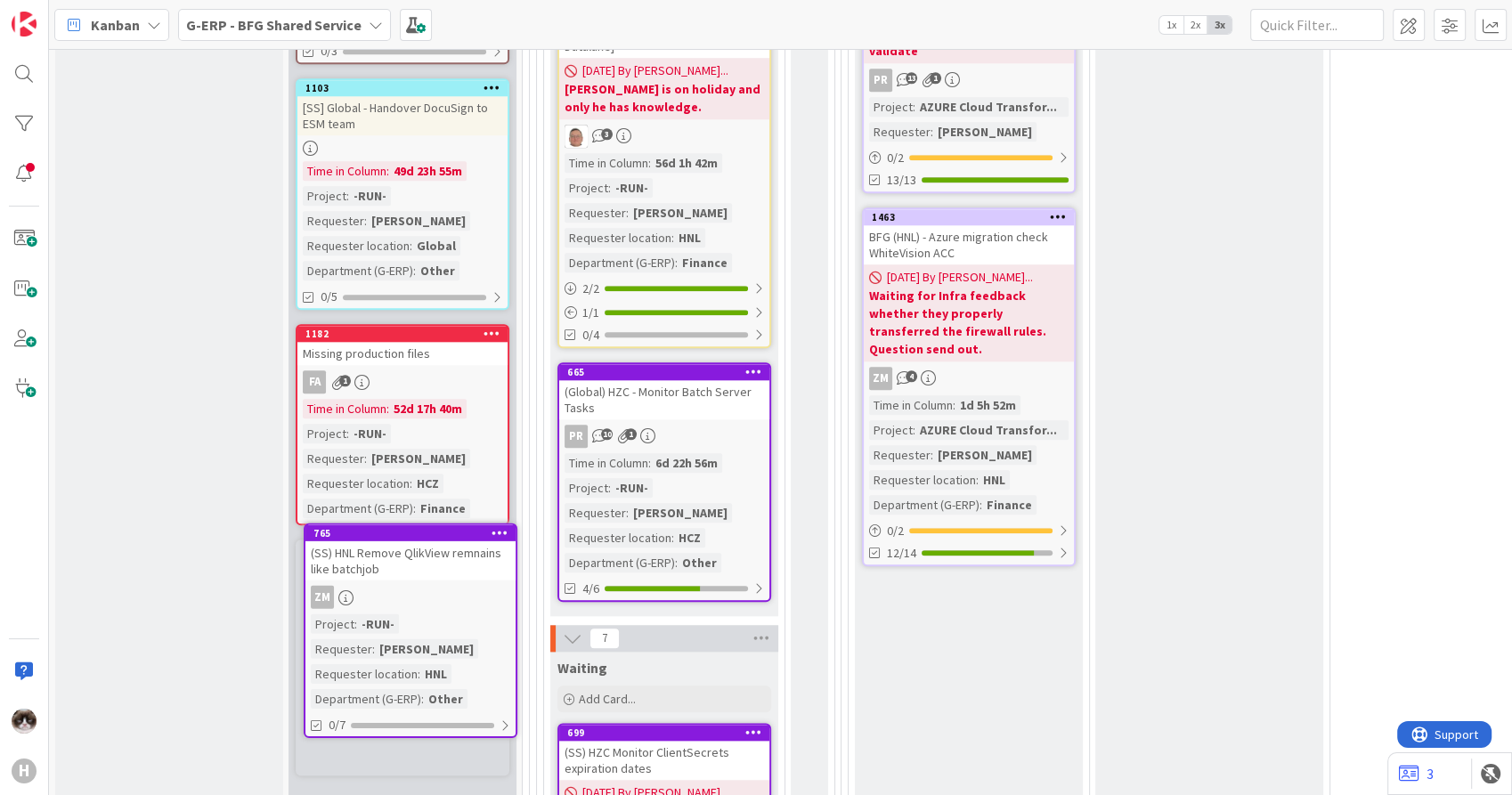
scroll to position [1886, 0]
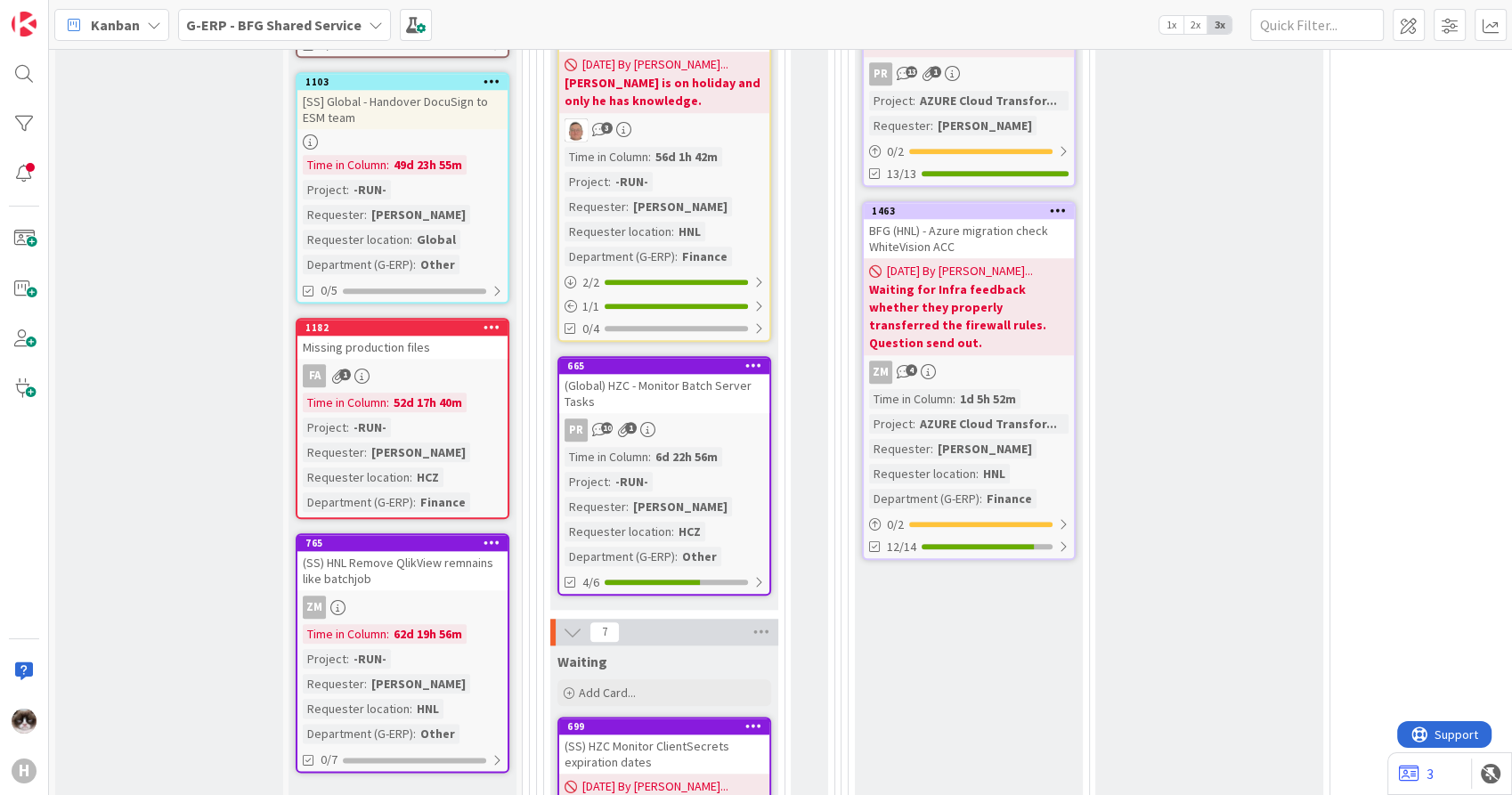
click at [466, 570] on link "765 (SS) HNL Remove QlikView remnains like batchjob ZM Time in Column : 62d 19h…" at bounding box center [402, 652] width 214 height 239
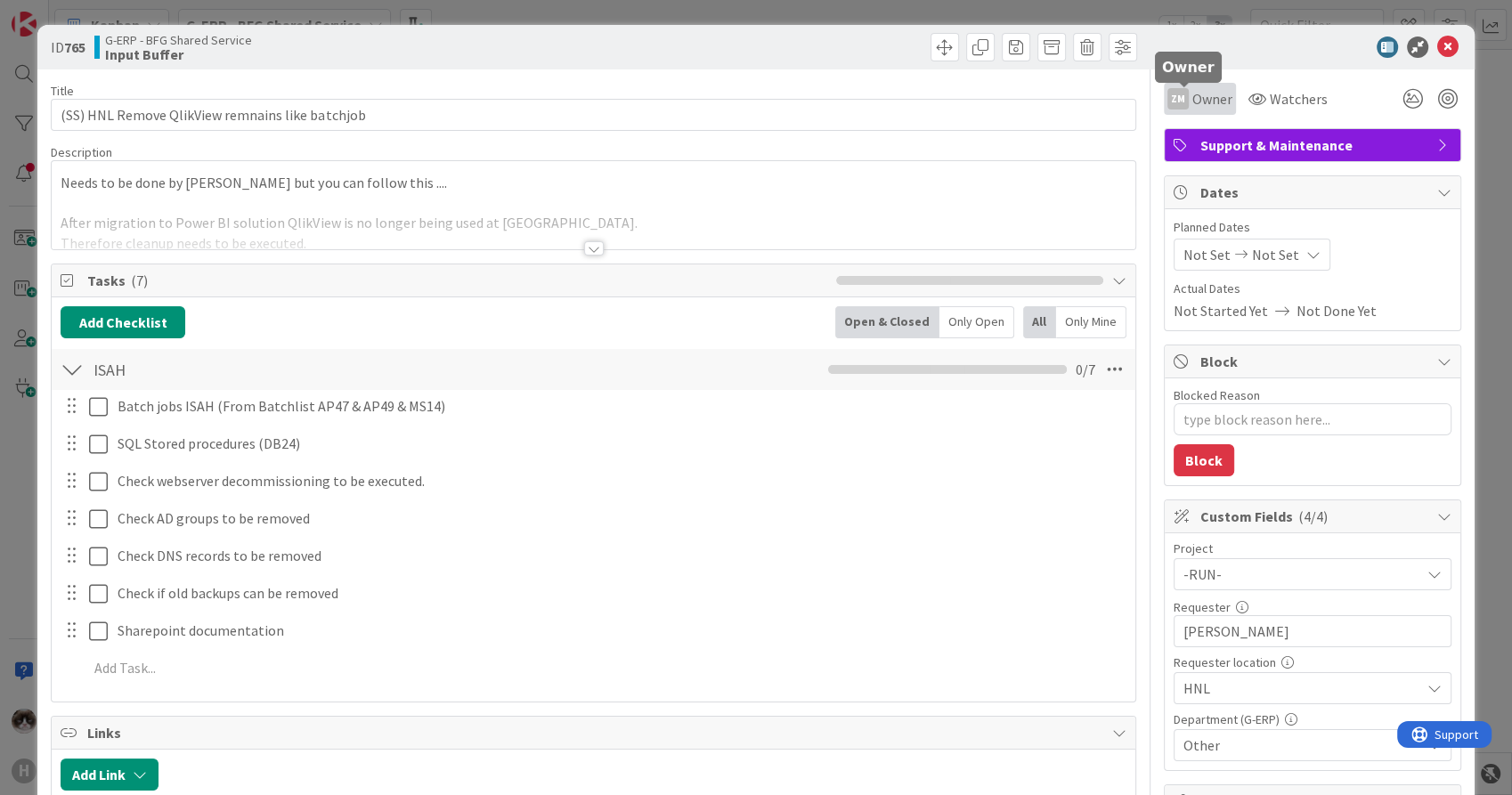
click at [1197, 102] on span "Owner" at bounding box center [1212, 99] width 40 height 22
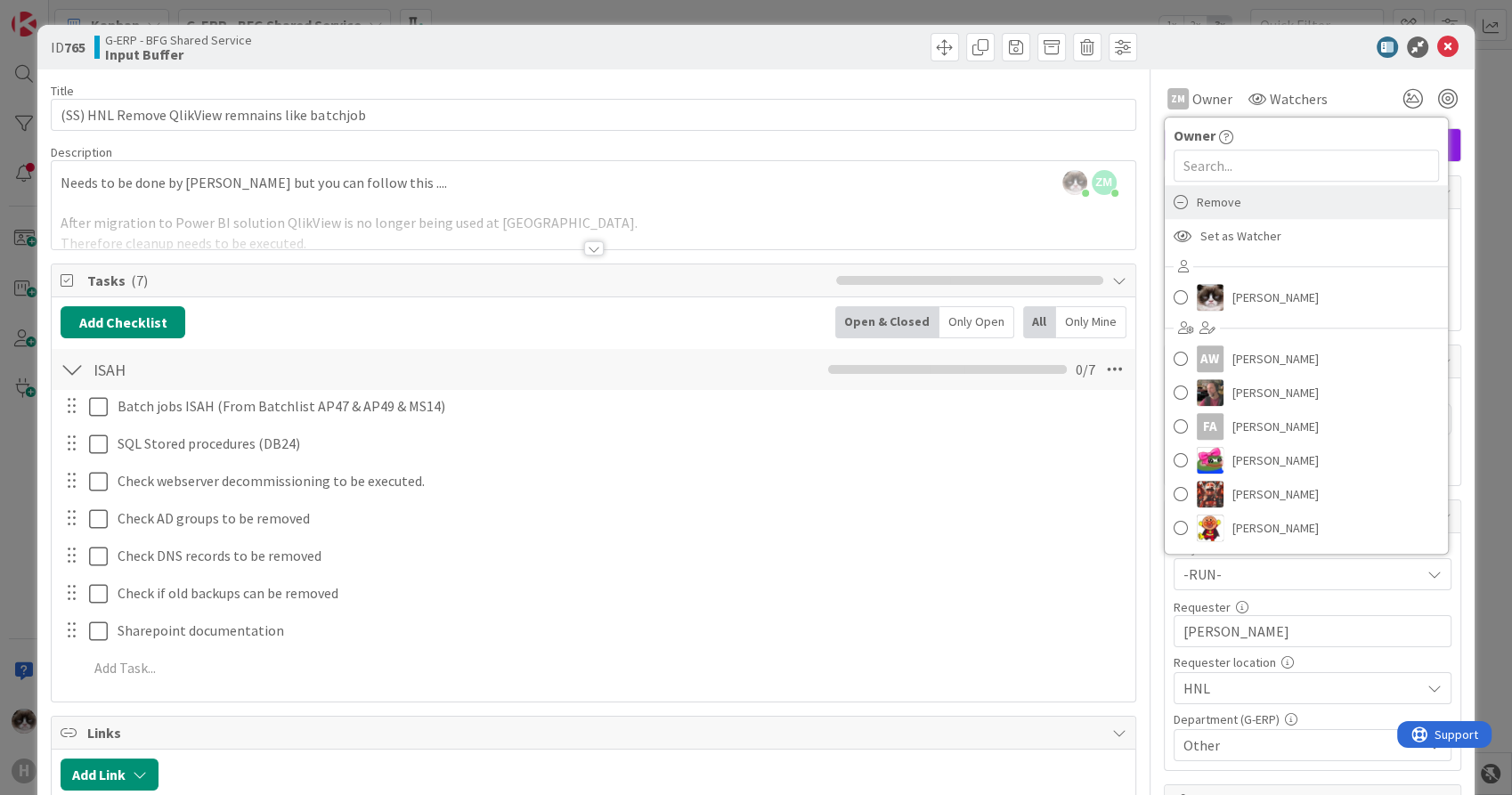
click at [1174, 196] on icon at bounding box center [1181, 202] width 14 height 27
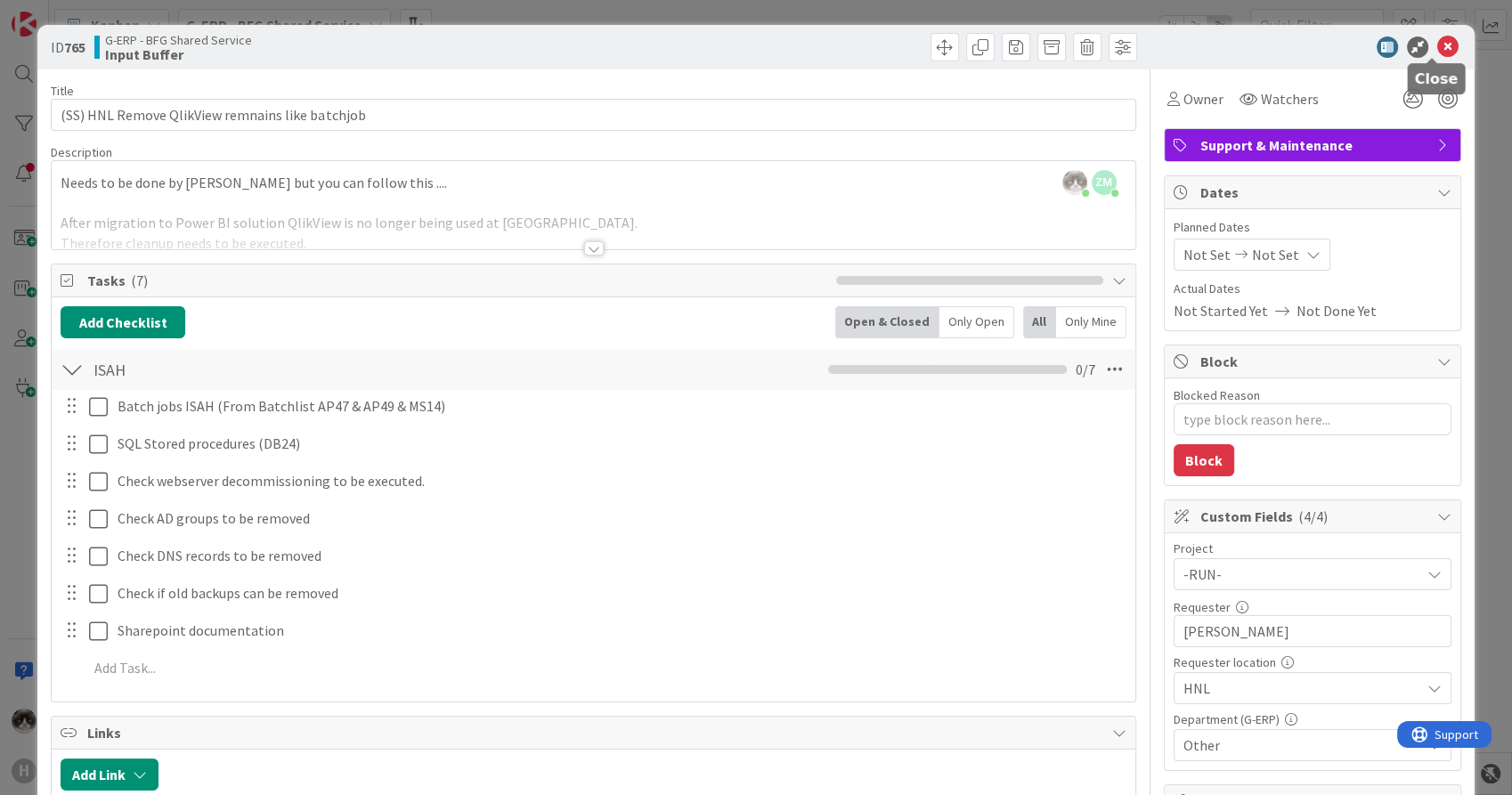
click at [1437, 50] on icon at bounding box center [1448, 47] width 22 height 22
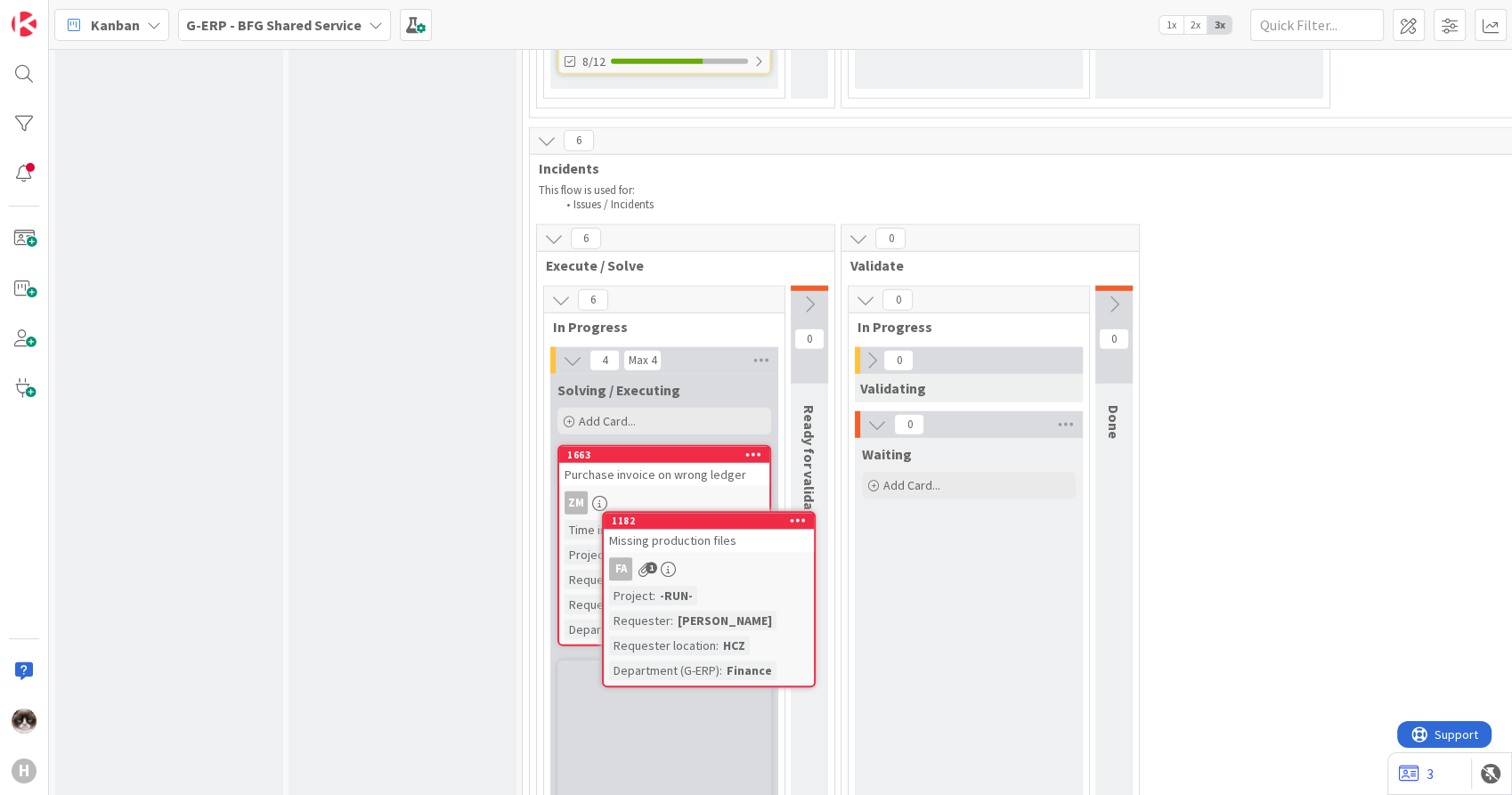
scroll to position [4765, 0]
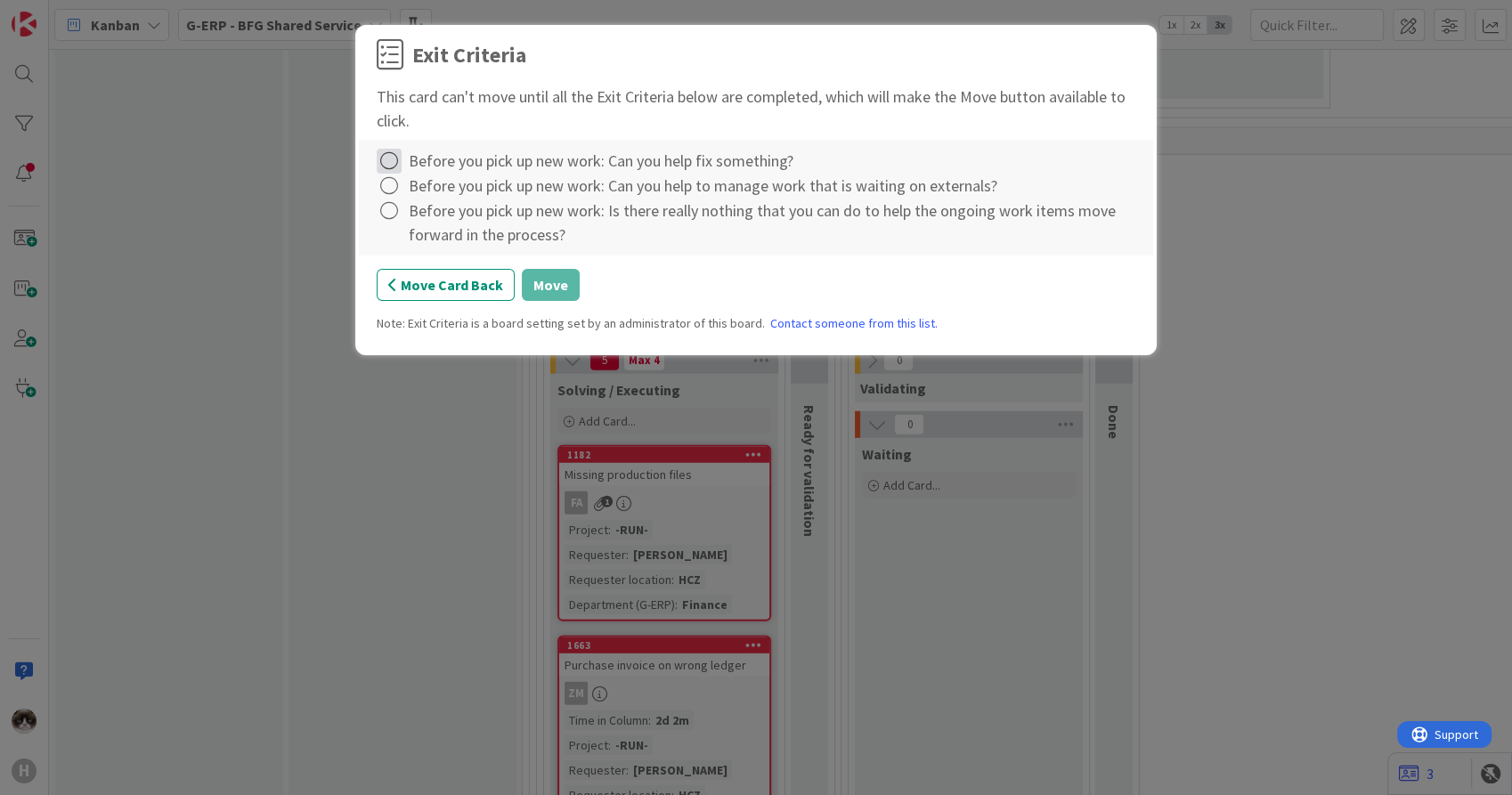
click at [397, 160] on icon at bounding box center [389, 162] width 25 height 25
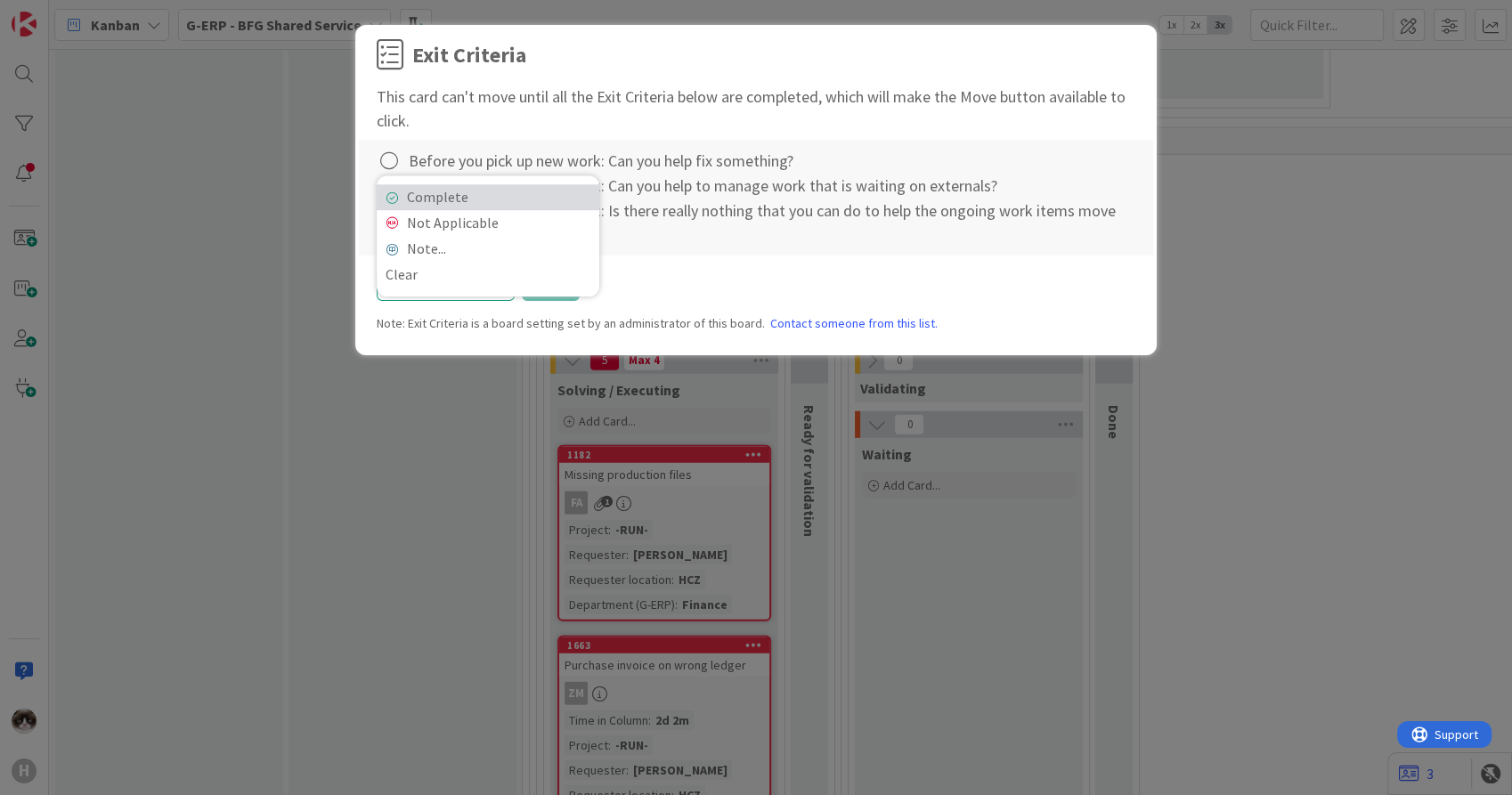
click at [426, 202] on link "Complete" at bounding box center [487, 197] width 223 height 26
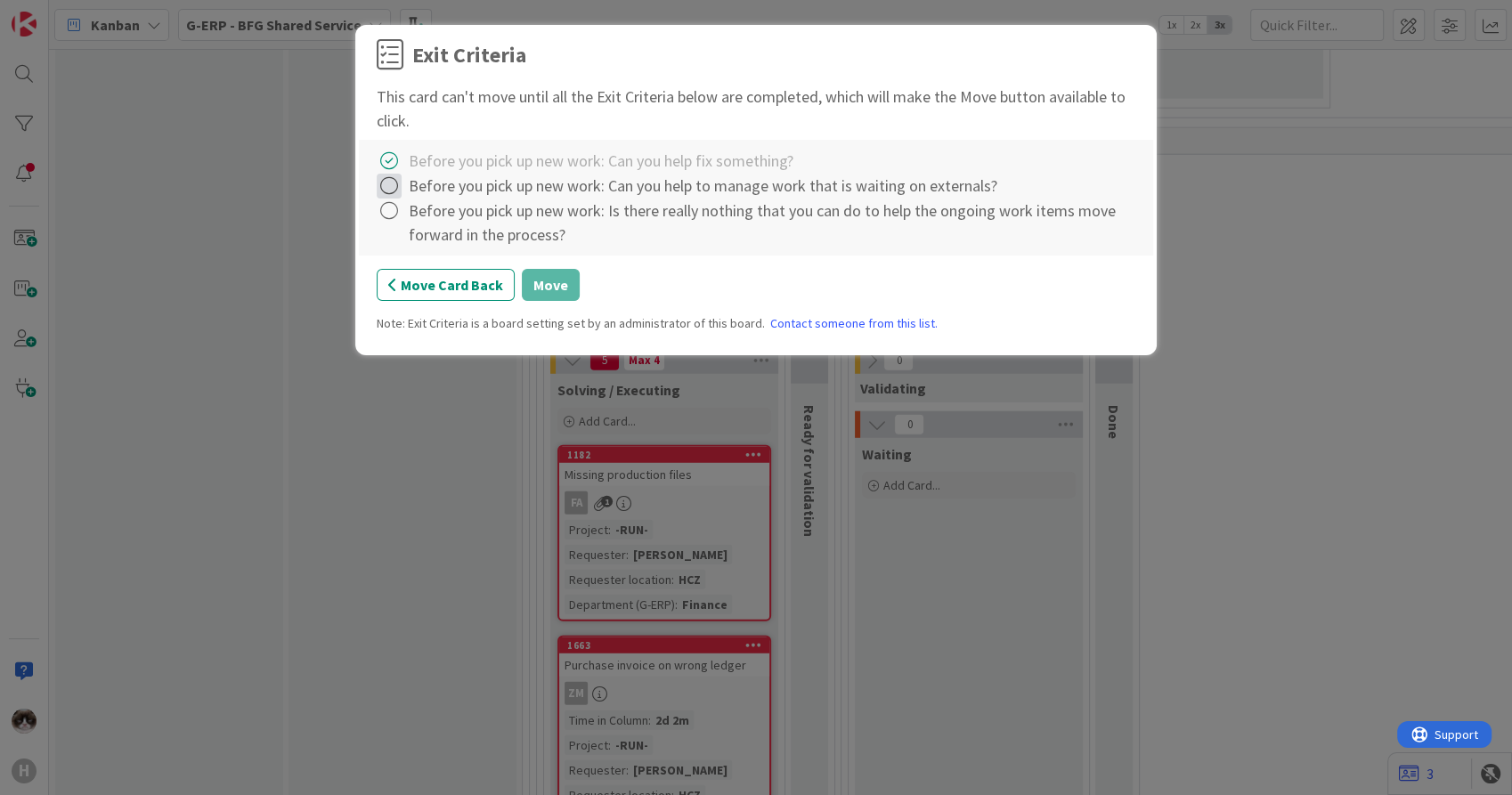
click at [395, 186] on icon at bounding box center [389, 186] width 25 height 25
click at [411, 216] on link "Complete" at bounding box center [487, 222] width 223 height 26
click at [388, 209] on icon at bounding box center [389, 211] width 25 height 25
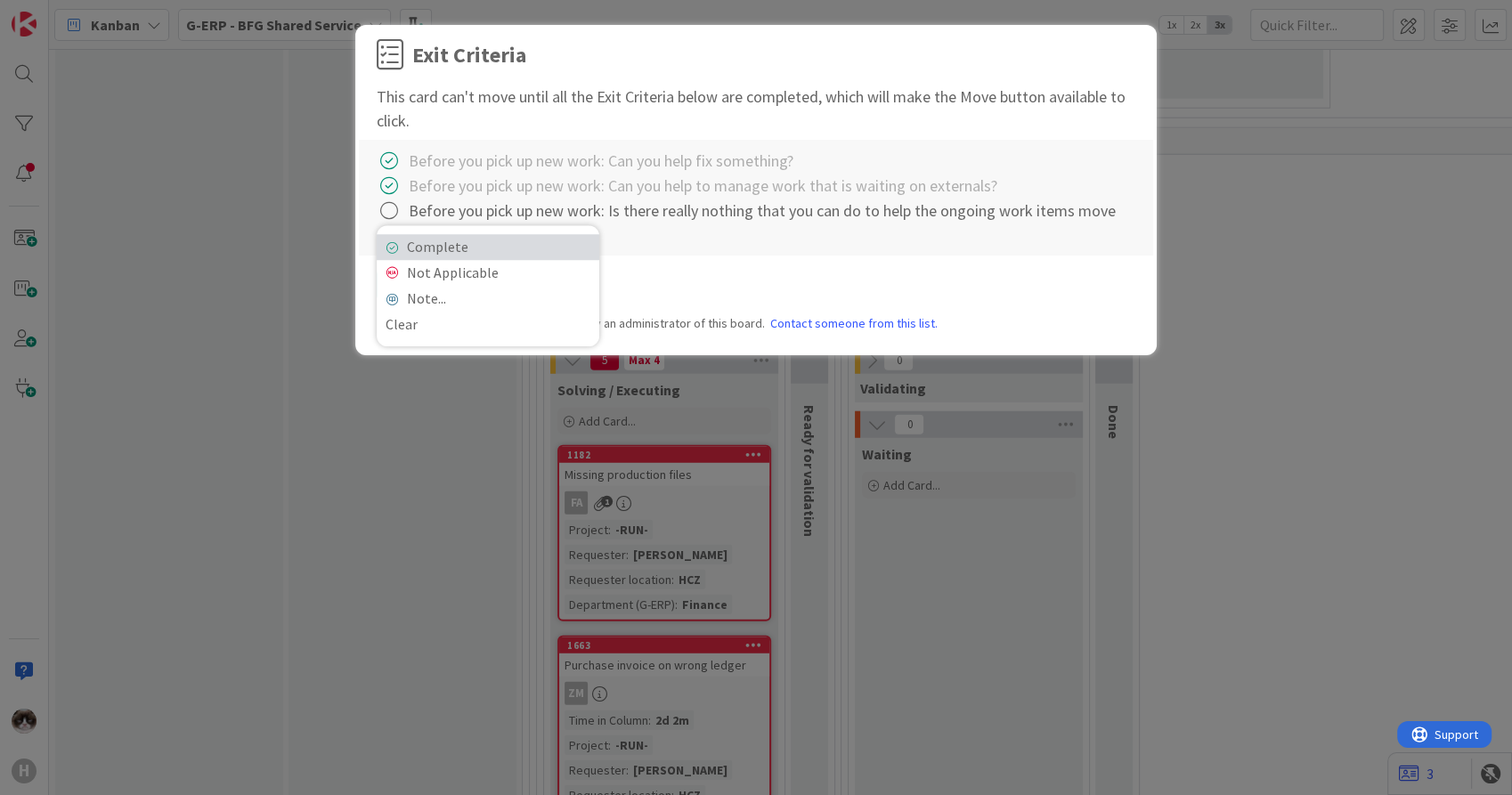
click at [402, 239] on link "Complete" at bounding box center [487, 247] width 223 height 26
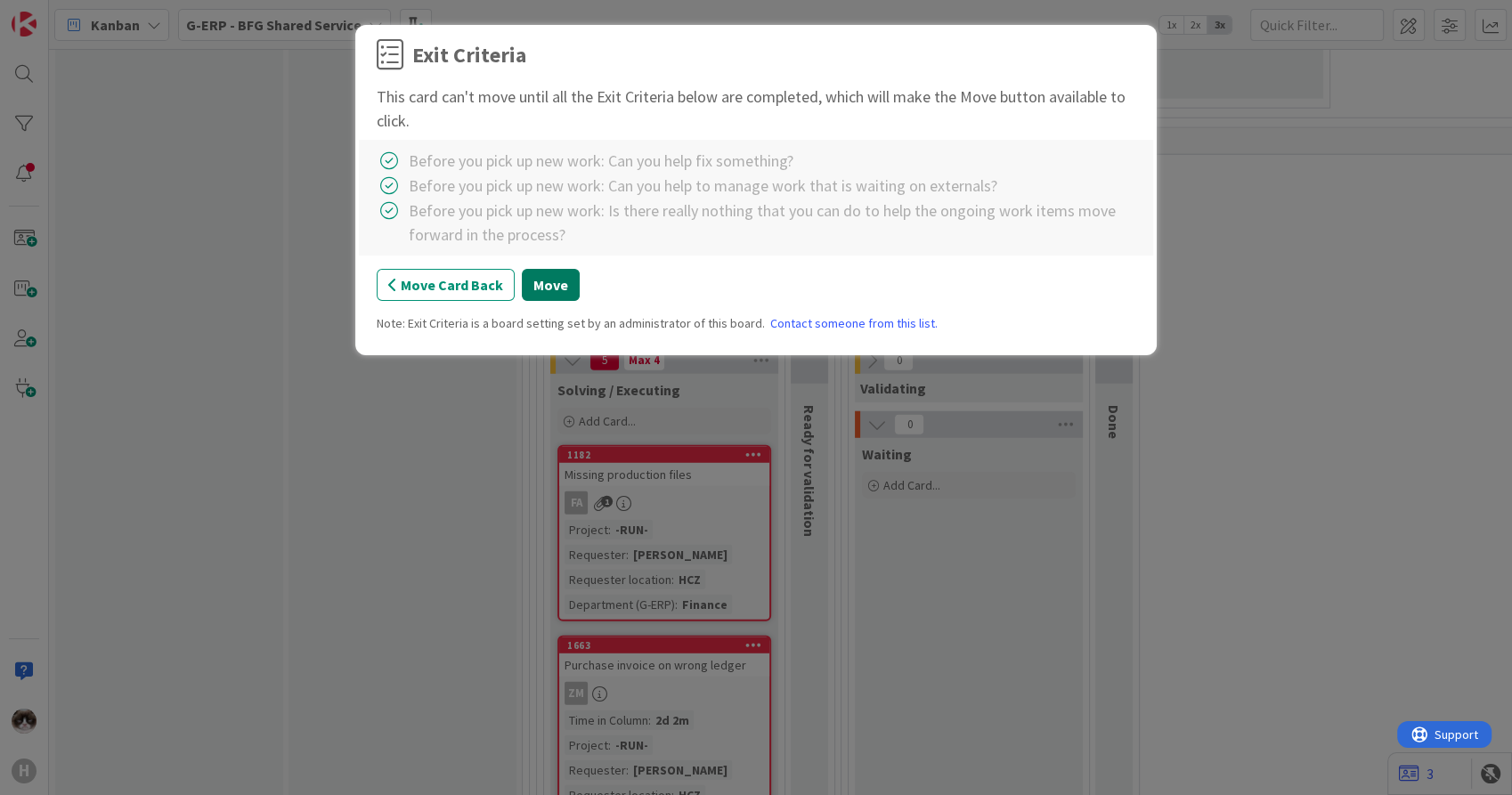
click at [557, 290] on button "Move" at bounding box center [550, 285] width 58 height 32
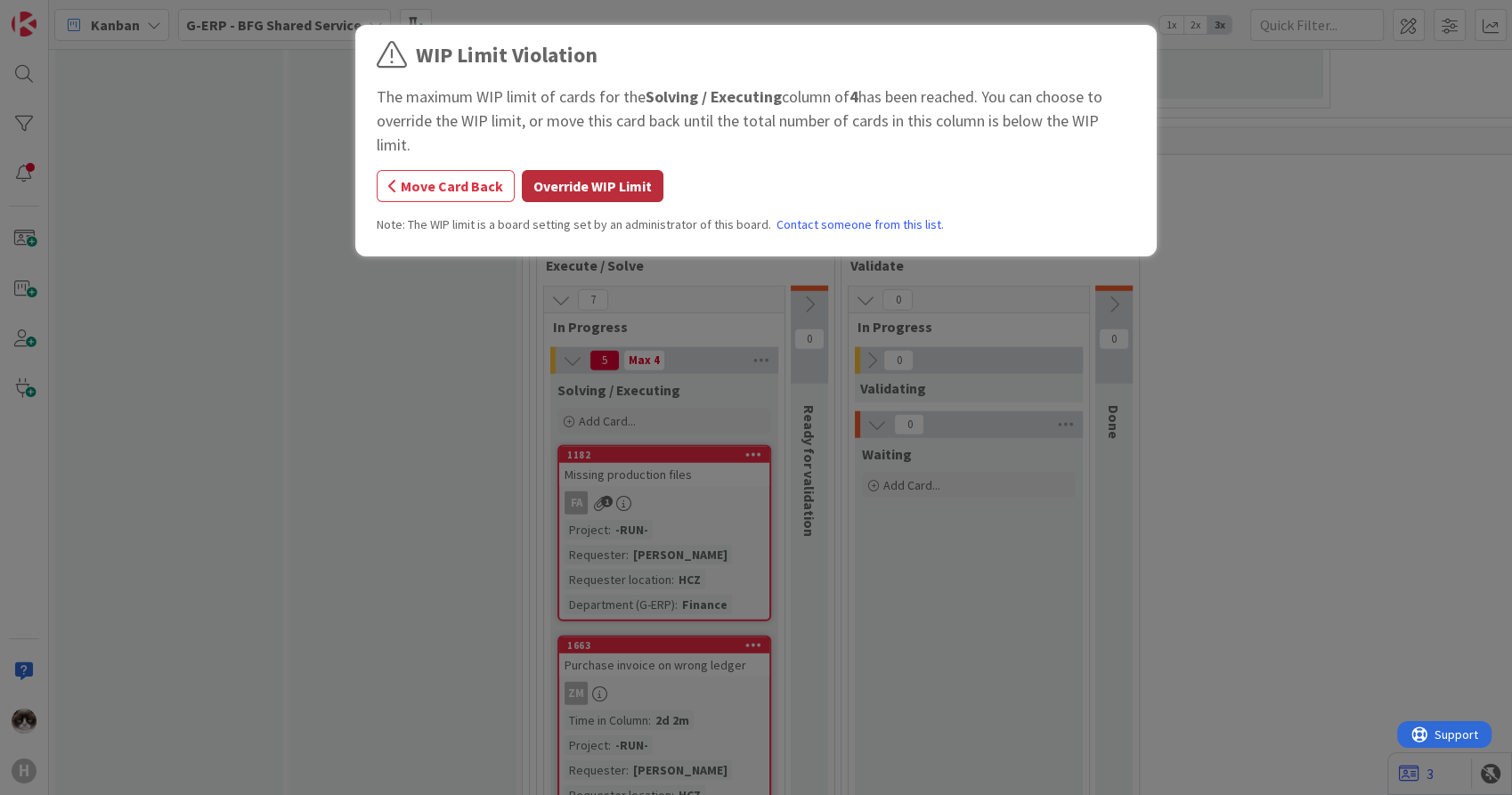
click at [556, 170] on button "Override WIP Limit" at bounding box center [592, 186] width 142 height 32
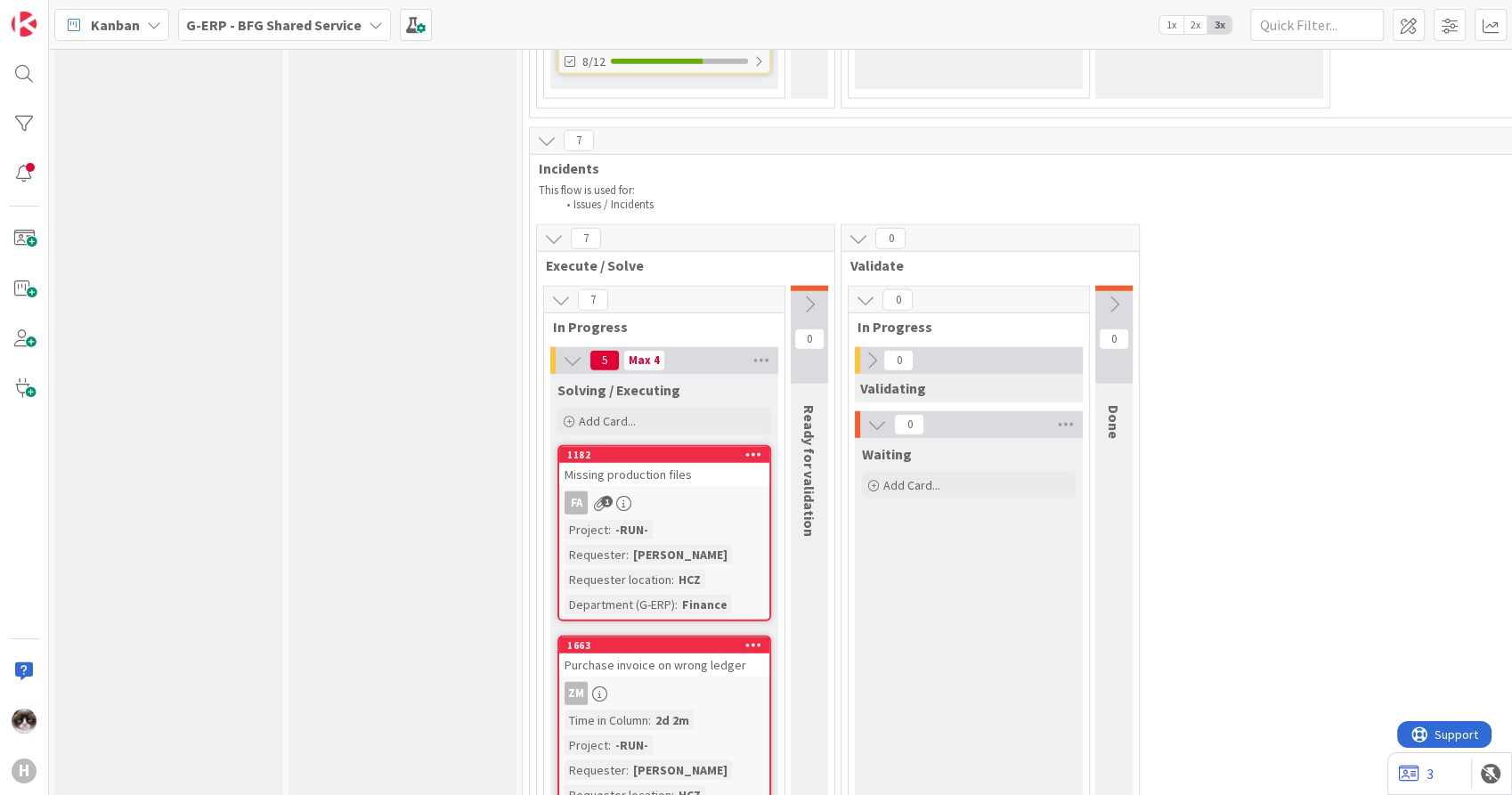
click at [691, 520] on div "Project : -RUN- Requester : [PERSON_NAME] Requester location : HCZ Department (…" at bounding box center [664, 567] width 199 height 95
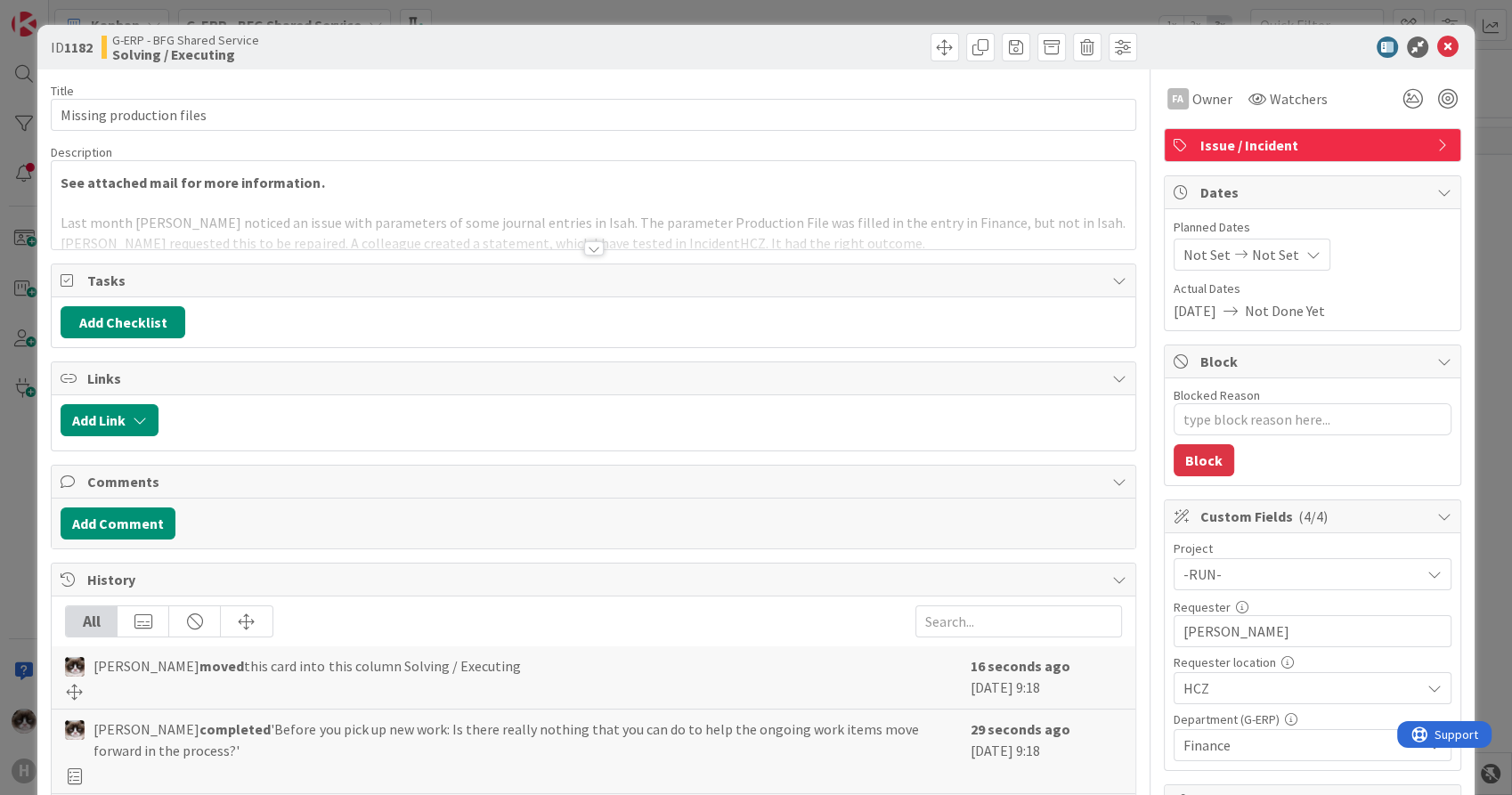
click at [584, 246] on div at bounding box center [594, 248] width 20 height 14
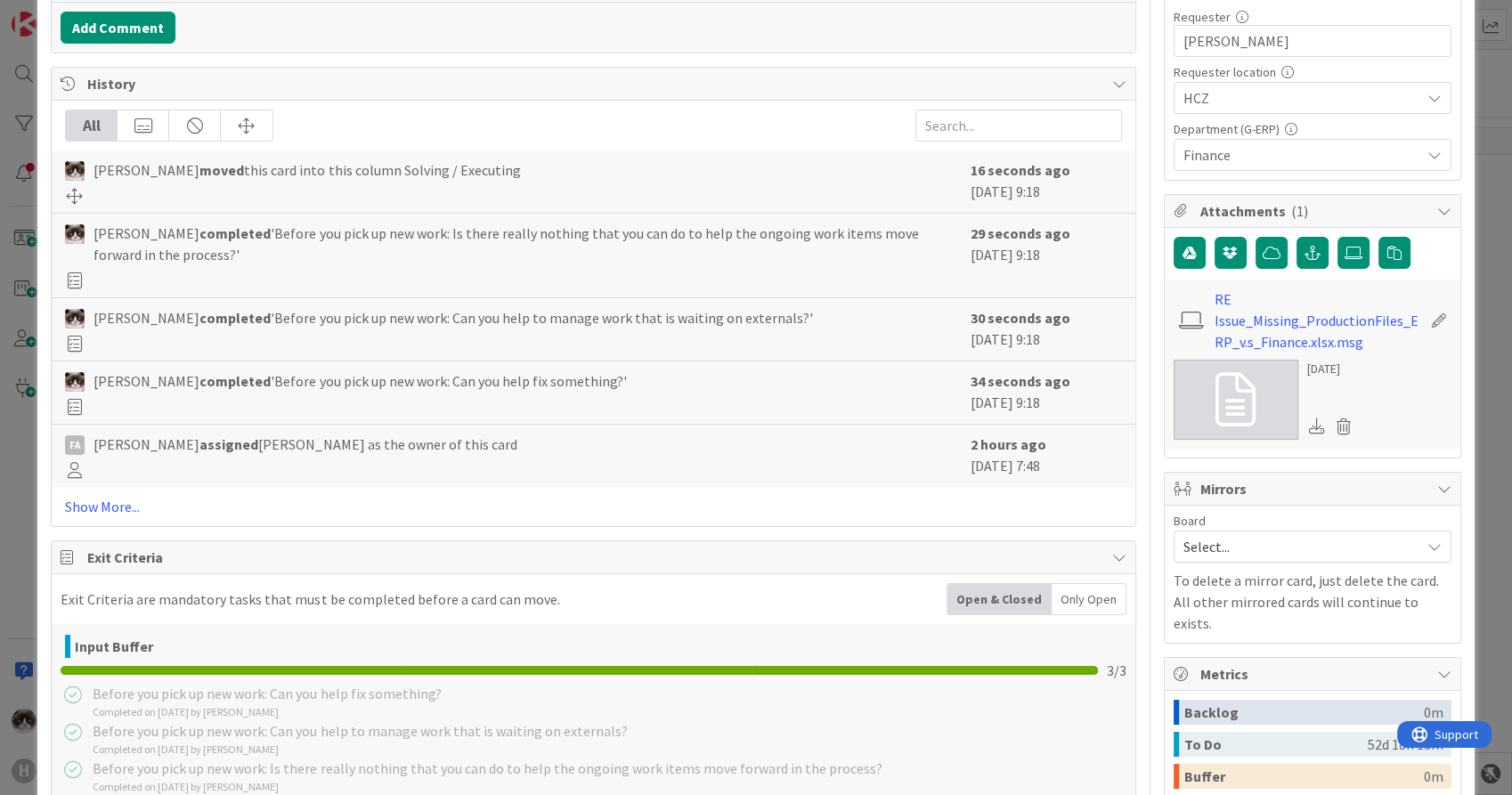
scroll to position [593, 0]
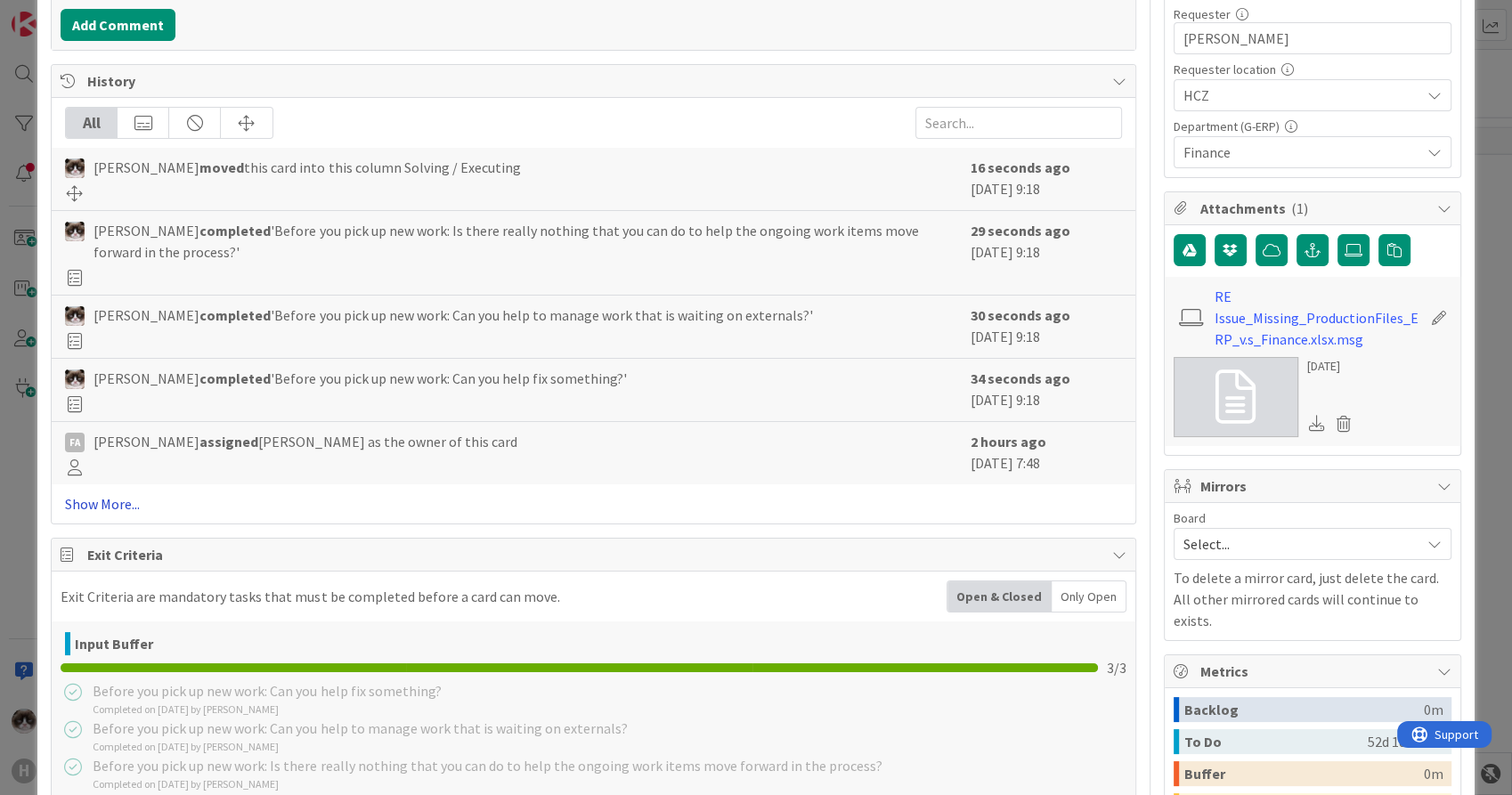
click at [124, 499] on link "Show More..." at bounding box center [593, 504] width 1056 height 22
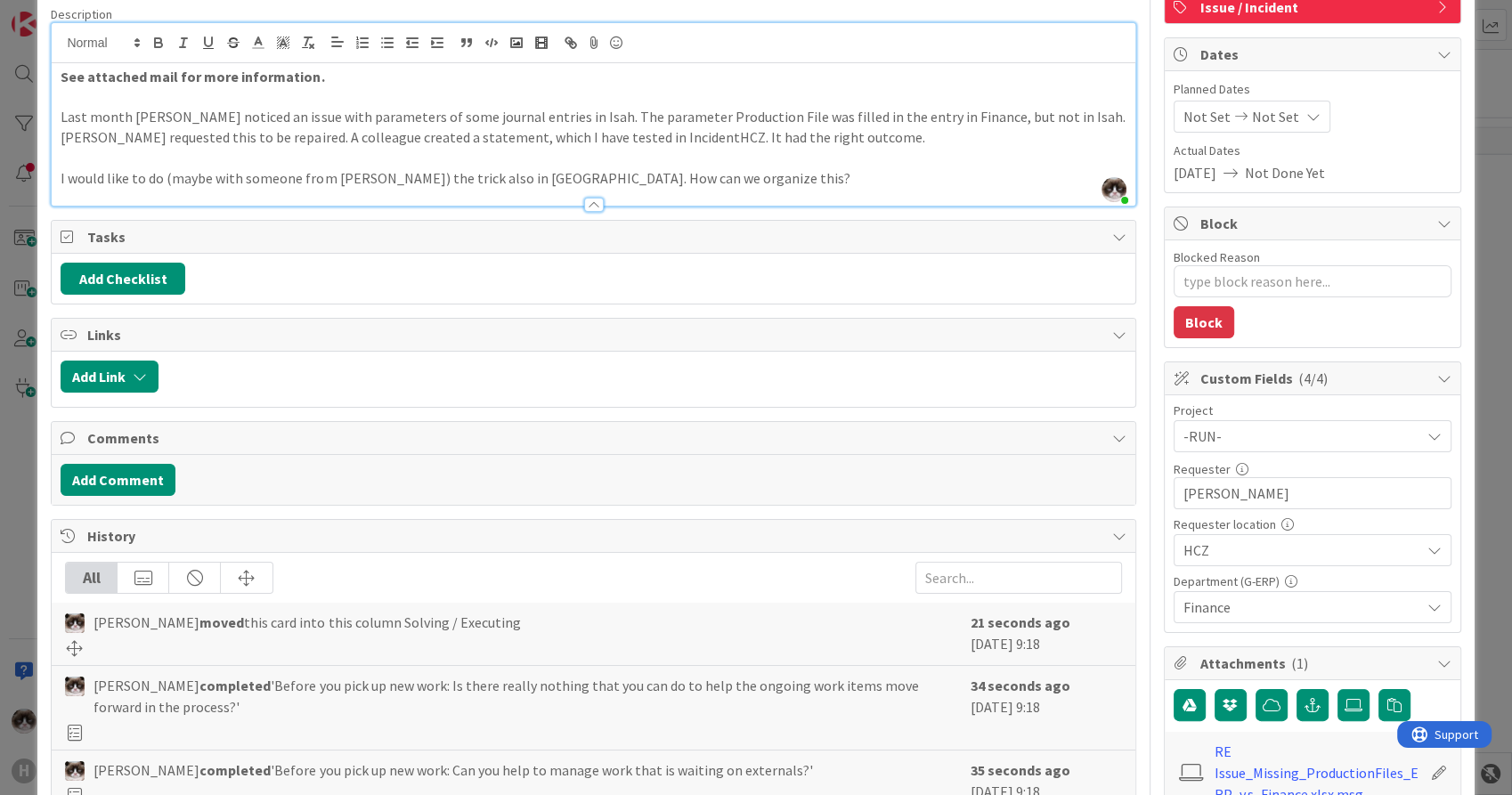
scroll to position [0, 0]
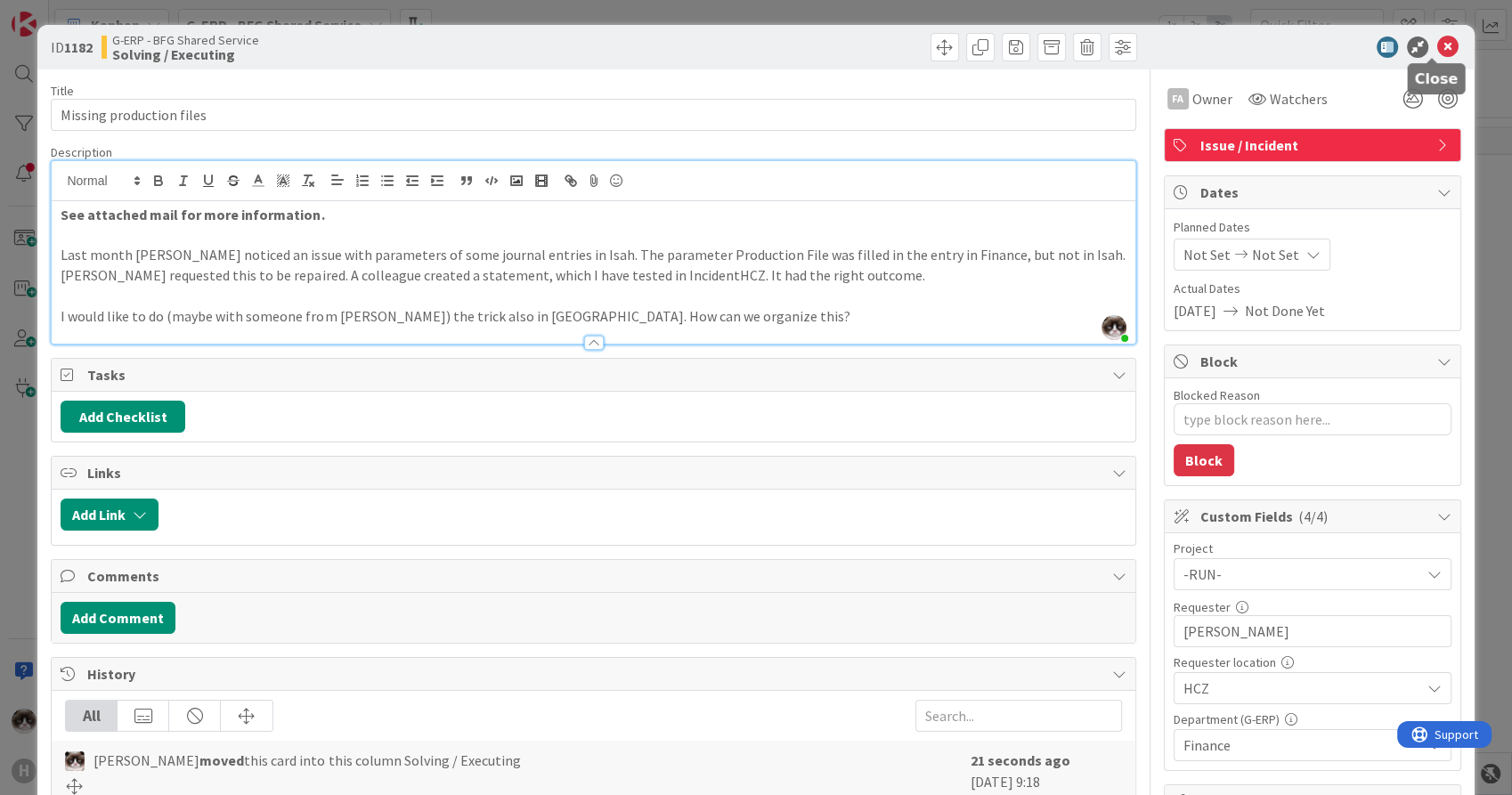
click at [1437, 44] on icon at bounding box center [1448, 47] width 22 height 22
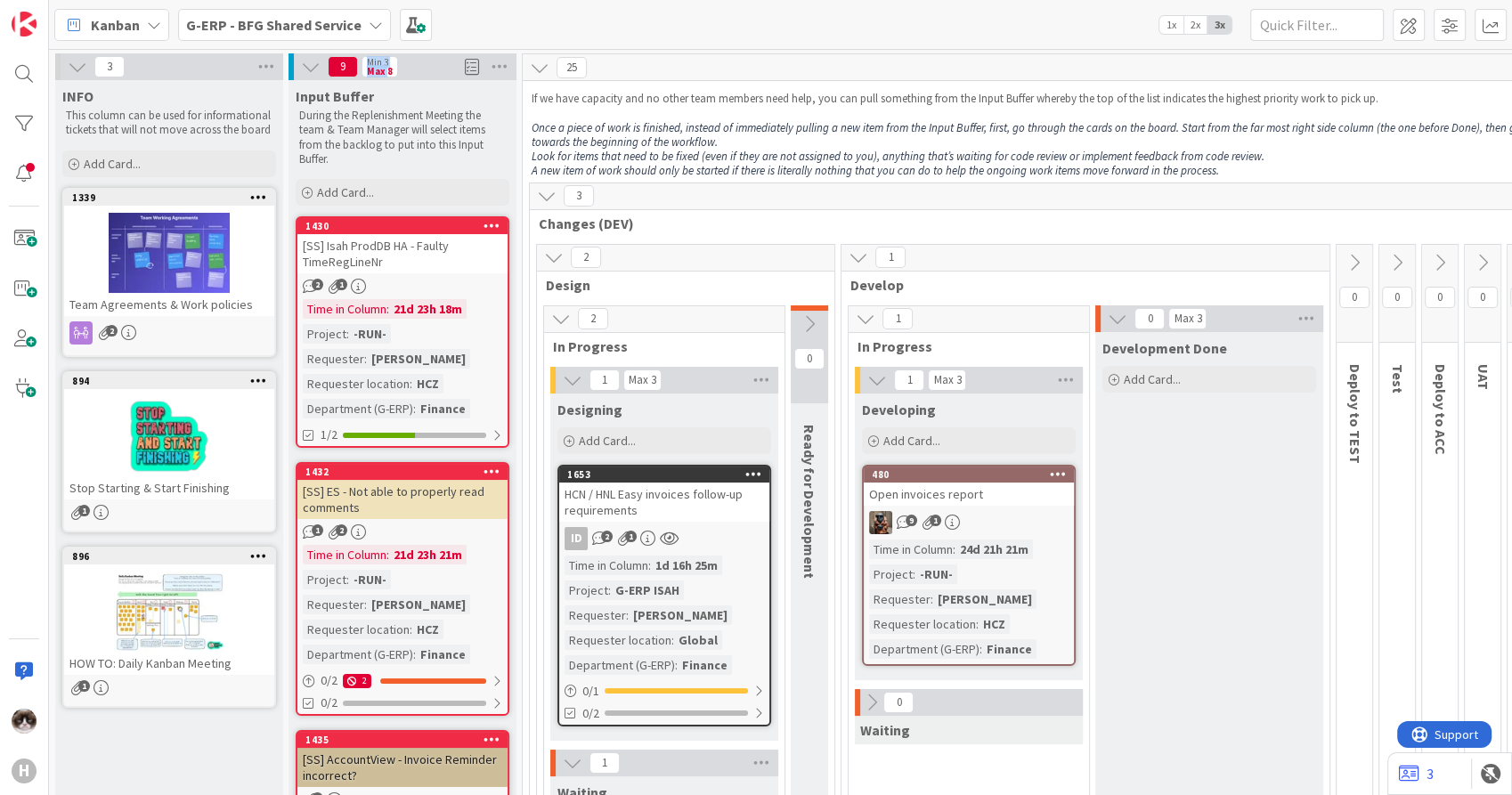
drag, startPoint x: 374, startPoint y: 65, endPoint x: 387, endPoint y: 76, distance: 17.0
click at [387, 76] on div "Min 3 Max 8" at bounding box center [380, 67] width 36 height 22
drag, startPoint x: 387, startPoint y: 76, endPoint x: 400, endPoint y: 171, distance: 95.9
click at [400, 171] on div "Input Buffer During the Replenishment Meeting the team & Team Manager will sele…" at bounding box center [402, 144] width 228 height 129
click at [493, 68] on icon at bounding box center [500, 67] width 23 height 27
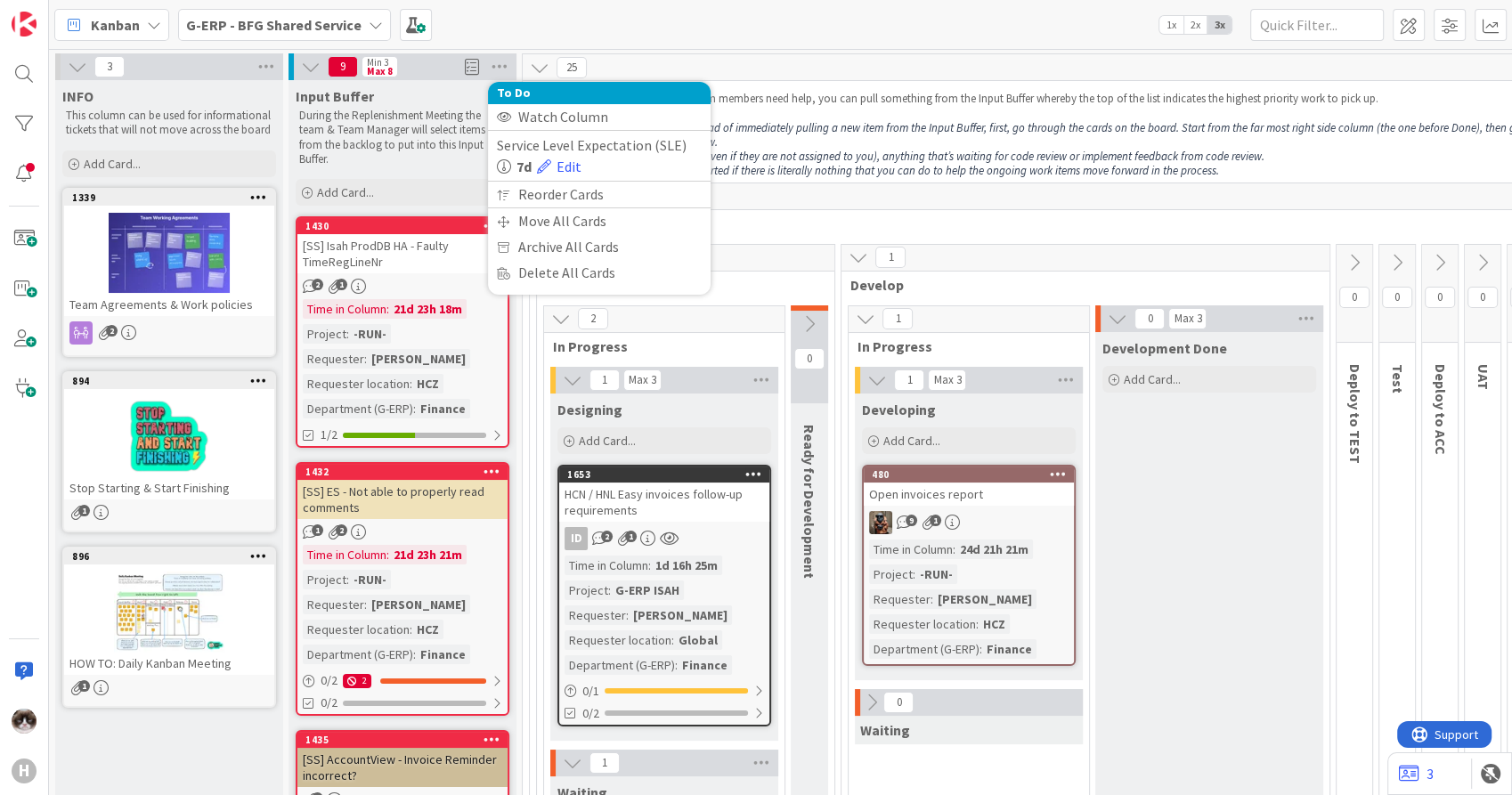
click at [422, 166] on p "During the Replenishment Meeting the team & Team Manager will select items from…" at bounding box center [402, 137] width 207 height 58
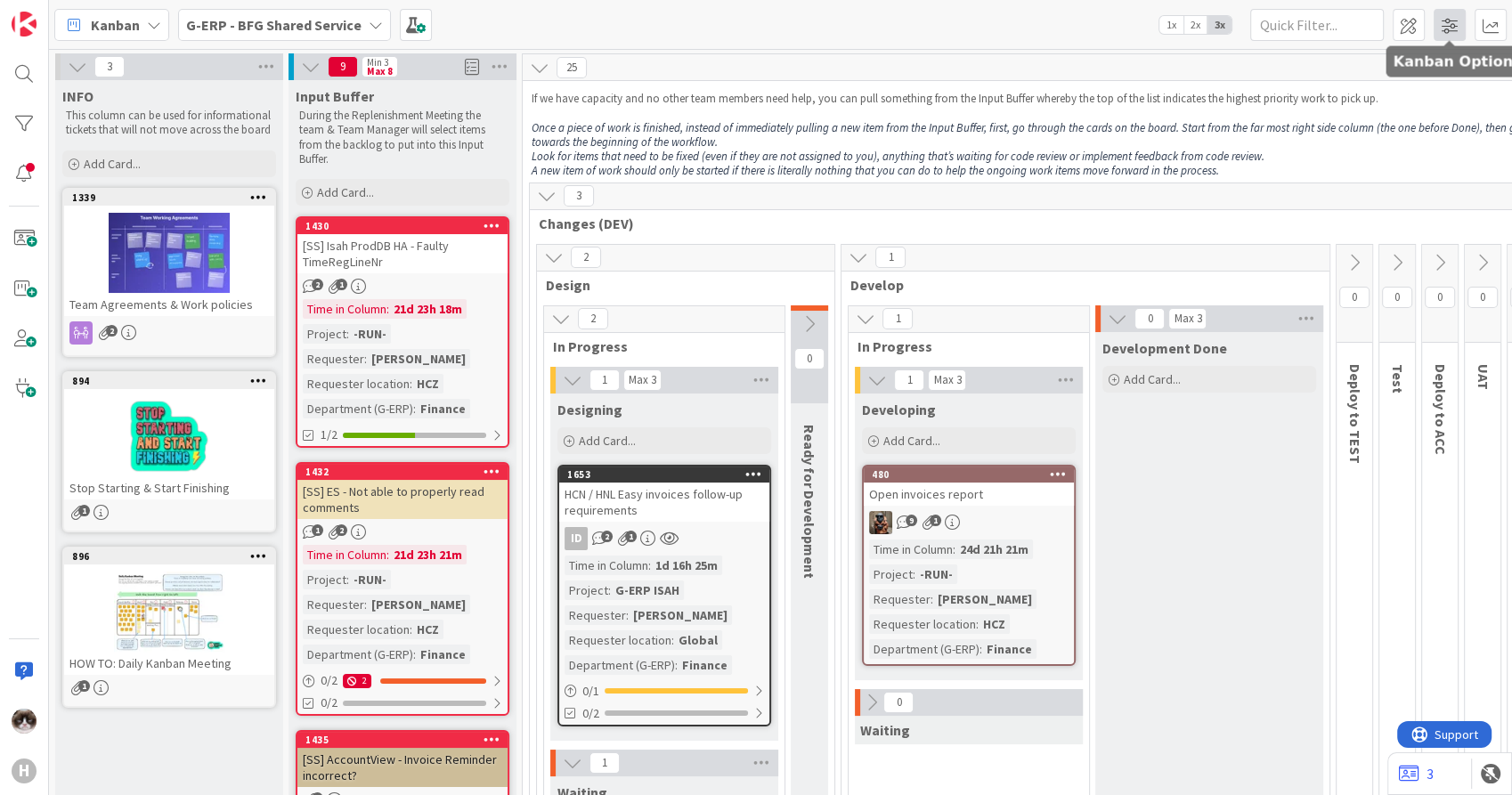
click at [1434, 31] on span at bounding box center [1450, 25] width 32 height 32
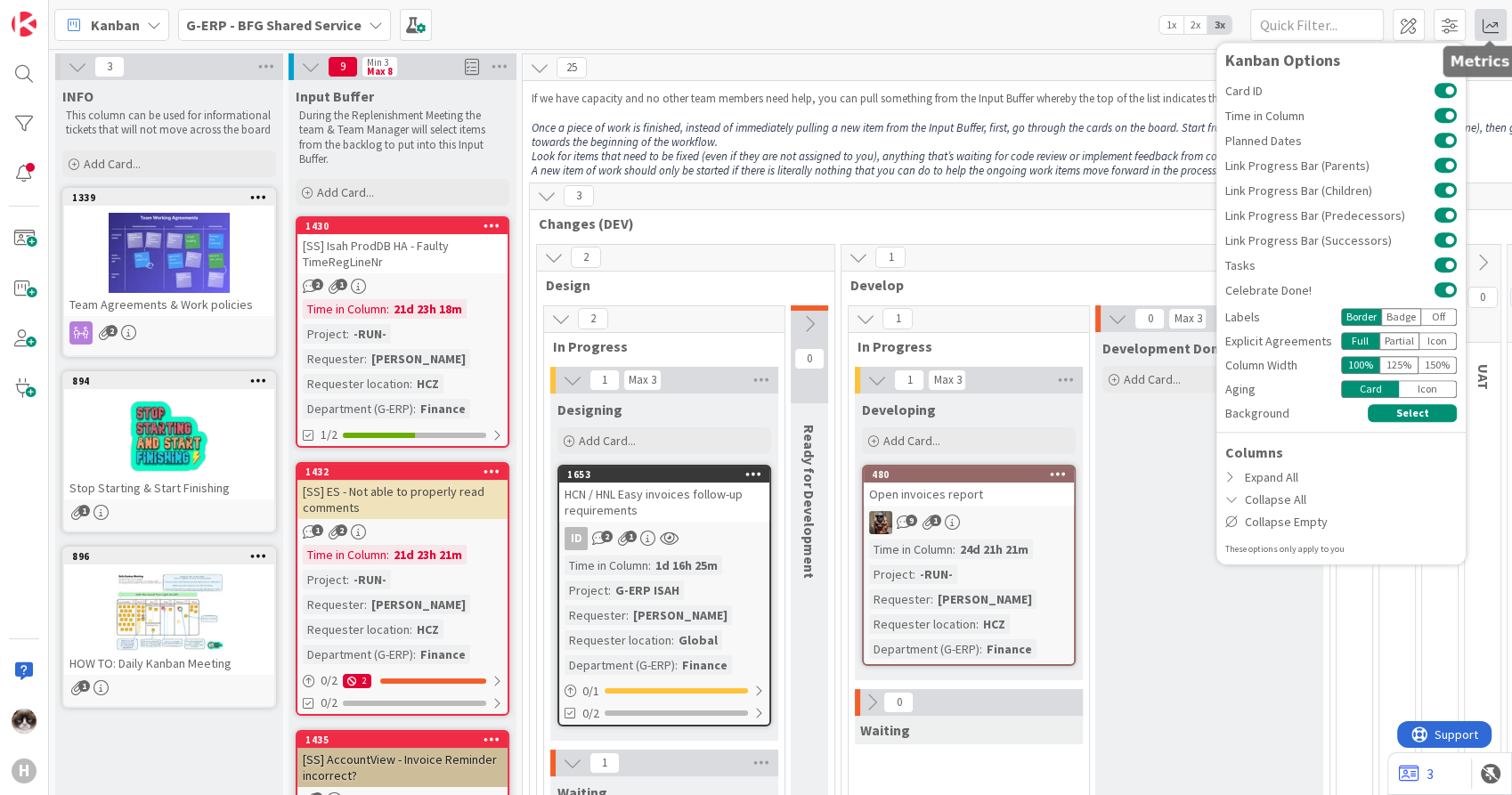
click at [1481, 32] on span at bounding box center [1490, 25] width 32 height 32
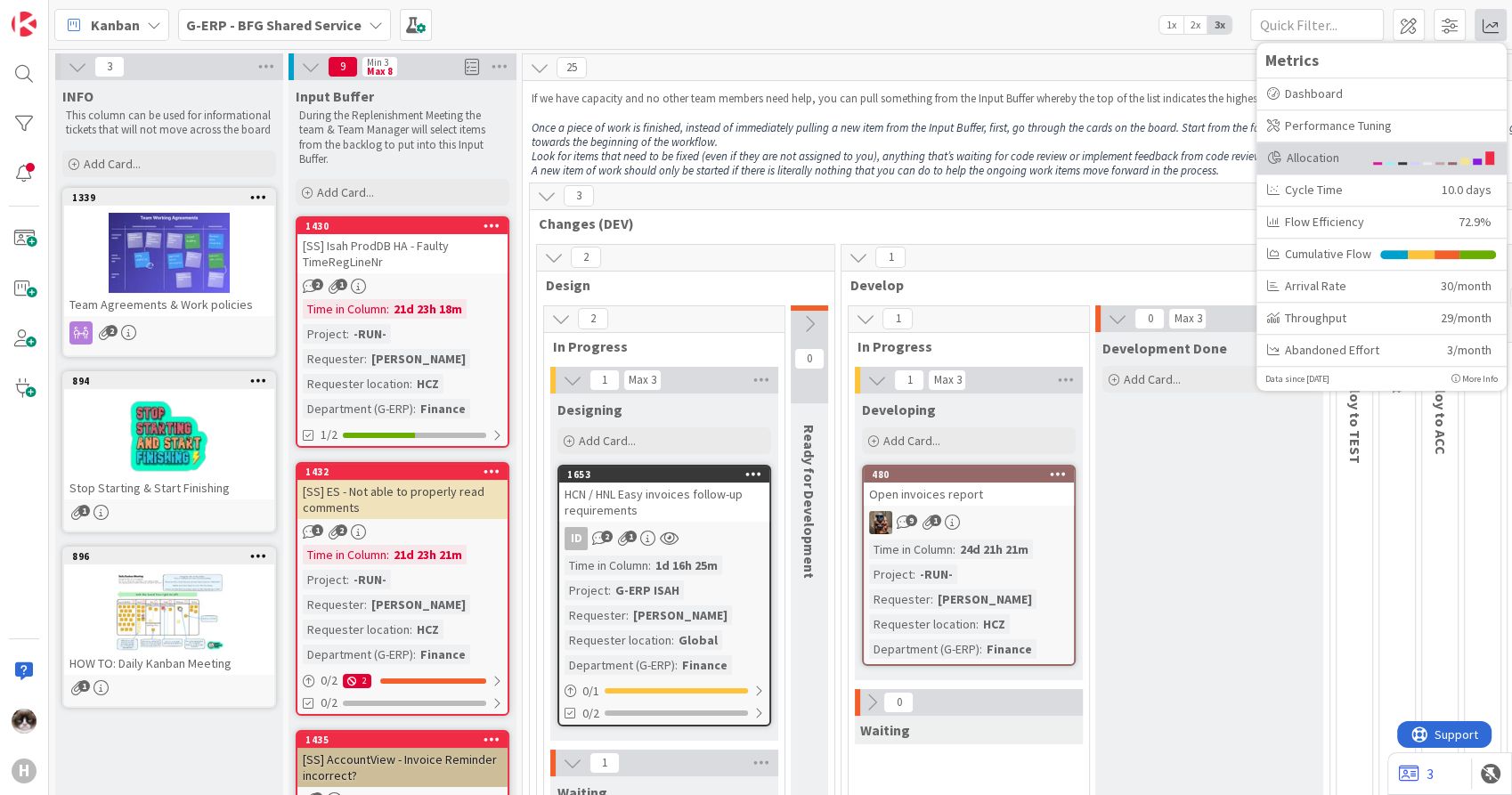
click at [1338, 166] on div "Allocation" at bounding box center [1314, 158] width 96 height 19
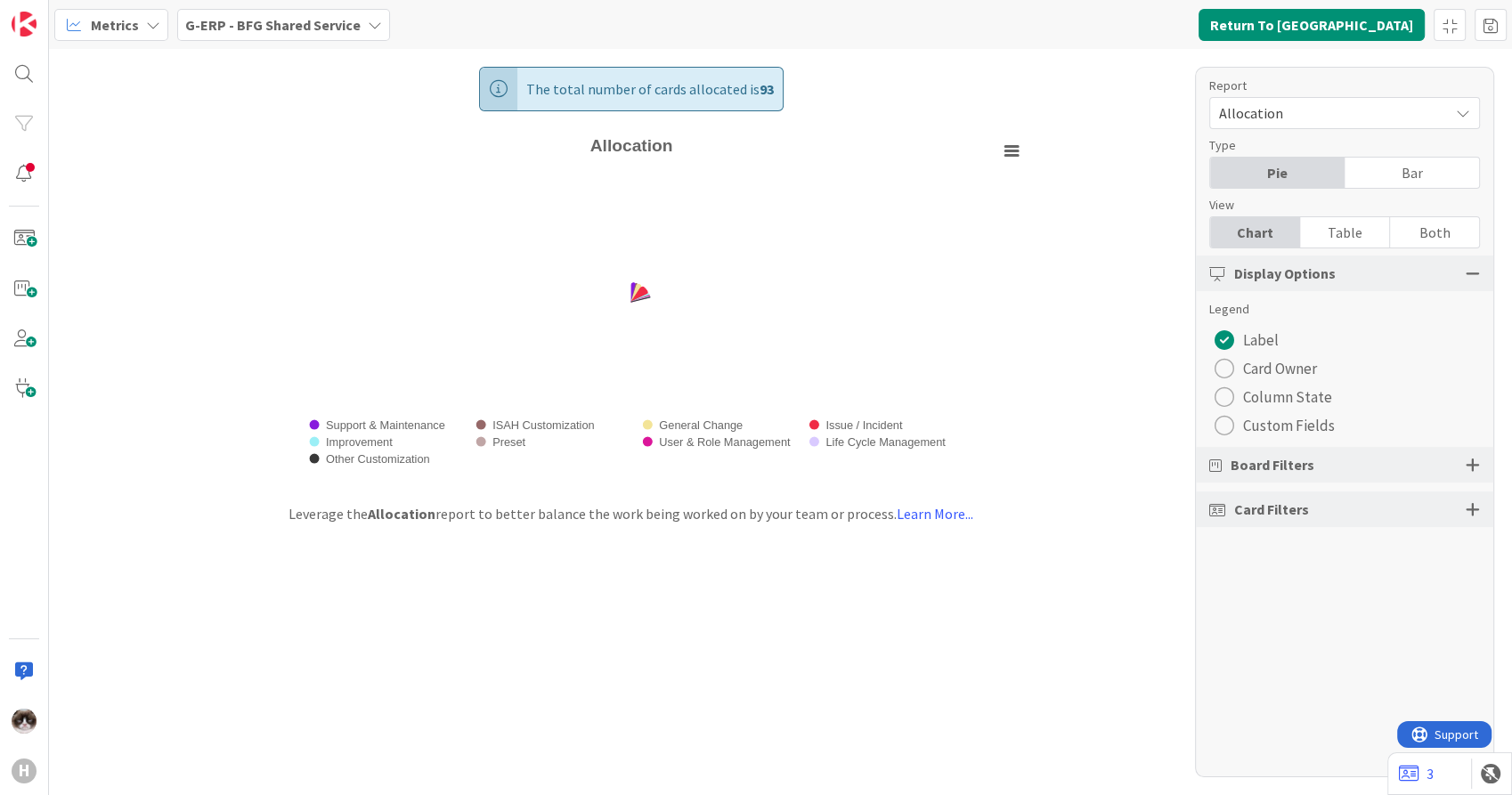
click at [1225, 378] on button "Card Owner" at bounding box center [1265, 369] width 113 height 29
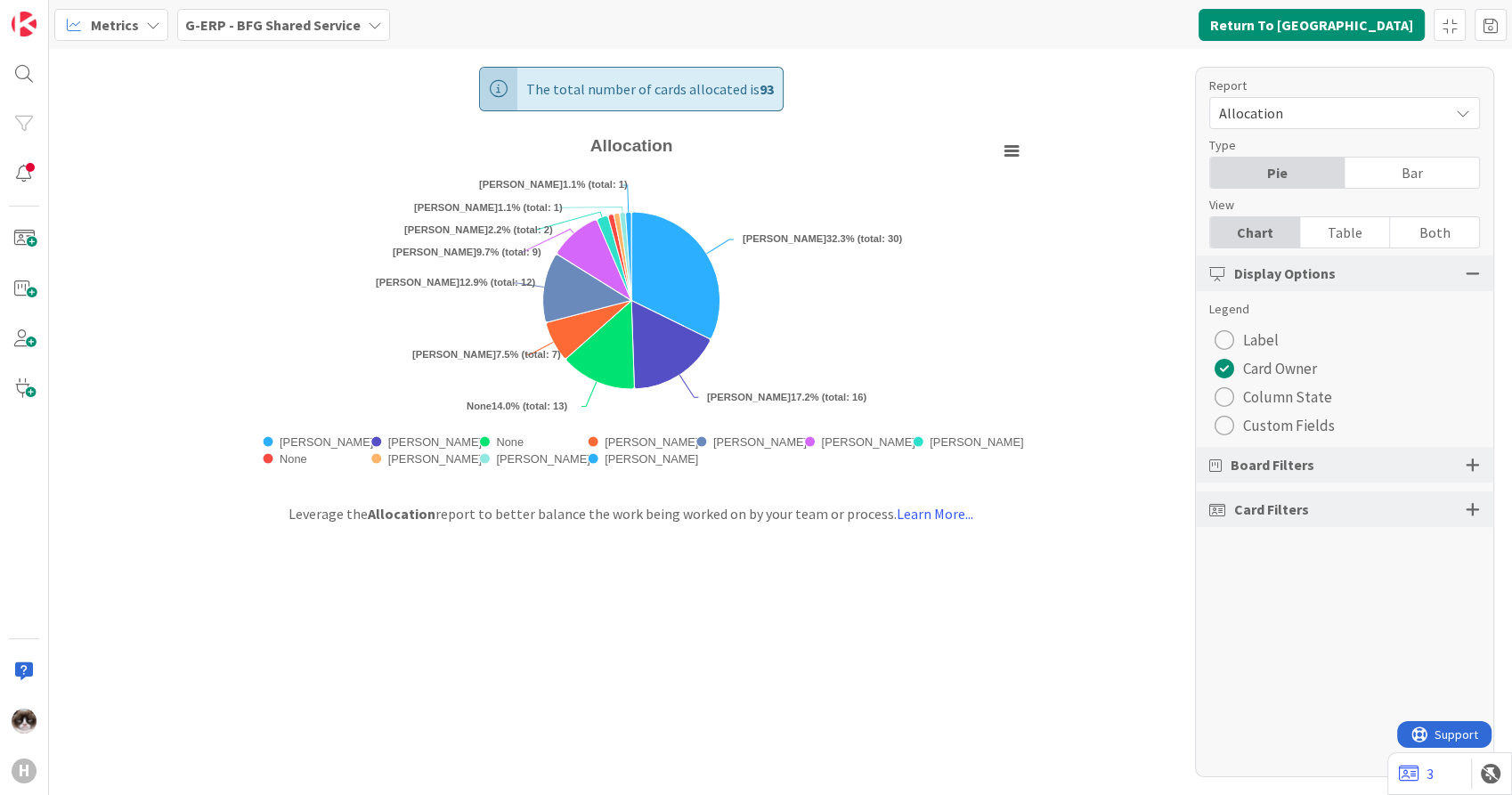
click at [1481, 456] on div "Board Filters" at bounding box center [1344, 464] width 298 height 35
click at [1474, 463] on div at bounding box center [1472, 465] width 14 height 16
click at [1394, 558] on div "Select Columns (51/52)" at bounding box center [1329, 547] width 238 height 23
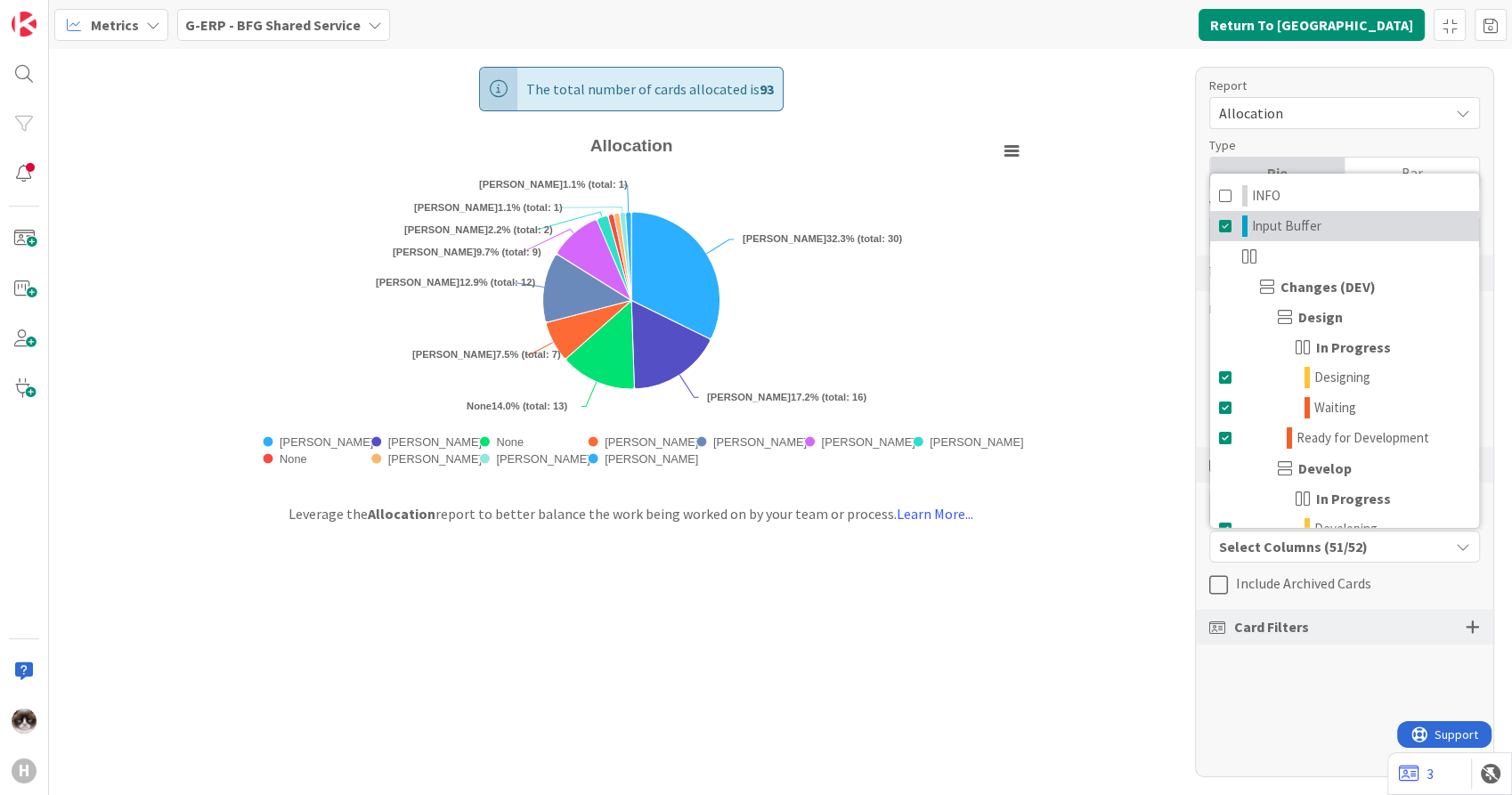
drag, startPoint x: 1280, startPoint y: 224, endPoint x: 1278, endPoint y: 241, distance: 17.1
click at [1280, 224] on span "Input Buffer" at bounding box center [1286, 226] width 69 height 22
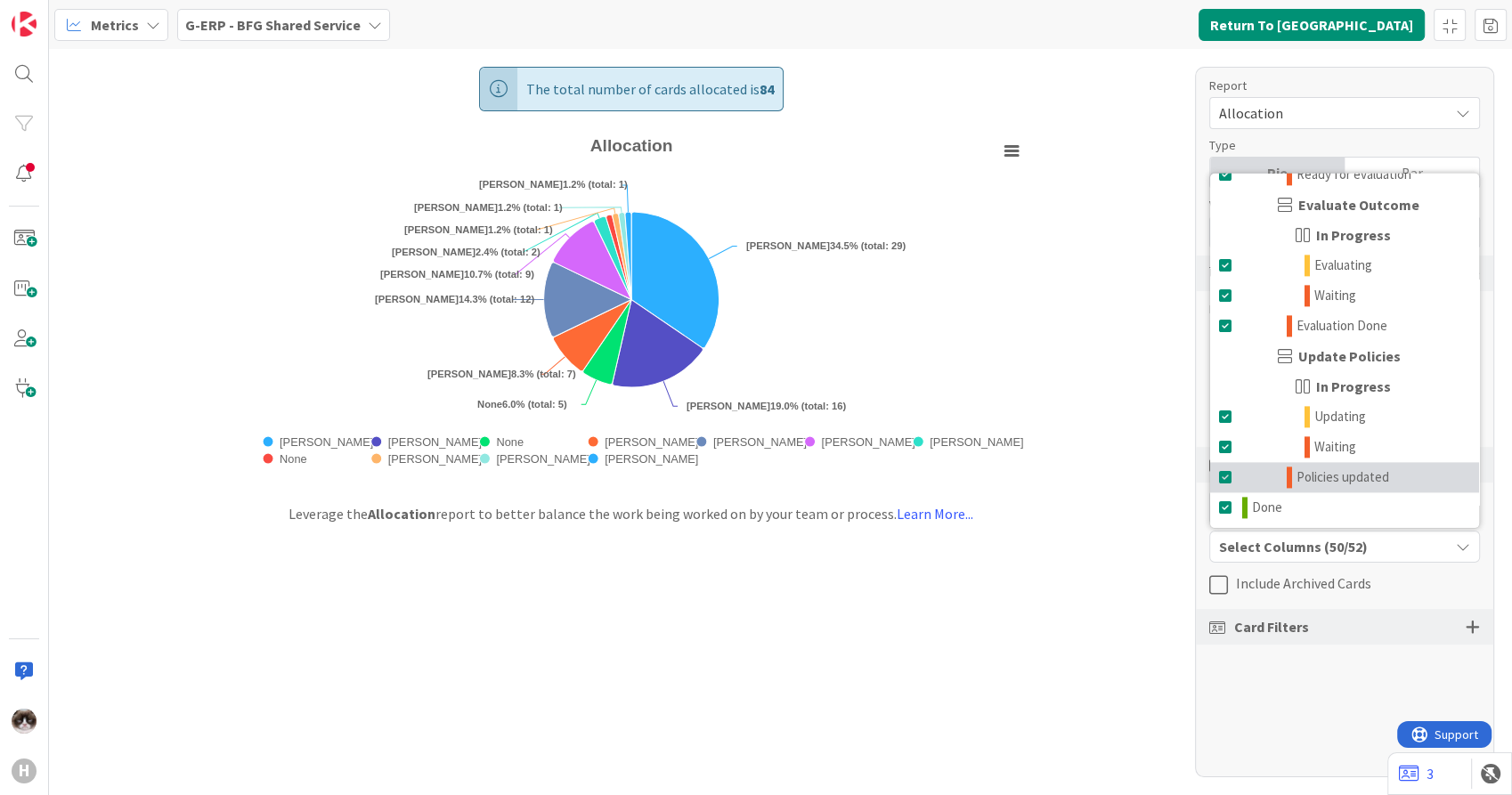
scroll to position [2384, 0]
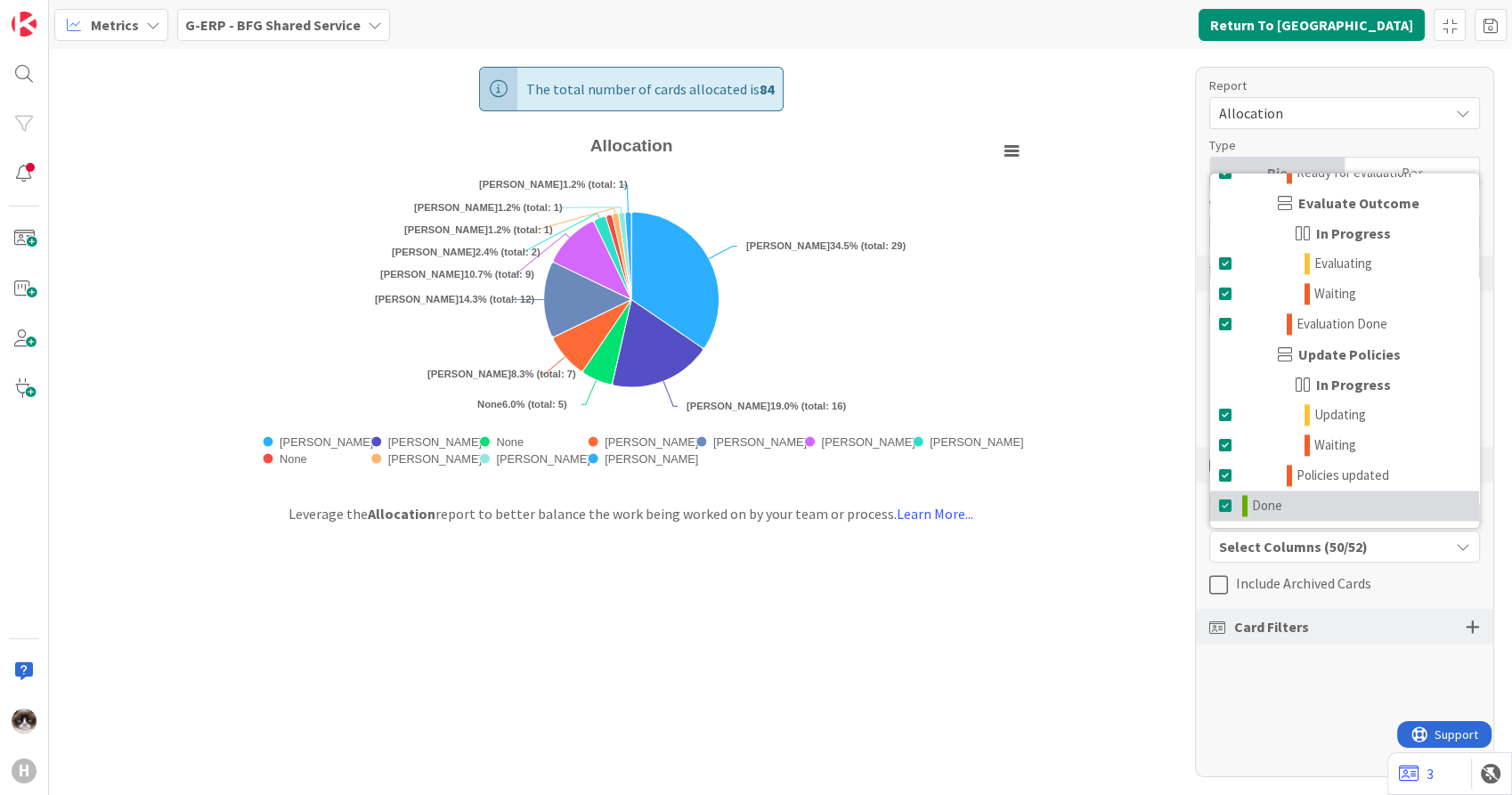
click at [1294, 501] on link "Done" at bounding box center [1344, 507] width 269 height 31
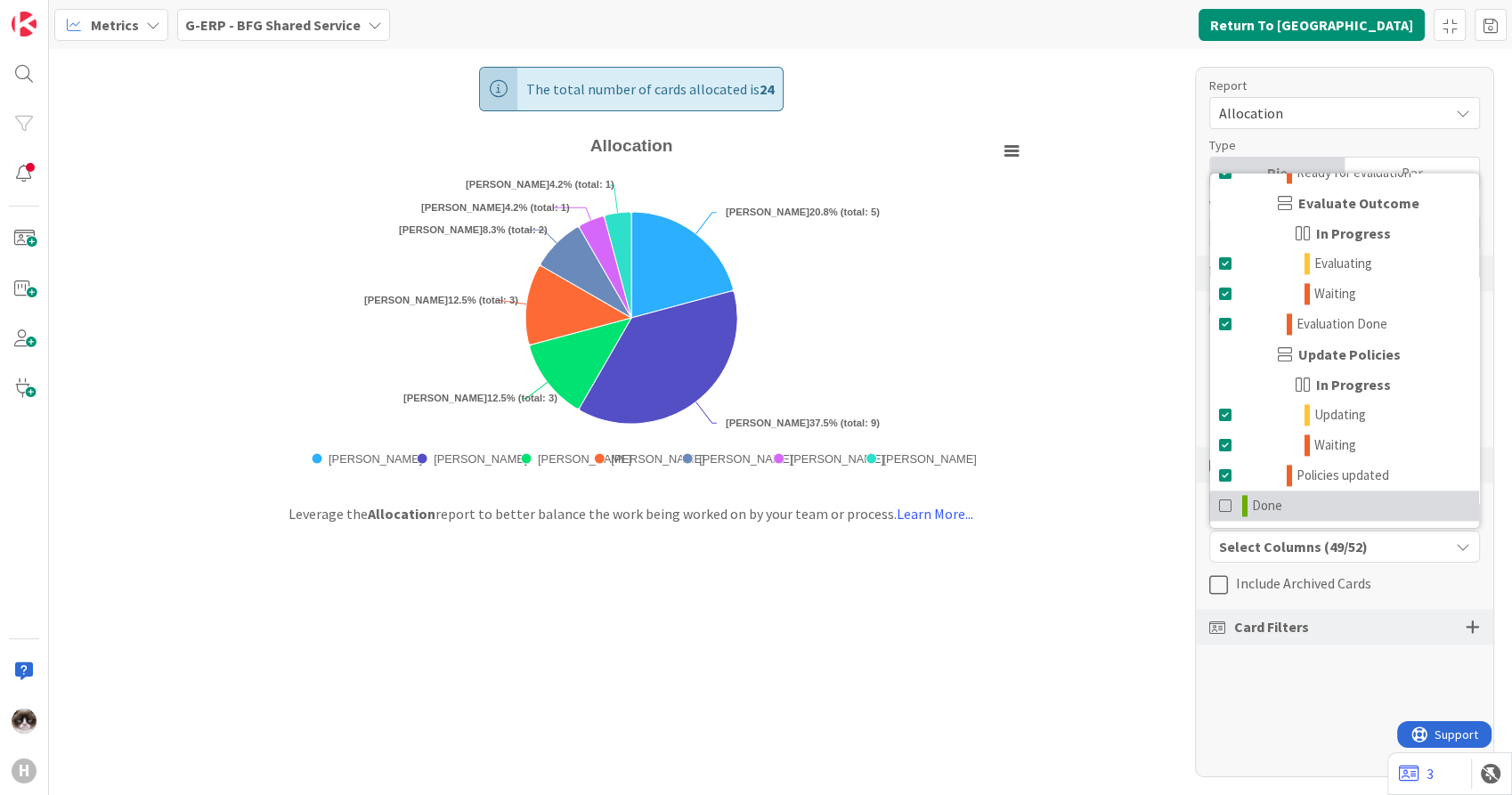
click at [806, 340] on rect "Allocation" at bounding box center [631, 307] width 799 height 355
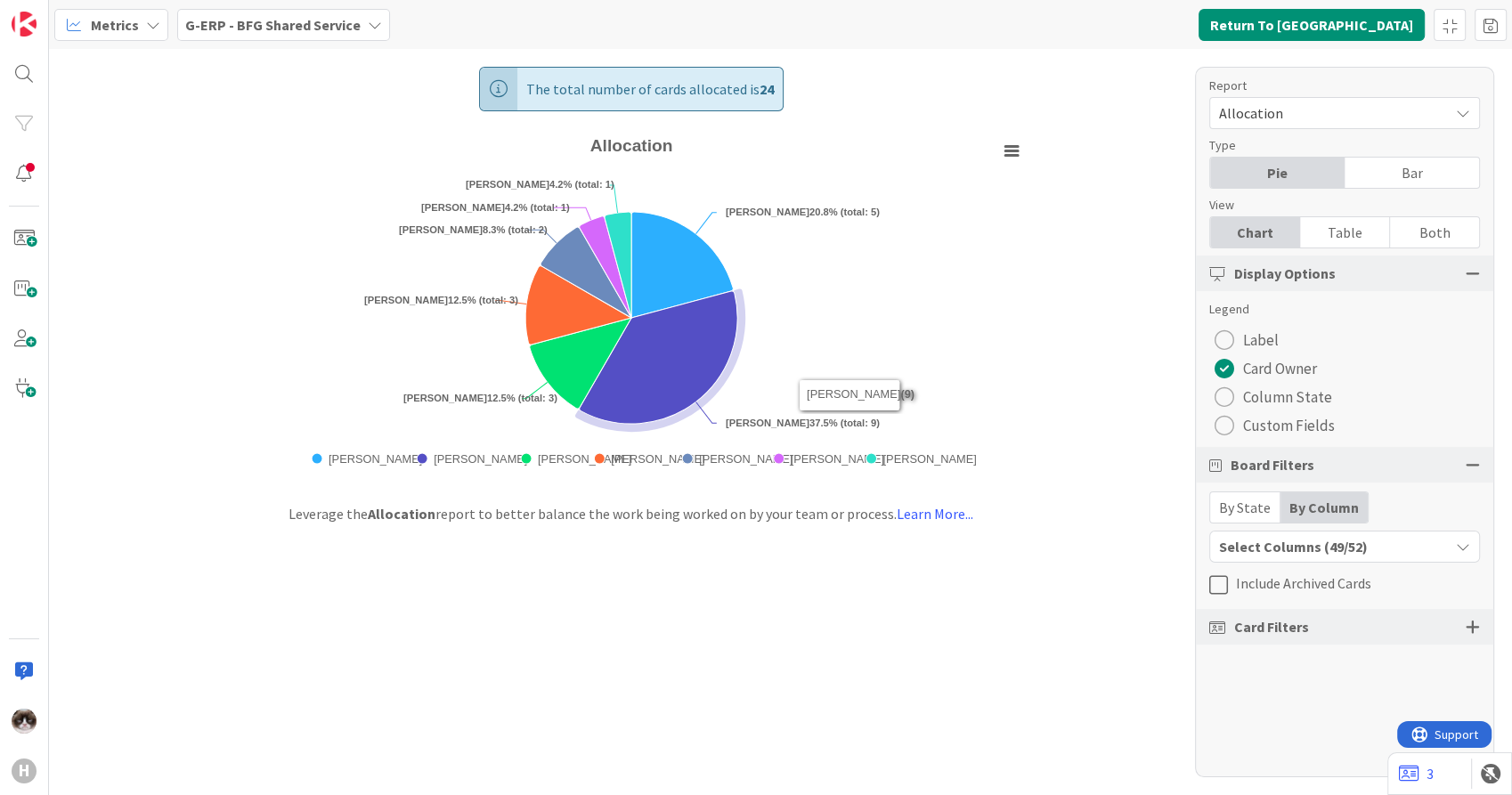
drag, startPoint x: 800, startPoint y: 427, endPoint x: 870, endPoint y: 424, distance: 70.1
click at [870, 424] on icon "Created with Highcharts 11.4.3 Chart context menu Allocation [PERSON_NAME] 20.8…" at bounding box center [632, 307] width 801 height 356
click at [1328, 113] on span "Allocation" at bounding box center [1329, 114] width 221 height 25
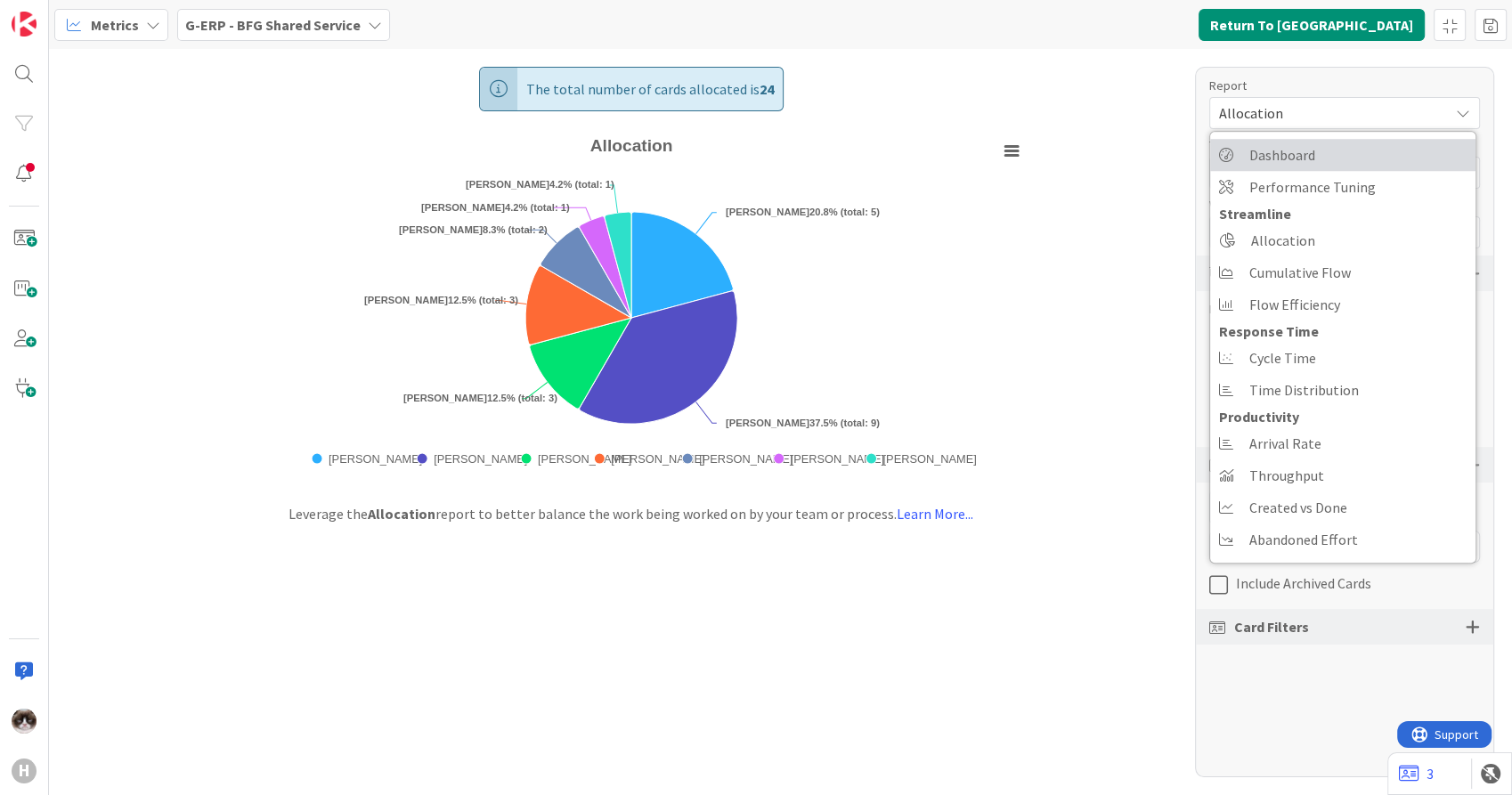
click at [1333, 164] on link "Dashboard" at bounding box center [1342, 155] width 265 height 32
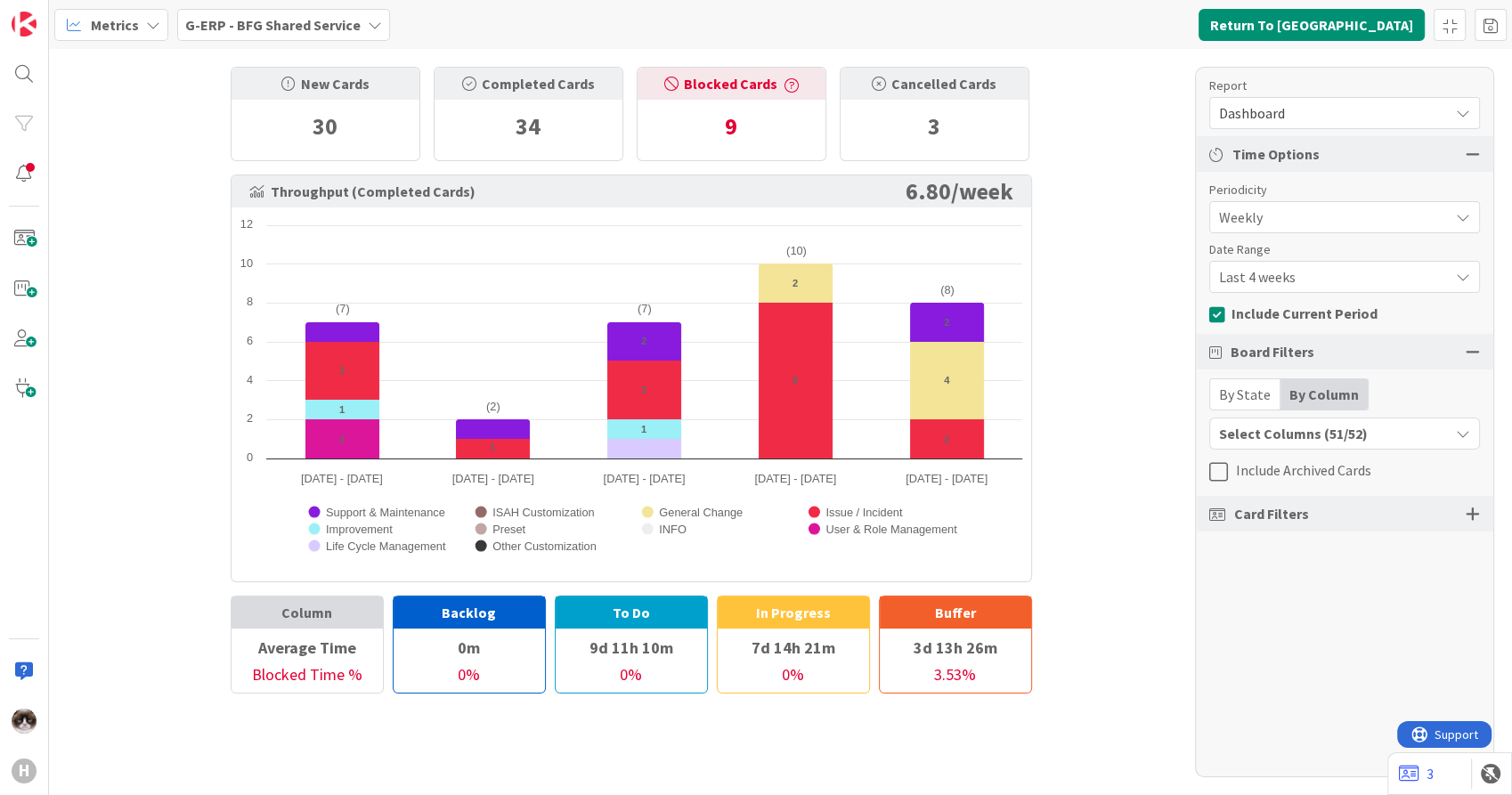
click at [1480, 517] on div "Card Filters" at bounding box center [1344, 513] width 298 height 35
click at [1461, 520] on div "Card Filters" at bounding box center [1344, 513] width 298 height 35
click at [1462, 510] on div "Card Filters" at bounding box center [1344, 513] width 298 height 35
click at [1471, 511] on div at bounding box center [1472, 514] width 14 height 16
click at [1311, 578] on div "All (31/31)" at bounding box center [1344, 578] width 269 height 32
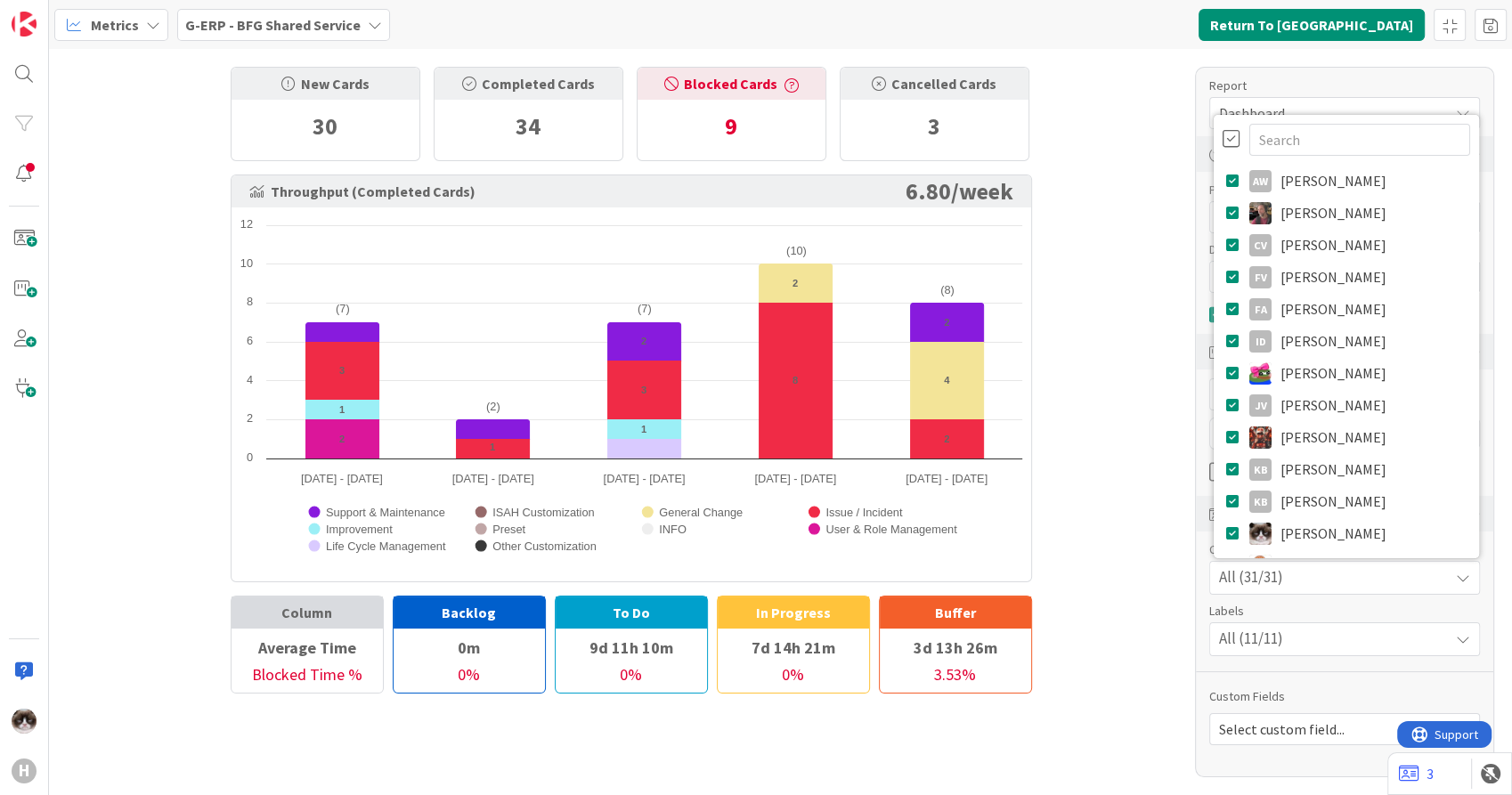
click at [1228, 139] on div at bounding box center [1231, 139] width 18 height 20
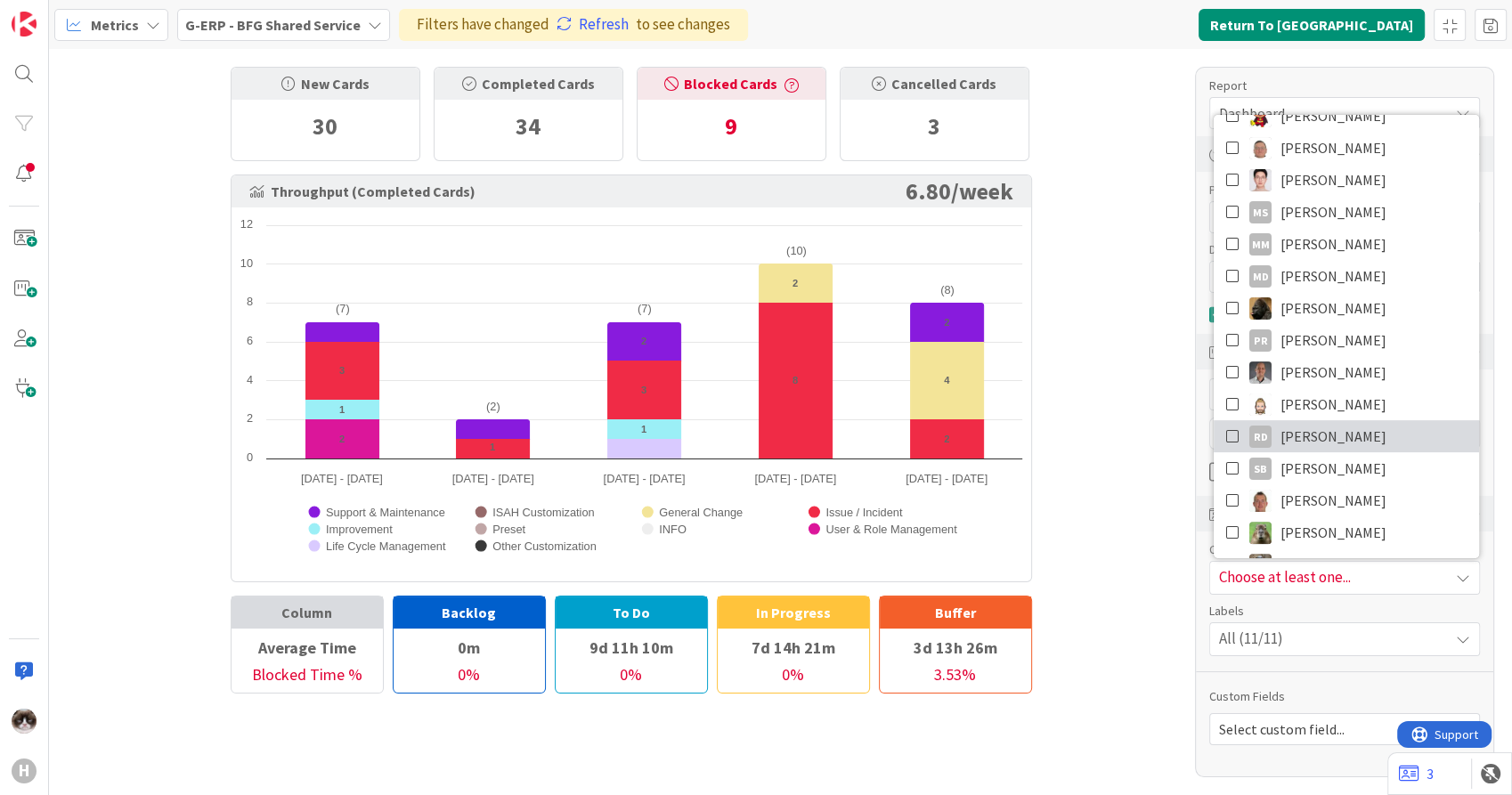
scroll to position [495, 0]
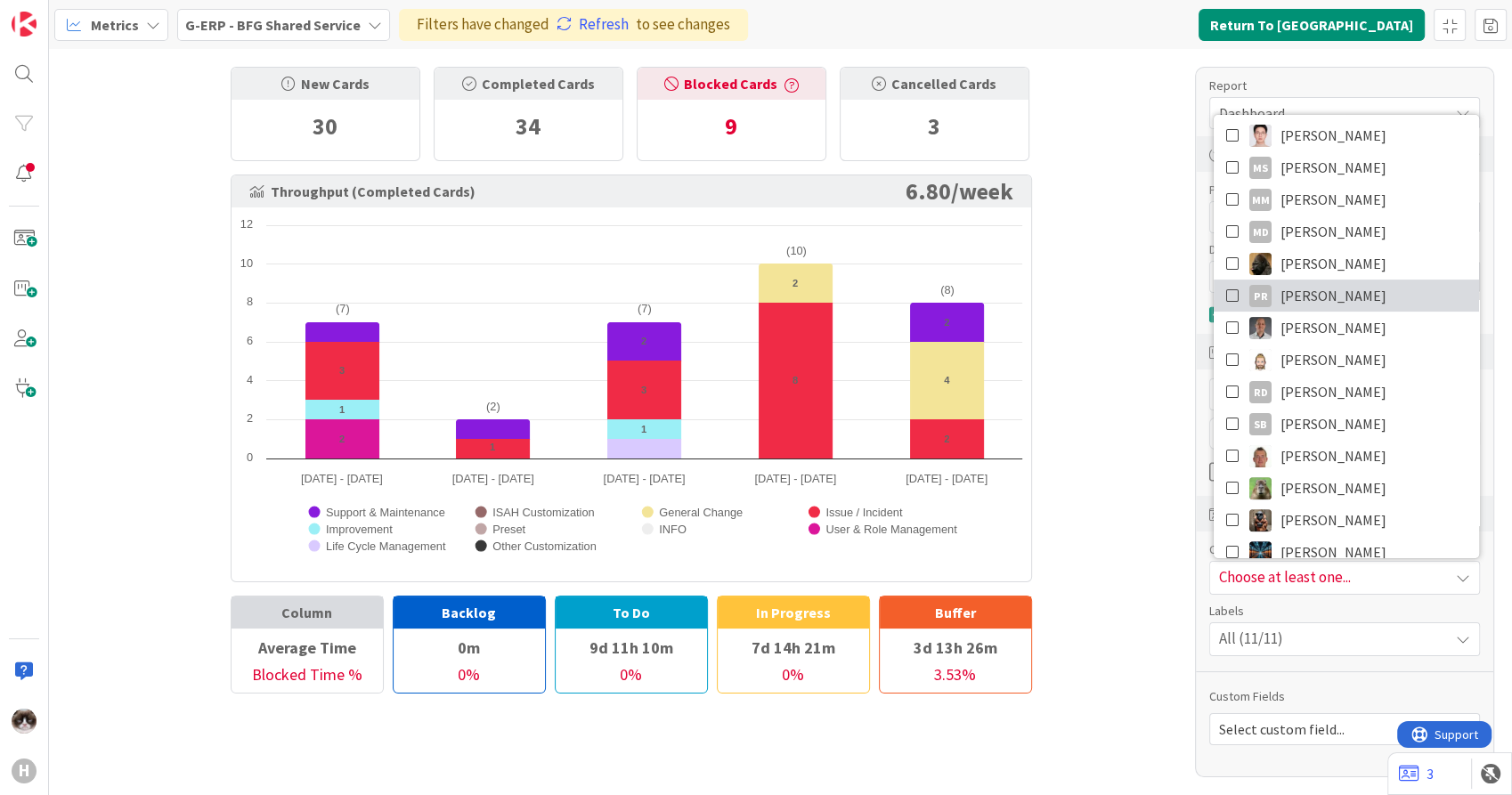
click at [1227, 286] on icon at bounding box center [1233, 296] width 14 height 27
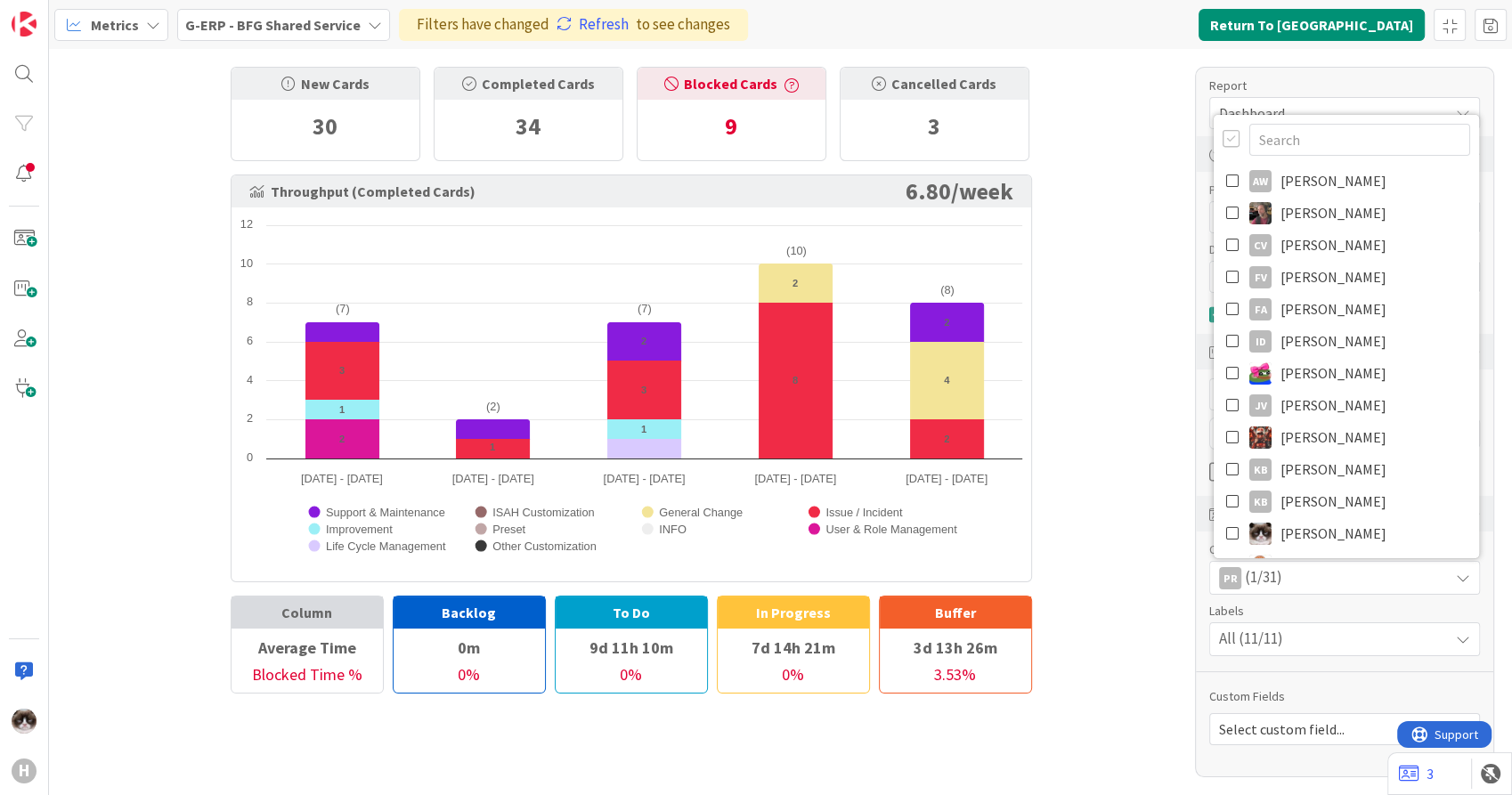
click at [1195, 517] on div "Card Filters" at bounding box center [1344, 513] width 298 height 35
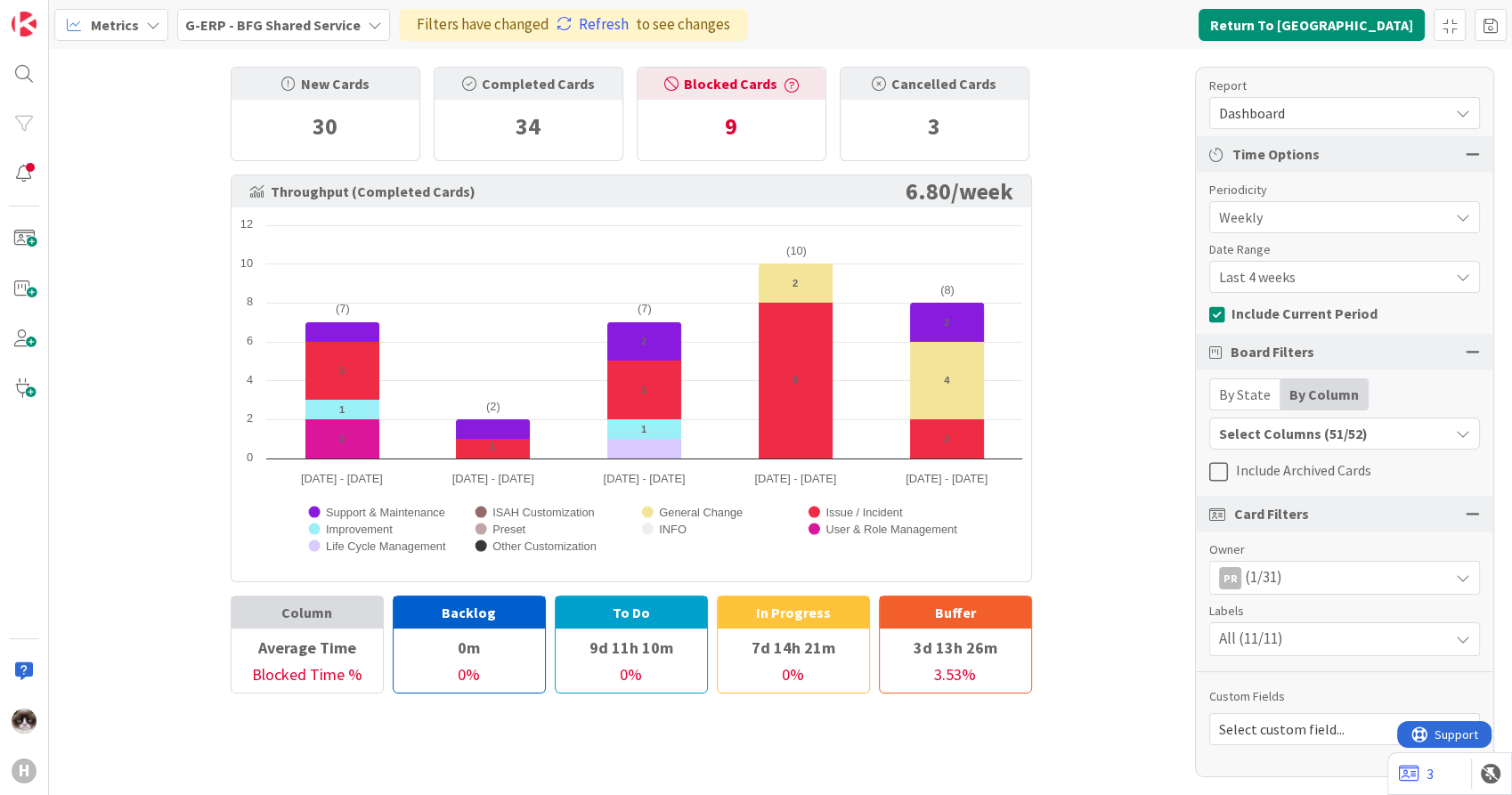
click at [1388, 439] on div "Select Columns (51/52)" at bounding box center [1329, 434] width 238 height 23
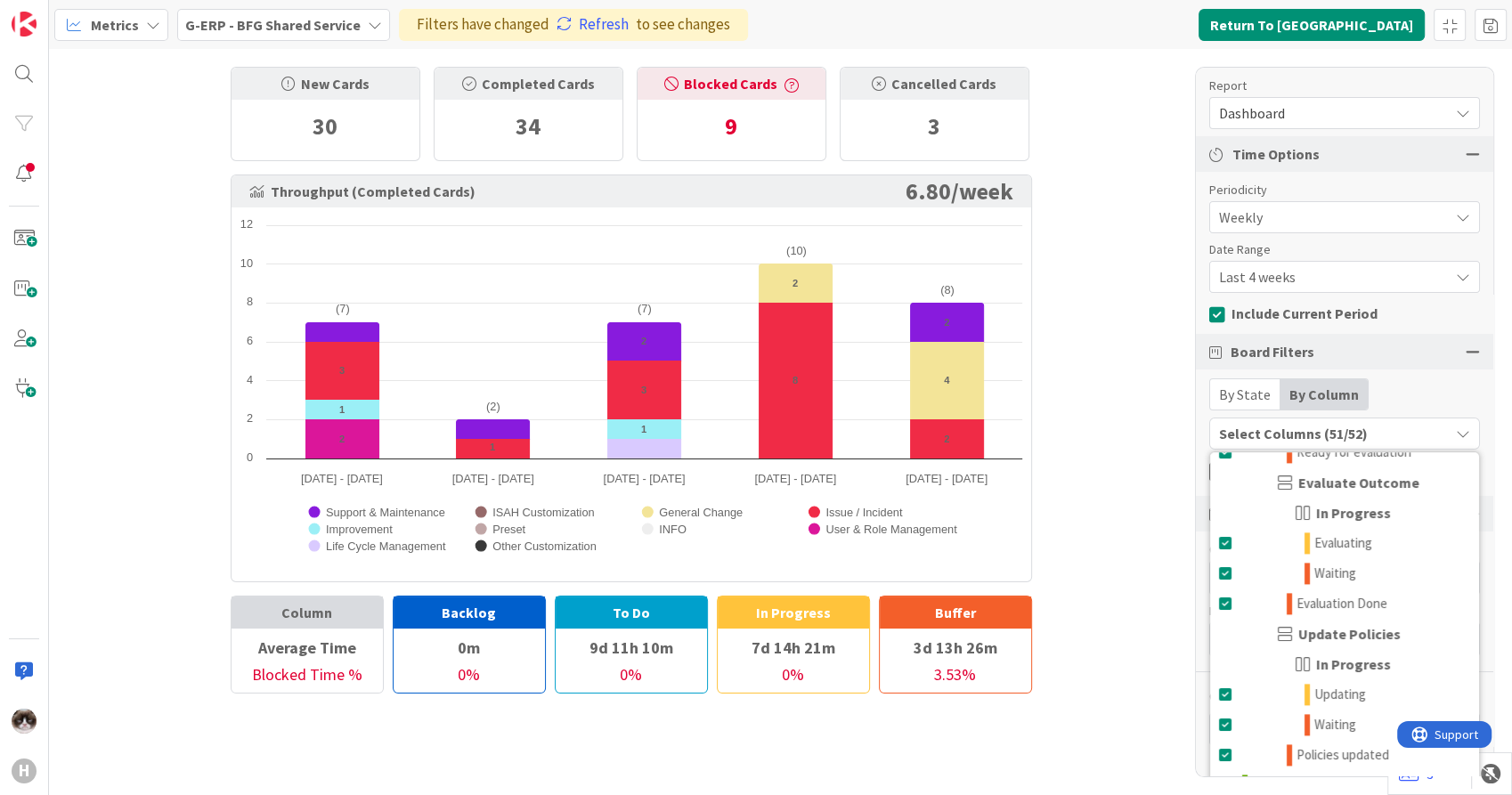
click at [1389, 435] on div "Select Columns (51/52)" at bounding box center [1329, 434] width 238 height 23
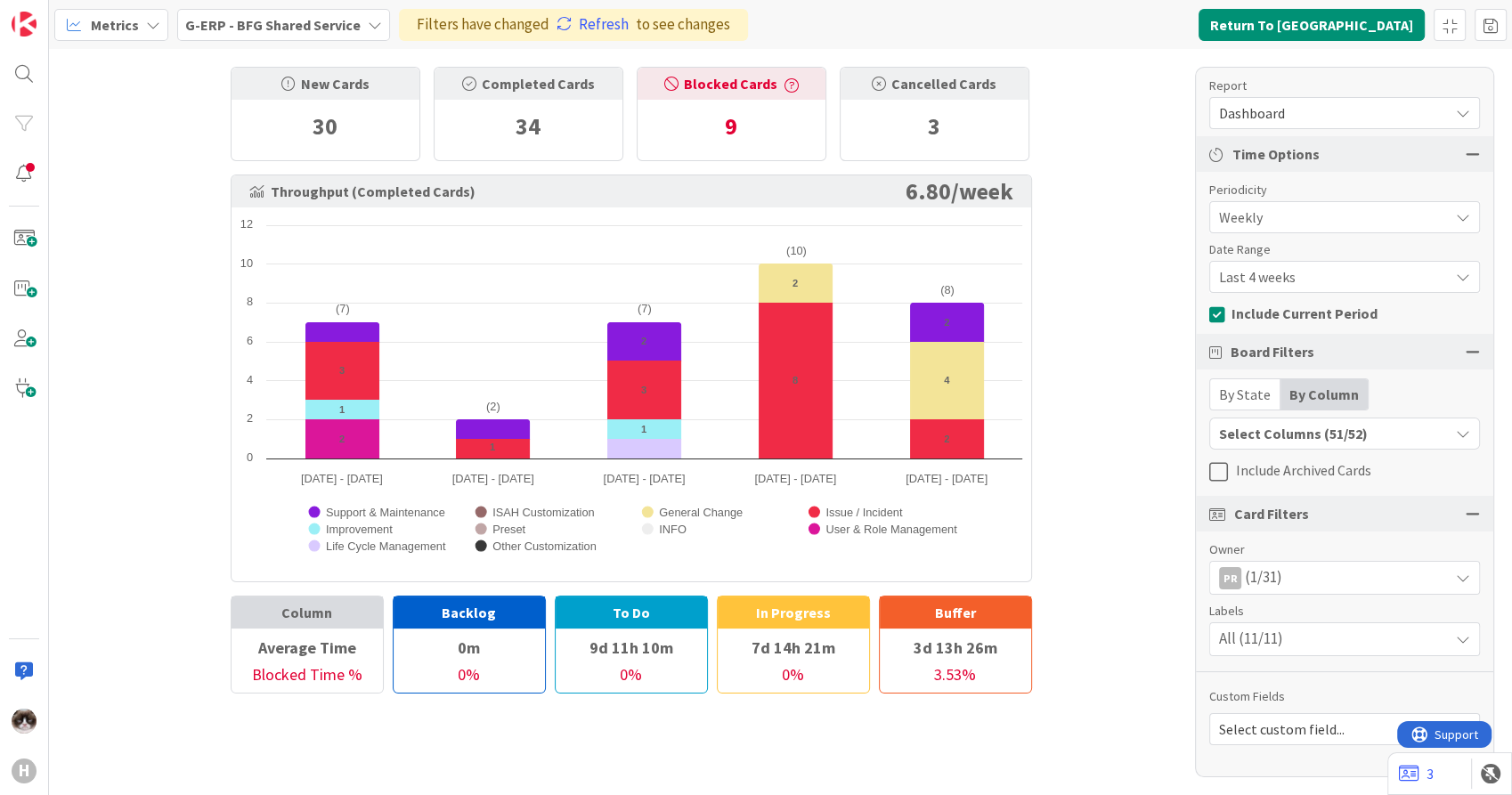
click at [1303, 230] on span "Last 4 weeks" at bounding box center [1329, 217] width 221 height 25
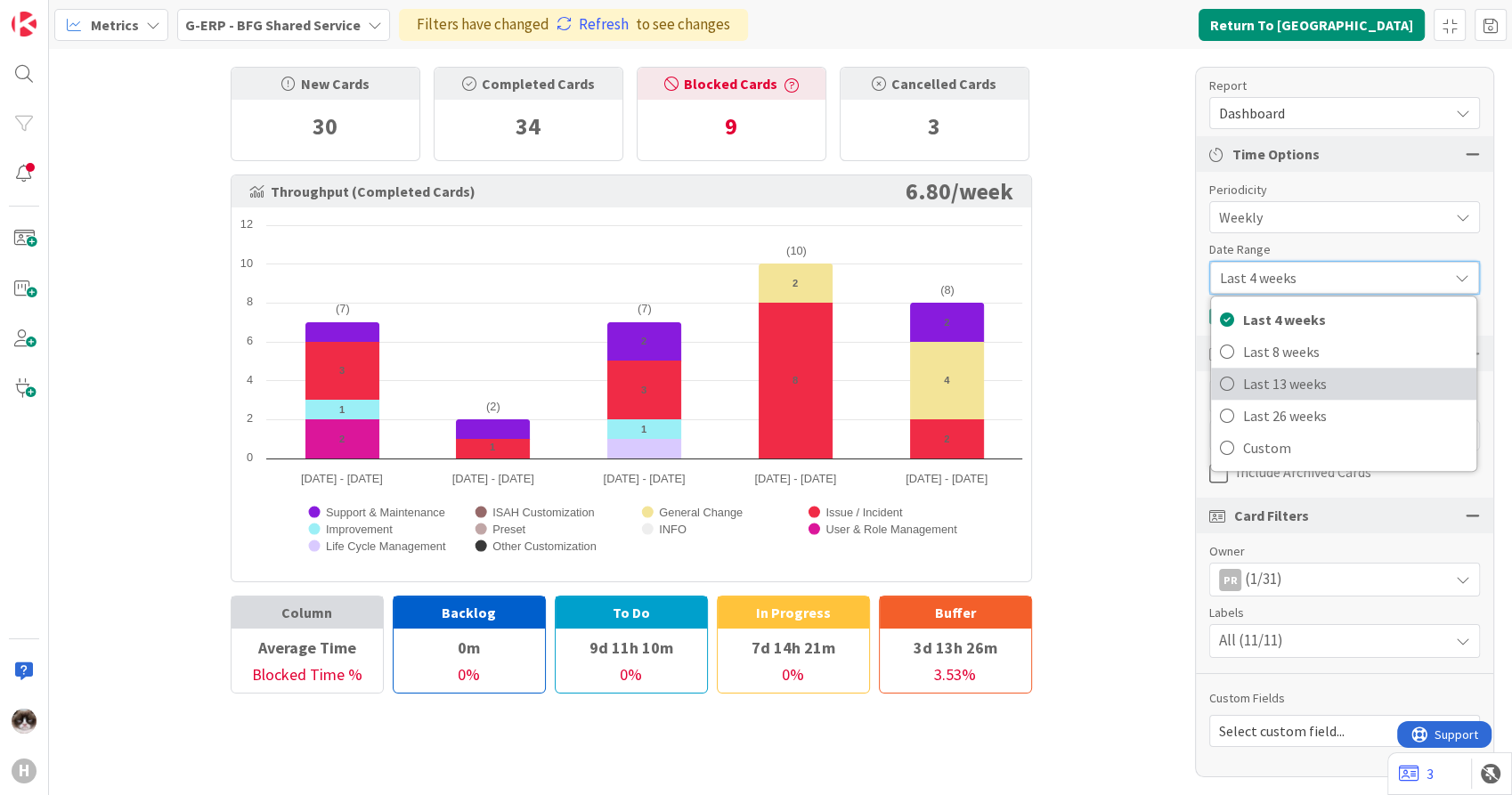
click at [1294, 378] on span "Last 13 weeks" at bounding box center [1355, 384] width 225 height 27
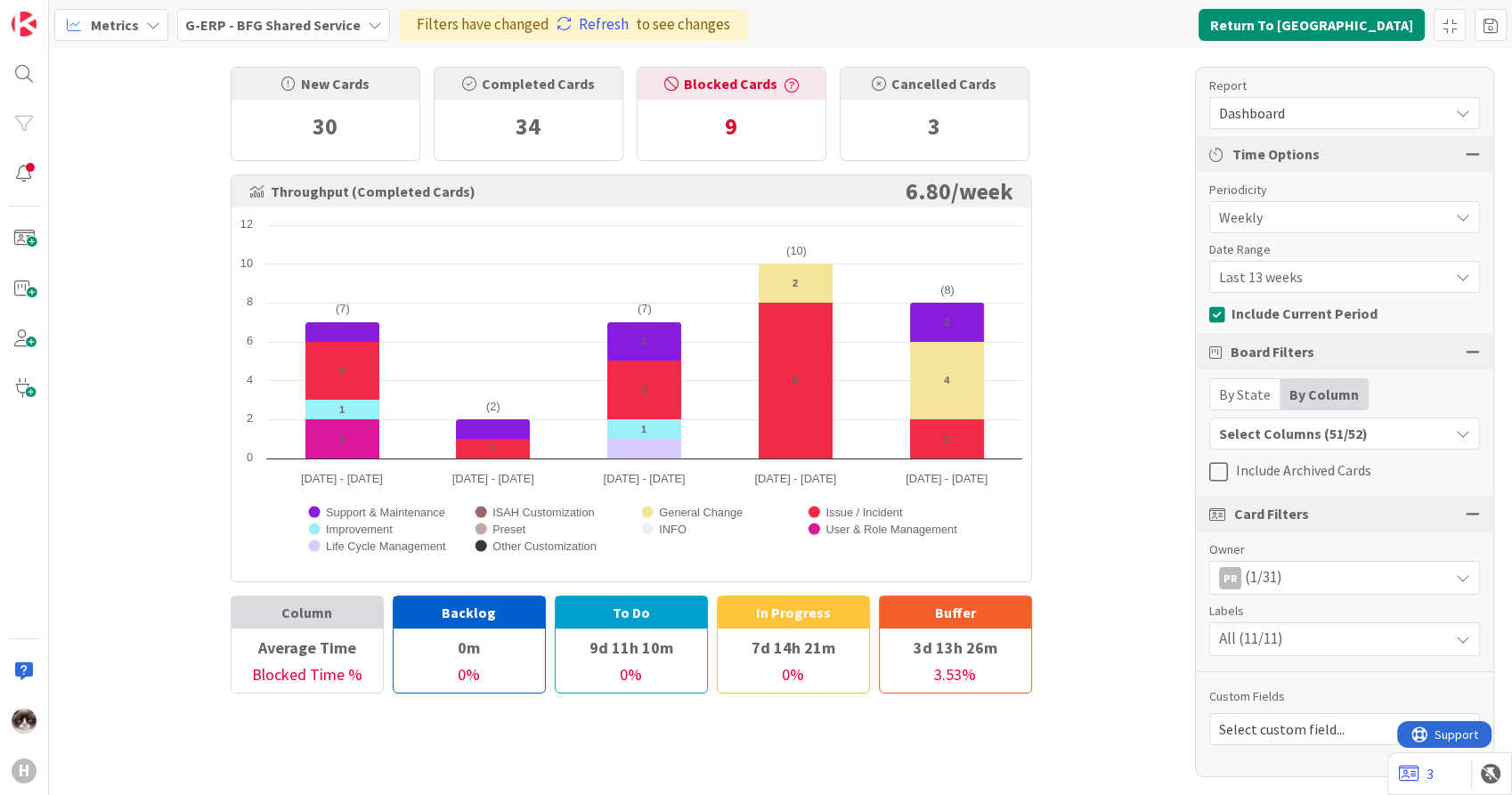
click at [1317, 230] on span "Last 13 weeks" at bounding box center [1329, 217] width 221 height 25
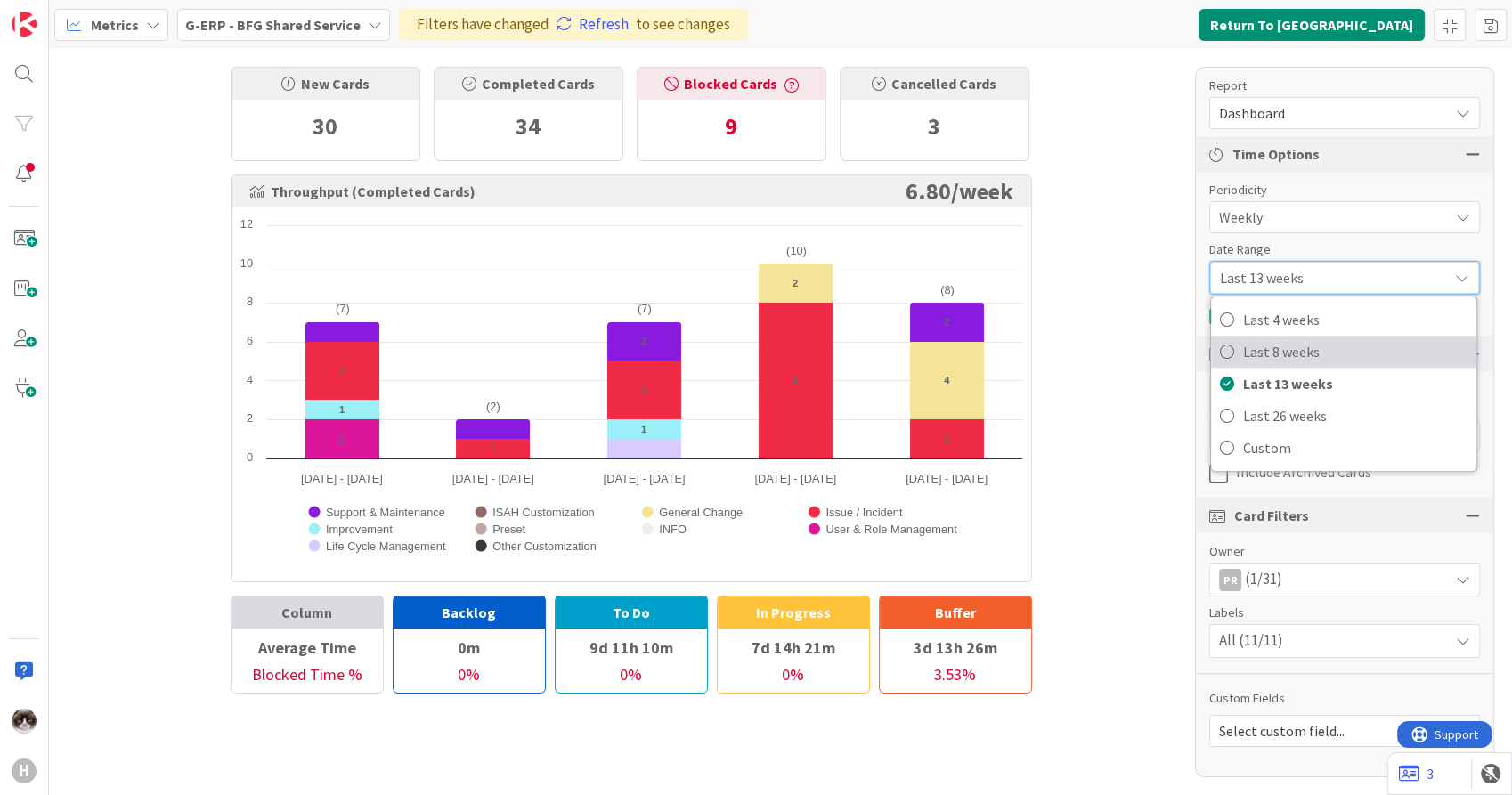
click at [1279, 359] on span "Last 8 weeks" at bounding box center [1355, 352] width 225 height 27
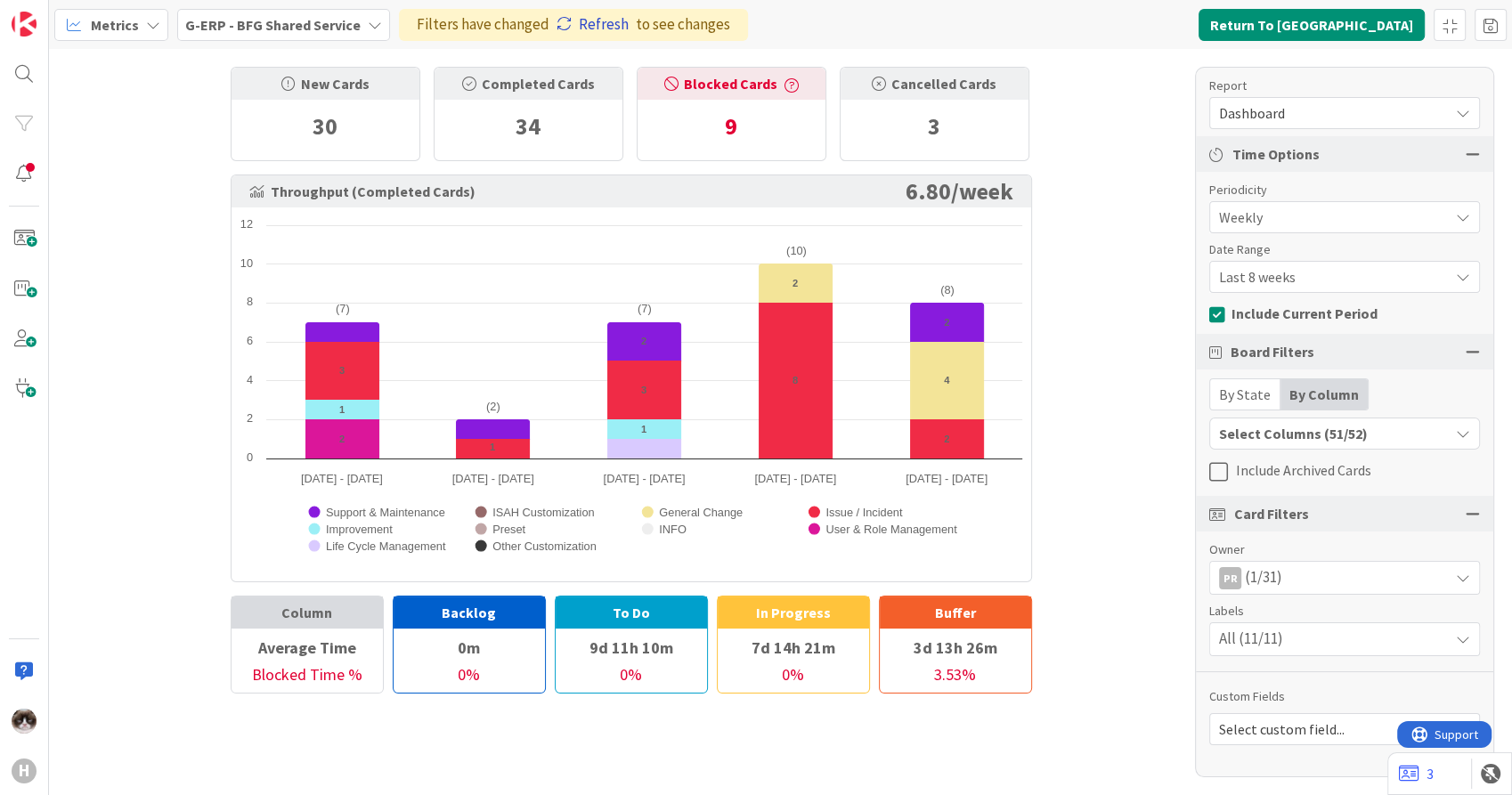
click at [598, 22] on link "Refresh" at bounding box center [593, 25] width 72 height 23
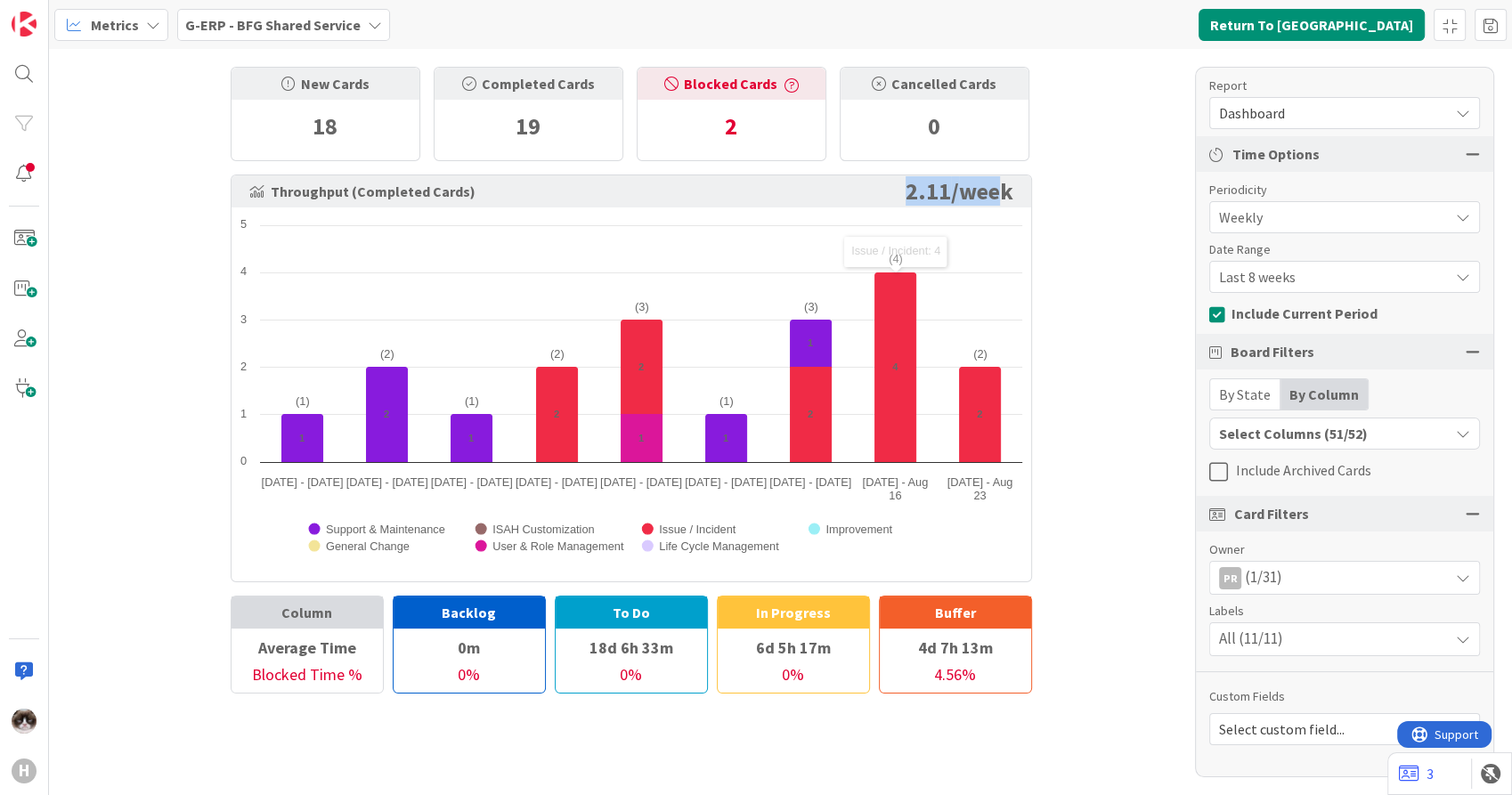
drag, startPoint x: 911, startPoint y: 190, endPoint x: 1003, endPoint y: 199, distance: 92.4
click at [1003, 199] on div "Throughput (Completed Cards) 2.11 / week" at bounding box center [632, 191] width 799 height 32
drag, startPoint x: 924, startPoint y: 650, endPoint x: 1021, endPoint y: 655, distance: 97.1
click at [1021, 655] on div "4d 7h 13m" at bounding box center [955, 648] width 152 height 31
drag, startPoint x: 744, startPoint y: 649, endPoint x: 835, endPoint y: 644, distance: 91.1
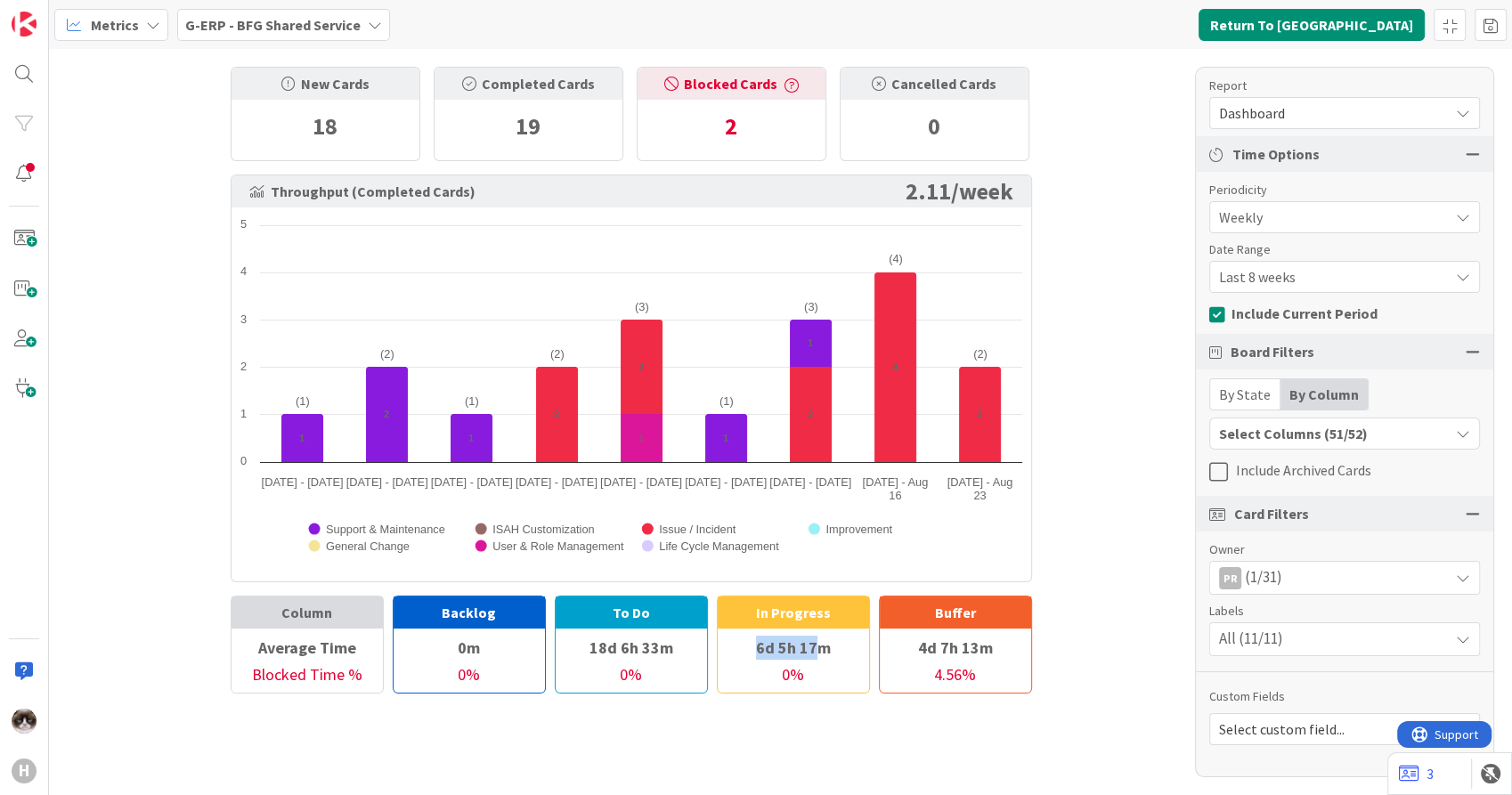
click at [835, 644] on div "6d 5h 17m" at bounding box center [793, 648] width 152 height 31
drag, startPoint x: 835, startPoint y: 644, endPoint x: 755, endPoint y: 745, distance: 128.8
click at [755, 745] on div "New Cards 18 Completed Cards 19 Blocked Cards 2 Cancelled Cards 0 Throughput (C…" at bounding box center [779, 421] width 1462 height 746
drag, startPoint x: 582, startPoint y: 653, endPoint x: 701, endPoint y: 643, distance: 119.4
click at [701, 643] on div "18d 6h 33m" at bounding box center [632, 648] width 152 height 31
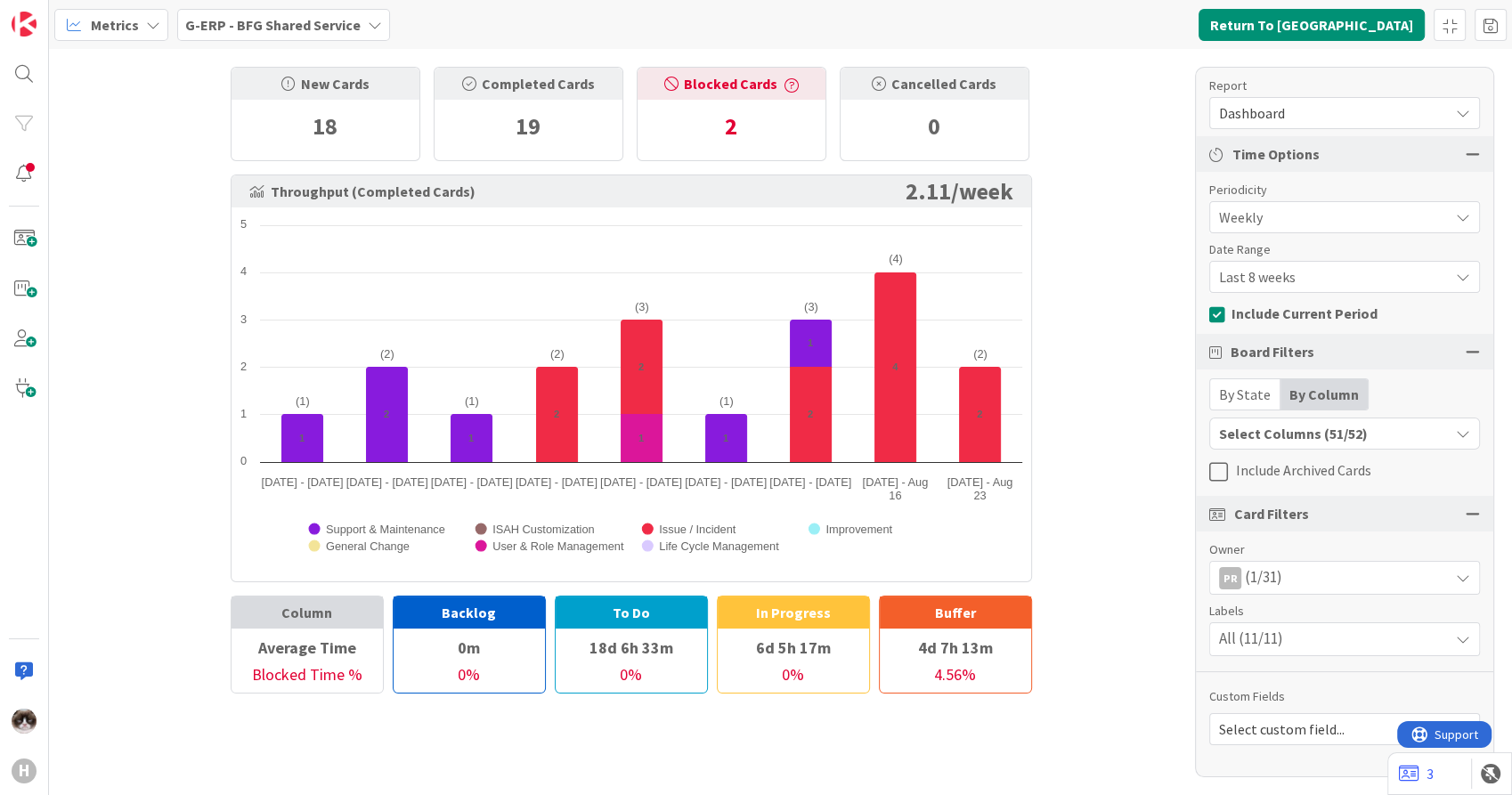
drag, startPoint x: 701, startPoint y: 643, endPoint x: 748, endPoint y: 717, distance: 87.7
click at [745, 717] on div "New Cards 18 Completed Cards 19 Blocked Cards 2 Cancelled Cards 0 Throughput (C…" at bounding box center [779, 421] width 1462 height 746
click at [825, 706] on div "New Cards 18 Completed Cards 19 Blocked Cards 2 Cancelled Cards 0 Throughput (C…" at bounding box center [779, 421] width 1462 height 746
click at [1303, 578] on div "PR (1/31)" at bounding box center [1344, 578] width 269 height 32
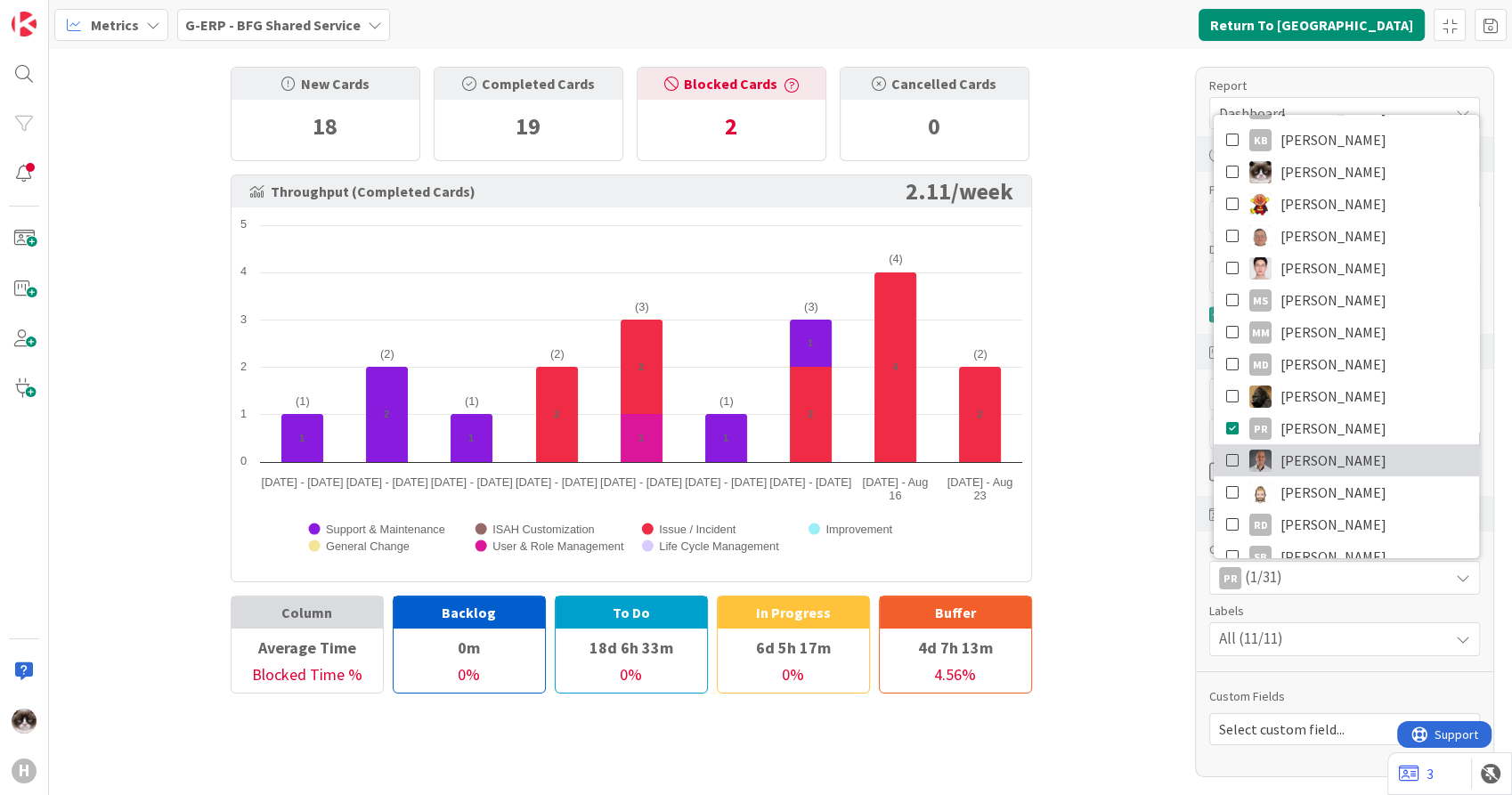
scroll to position [395, 0]
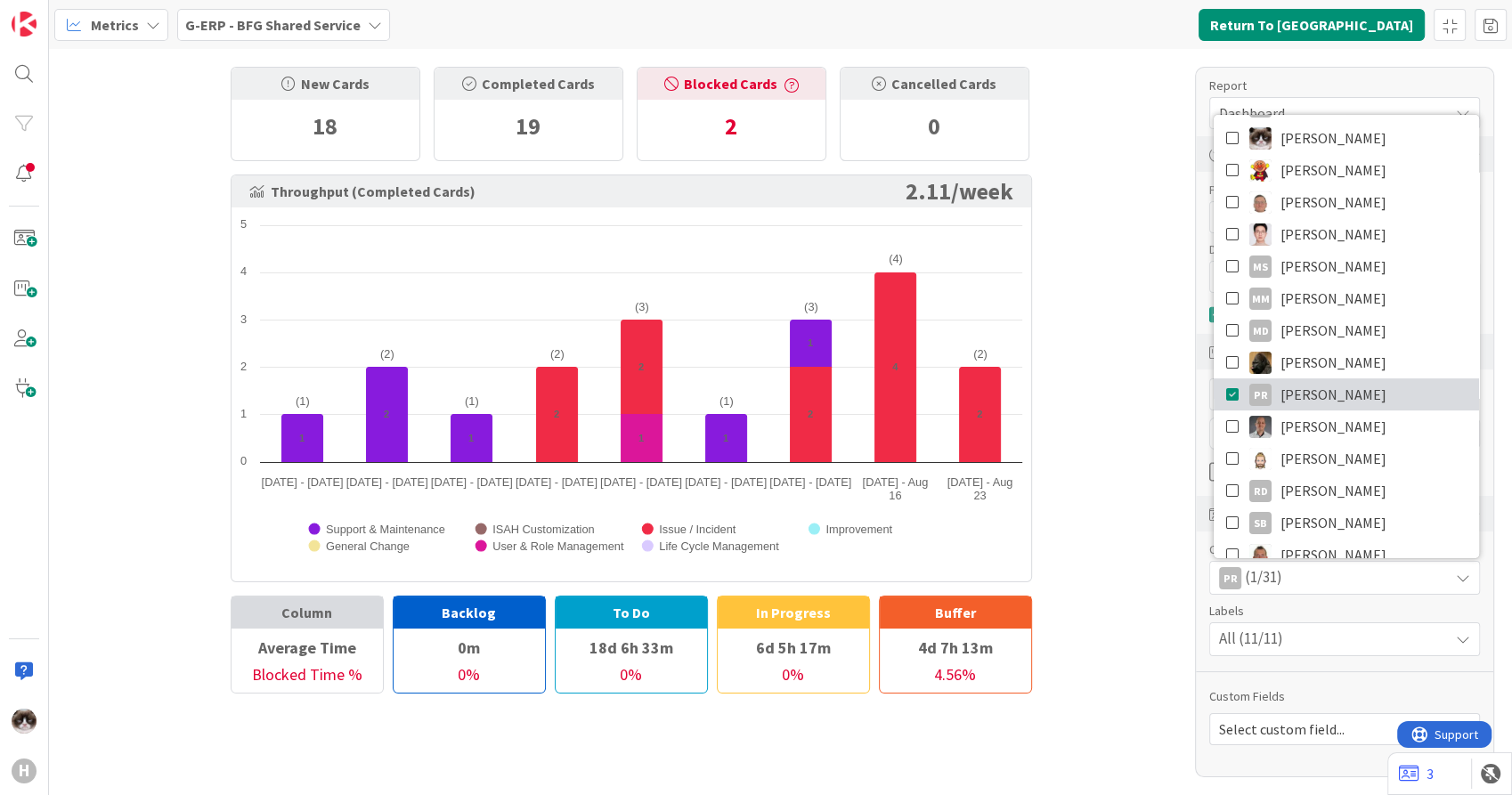
click at [1232, 392] on icon at bounding box center [1233, 394] width 14 height 27
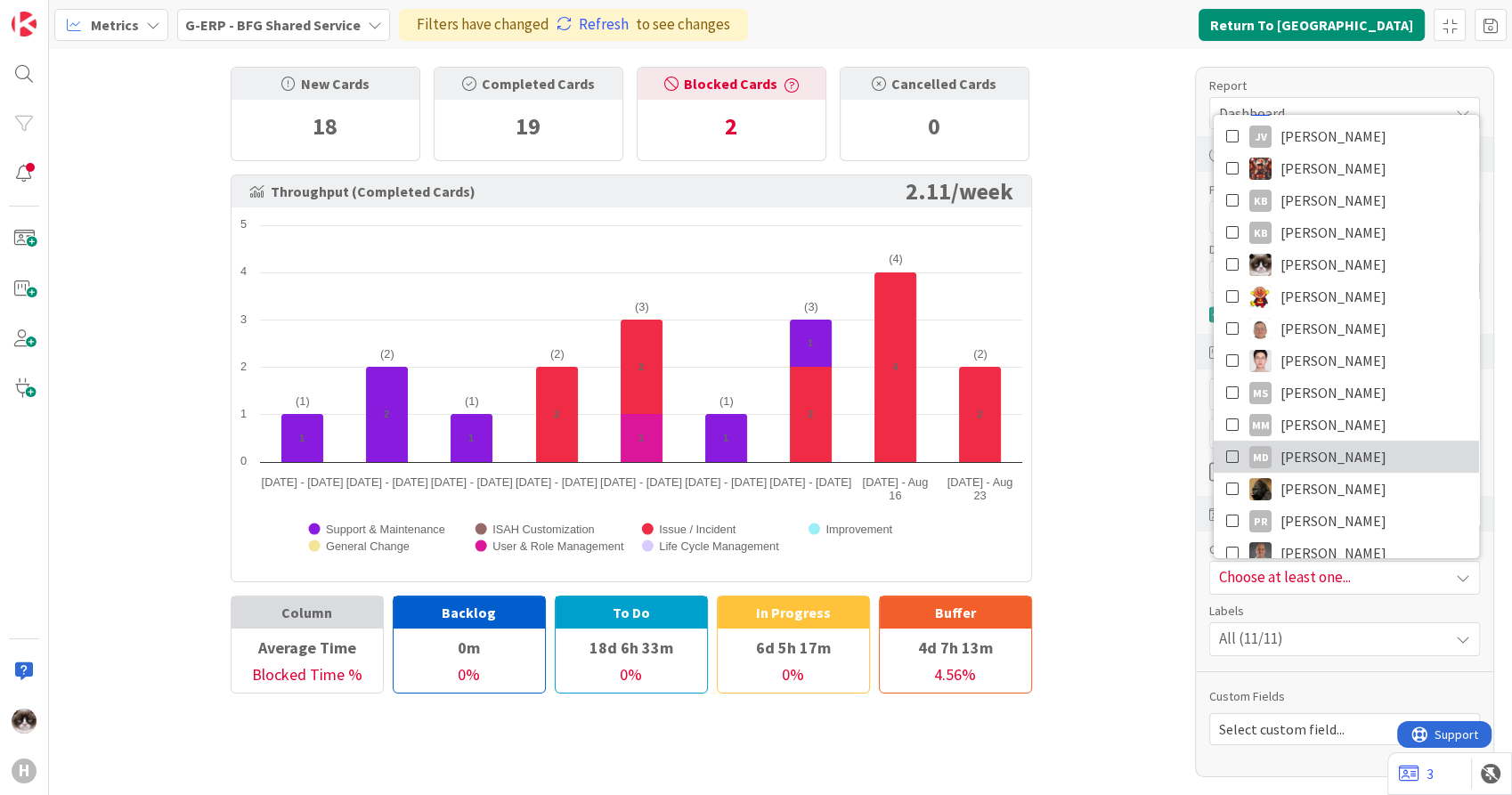
scroll to position [297, 0]
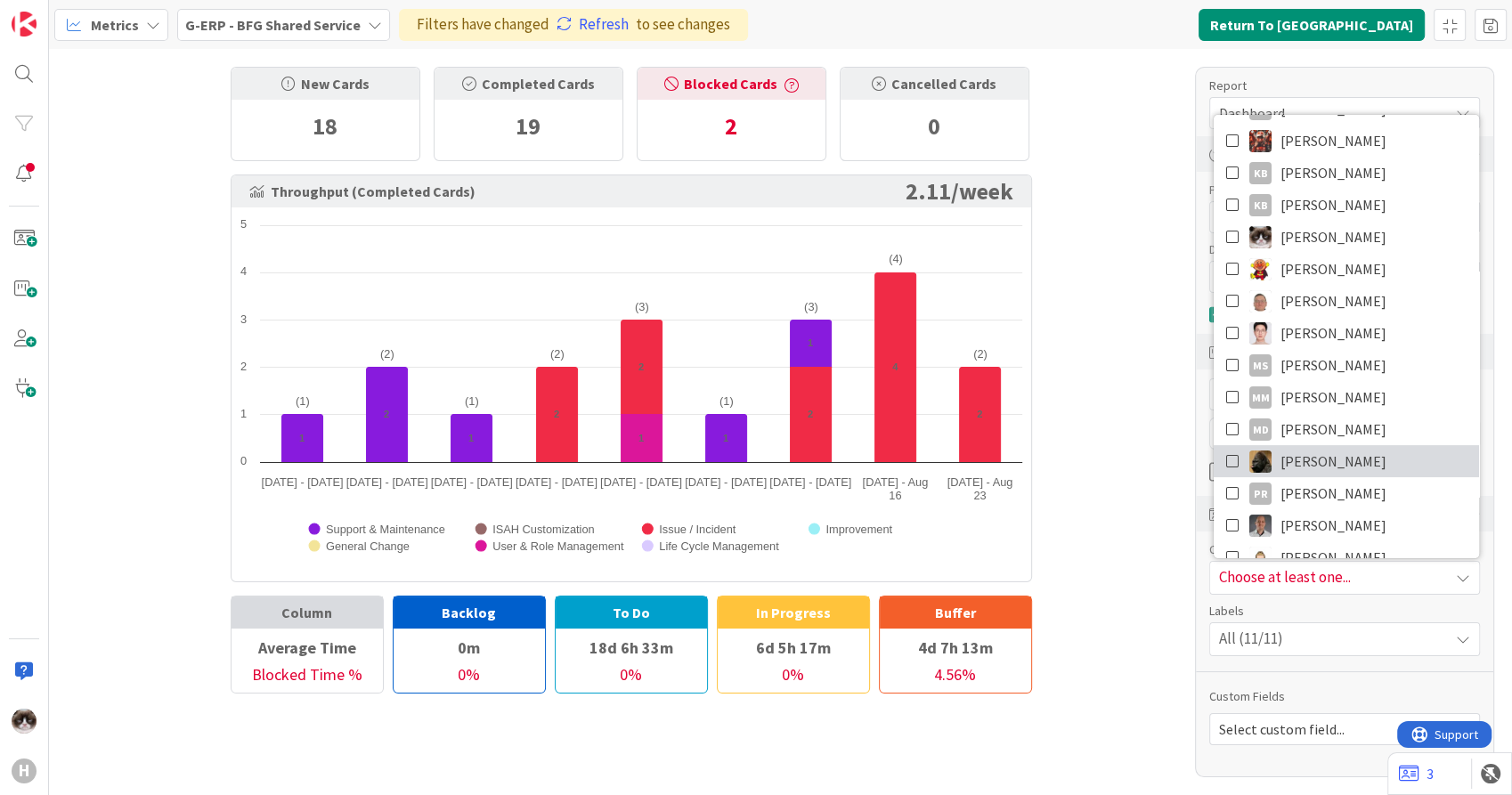
click at [1236, 460] on icon at bounding box center [1233, 461] width 14 height 27
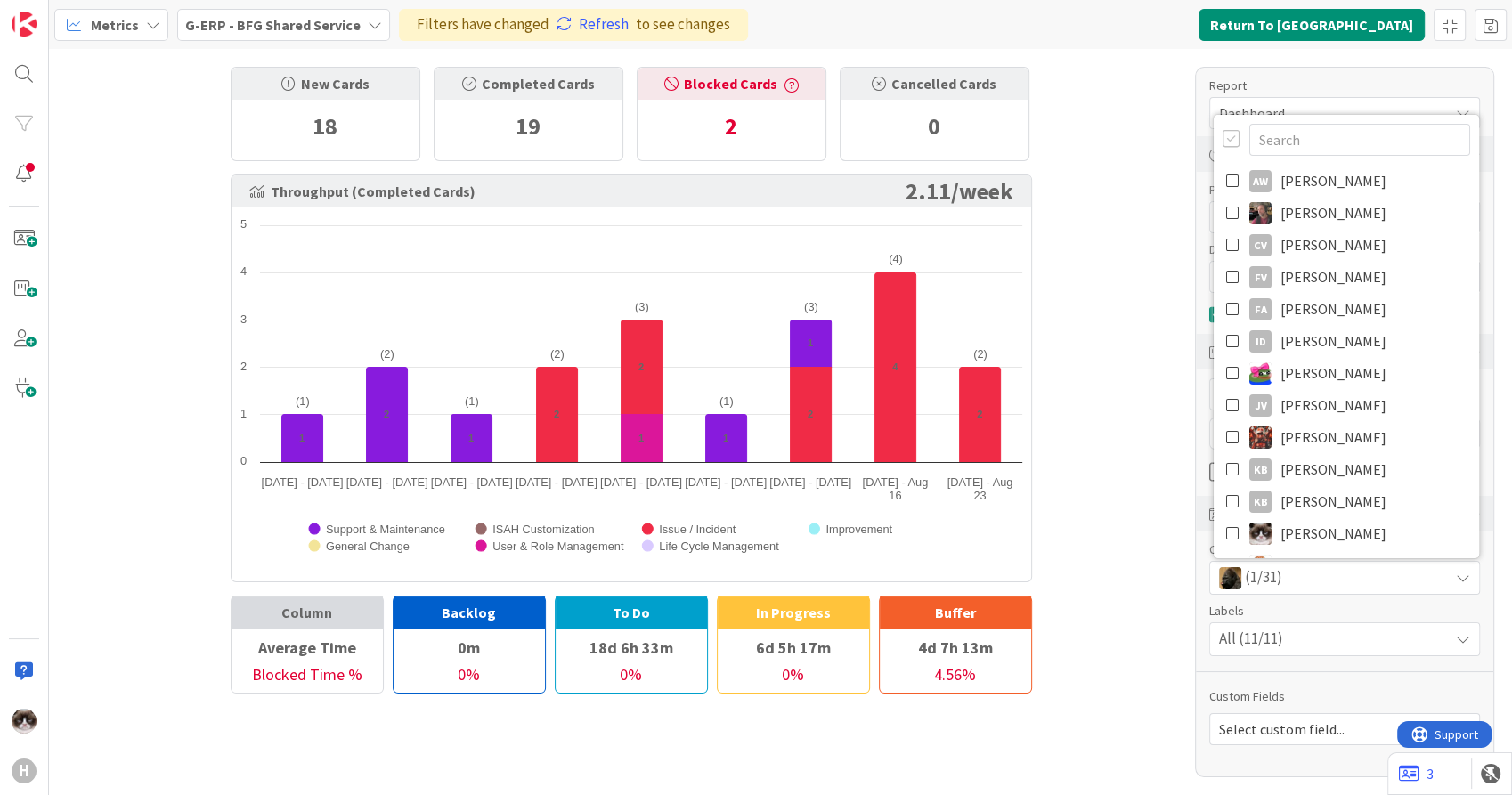
click at [1163, 466] on div "New Cards 18 Completed Cards 19 Blocked Cards 2 Cancelled Cards 0 Throughput (C…" at bounding box center [779, 421] width 1462 height 746
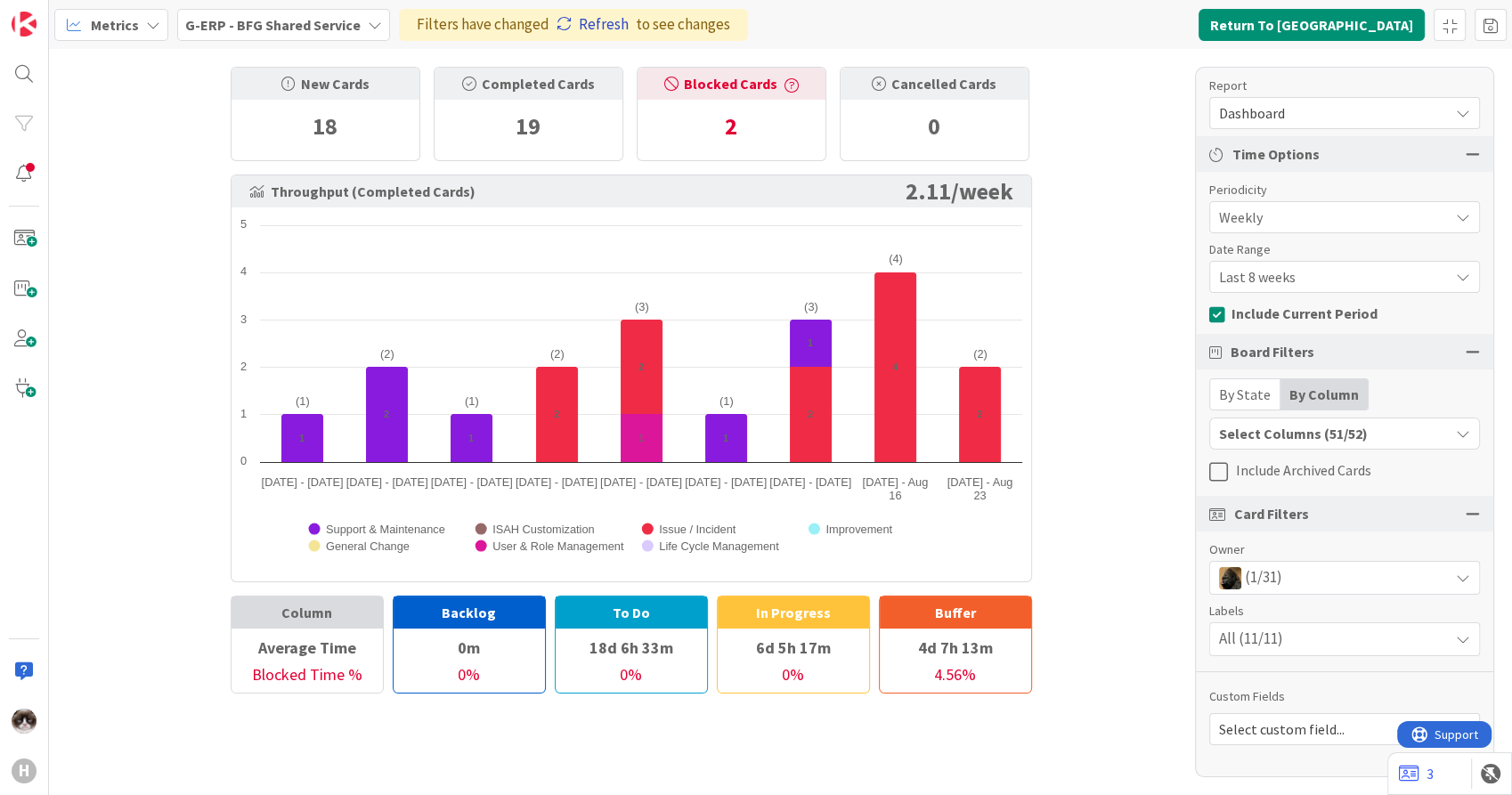
click at [578, 23] on link "Refresh" at bounding box center [593, 25] width 72 height 23
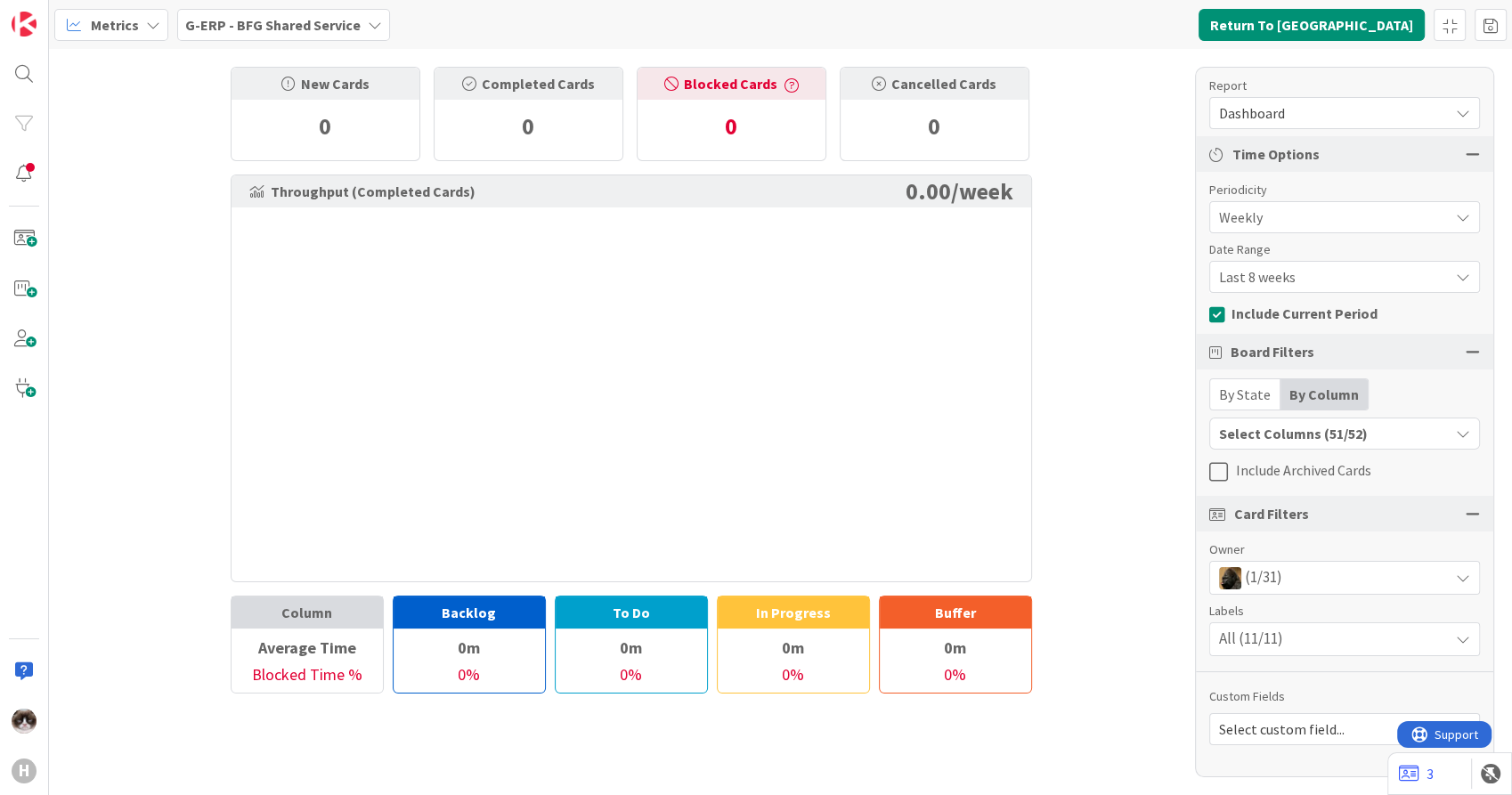
click at [319, 28] on b "G-ERP - BFG Shared Service" at bounding box center [272, 25] width 175 height 18
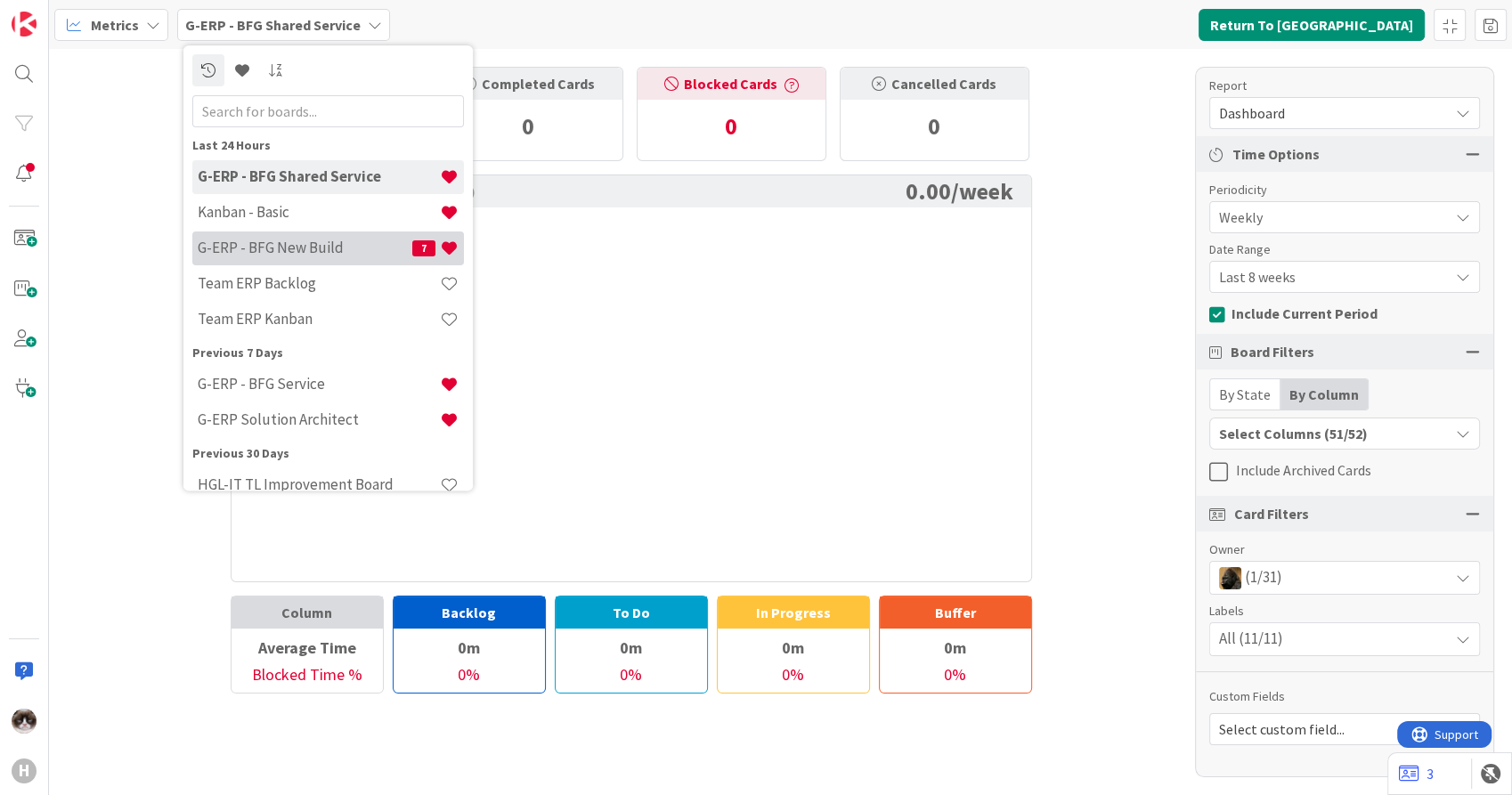
click at [309, 240] on h4 "G-ERP - BFG New Build" at bounding box center [305, 248] width 215 height 18
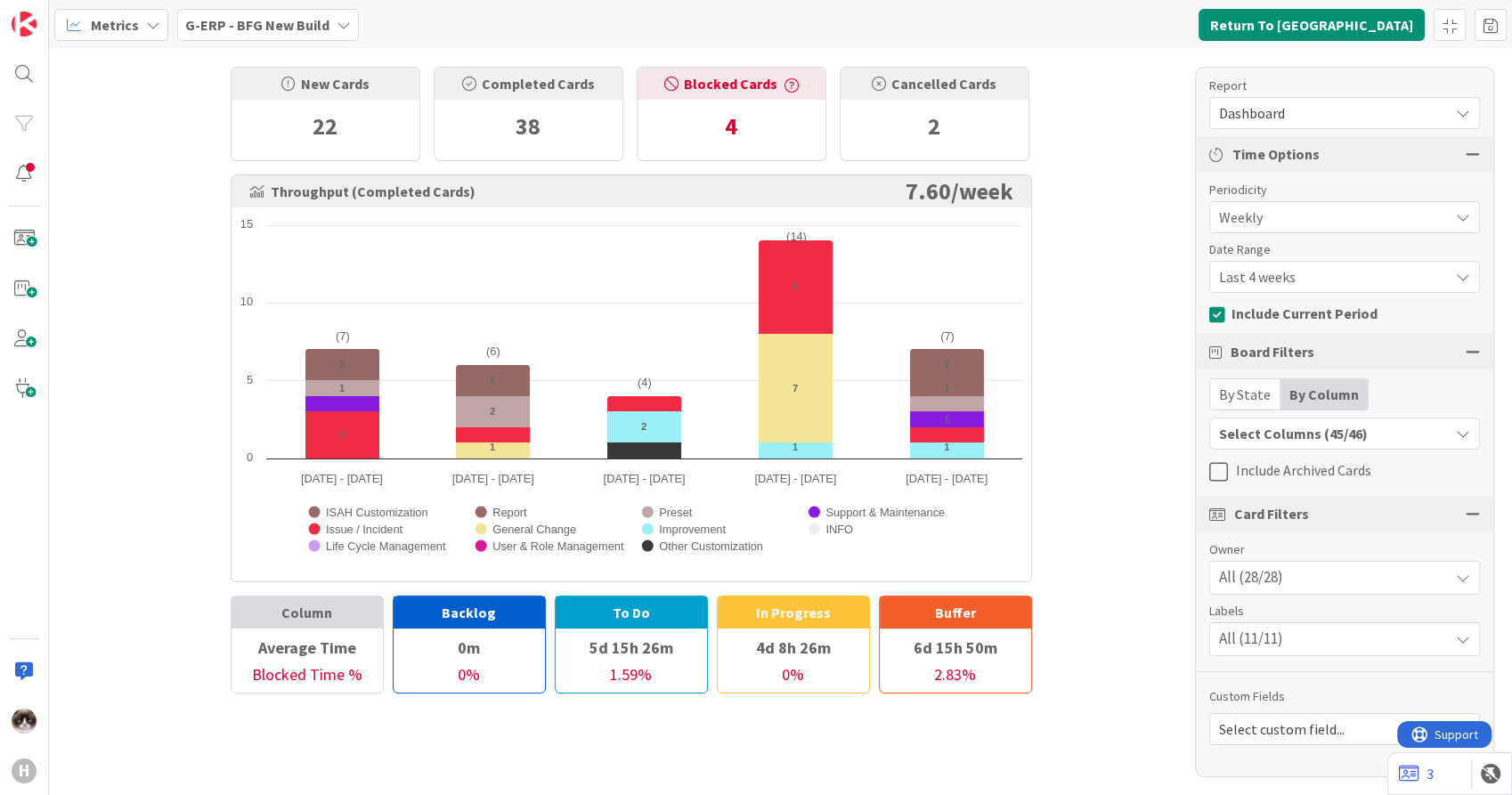
click at [1271, 574] on span "All (28/28)" at bounding box center [1250, 578] width 64 height 23
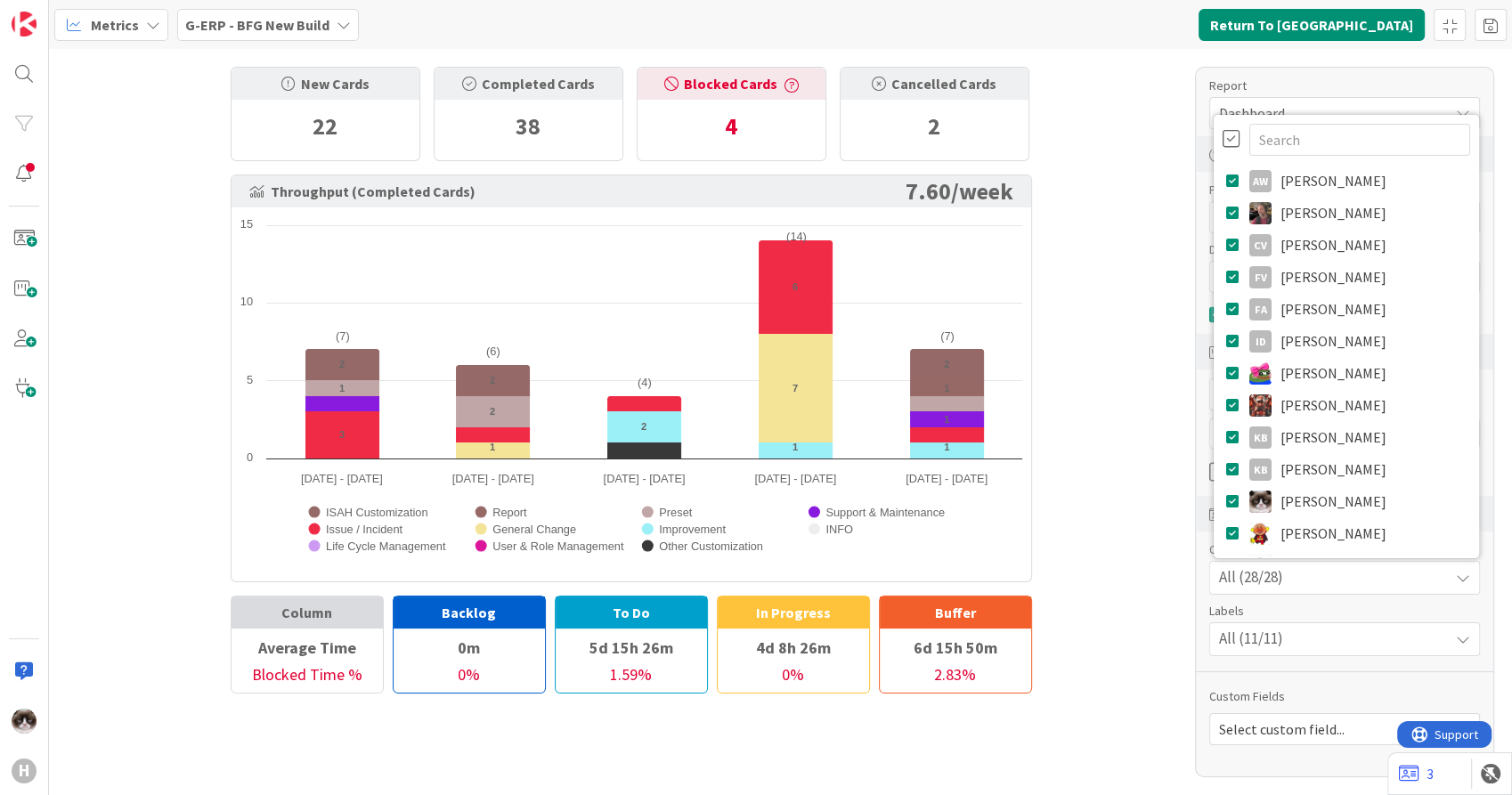
click at [1228, 137] on div at bounding box center [1231, 139] width 18 height 20
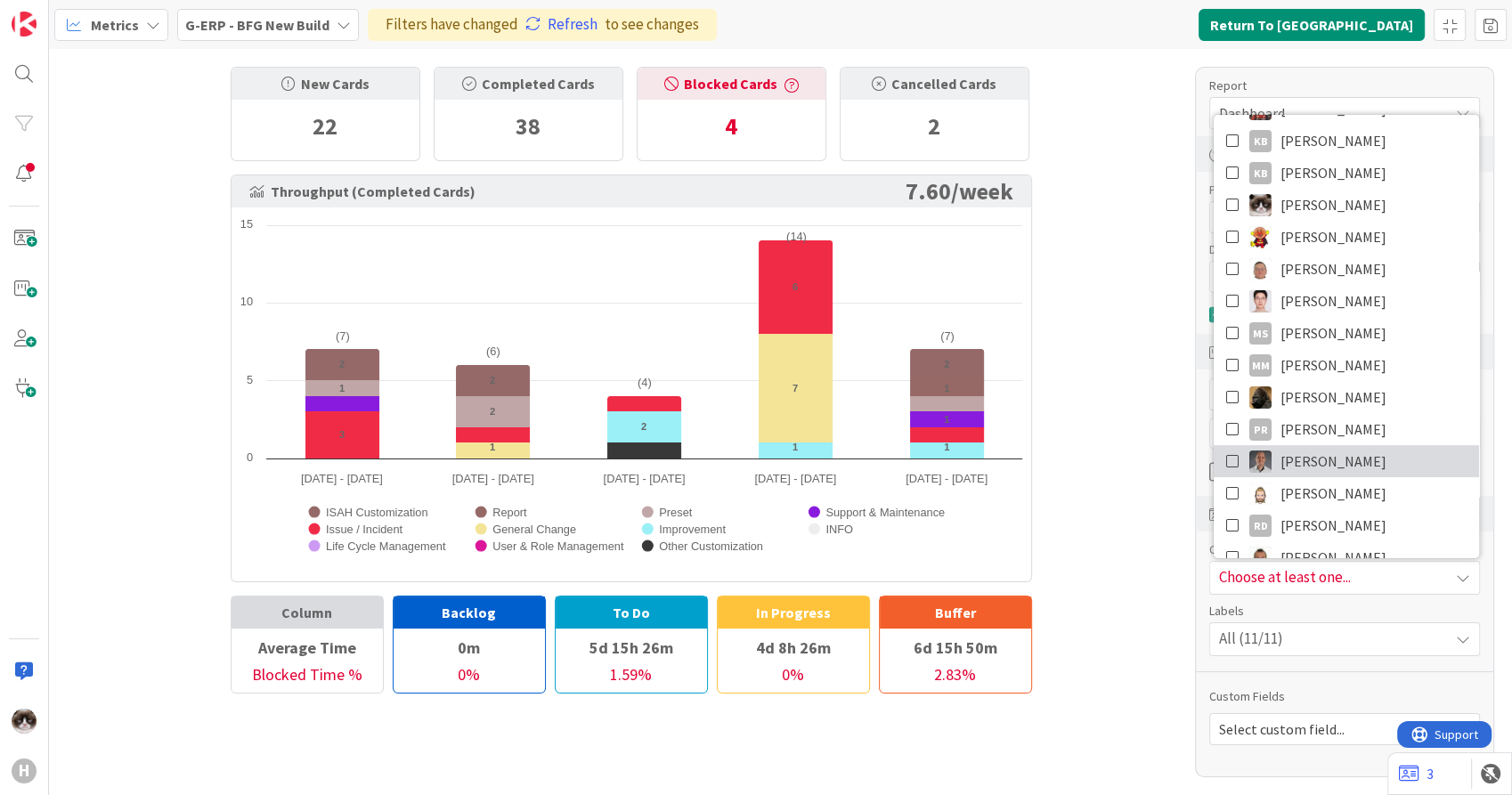
scroll to position [395, 0]
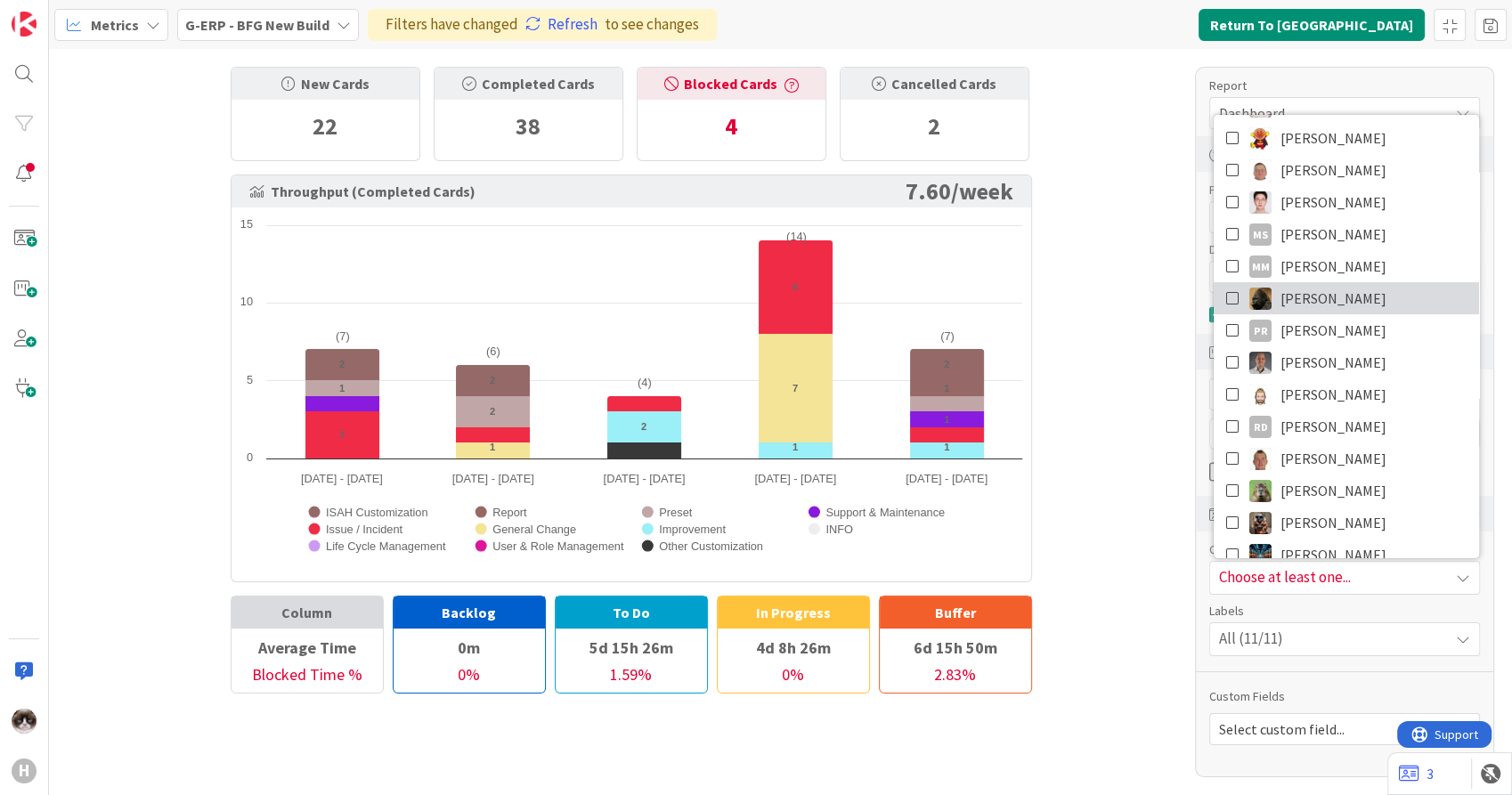
click at [1233, 292] on icon at bounding box center [1233, 299] width 14 height 27
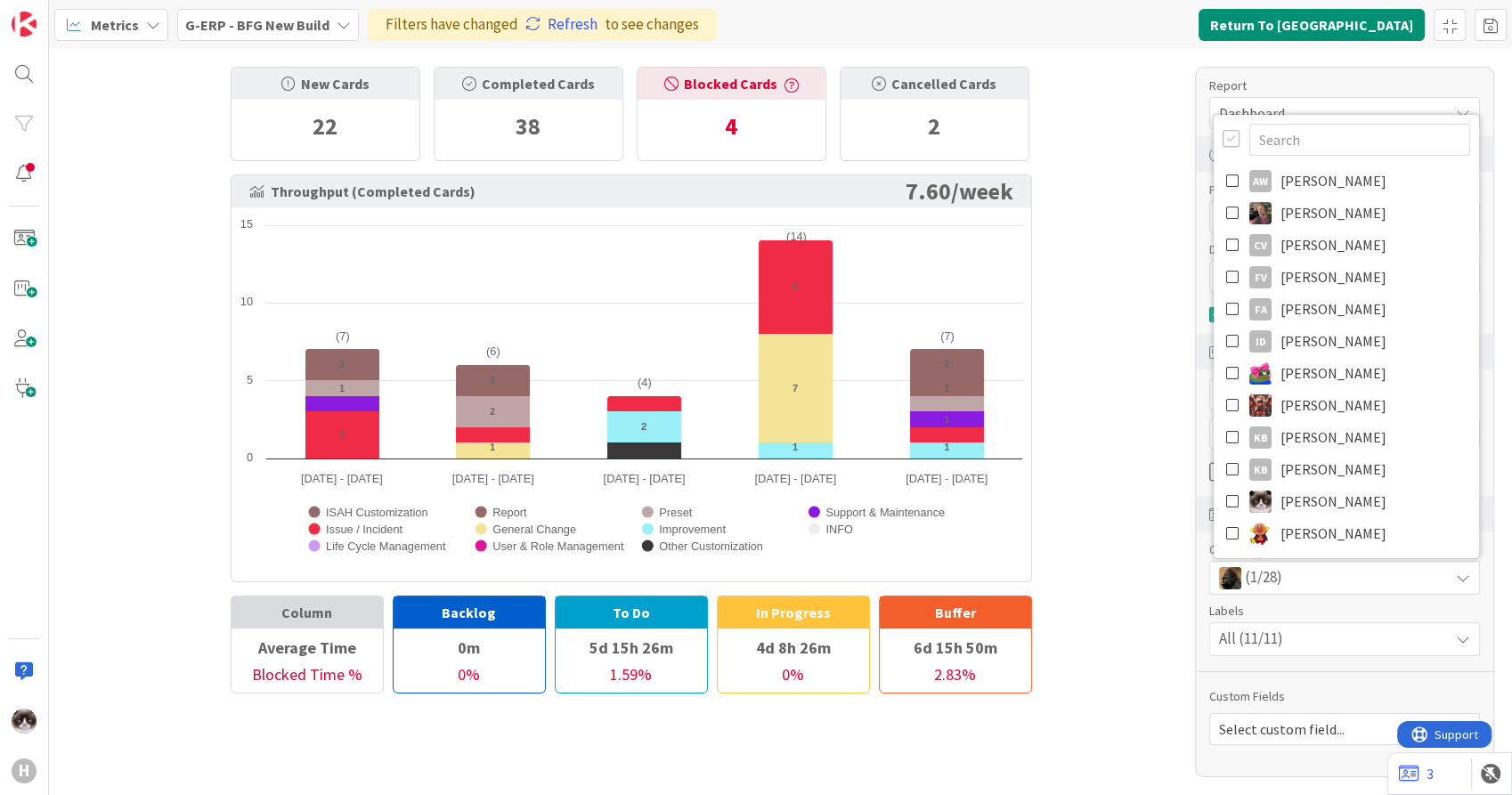
click at [1139, 336] on div "New Cards 22 Completed Cards 38 Blocked Cards 4 Cancelled Cards 2 Throughput (C…" at bounding box center [779, 421] width 1462 height 746
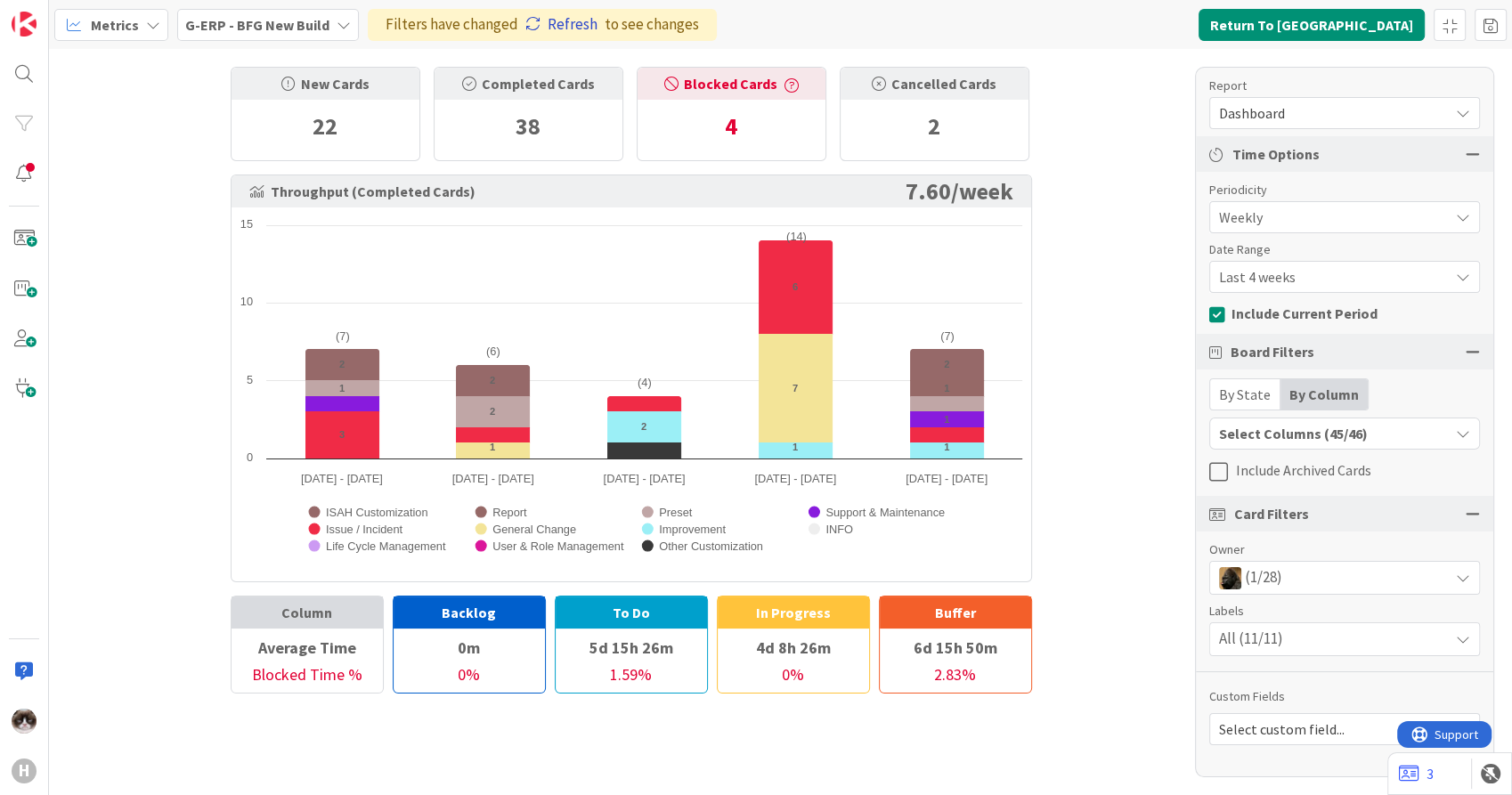
click at [554, 30] on link "Refresh" at bounding box center [561, 25] width 72 height 23
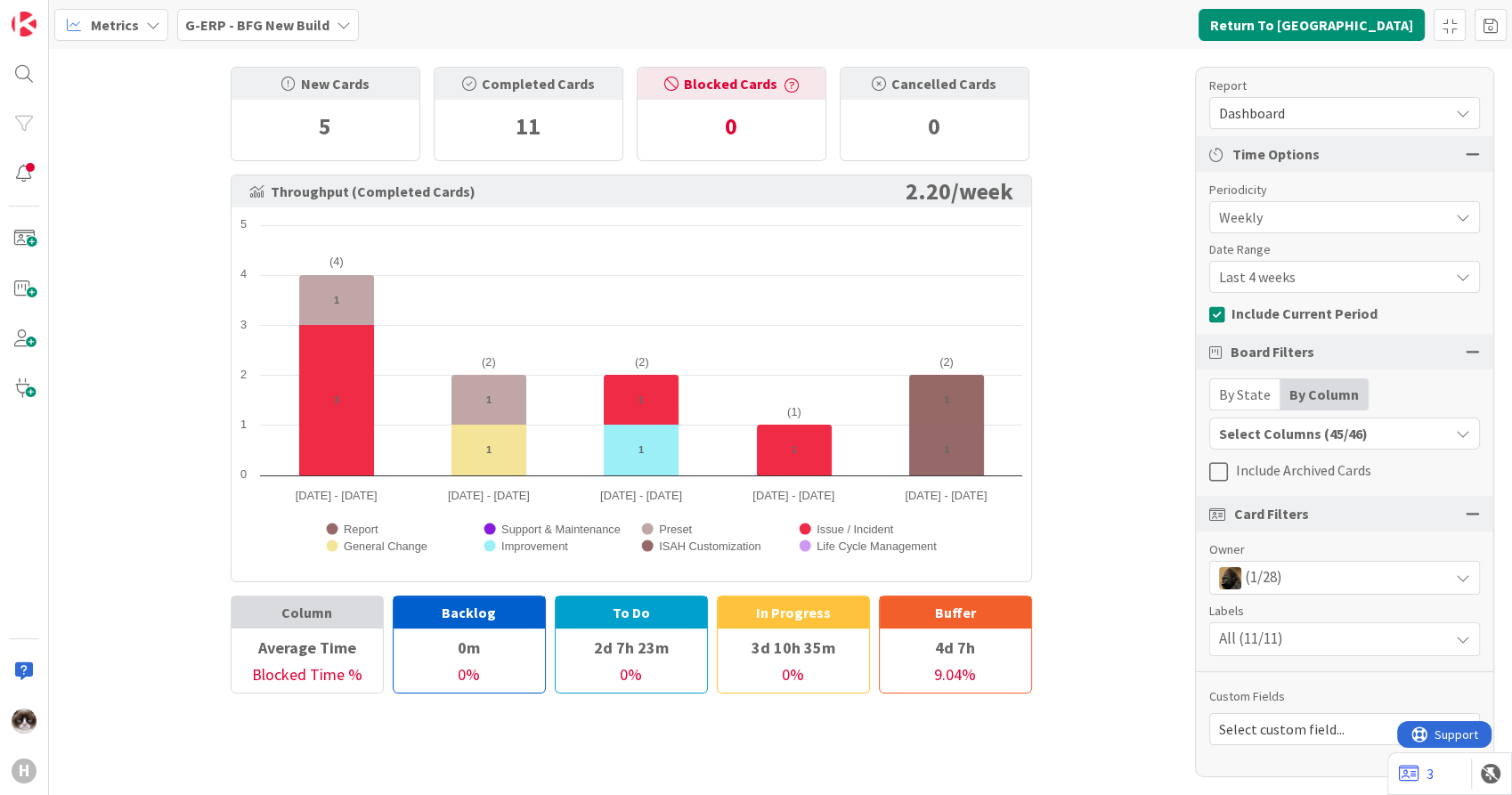
click at [1360, 230] on span "Last 4 weeks" at bounding box center [1329, 217] width 221 height 25
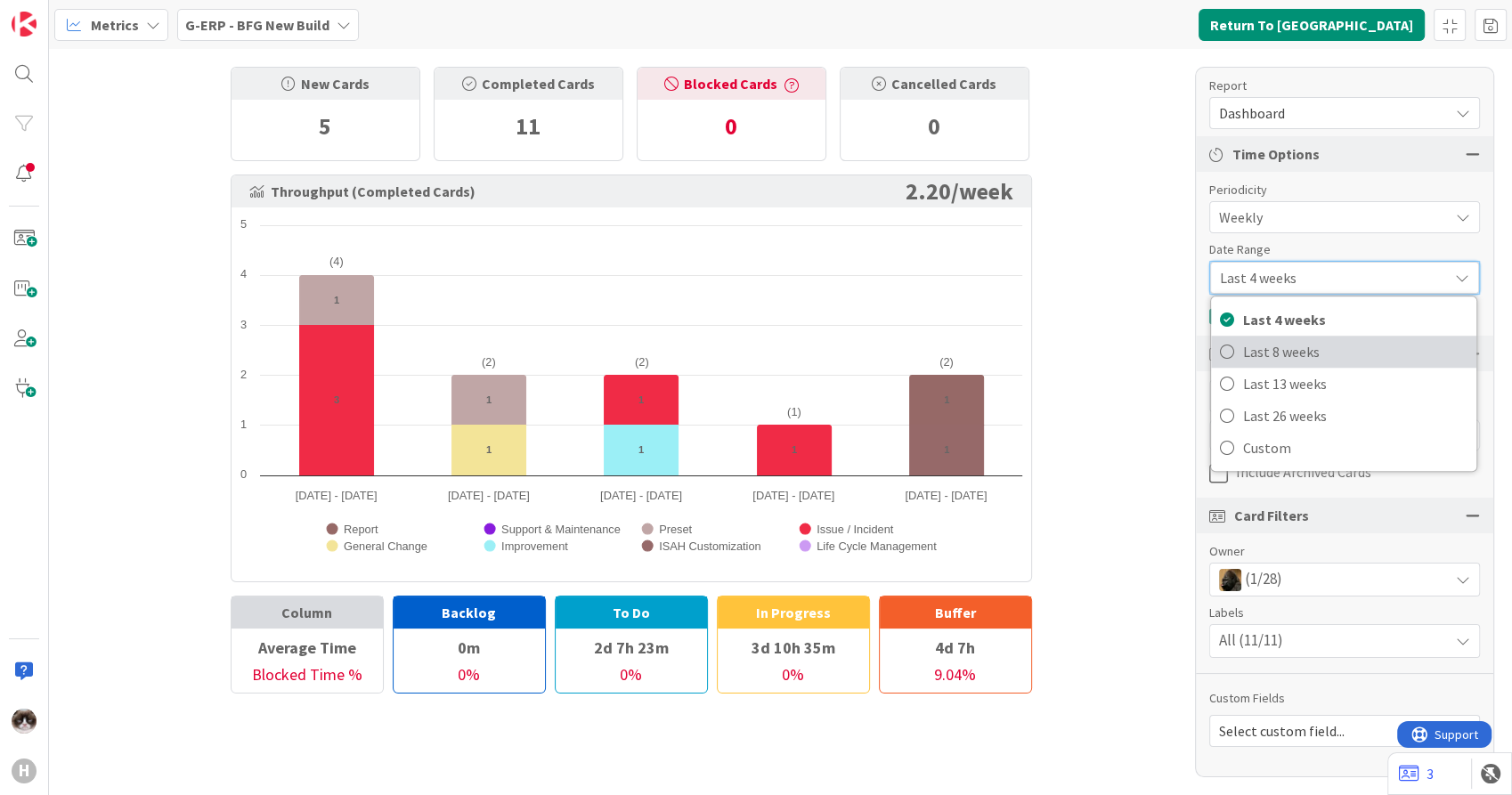
click at [1312, 356] on span "Last 8 weeks" at bounding box center [1355, 352] width 225 height 27
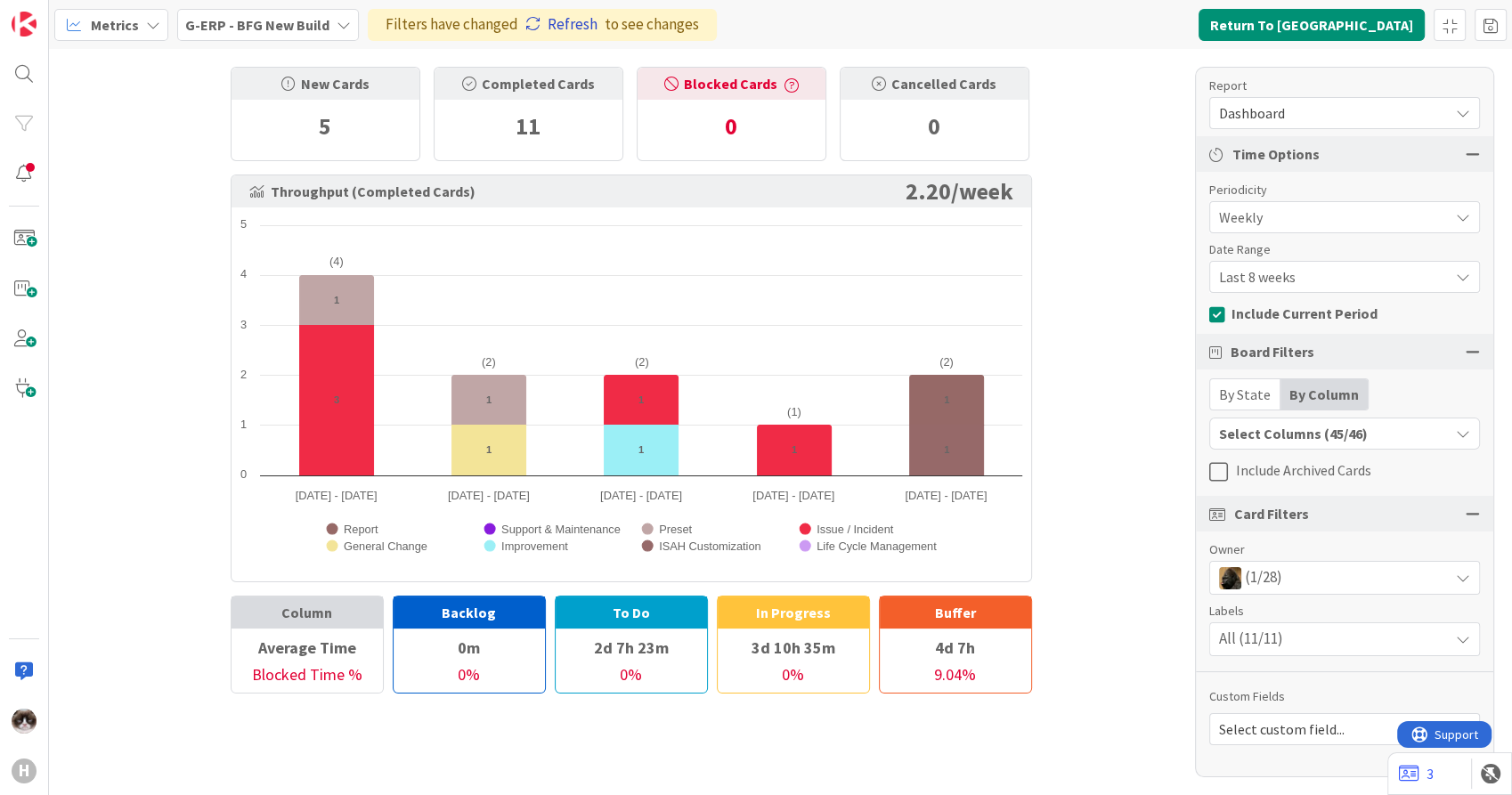
click at [567, 29] on link "Refresh" at bounding box center [561, 25] width 72 height 23
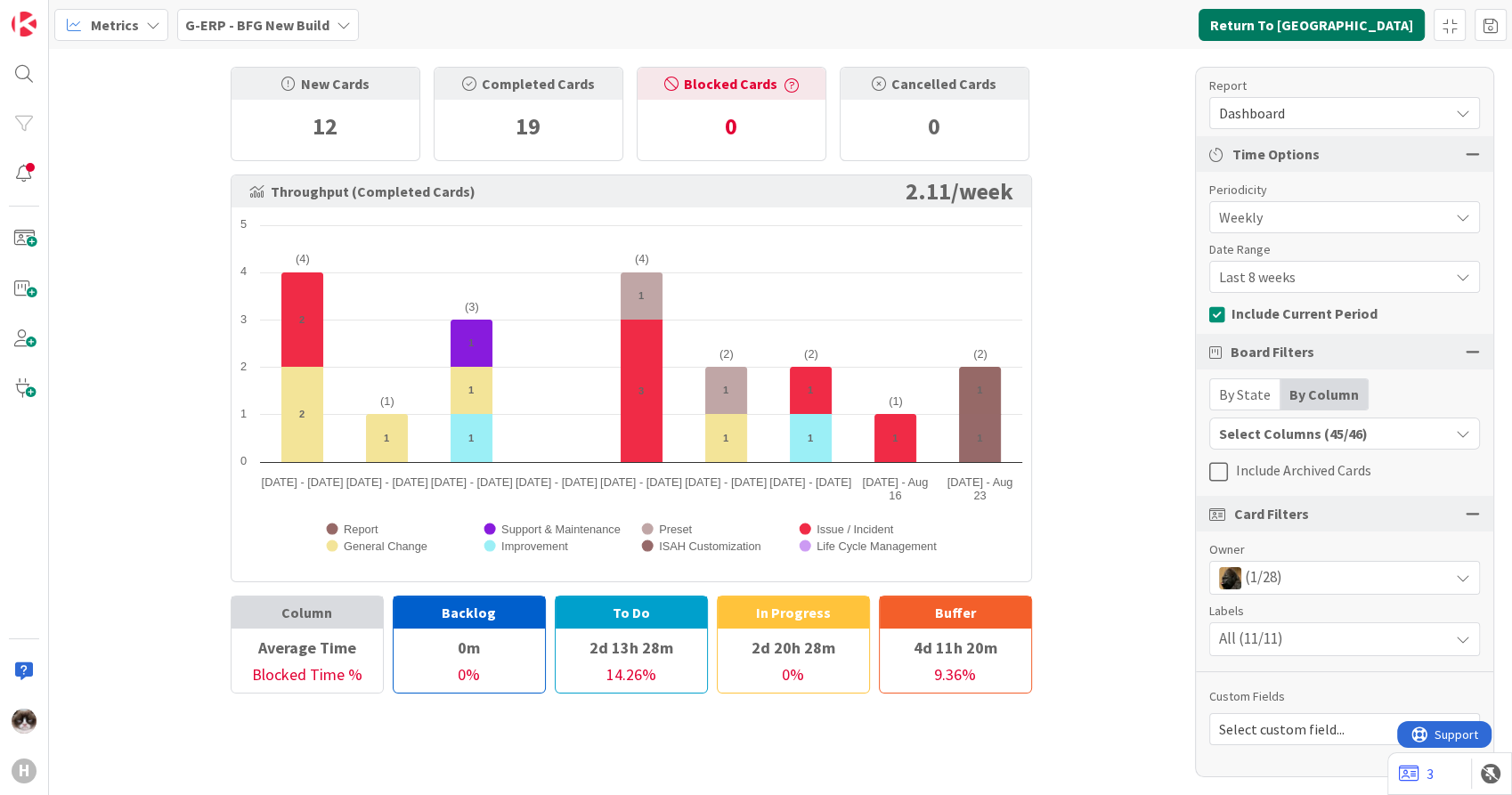
click at [1325, 27] on button "Return To [GEOGRAPHIC_DATA]" at bounding box center [1311, 25] width 226 height 32
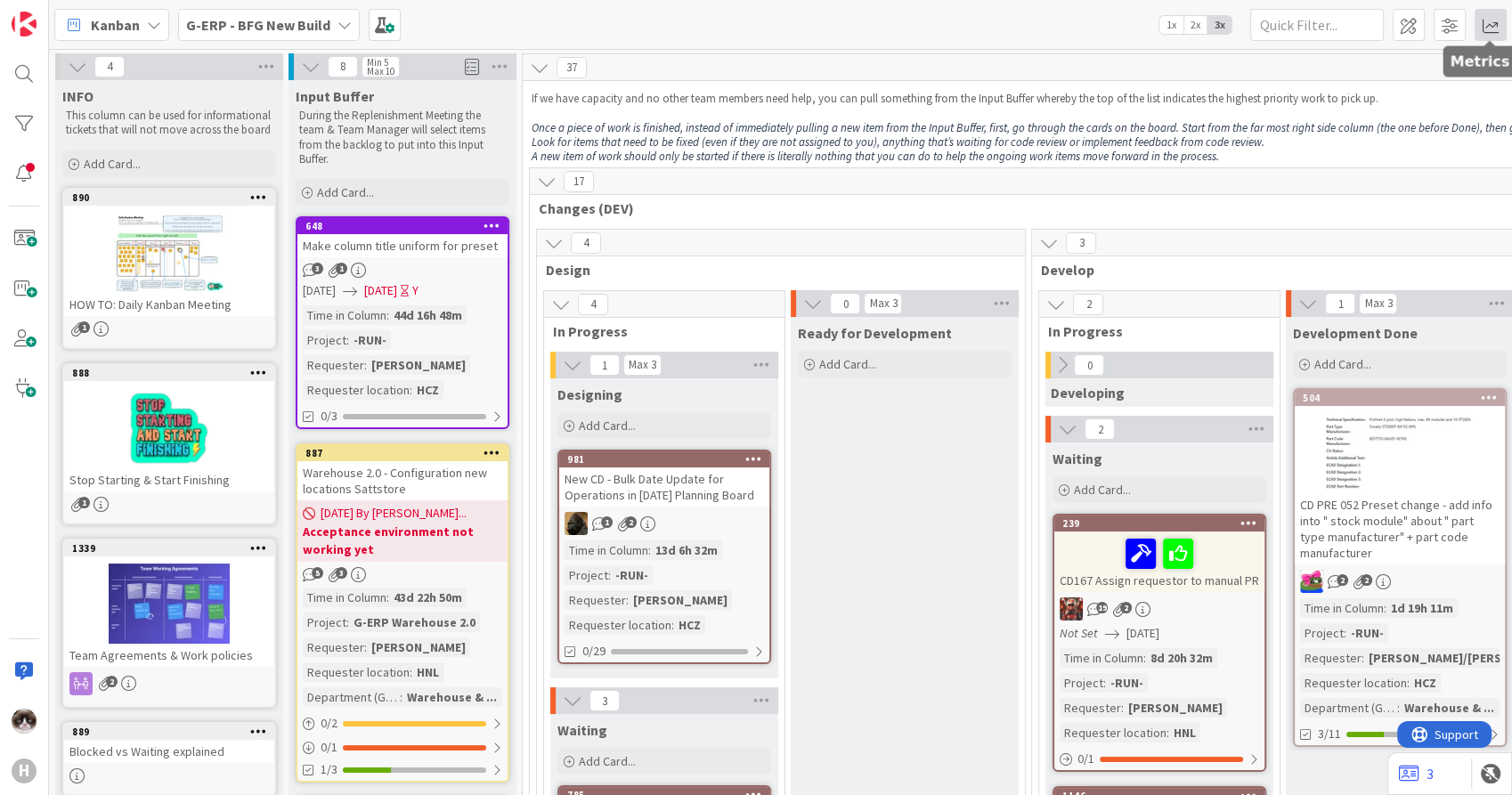
click at [1485, 20] on span at bounding box center [1490, 25] width 32 height 32
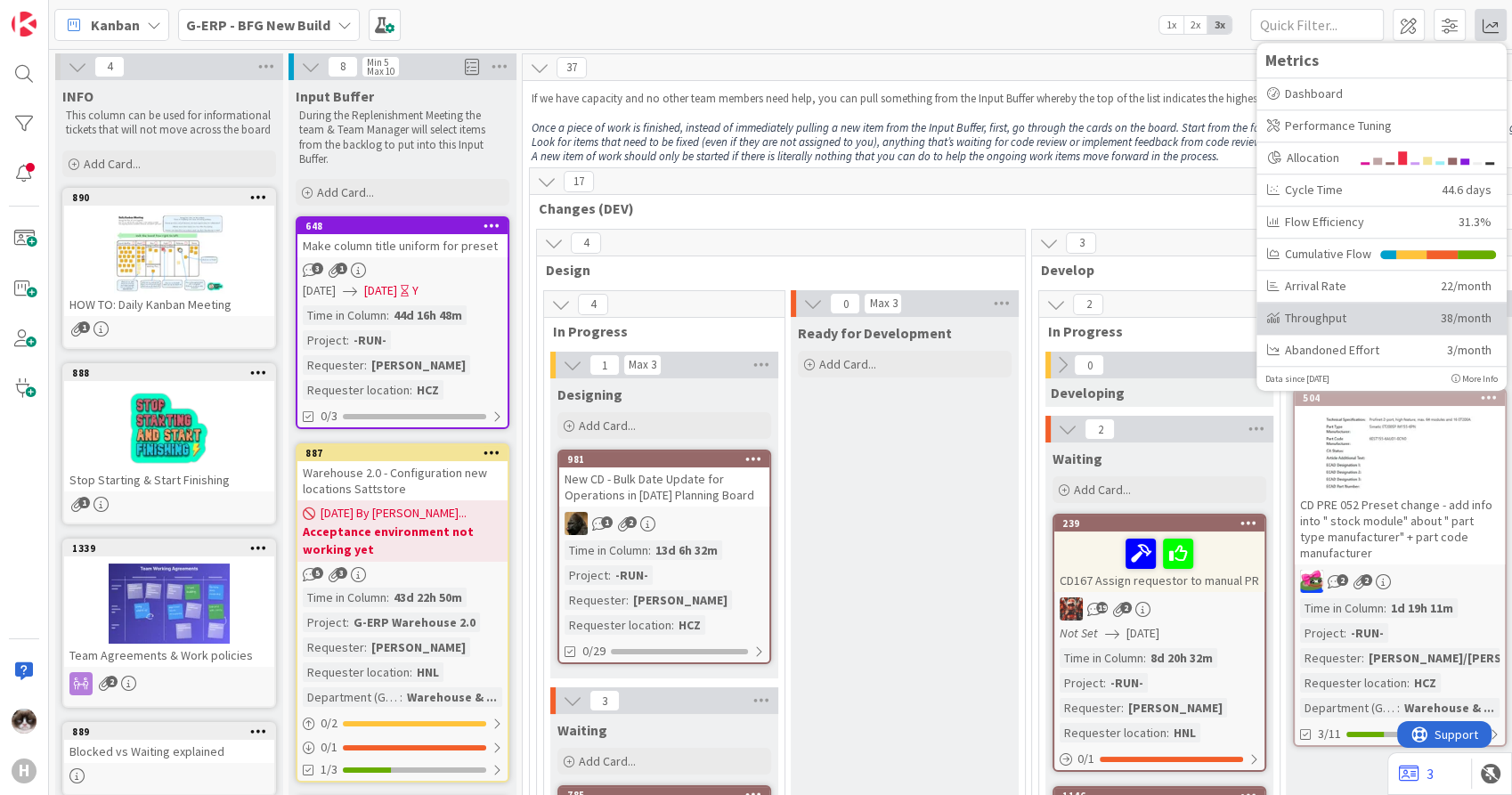
click at [1353, 310] on div "Throughput" at bounding box center [1347, 318] width 161 height 19
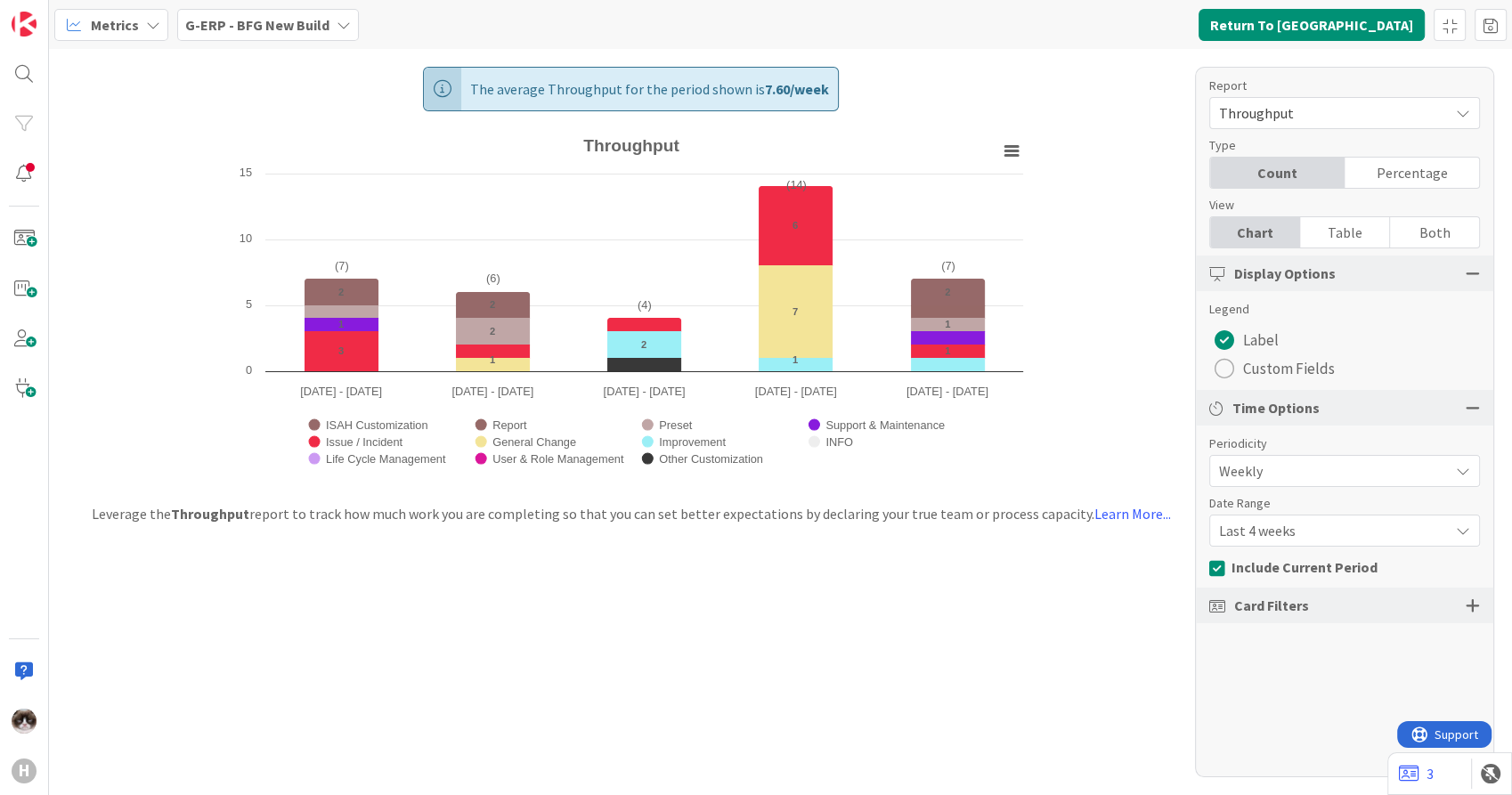
click at [286, 21] on b "G-ERP - BFG New Build" at bounding box center [257, 25] width 144 height 18
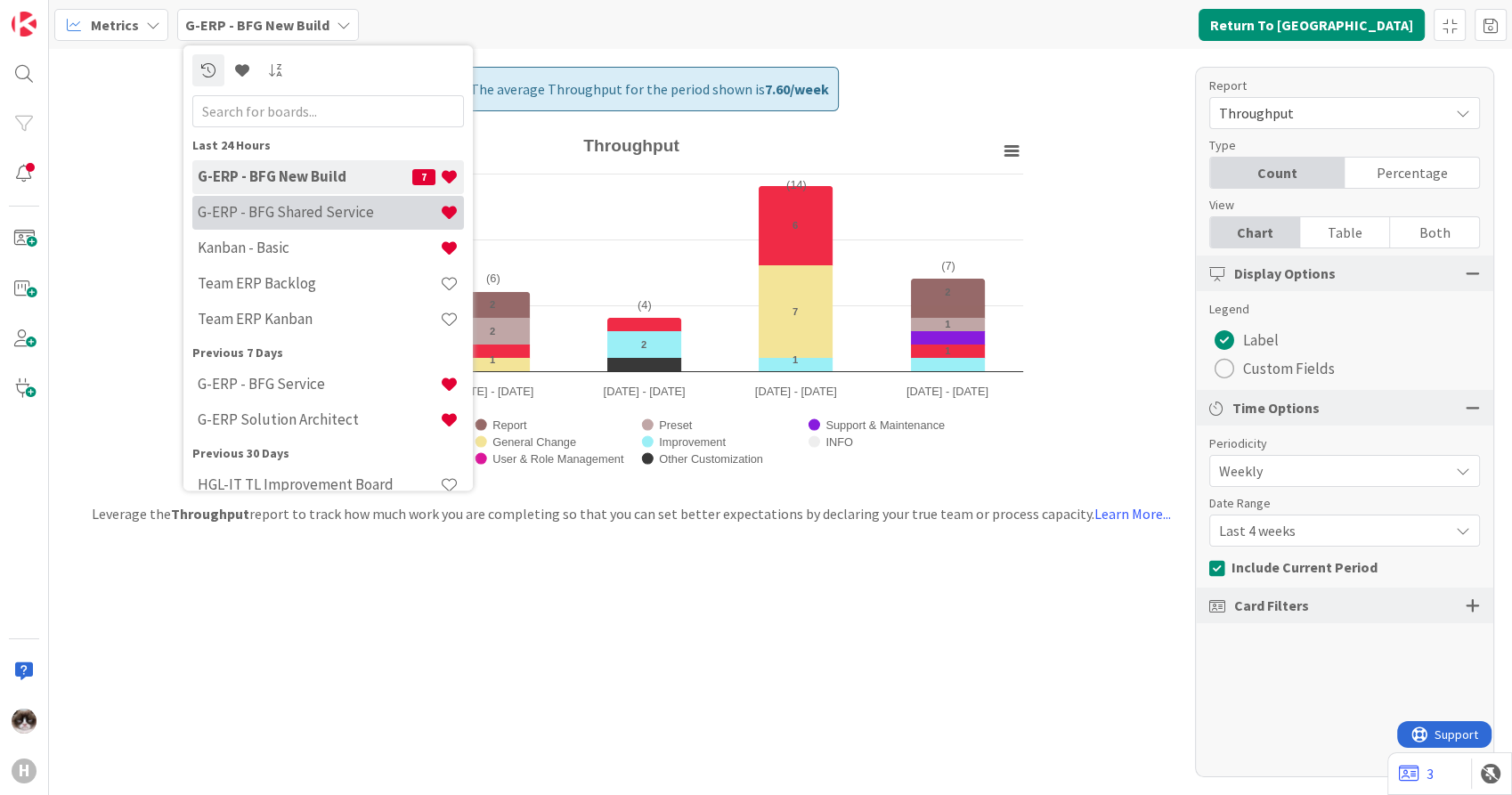
click at [313, 214] on h4 "G-ERP - BFG Shared Service" at bounding box center [318, 213] width 242 height 18
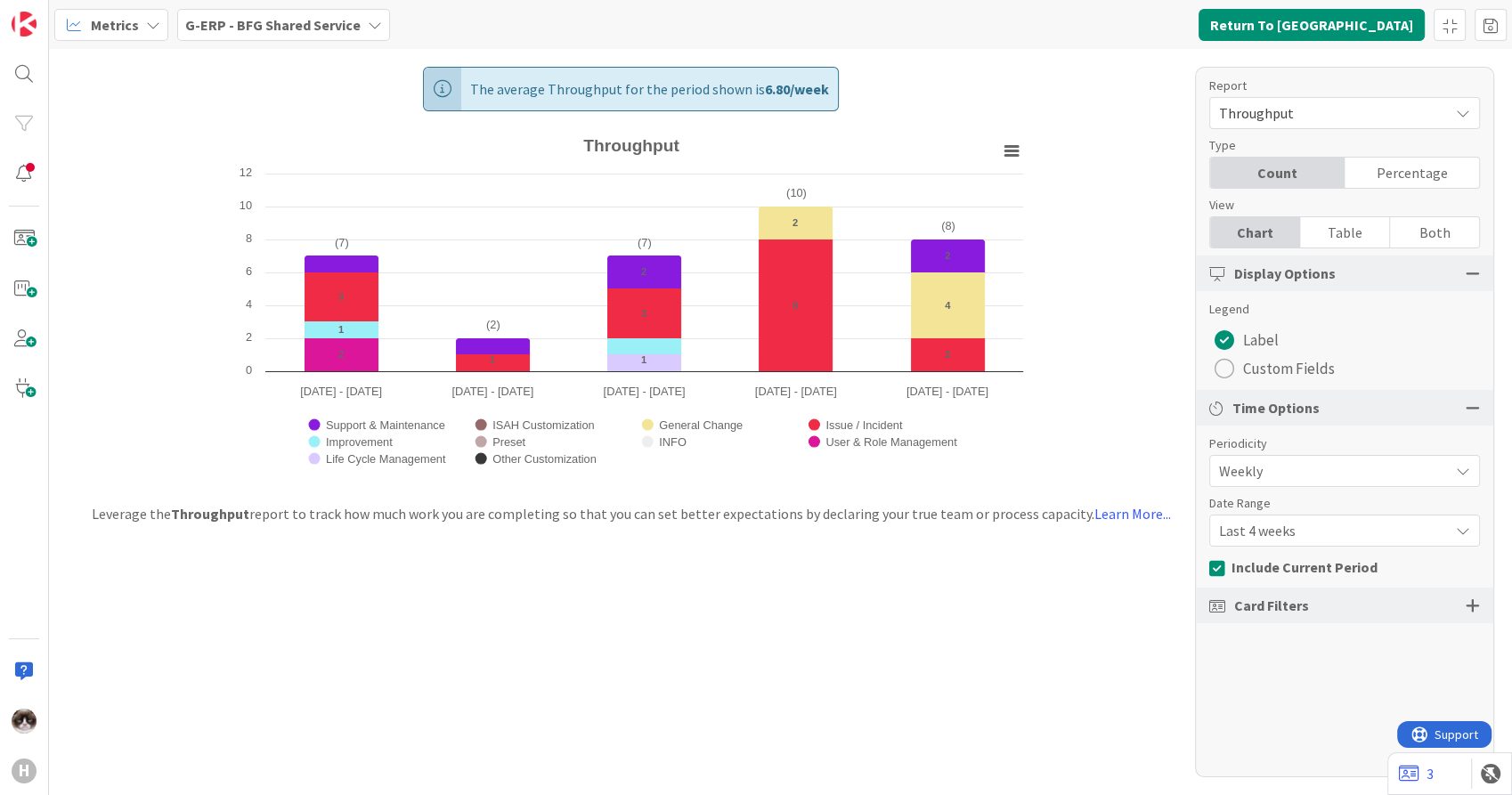
click at [1310, 487] on div "Last 4 weeks" at bounding box center [1344, 471] width 271 height 32
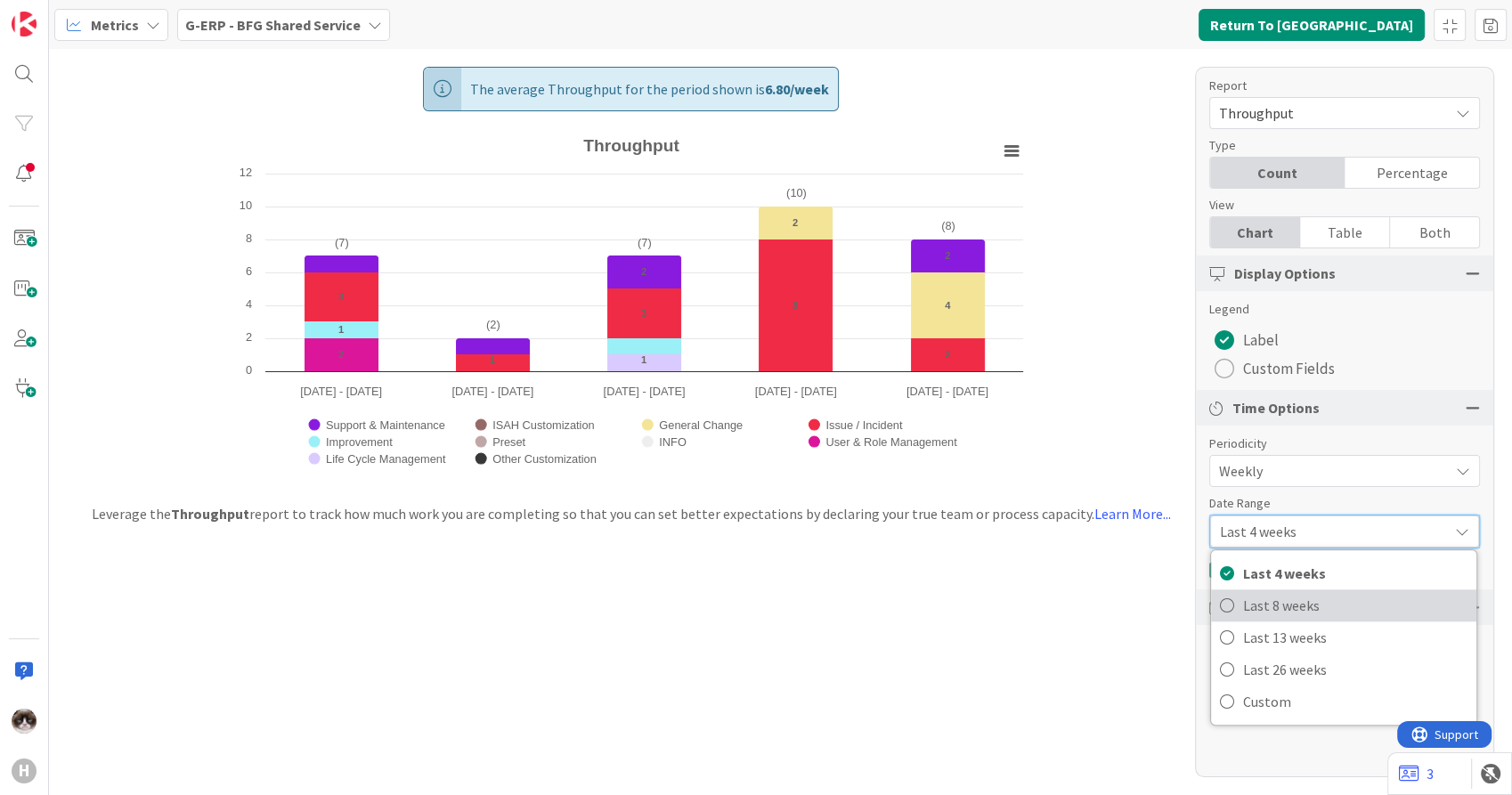
click at [1301, 615] on span "Last 8 weeks" at bounding box center [1355, 605] width 225 height 27
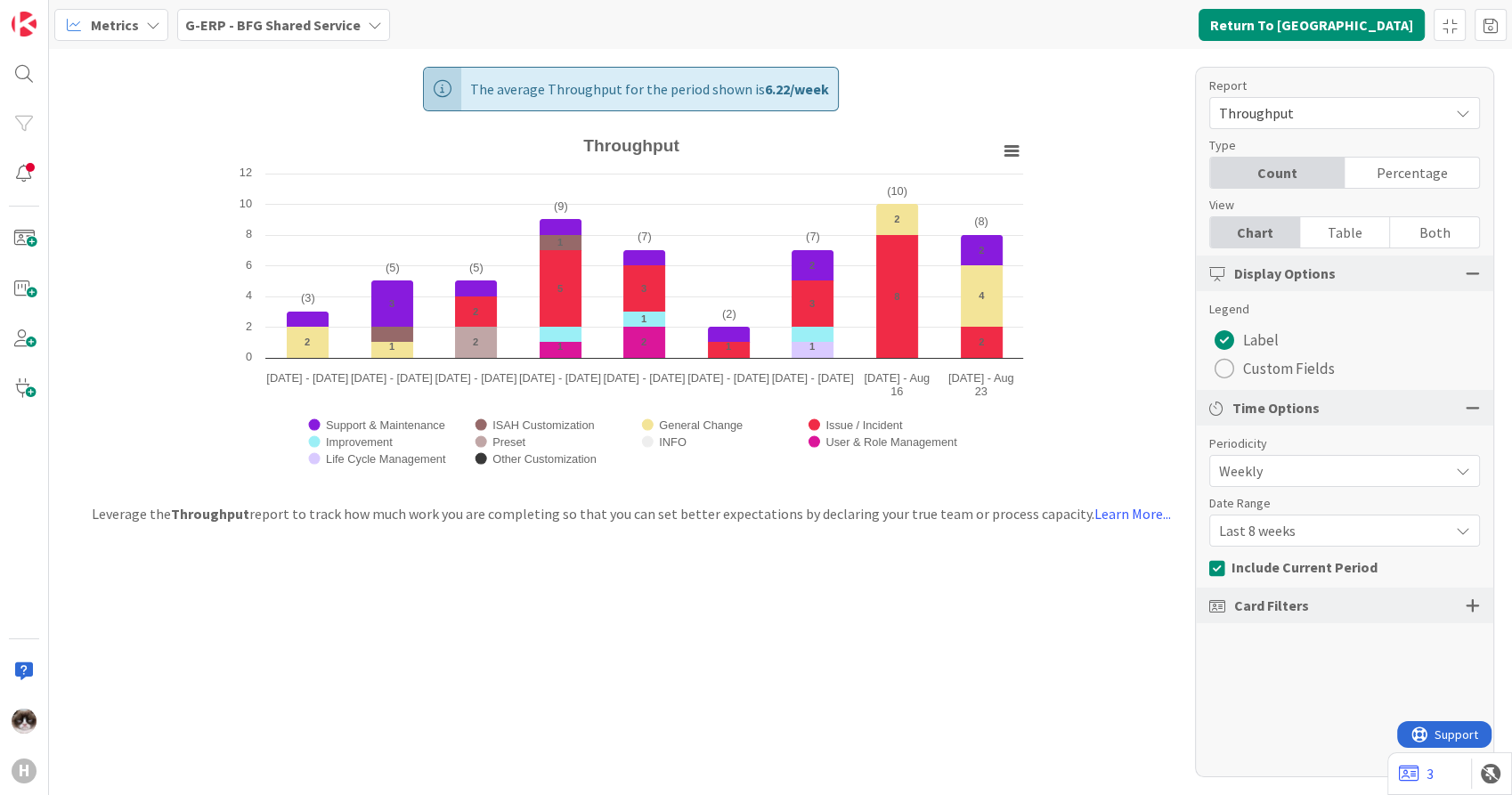
click at [318, 34] on span "G-ERP - BFG Shared Service" at bounding box center [272, 25] width 175 height 22
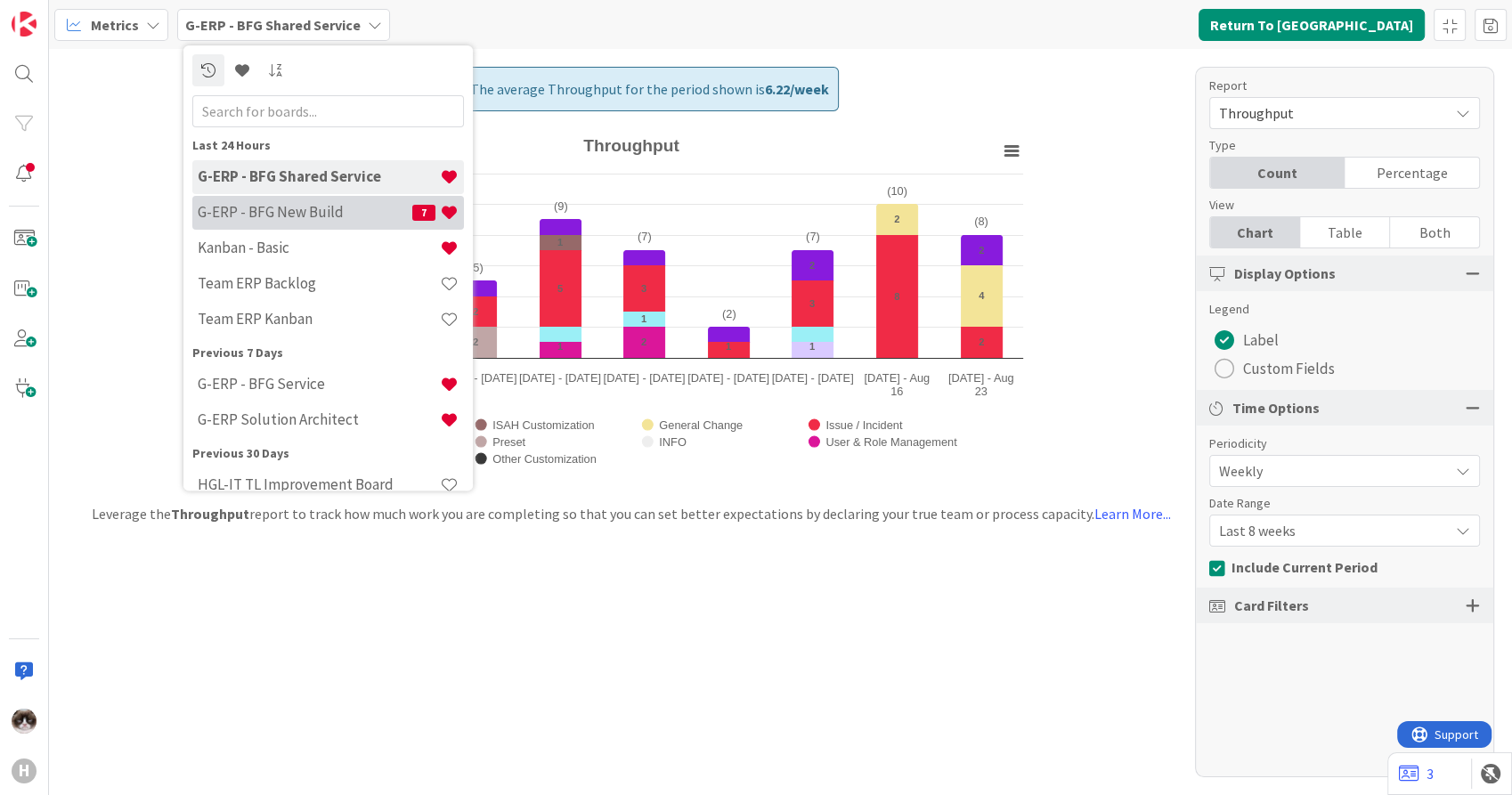
click at [315, 214] on h4 "G-ERP - BFG New Build" at bounding box center [305, 213] width 215 height 18
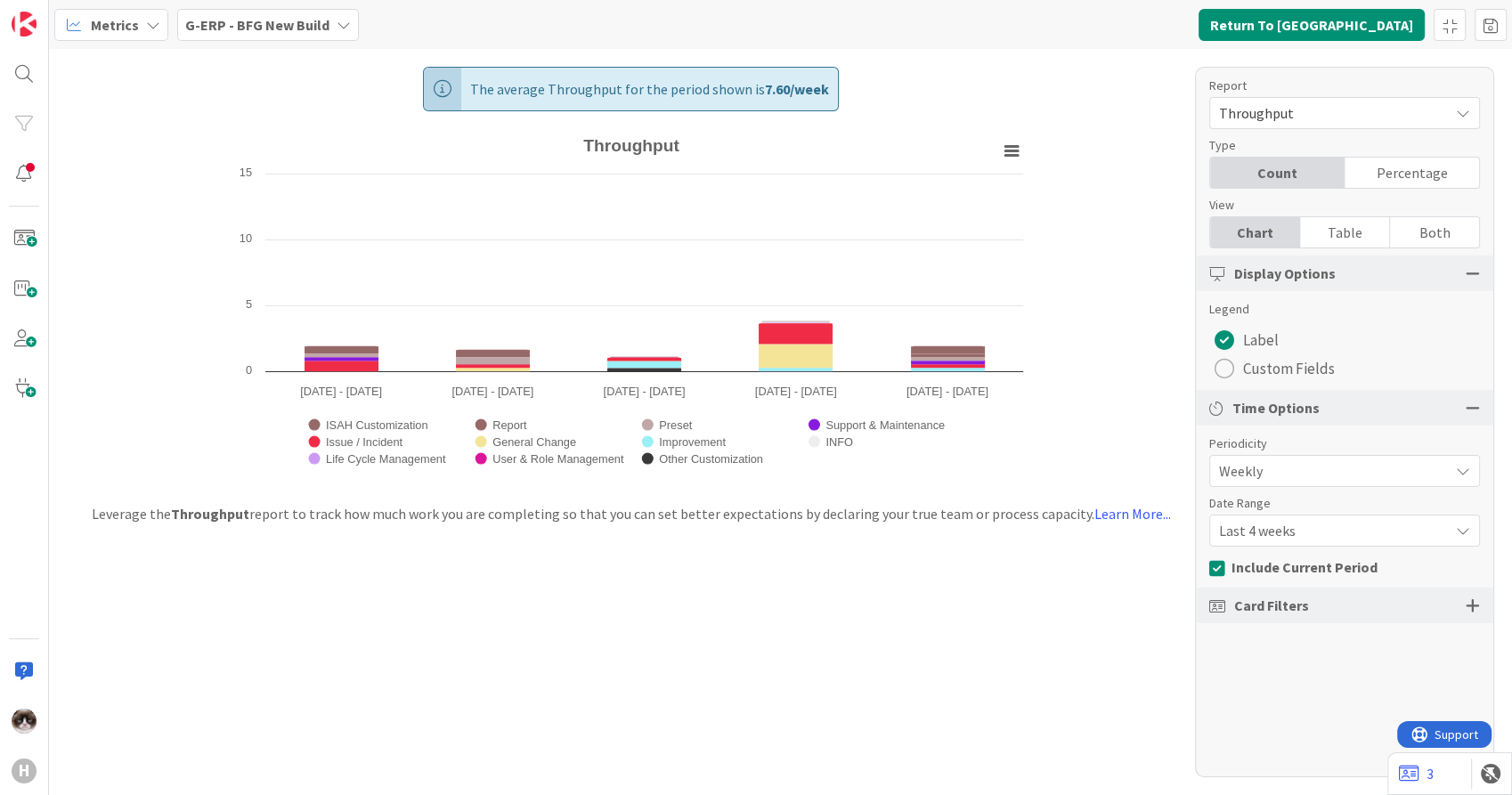
click at [1316, 484] on span "Last 4 weeks" at bounding box center [1329, 471] width 221 height 25
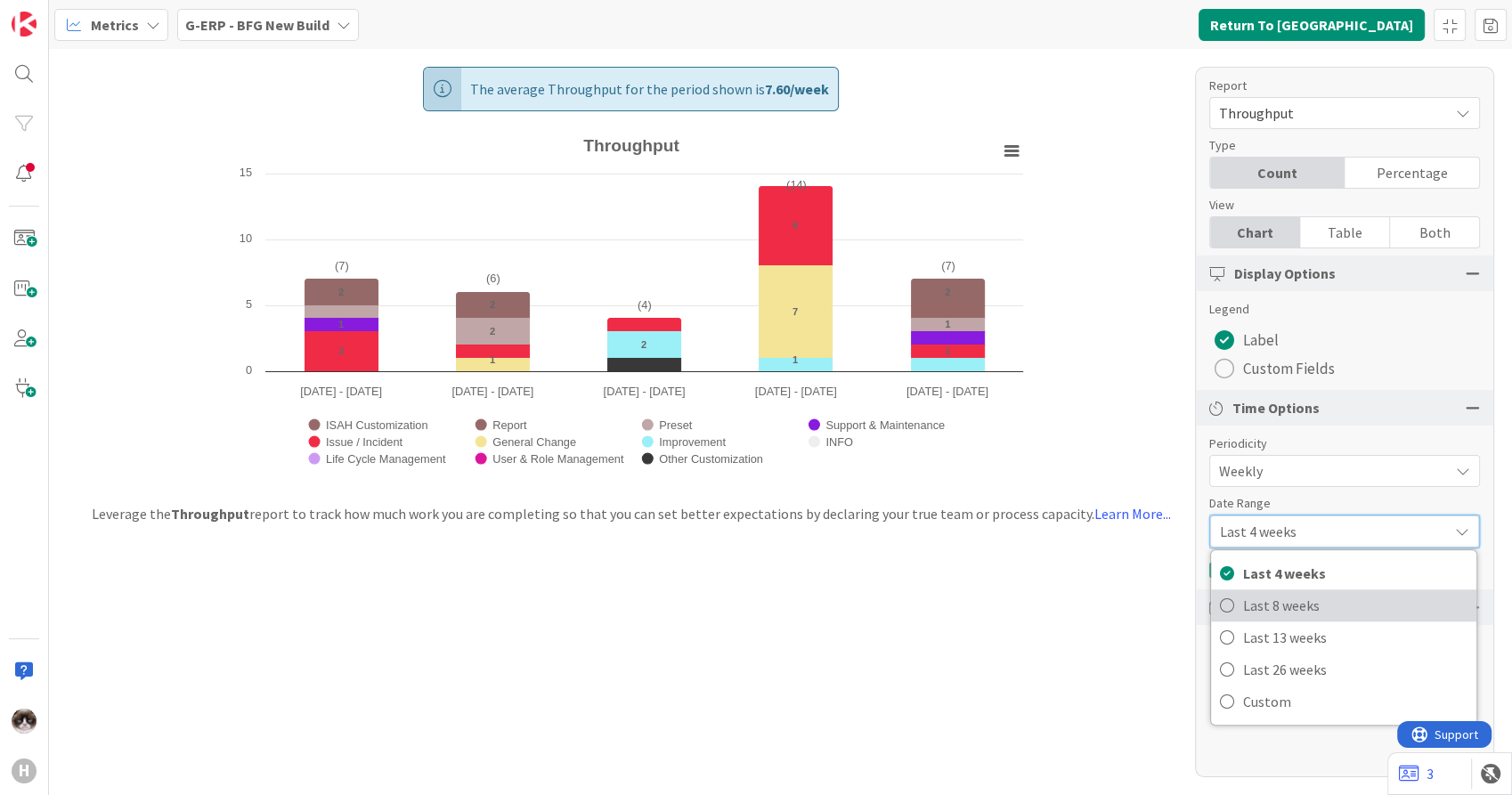
click at [1319, 600] on span "Last 8 weeks" at bounding box center [1355, 605] width 225 height 27
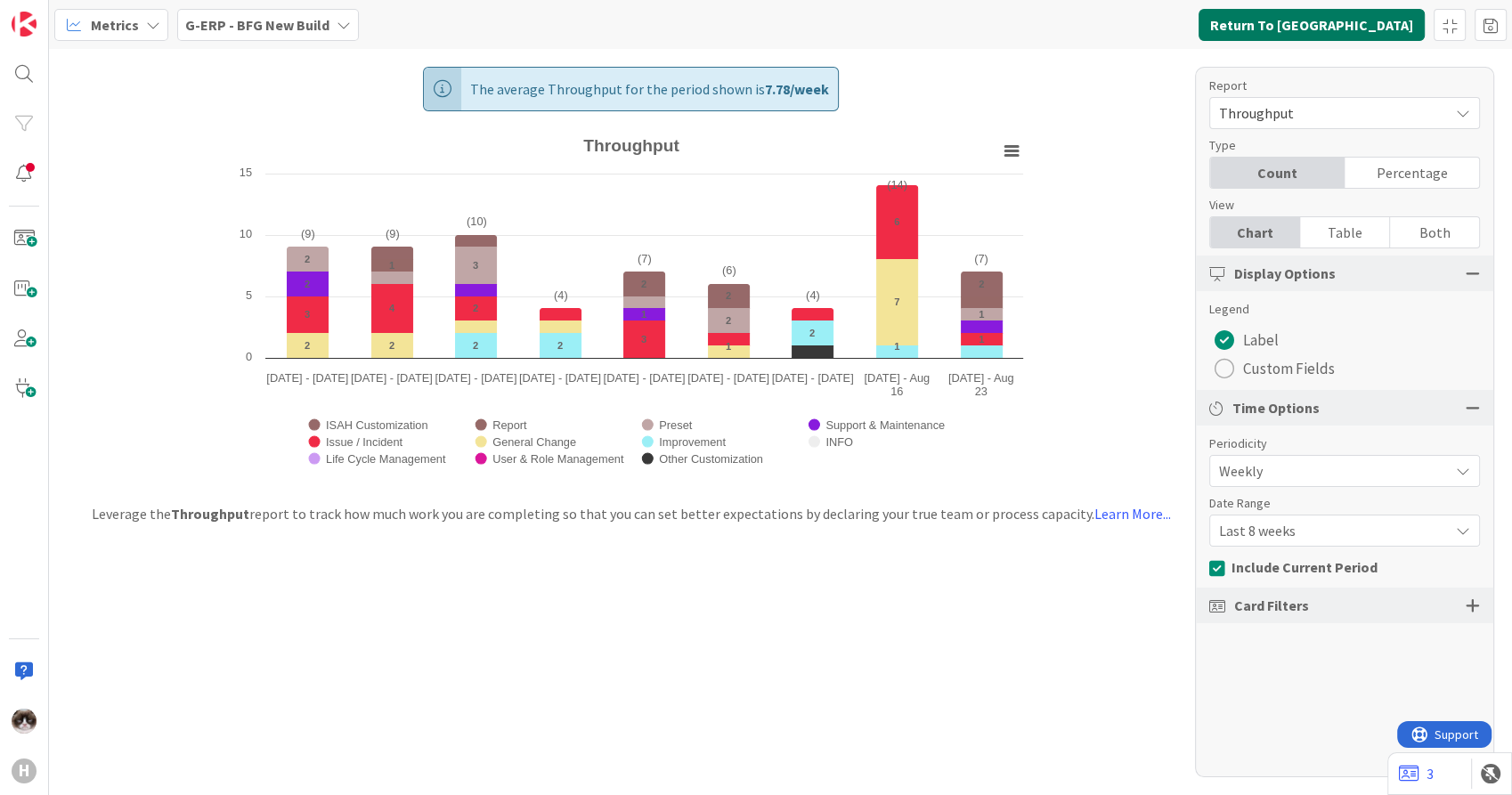
click at [1353, 28] on button "Return To [GEOGRAPHIC_DATA]" at bounding box center [1311, 25] width 226 height 32
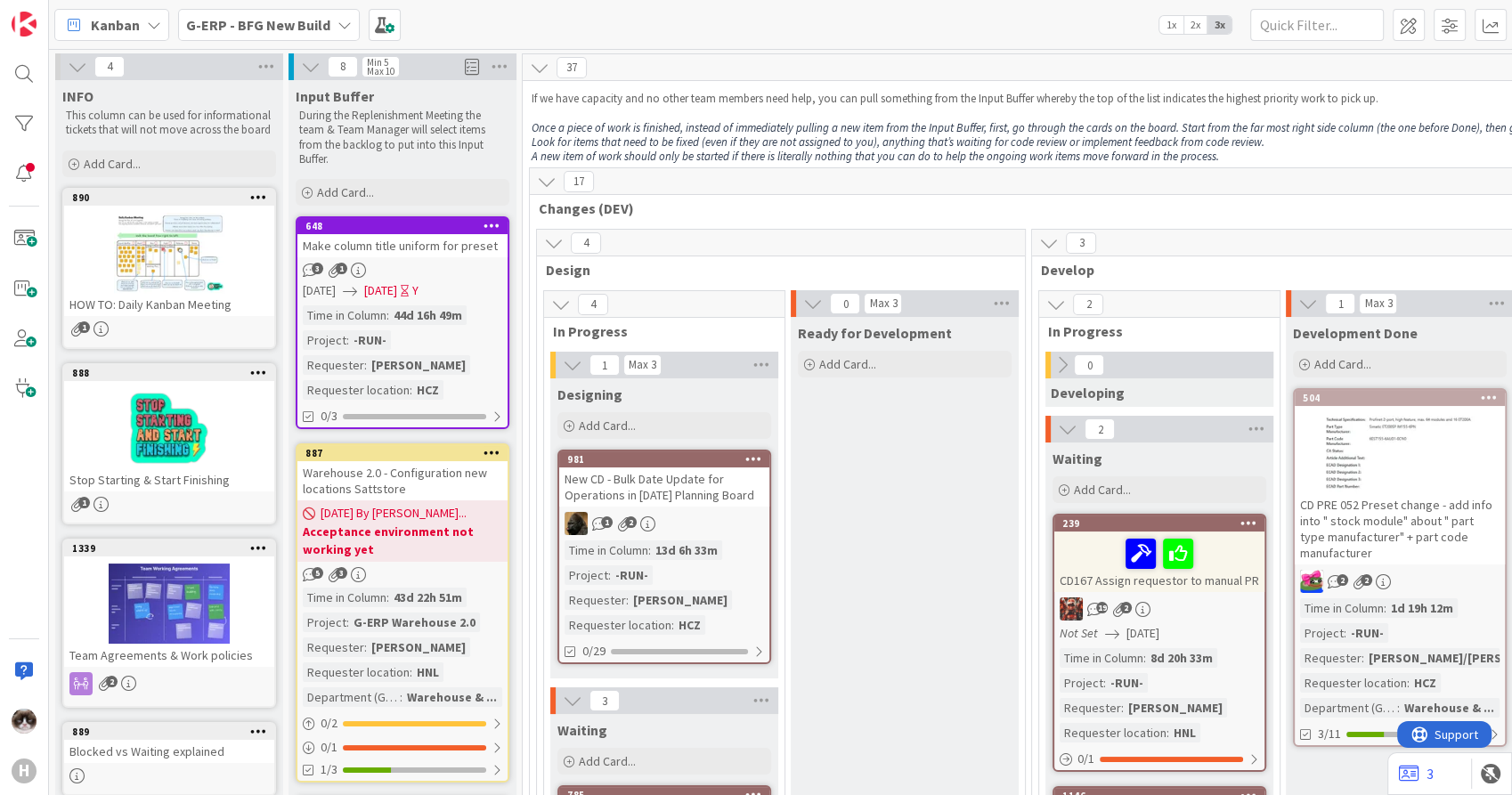
click at [306, 14] on span "G-ERP - BFG New Build" at bounding box center [258, 25] width 144 height 22
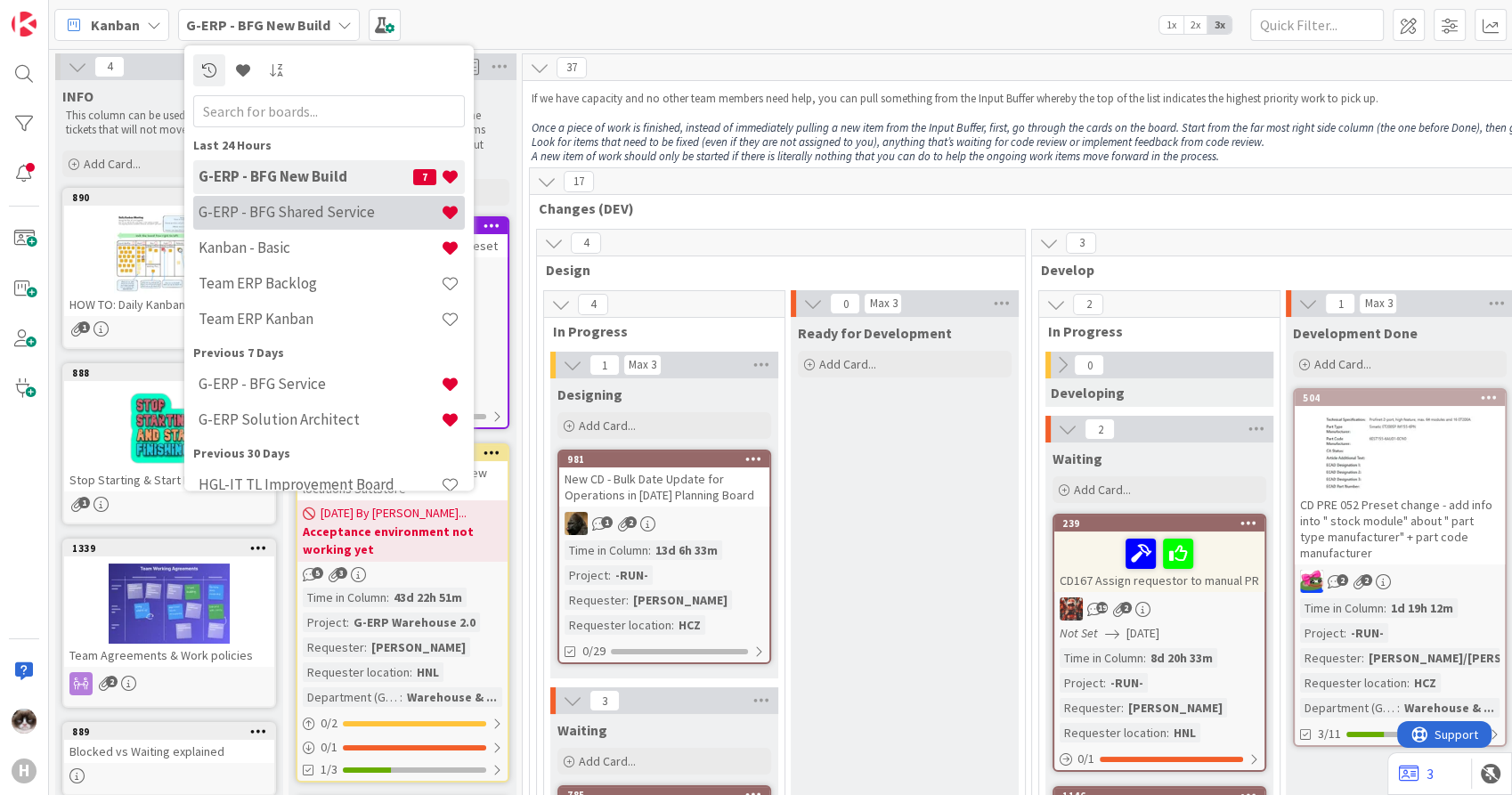
click at [345, 210] on h4 "G-ERP - BFG Shared Service" at bounding box center [319, 213] width 242 height 18
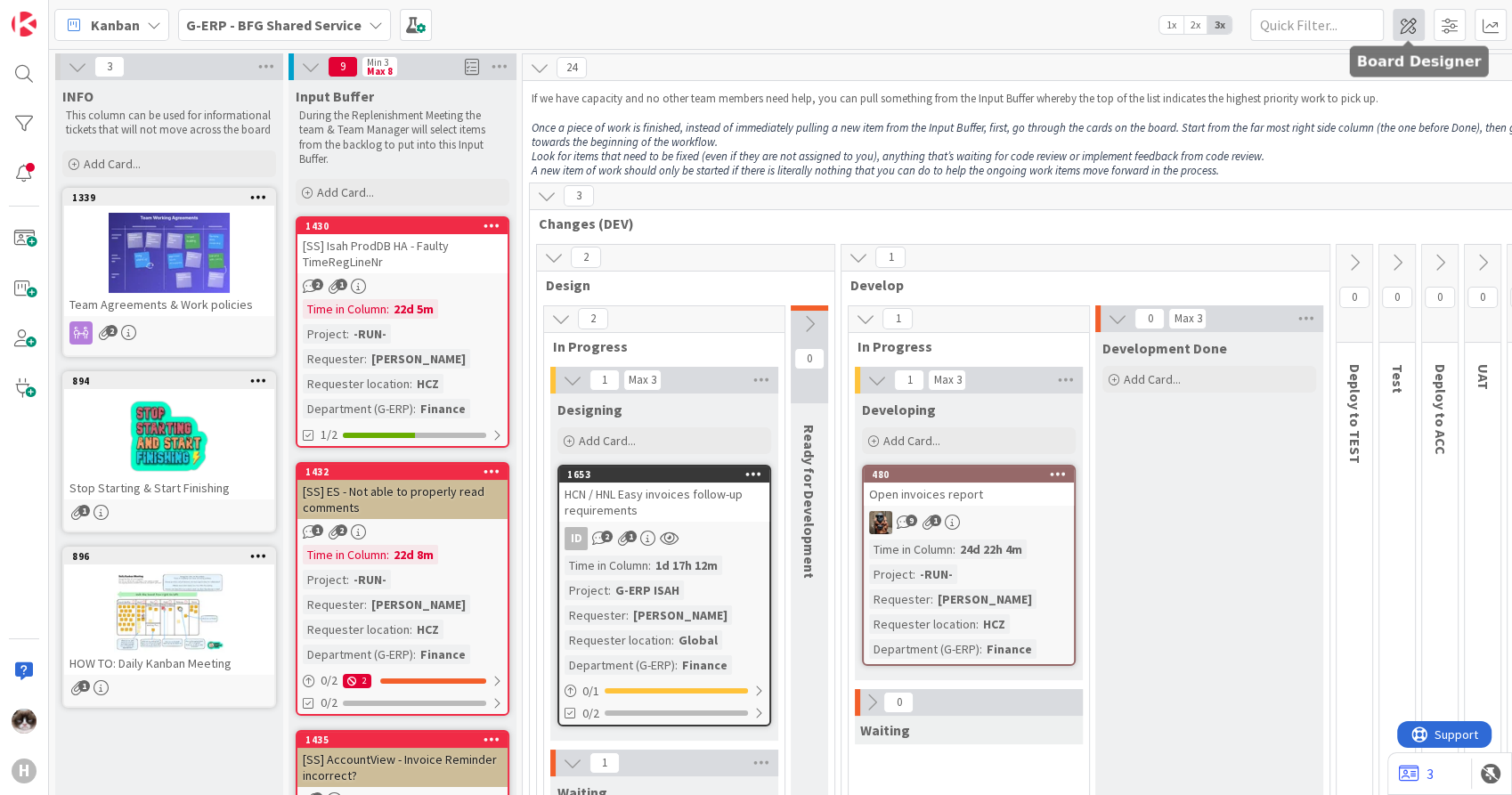
click at [1415, 23] on span at bounding box center [1408, 25] width 32 height 32
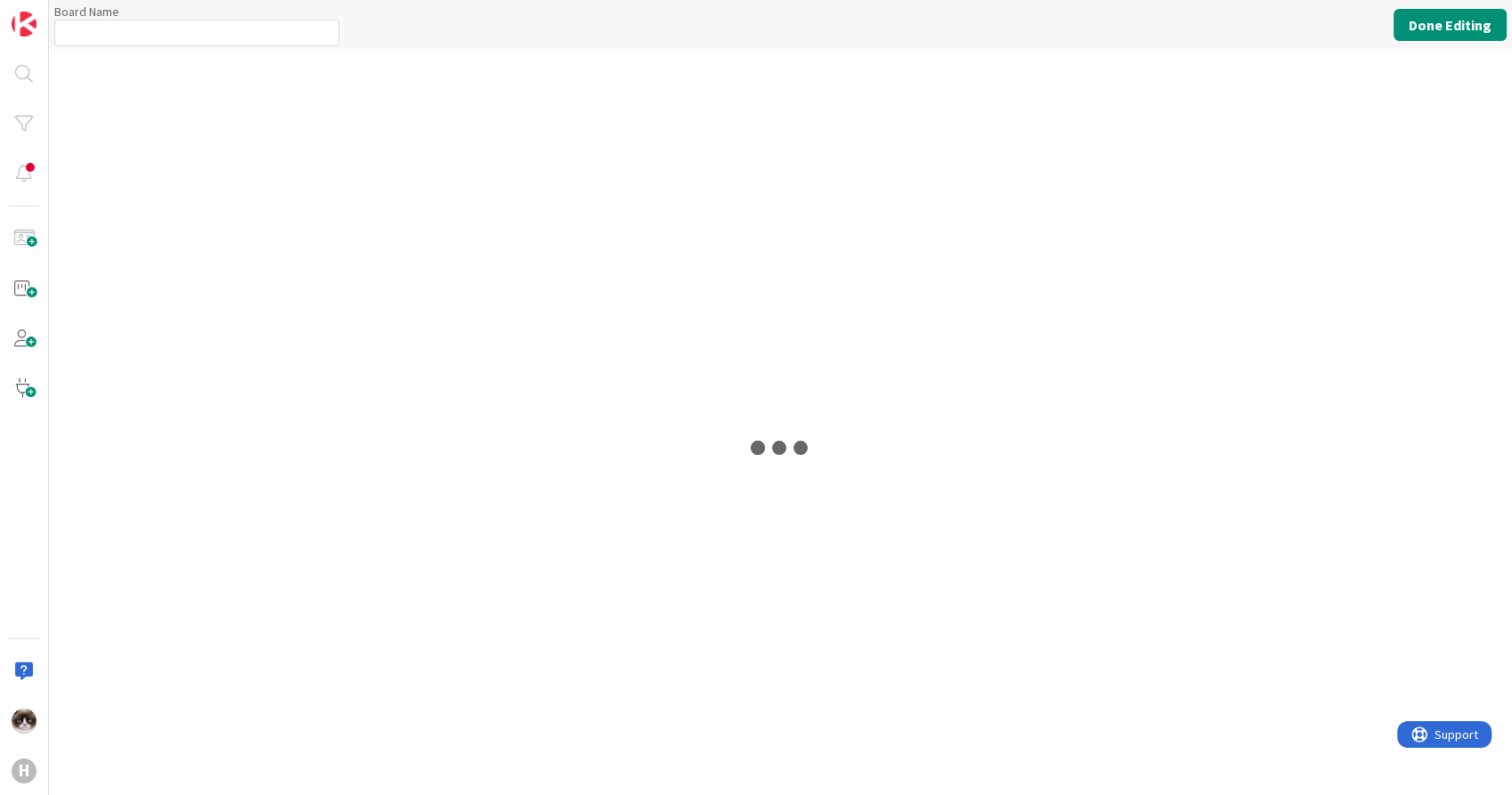
type input "G-ERP - BFG Shared Service"
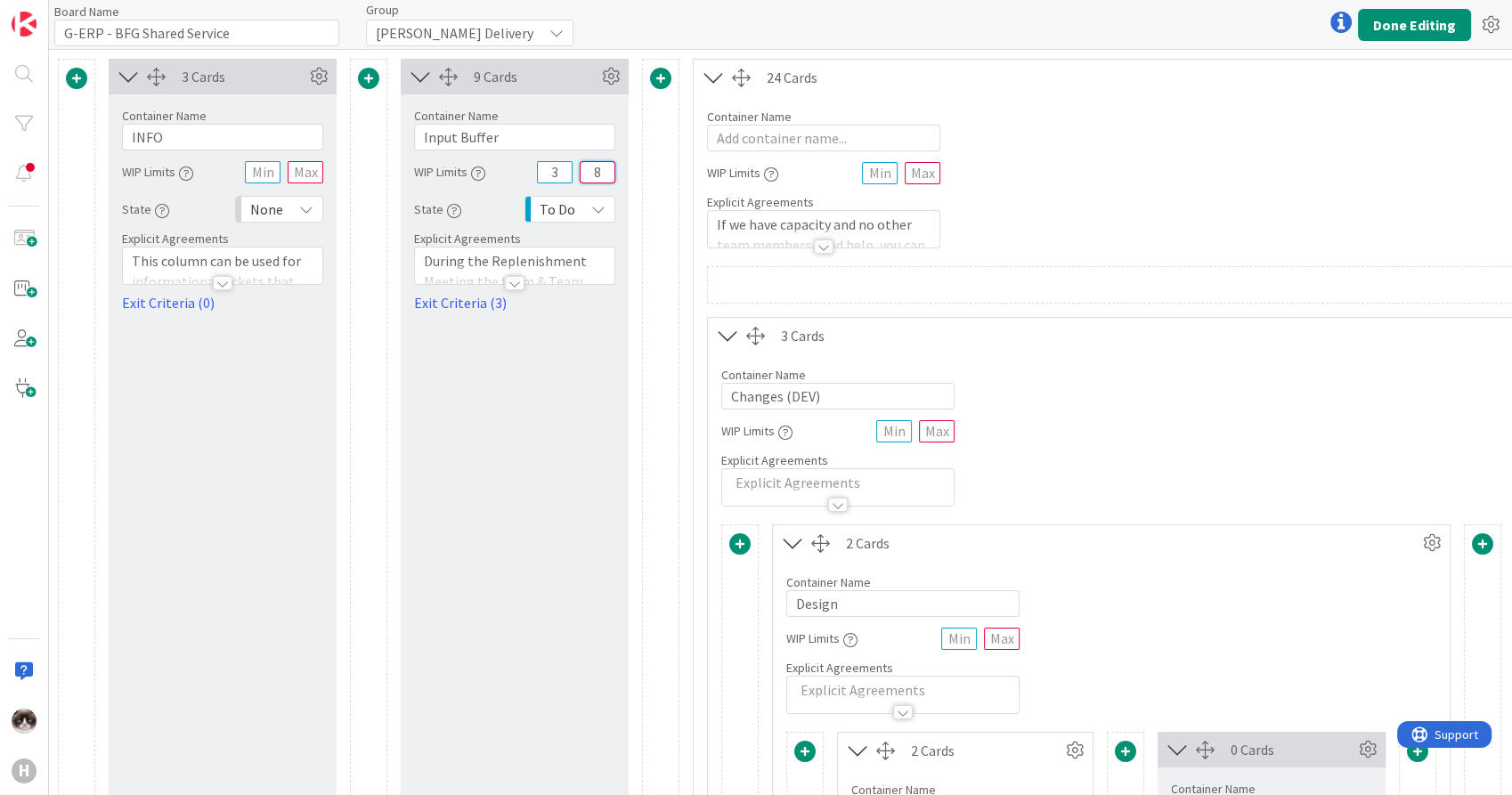
drag, startPoint x: 605, startPoint y: 171, endPoint x: 590, endPoint y: 168, distance: 15.3
click at [590, 168] on input "8" at bounding box center [596, 172] width 35 height 23
type input "6"
click at [1403, 22] on button "Done Editing" at bounding box center [1414, 25] width 113 height 32
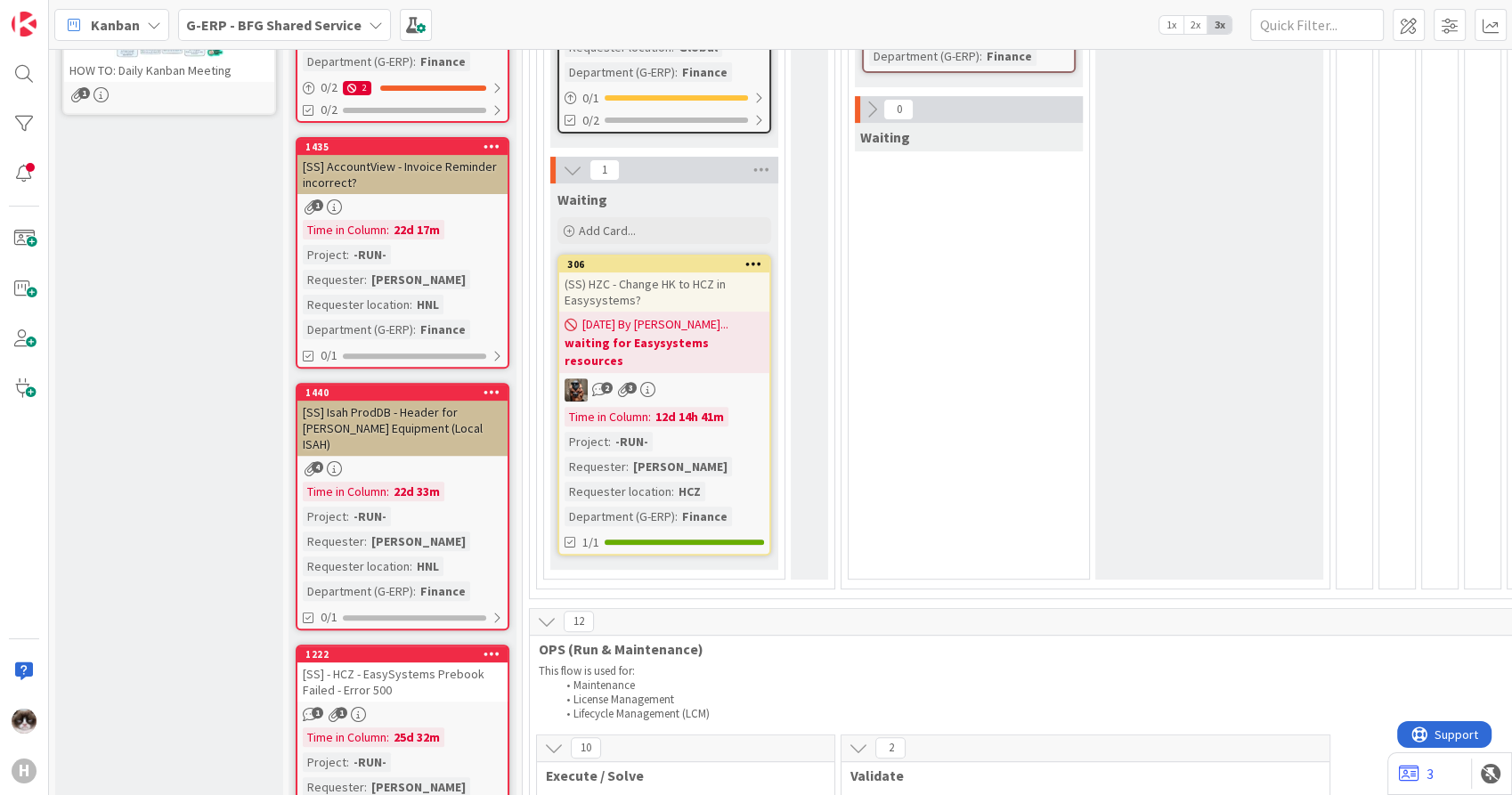
scroll to position [989, 0]
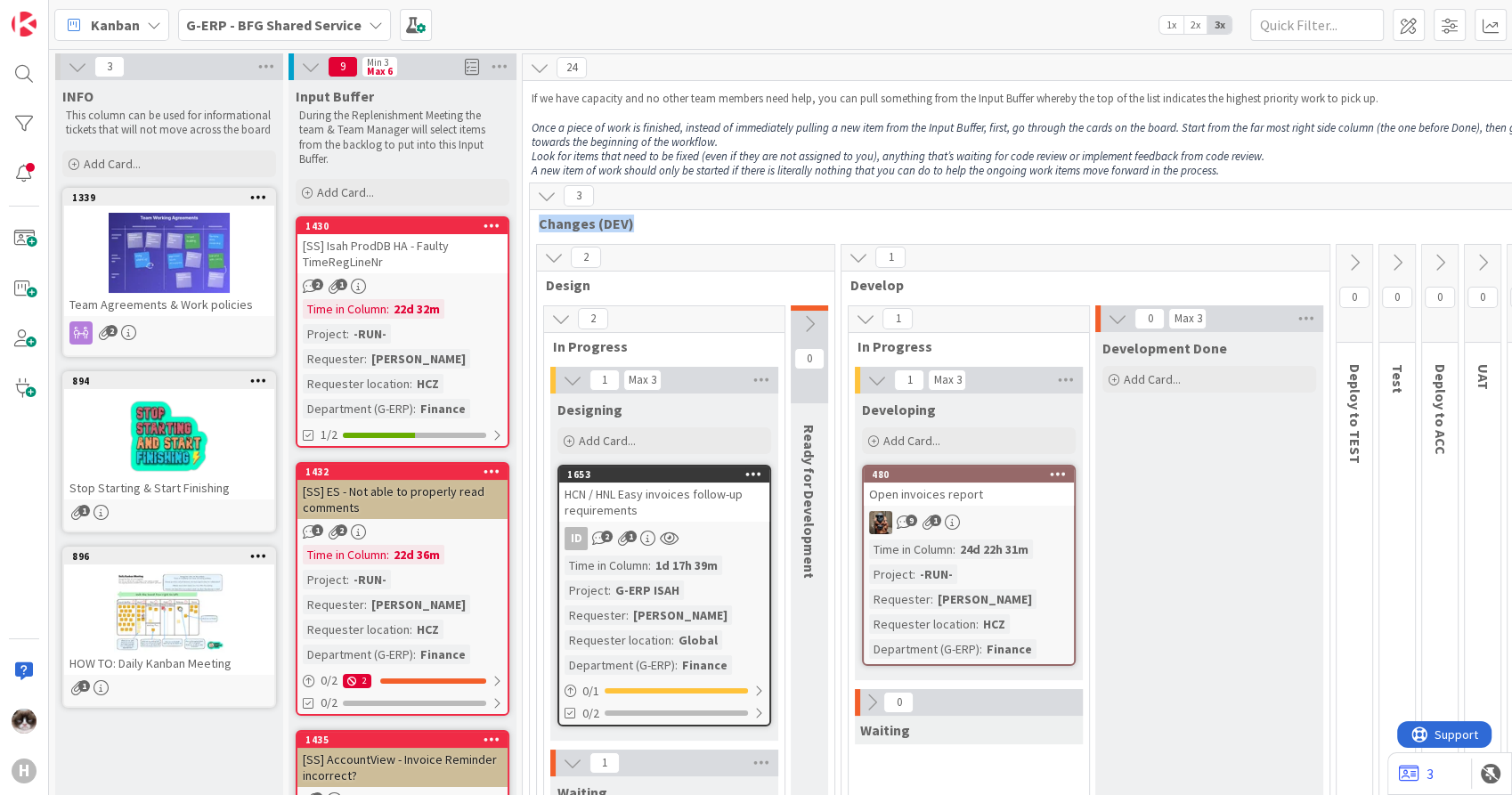
drag, startPoint x: 545, startPoint y: 224, endPoint x: 641, endPoint y: 225, distance: 96.0
click at [641, 225] on div "Changes (DEV)" at bounding box center [1039, 224] width 1020 height 18
drag, startPoint x: 641, startPoint y: 225, endPoint x: 641, endPoint y: 236, distance: 11.0
click at [641, 236] on div "3 Changes (DEV) 2 Design 2 In Progress 1 Max 3 Designing Add Card... 1653 HCN /…" at bounding box center [1039, 687] width 1022 height 1010
click at [638, 227] on span "Changes (DEV)" at bounding box center [1033, 224] width 989 height 18
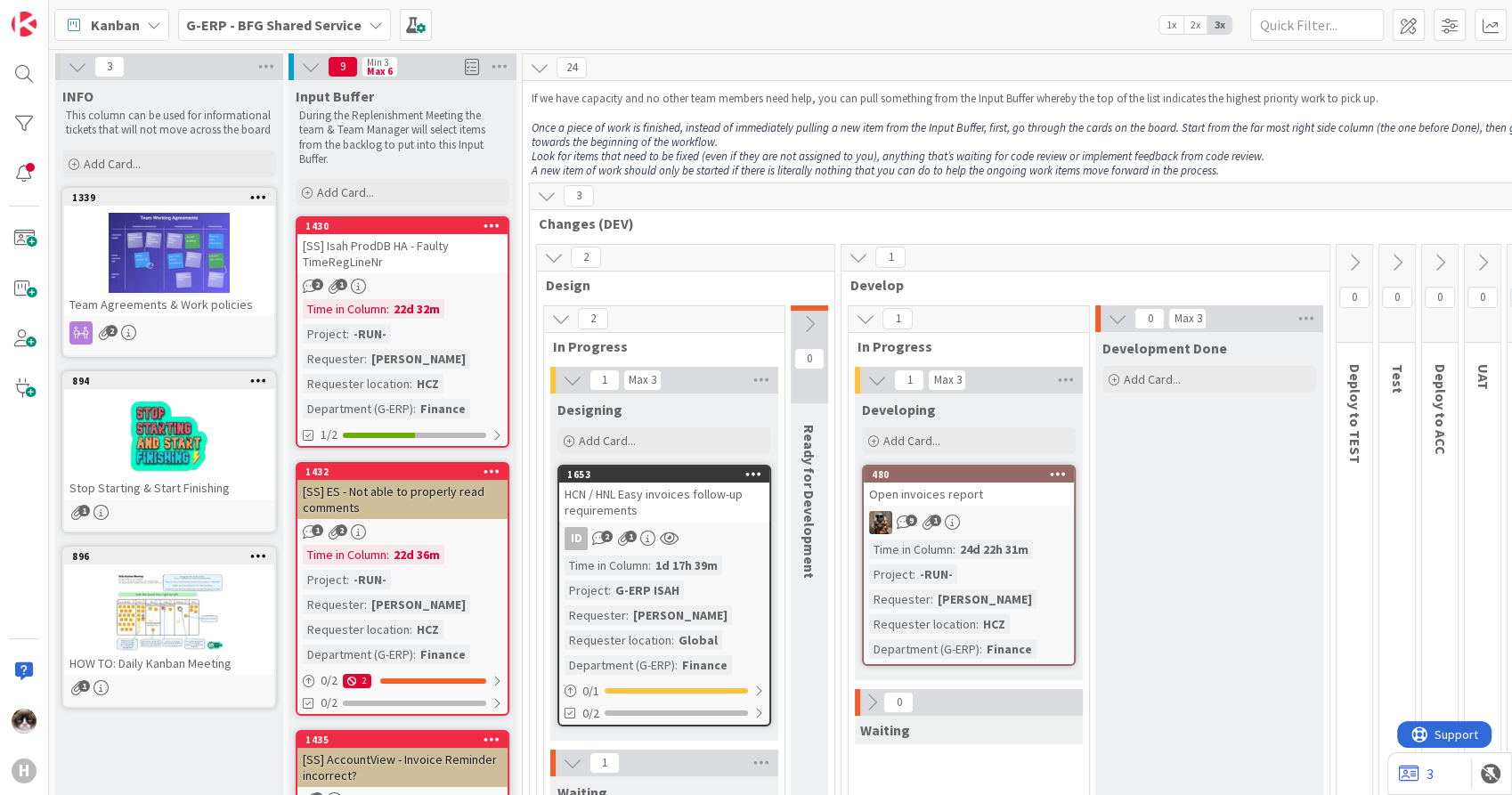
click at [304, 19] on b "G-ERP - BFG Shared Service" at bounding box center [273, 25] width 175 height 18
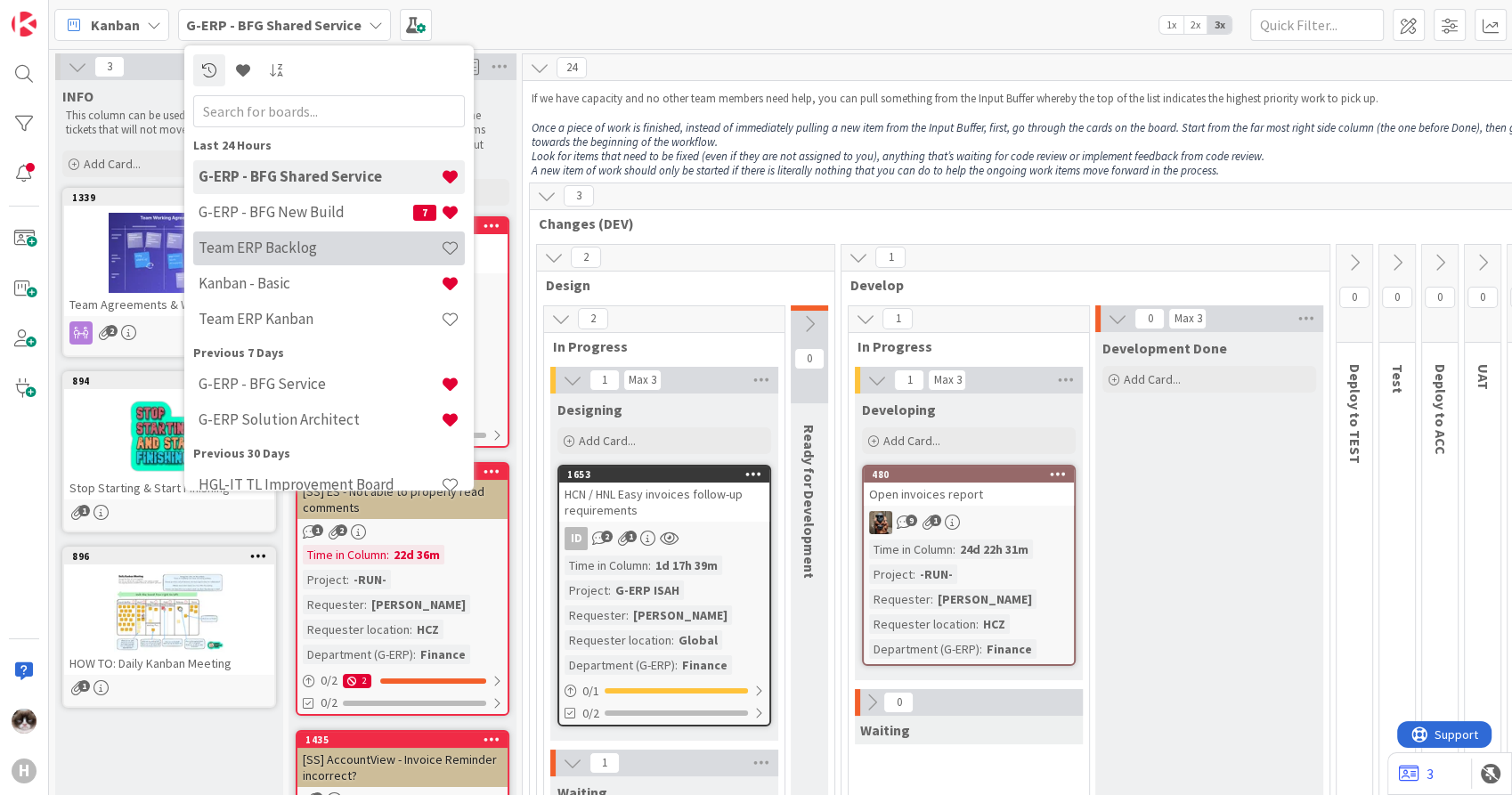
click at [298, 254] on h4 "Team ERP Backlog" at bounding box center [319, 248] width 242 height 18
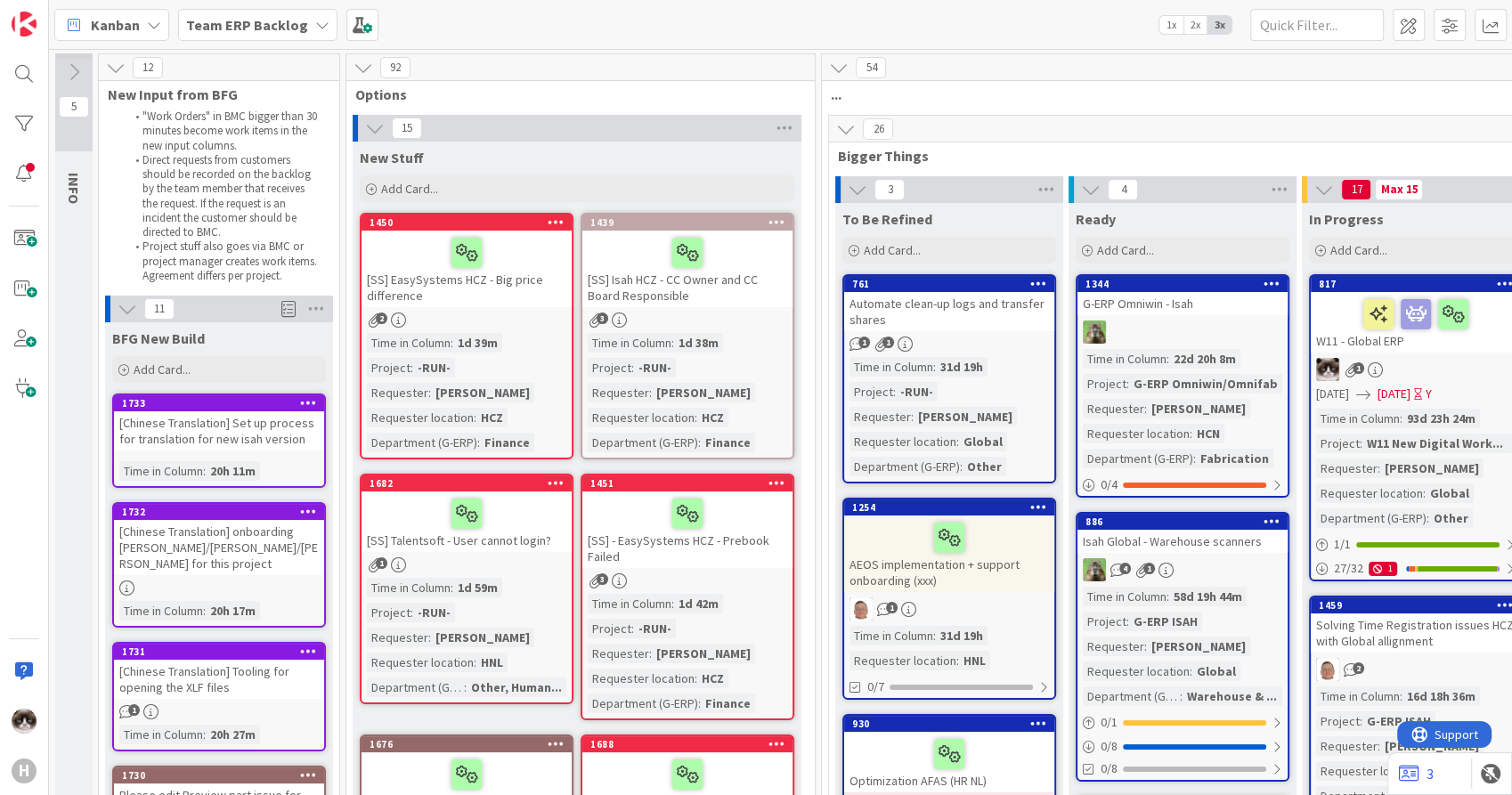
click at [563, 221] on icon at bounding box center [556, 222] width 17 height 13
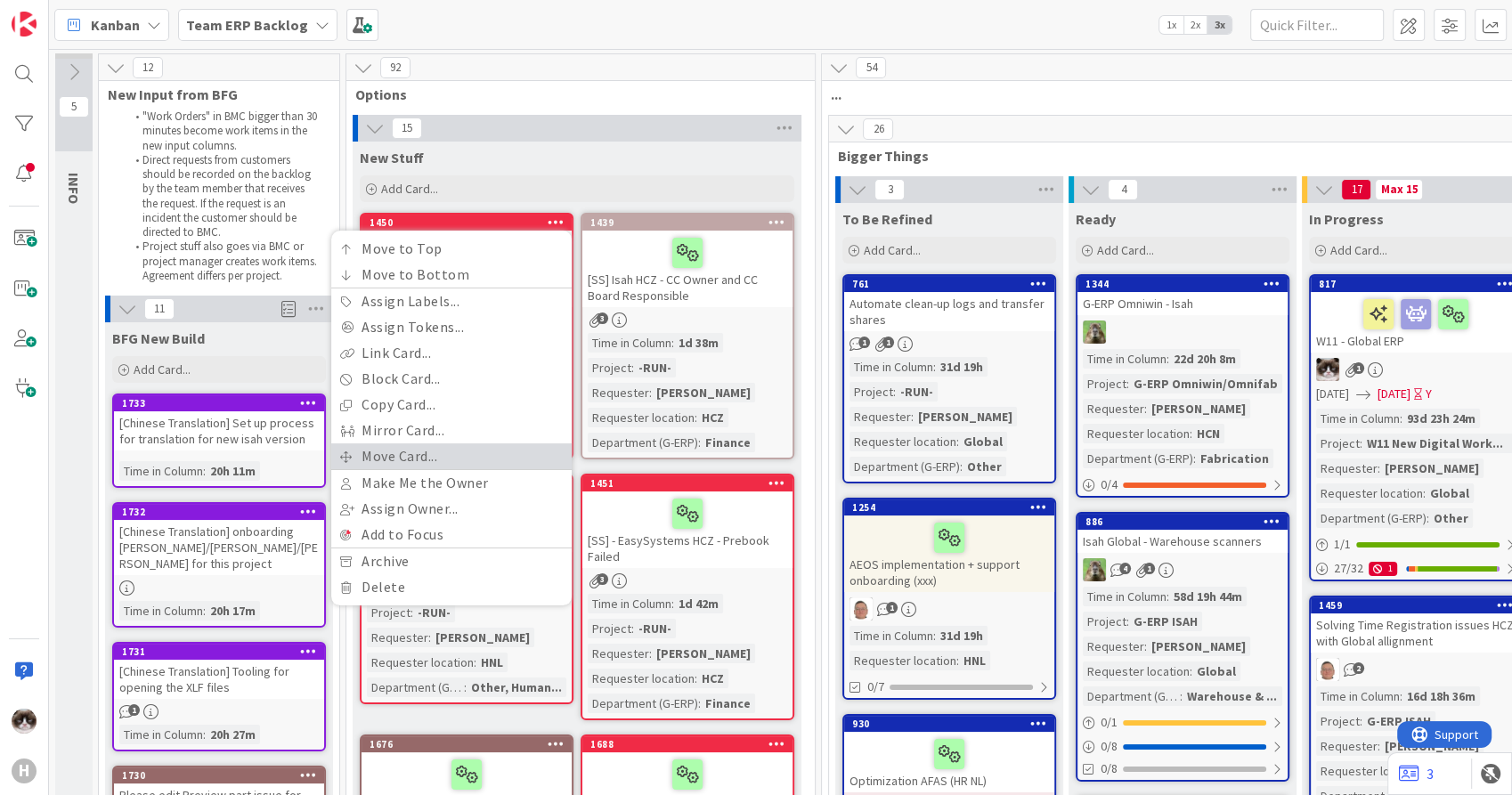
click at [439, 456] on link "Move Card..." at bounding box center [451, 456] width 240 height 26
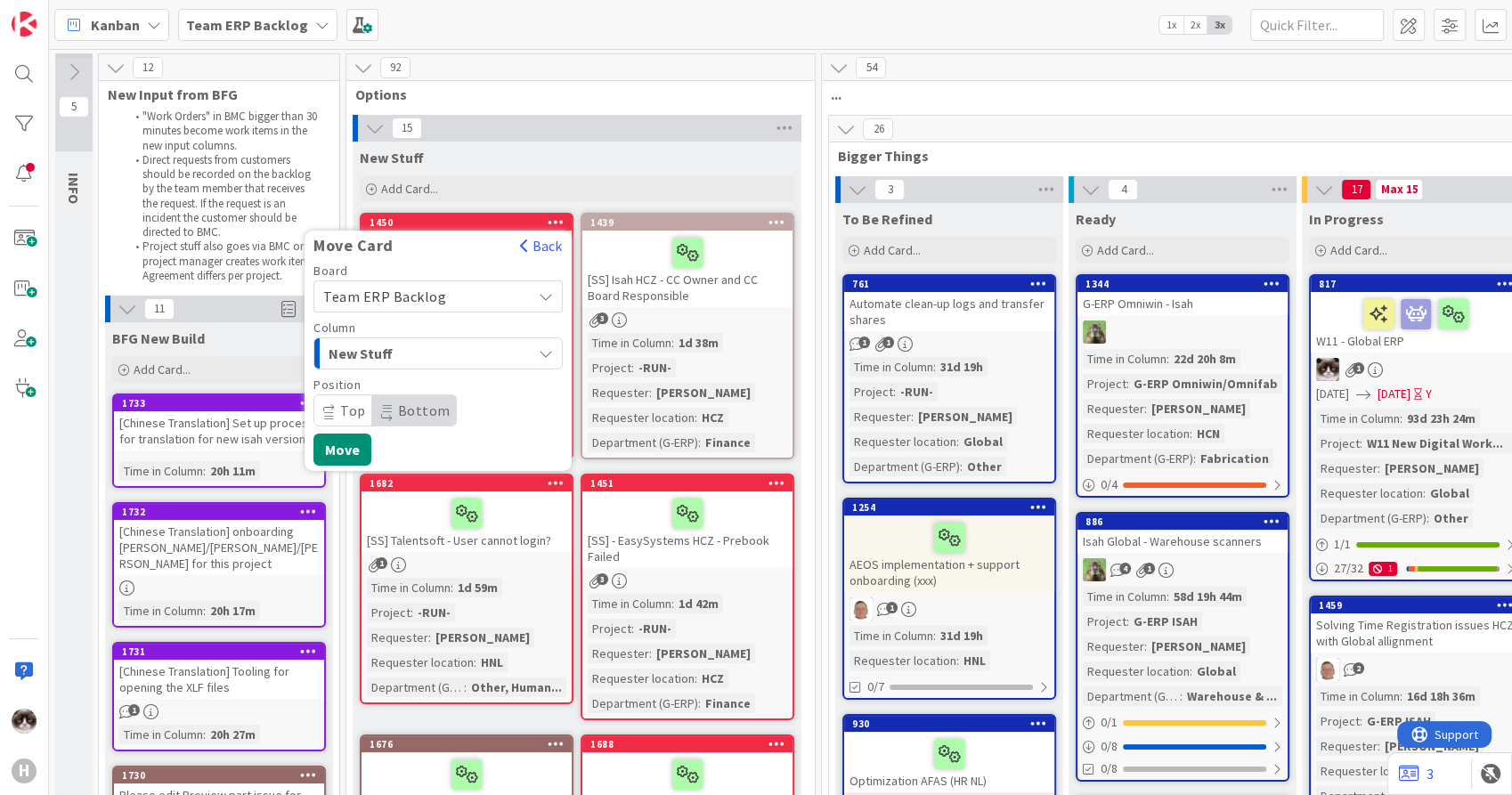
click at [493, 347] on div "New Stuff" at bounding box center [428, 354] width 207 height 29
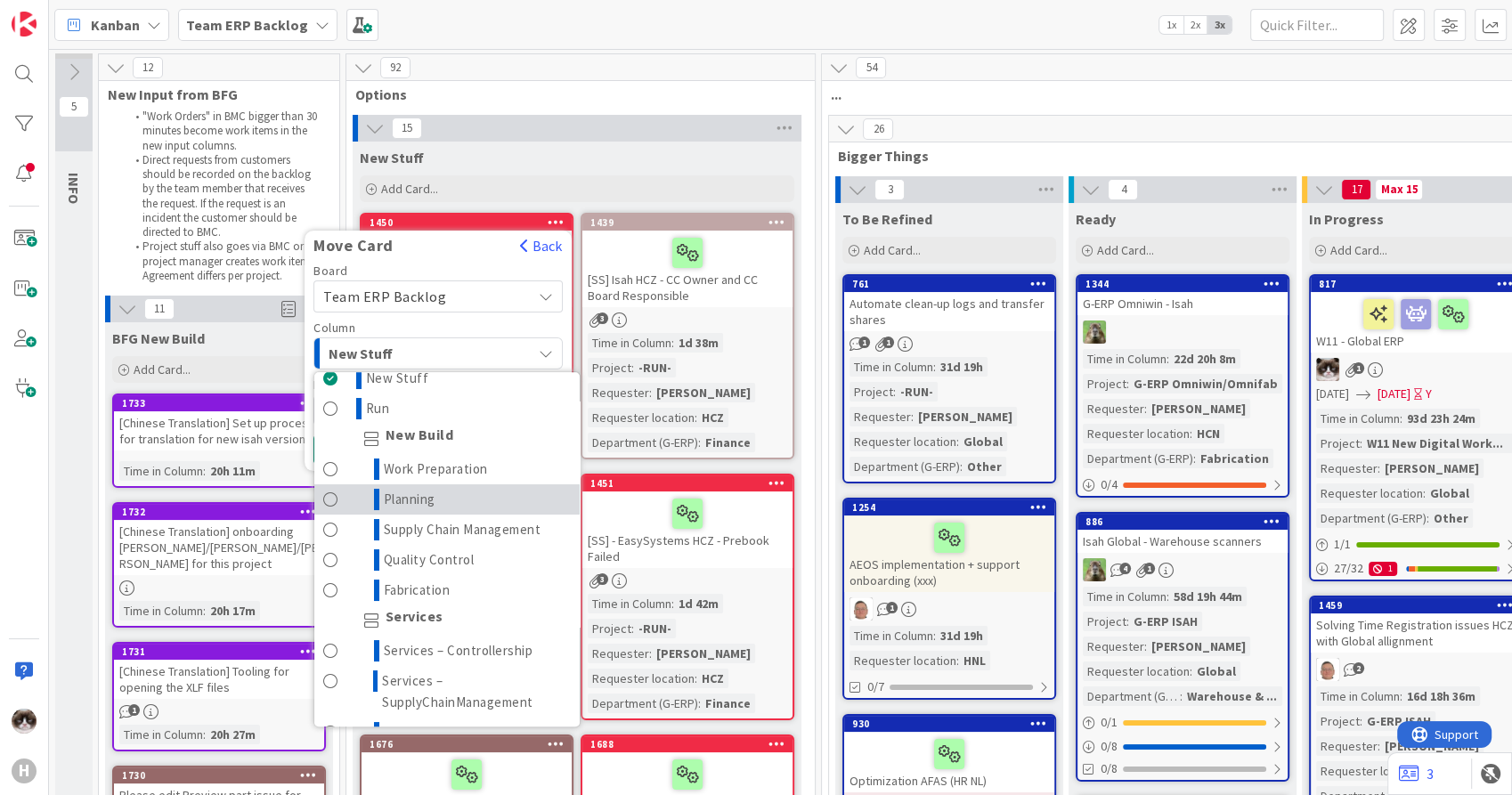
scroll to position [395, 0]
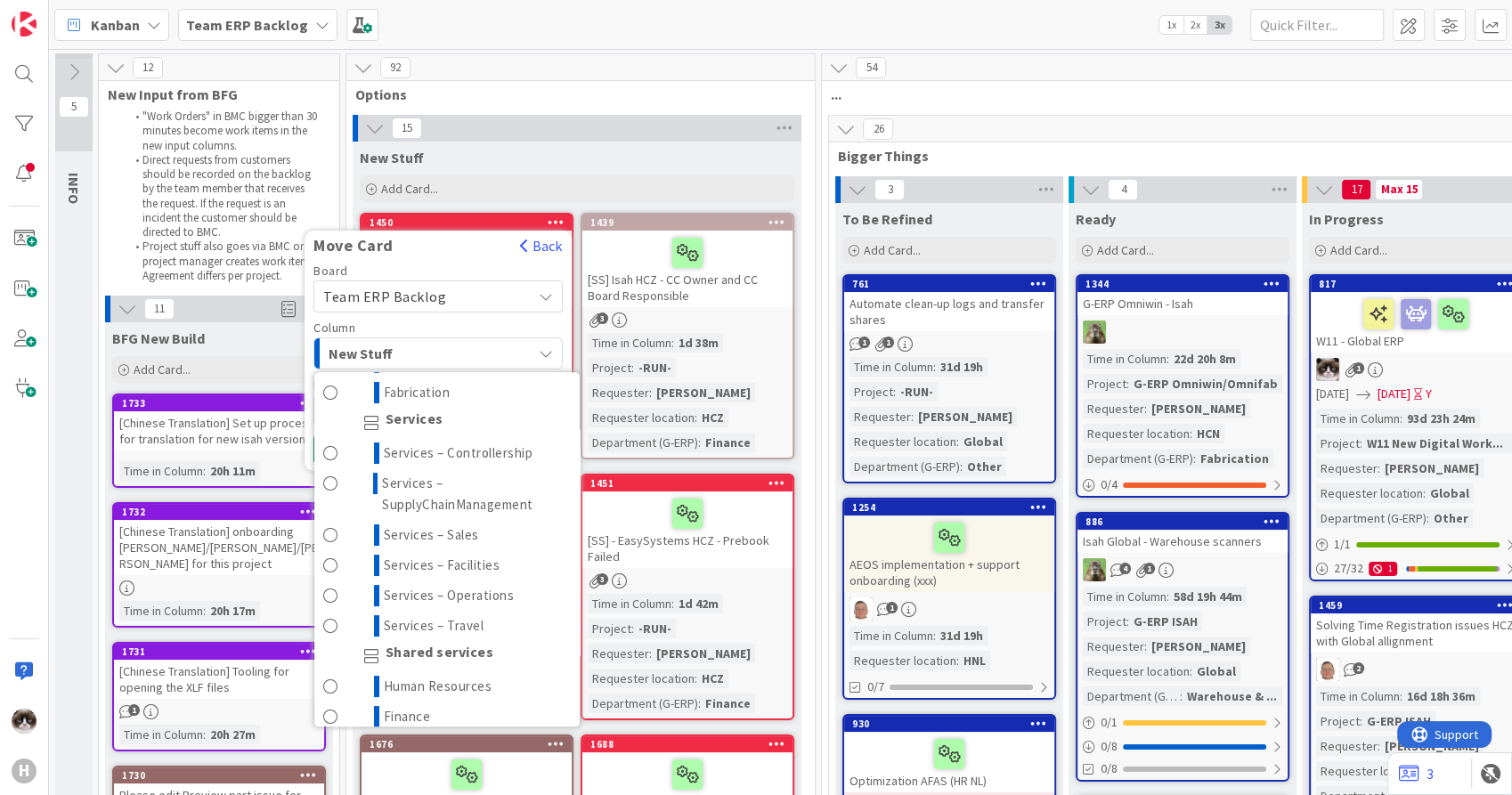
click at [593, 162] on div "New Stuff" at bounding box center [577, 158] width 435 height 18
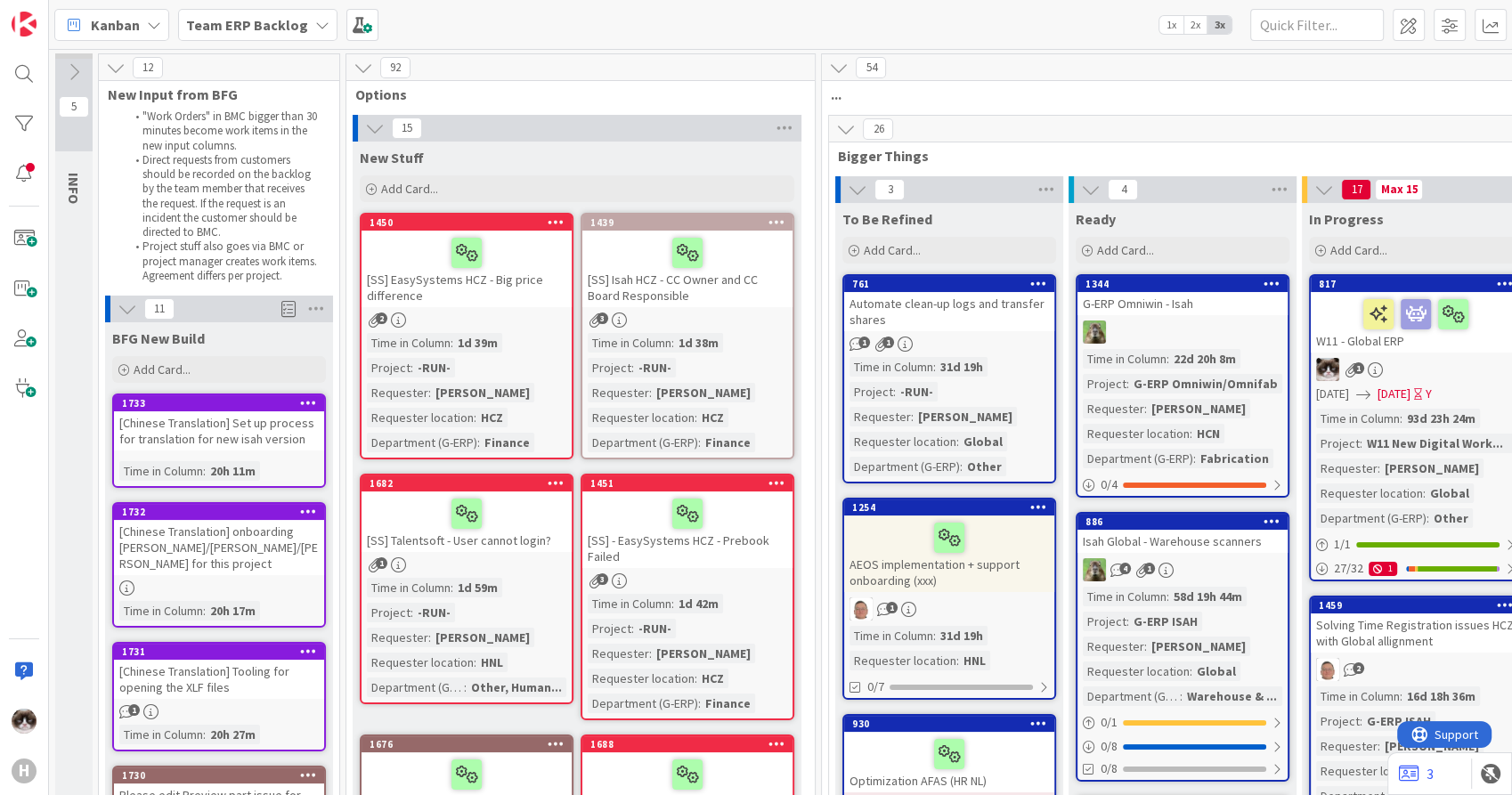
click at [556, 225] on icon at bounding box center [556, 222] width 17 height 13
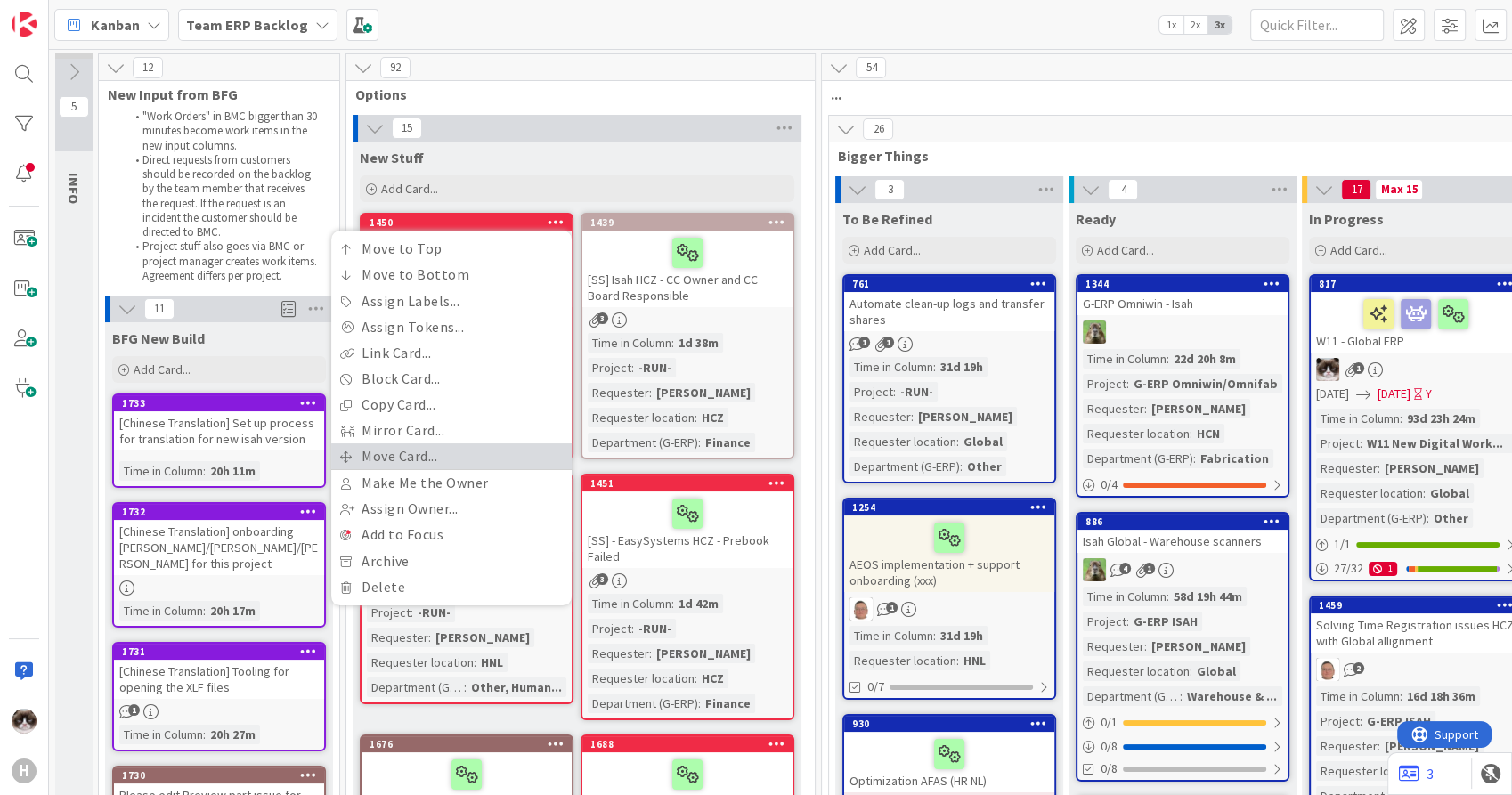
click at [411, 450] on link "Move Card..." at bounding box center [451, 456] width 240 height 26
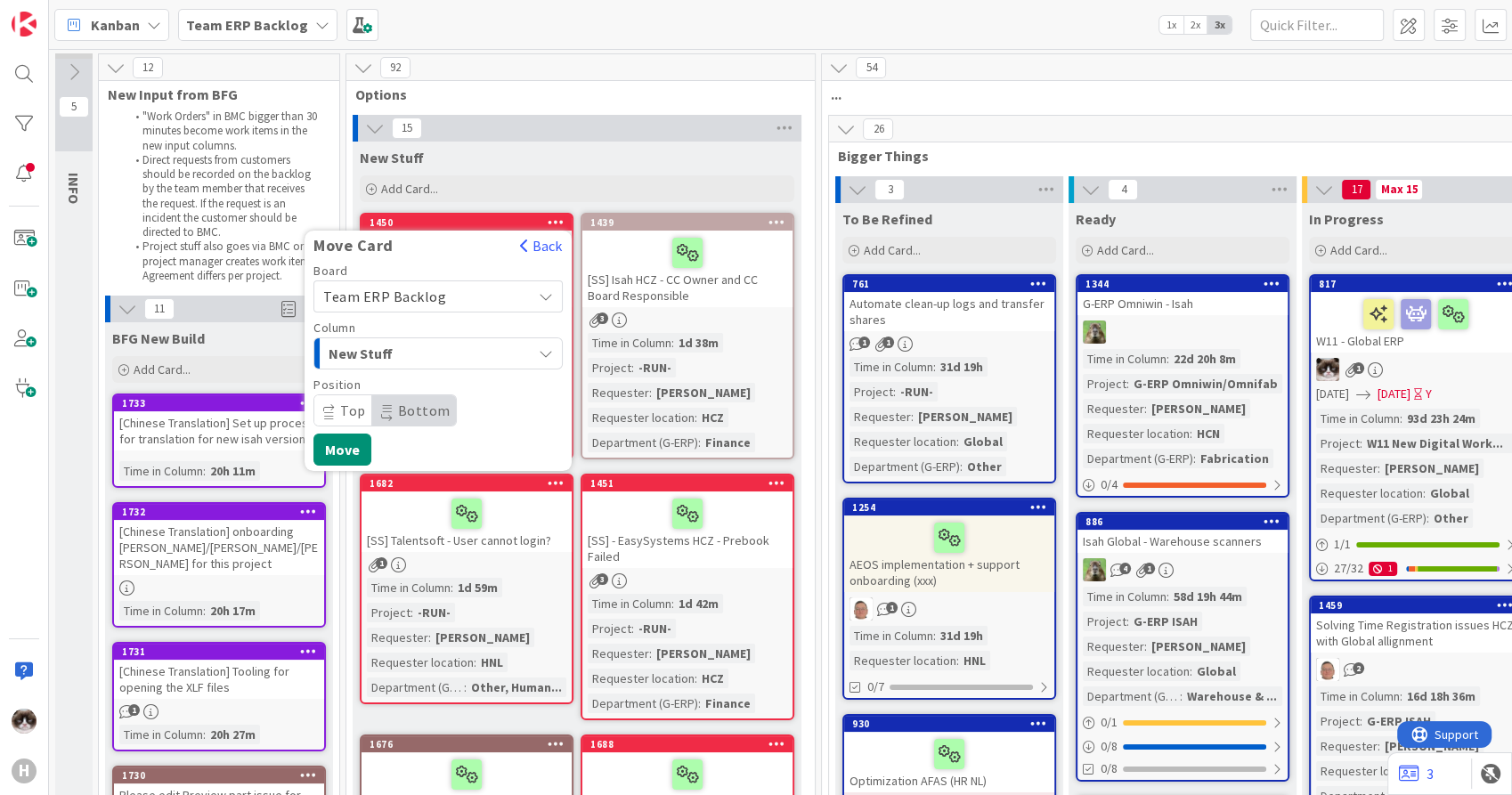
click at [485, 350] on div "New Stuff" at bounding box center [428, 354] width 207 height 29
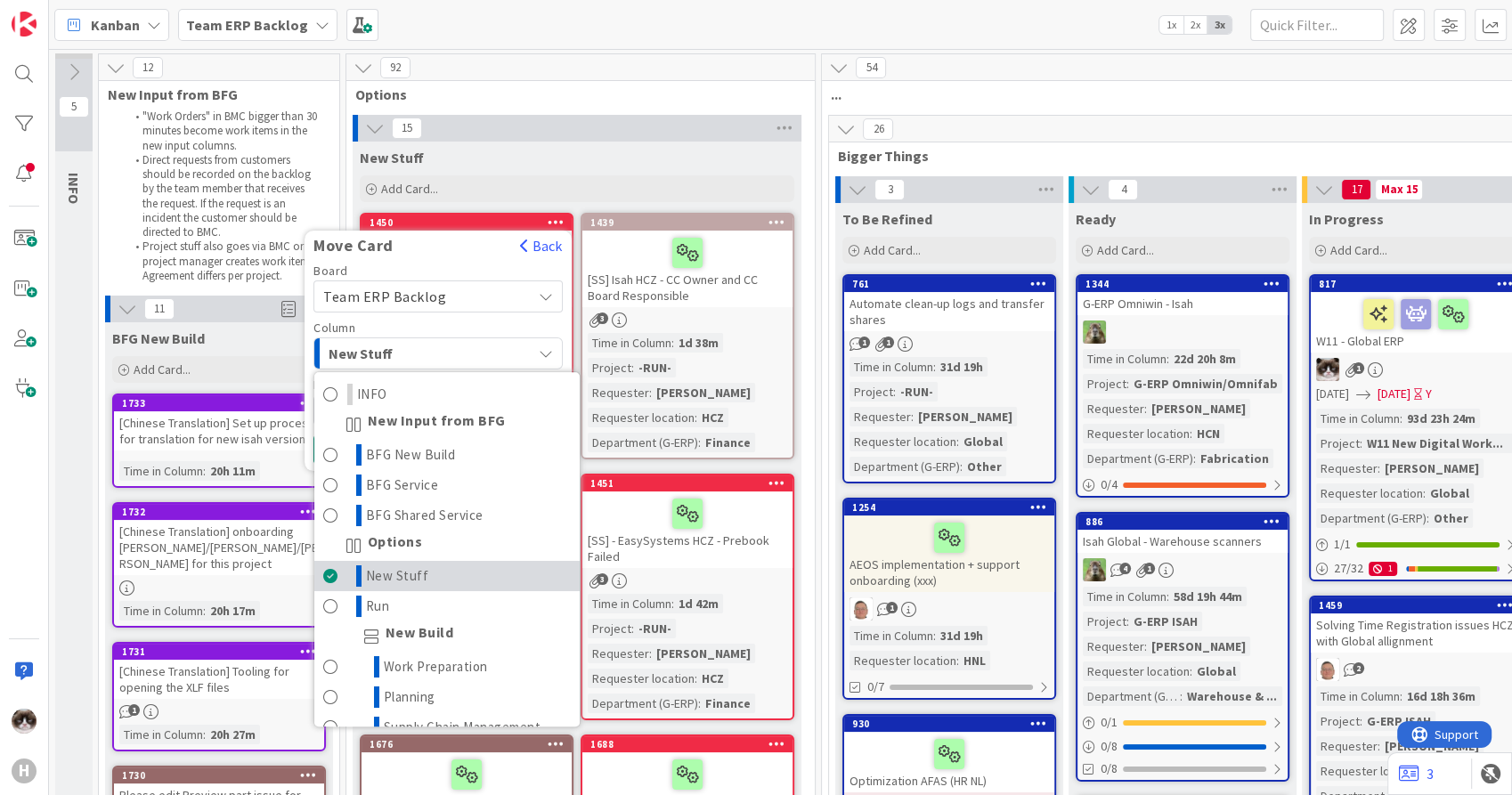
scroll to position [99, 0]
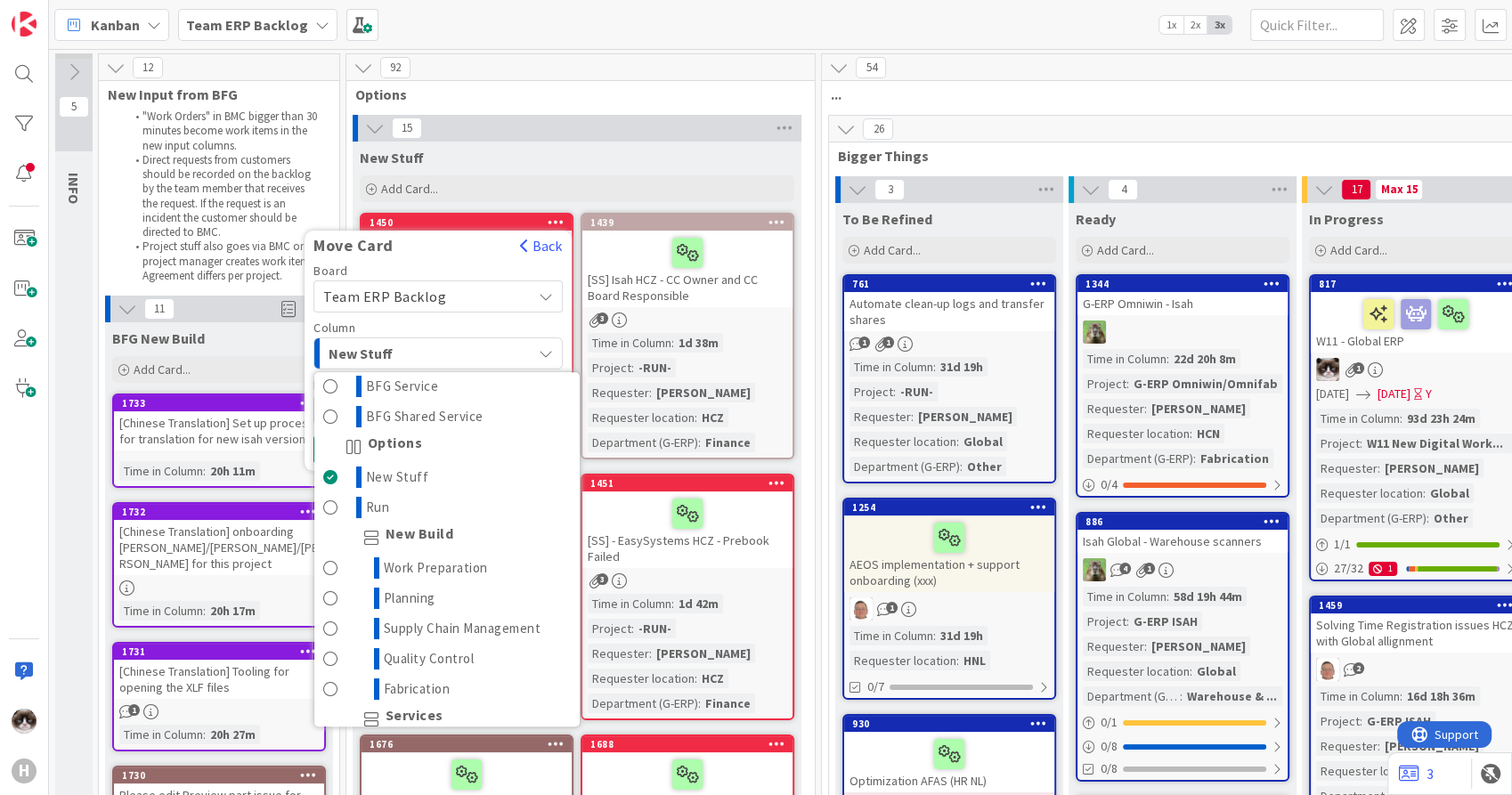
click at [636, 151] on div "New Stuff" at bounding box center [577, 158] width 435 height 18
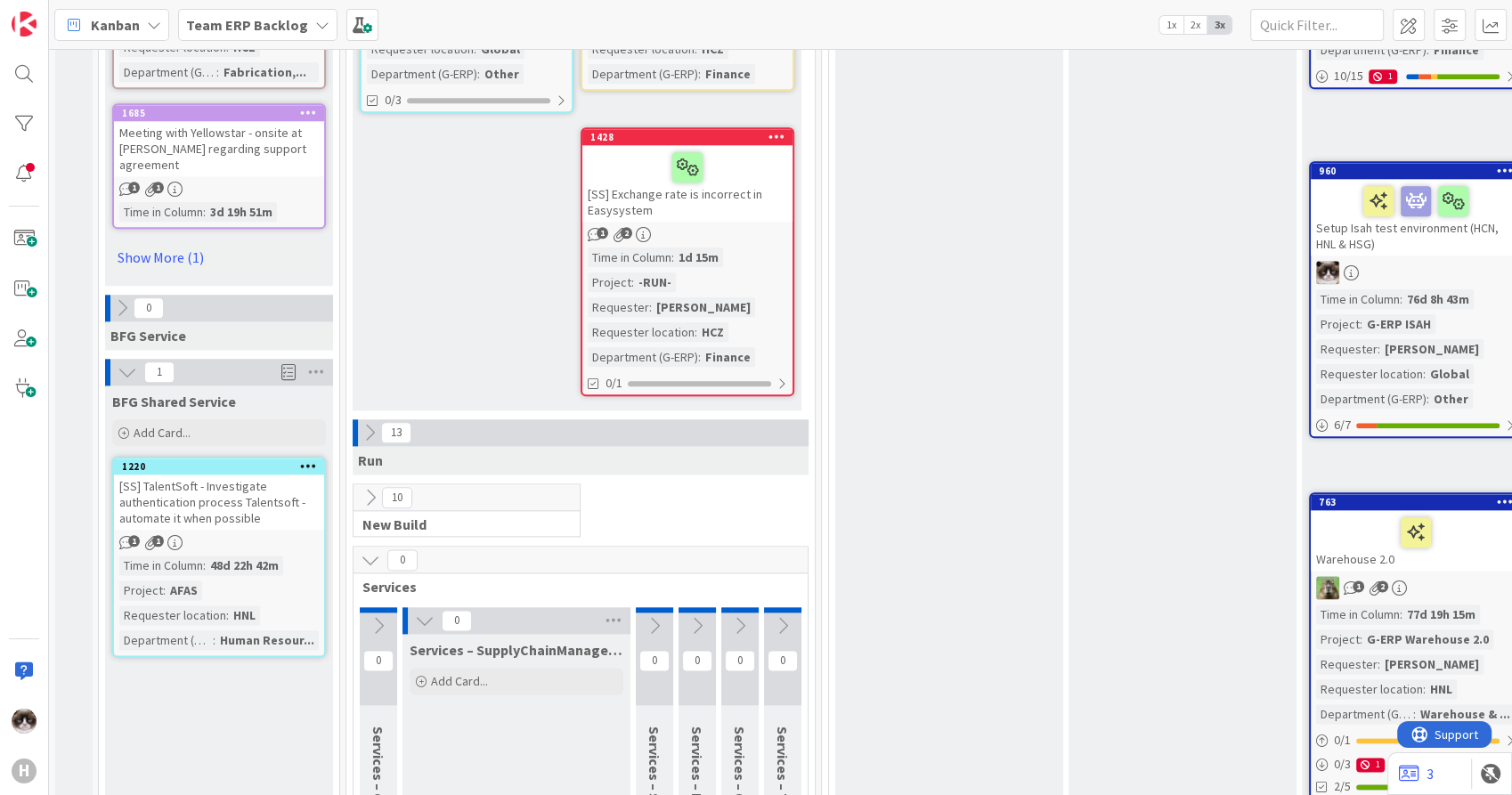
scroll to position [2077, 0]
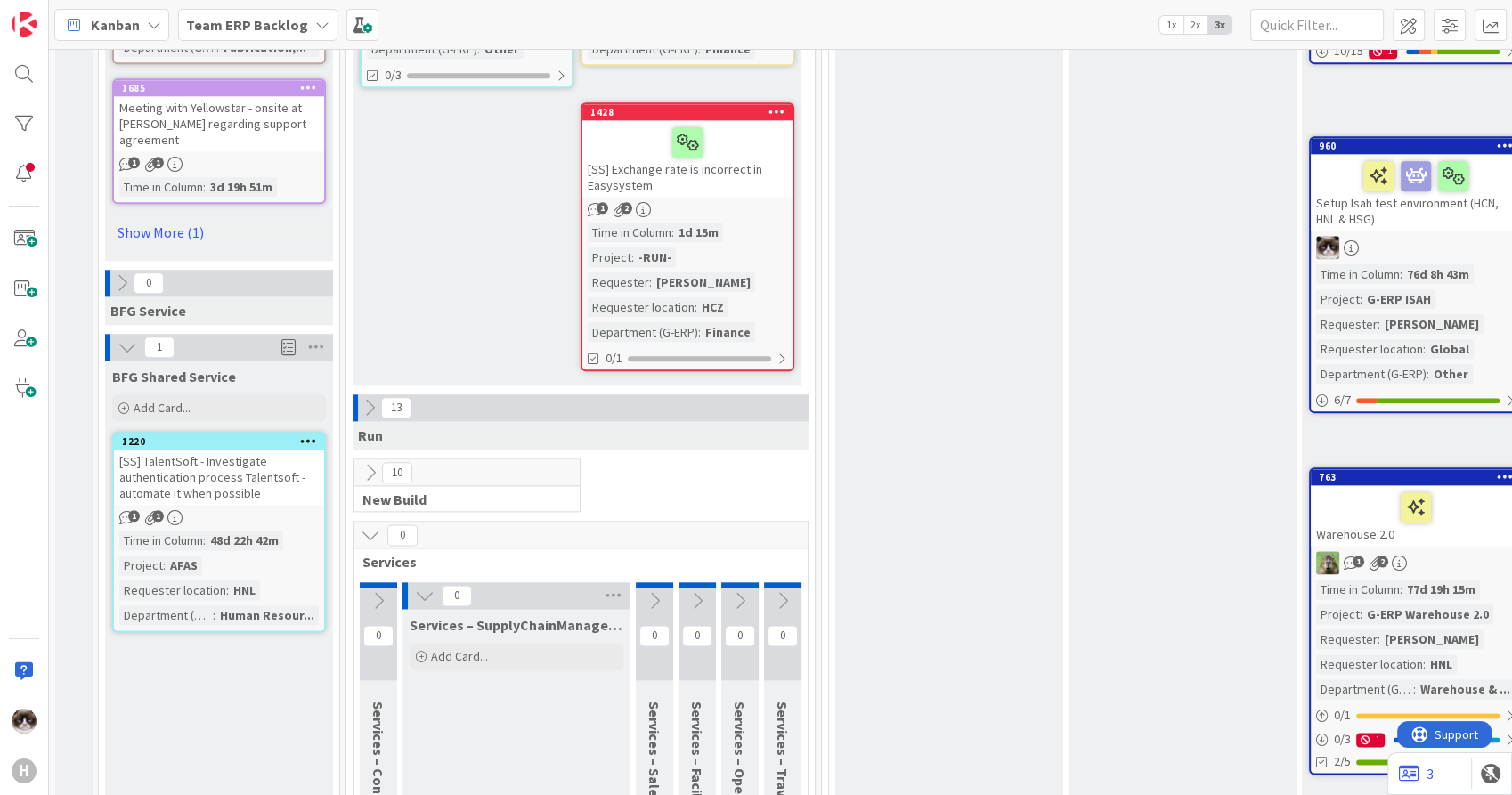
click at [369, 528] on icon at bounding box center [371, 535] width 20 height 20
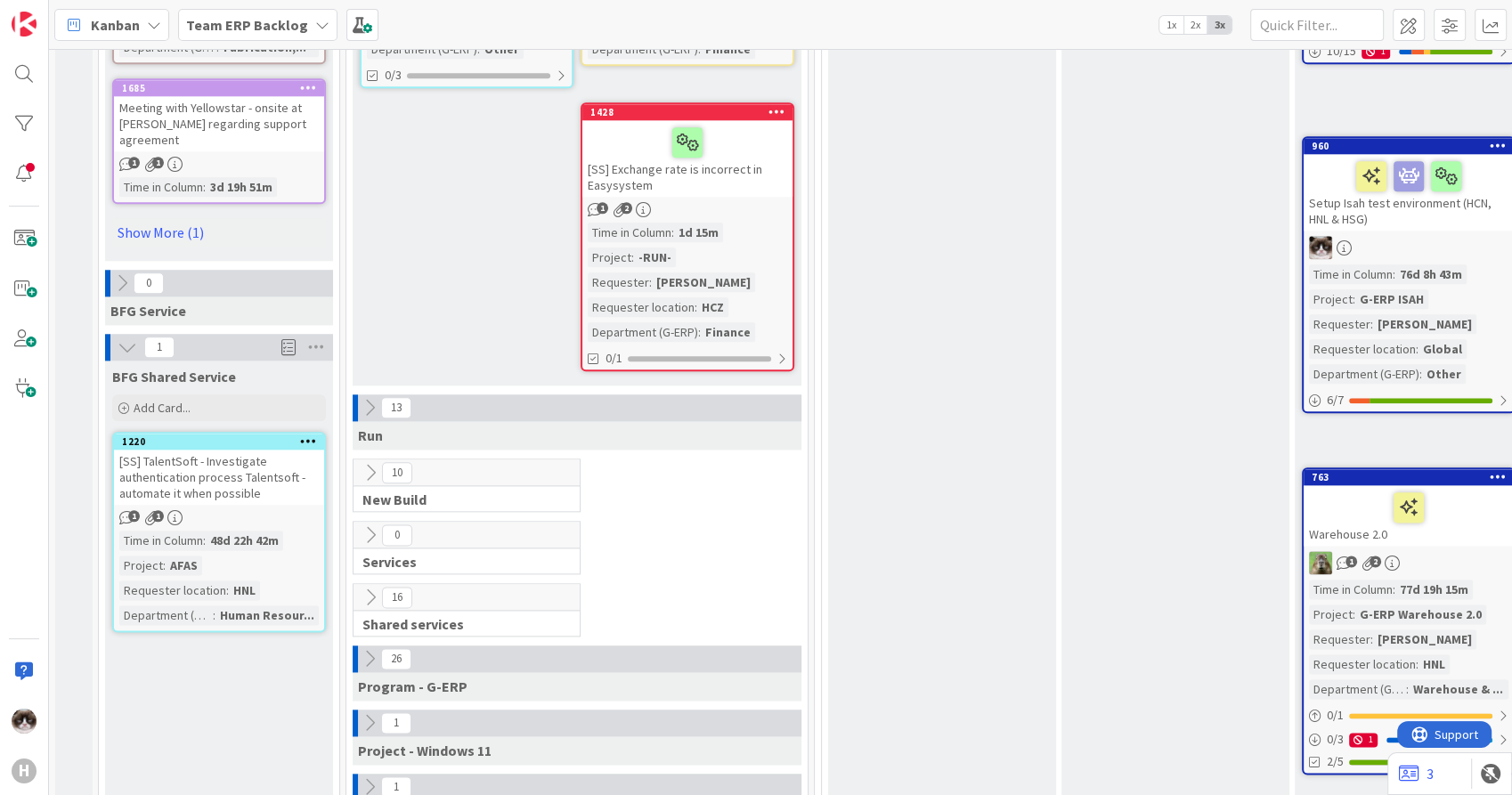
click at [369, 587] on icon at bounding box center [371, 597] width 20 height 20
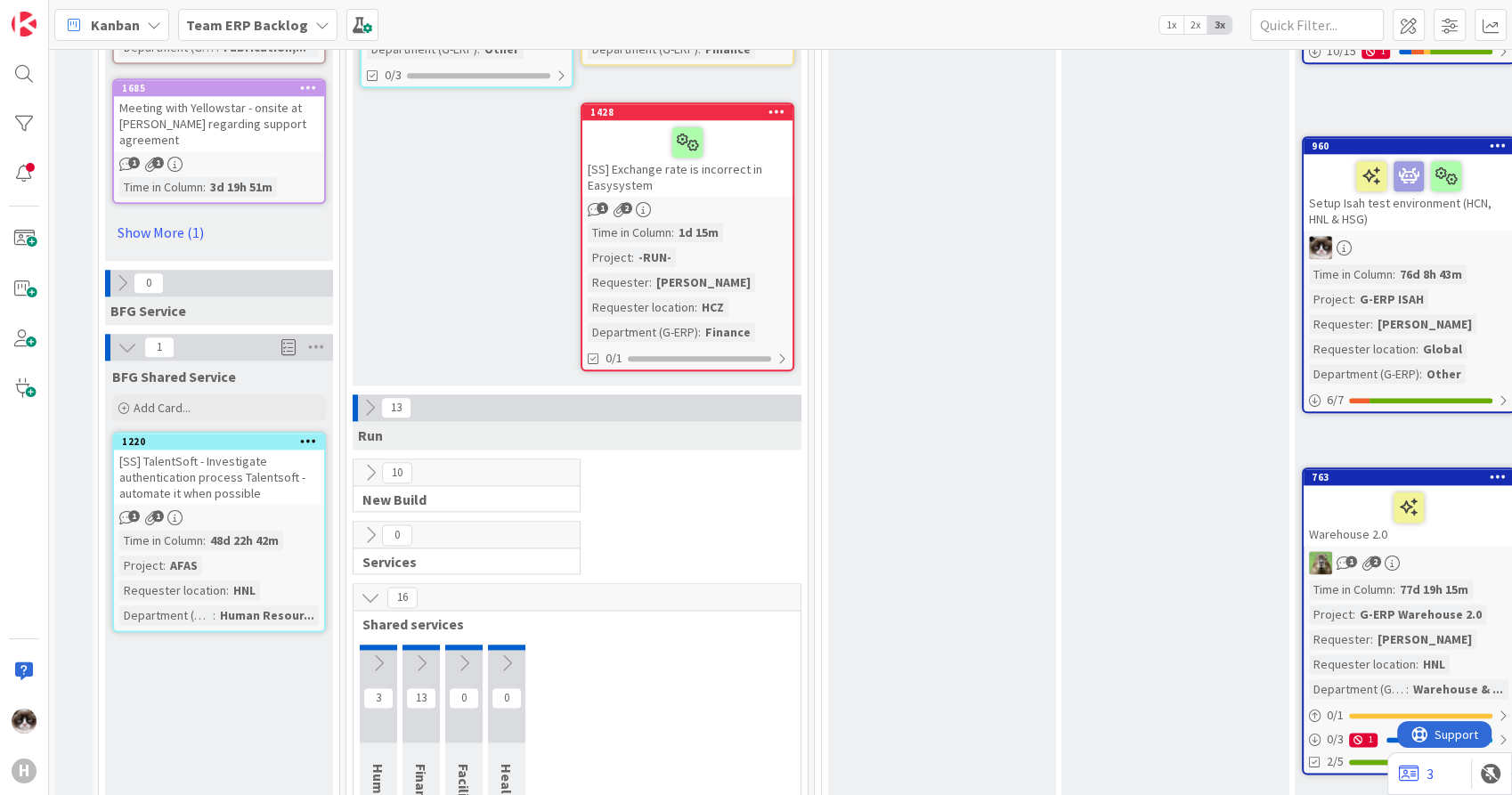
click at [423, 655] on icon at bounding box center [421, 663] width 20 height 20
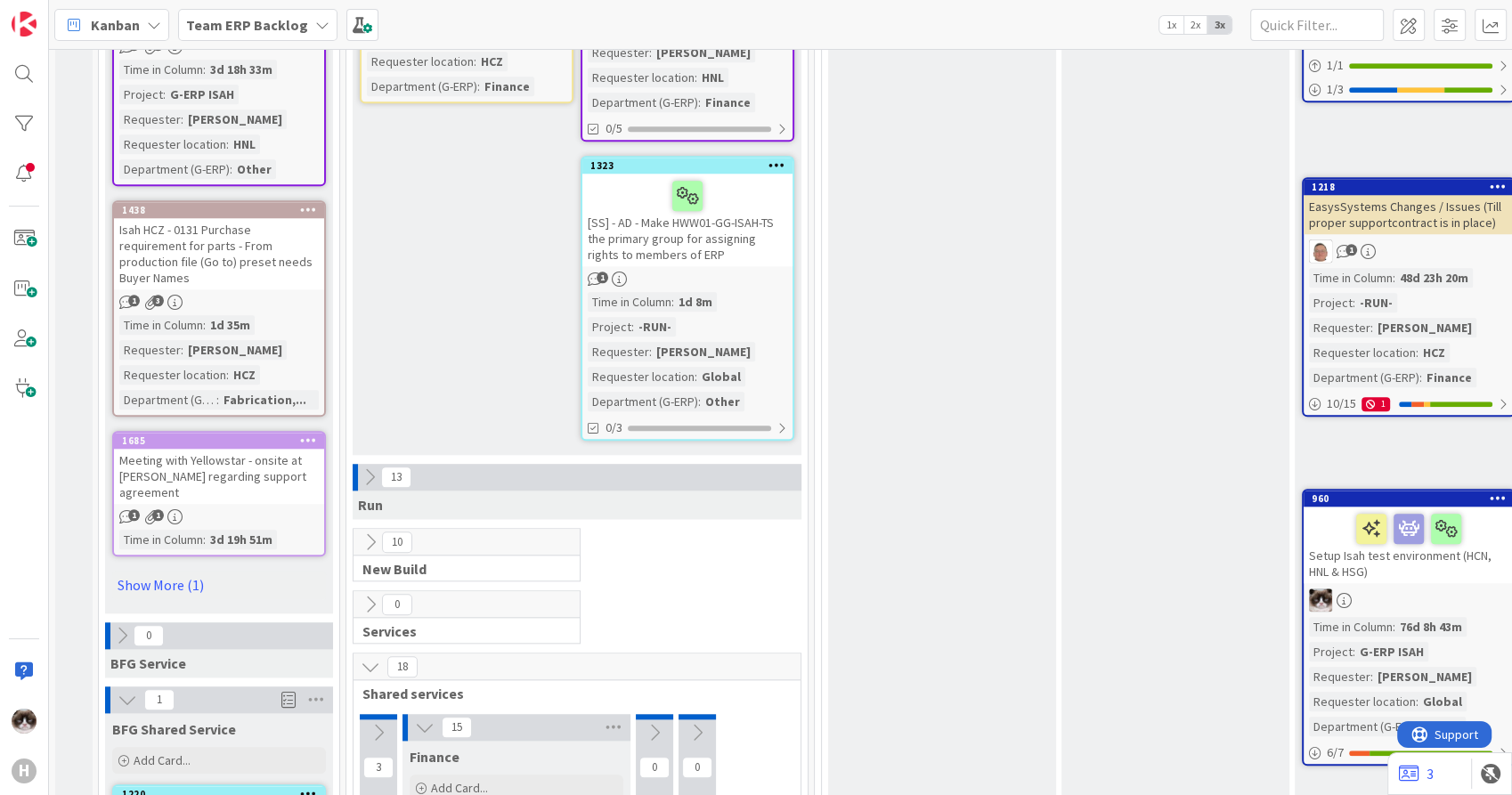
scroll to position [1881, 0]
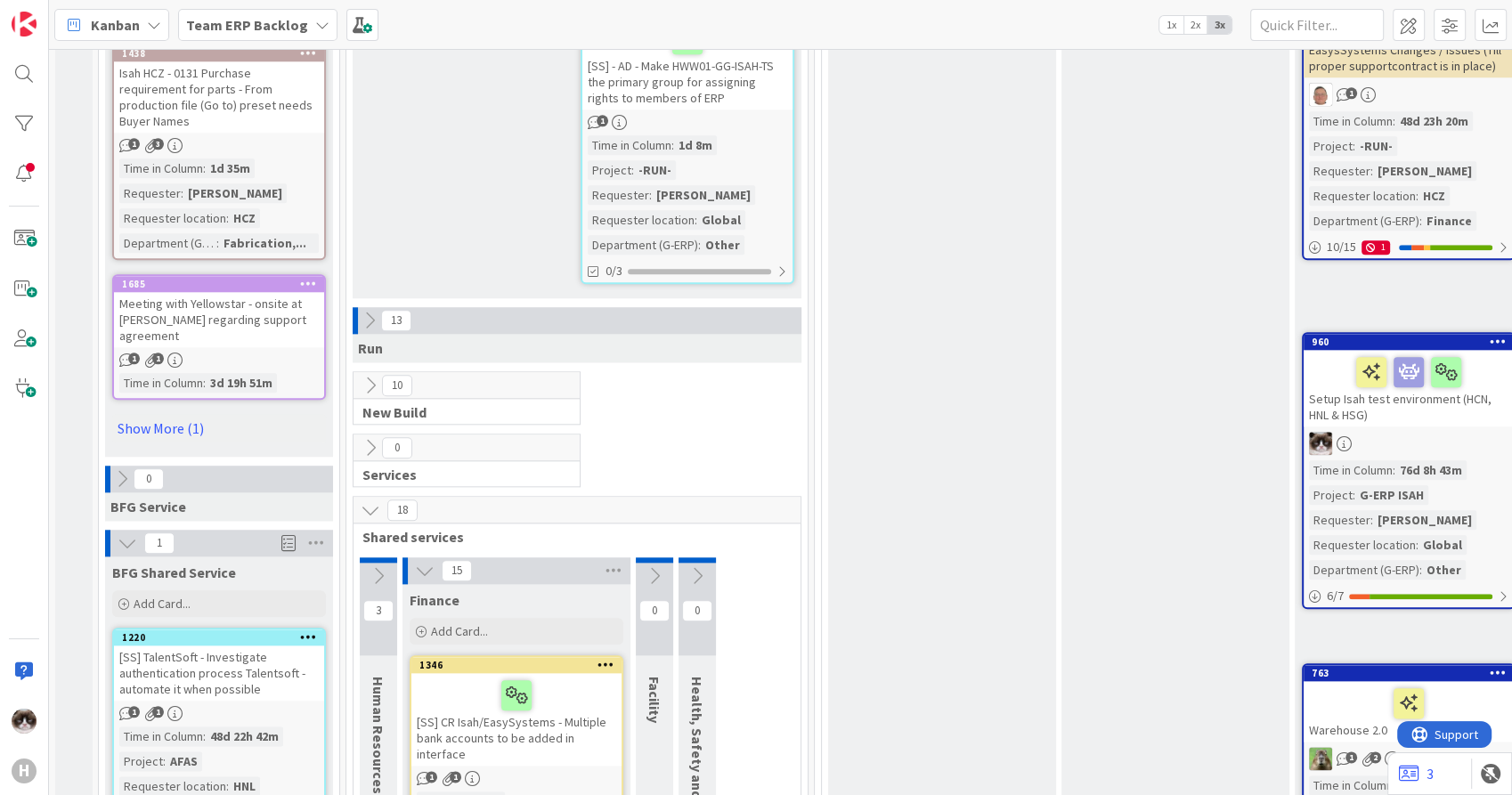
click at [375, 316] on icon at bounding box center [370, 320] width 20 height 20
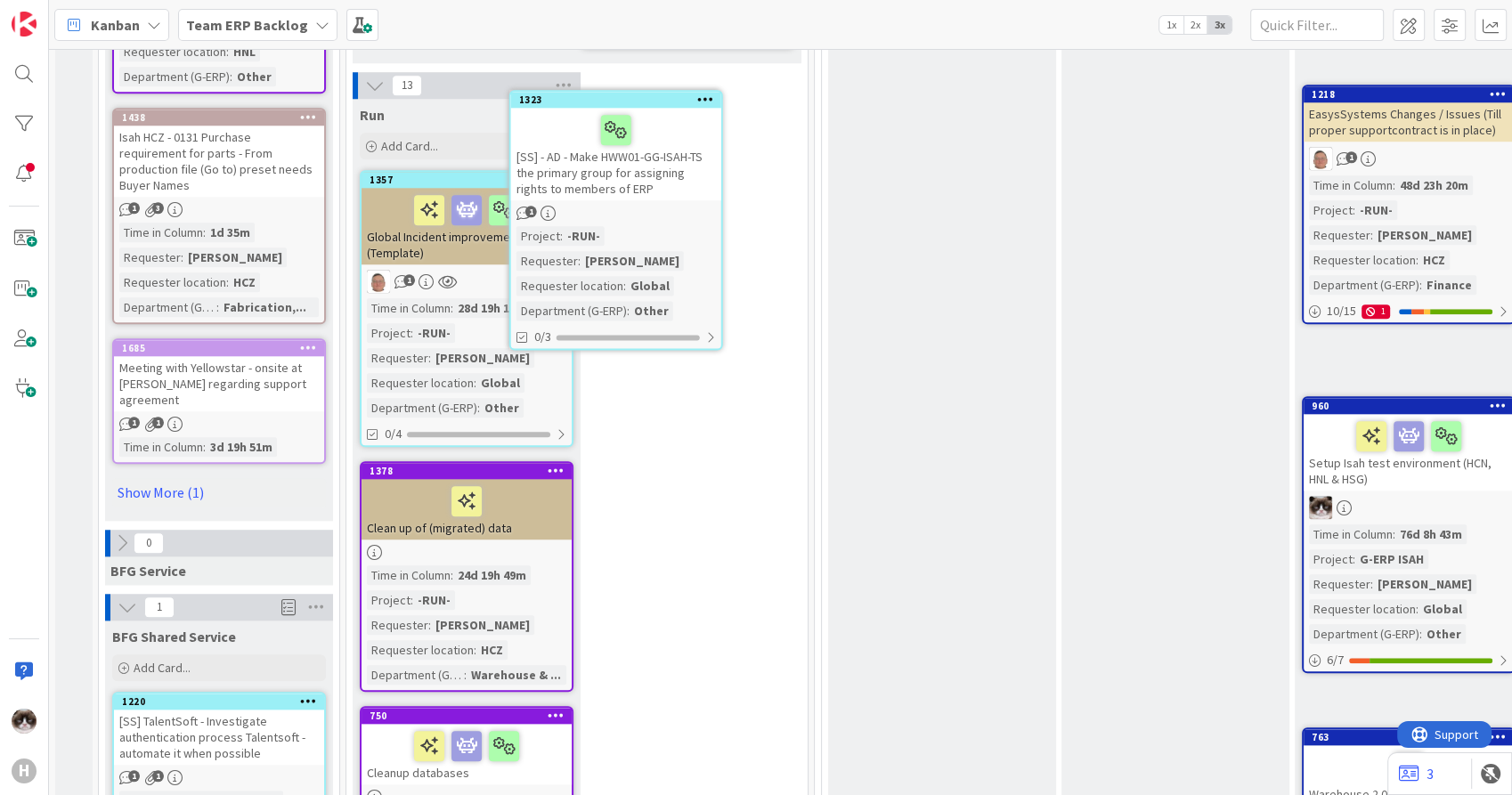
scroll to position [1806, 0]
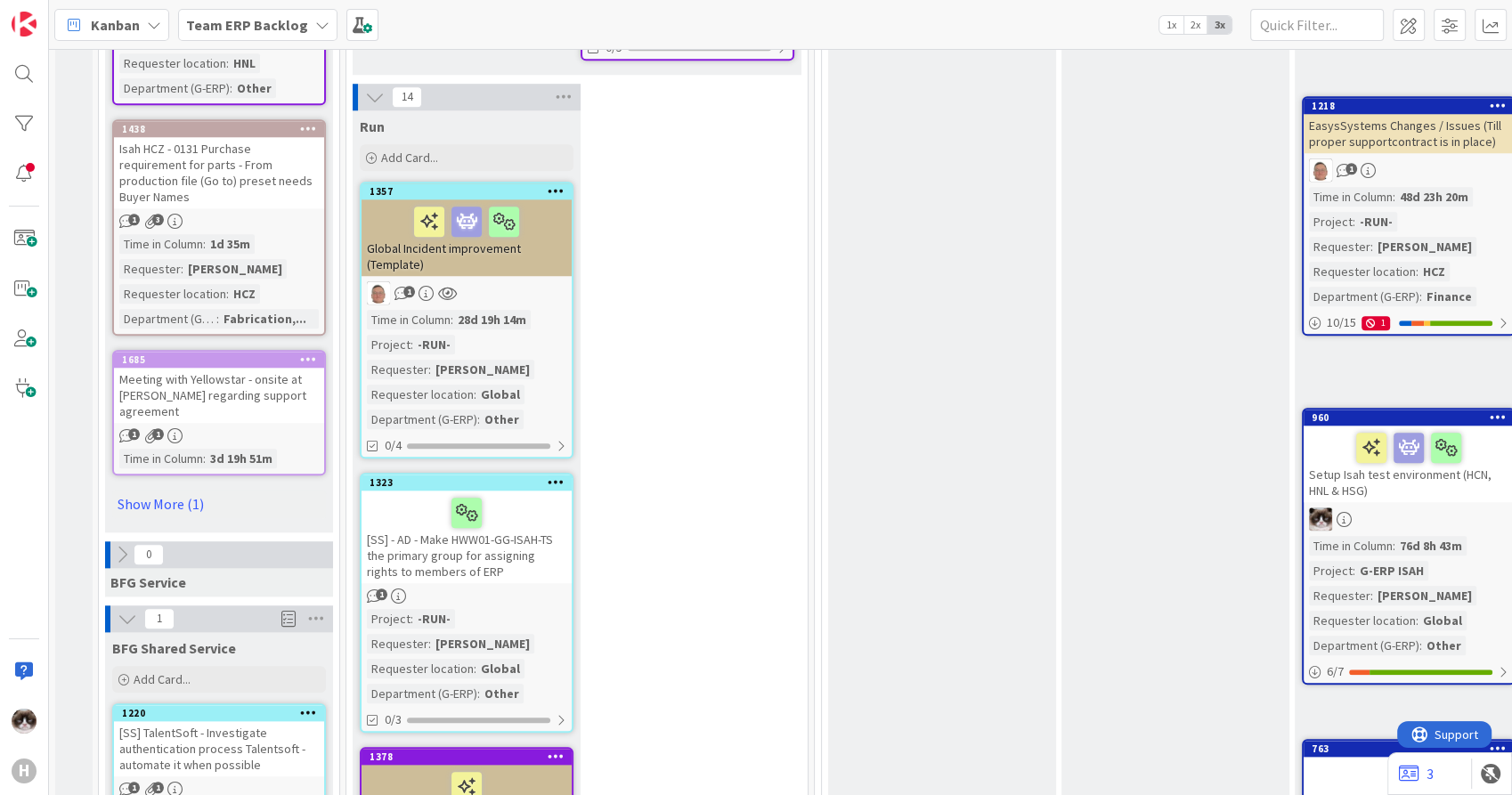
click at [375, 93] on icon at bounding box center [375, 97] width 20 height 20
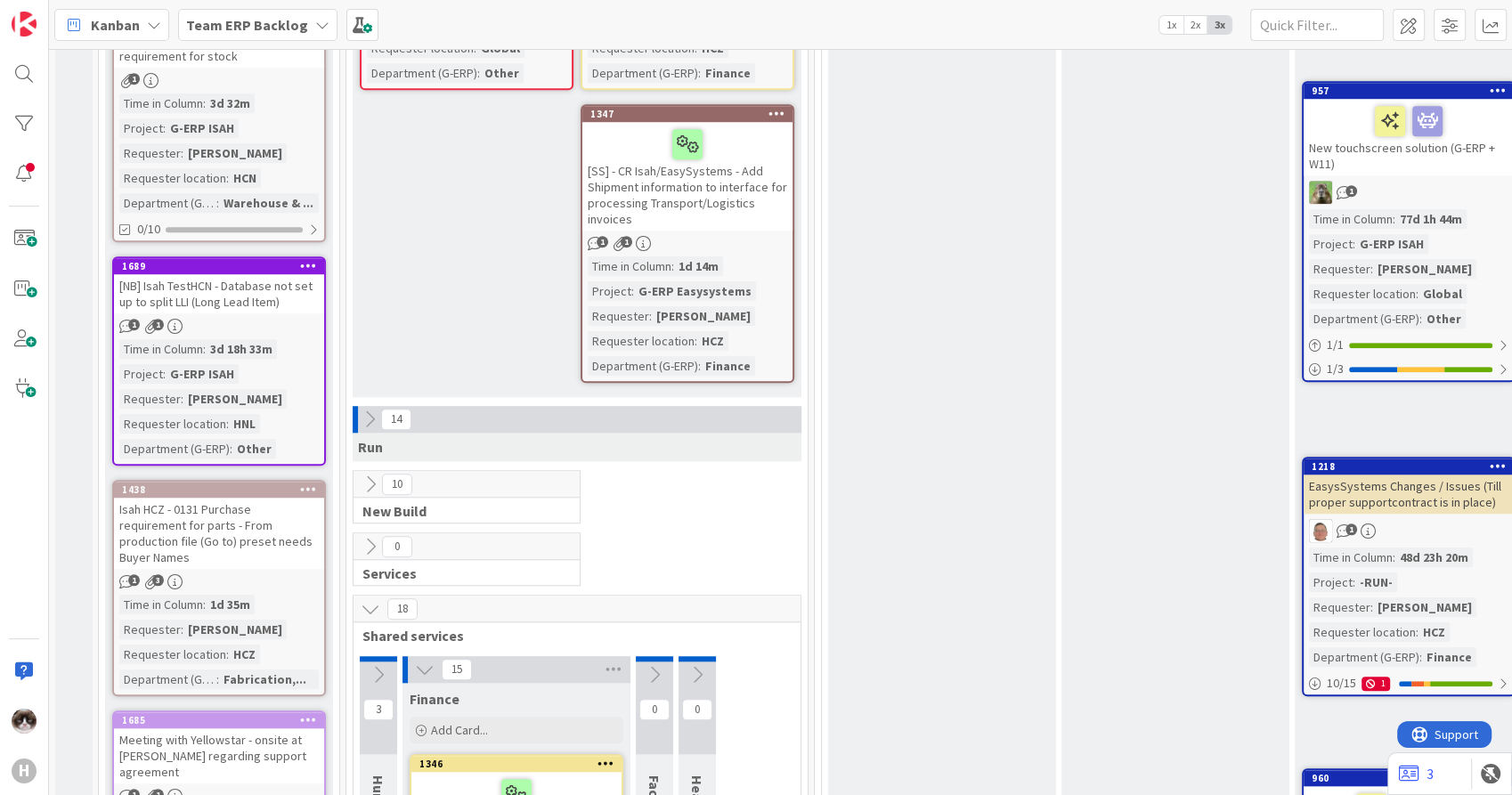
scroll to position [1856, 0]
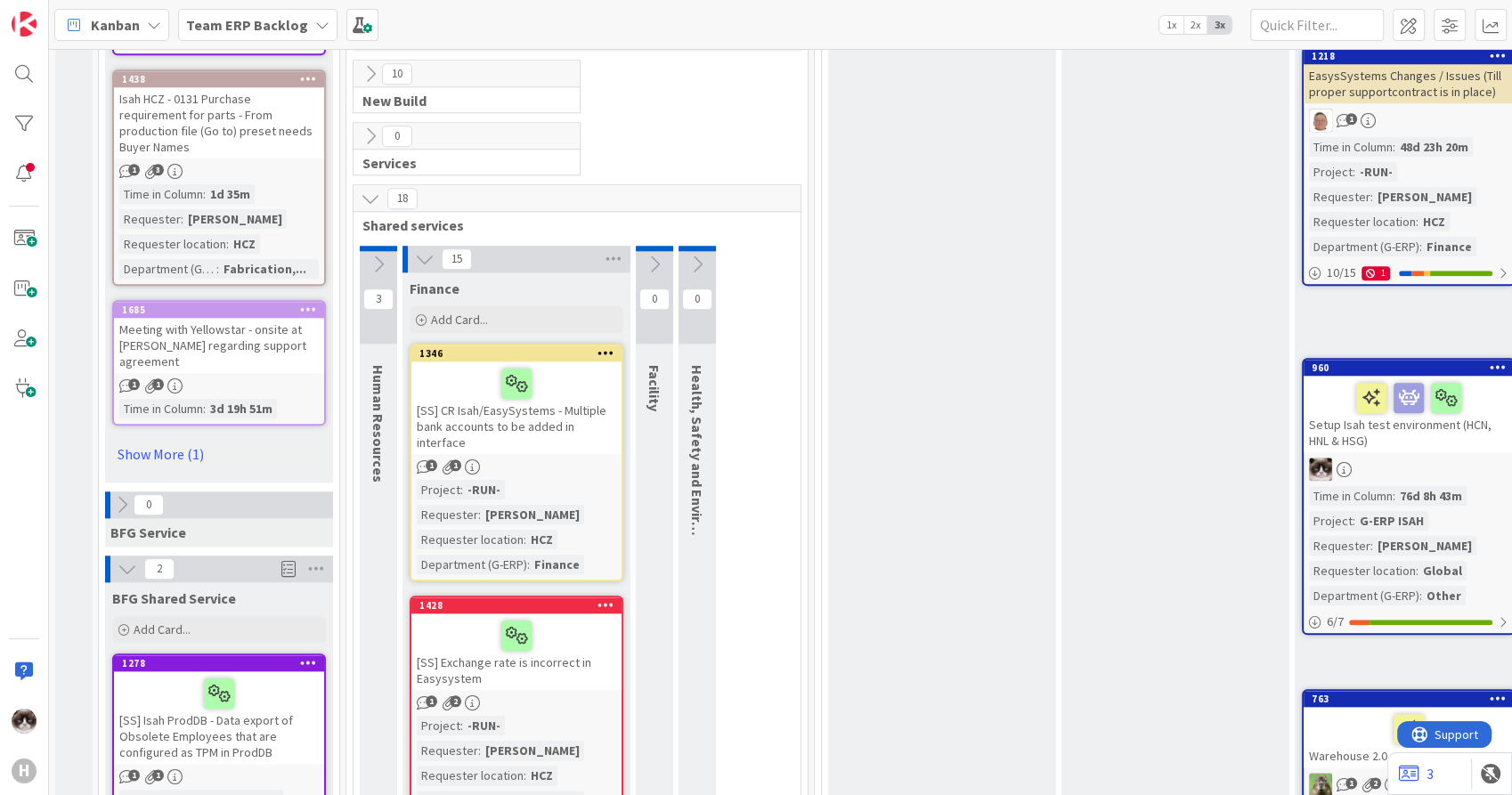
click at [559, 467] on div "1 1" at bounding box center [516, 467] width 210 height 15
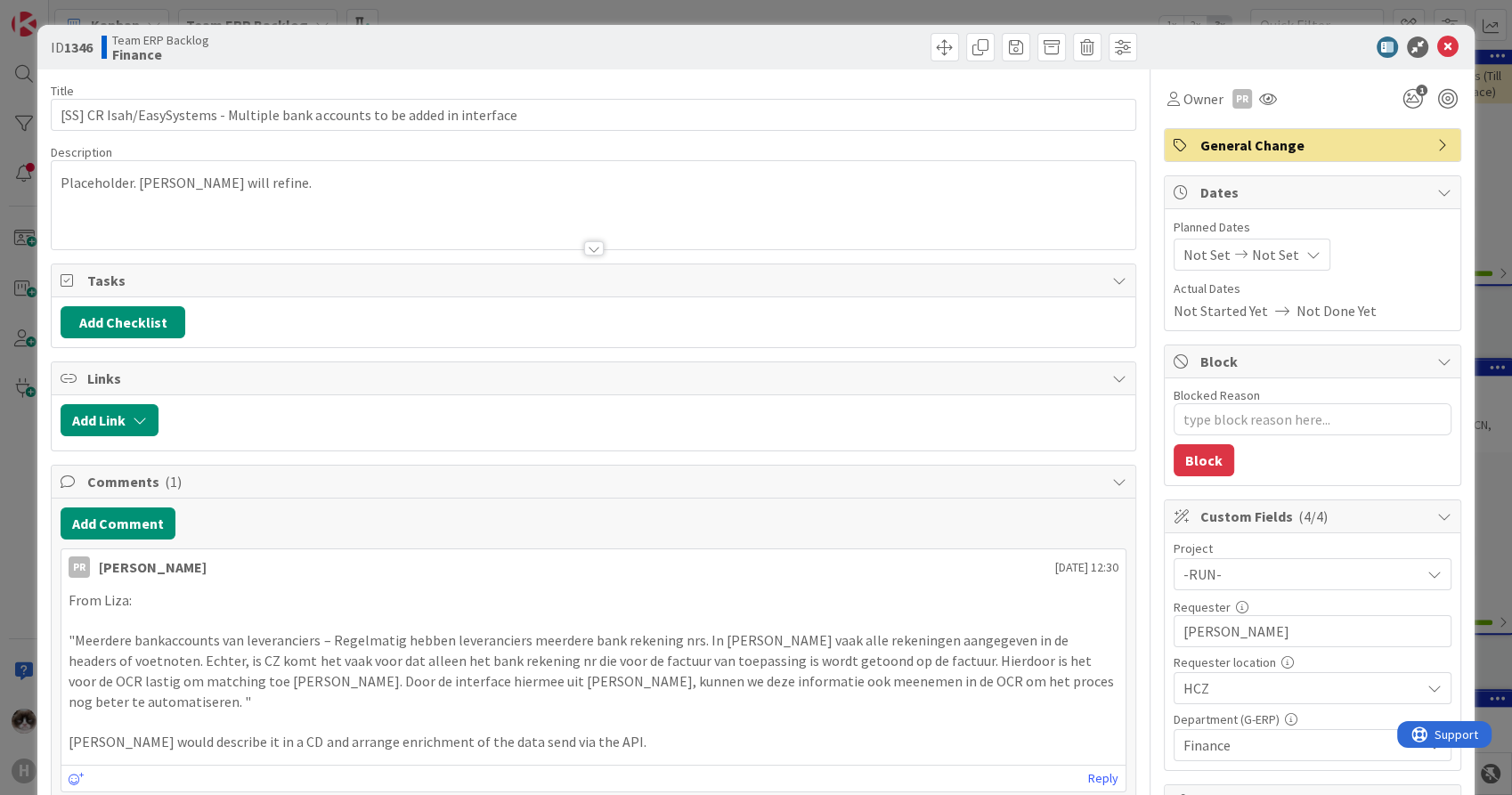
click at [1294, 573] on span "-RUN-" at bounding box center [1297, 575] width 228 height 25
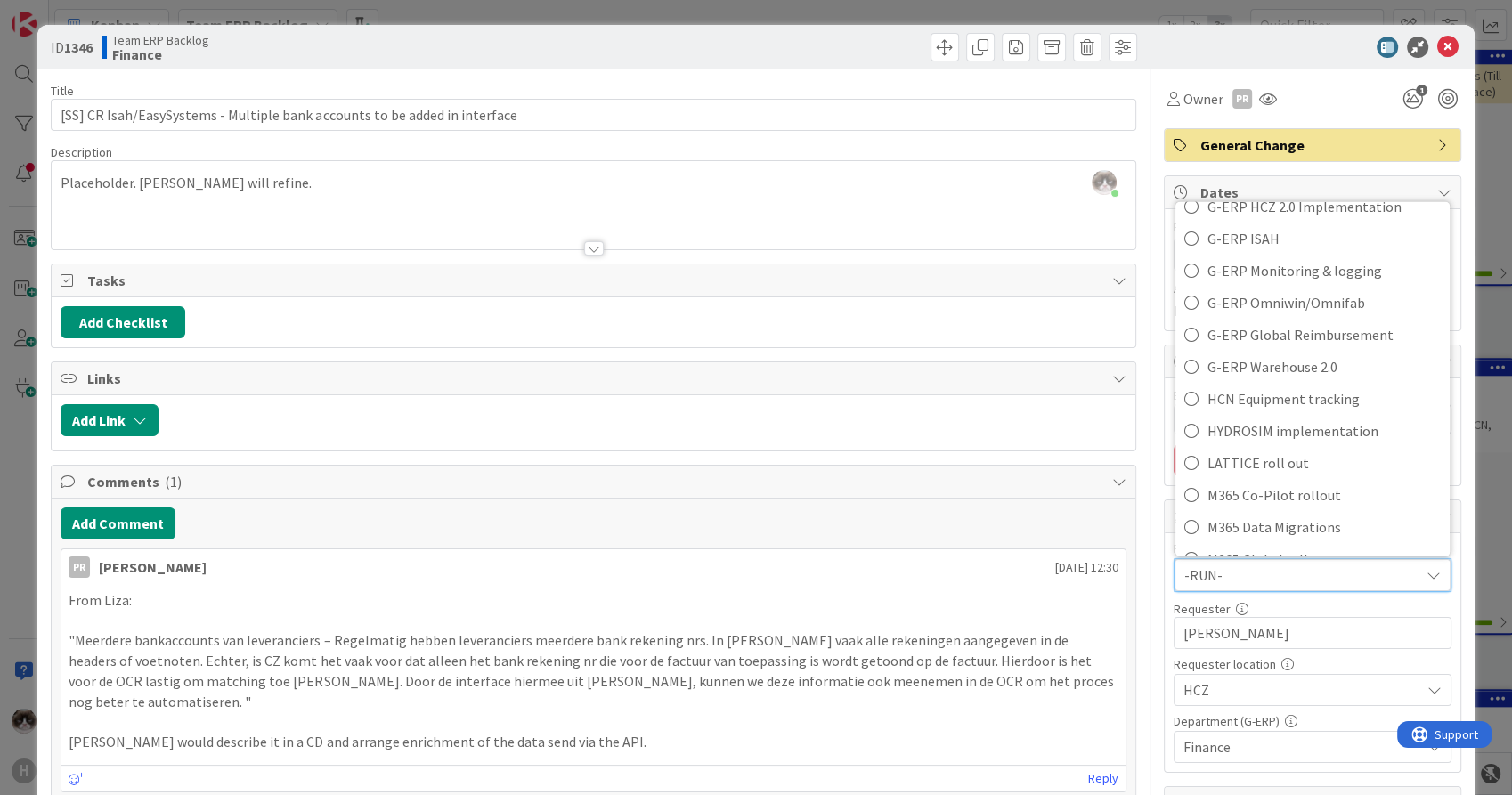
scroll to position [593, 0]
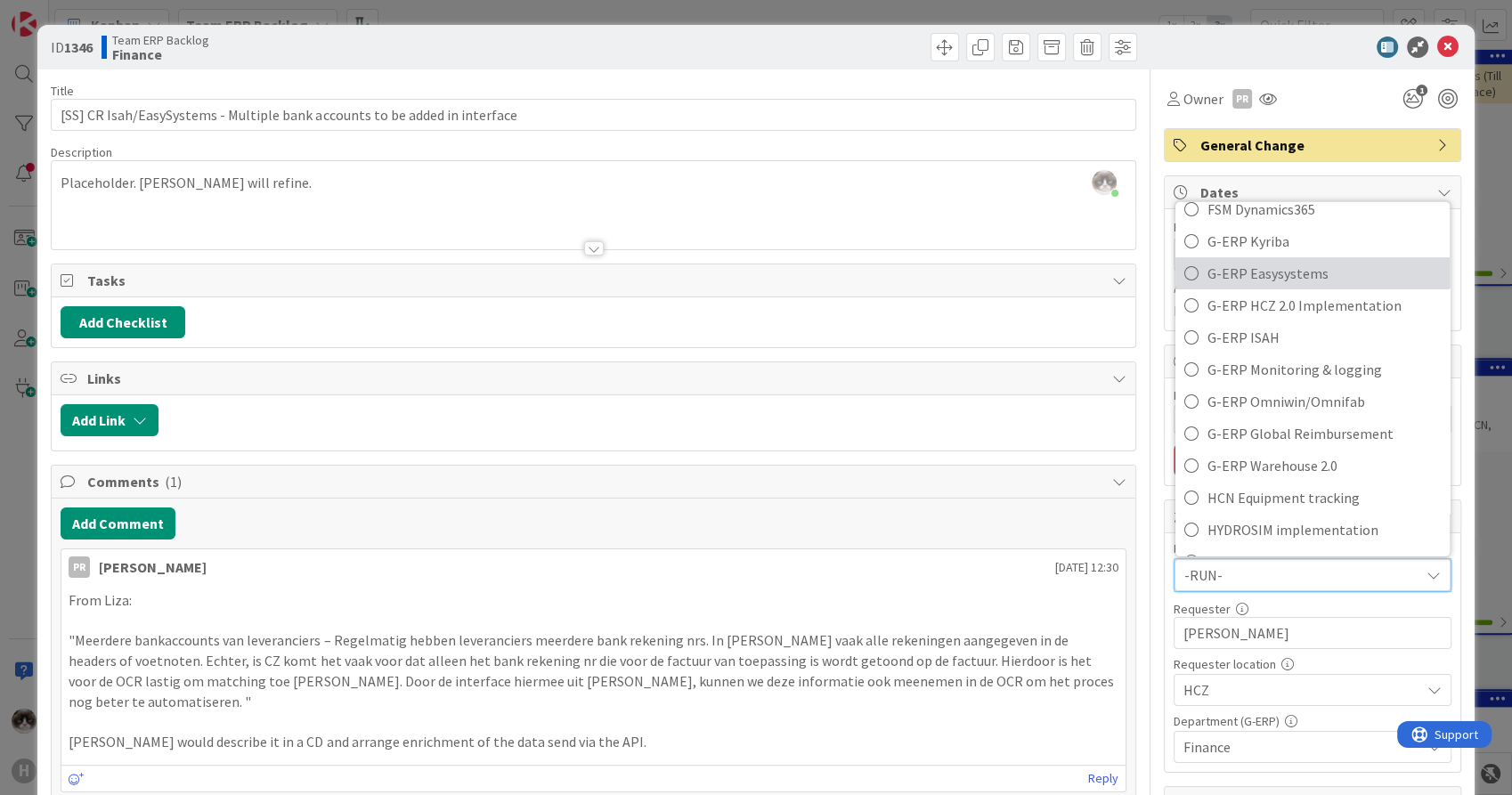
click at [1317, 276] on span "G-ERP Easysystems" at bounding box center [1323, 273] width 234 height 27
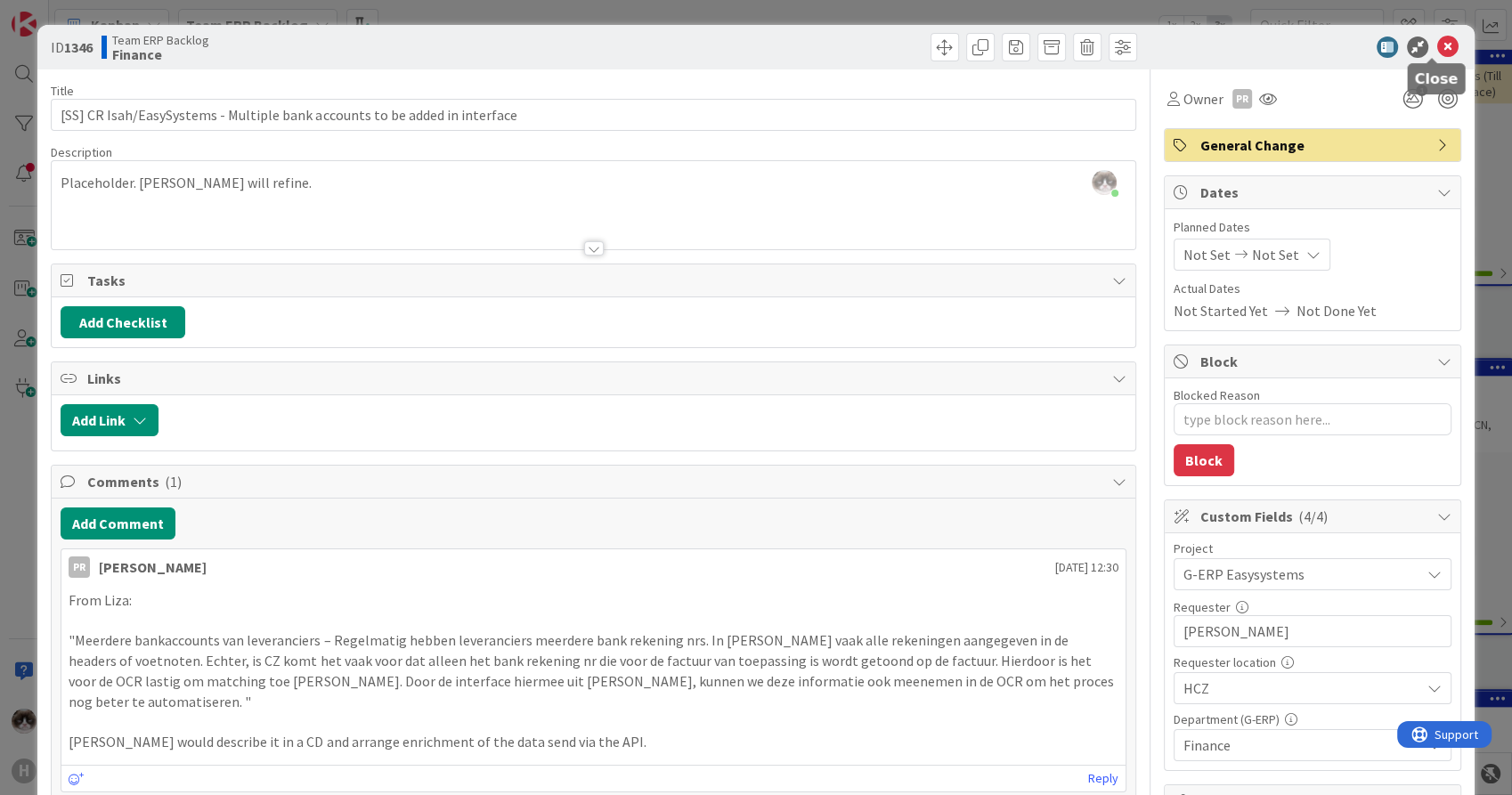
click at [1437, 38] on icon at bounding box center [1448, 47] width 22 height 22
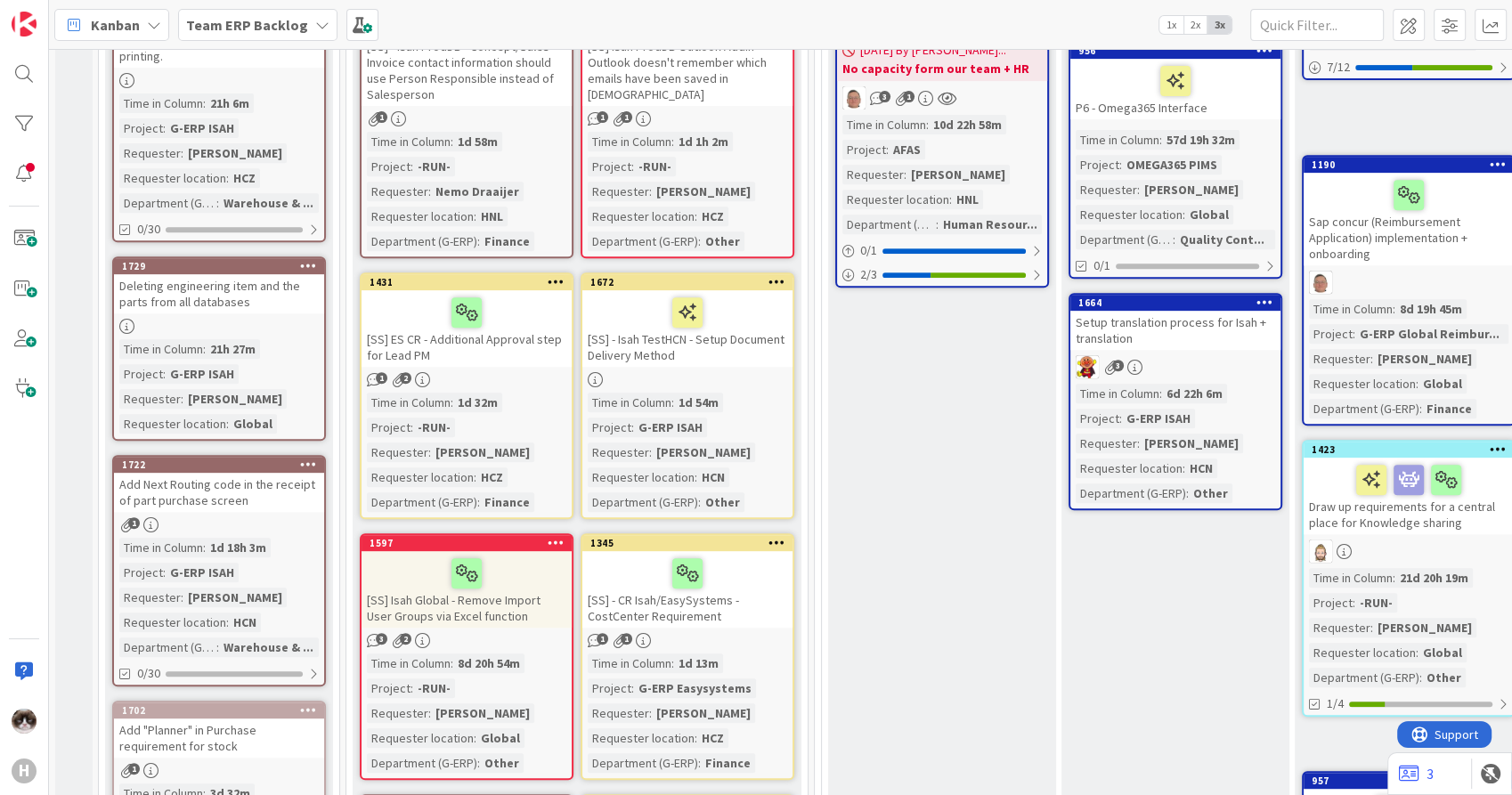
scroll to position [721, 0]
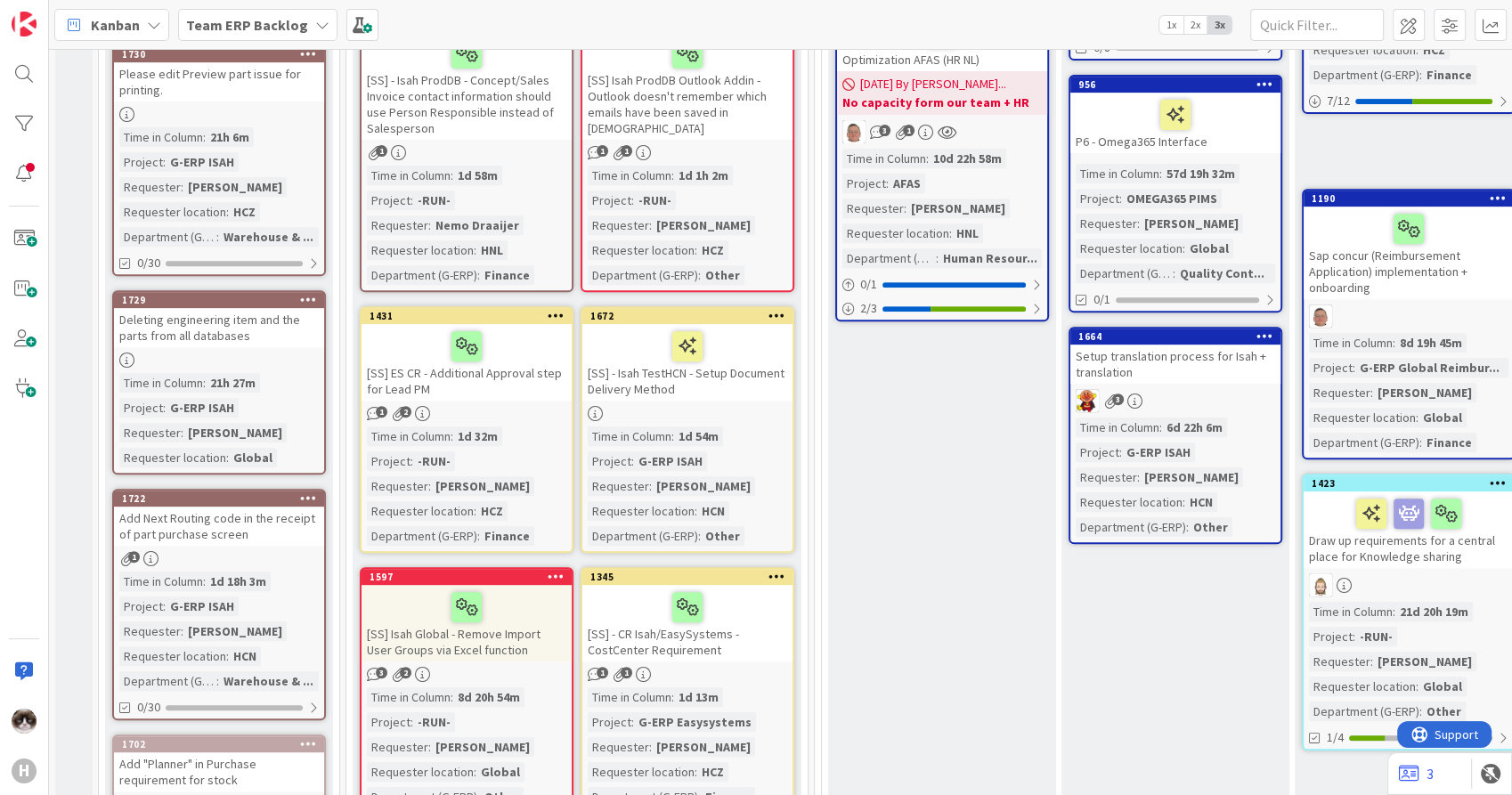
click at [532, 386] on div "[SS] ES CR - Additional Approval step for Lead PM" at bounding box center [466, 362] width 210 height 77
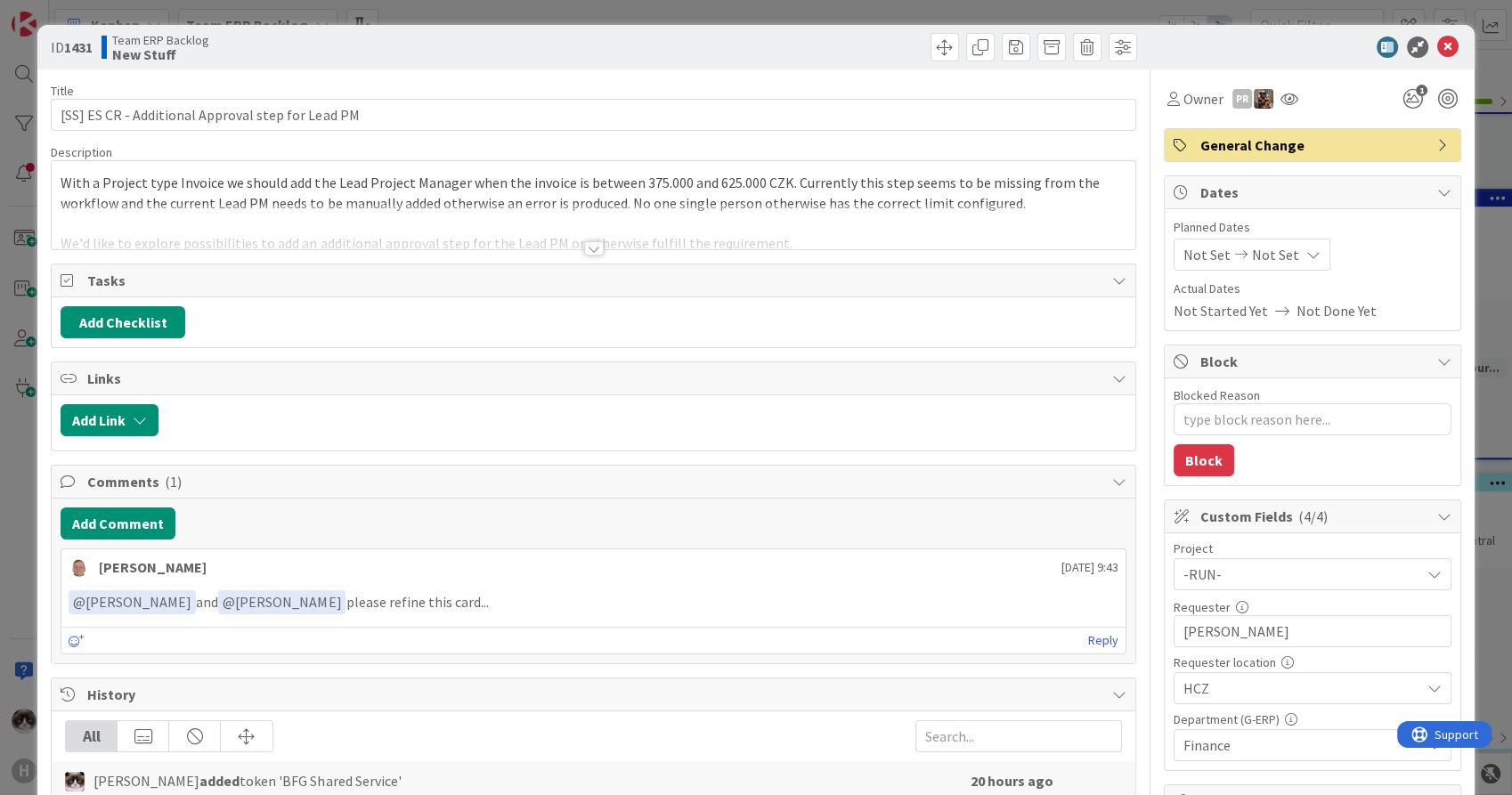
click at [1268, 575] on span "-RUN-" at bounding box center [1297, 575] width 228 height 25
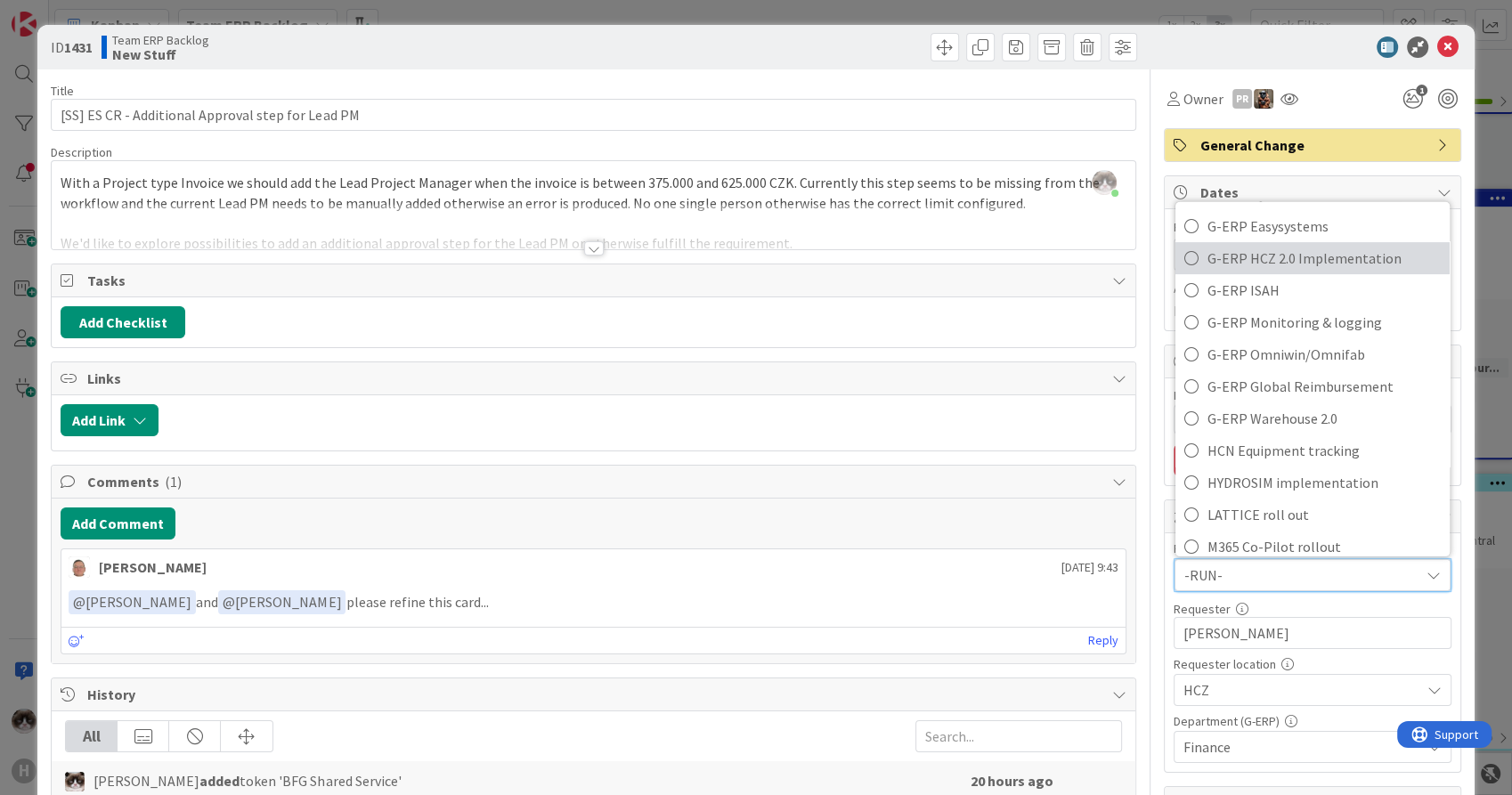
scroll to position [593, 0]
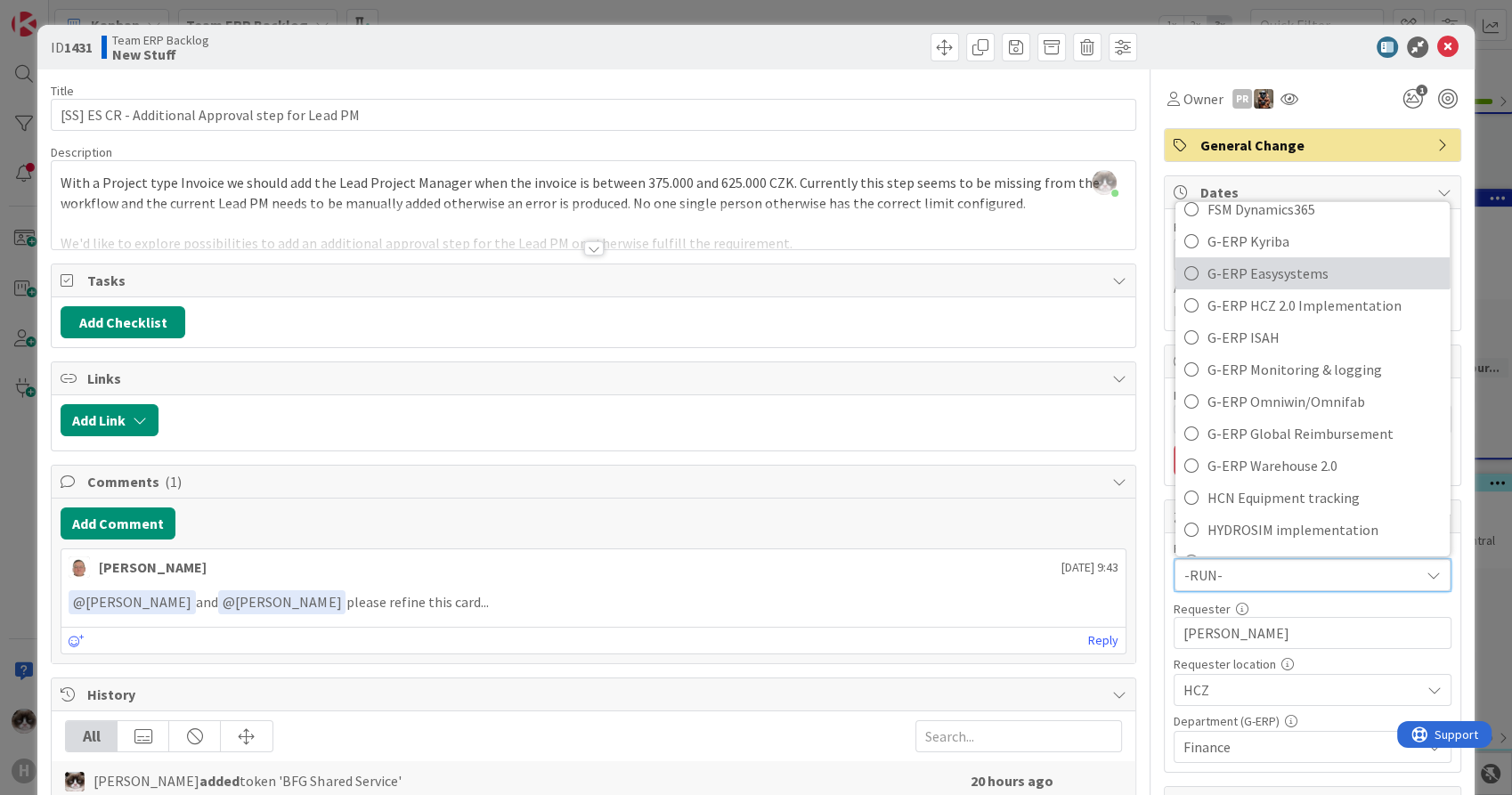
click at [1321, 278] on span "G-ERP Easysystems" at bounding box center [1323, 273] width 234 height 27
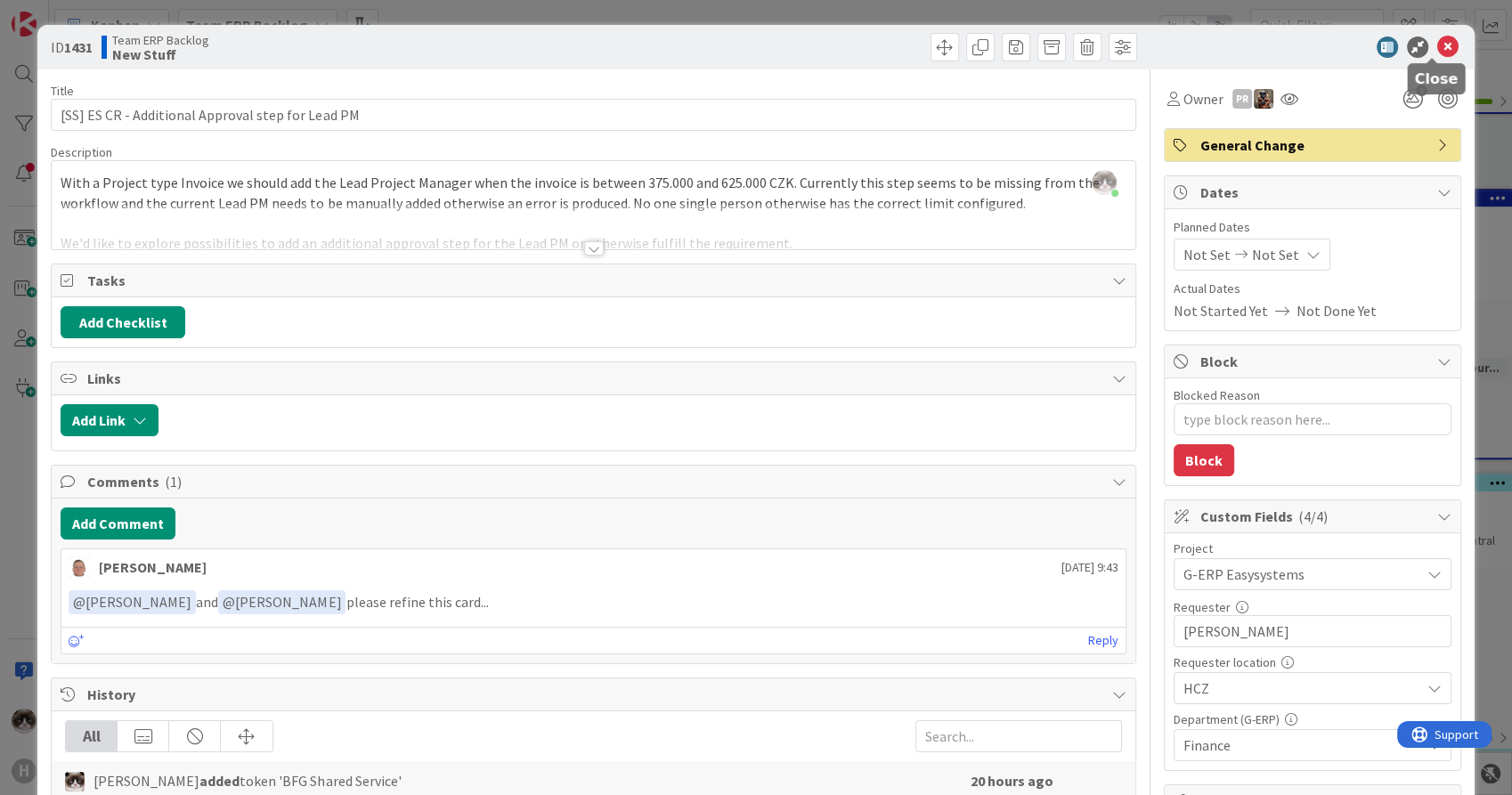
click at [1437, 48] on icon at bounding box center [1448, 47] width 22 height 22
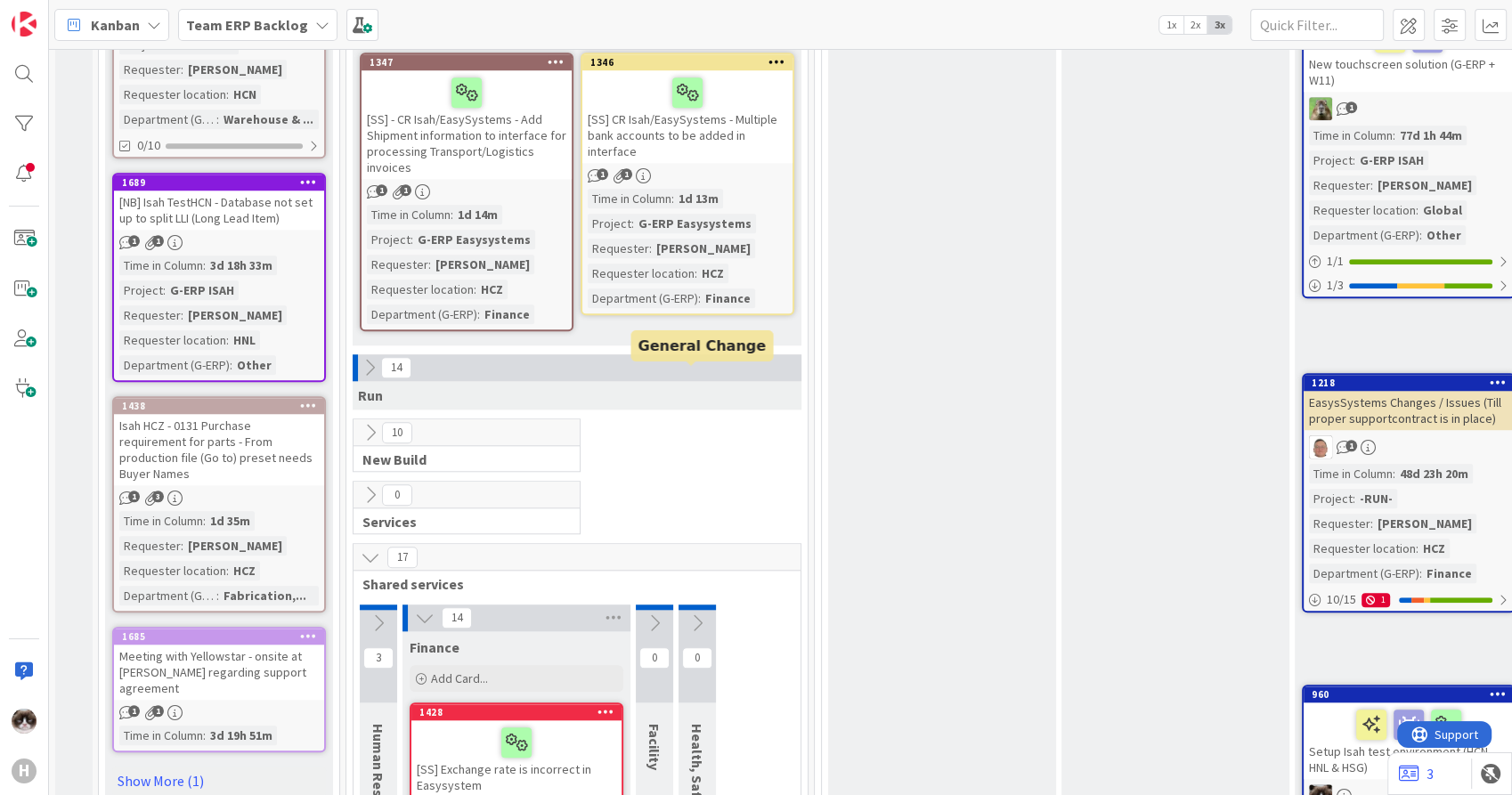
scroll to position [1530, 0]
click at [364, 357] on icon at bounding box center [370, 367] width 20 height 20
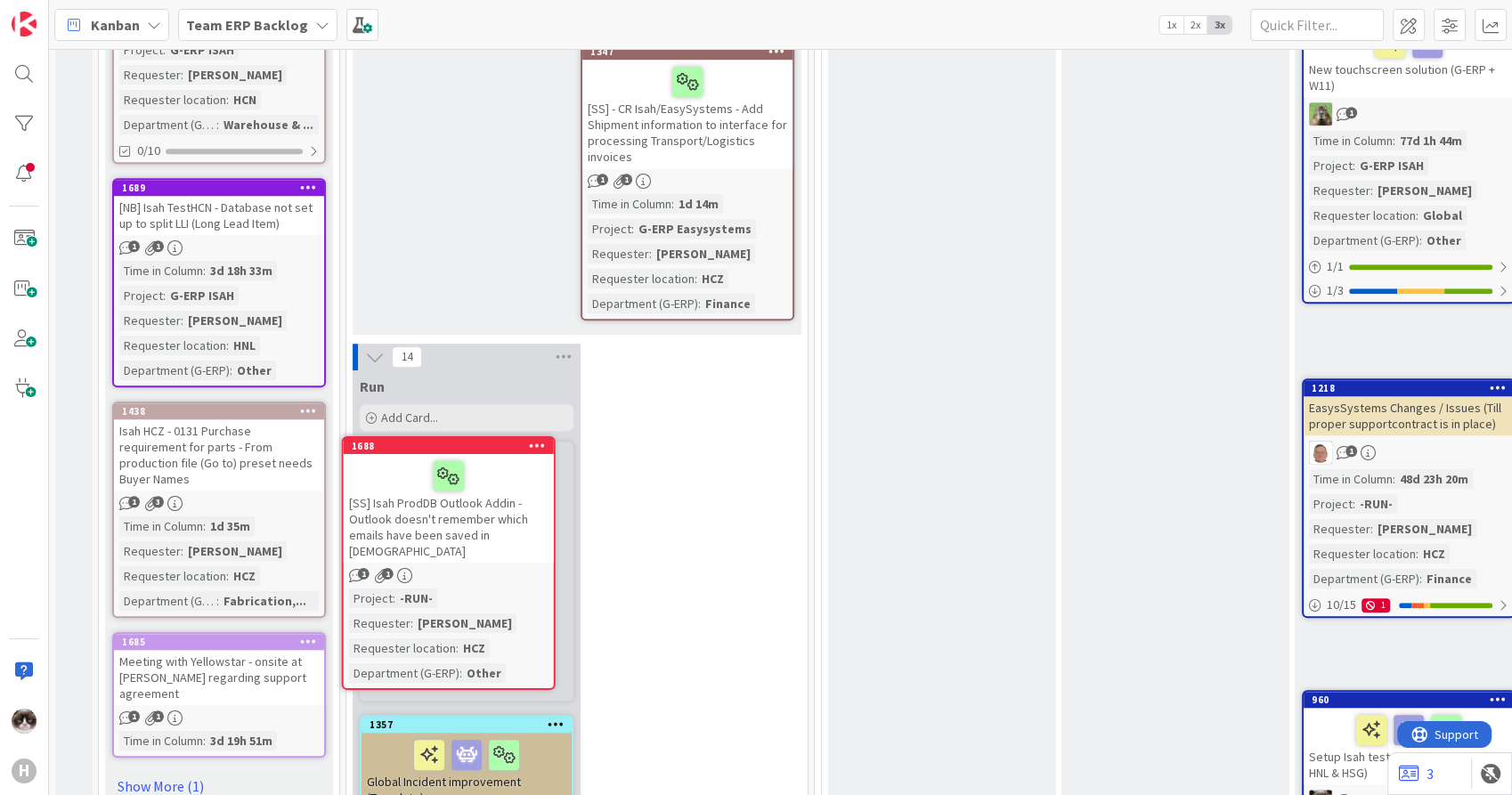
scroll to position [1530, 0]
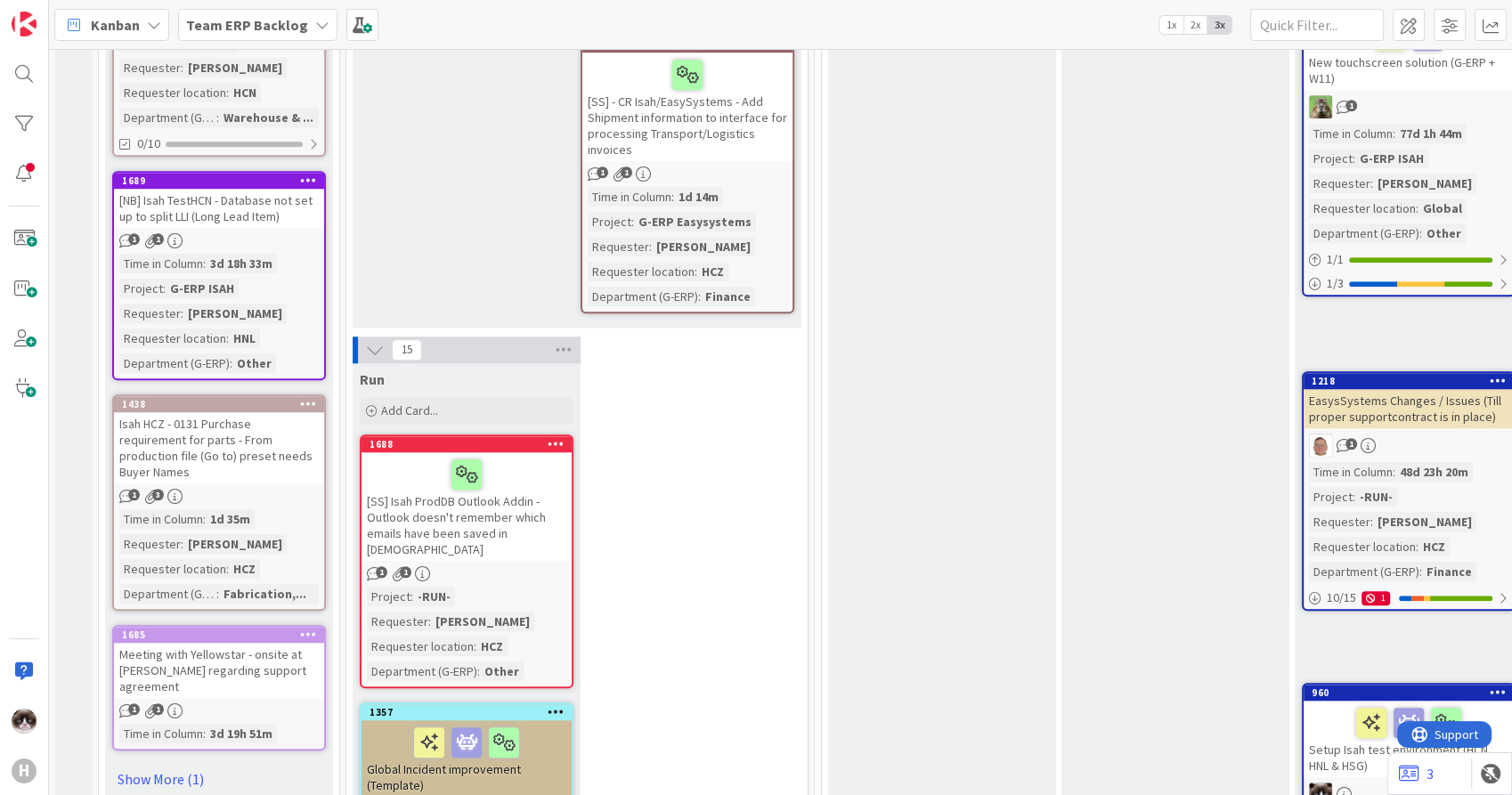
click at [527, 543] on link "1688 [SS] Isah ProdDB Outlook Addin - Outlook doesn't remember which emails hav…" at bounding box center [466, 561] width 214 height 254
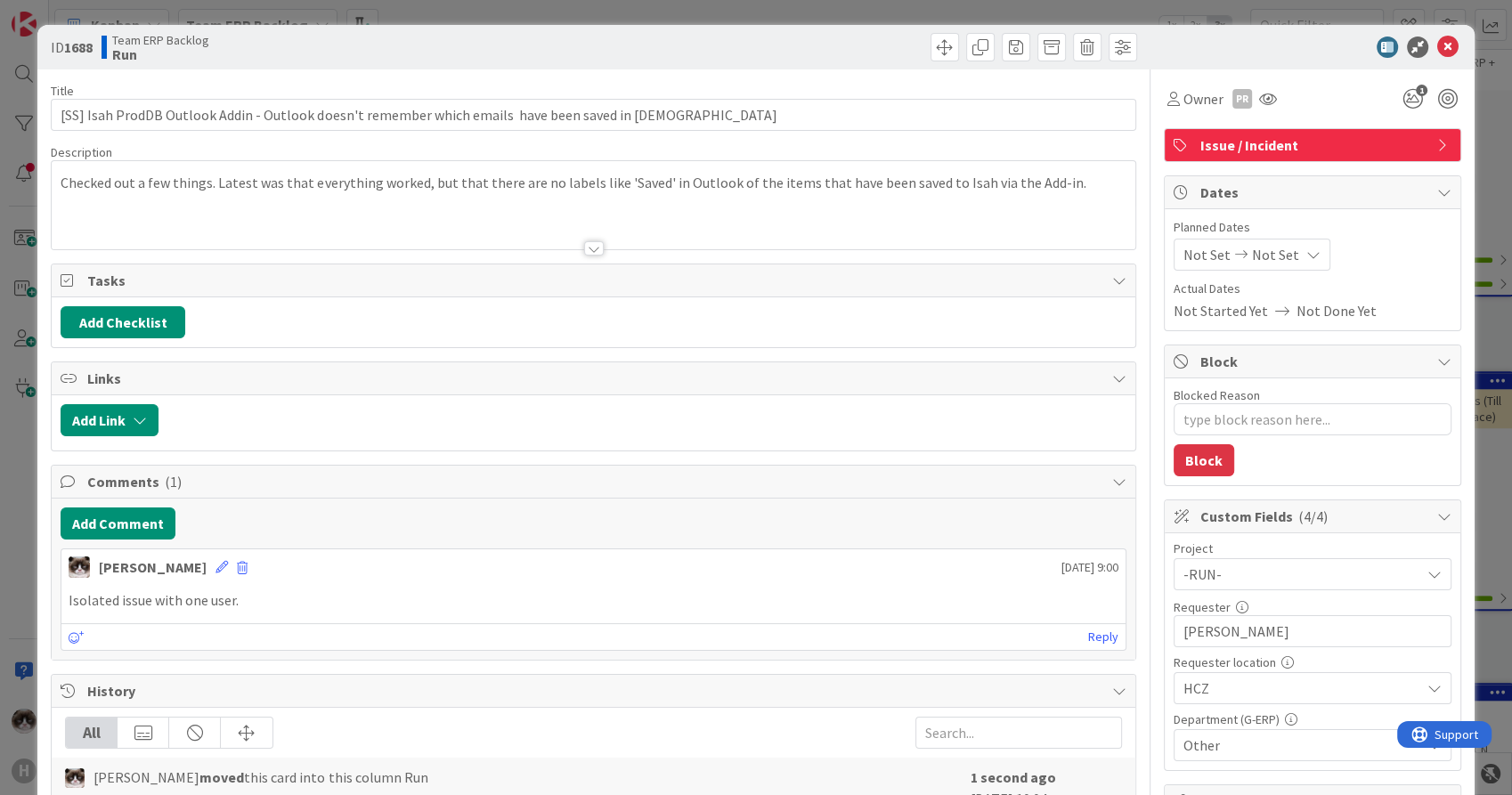
type textarea "x"
click at [1437, 50] on icon at bounding box center [1448, 47] width 22 height 22
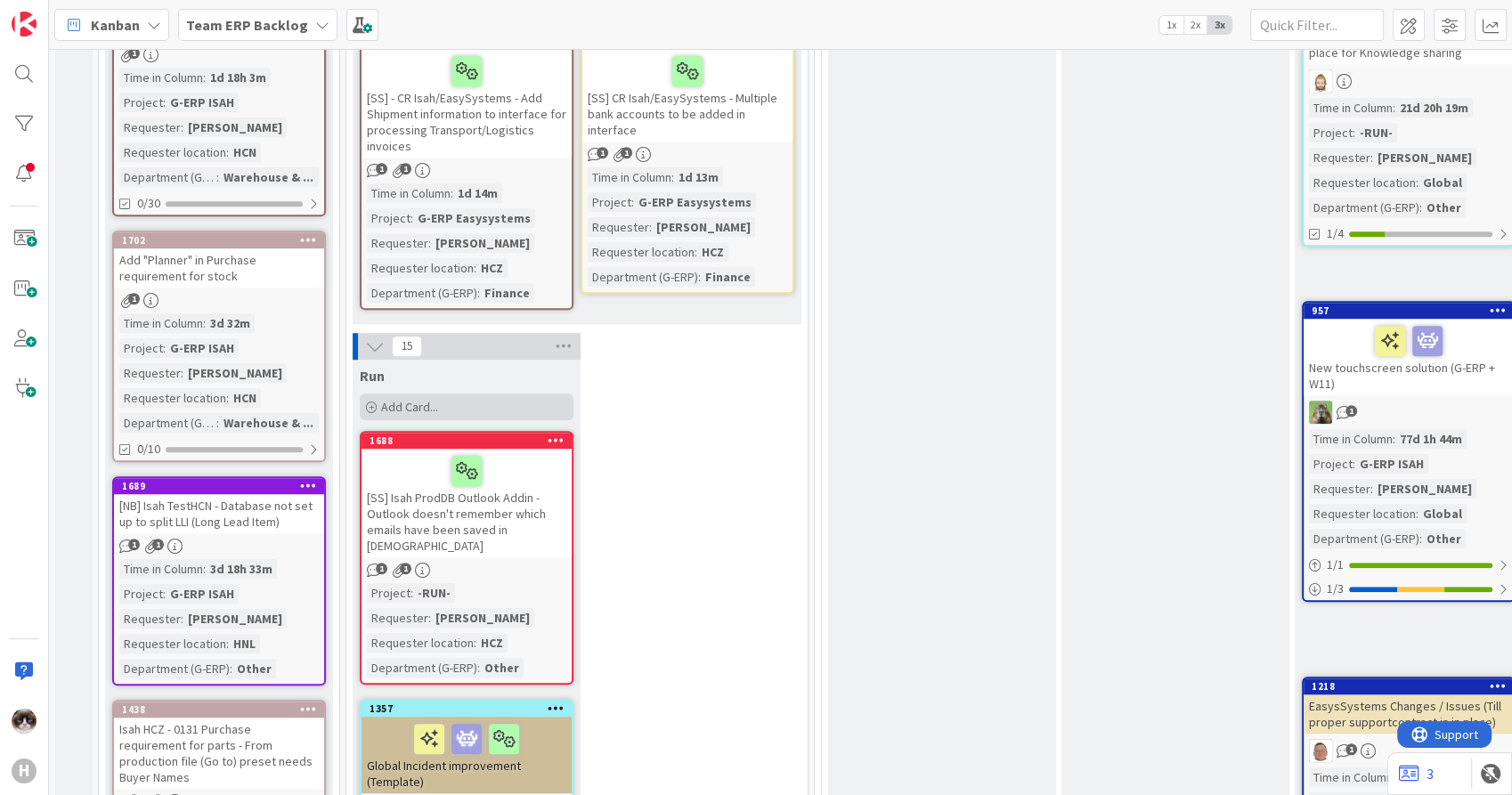
scroll to position [1225, 0]
click at [373, 347] on icon at bounding box center [375, 347] width 20 height 20
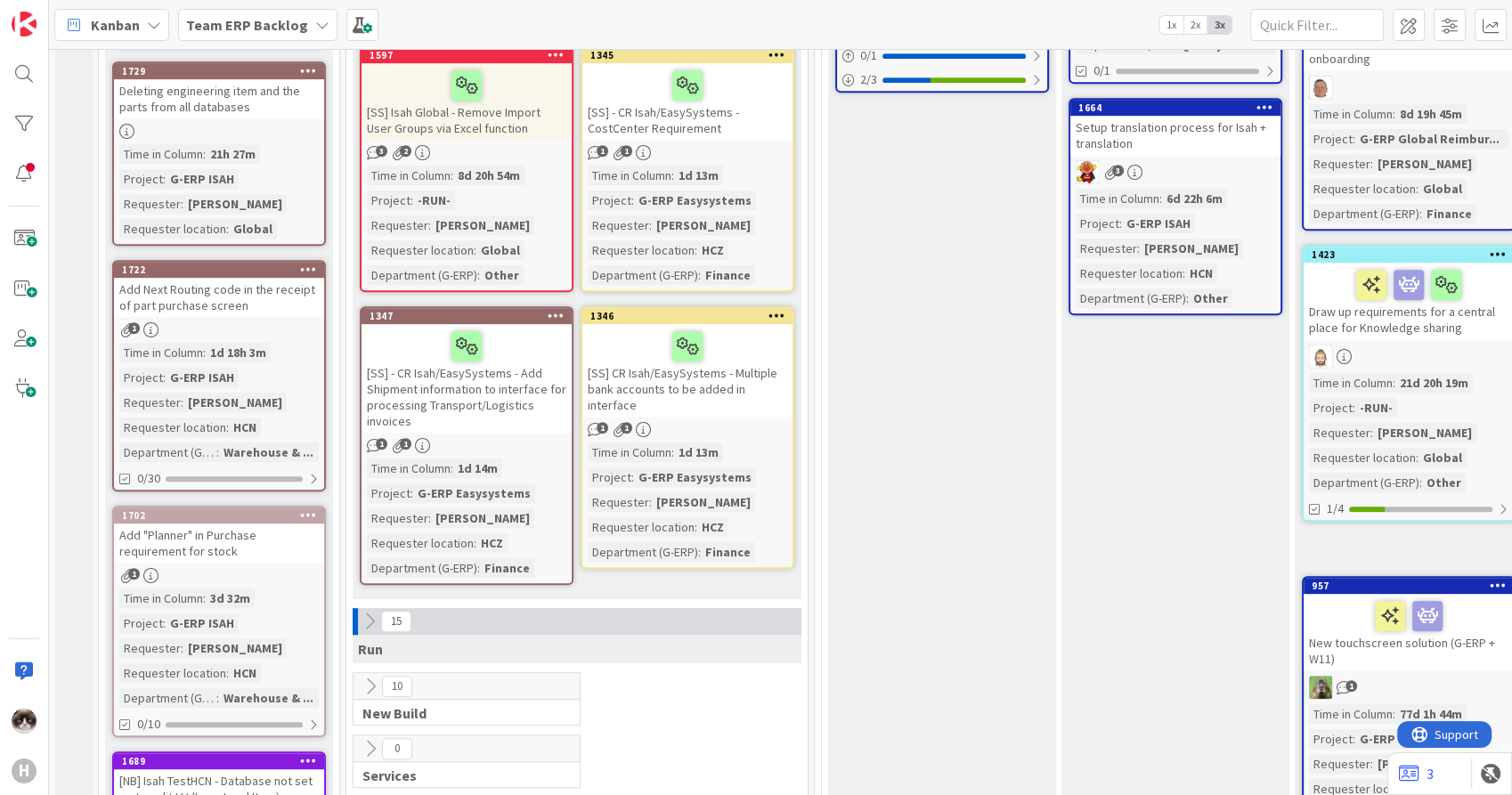
scroll to position [927, 0]
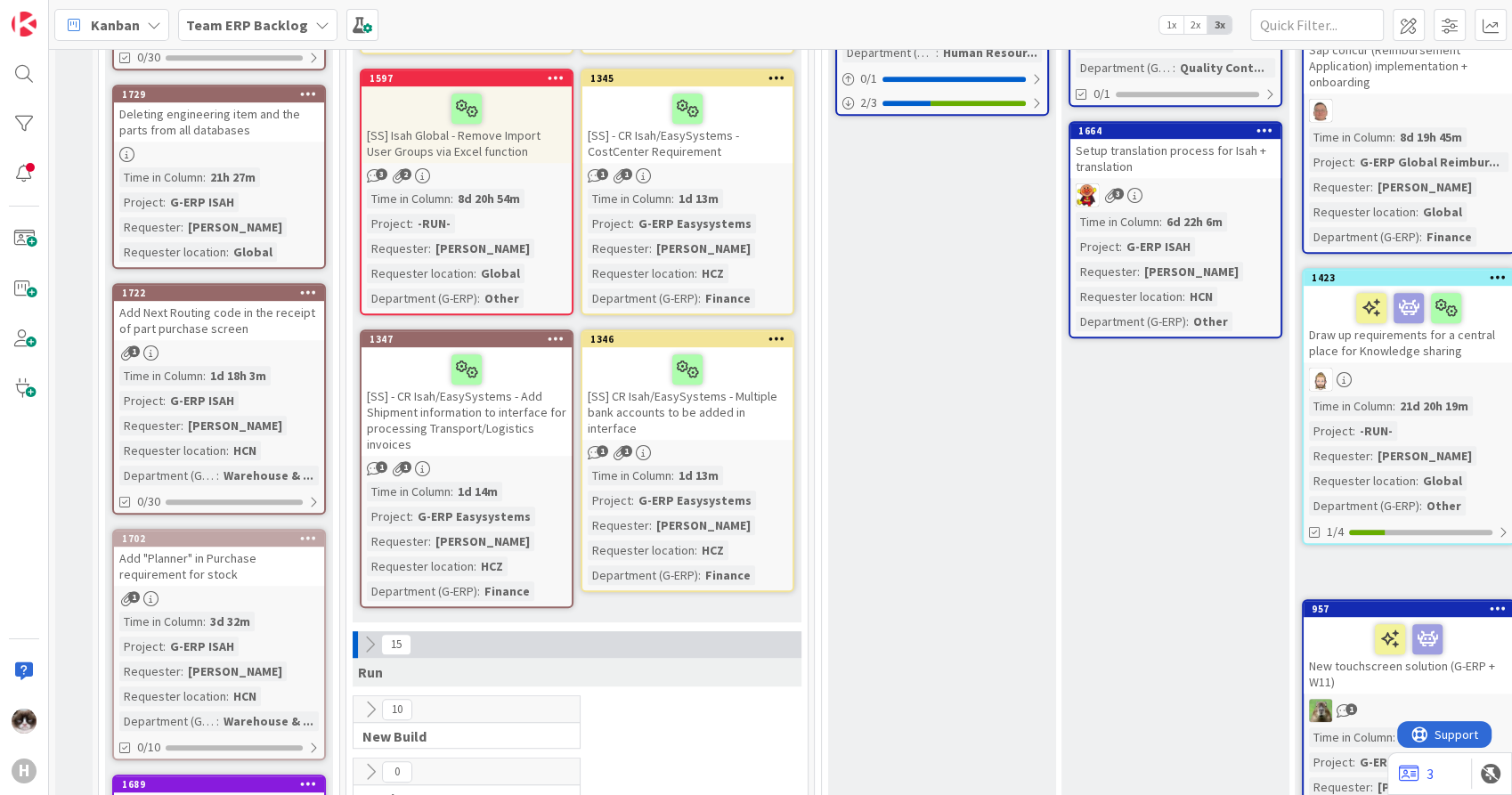
click at [362, 645] on icon at bounding box center [370, 645] width 20 height 20
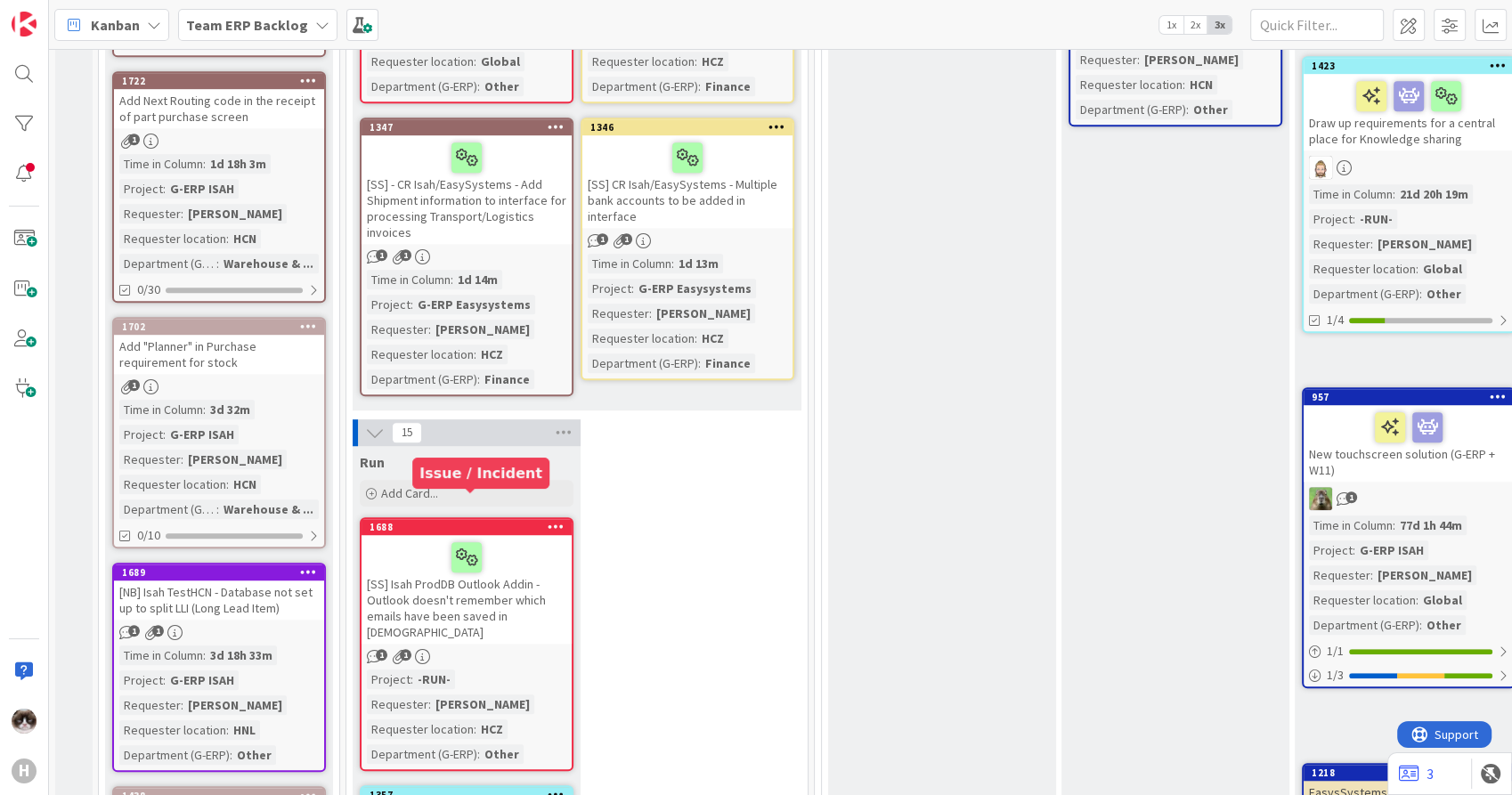
scroll to position [1125, 0]
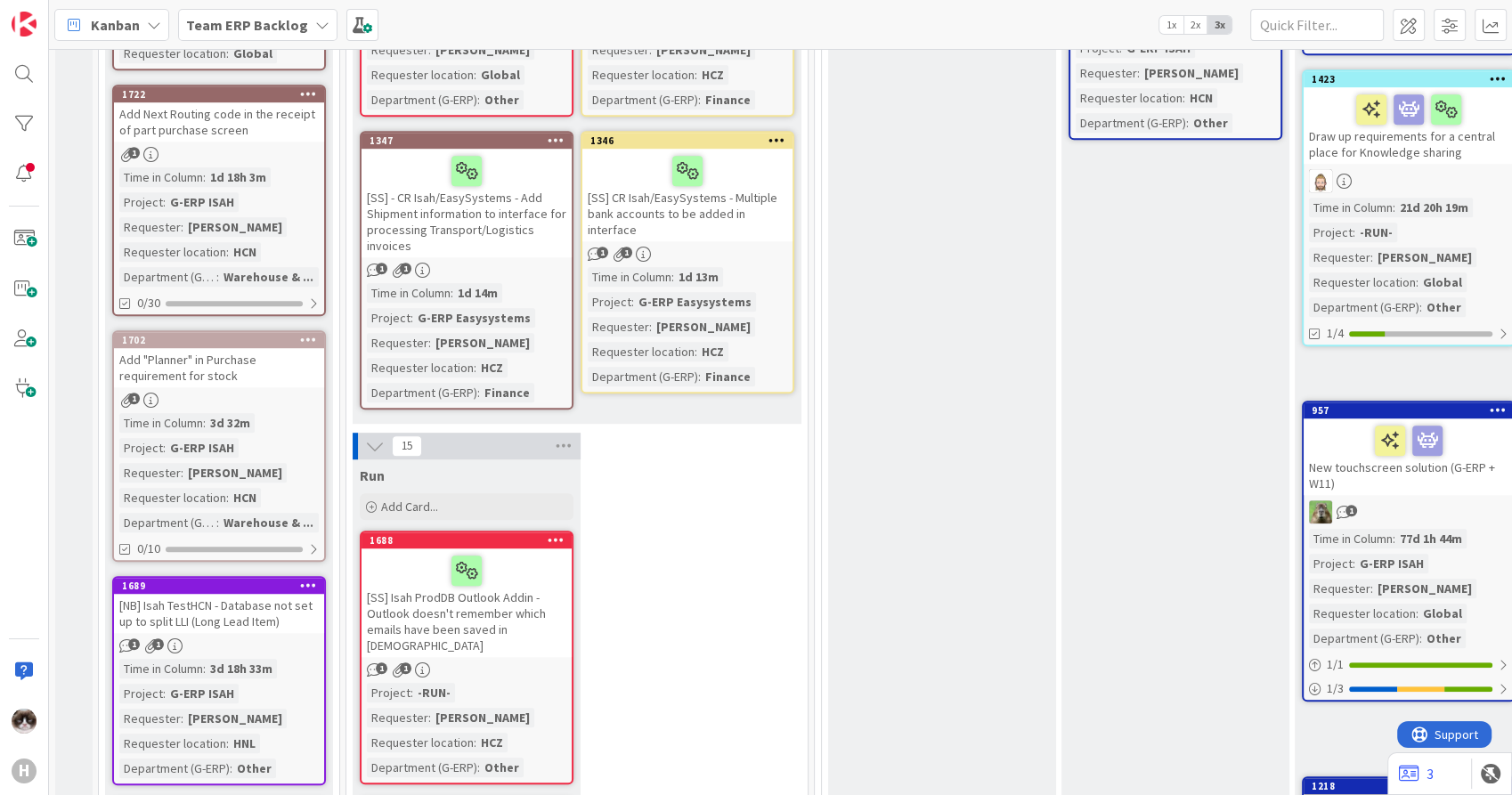
click at [369, 440] on icon at bounding box center [375, 447] width 20 height 20
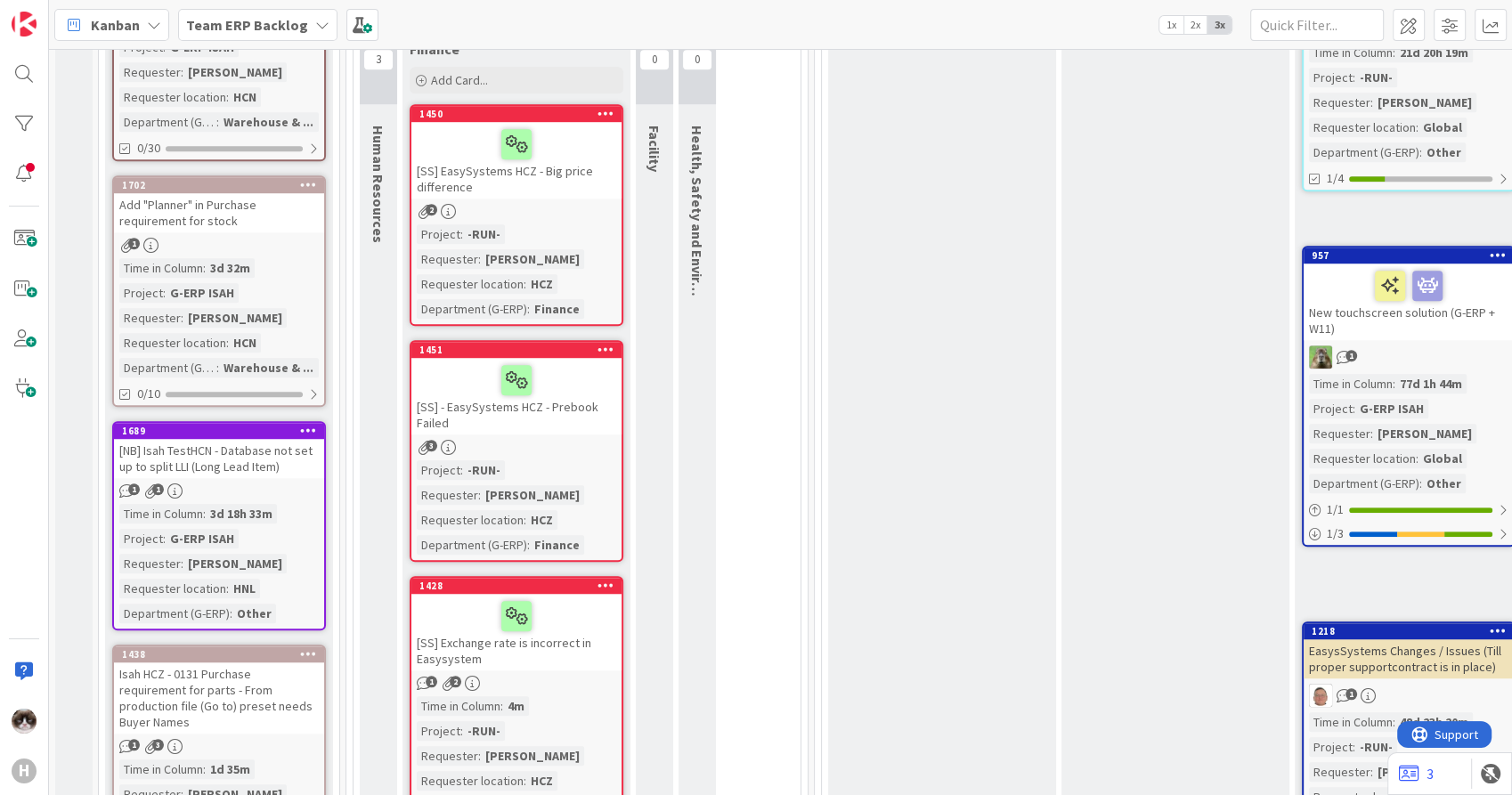
scroll to position [1101, 0]
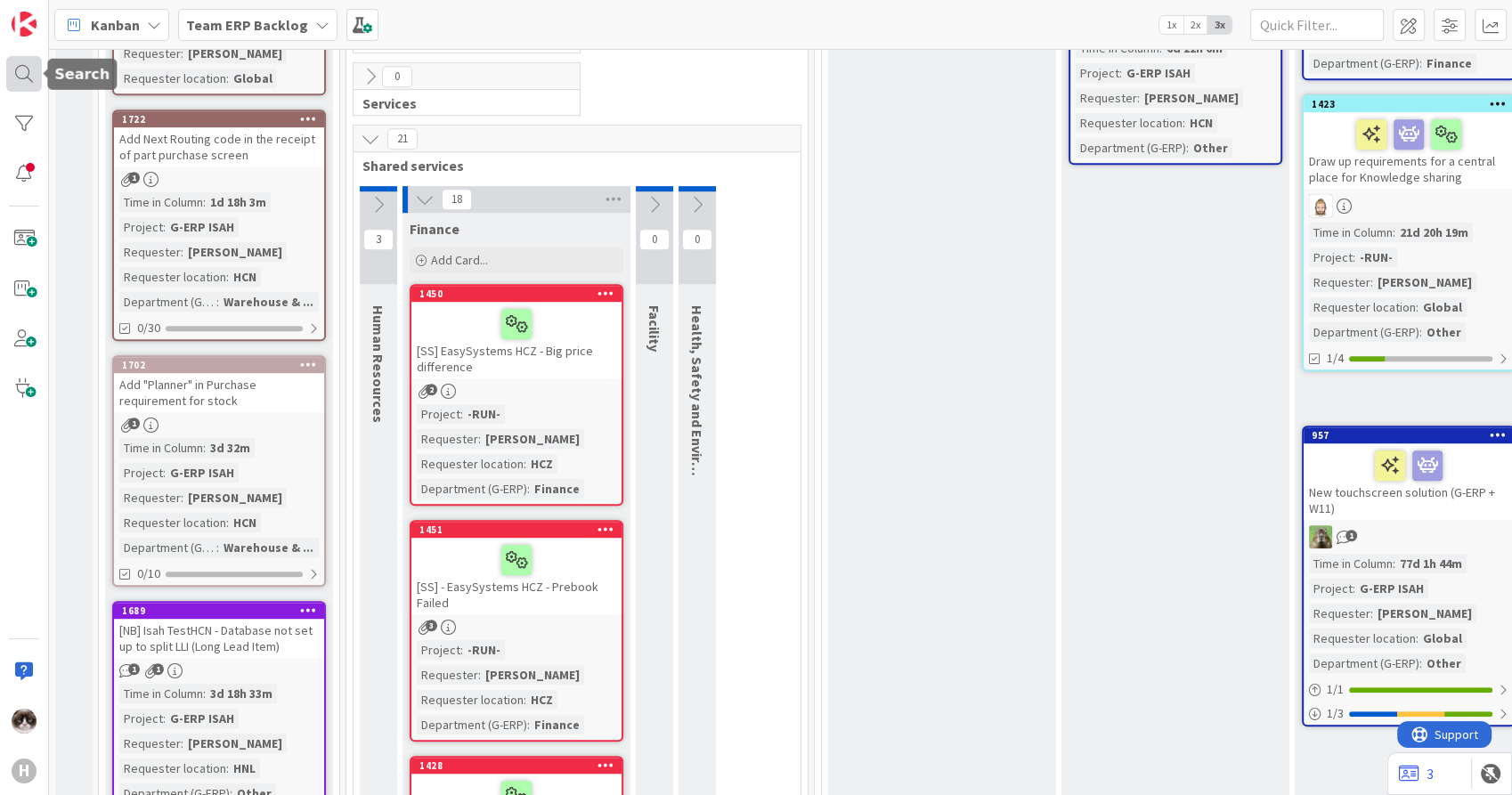
click at [26, 76] on div at bounding box center [23, 73] width 35 height 35
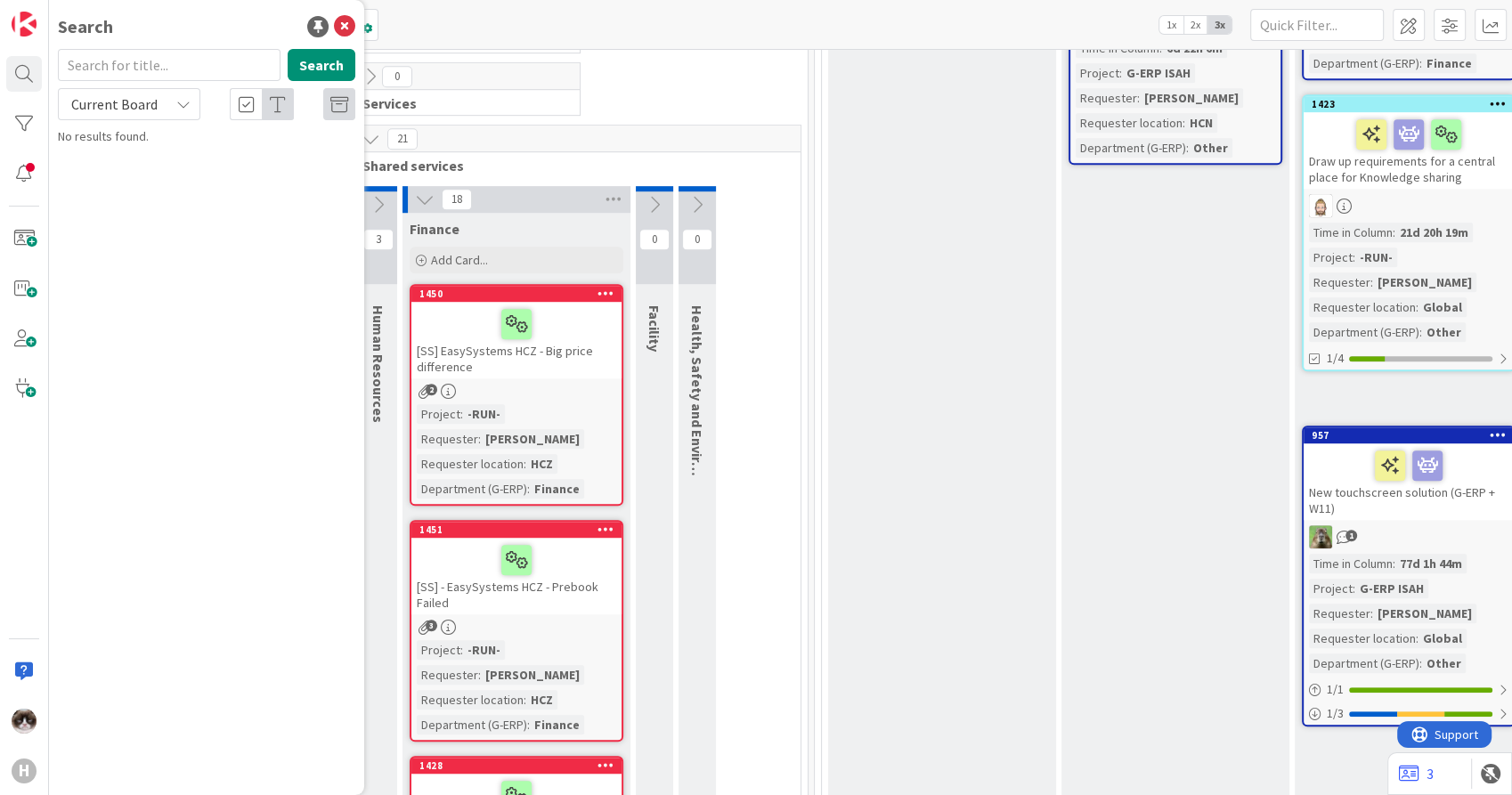
click at [164, 106] on div "Current Board" at bounding box center [129, 105] width 143 height 32
click at [141, 174] on span "All Boards" at bounding box center [160, 179] width 185 height 27
click at [141, 65] on input "text" at bounding box center [169, 65] width 223 height 32
type input "1640"
click at [257, 180] on span "Presets - 1098 Operation Planning Board - PM part code and PM part code descrip…" at bounding box center [215, 166] width 264 height 34
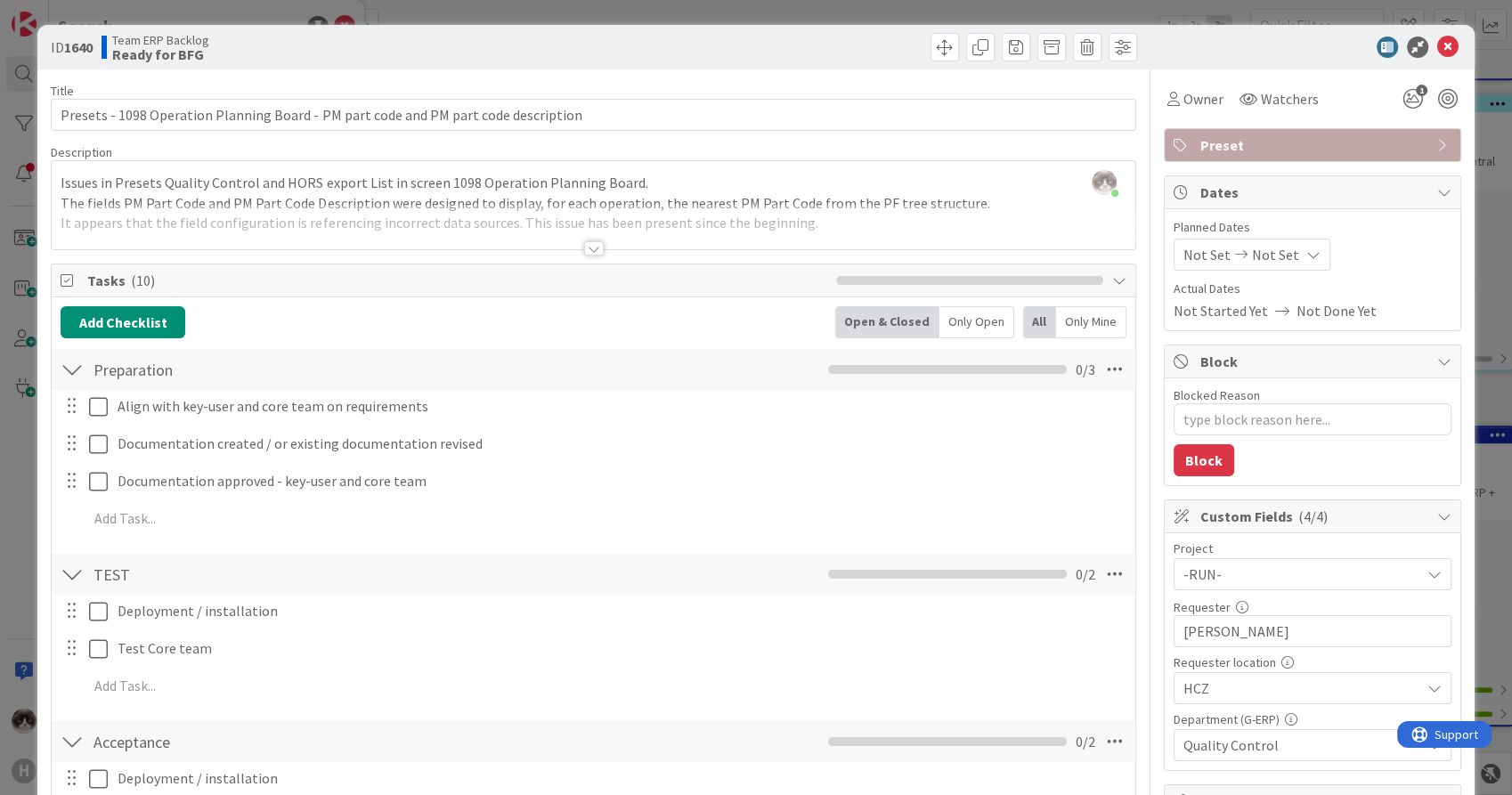
click at [589, 250] on div at bounding box center [594, 248] width 20 height 14
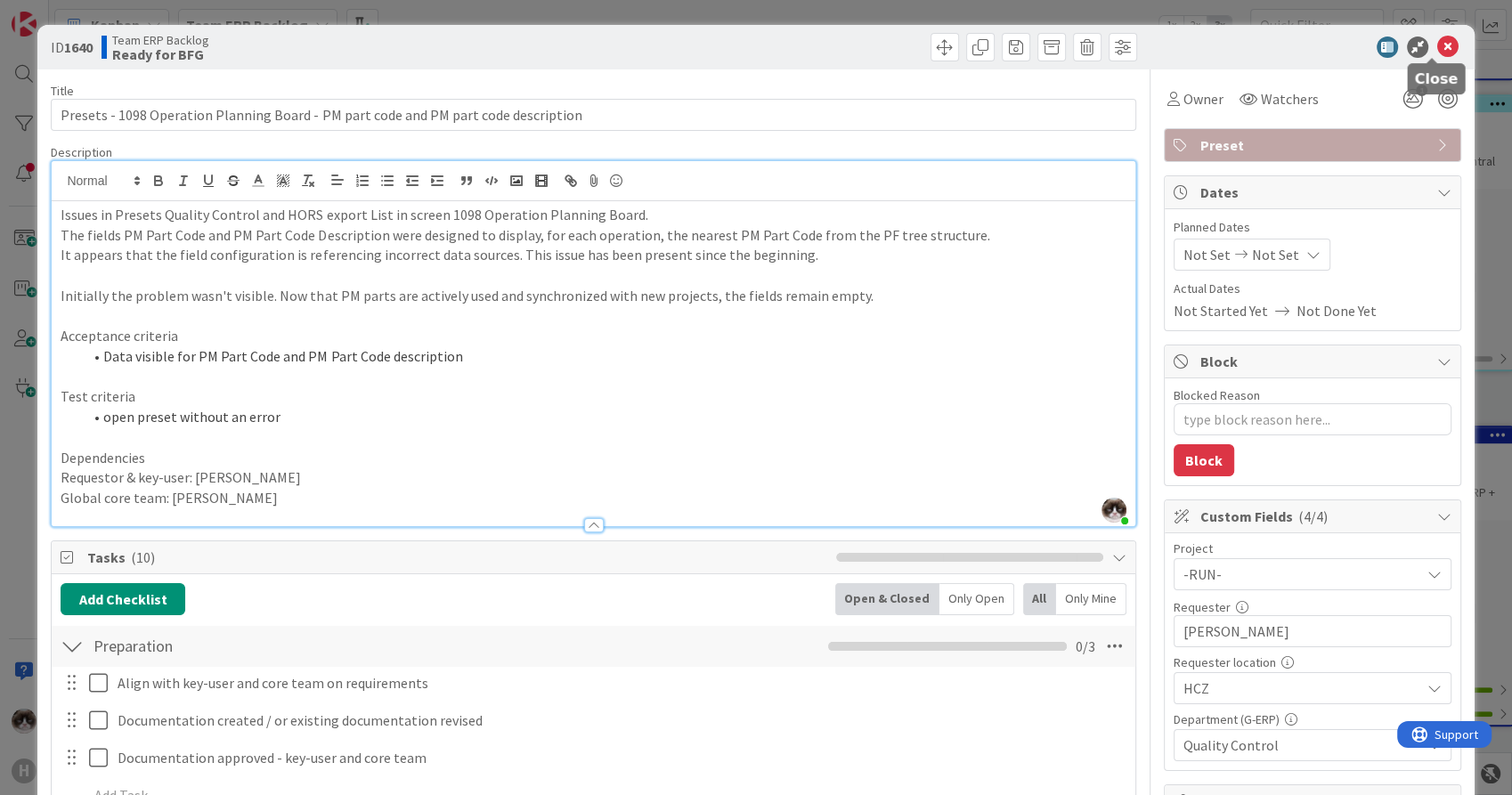
click at [1437, 47] on icon at bounding box center [1448, 47] width 22 height 22
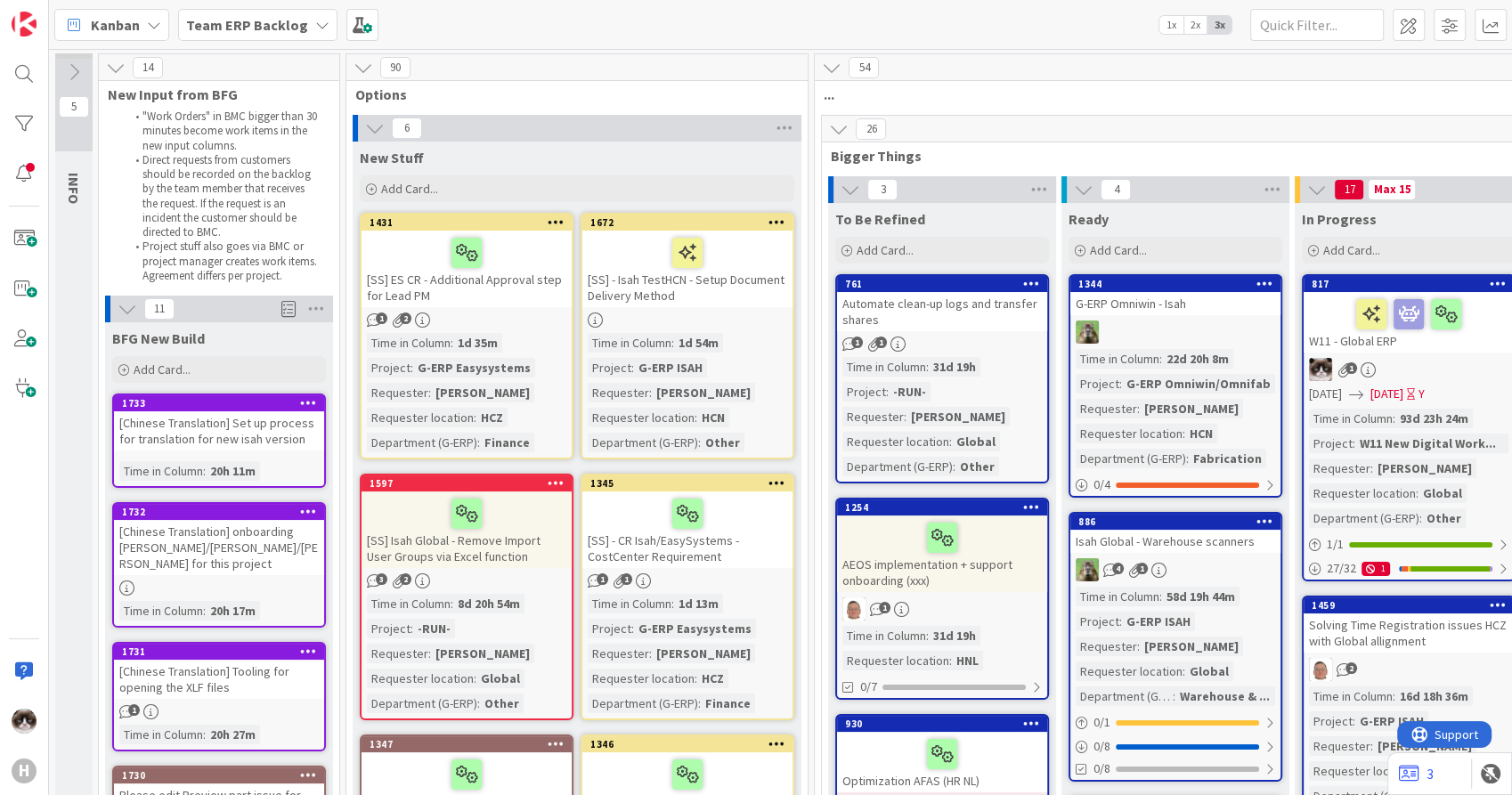
click at [242, 29] on b "Team ERP Backlog" at bounding box center [246, 25] width 122 height 18
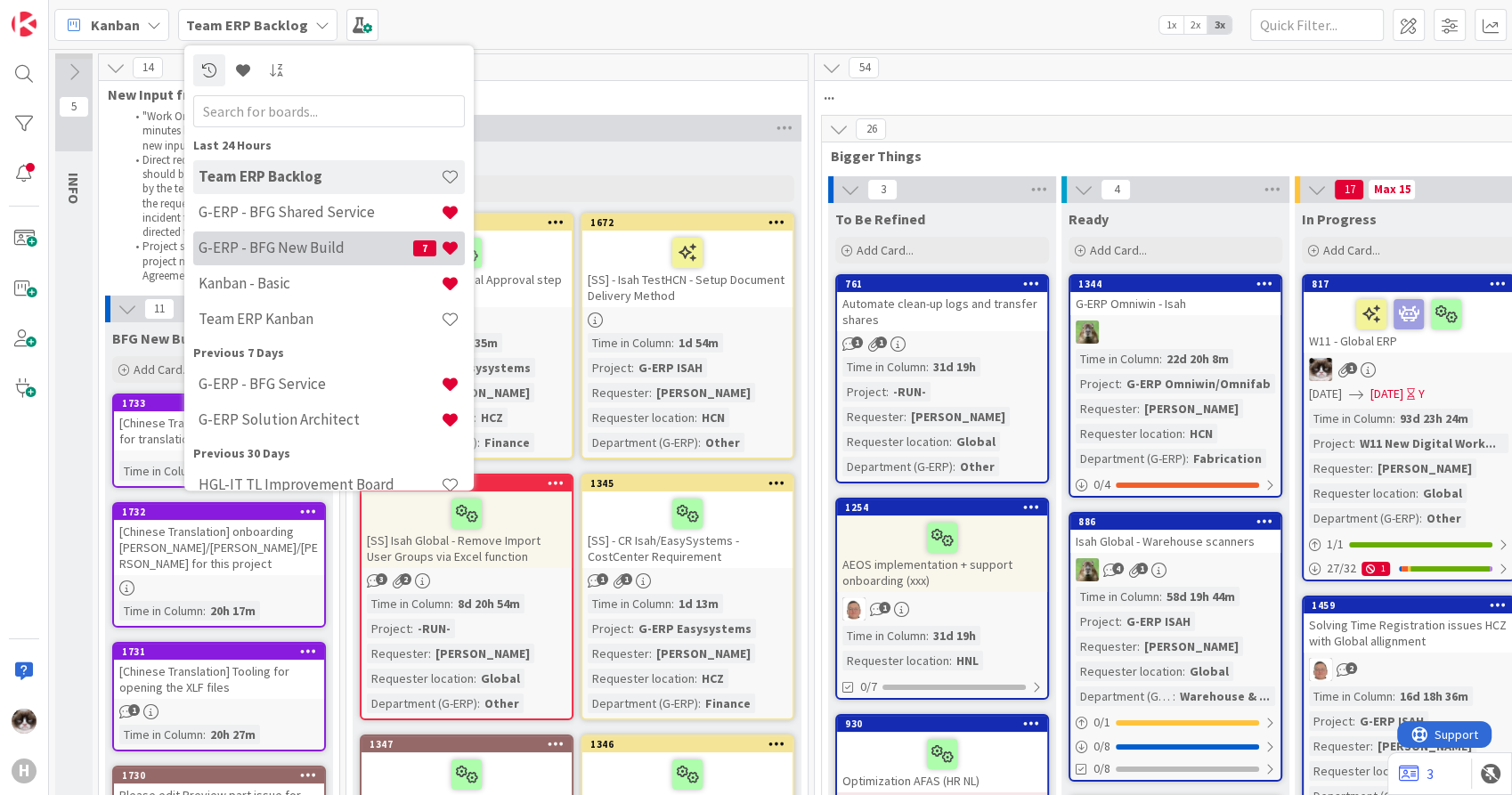
click at [348, 245] on h4 "G-ERP - BFG New Build" at bounding box center [306, 248] width 215 height 18
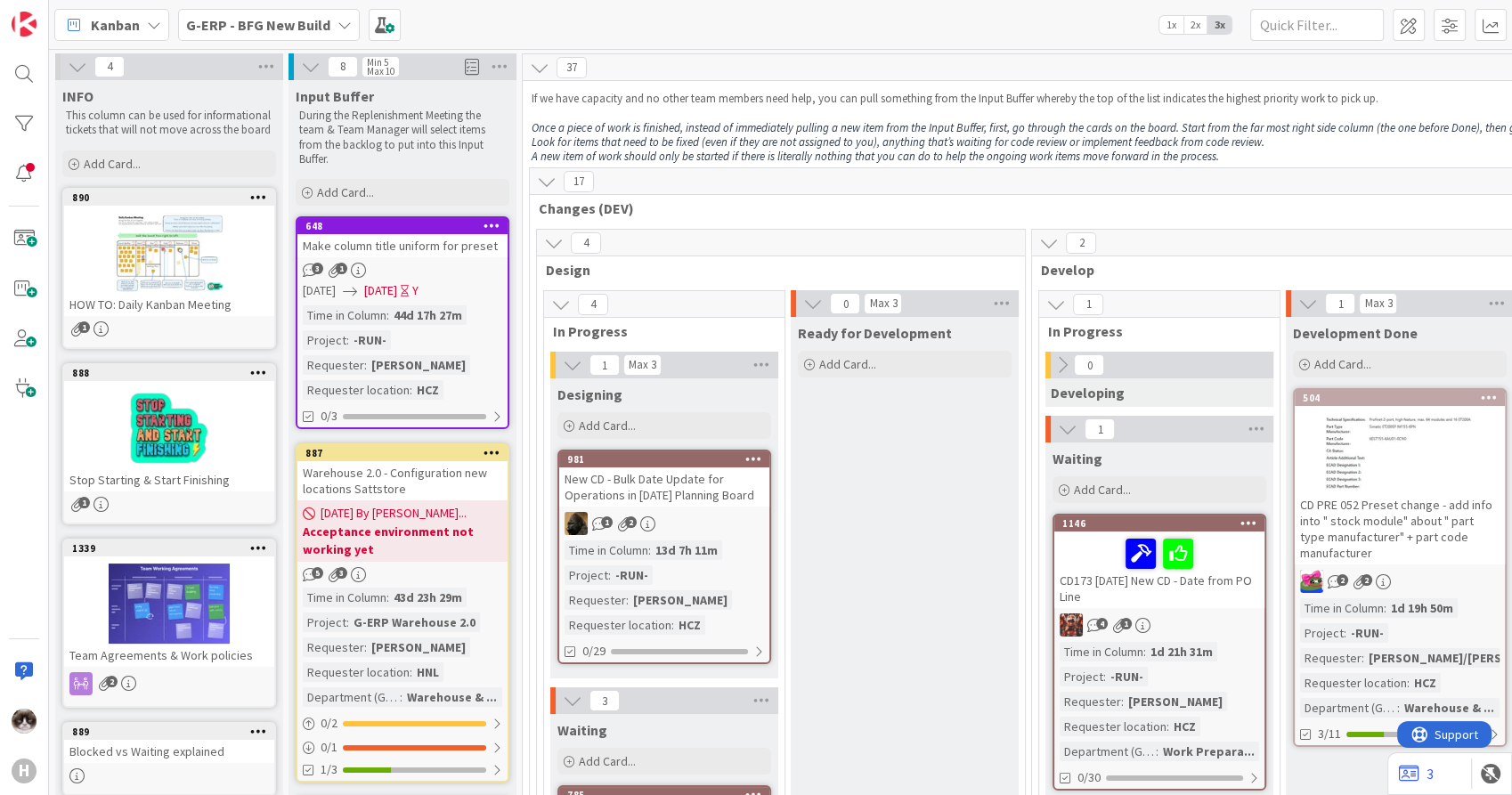
click at [285, 28] on b "G-ERP - BFG New Build" at bounding box center [258, 25] width 144 height 18
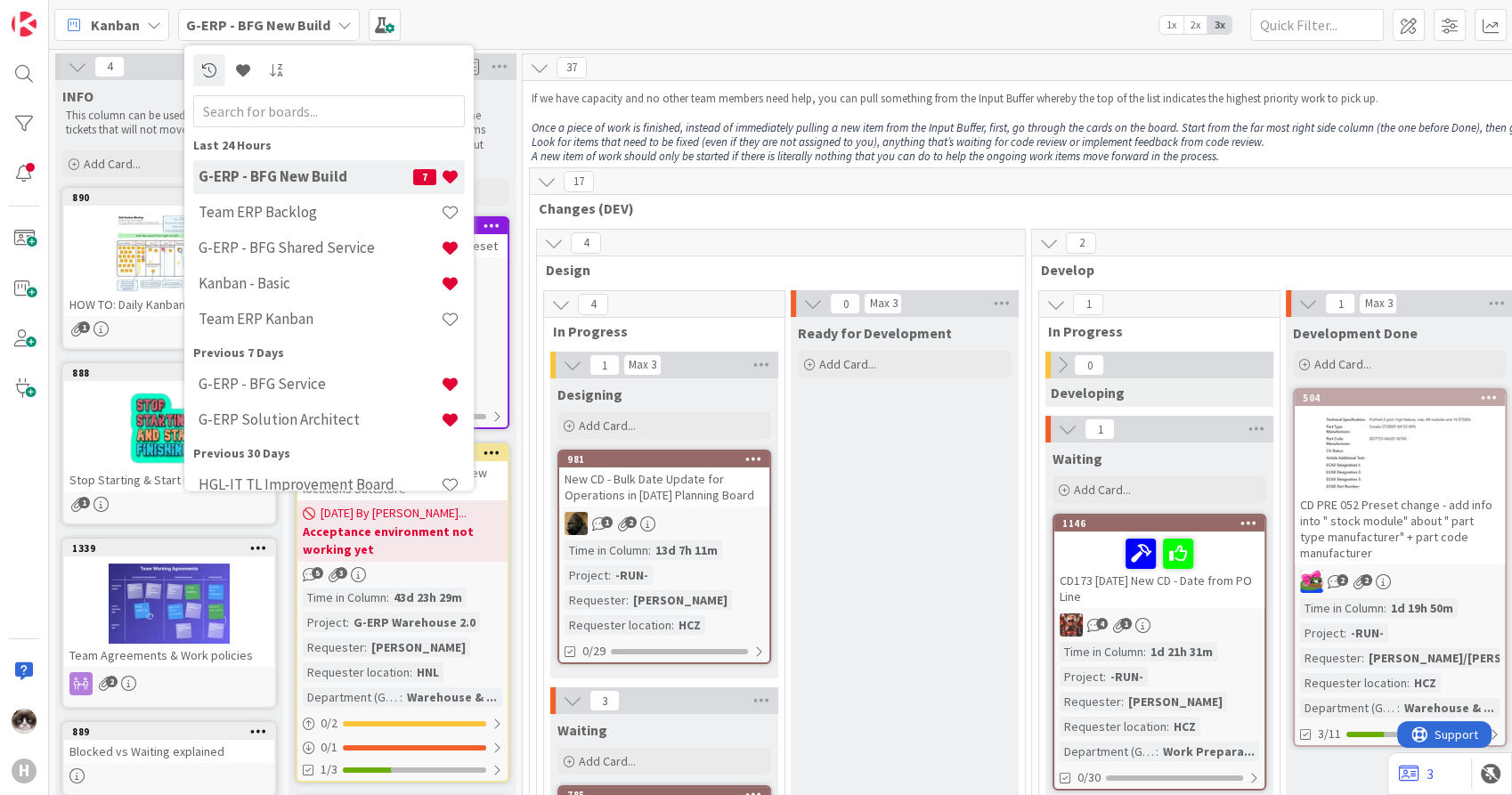
click at [319, 26] on b "G-ERP - BFG New Build" at bounding box center [258, 25] width 144 height 18
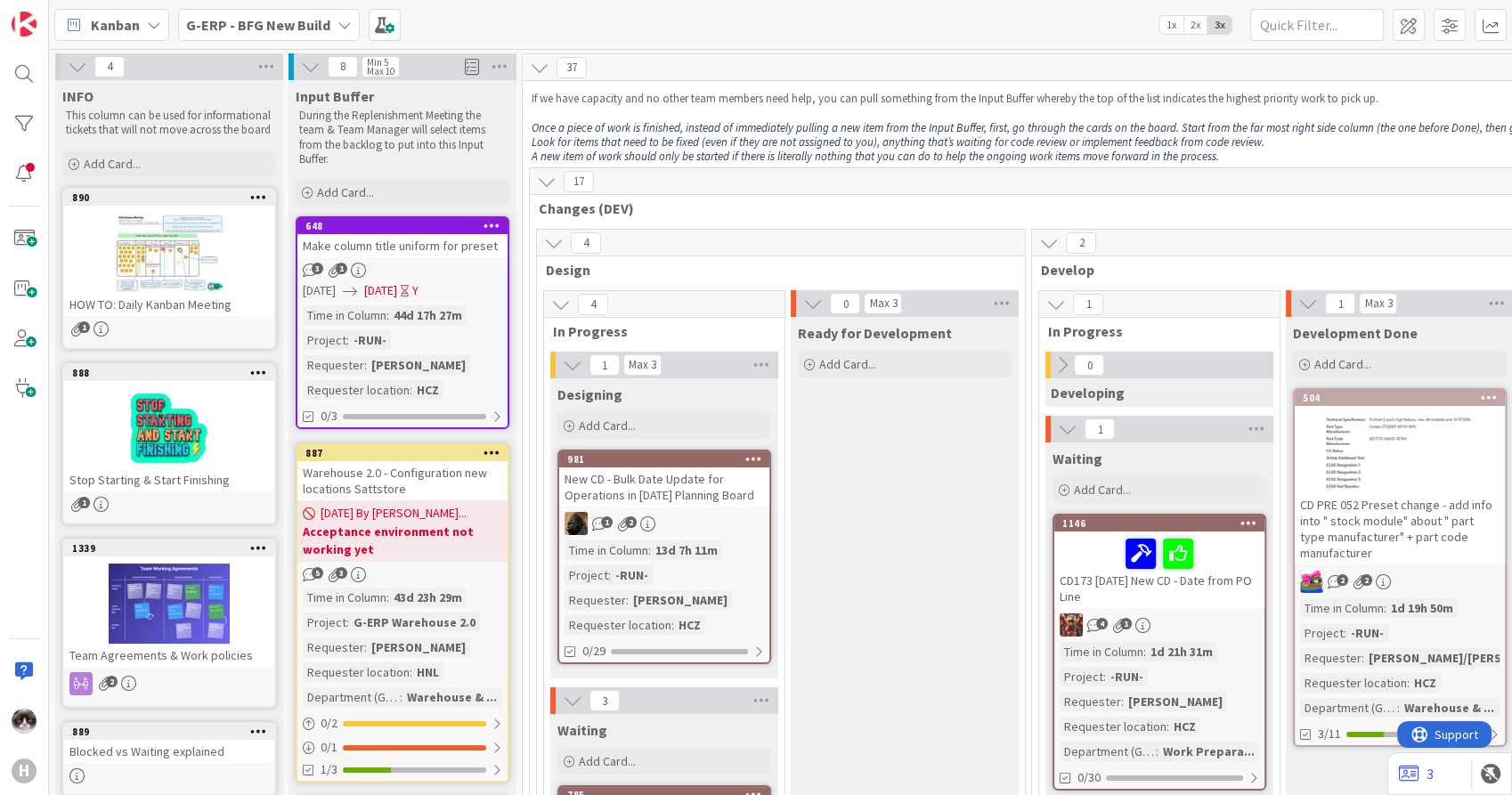
click at [322, 35] on div "G-ERP - BFG New Build" at bounding box center [268, 25] width 181 height 32
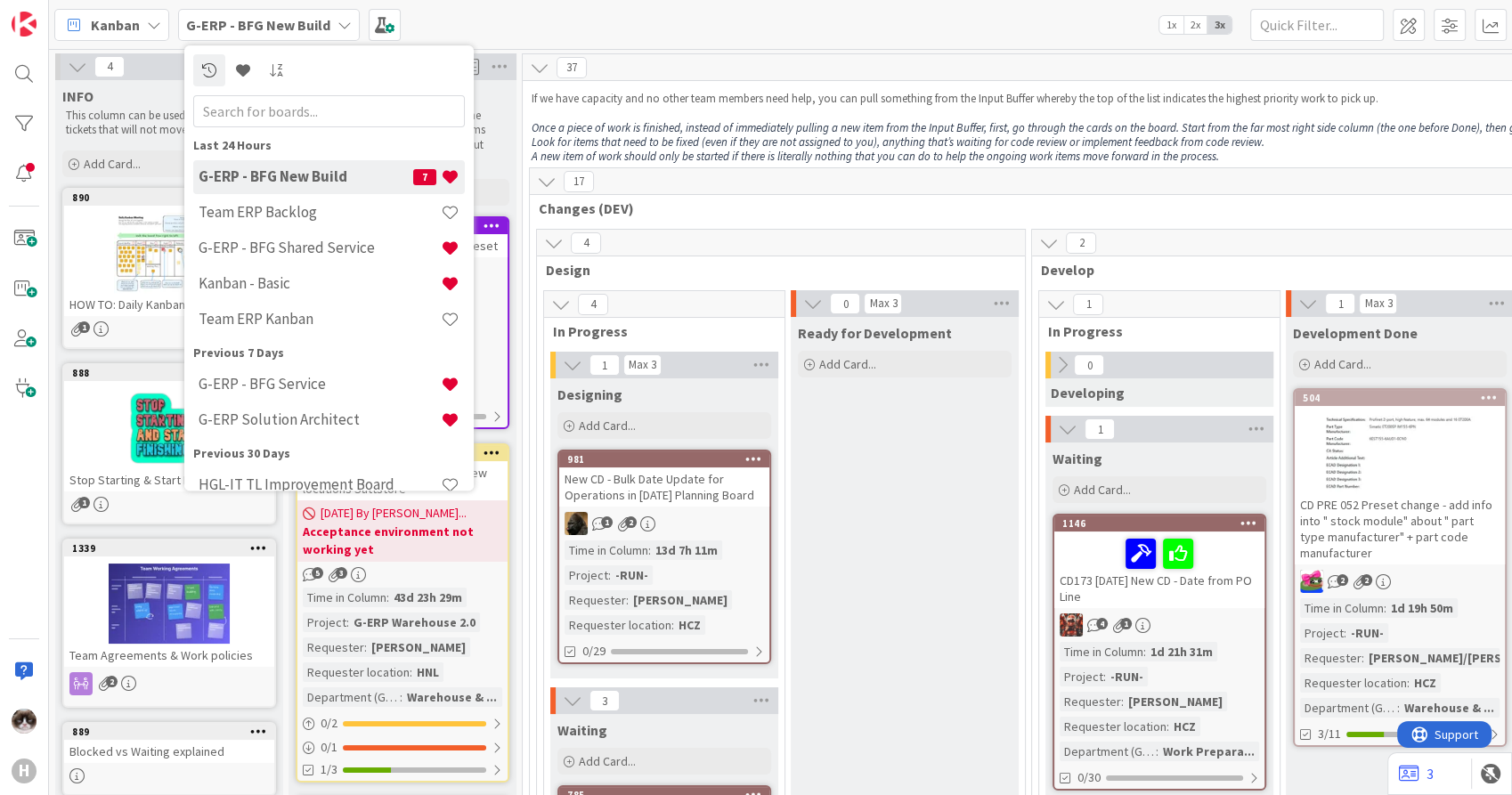
click at [492, 287] on div "27/03/2025 27/03/2025 Y" at bounding box center [405, 291] width 205 height 19
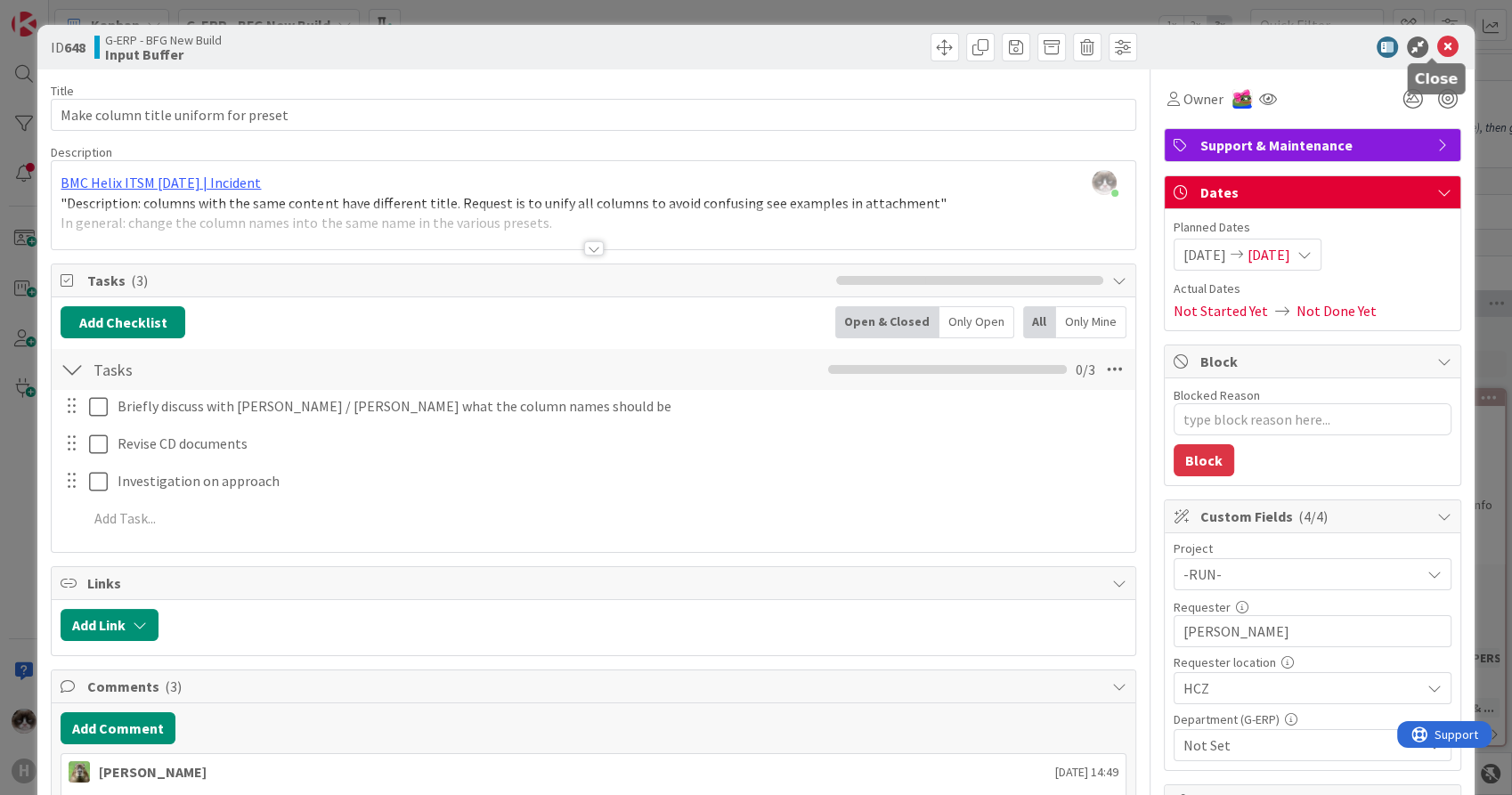
click at [1437, 36] on icon at bounding box center [1448, 47] width 22 height 22
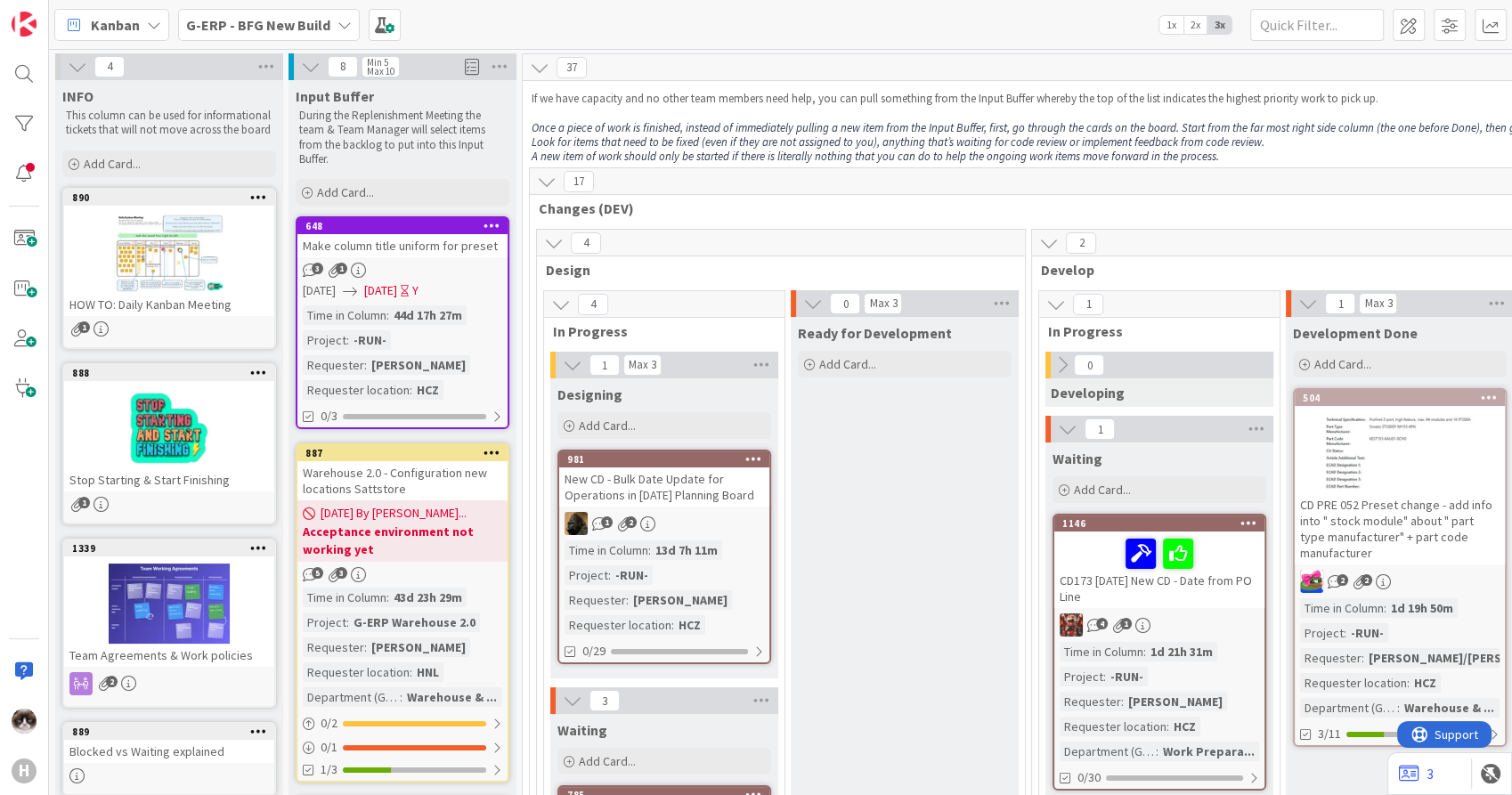
click at [301, 32] on b "G-ERP - BFG New Build" at bounding box center [258, 25] width 144 height 18
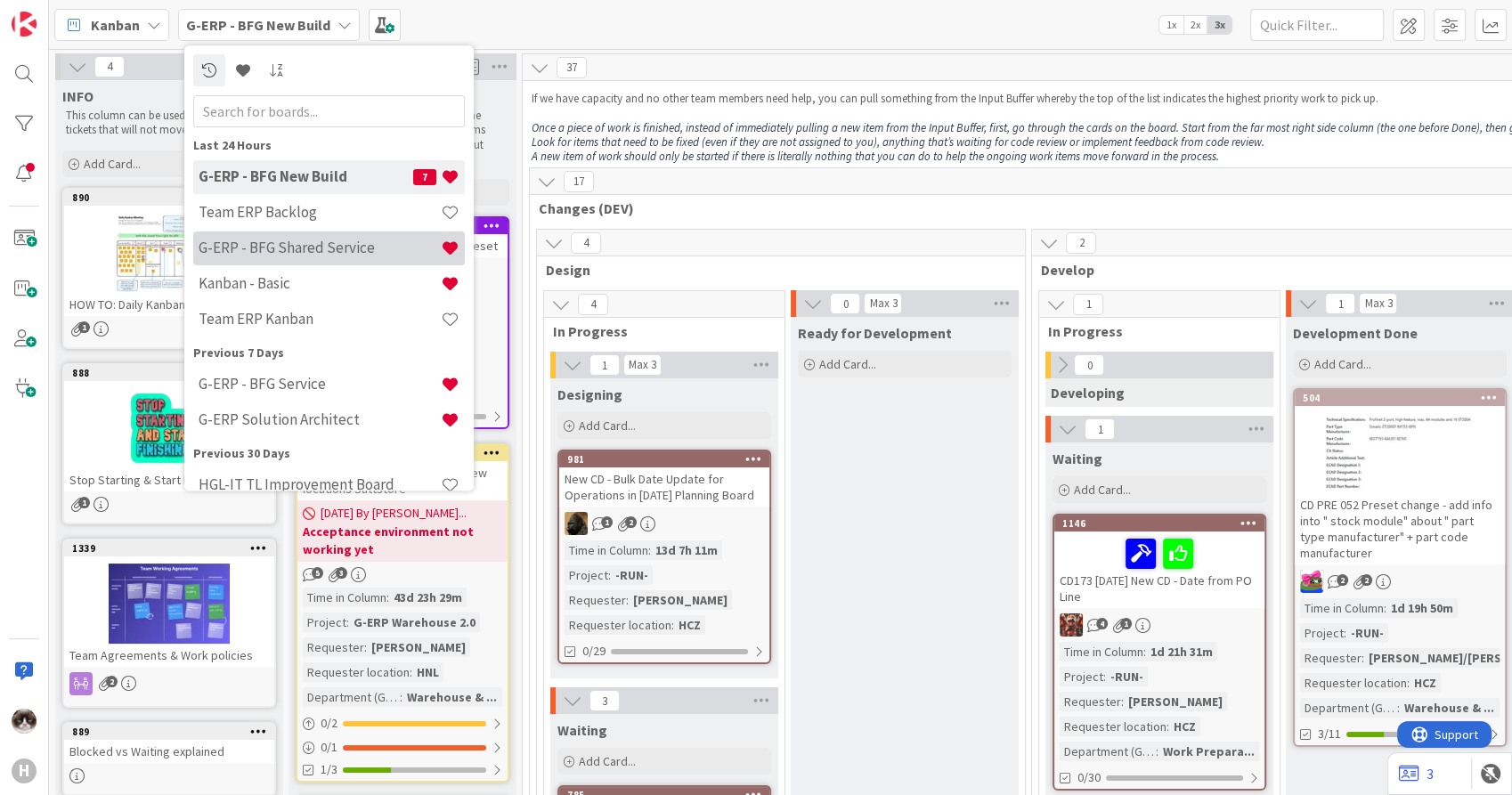
click at [327, 258] on div "G-ERP - BFG Shared Service" at bounding box center [328, 249] width 272 height 34
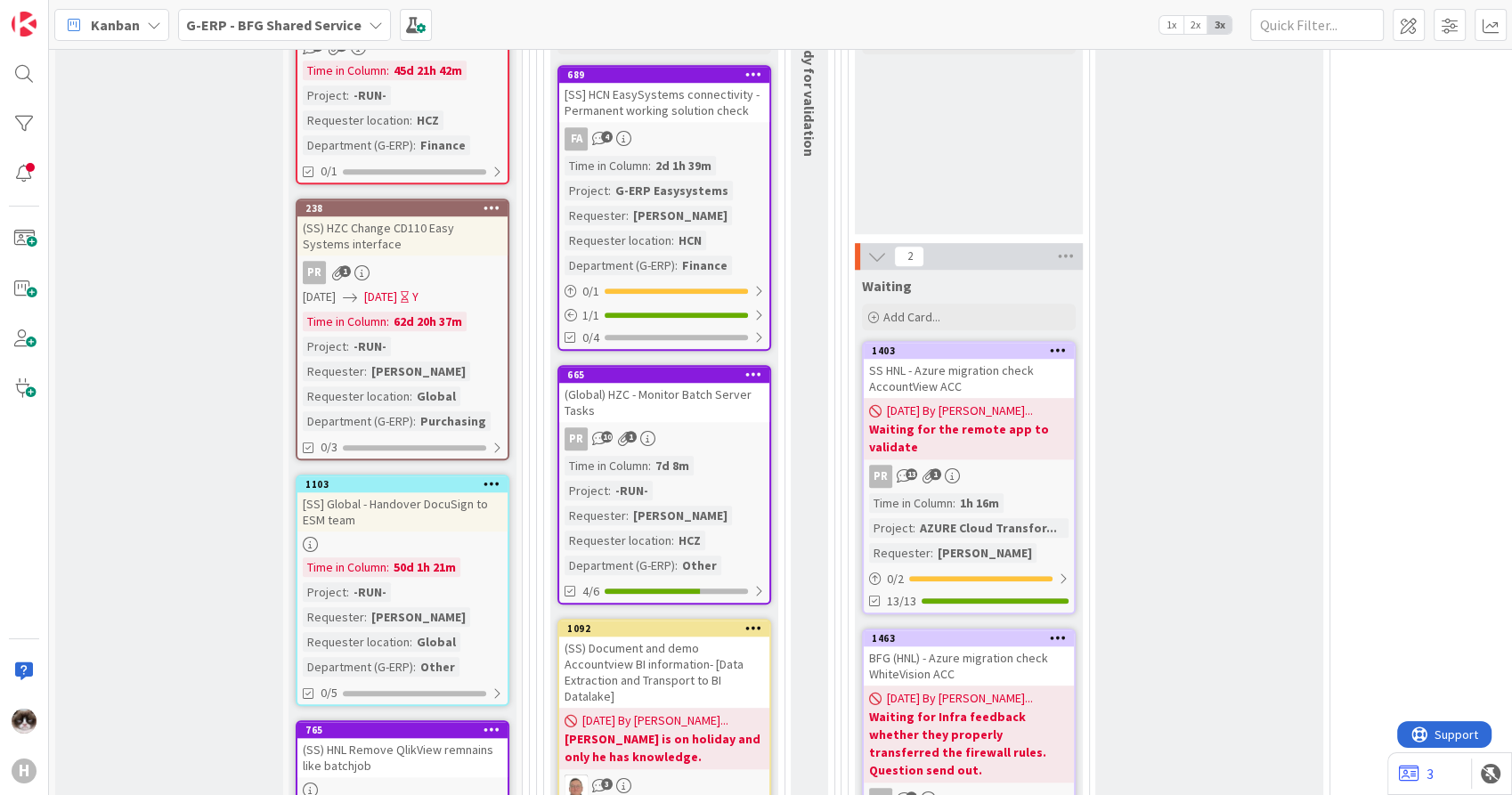
scroll to position [1583, 0]
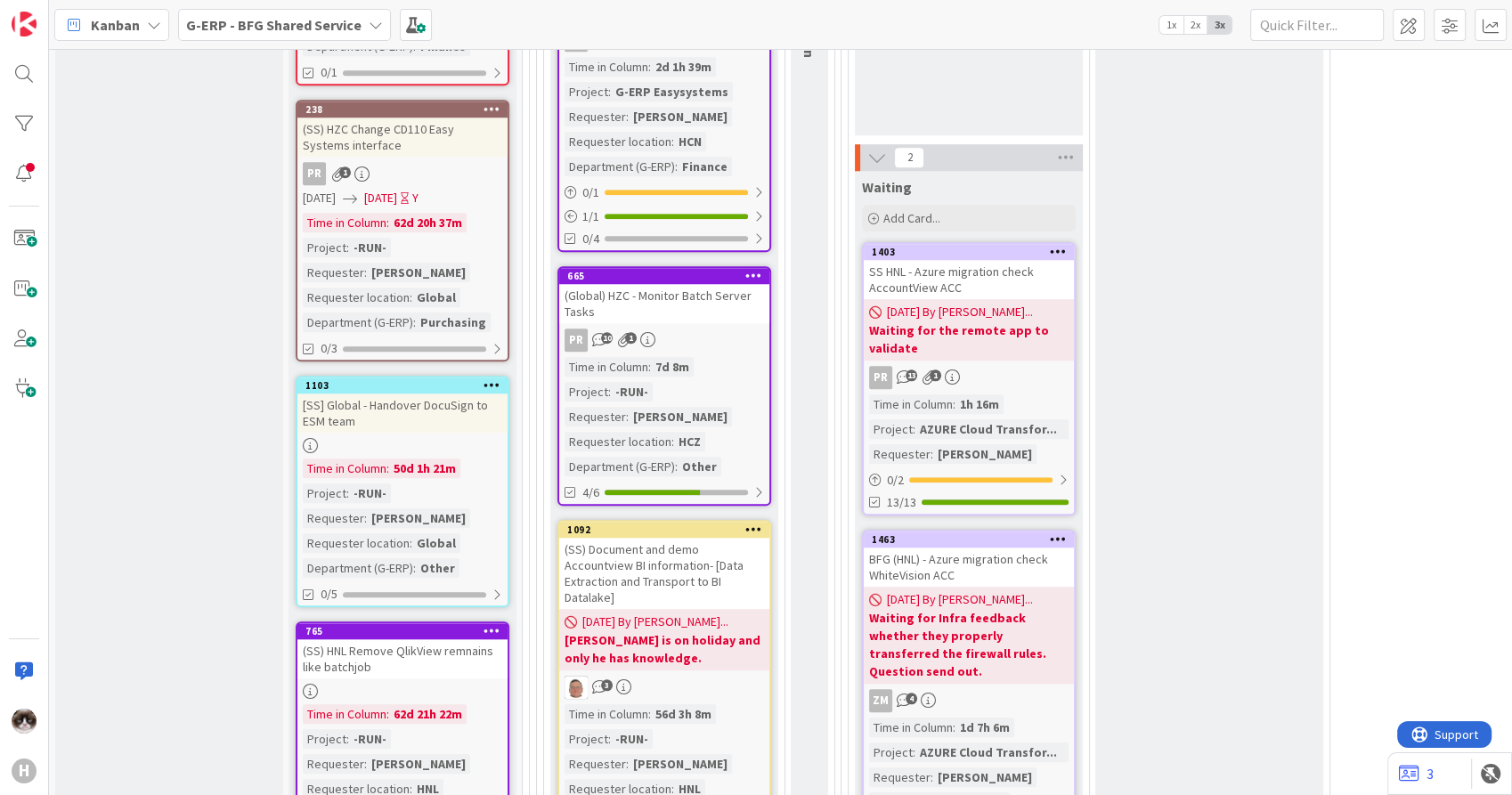
click at [471, 223] on div "Time in Column : 62d 20h 37m Project : -RUN- Requester : Karel Broer Requester …" at bounding box center [402, 273] width 199 height 119
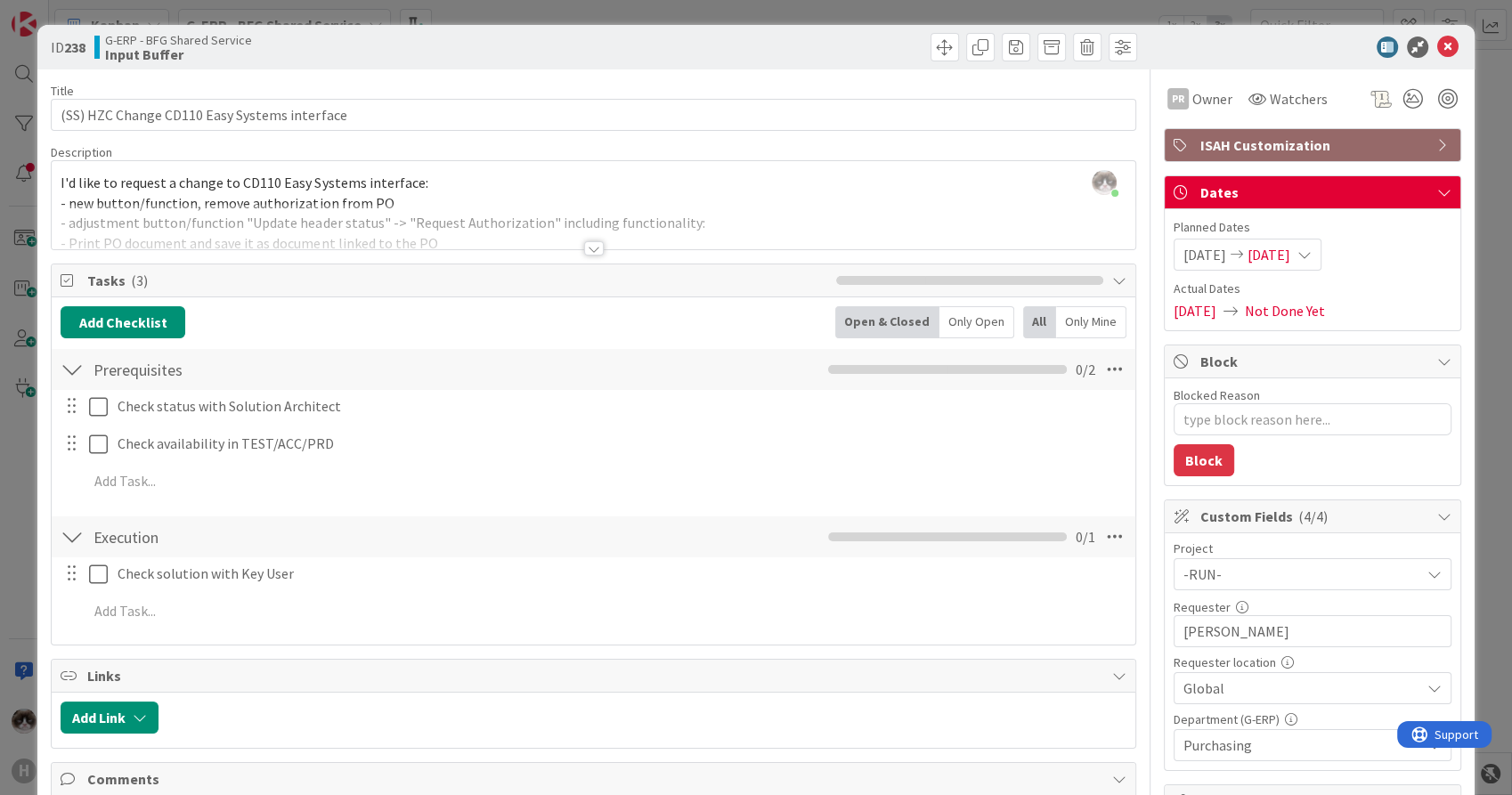
click at [1261, 578] on span "-RUN-" at bounding box center [1297, 575] width 228 height 25
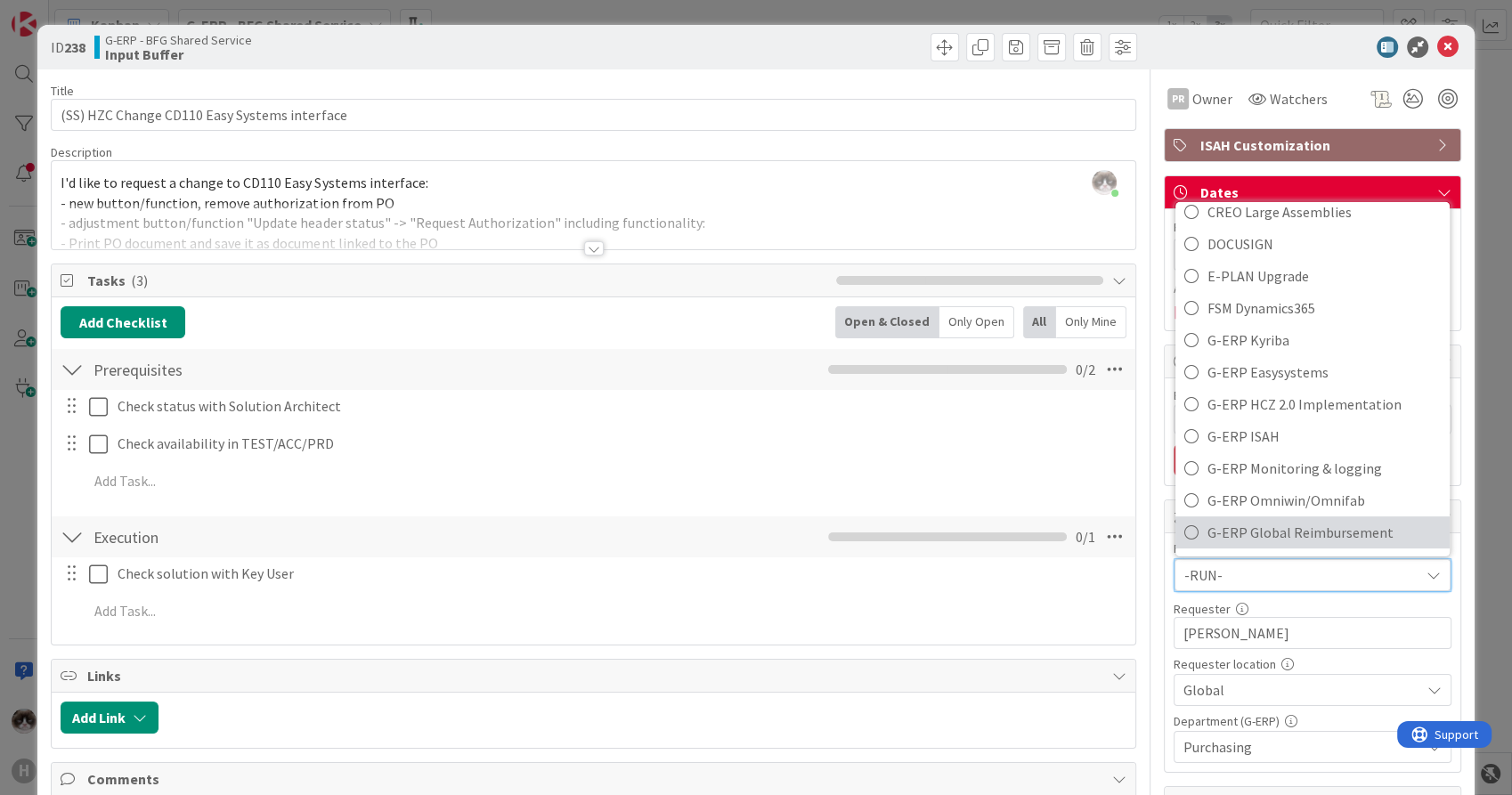
scroll to position [593, 0]
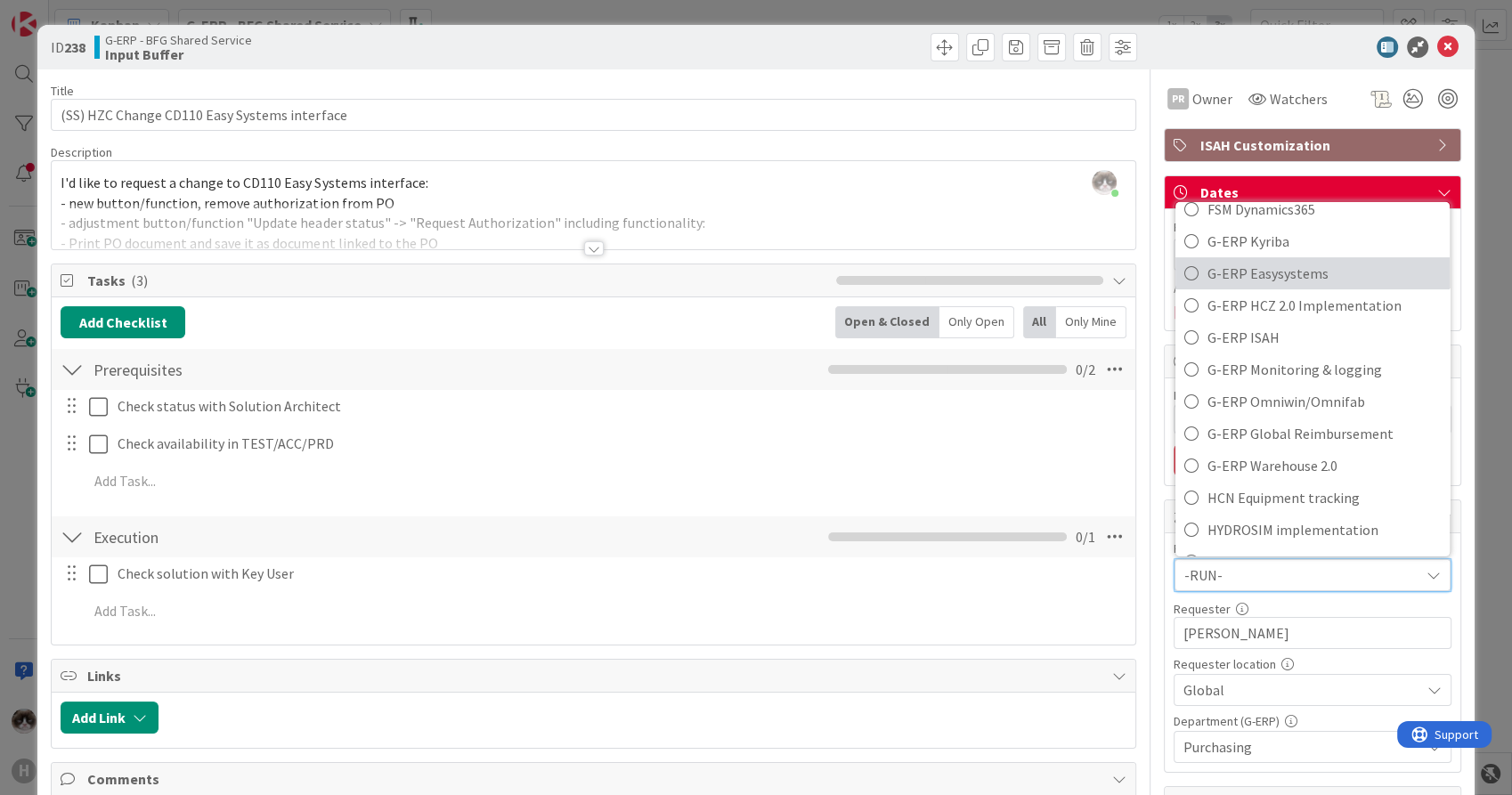
click at [1332, 271] on span "G-ERP Easysystems" at bounding box center [1323, 273] width 234 height 27
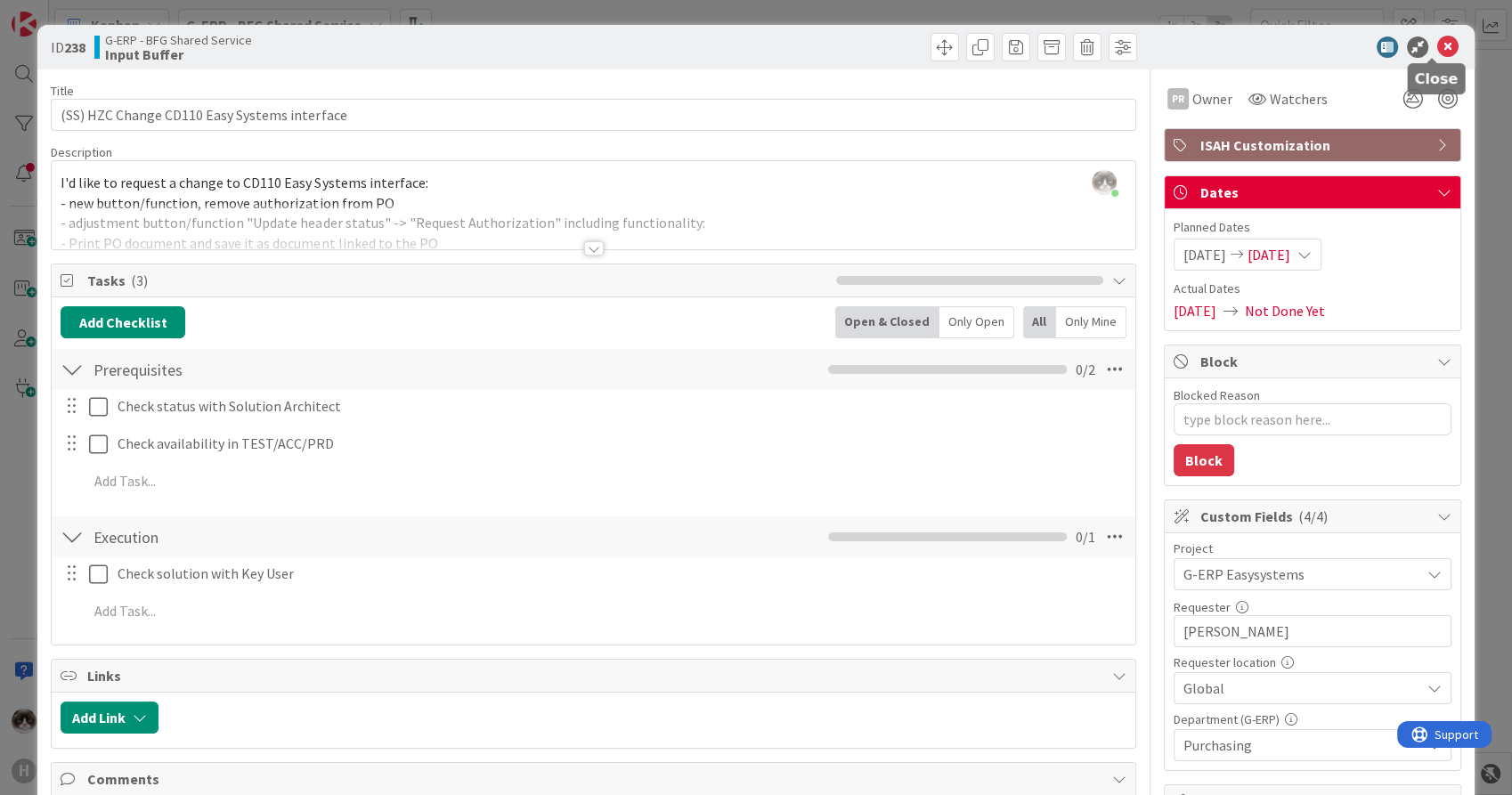
click at [1437, 45] on icon at bounding box center [1448, 47] width 22 height 22
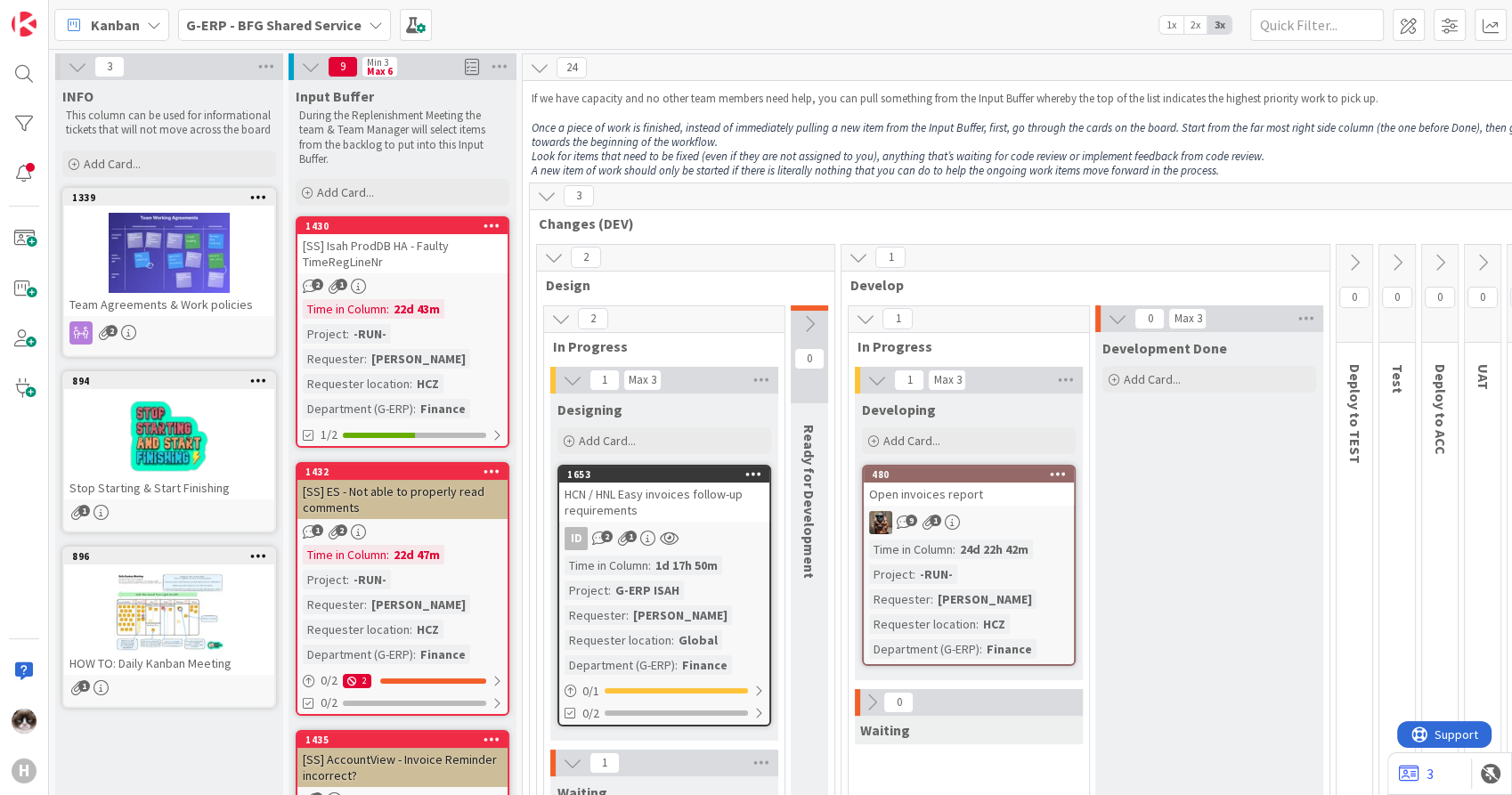
click at [436, 258] on div "[SS] Isah ProdDB HA - Faulty TimeRegLineNr" at bounding box center [402, 254] width 210 height 39
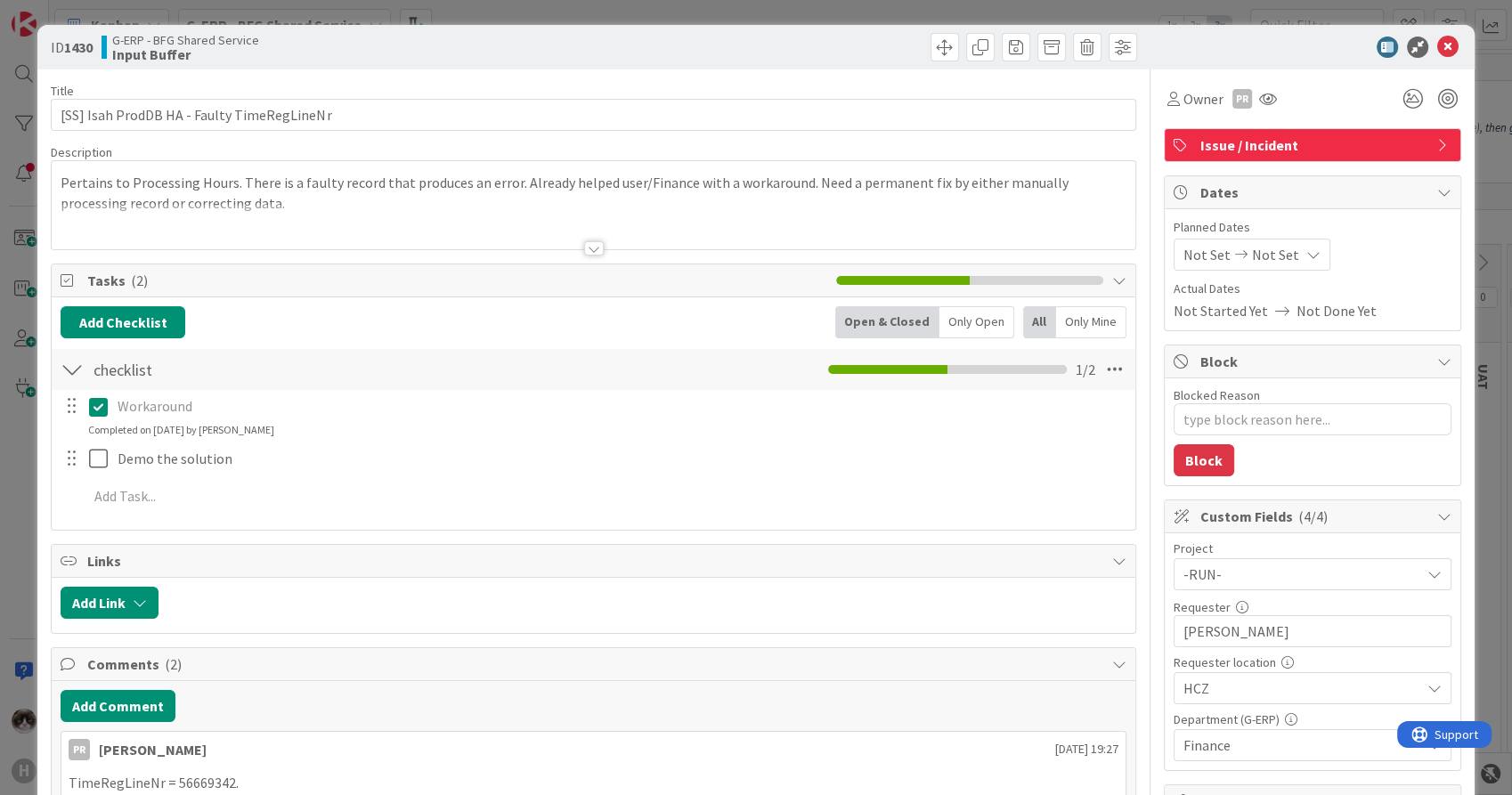
type textarea "x"
click at [1437, 57] on icon at bounding box center [1448, 47] width 22 height 22
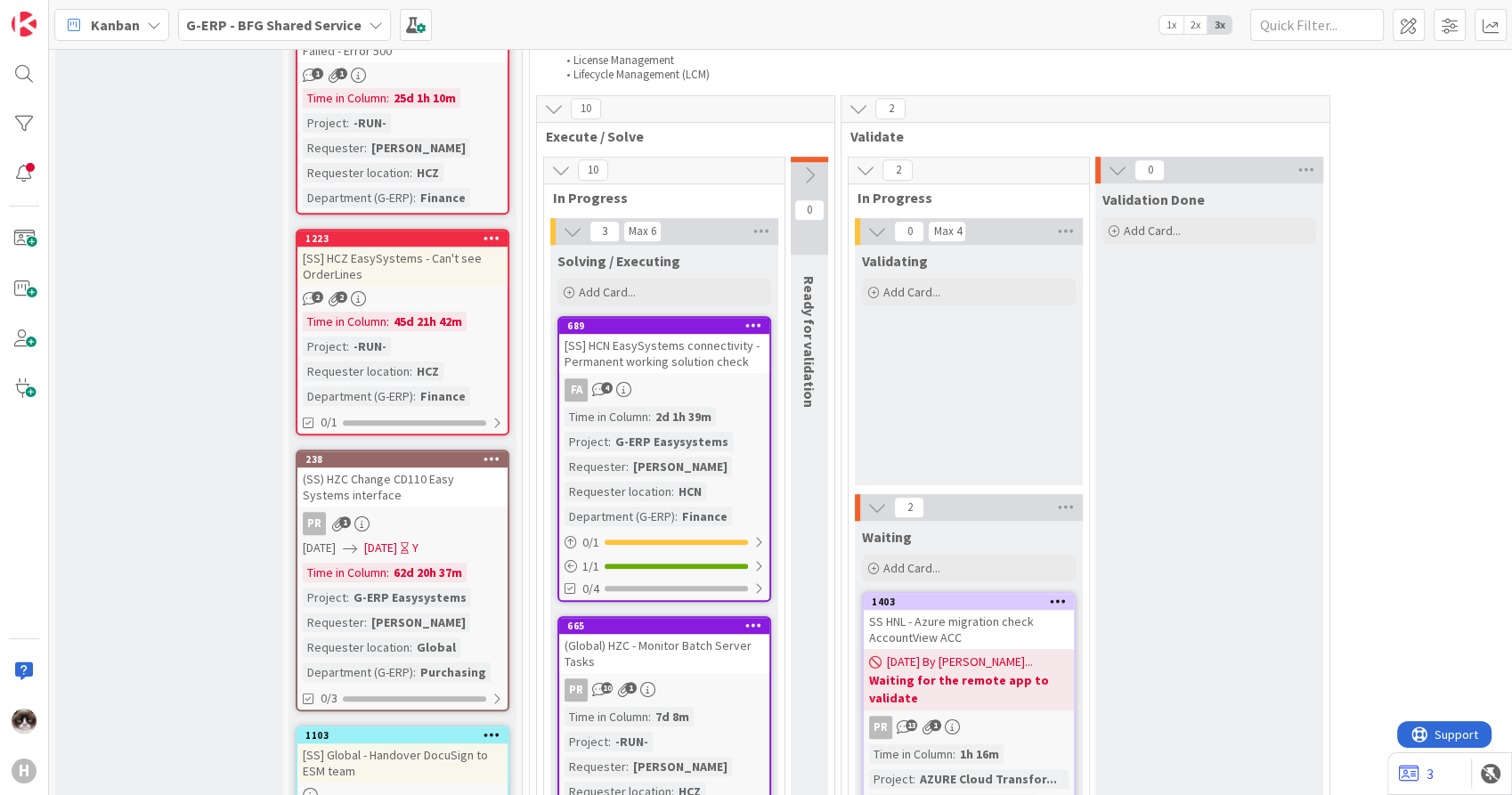
scroll to position [1188, 0]
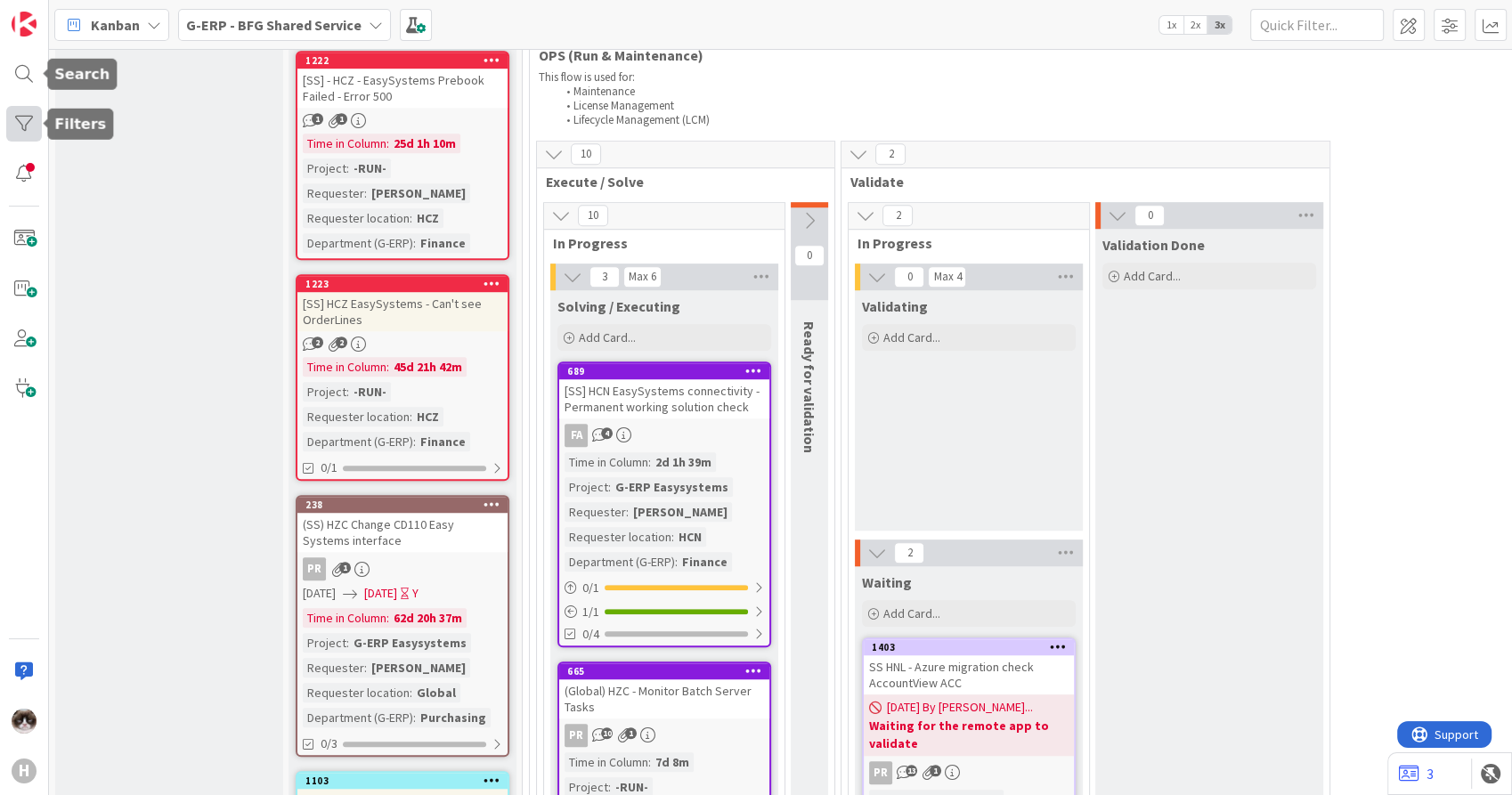
click at [20, 79] on div at bounding box center [23, 73] width 35 height 35
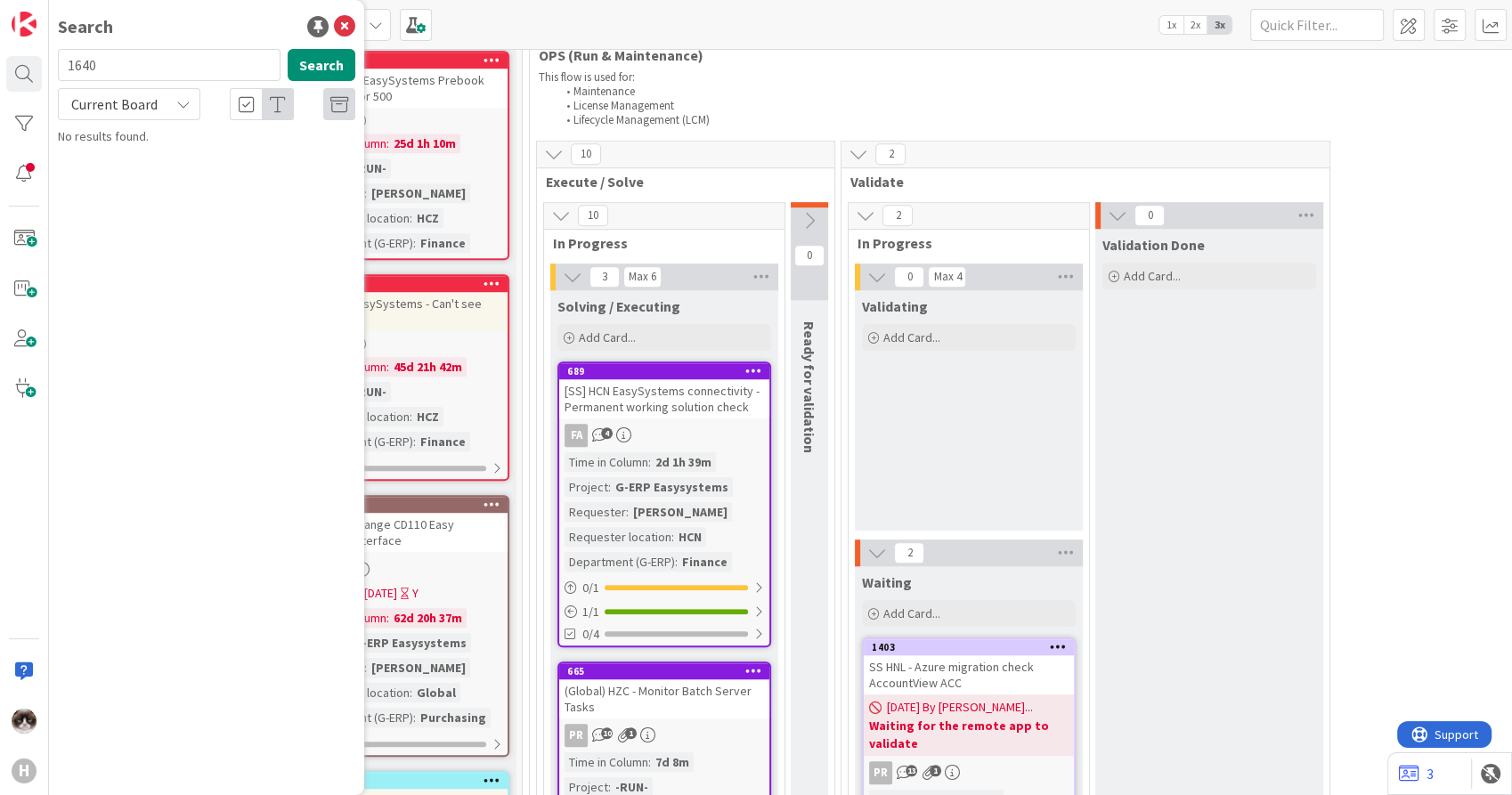
click at [134, 121] on div "1640 Search Current Board No results found." at bounding box center [207, 97] width 298 height 97
click at [141, 108] on span "Current Board" at bounding box center [115, 105] width 87 height 18
click at [123, 55] on input "1640" at bounding box center [169, 65] width 223 height 32
drag, startPoint x: 135, startPoint y: 107, endPoint x: 135, endPoint y: 119, distance: 12.0
click at [135, 107] on span "Current Board" at bounding box center [115, 105] width 87 height 18
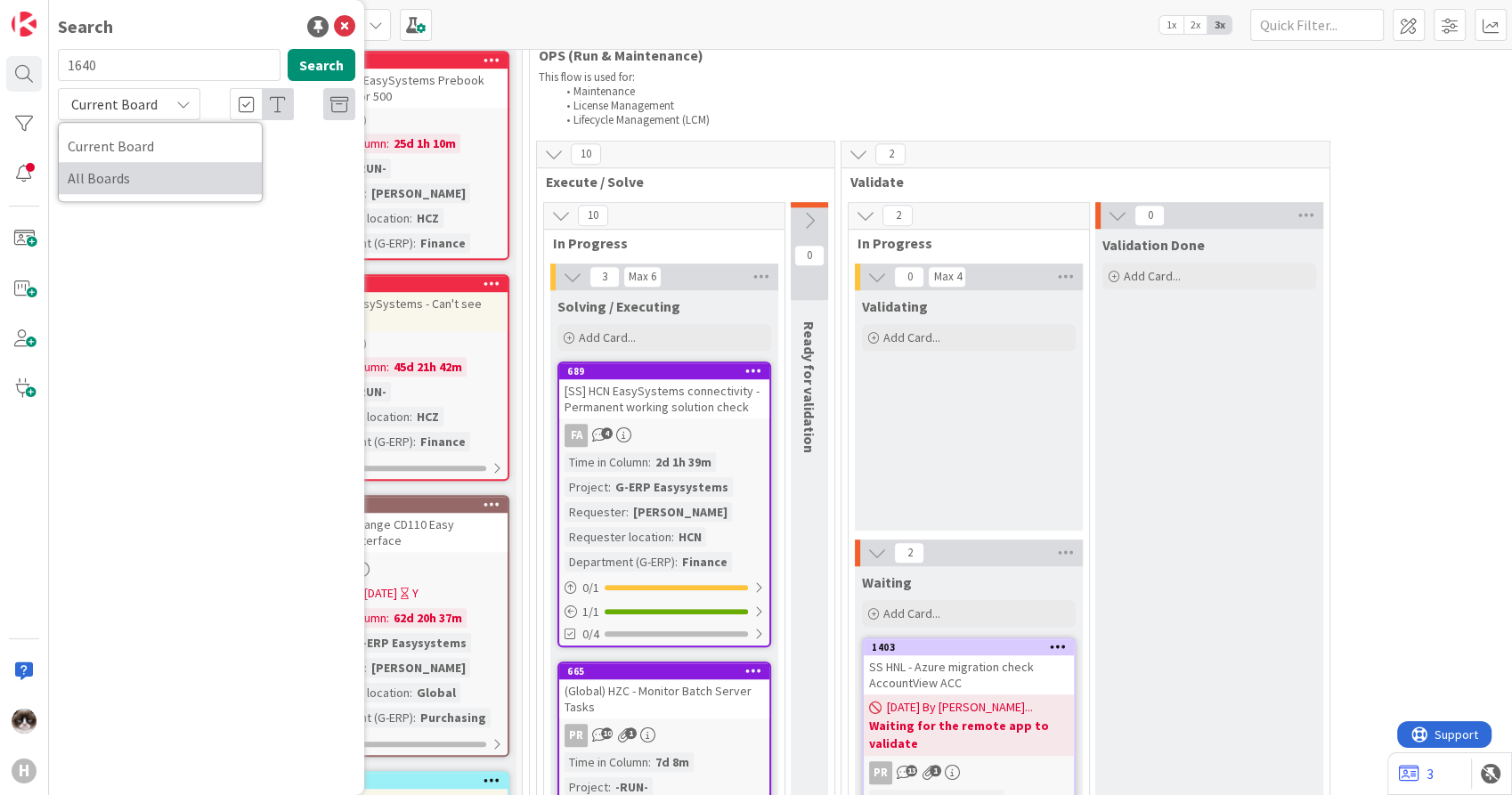
click at [124, 176] on span "All Boards" at bounding box center [160, 179] width 185 height 27
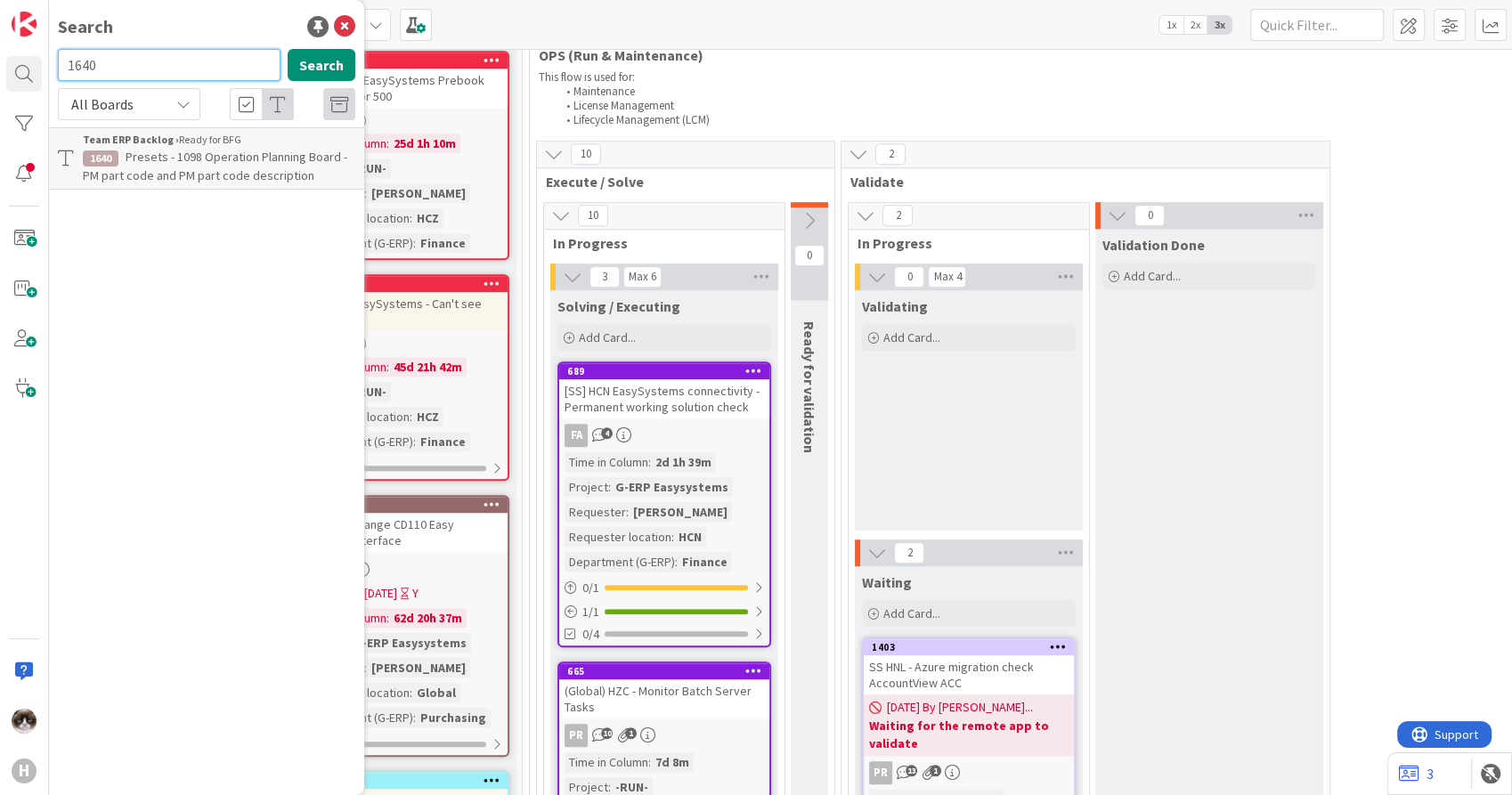
click at [118, 53] on input "1640" at bounding box center [169, 65] width 223 height 32
type input "1597"
click at [344, 18] on icon at bounding box center [345, 27] width 22 height 22
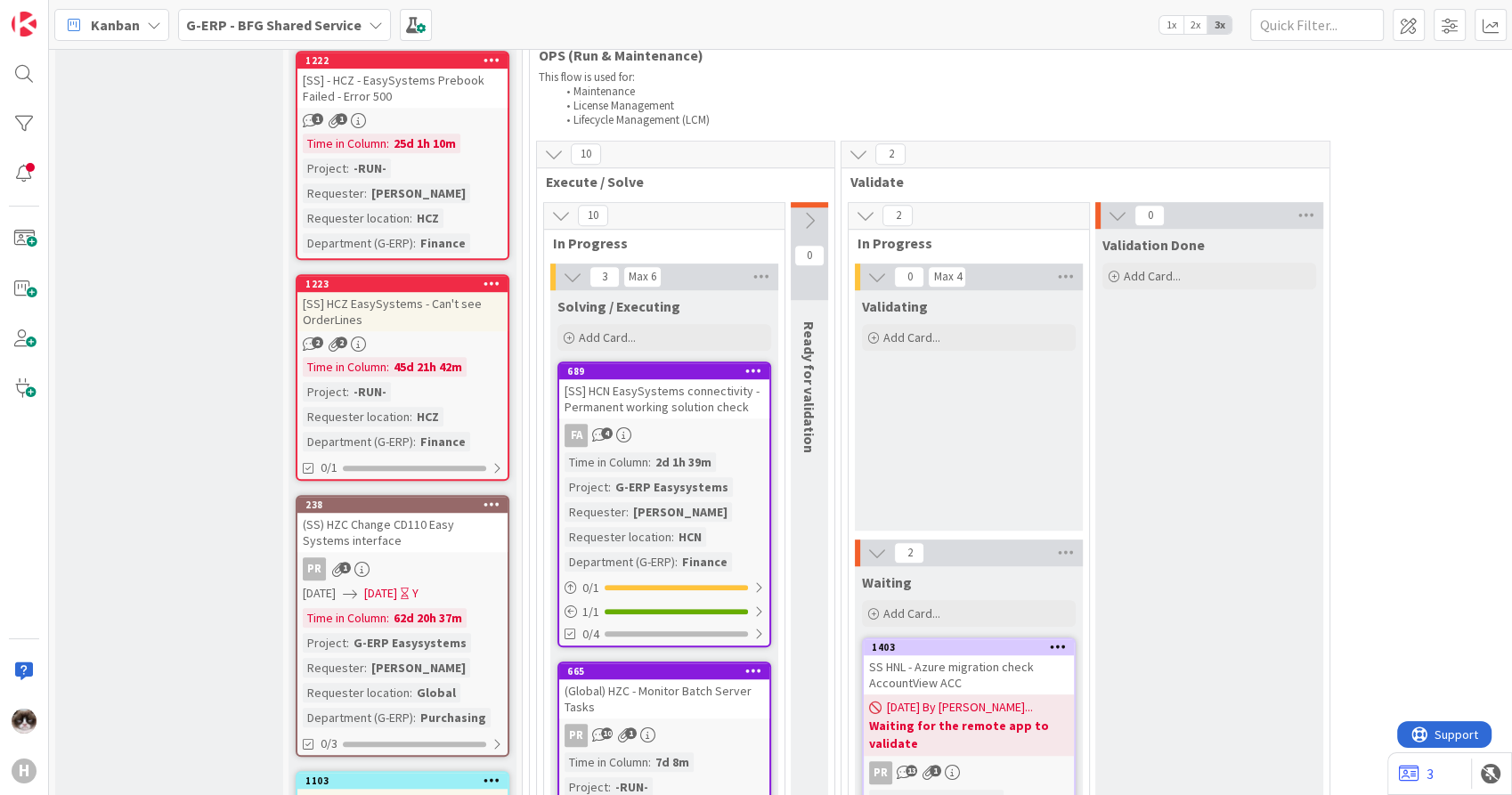
click at [231, 38] on div "G-ERP - BFG Shared Service" at bounding box center [284, 25] width 213 height 32
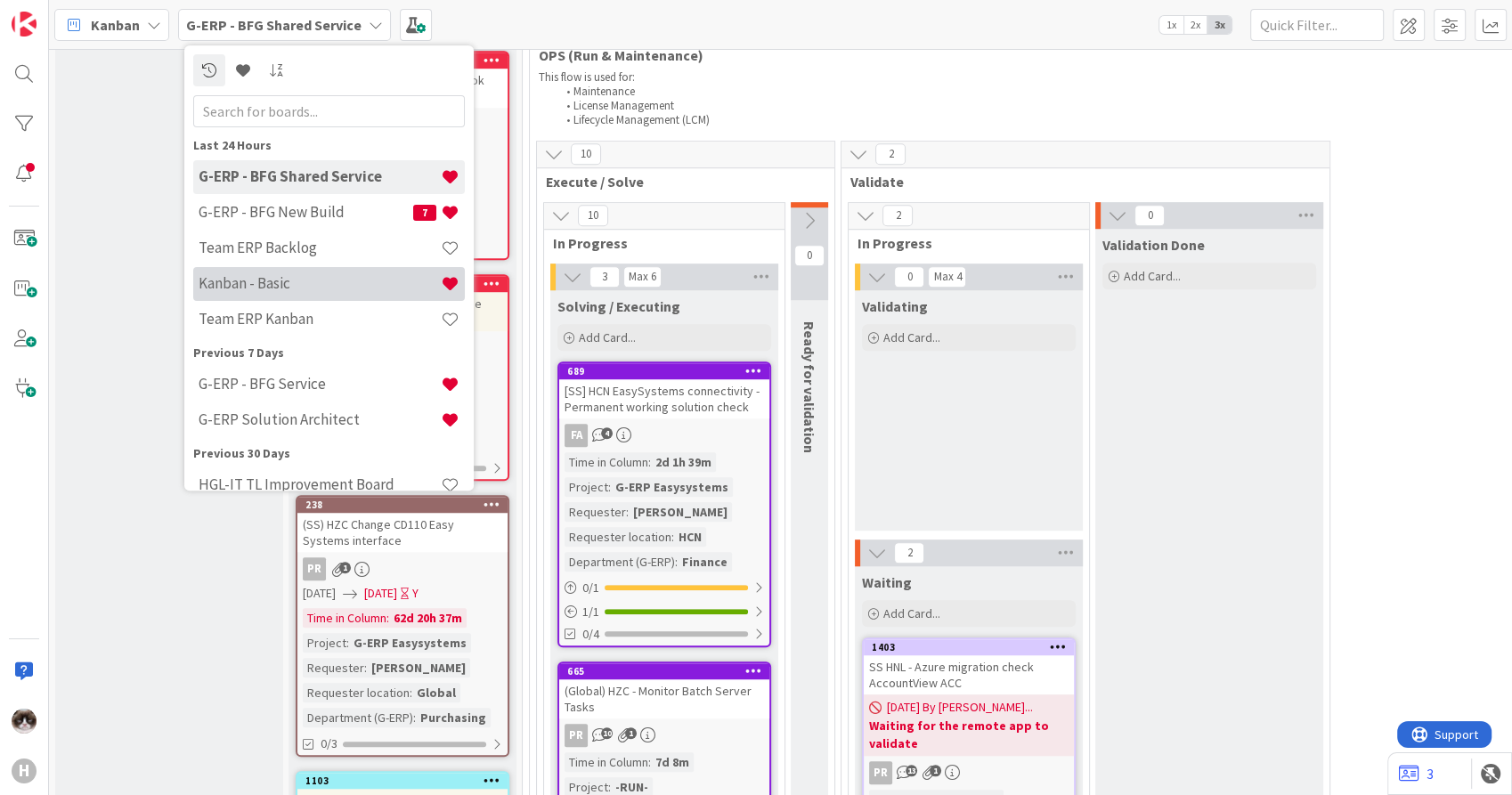
click at [310, 281] on h4 "Kanban - Basic" at bounding box center [319, 284] width 242 height 18
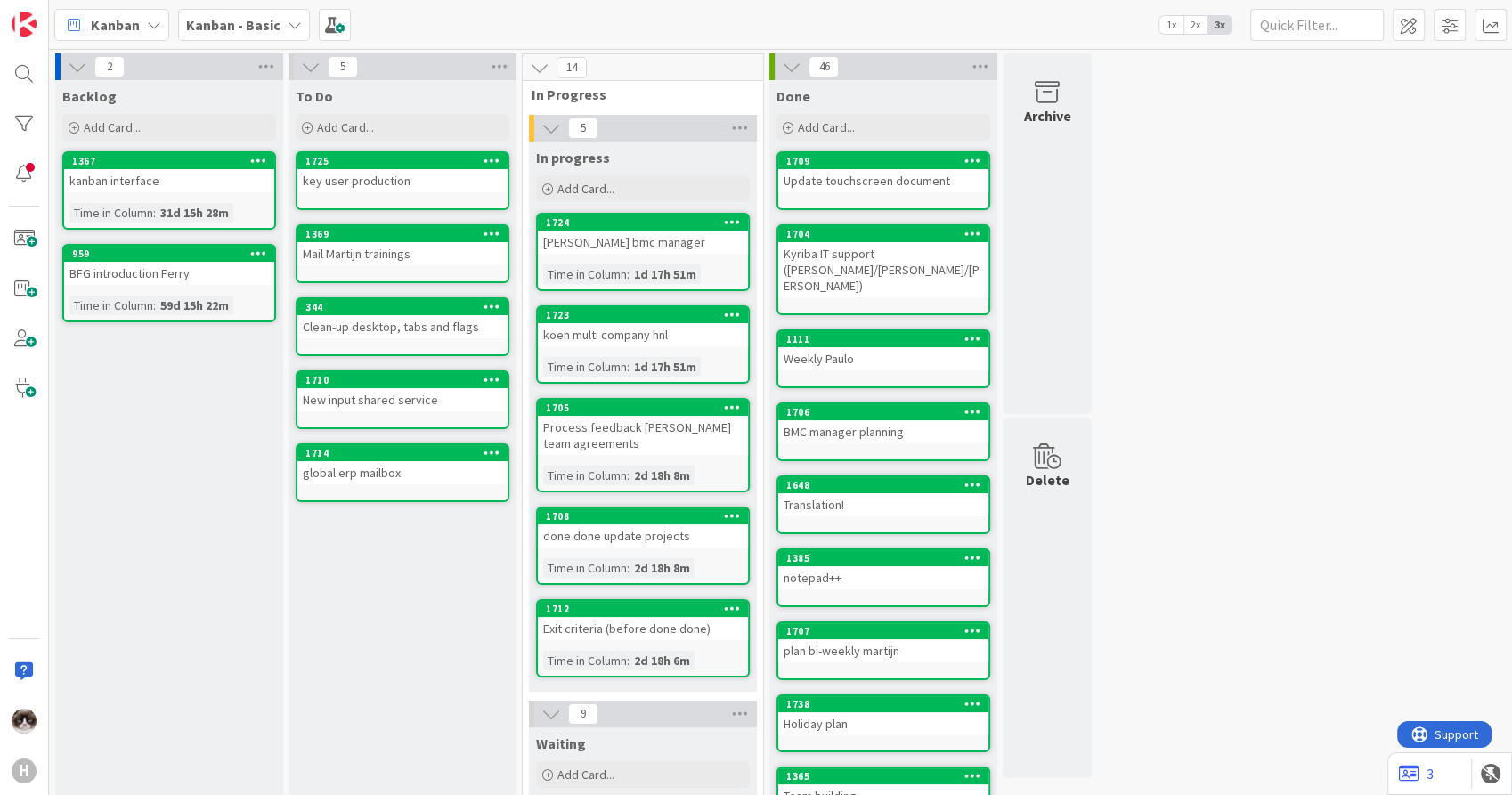
click at [265, 29] on b "Kanban - Basic" at bounding box center [233, 25] width 95 height 18
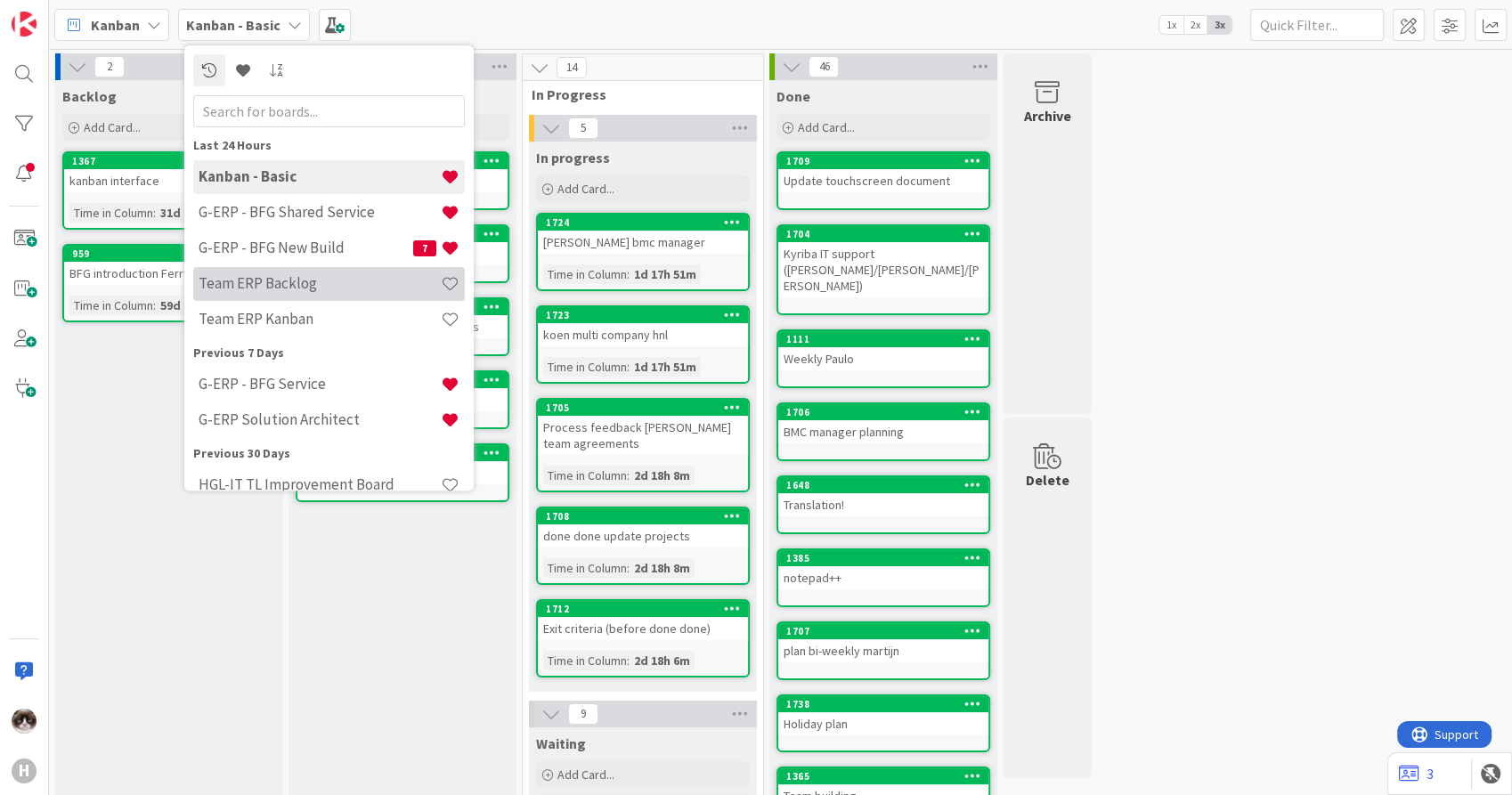
click at [306, 291] on h4 "Team ERP Backlog" at bounding box center [319, 284] width 242 height 18
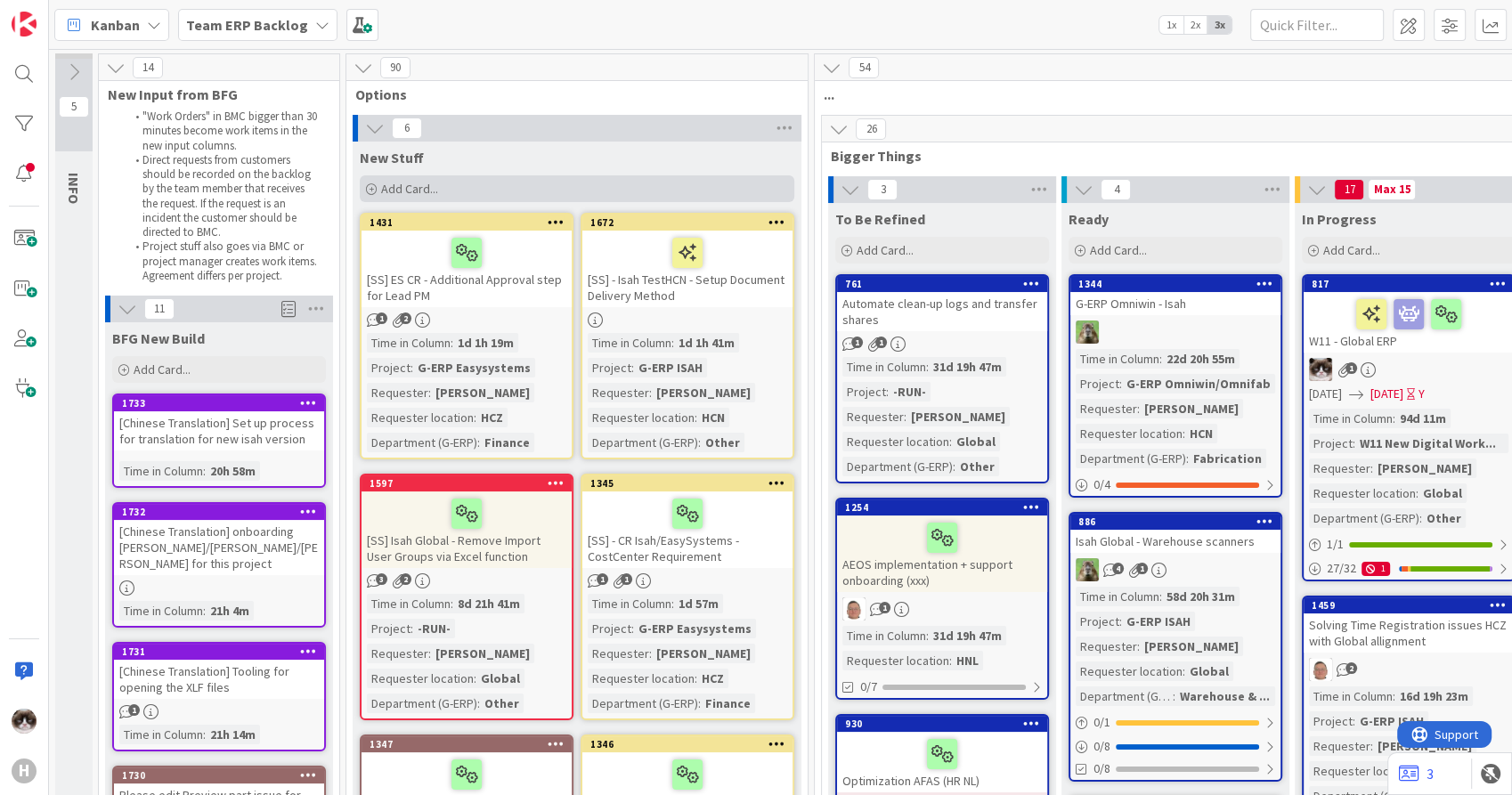
click at [410, 197] on div "Add Card..." at bounding box center [577, 189] width 435 height 27
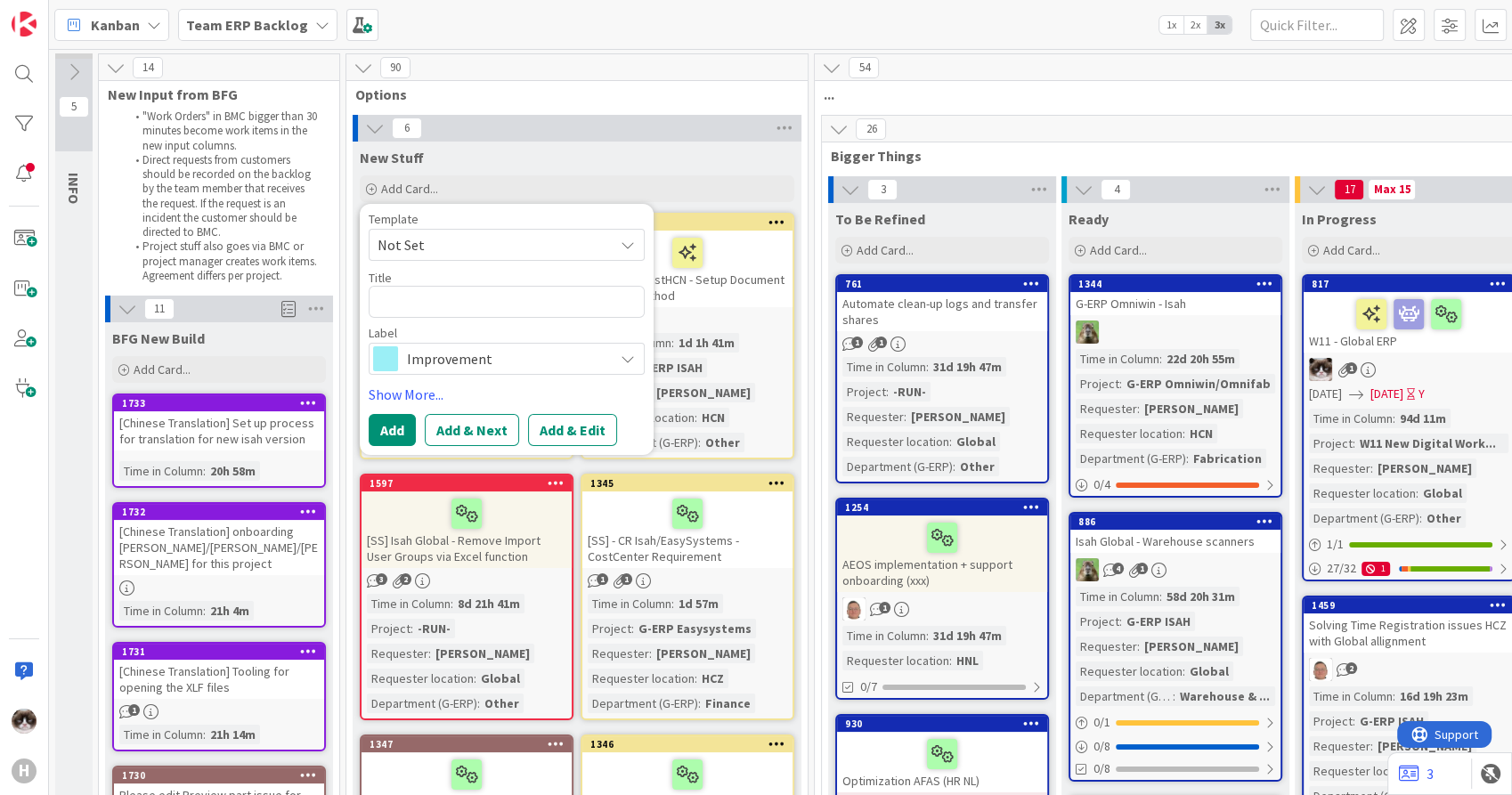
click at [449, 354] on span "Improvement" at bounding box center [505, 359] width 198 height 25
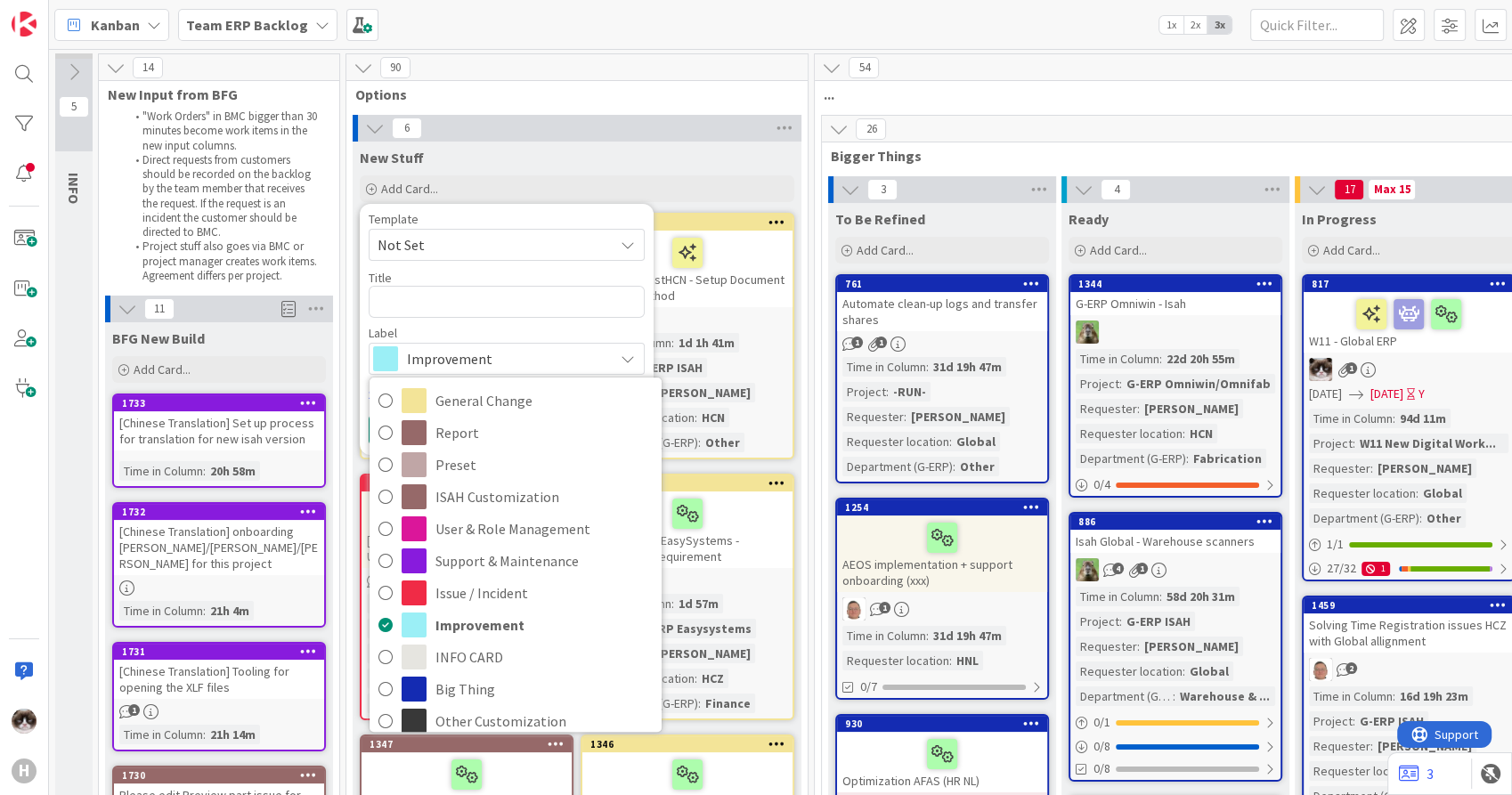
click at [457, 365] on span "Improvement" at bounding box center [505, 359] width 198 height 25
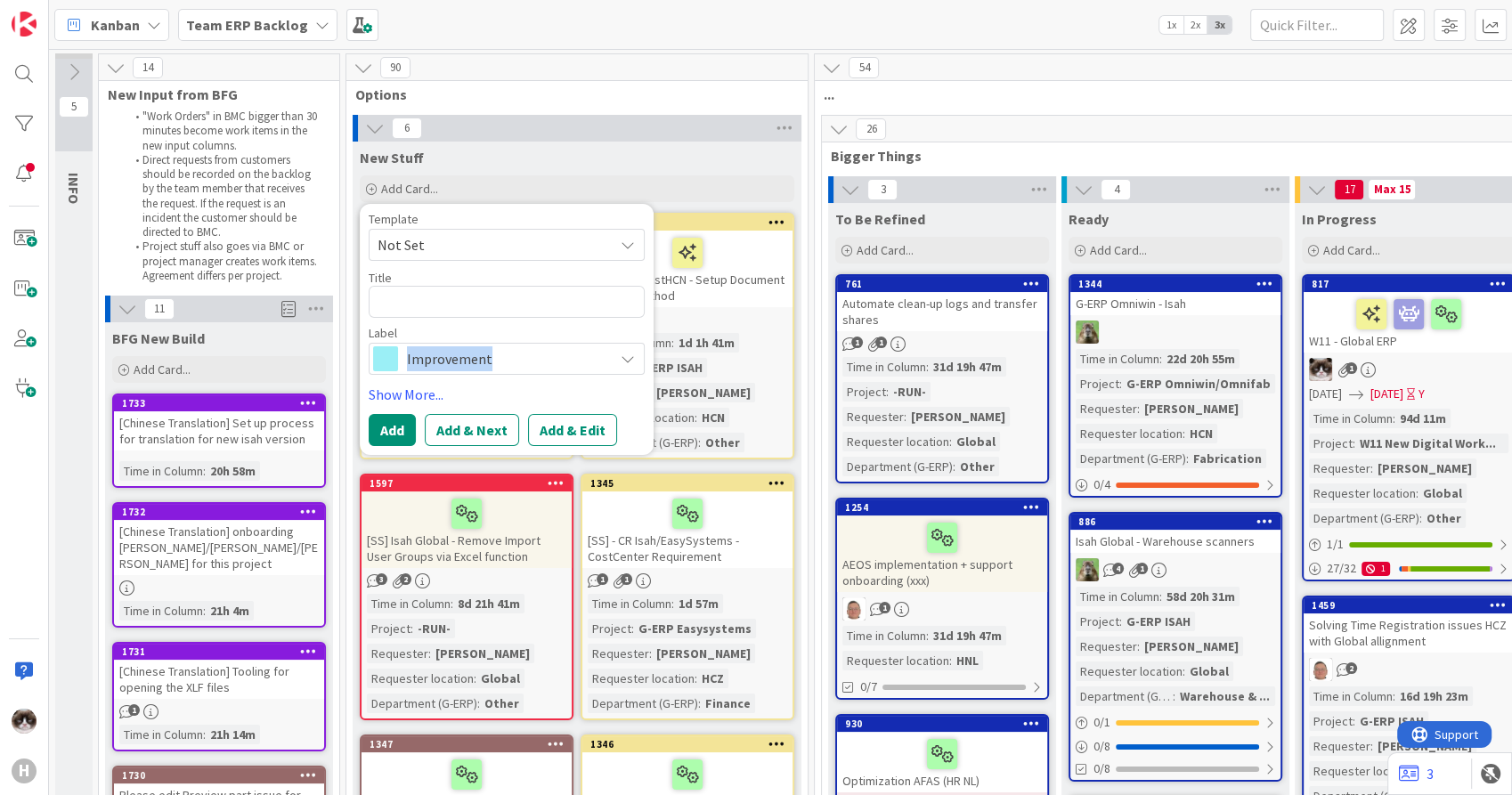
click at [457, 365] on span "Improvement" at bounding box center [505, 359] width 198 height 25
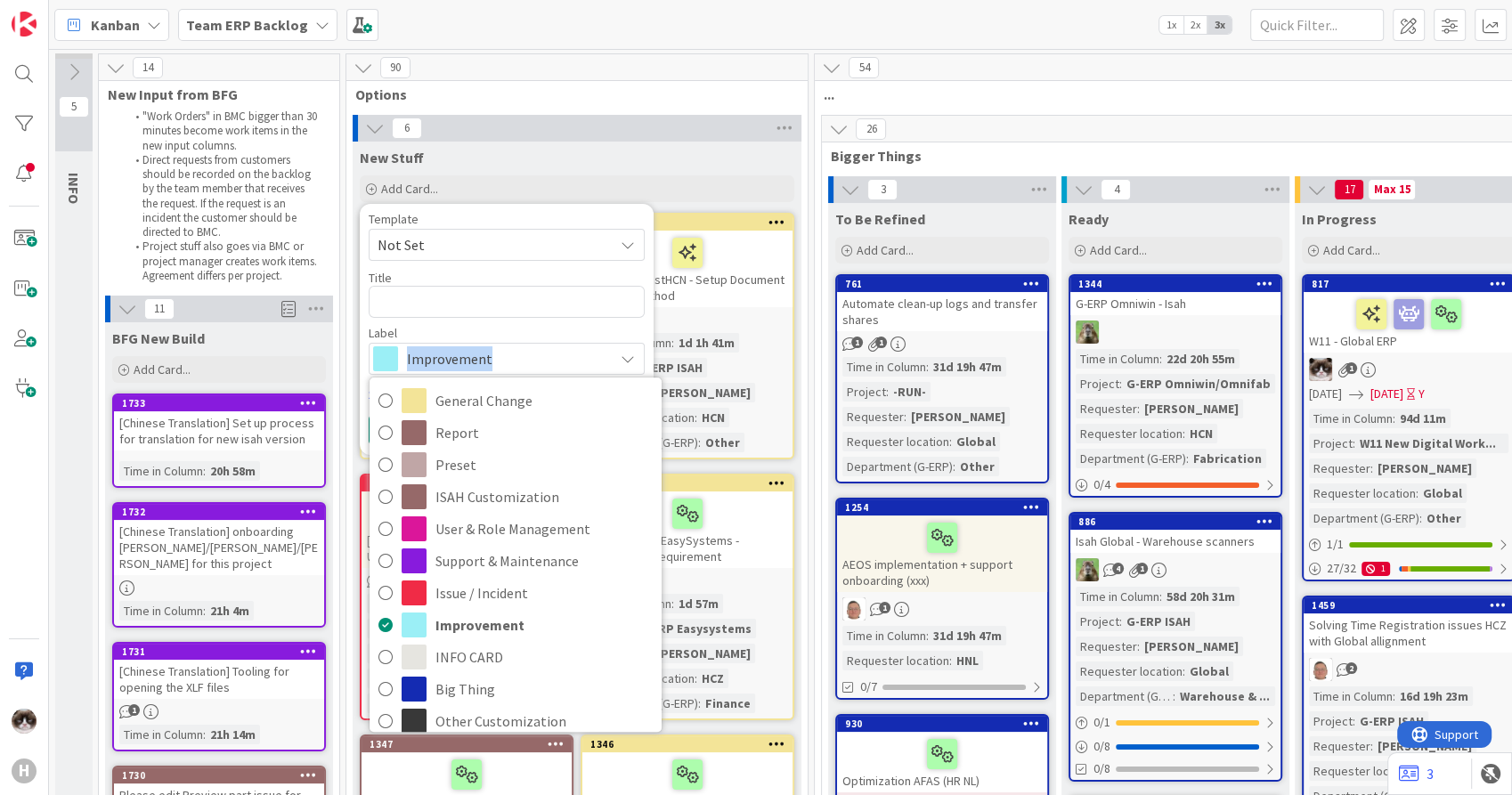
click at [457, 365] on span "Improvement" at bounding box center [505, 359] width 198 height 25
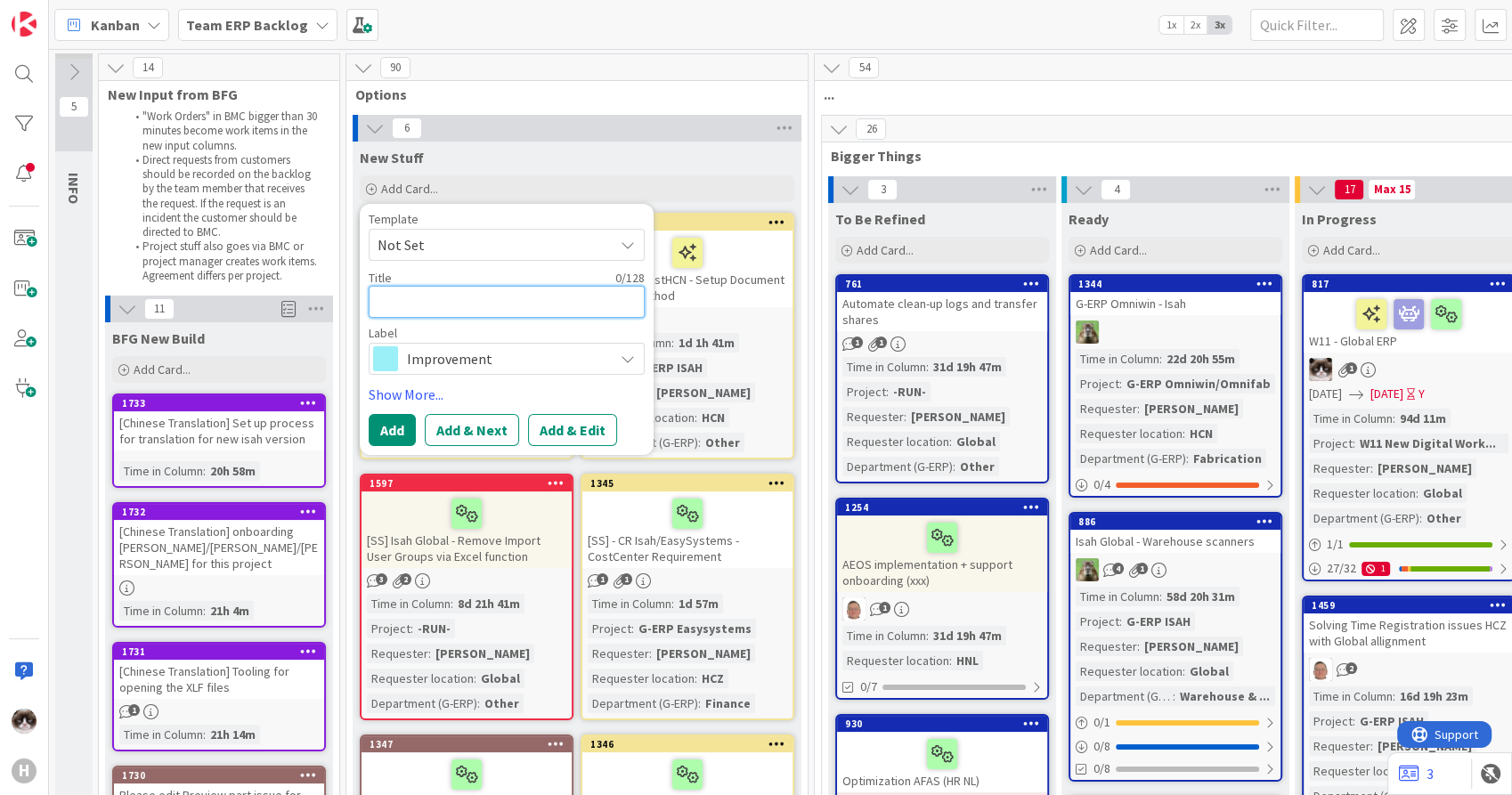
click at [489, 306] on textarea at bounding box center [507, 302] width 276 height 32
type textarea "x"
type textarea "C"
type textarea "x"
type textarea "Cr"
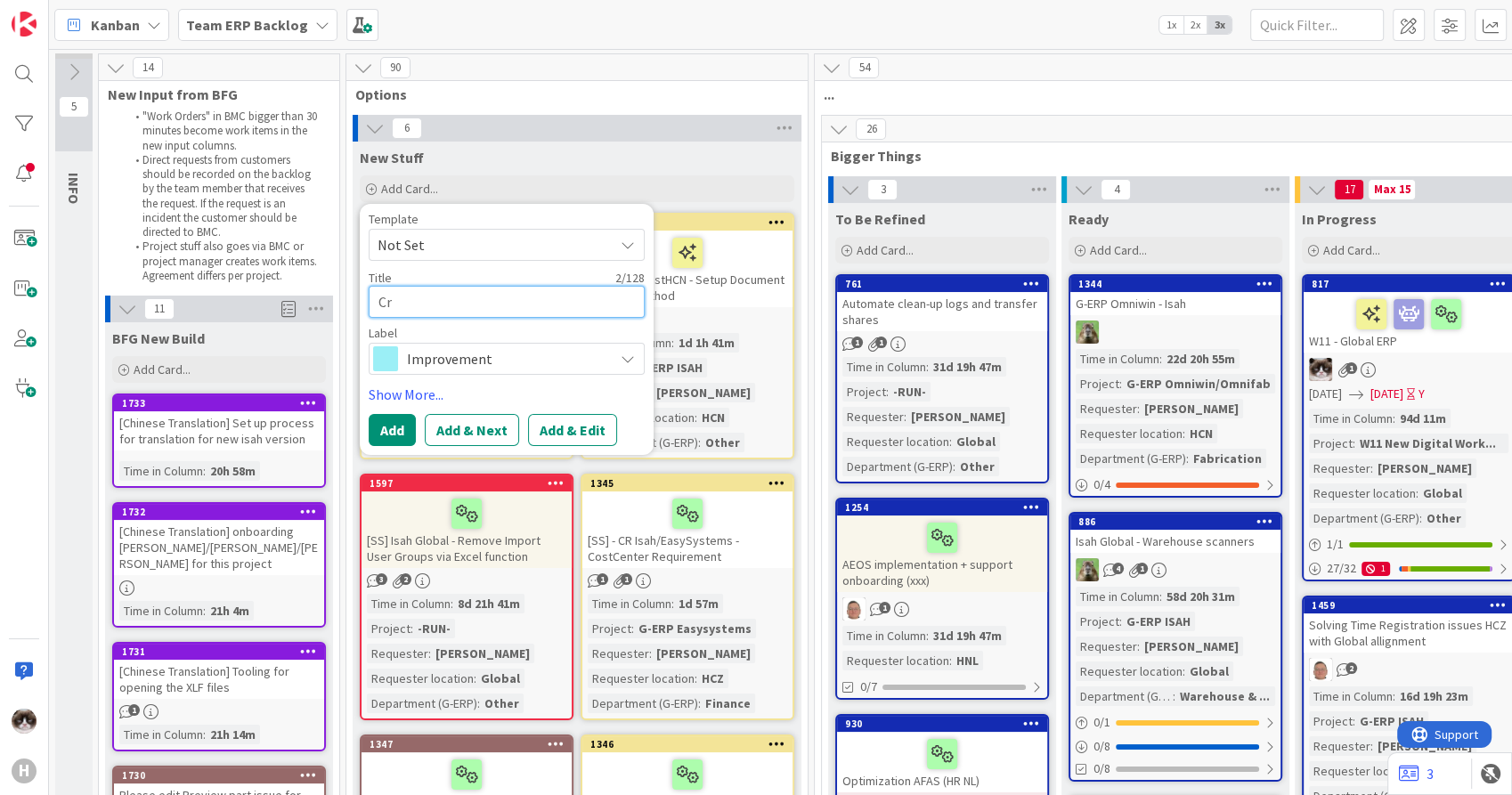
type textarea "x"
type textarea "Cre"
type textarea "x"
type textarea "Crea"
type textarea "x"
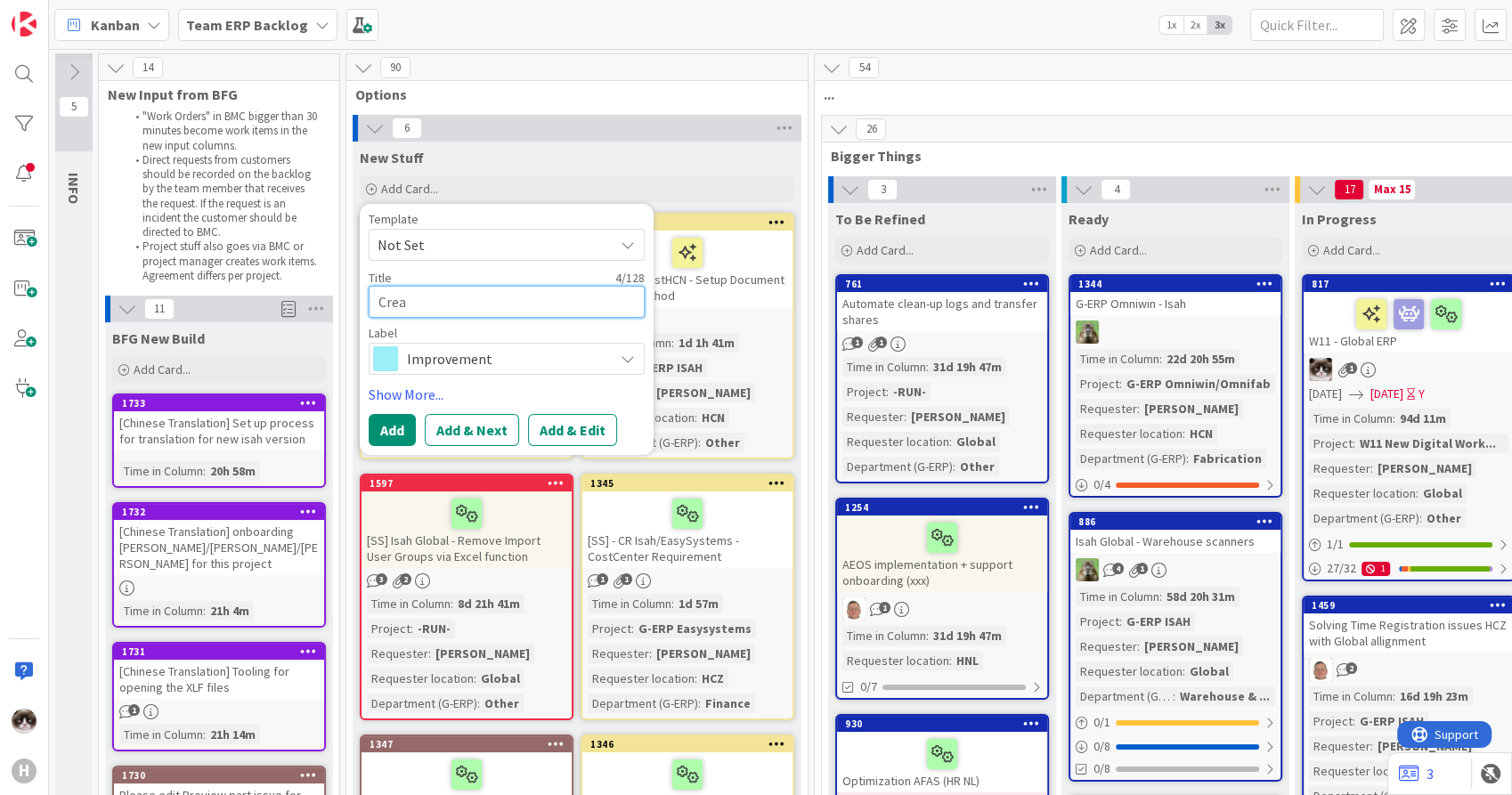
type textarea "Creat"
type textarea "x"
type textarea "Create"
type textarea "x"
type textarea "Create"
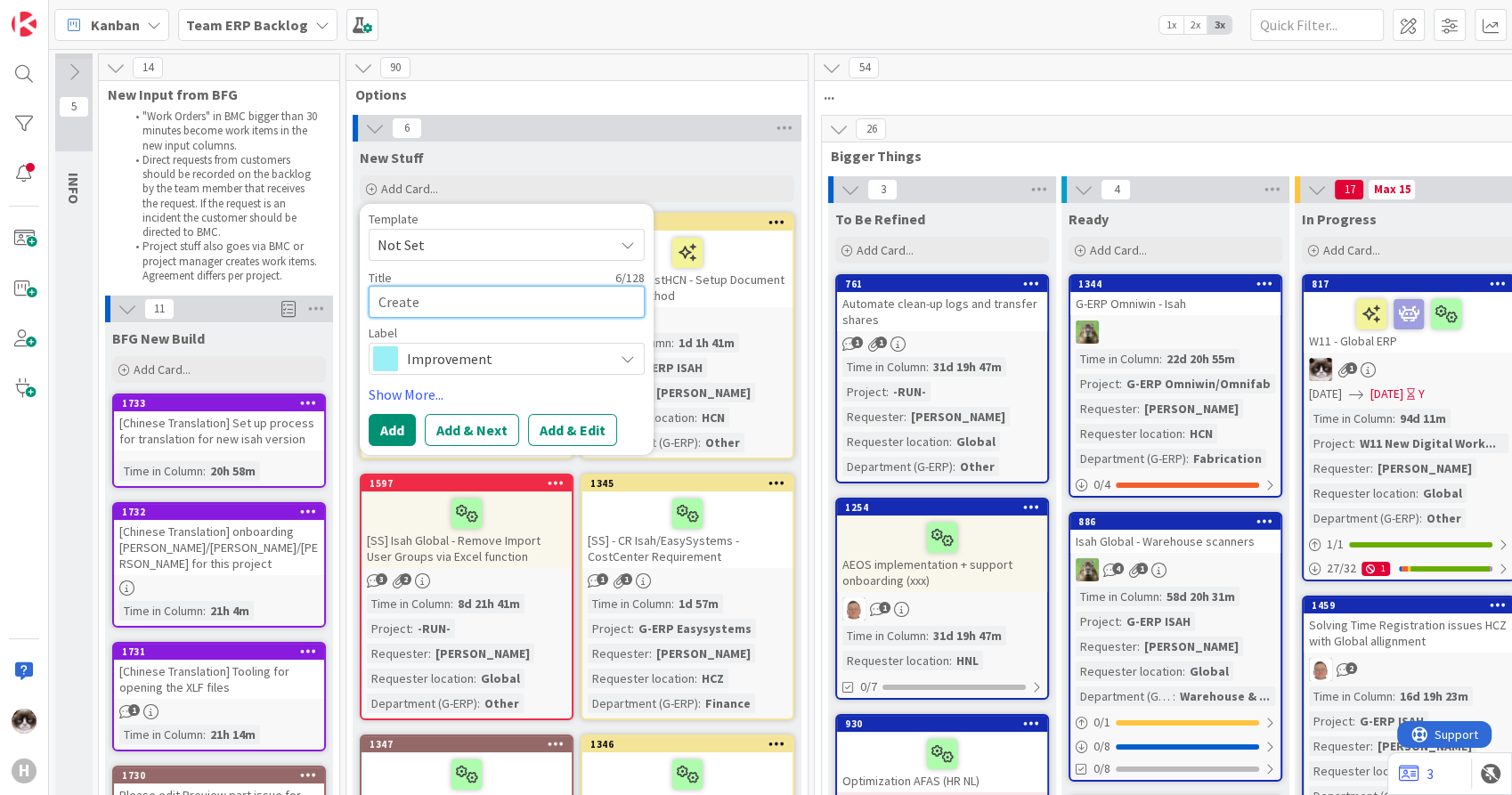
type textarea "x"
type textarea "Create a"
type textarea "x"
type textarea "Create a"
type textarea "x"
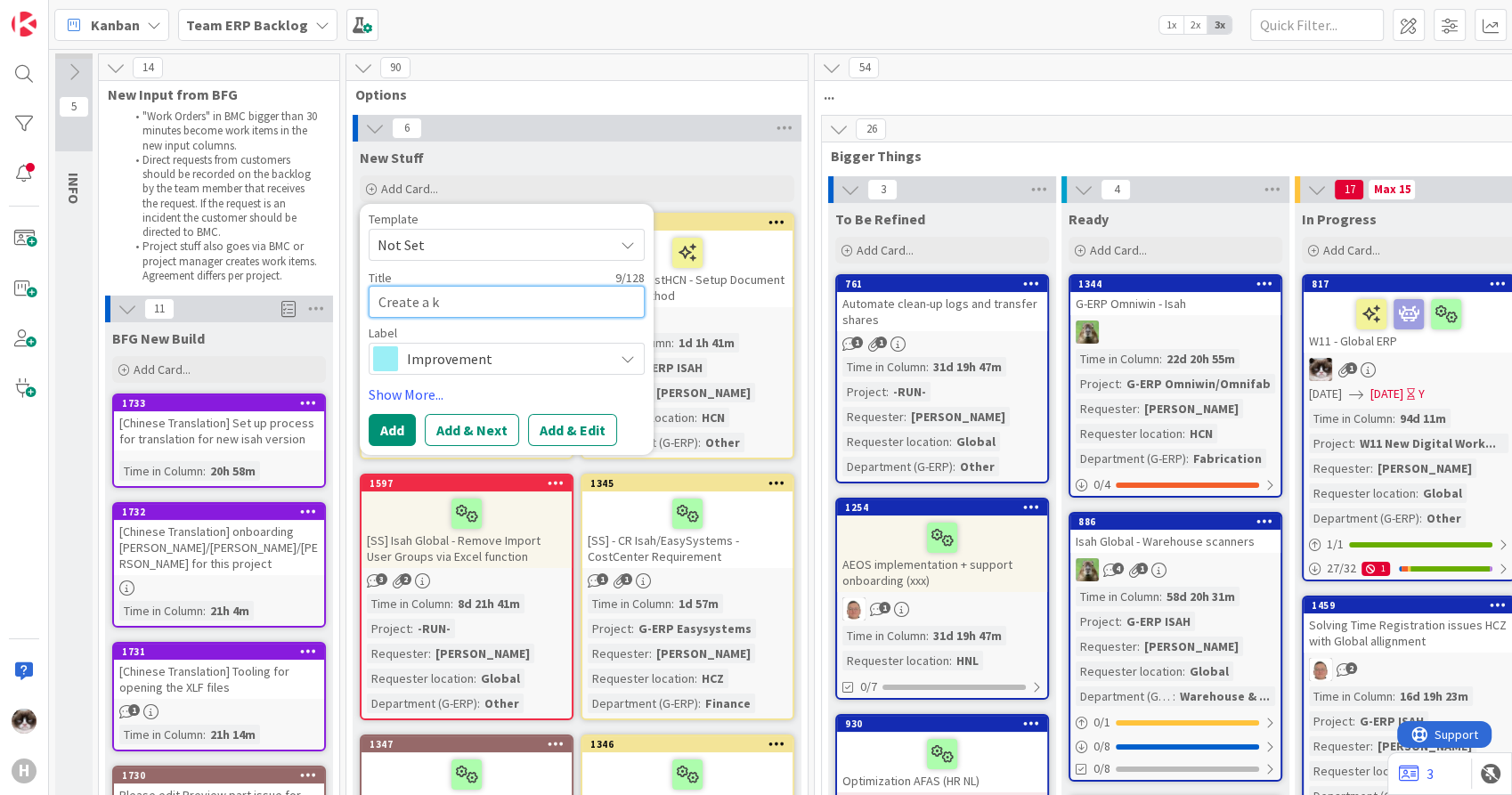
type textarea "Create a kn"
type textarea "x"
type textarea "Create a kno"
type textarea "x"
type textarea "Create a know"
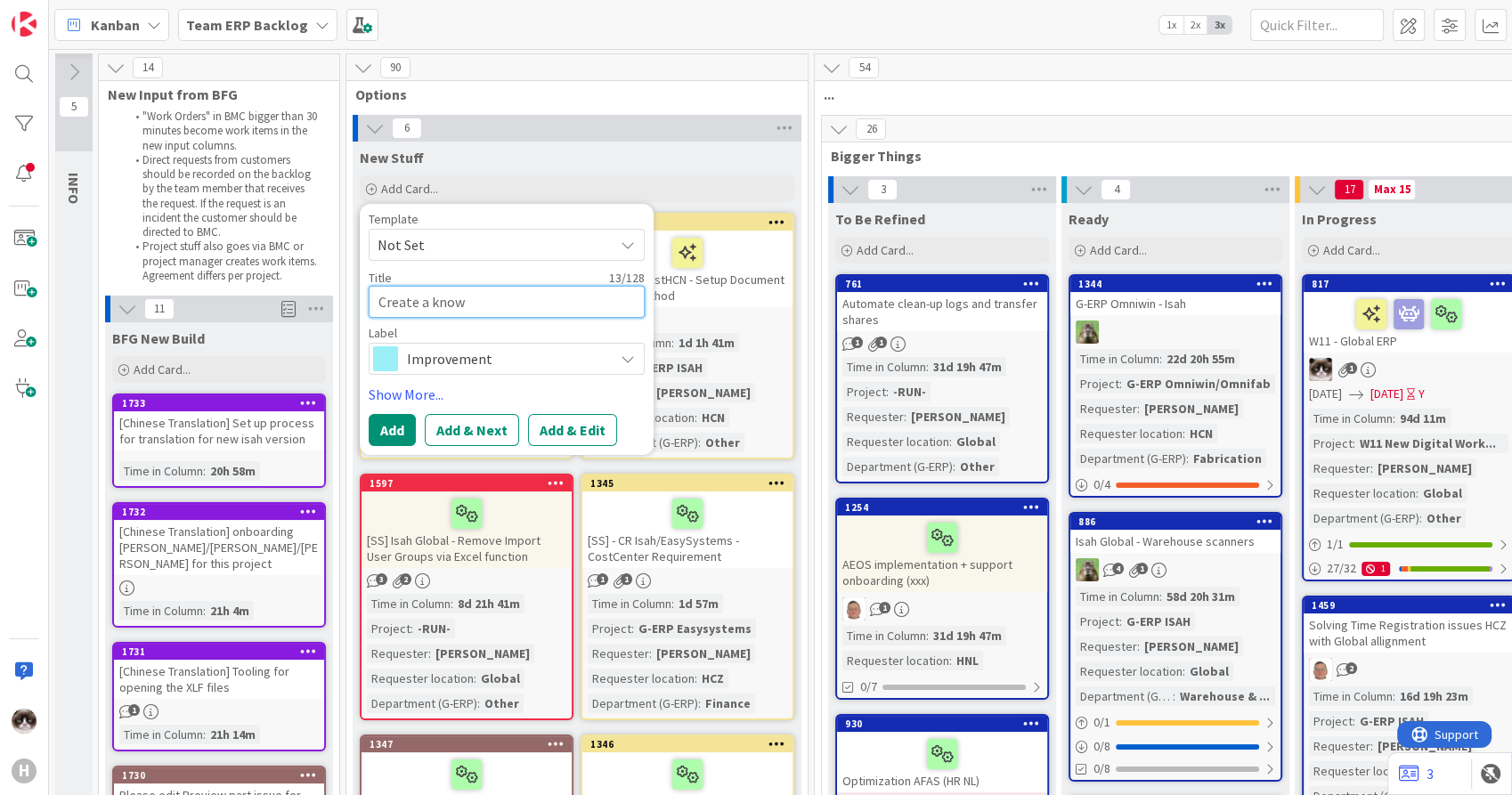
type textarea "x"
type textarea "Create a knowl"
type textarea "x"
type textarea "Create a knowle"
type textarea "x"
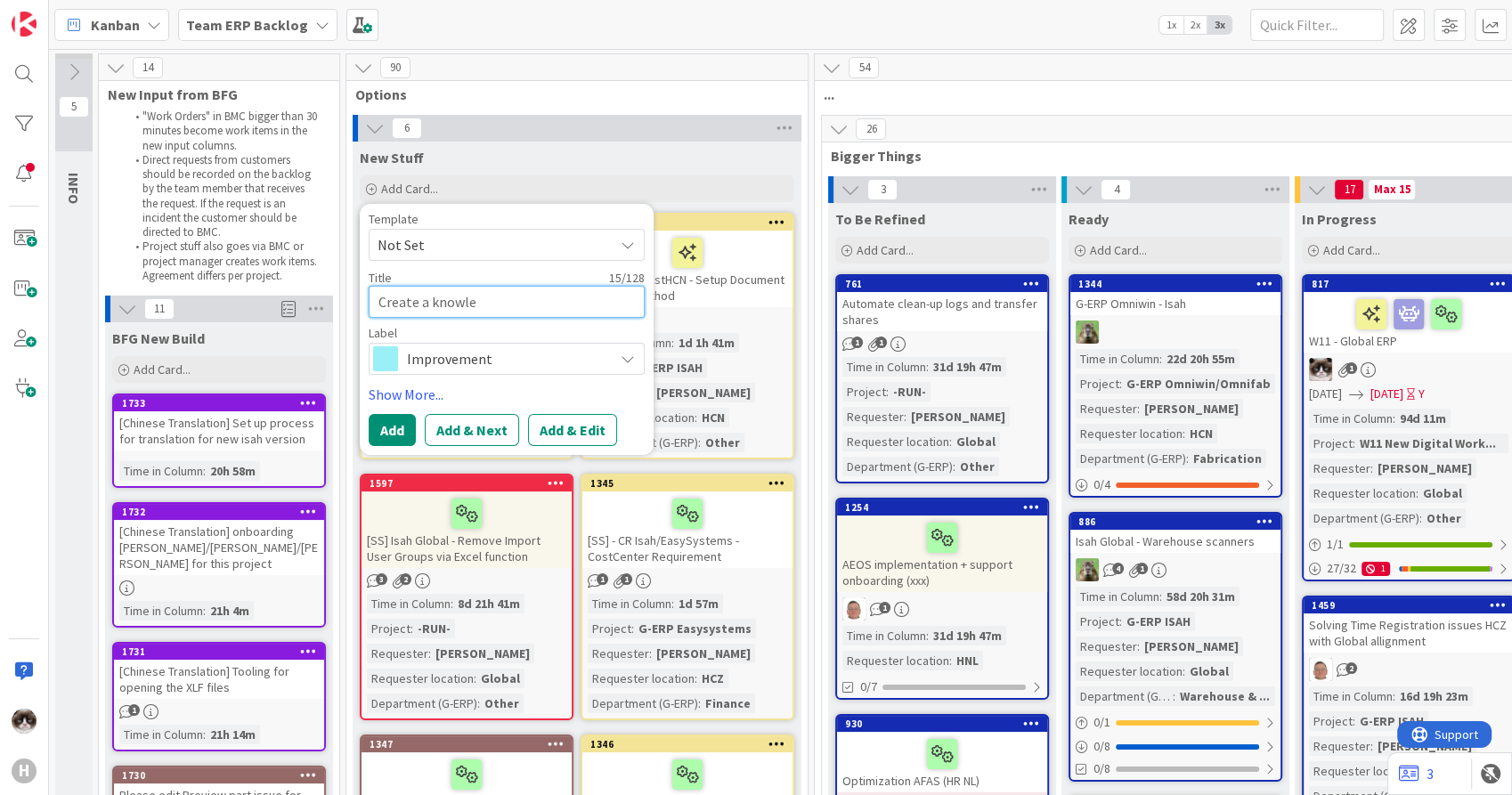
type textarea "Create a knowled"
type textarea "x"
type textarea "Create a knowledg"
type textarea "x"
type textarea "Create a knowledge"
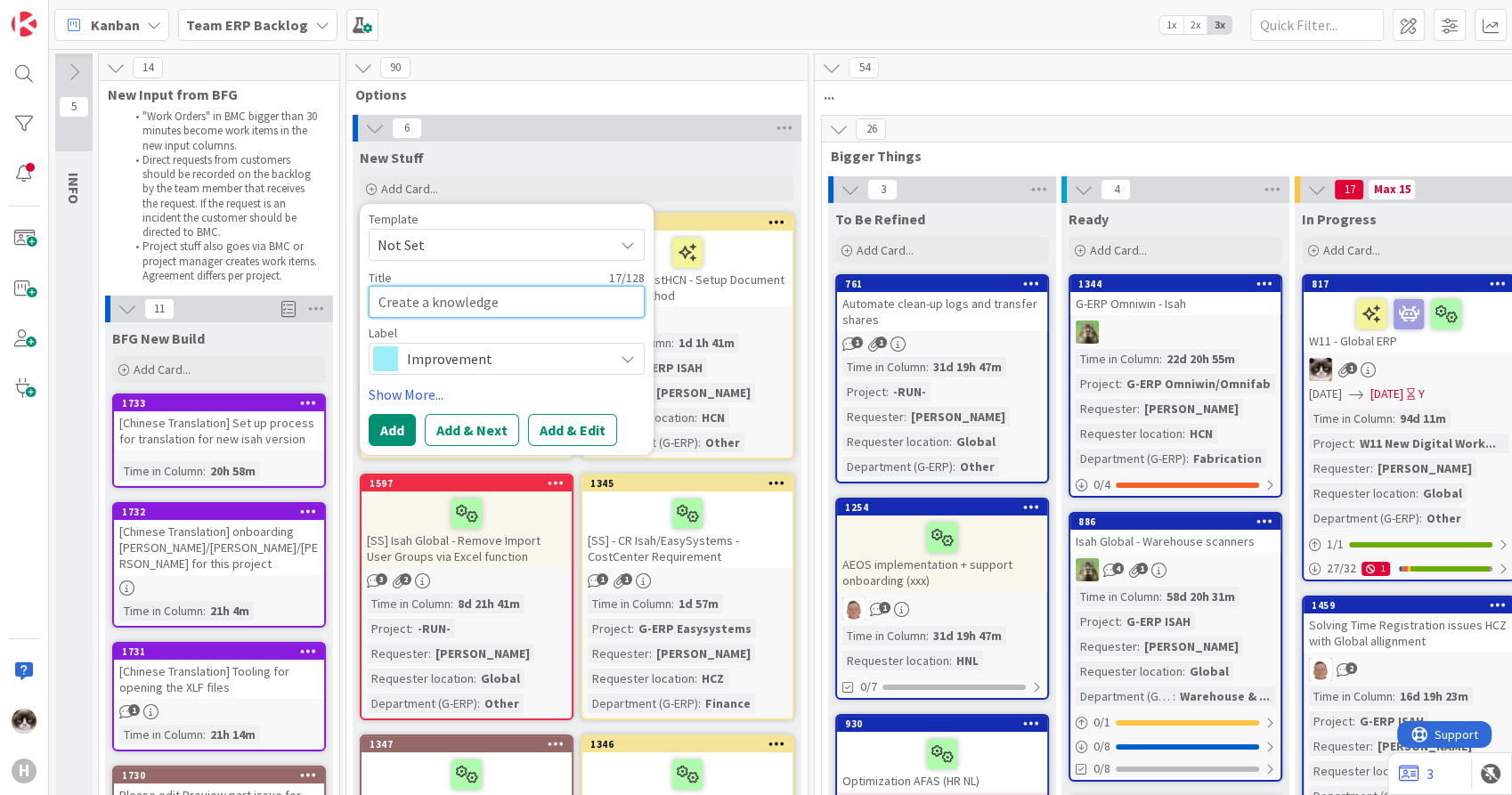
type textarea "x"
type textarea "Create a knowledge a"
type textarea "x"
type textarea "Create a knowledge ar"
type textarea "x"
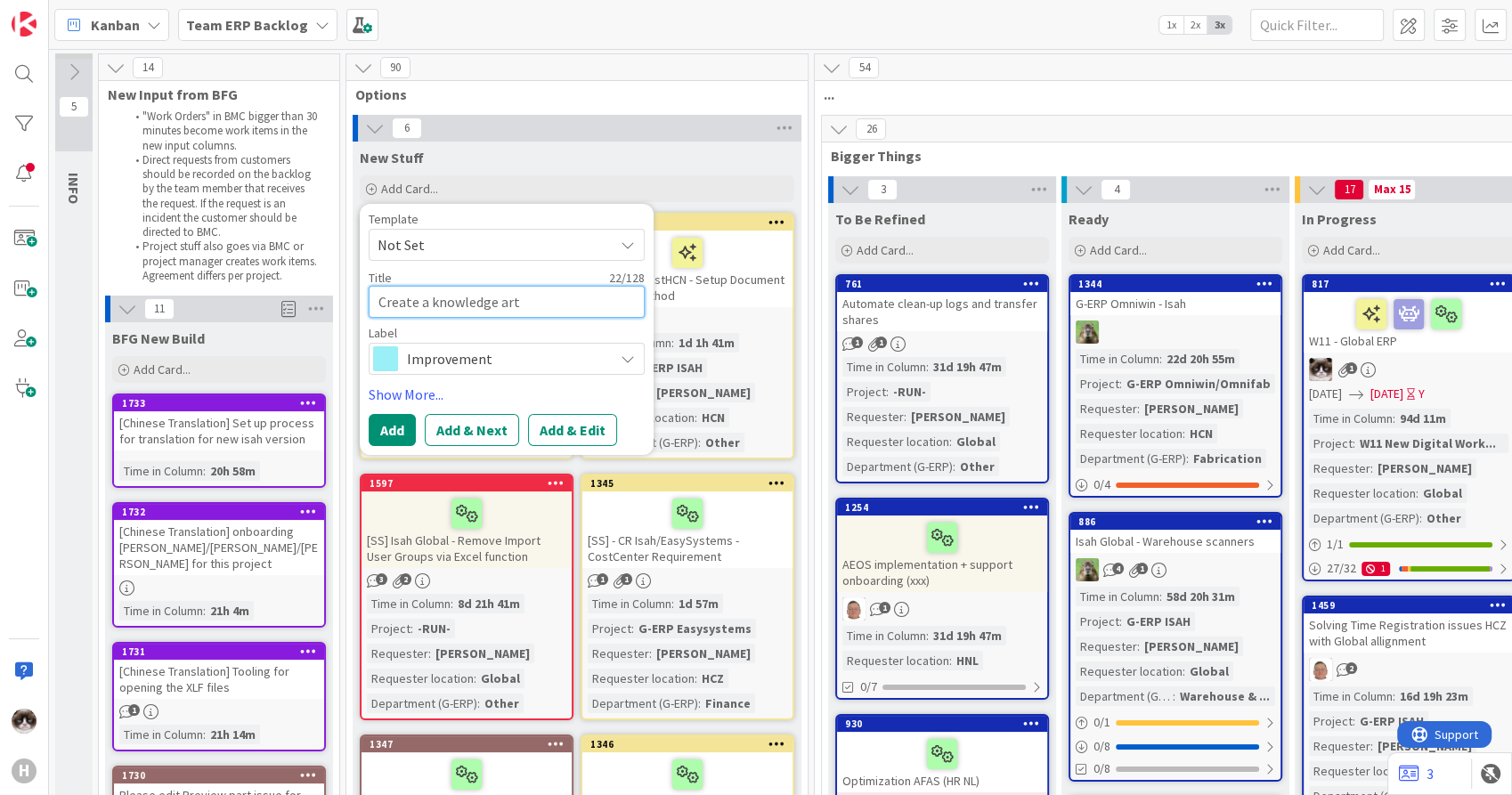
type textarea "Create a knowledge arti"
type textarea "x"
type textarea "Create a knowledge artic"
type textarea "x"
type textarea "Create a knowledge articl"
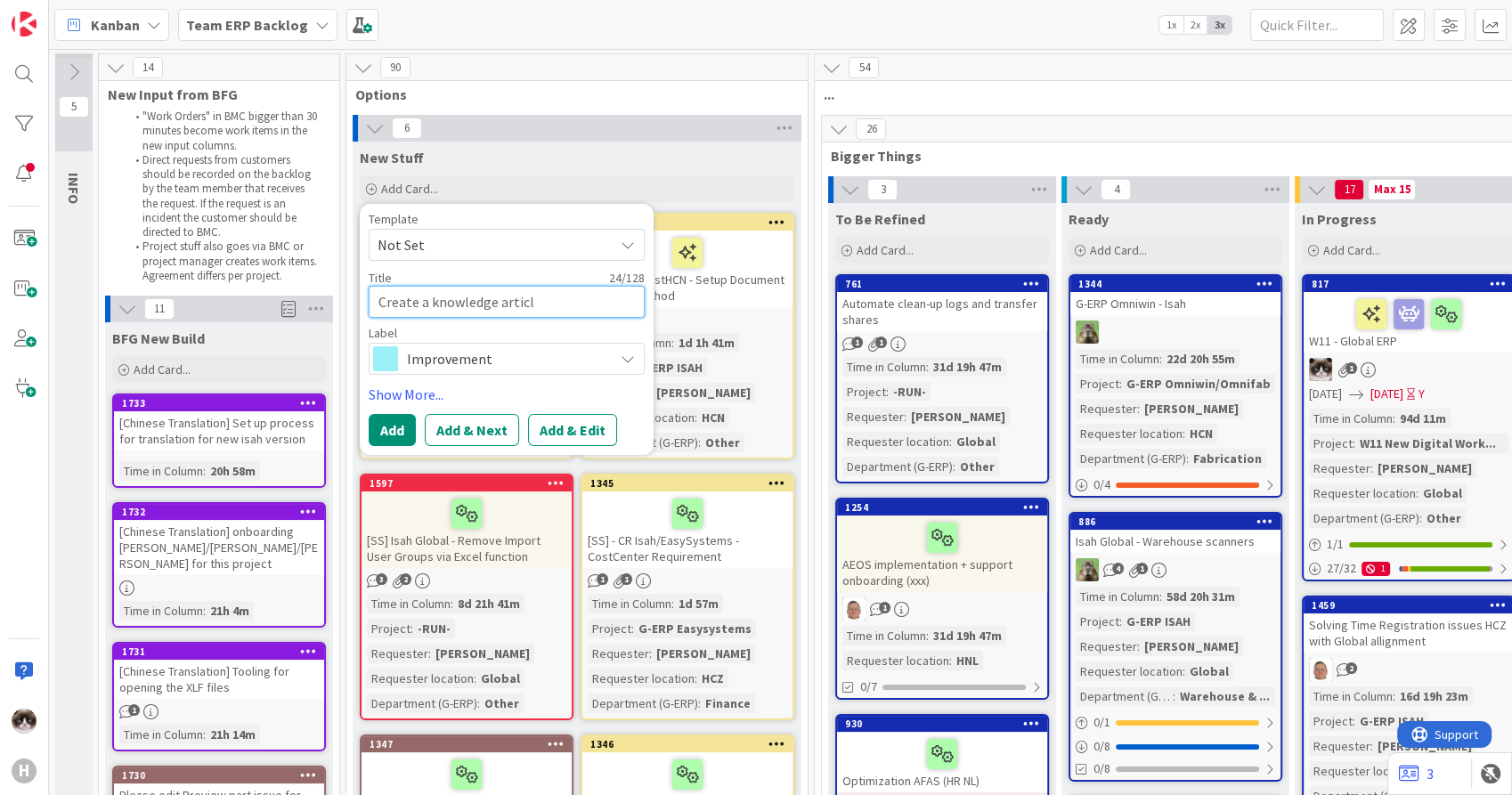
type textarea "x"
type textarea "Create a knowledge article"
type textarea "x"
type textarea "Create a knowledge article"
type textarea "x"
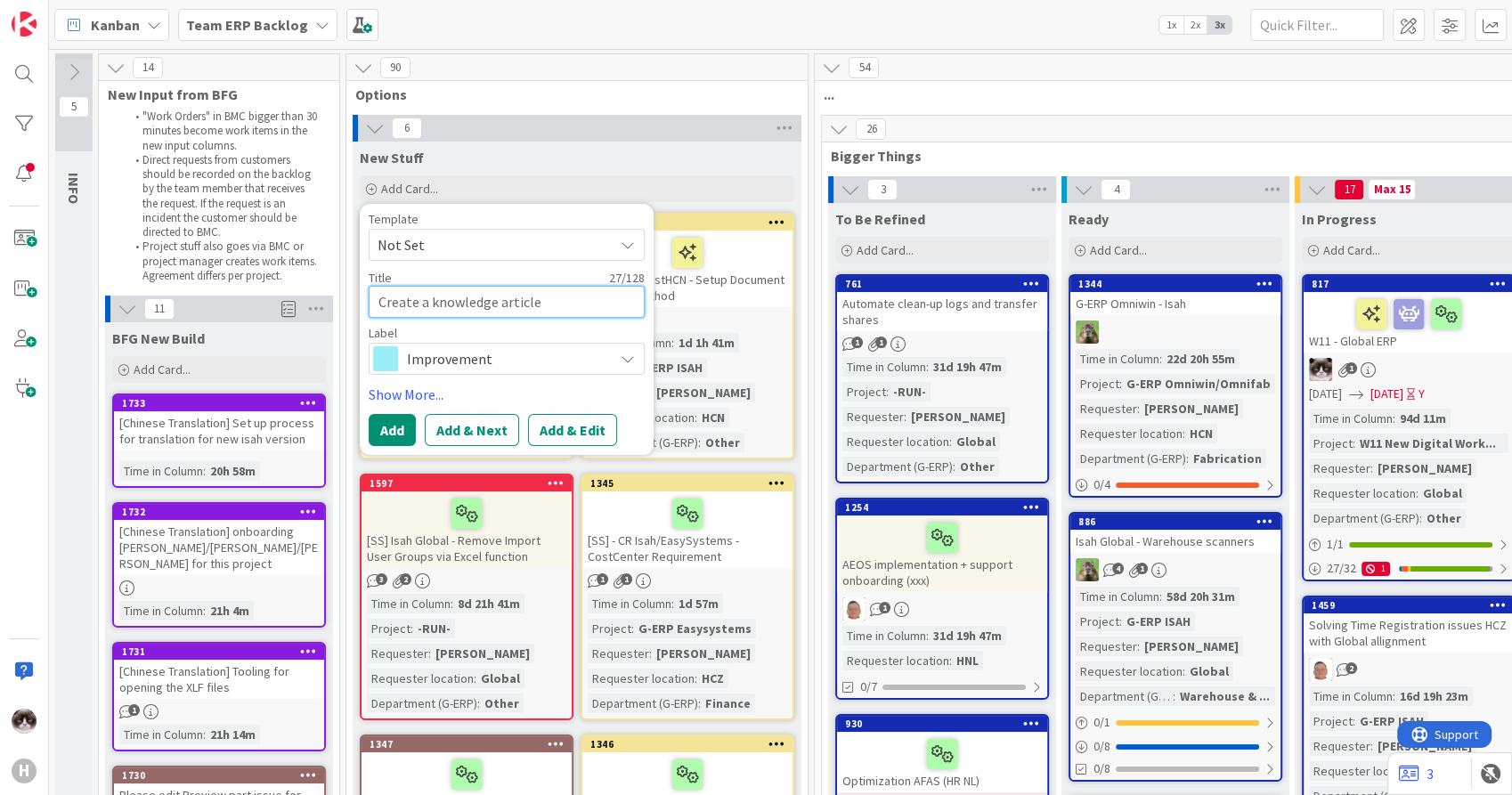
type textarea "Create a knowledge article f"
type textarea "x"
type textarea "Create a knowledge article for"
type textarea "x"
type textarea "Create a knowledge article for"
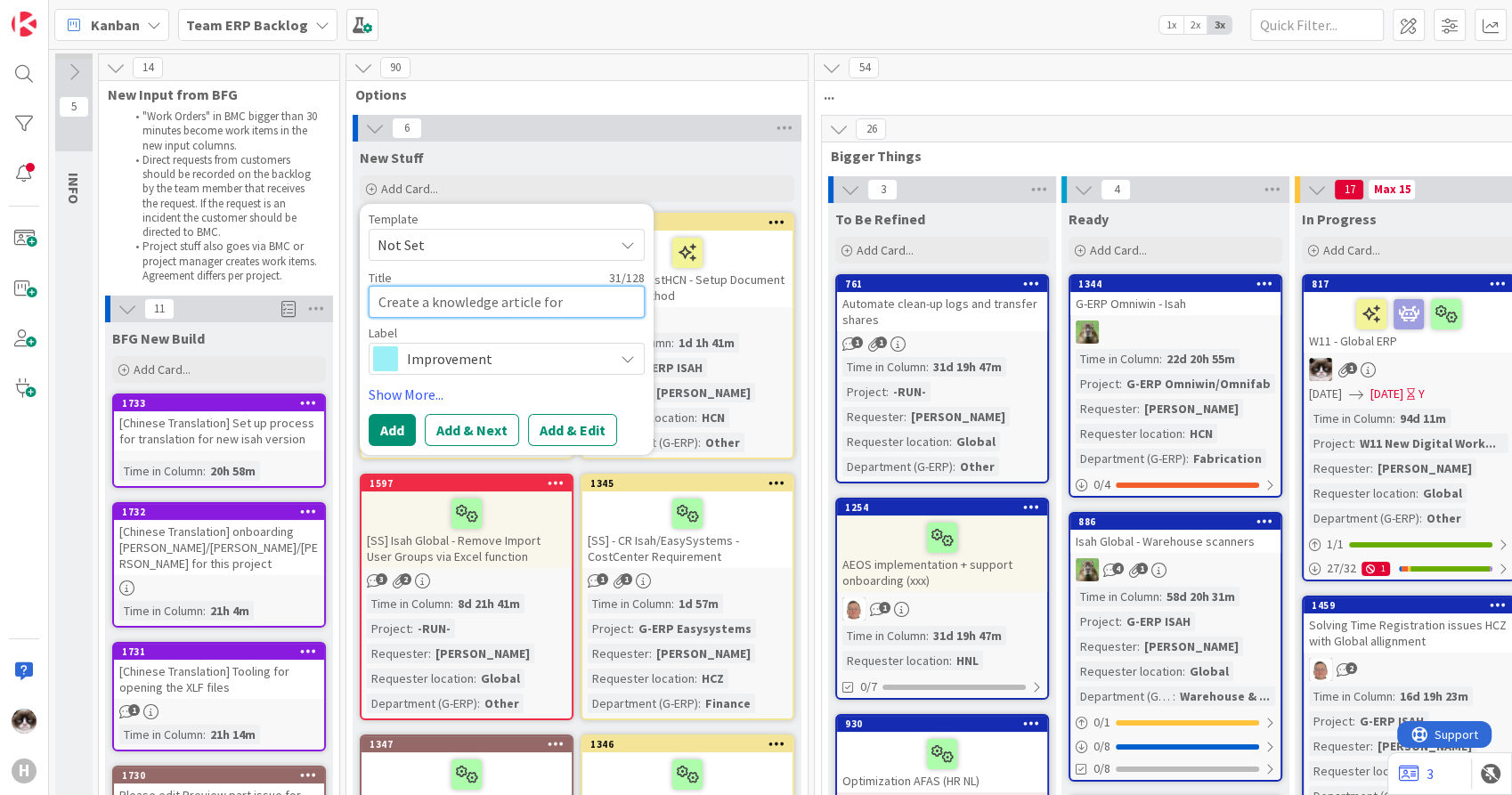
type textarea "x"
type textarea "Create a knowledge article for I"
type textarea "x"
type textarea "Create a knowledge article for Is"
type textarea "x"
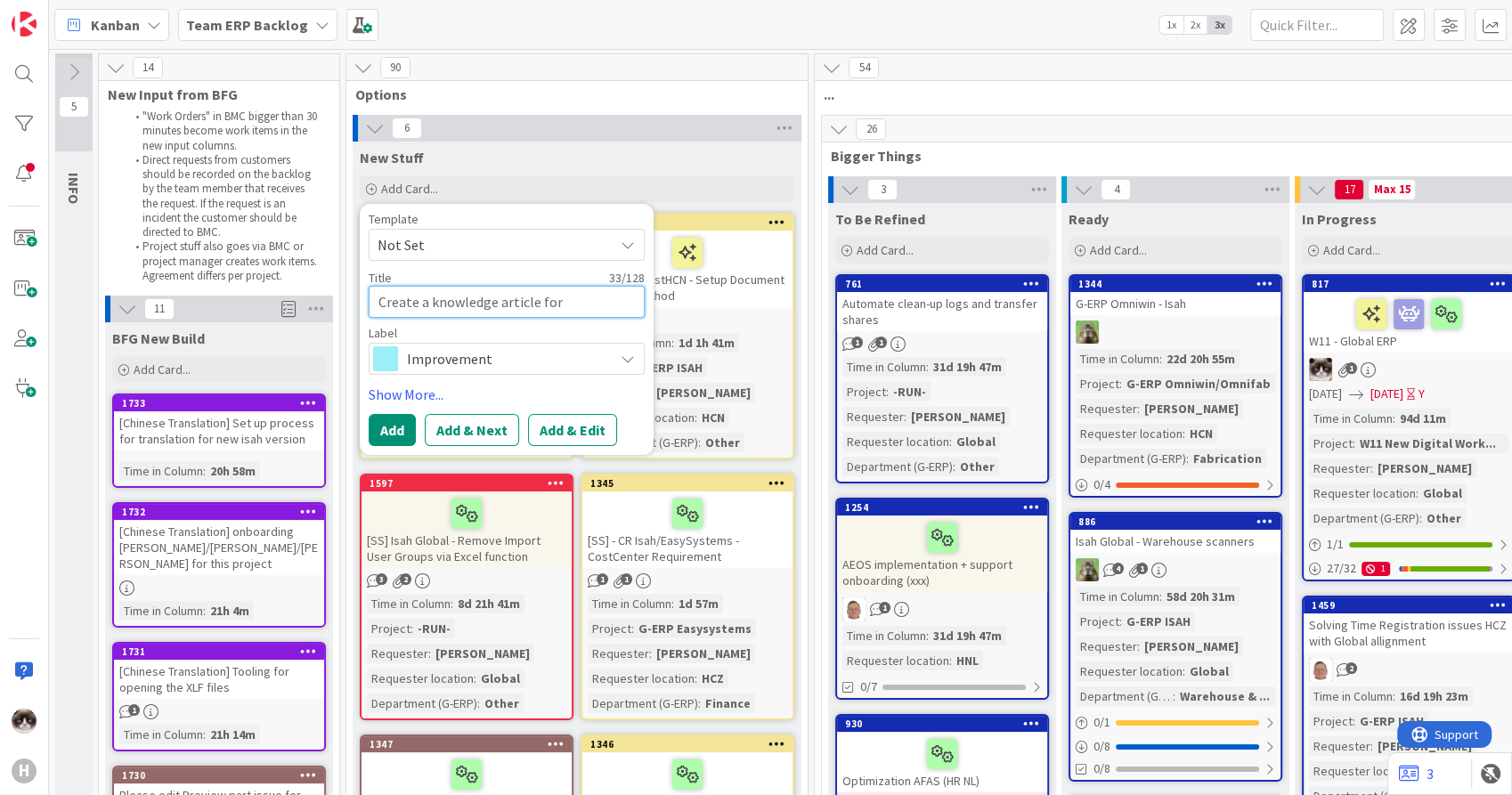
type textarea "Create a knowledge article for Isah"
type textarea "x"
type textarea "Create a knowledge article for Isa"
type textarea "x"
type textarea "Create a knowledge article for Is"
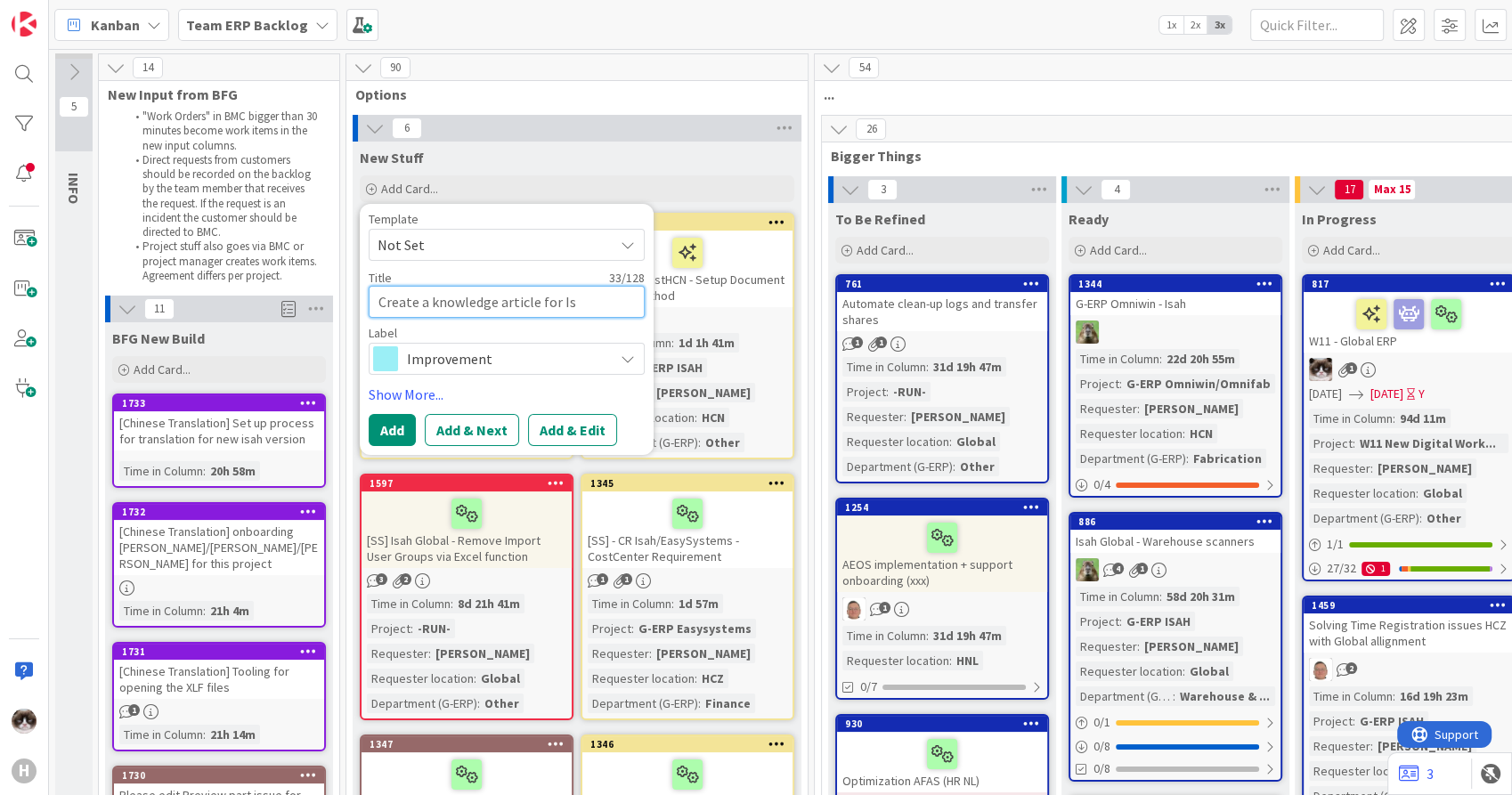
type textarea "x"
type textarea "Create a knowledge article for I"
type textarea "x"
type textarea "Create a knowledge article for"
type textarea "x"
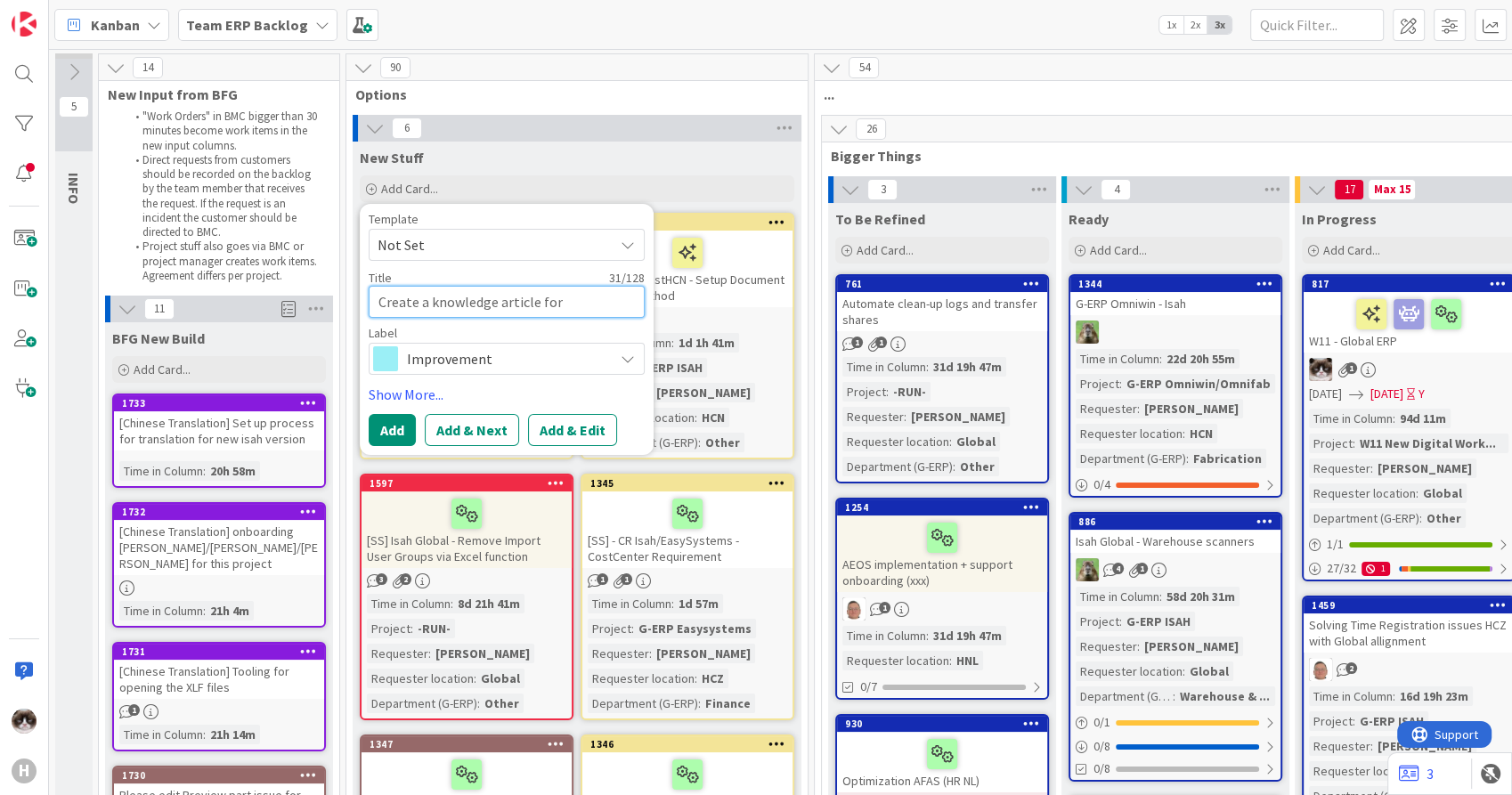
type textarea "Create a knowledge article for h"
type textarea "x"
type textarea "Create a knowledge article for how"
type textarea "x"
type textarea "Create a knowledge article for how"
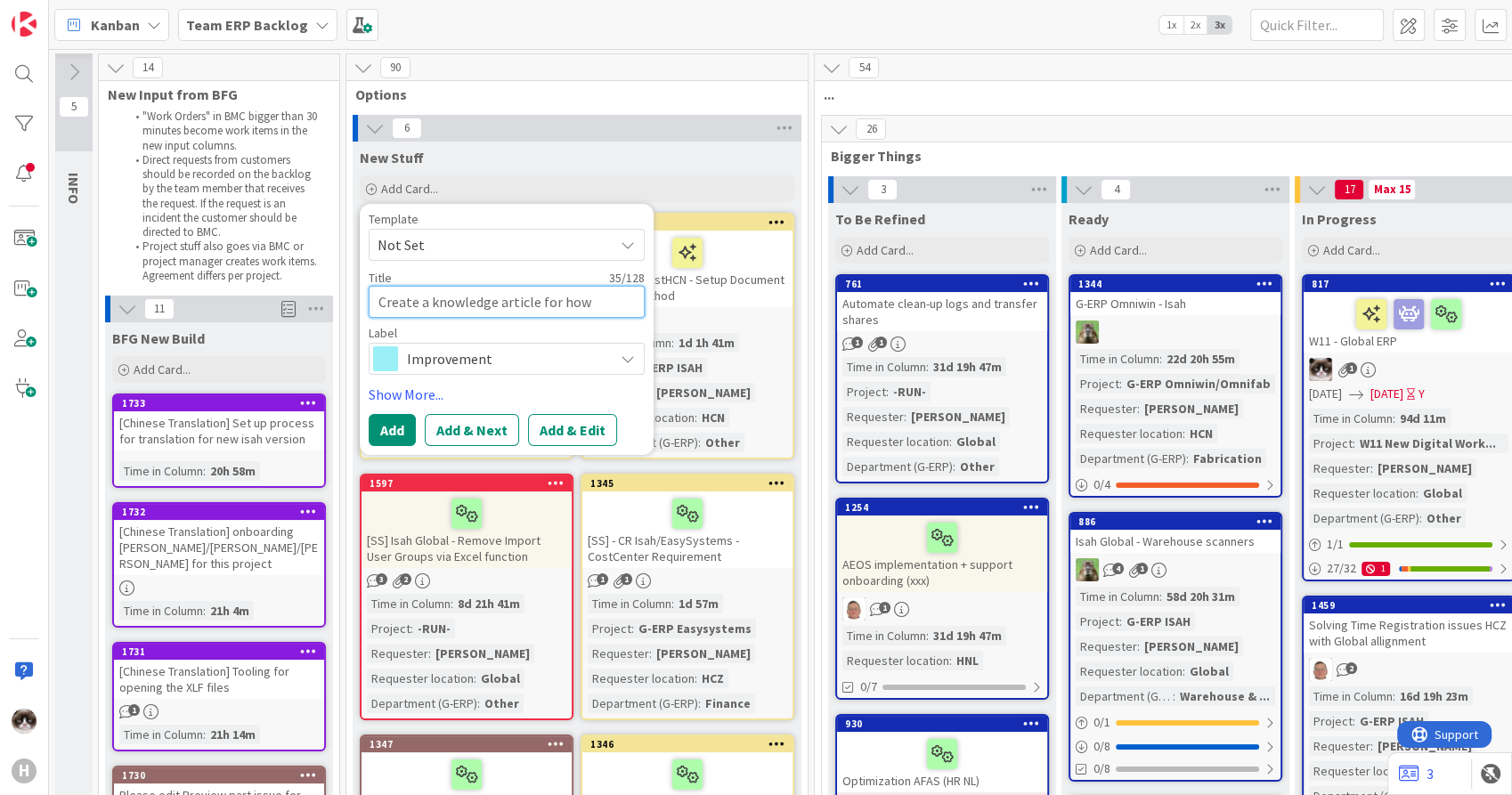
type textarea "x"
type textarea "Create a knowledge article for how t"
type textarea "x"
type textarea "Create a knowledge article for how to"
type textarea "x"
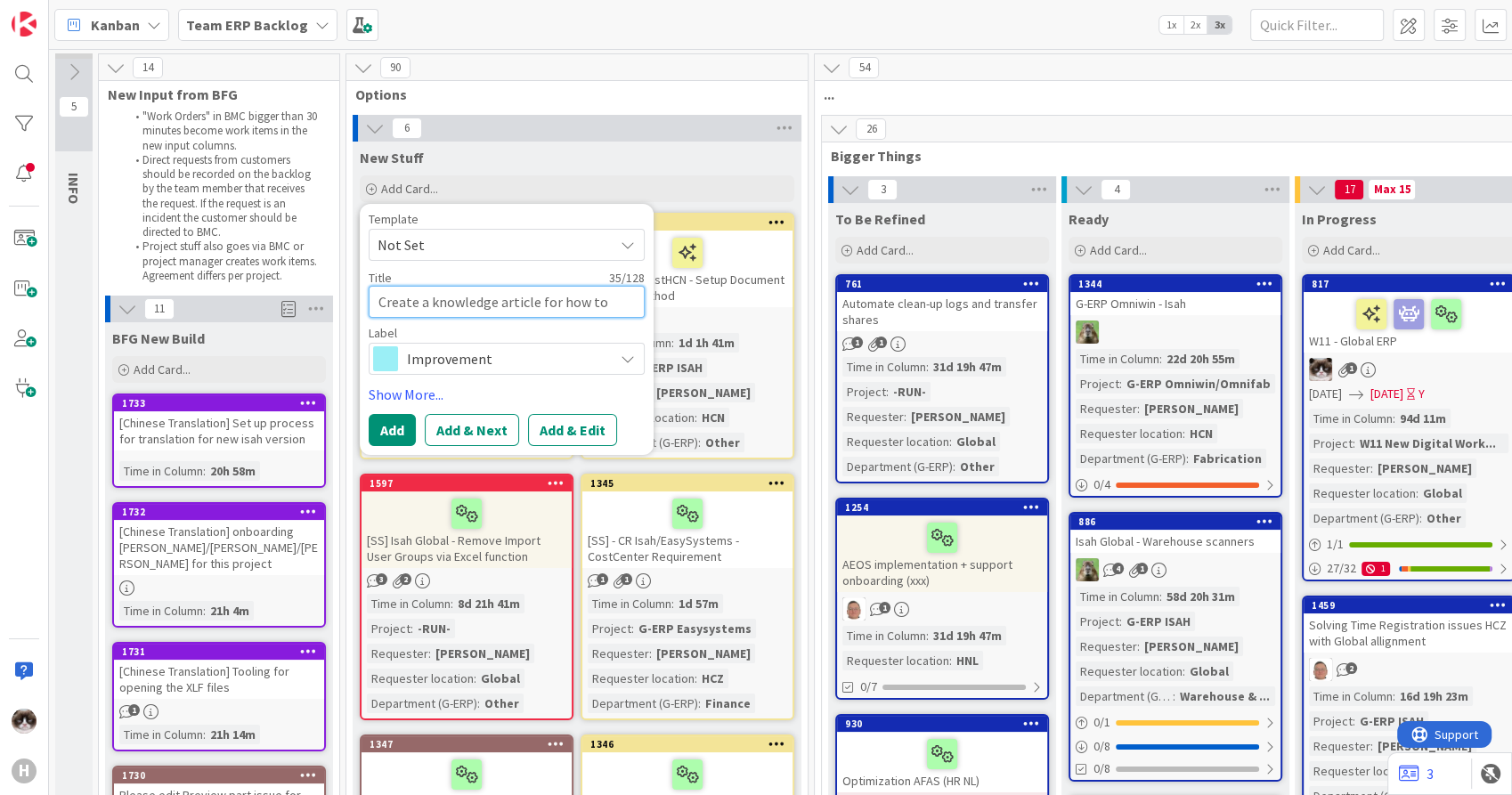
type textarea "Create a knowledge article for how to"
type textarea "x"
type textarea "Create a knowledge article for how to u"
type textarea "x"
type textarea "Create a knowledge article for how to use"
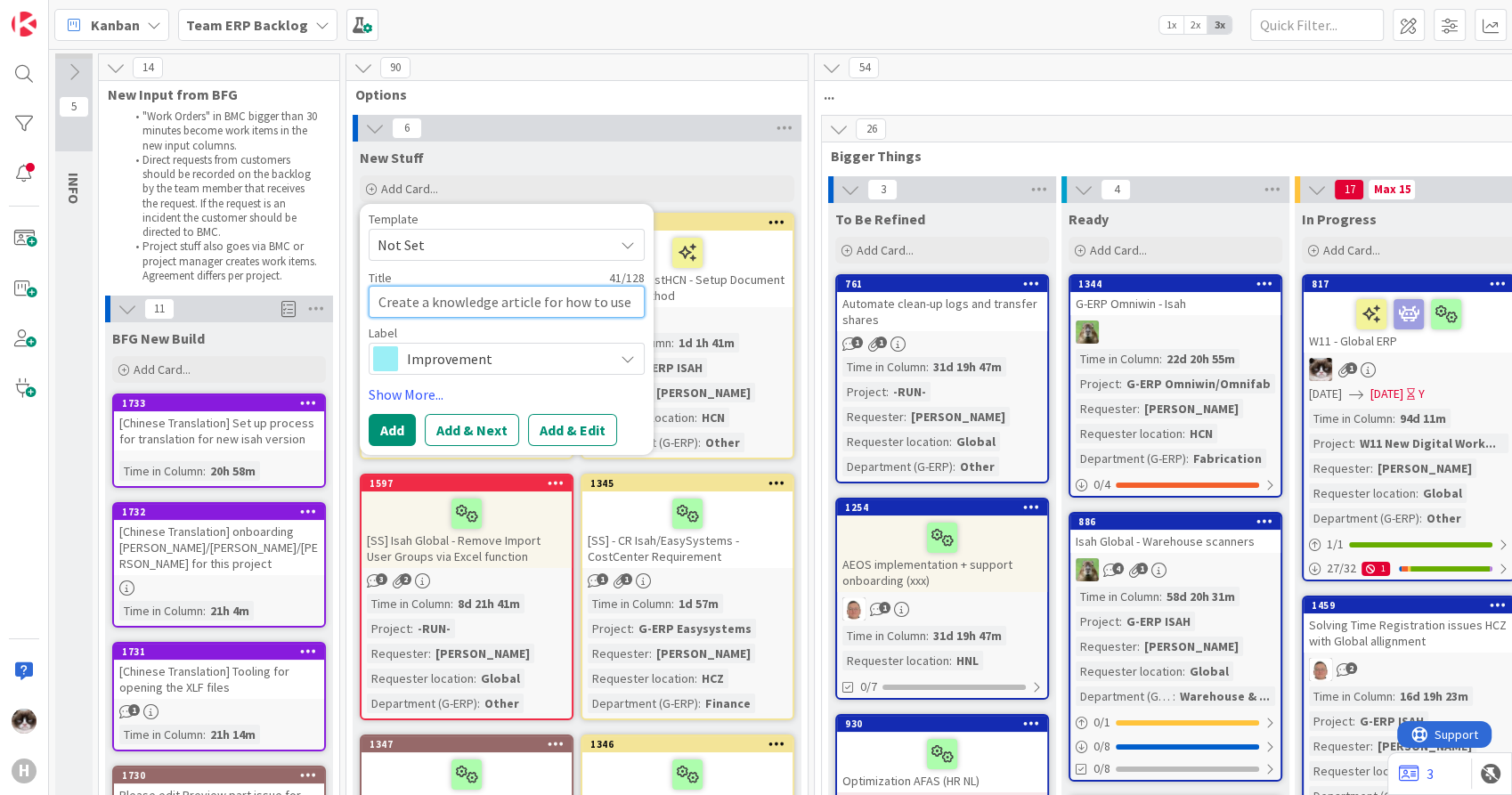
type textarea "x"
type textarea "Create a knowledge article for how to use"
type textarea "x"
type textarea "Create a knowledge article for how to use Is"
type textarea "x"
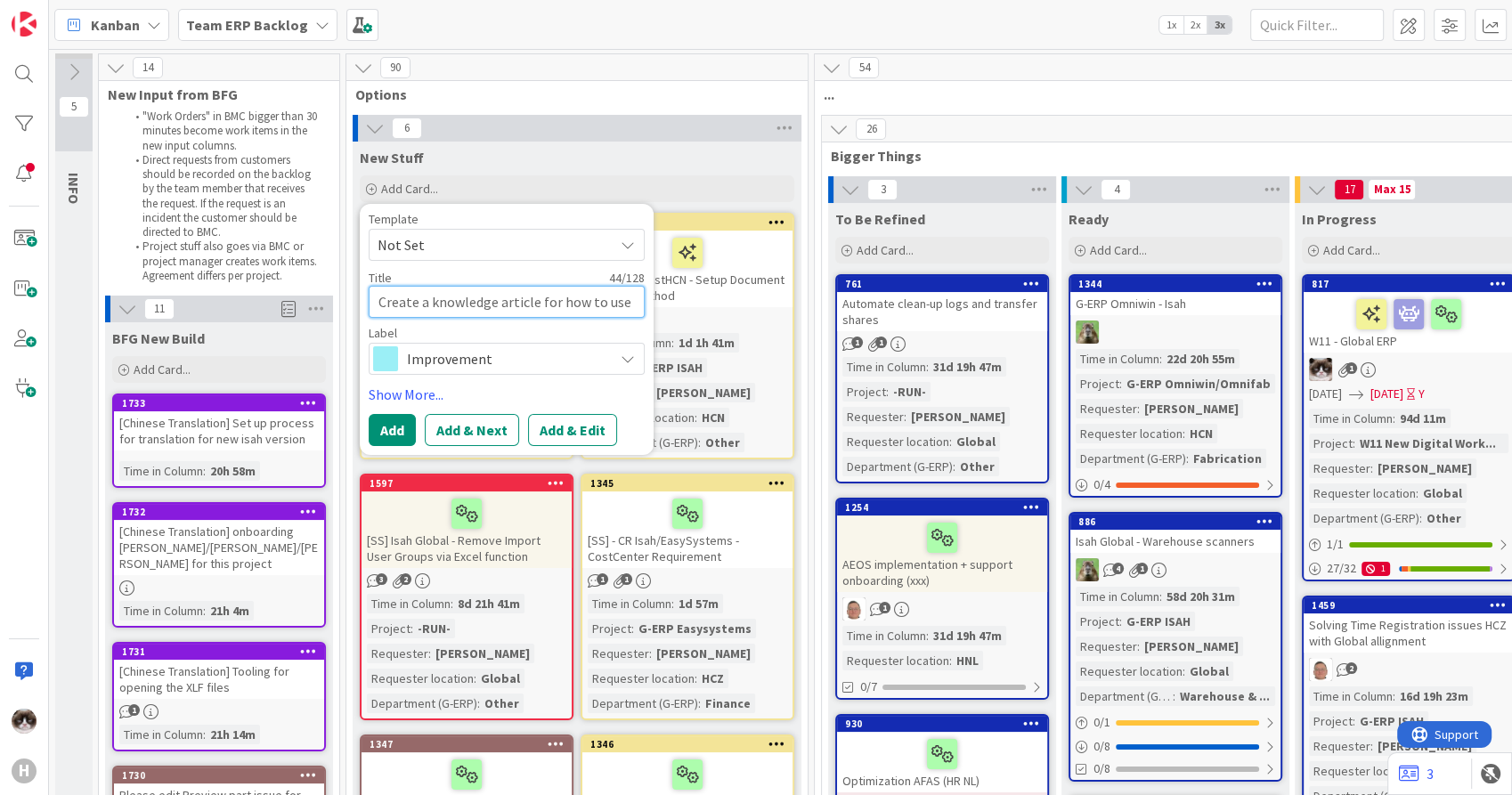
type textarea "Create a knowledge article for how to use Isa"
type textarea "x"
type textarea "Create a knowledge article for how to use Isah"
type textarea "x"
type textarea "Create a knowledge article for how to use Isah"
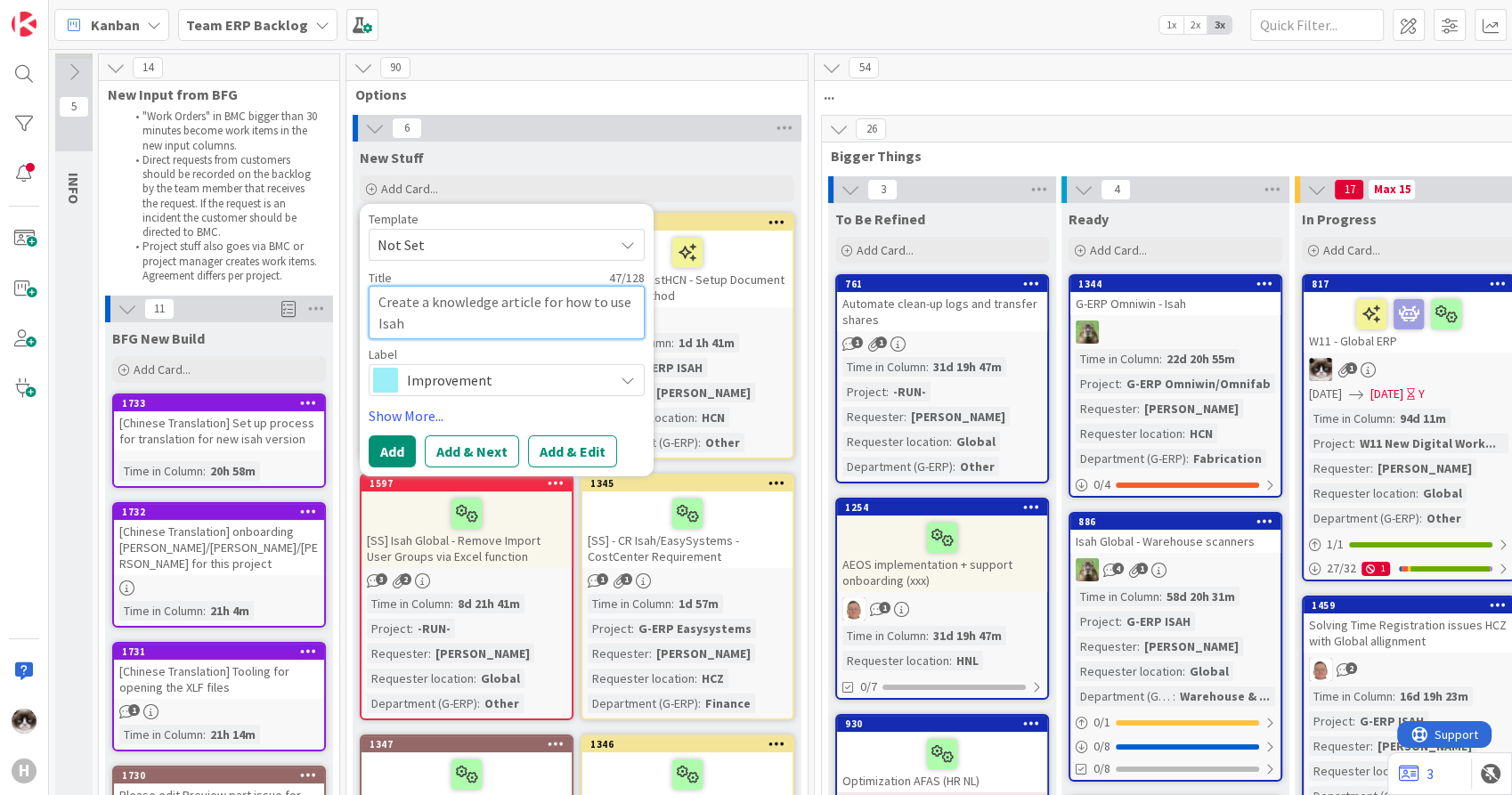
type textarea "x"
type textarea "Create a knowledge article for how to use Isah l"
type textarea "x"
type textarea "Create a knowledge article for how to use Isah lo"
type textarea "x"
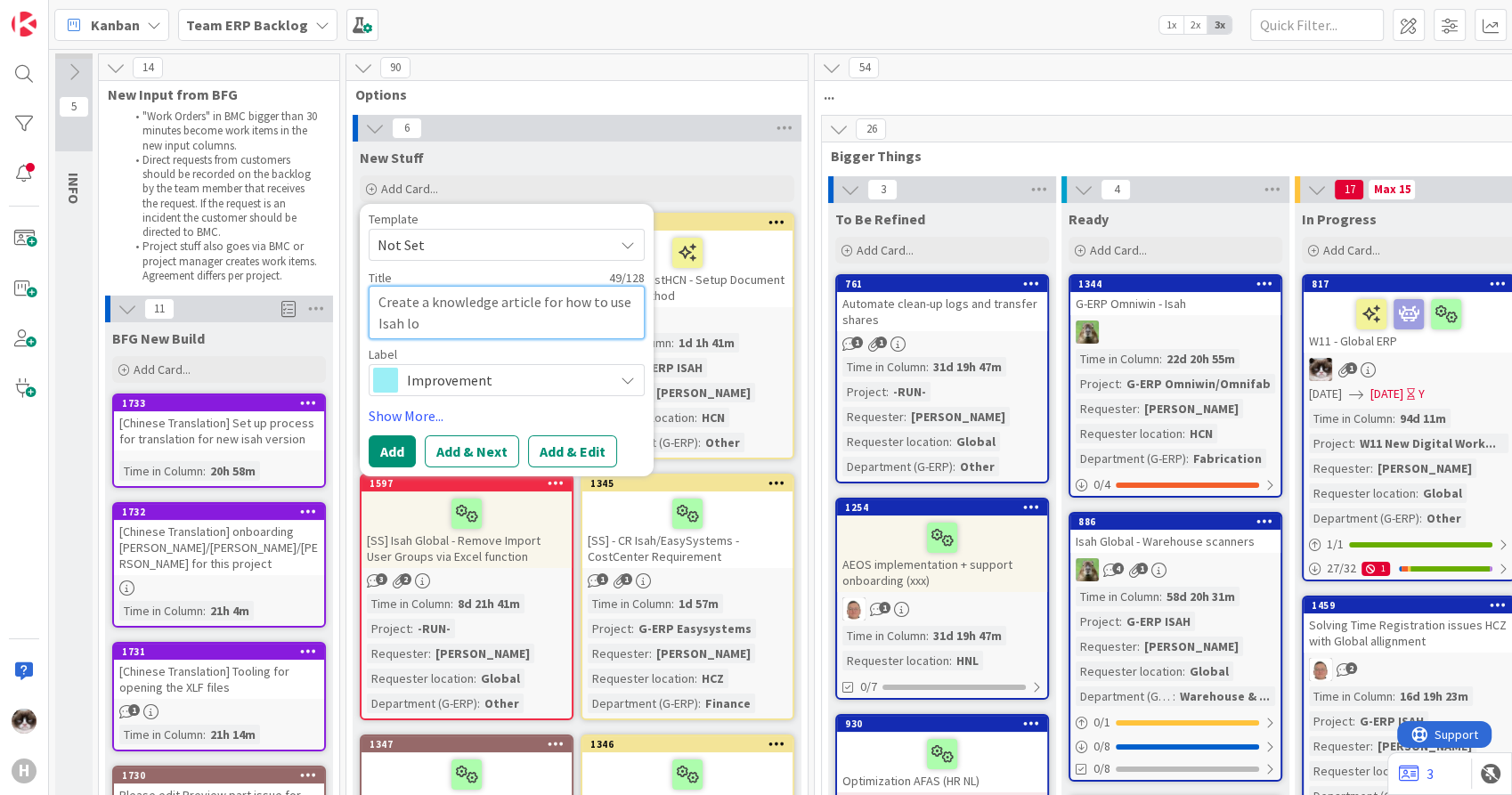
type textarea "Create a knowledge article for how to use Isah loc"
type textarea "x"
type textarea "Create a knowledge article for how to use Isah loca"
type textarea "x"
type textarea "Create a knowledge article for how to use Isah local"
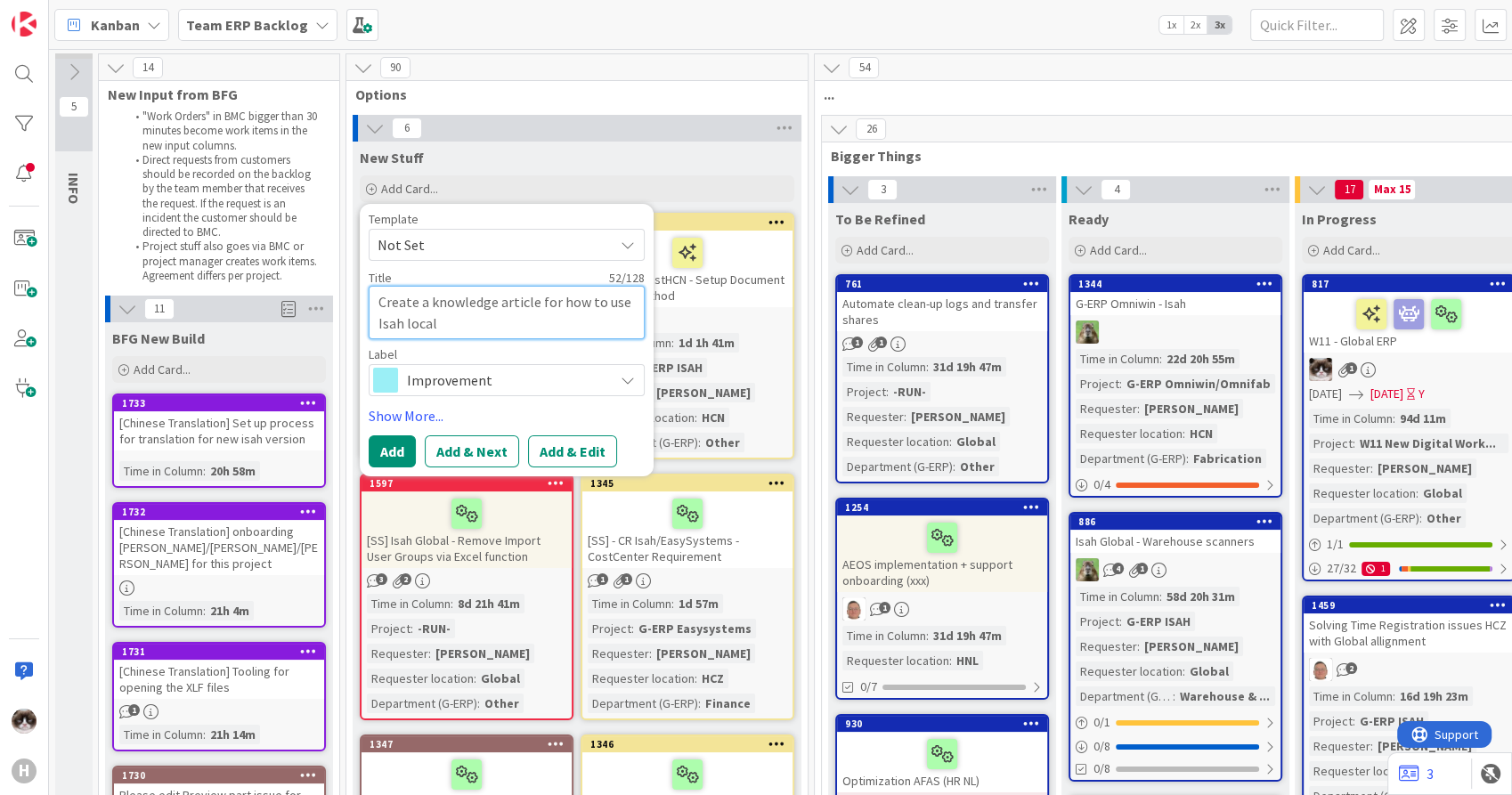
type textarea "x"
type textarea "Create a knowledge article for how to use Isah local"
type textarea "x"
type textarea "Create a knowledge article for how to use Isah local +"
type textarea "x"
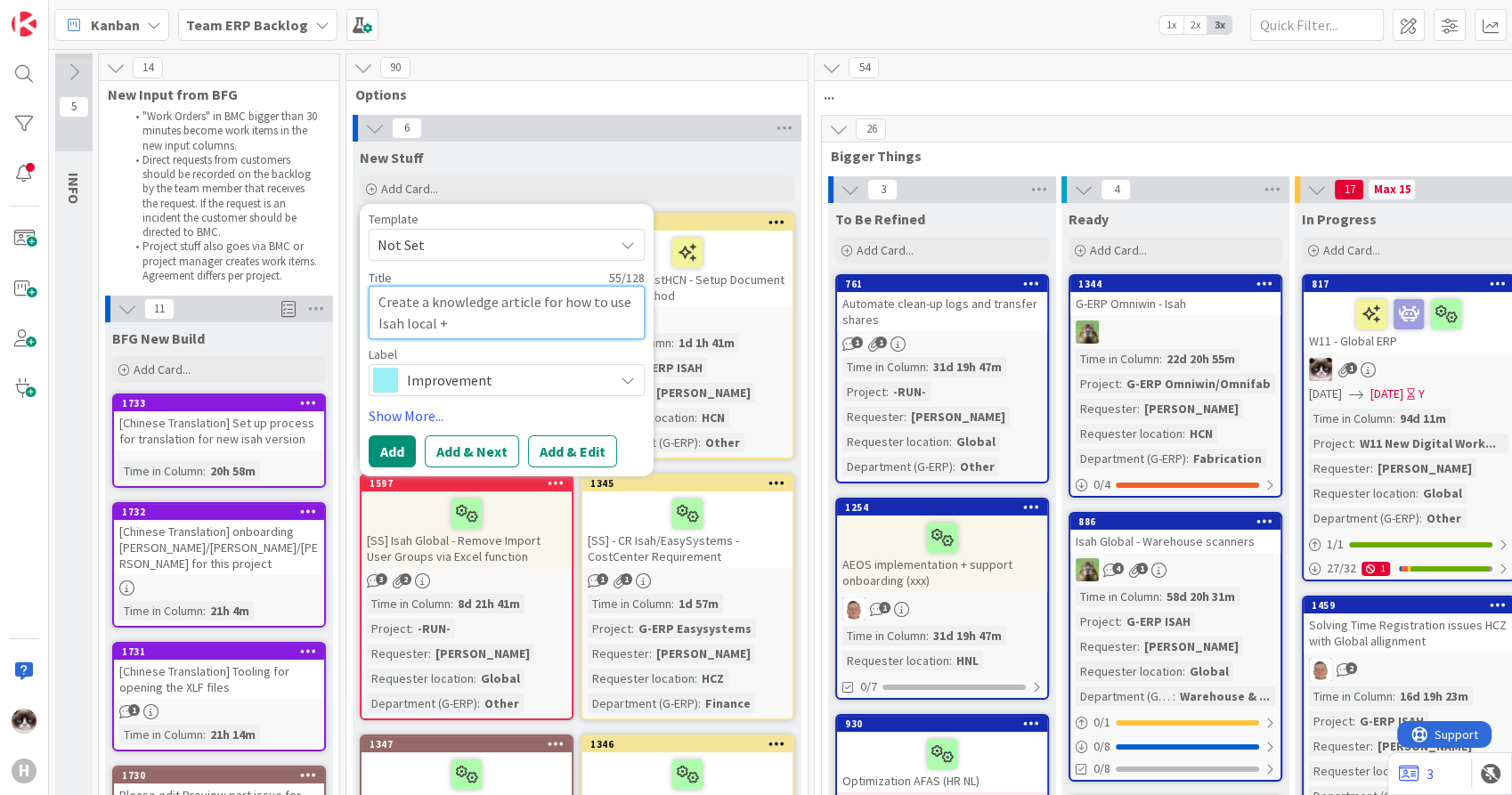
type textarea "Create a knowledge article for how to use Isah local +"
type textarea "x"
type textarea "Create a knowledge article for how to use Isah local"
type textarea "x"
type textarea "Create a knowledge article for how to use Isah local ("
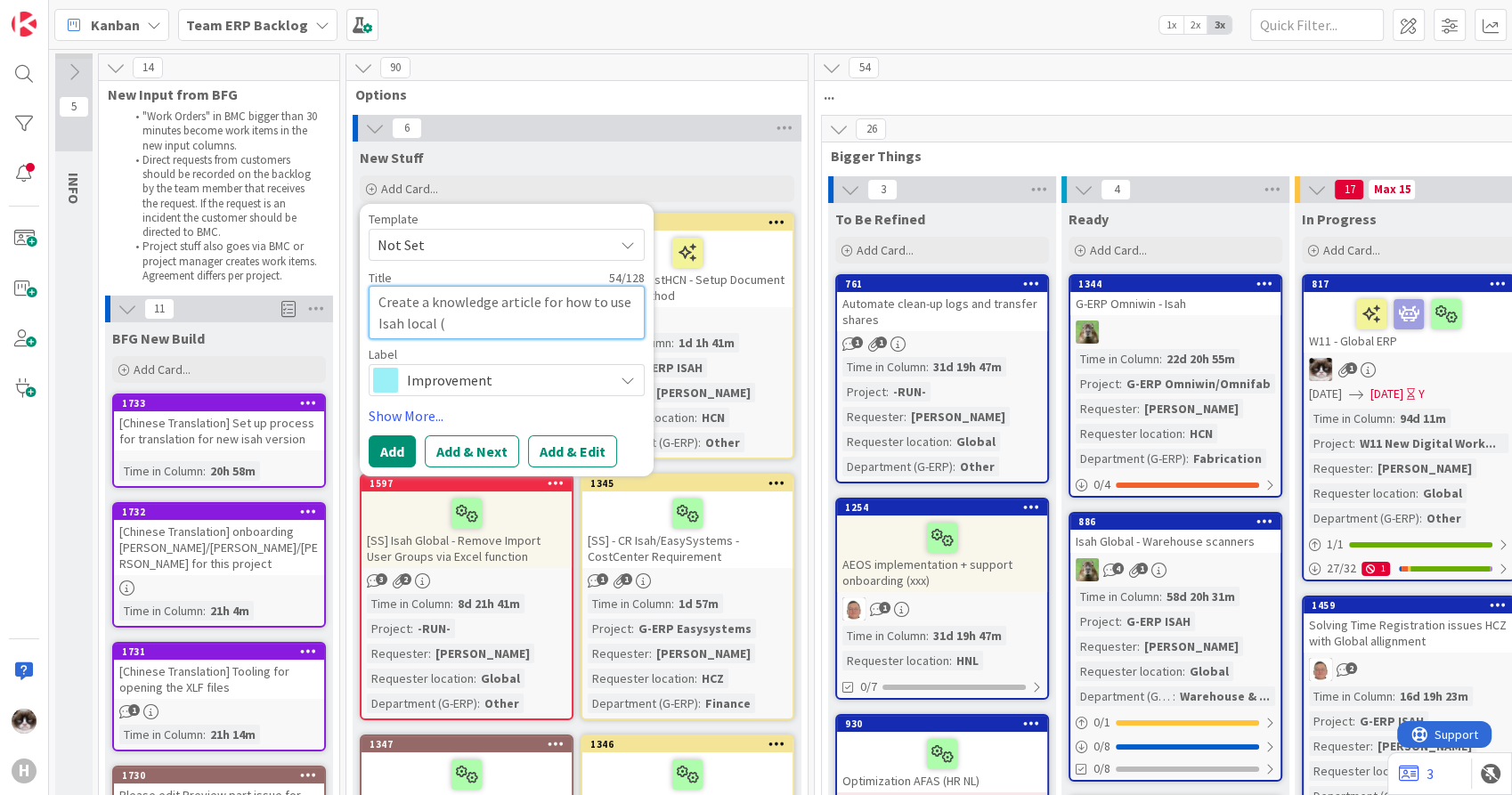
type textarea "x"
type textarea "Create a knowledge article for how to use Isah local (W"
type textarea "x"
type textarea "Create a knowledge article for how to use Isah local (W1"
type textarea "x"
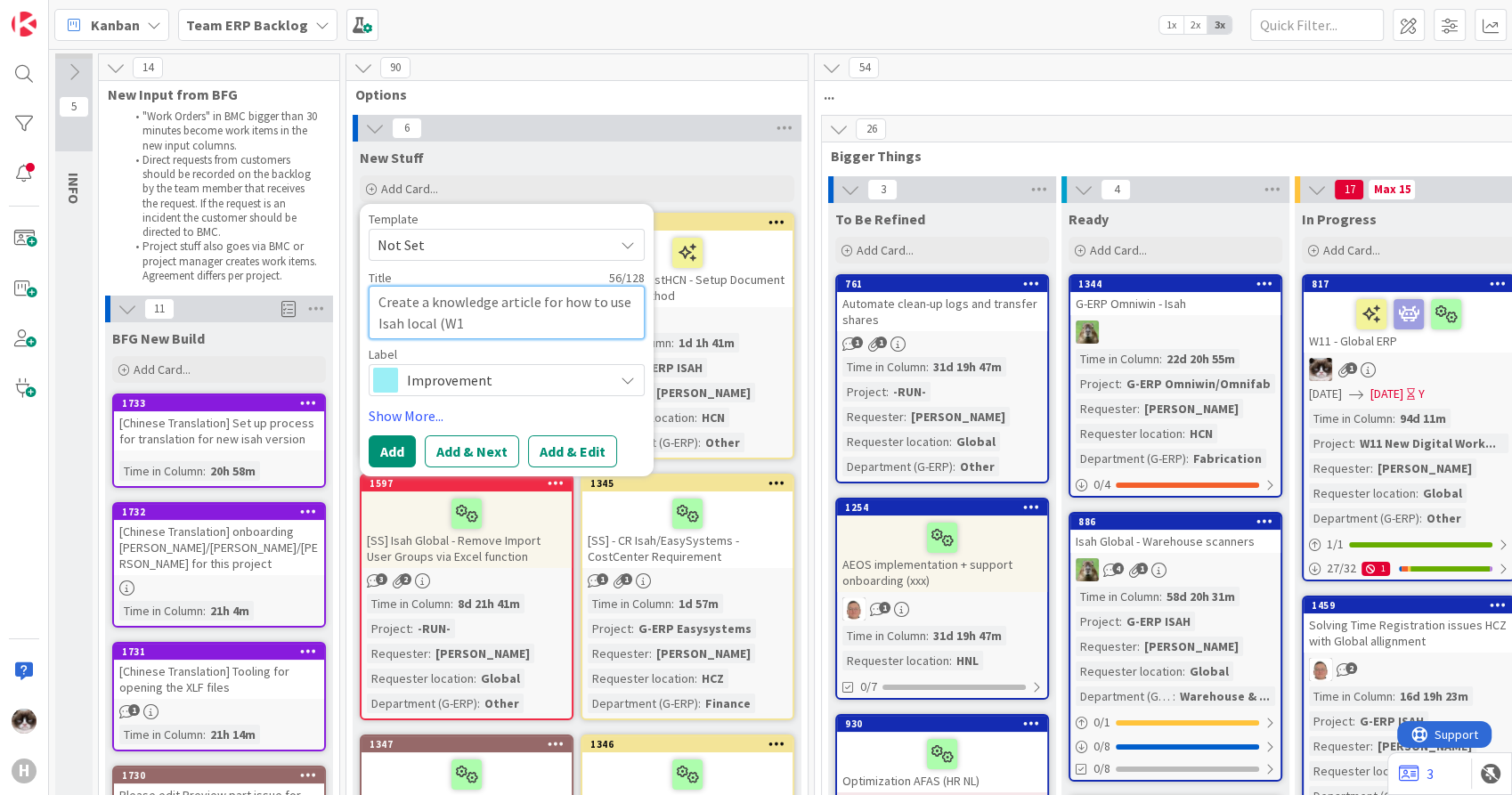
type textarea "Create a knowledge article for how to use Isah local (W11"
type textarea "x"
type textarea "Create a knowledge article for how to use Isah local (W11"
type textarea "x"
type textarea "Create a knowledge article for how to use Isah local (W11 la"
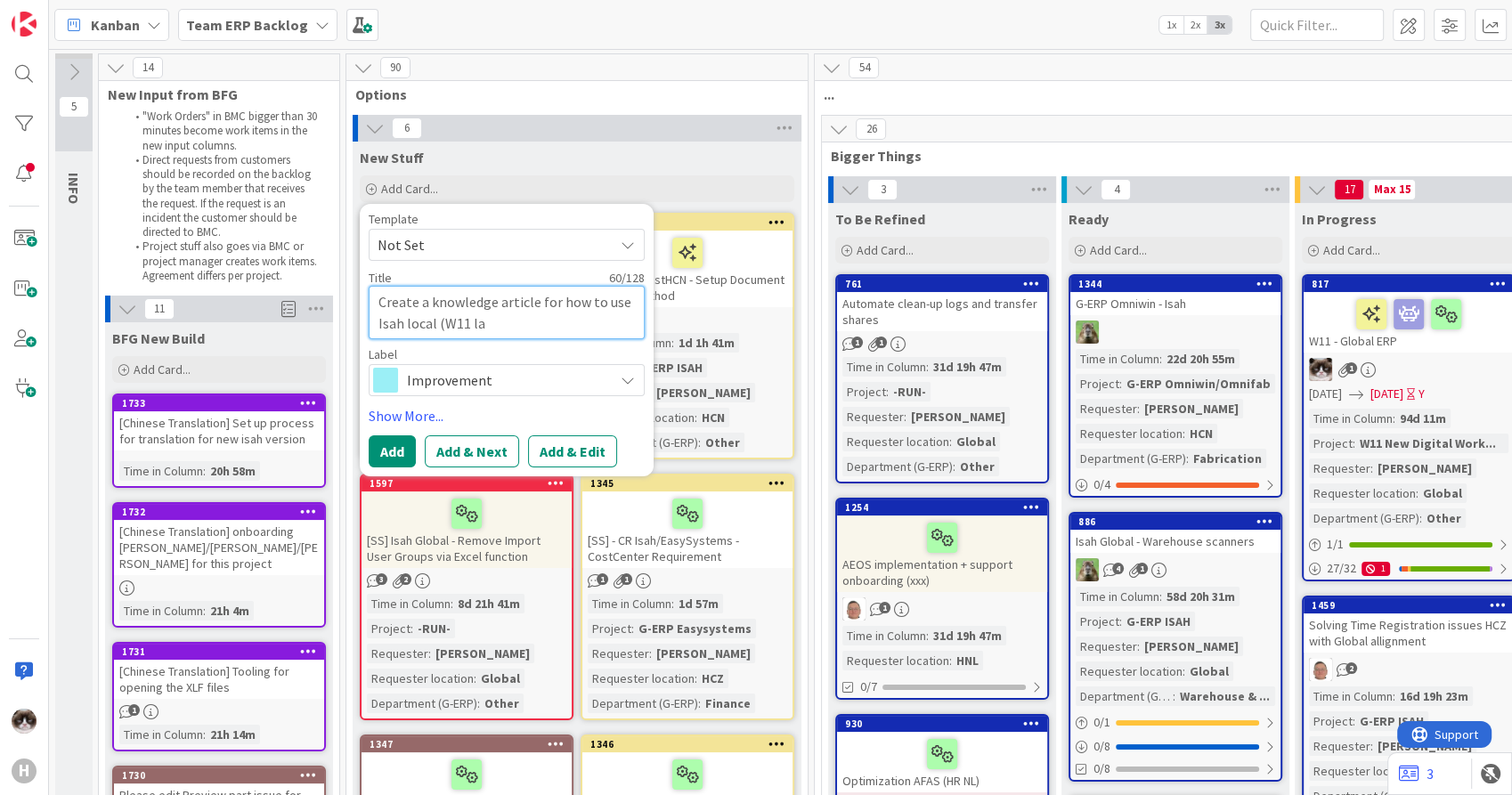
type textarea "x"
type textarea "Create a knowledge article for how to use Isah local (W11 lap"
type textarea "x"
type textarea "Create a knowledge article for how to use Isah local (W11 lapt"
type textarea "x"
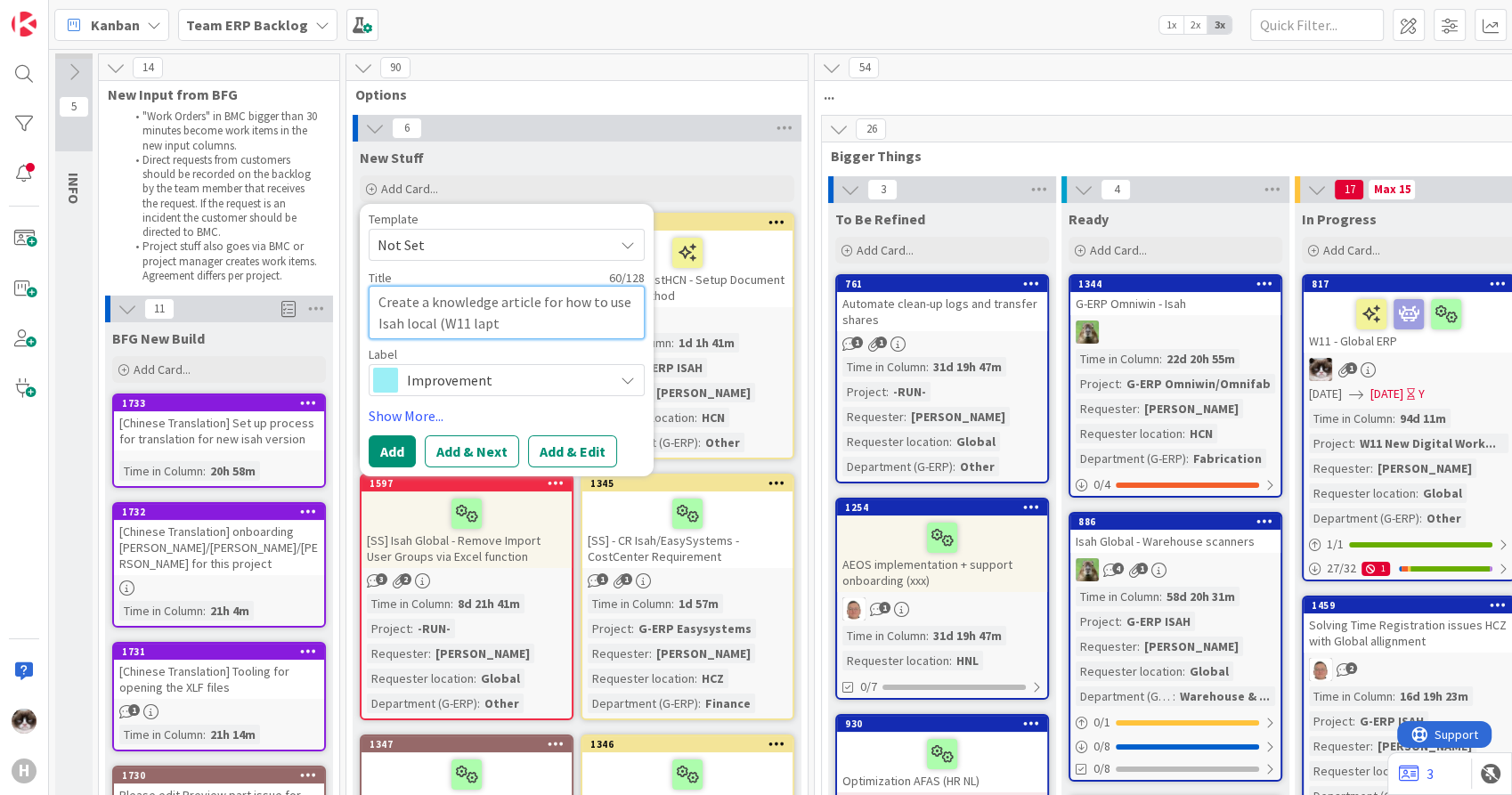
type textarea "Create a knowledge article for how to use Isah local (W11 lapto"
type textarea "x"
type textarea "Create a knowledge article for how to use Isah local (W11 laptop"
type textarea "x"
type textarea "Create a knowledge article for how to use Isah local (W11 laptop a"
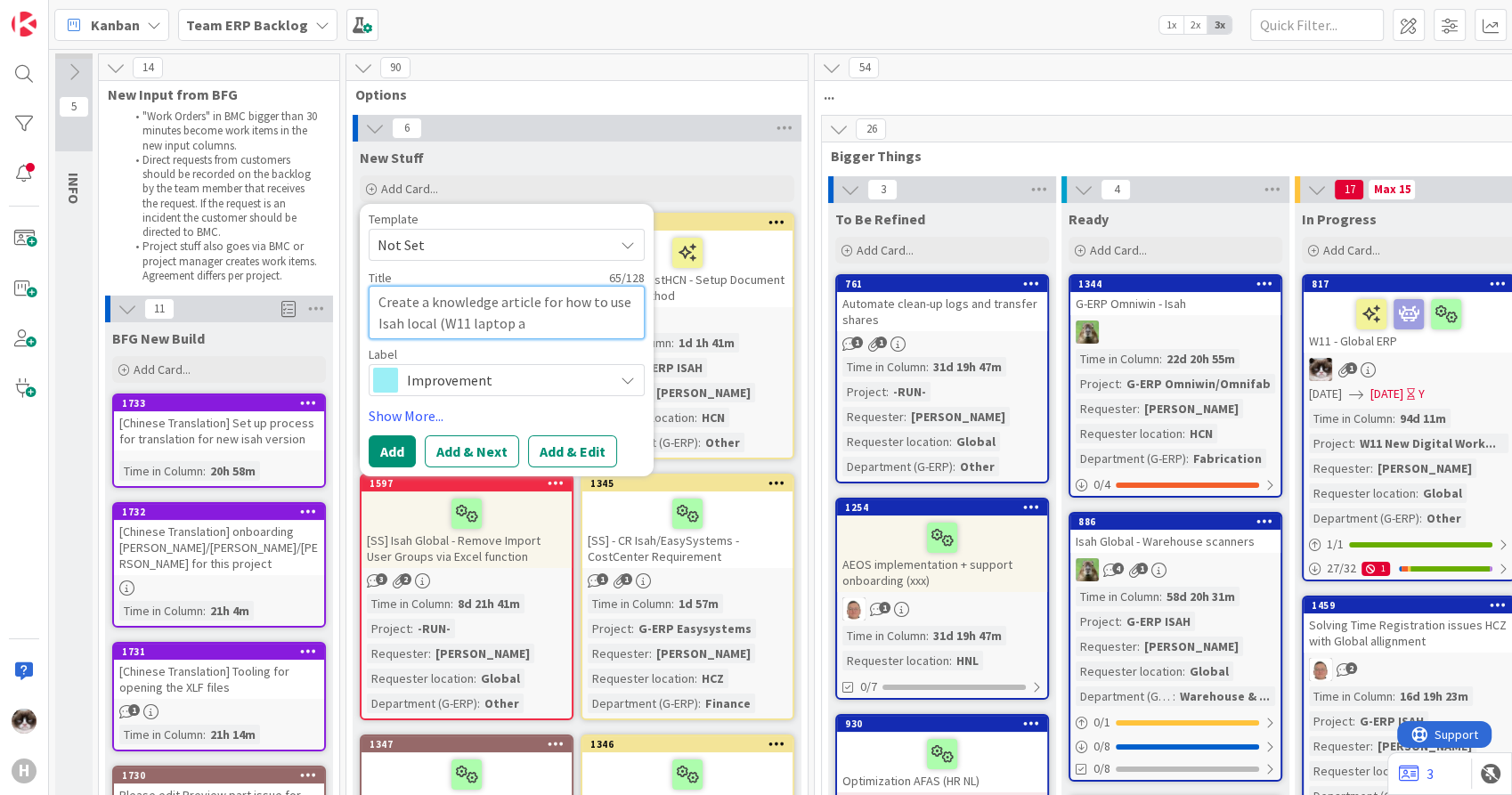
type textarea "x"
type textarea "Create a knowledge article for how to use Isah local (W11 laptop an"
type textarea "x"
type textarea "Create a knowledge article for how to use Isah local (W11 laptop and"
type textarea "x"
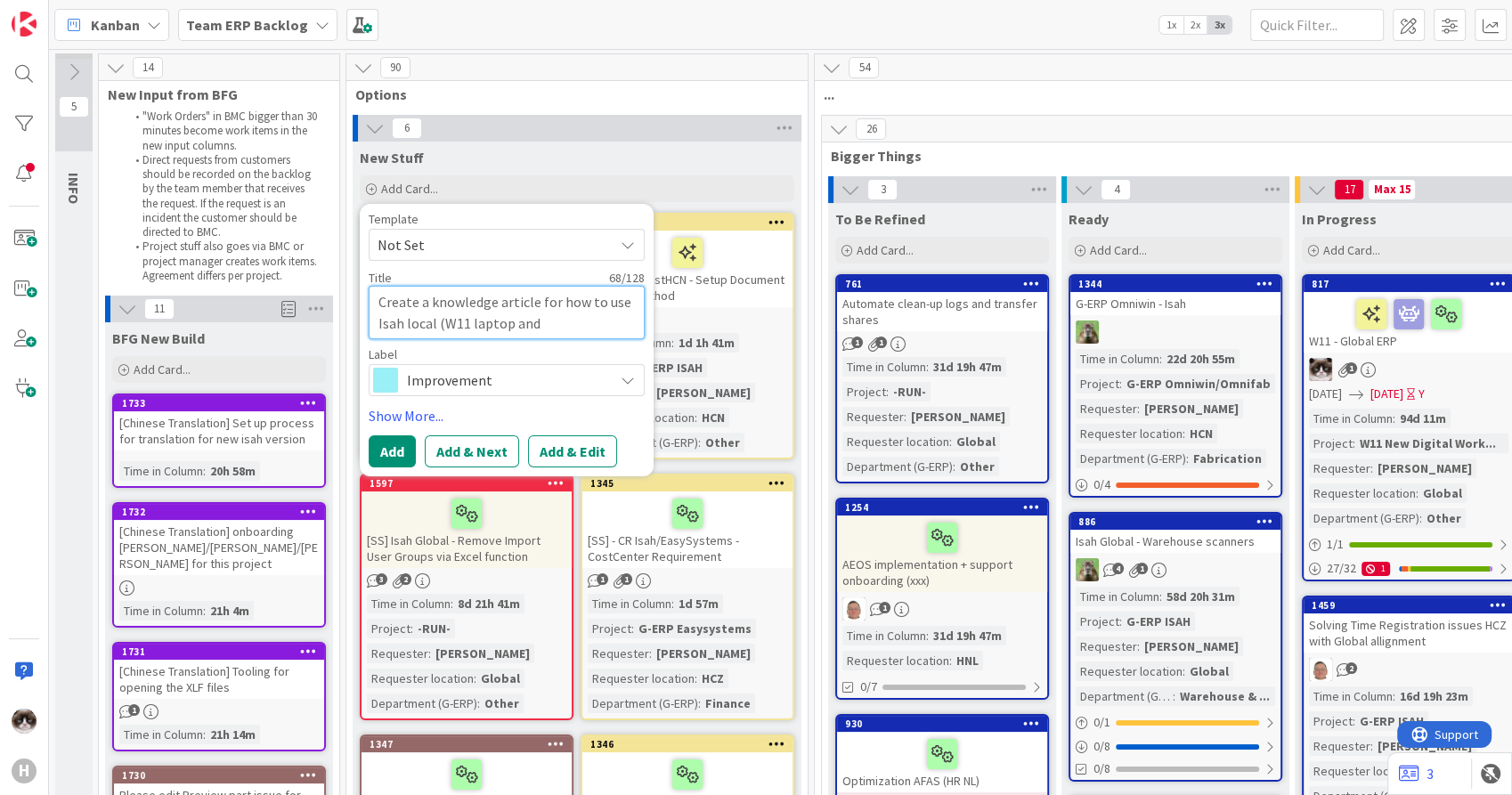
type textarea "Create a knowledge article for how to use Isah local (W11 laptop and"
type textarea "x"
type textarea "Create a knowledge article for how to use Isah local (W11 laptop and A"
type textarea "x"
type textarea "Create a knowledge article for how to use Isah local (W11 laptop and AV"
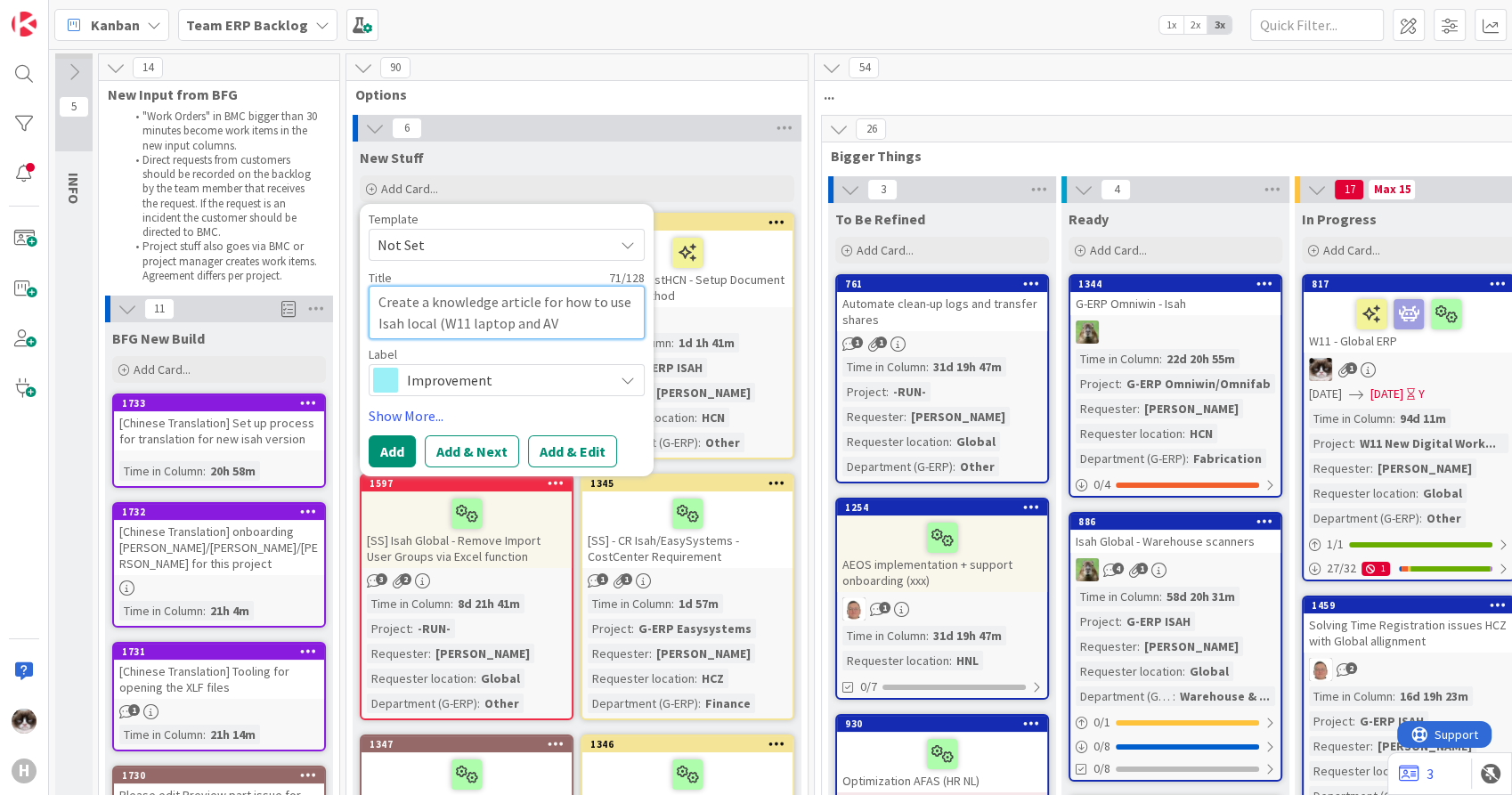
type textarea "x"
type textarea "Create a knowledge article for how to use Isah local (W11 laptop and AVD"
type textarea "x"
type textarea "Create a knowledge article for how to use Isah local (W11 laptop and AVD)"
click at [539, 452] on button "Add & Edit" at bounding box center [572, 452] width 89 height 32
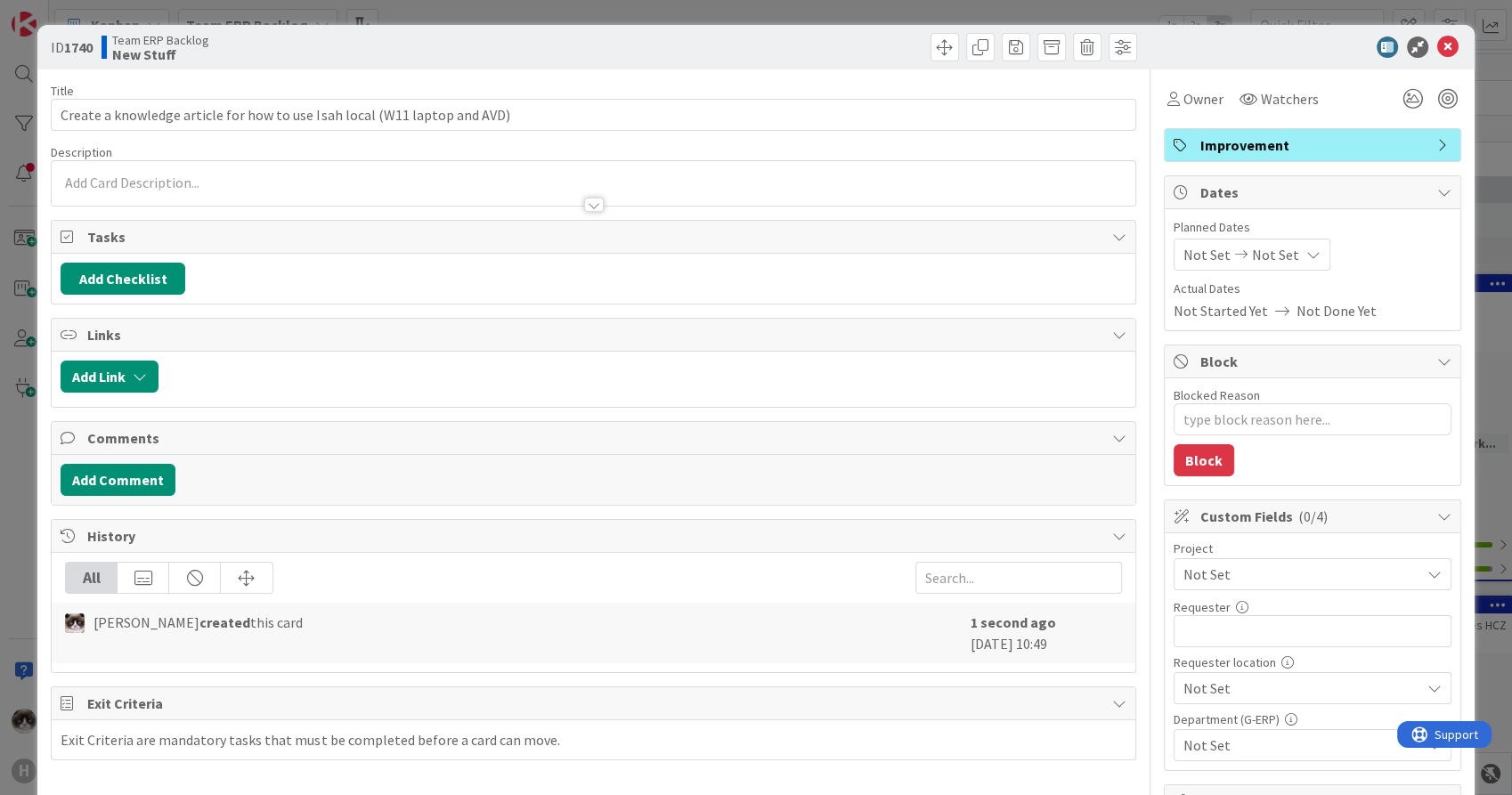
click at [1268, 559] on div "Not Set" at bounding box center [1313, 575] width 278 height 32
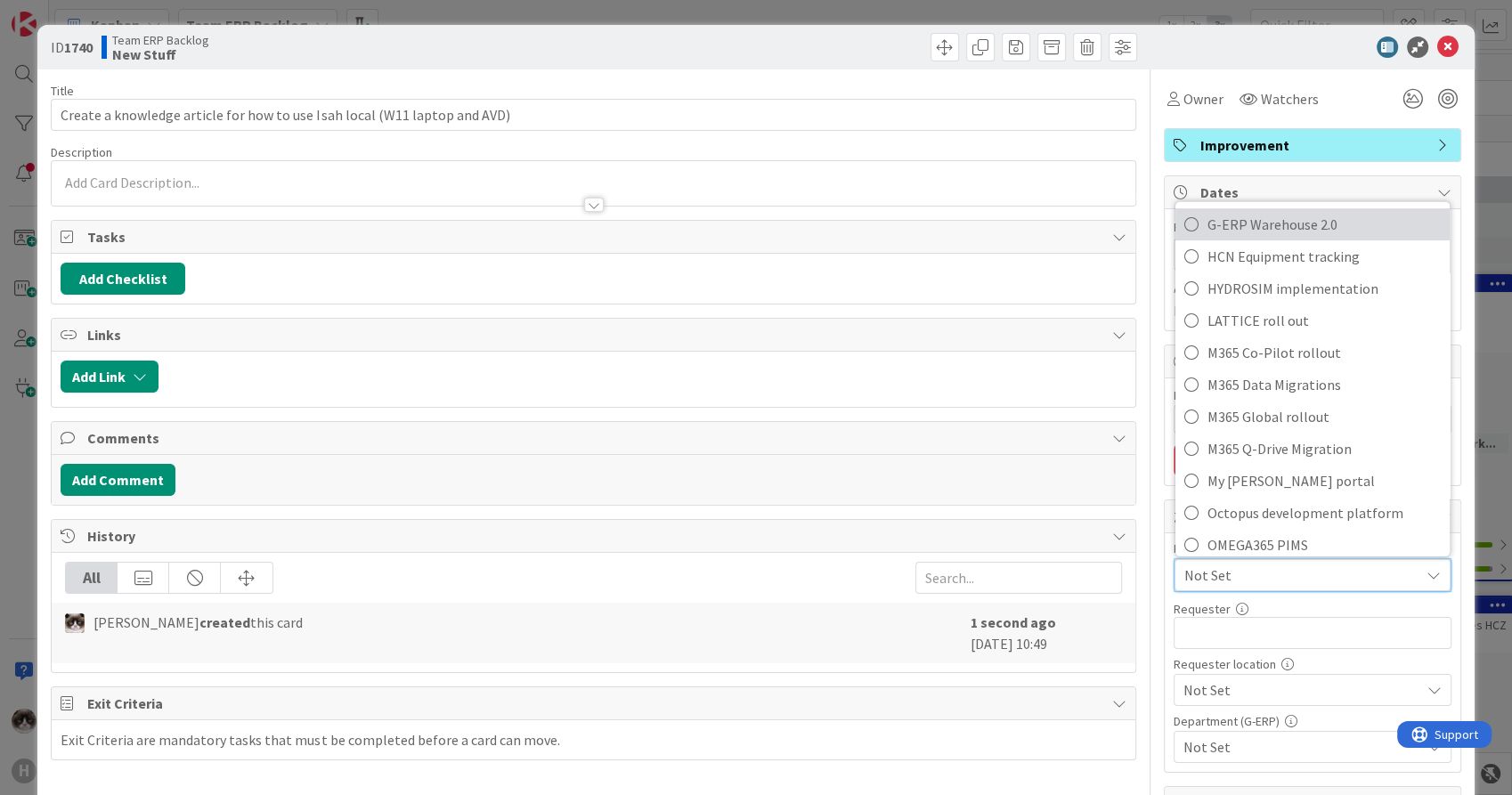
scroll to position [1103, 0]
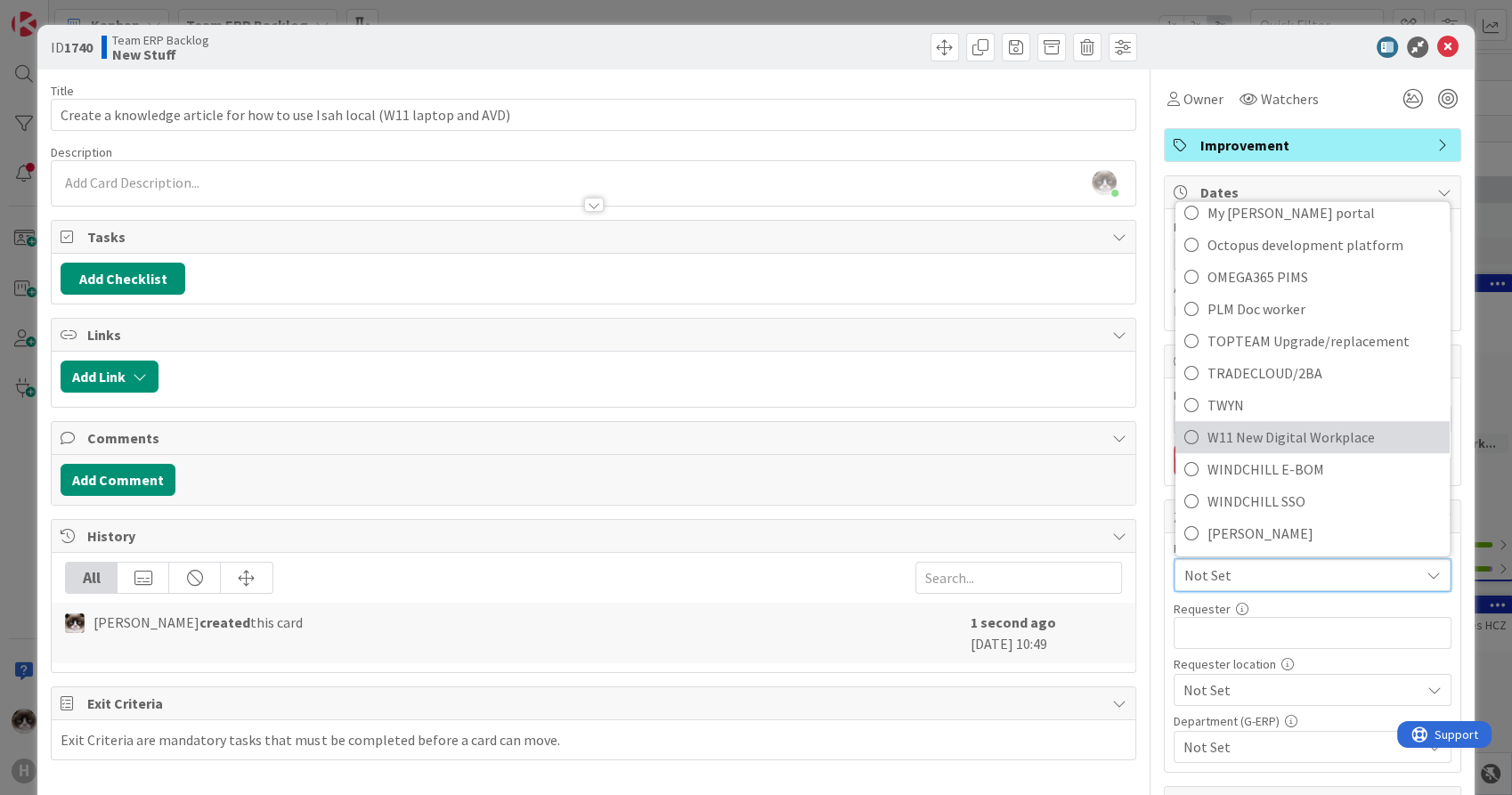
click at [1254, 441] on span "W11 New Digital Workplace" at bounding box center [1323, 438] width 234 height 27
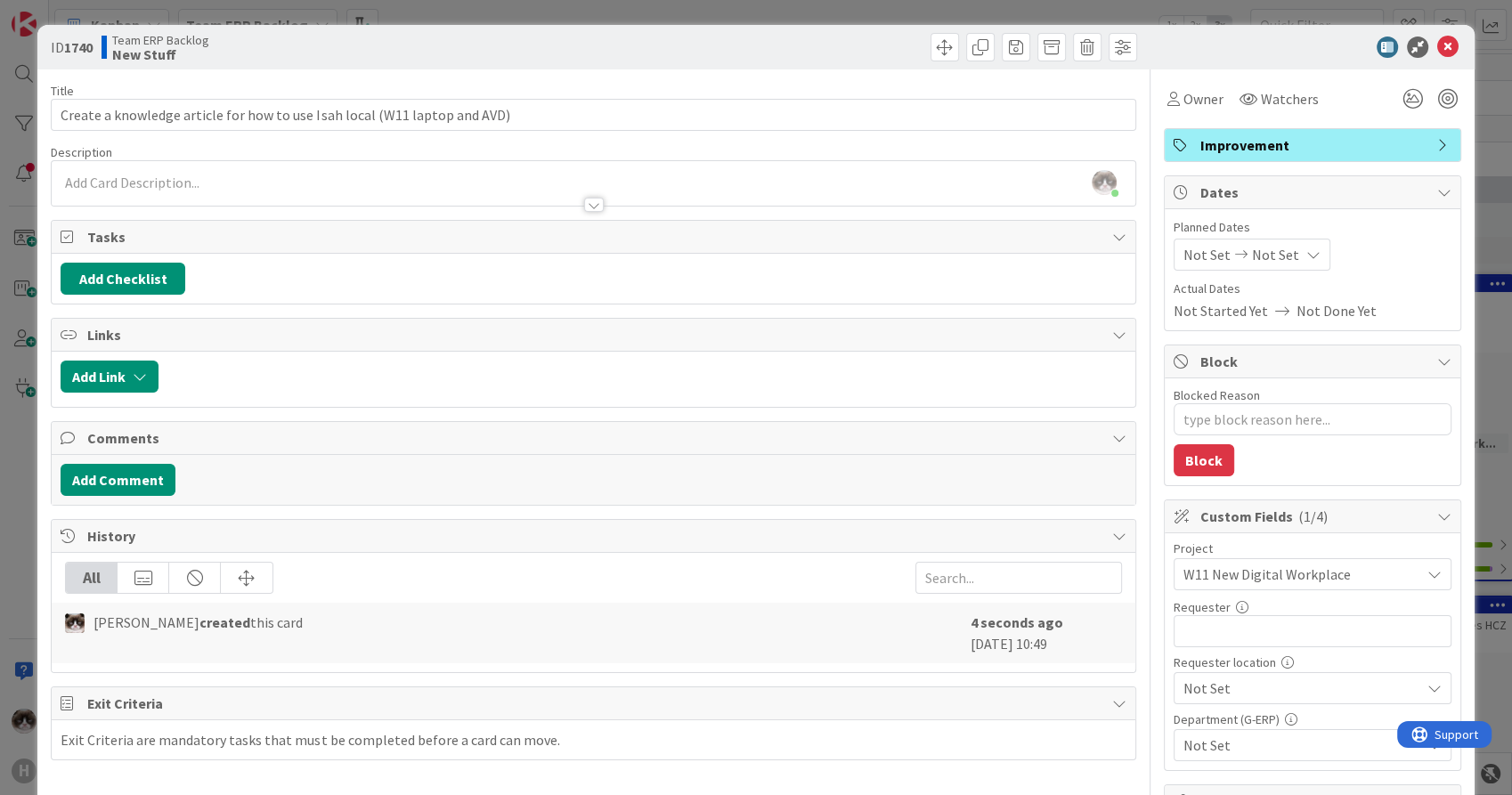
type textarea "x"
click at [1255, 644] on input "text" at bounding box center [1313, 632] width 278 height 32
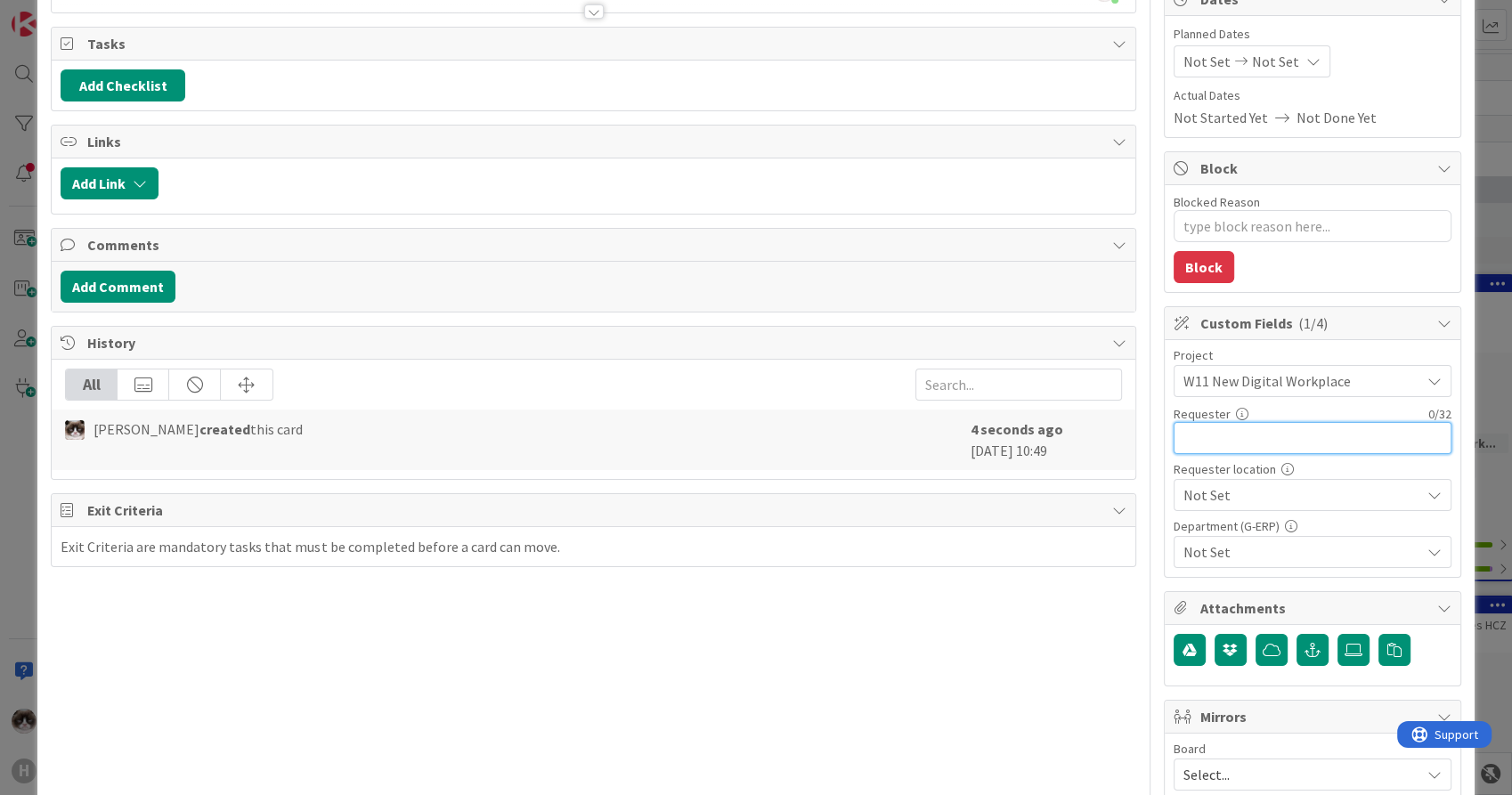
scroll to position [198, 0]
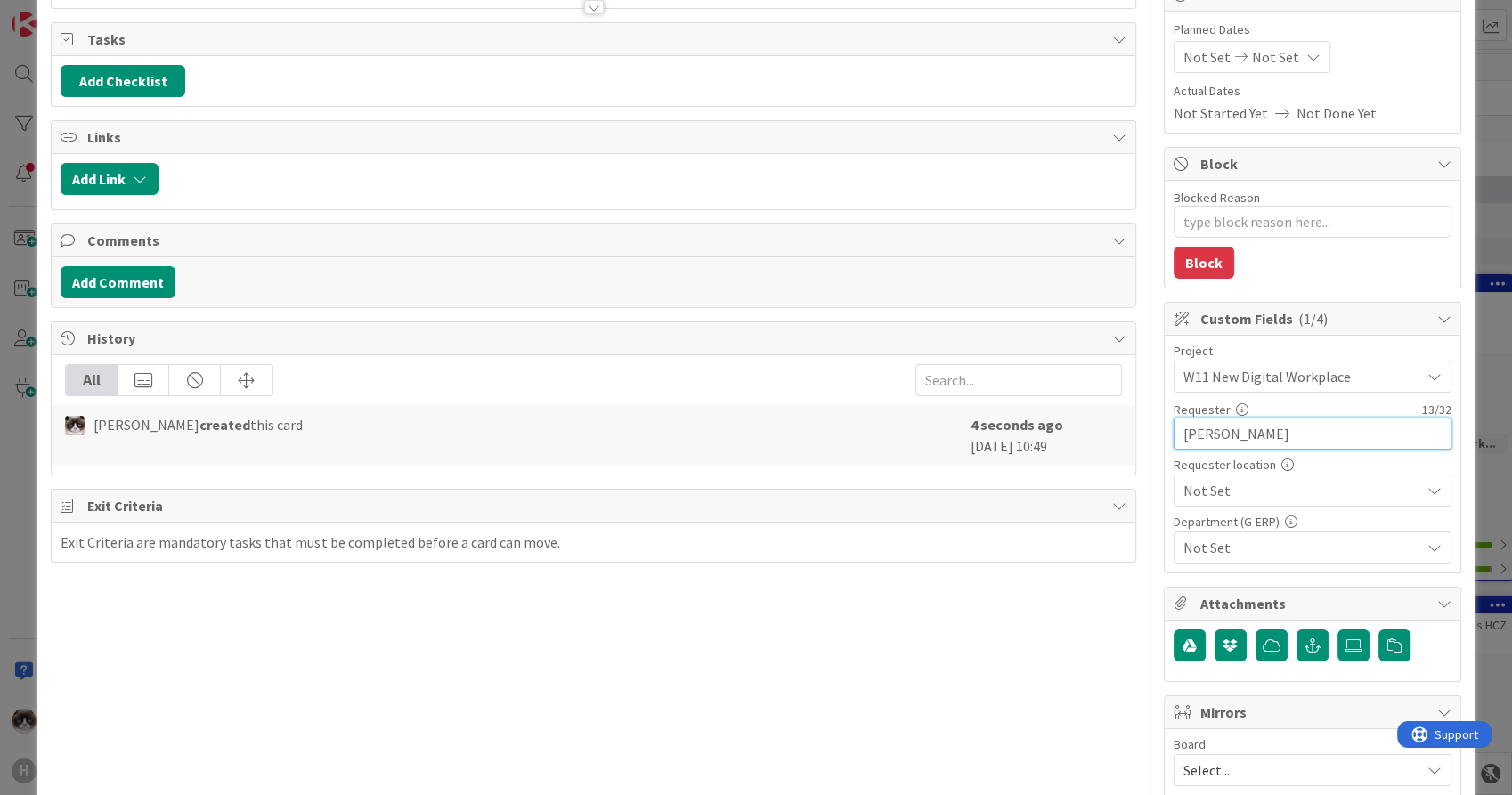
type input "[PERSON_NAME]"
type textarea "x"
type input "[PERSON_NAME]"
click at [1277, 389] on span "Not Set" at bounding box center [1297, 377] width 228 height 25
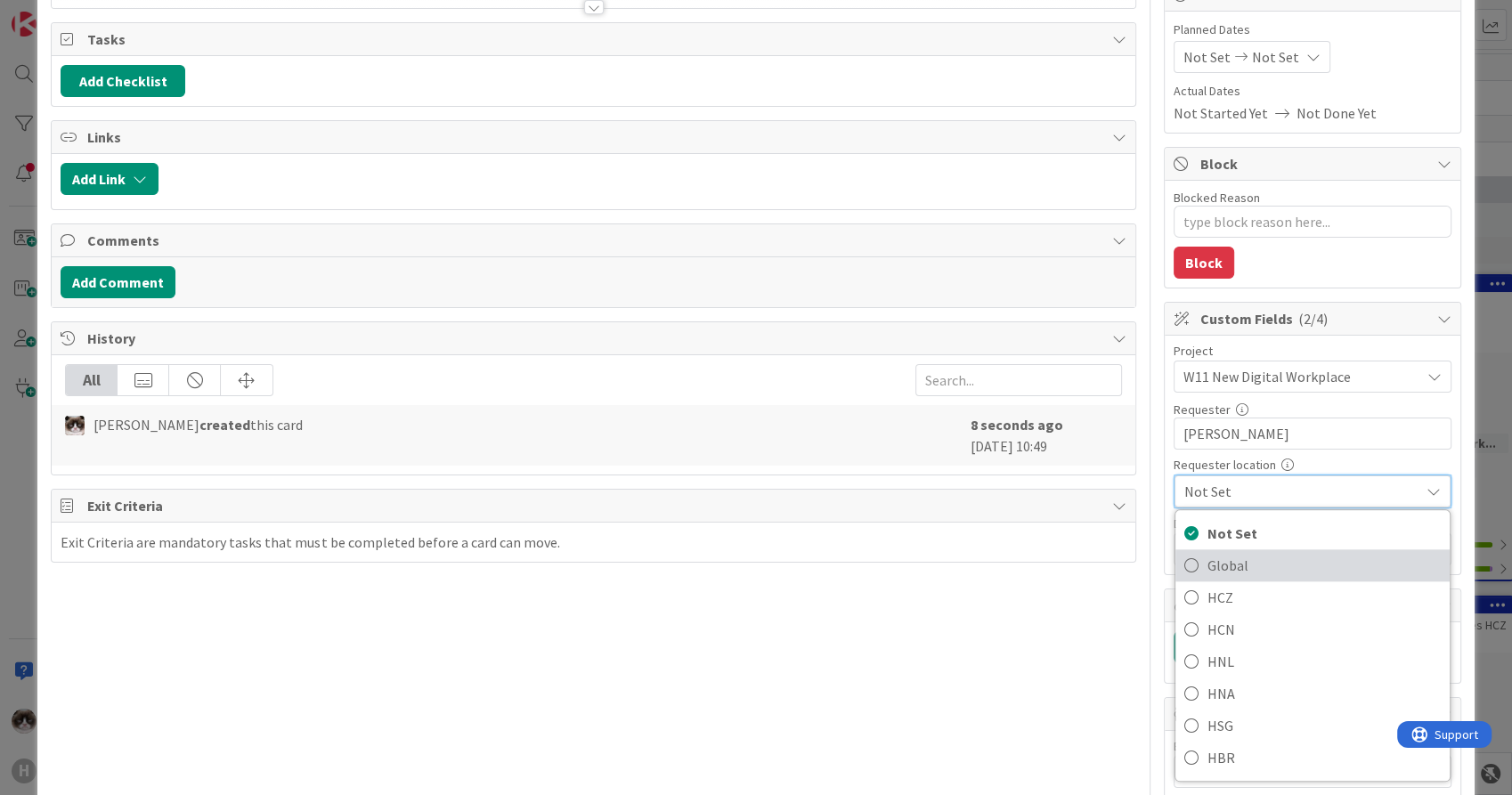
click at [1222, 559] on span "Global" at bounding box center [1323, 566] width 234 height 27
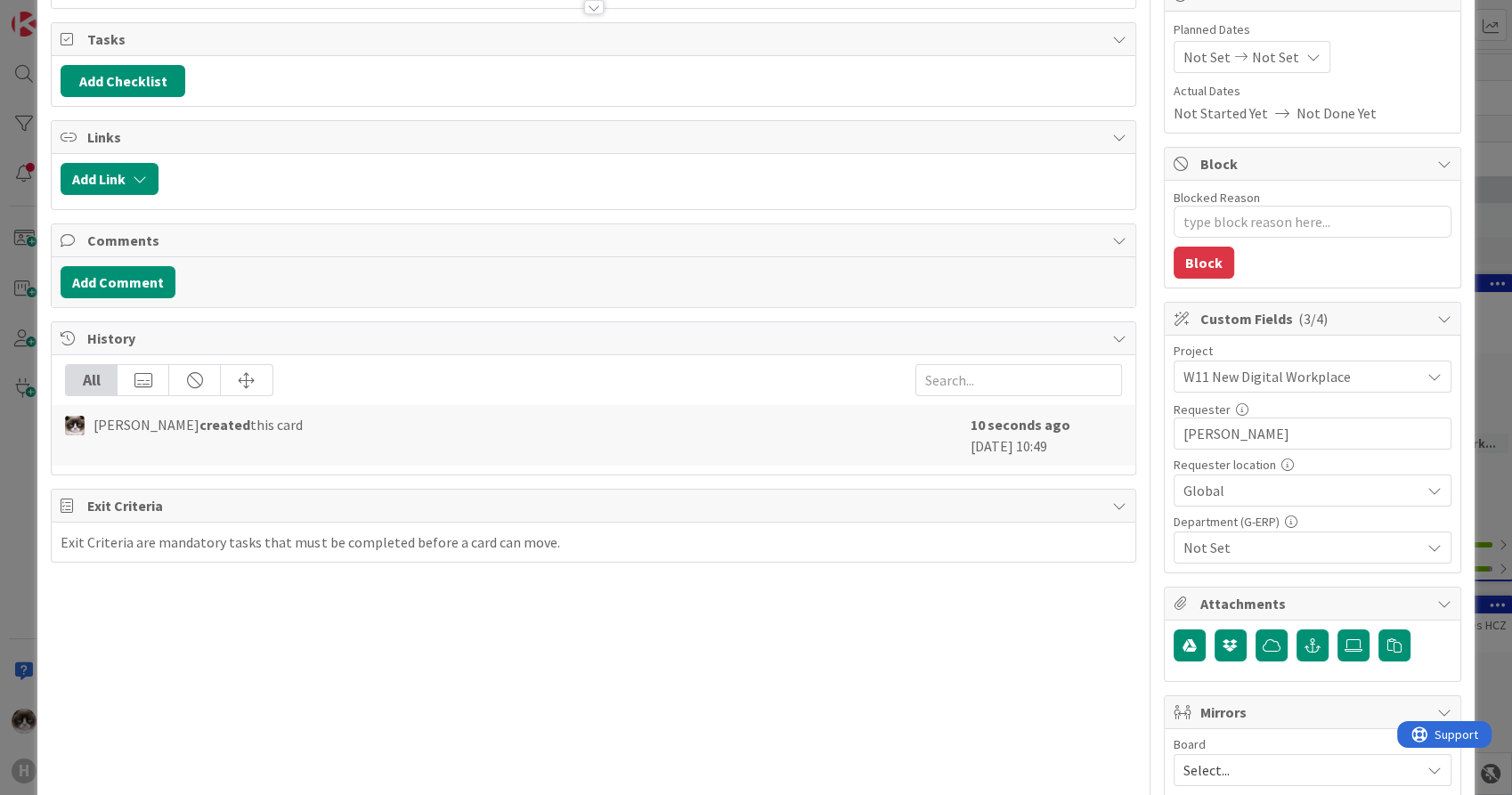
click at [1260, 538] on span "Not Set" at bounding box center [1302, 548] width 237 height 22
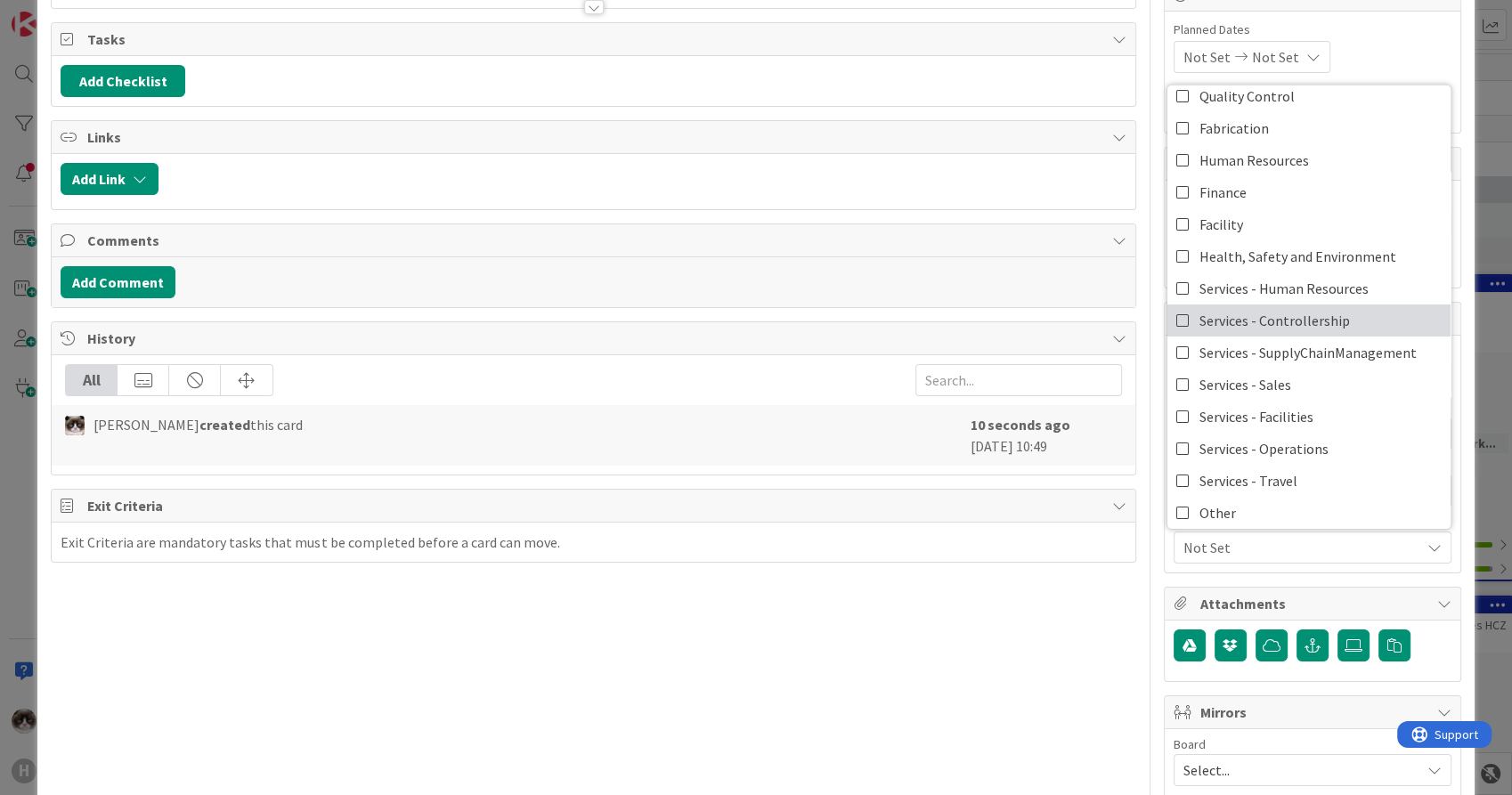
scroll to position [147, 0]
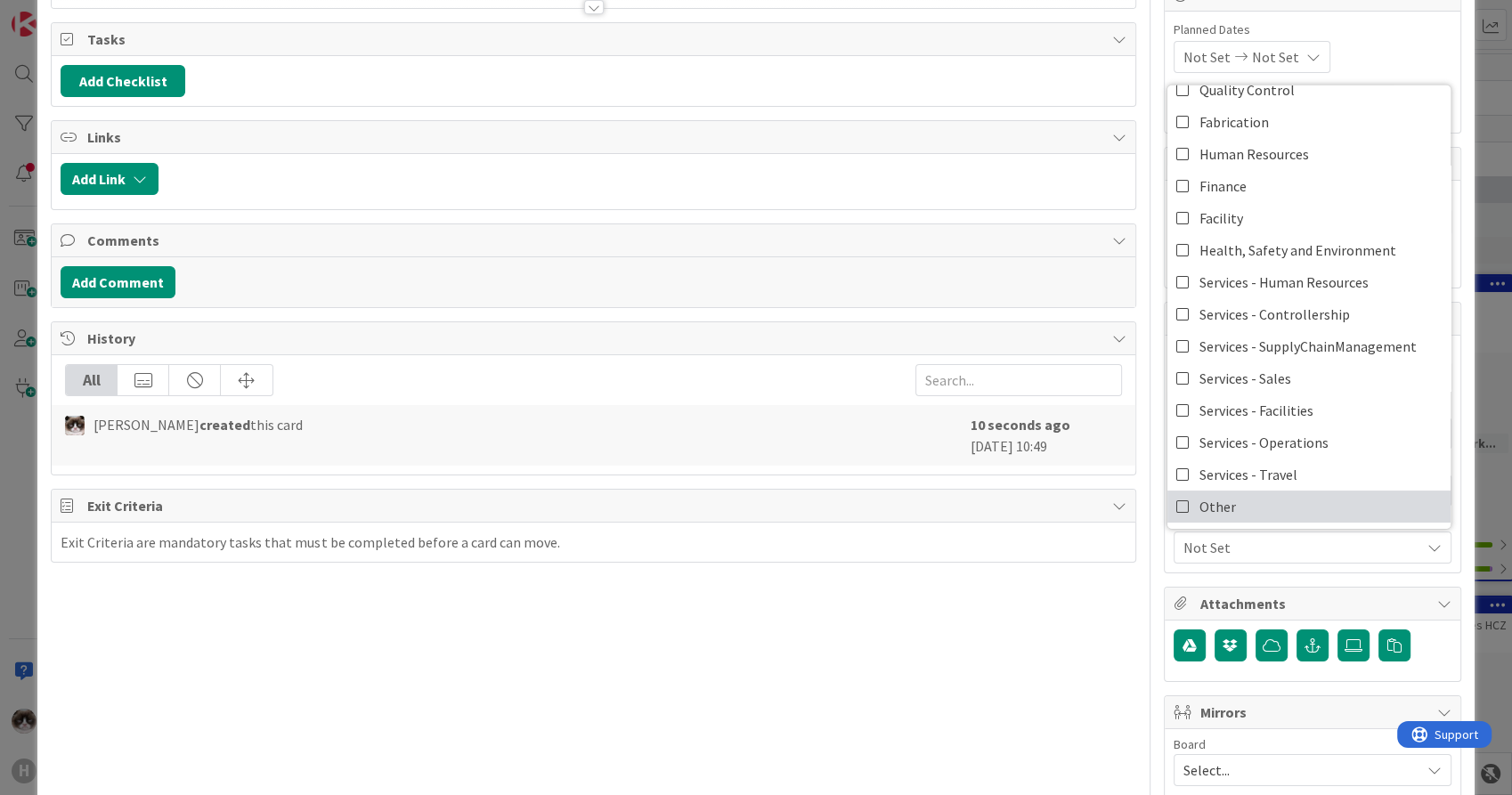
click at [1225, 505] on link "Other" at bounding box center [1309, 507] width 283 height 32
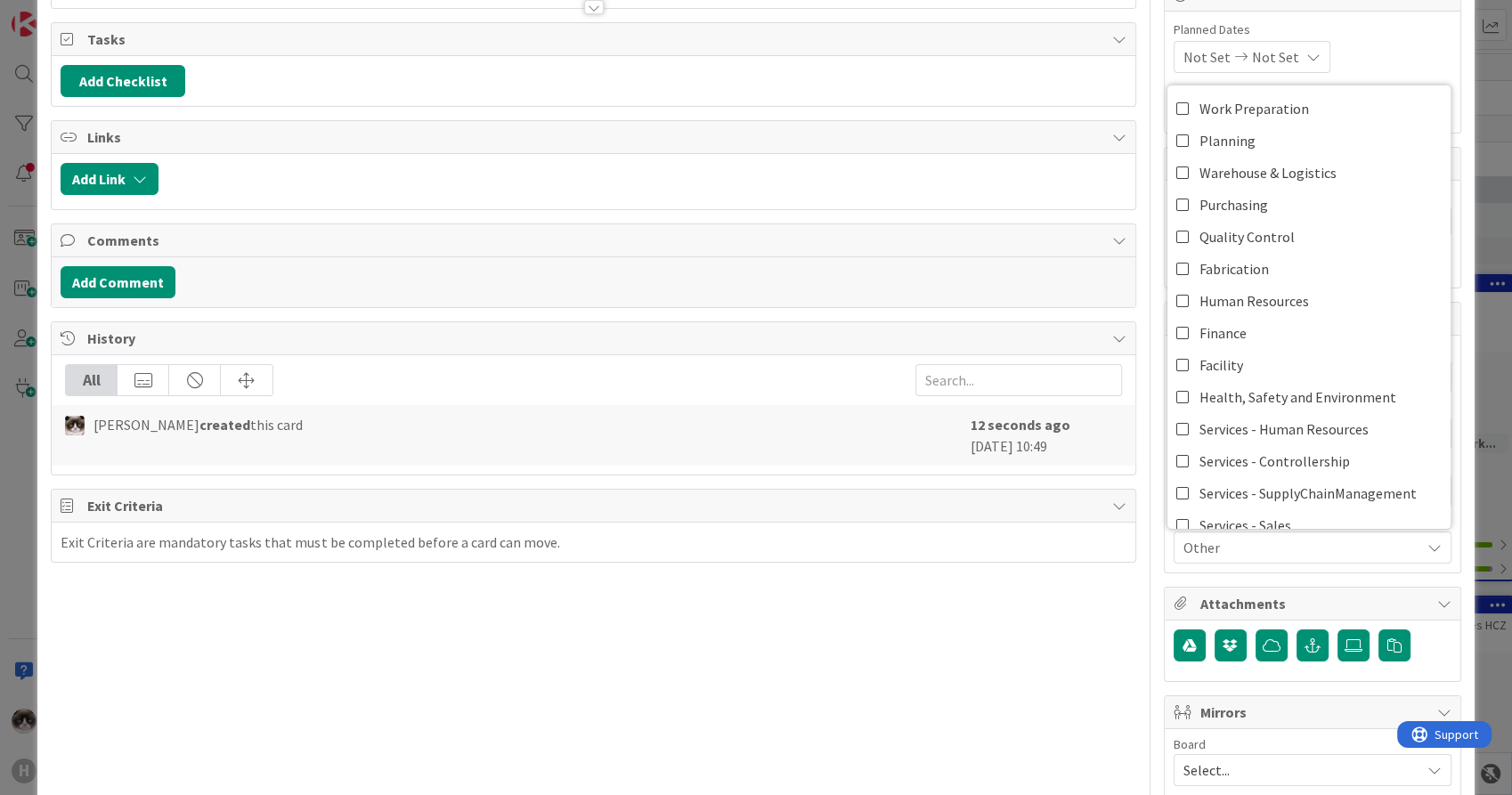
type textarea "x"
click at [989, 666] on div "Title 73 / 128 Create a knowledge article for how to use Isah local (W11 laptop…" at bounding box center [593, 545] width 1084 height 1346
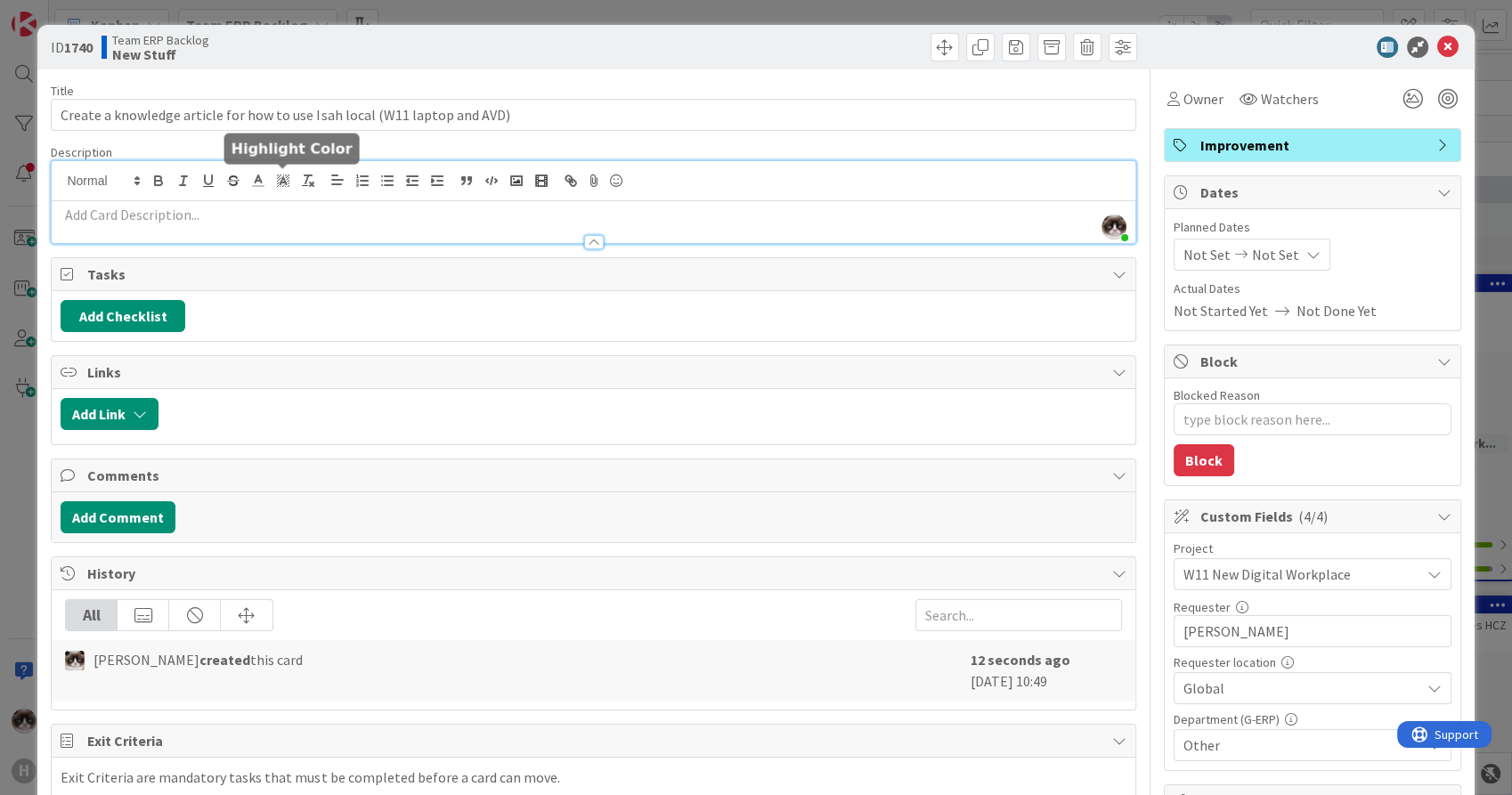
click at [288, 179] on div "Kevin van Dijk just joined" at bounding box center [593, 202] width 1083 height 82
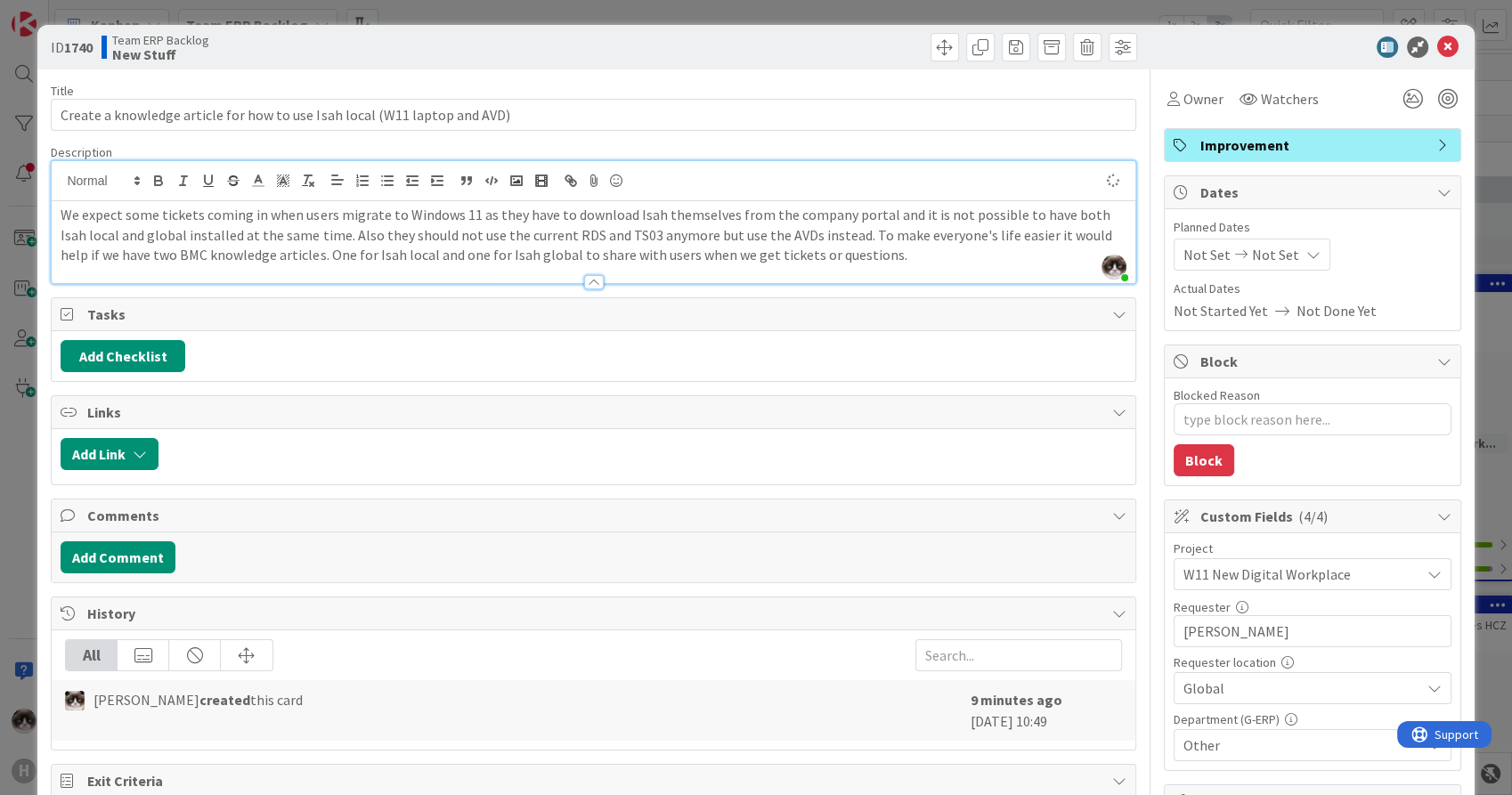
type textarea "x"
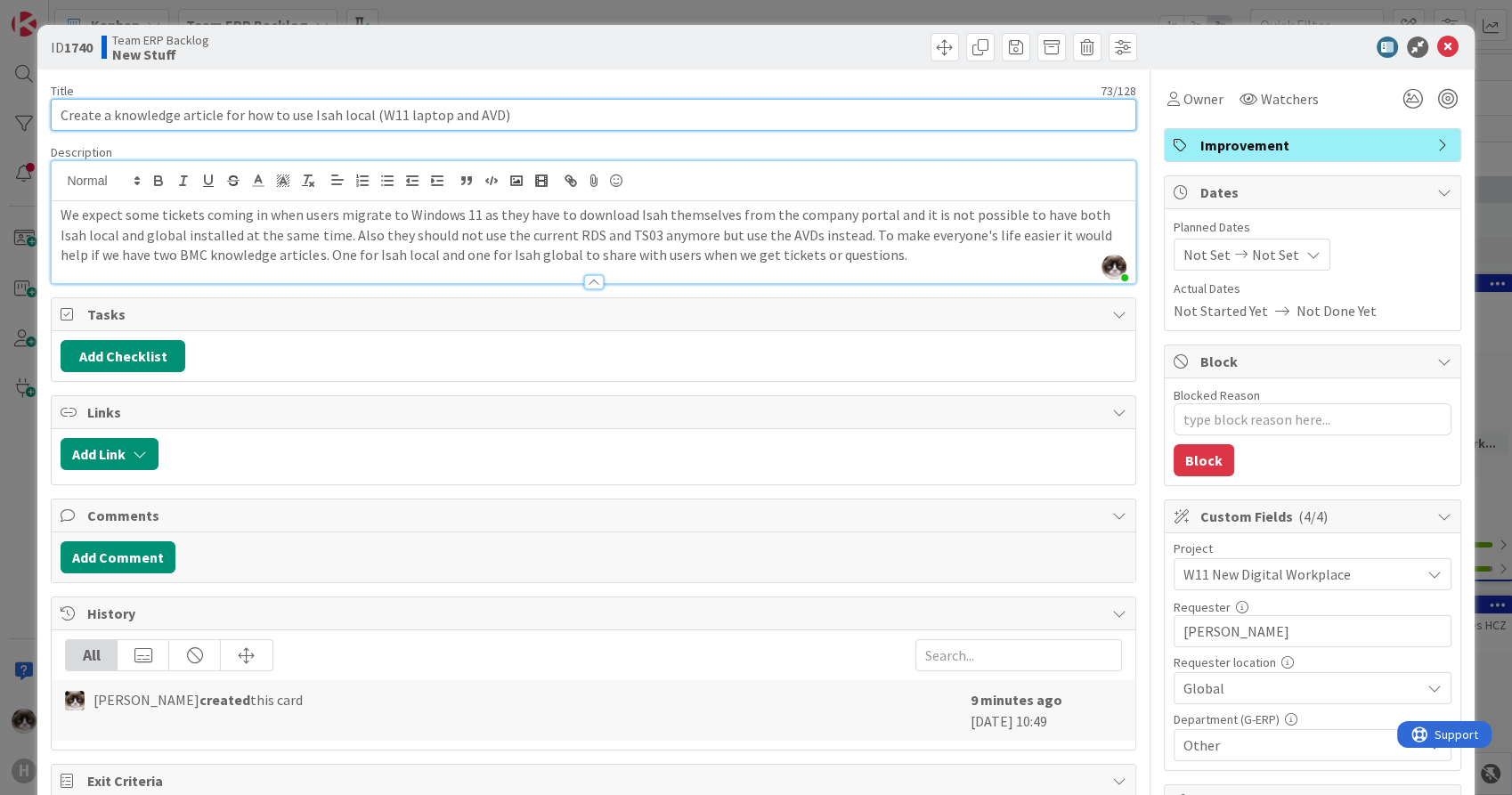
click at [358, 115] on input "Create a knowledge article for how to use Isah local (W11 laptop and AVD)" at bounding box center [593, 116] width 1084 height 32
type input "Create a knowledge article for how to use Isah local & global (W11 laptop and A…"
type textarea "x"
click at [540, 114] on input "Create a knowledge article for how to use Isah local & global (W11 laptop and A…" at bounding box center [593, 116] width 1084 height 32
type input "Create a knowledge article for how to use Isah local & global (W11 laptop and A…"
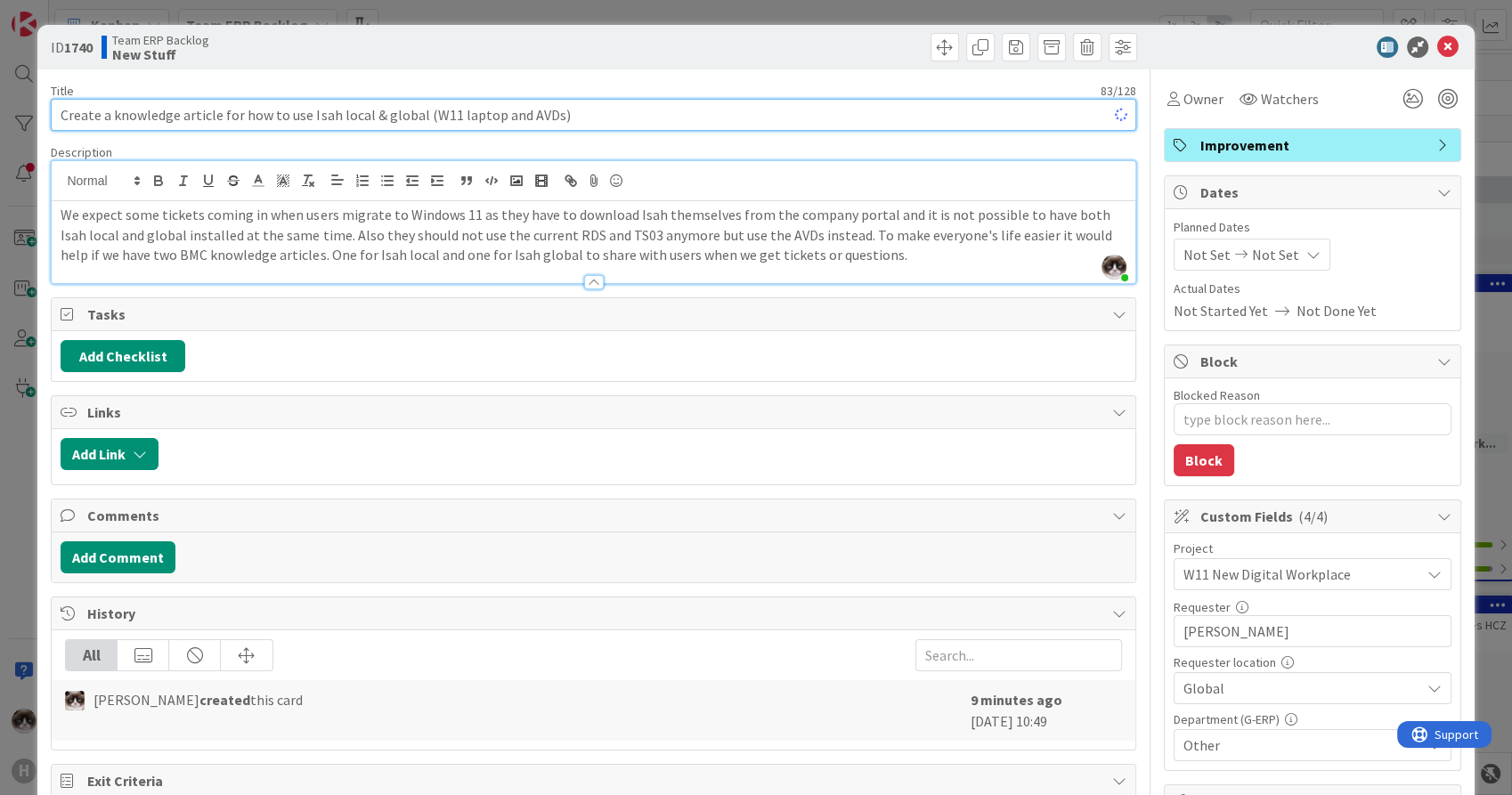
type textarea "x"
type input "Create a knowledge article for how to use Isah local & global (W11 laptop and A…"
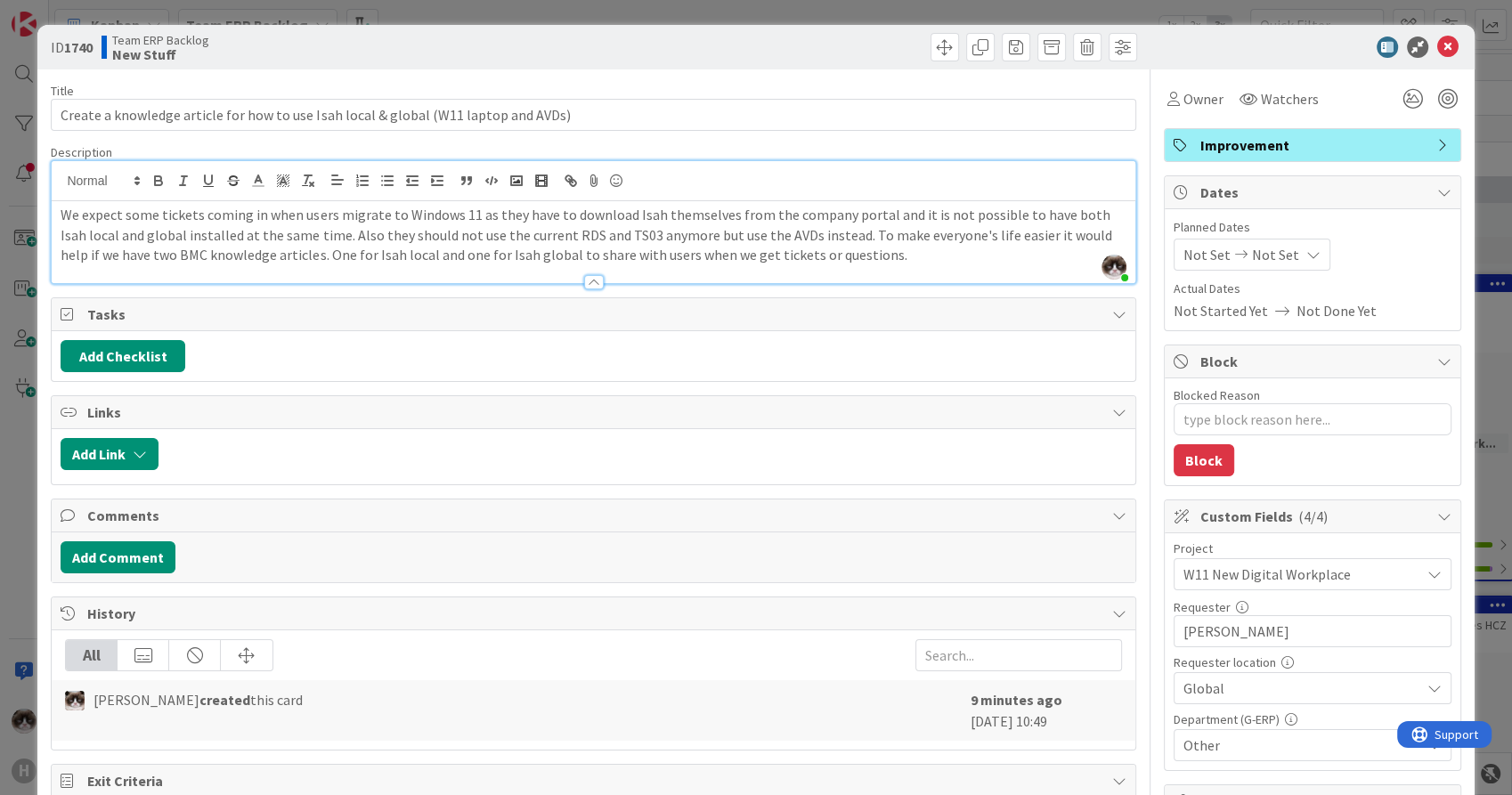
click at [835, 256] on p "We expect some tickets coming in when users migrate to Windows 11 as they have …" at bounding box center [593, 235] width 1065 height 60
click at [866, 255] on p "We expect some tickets coming in when users migrate to Windows 11 as they have …" at bounding box center [593, 235] width 1065 height 60
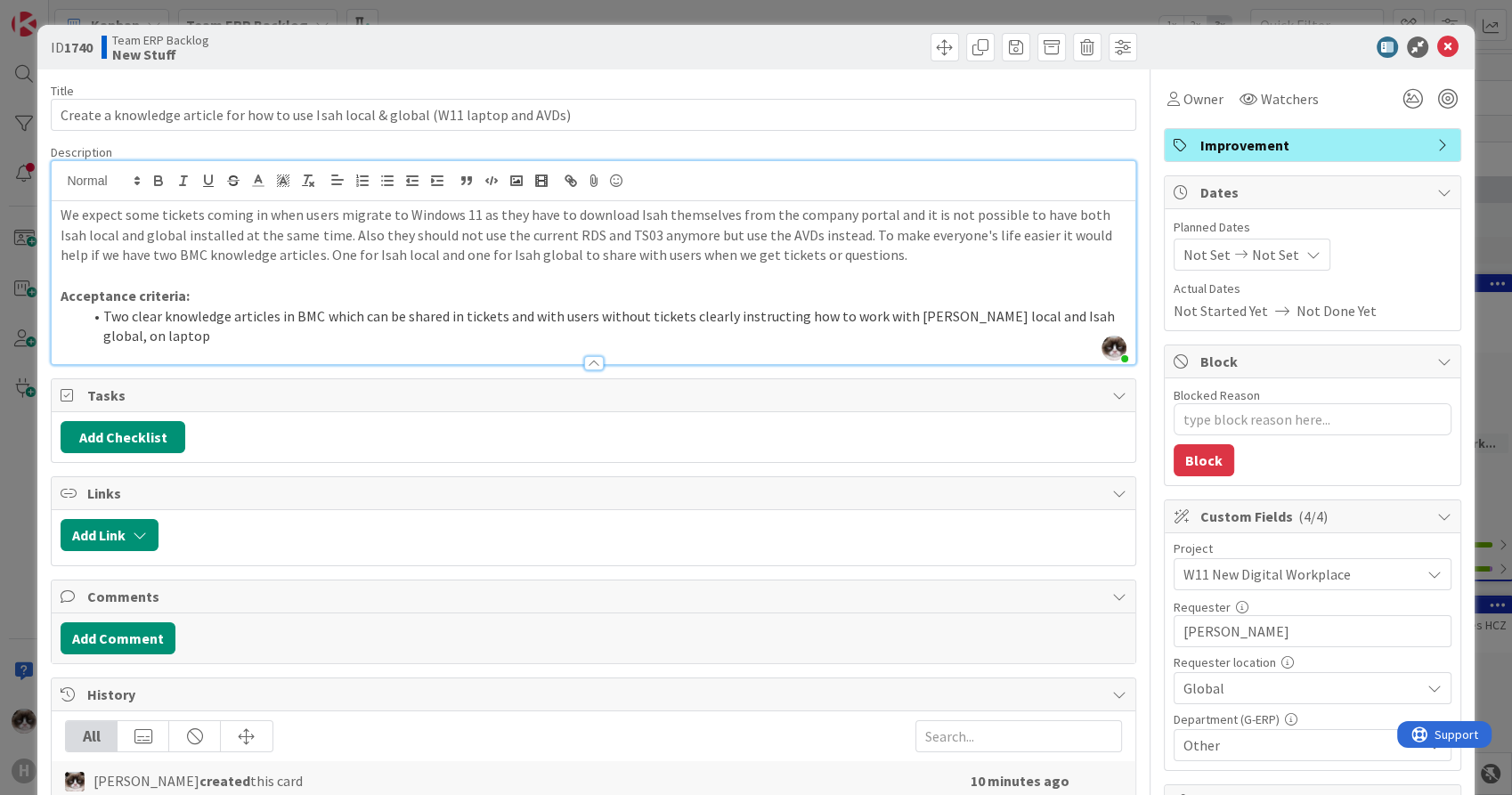
click at [869, 318] on li "Two clear knowledge articles in BMC which can be shared in tickets and with use…" at bounding box center [604, 326] width 1044 height 40
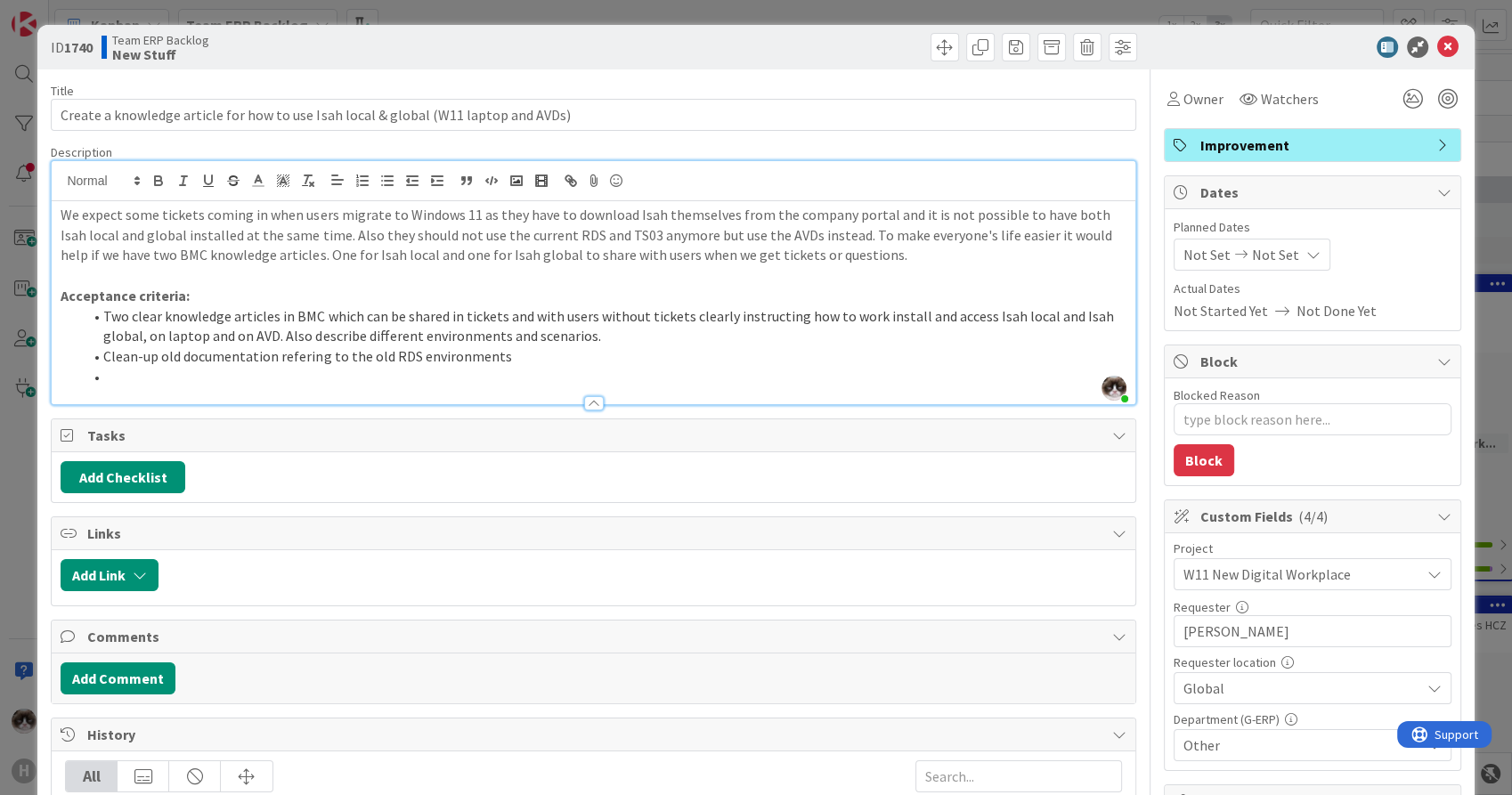
click at [310, 358] on li "Clean-up old documentation refering to the old RDS environments" at bounding box center [604, 356] width 1044 height 21
click at [556, 350] on li "Clean-up old documentation referring to the old RDS environments" at bounding box center [604, 356] width 1044 height 21
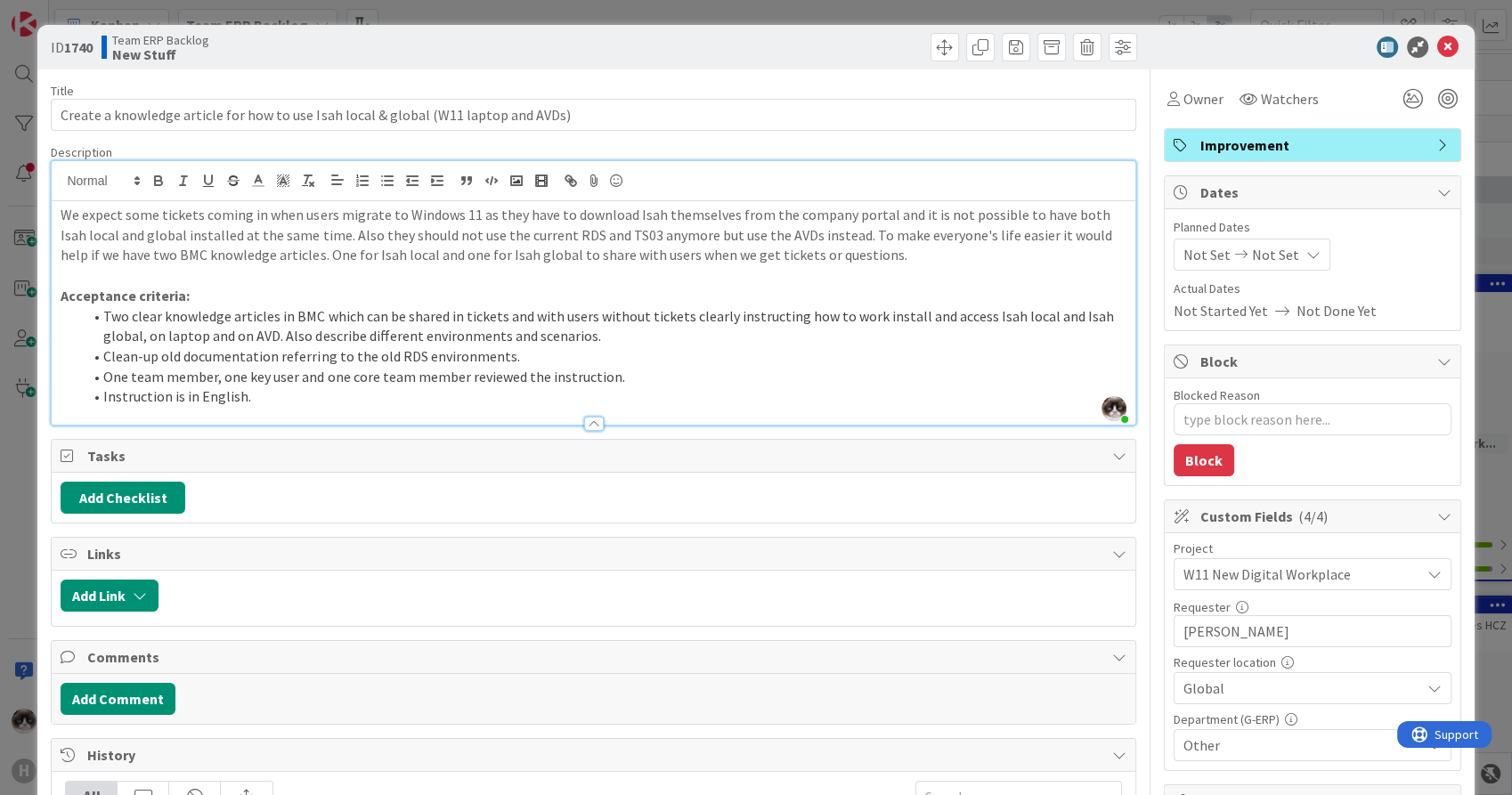
type textarea "x"
